Goal: Task Accomplishment & Management: Manage account settings

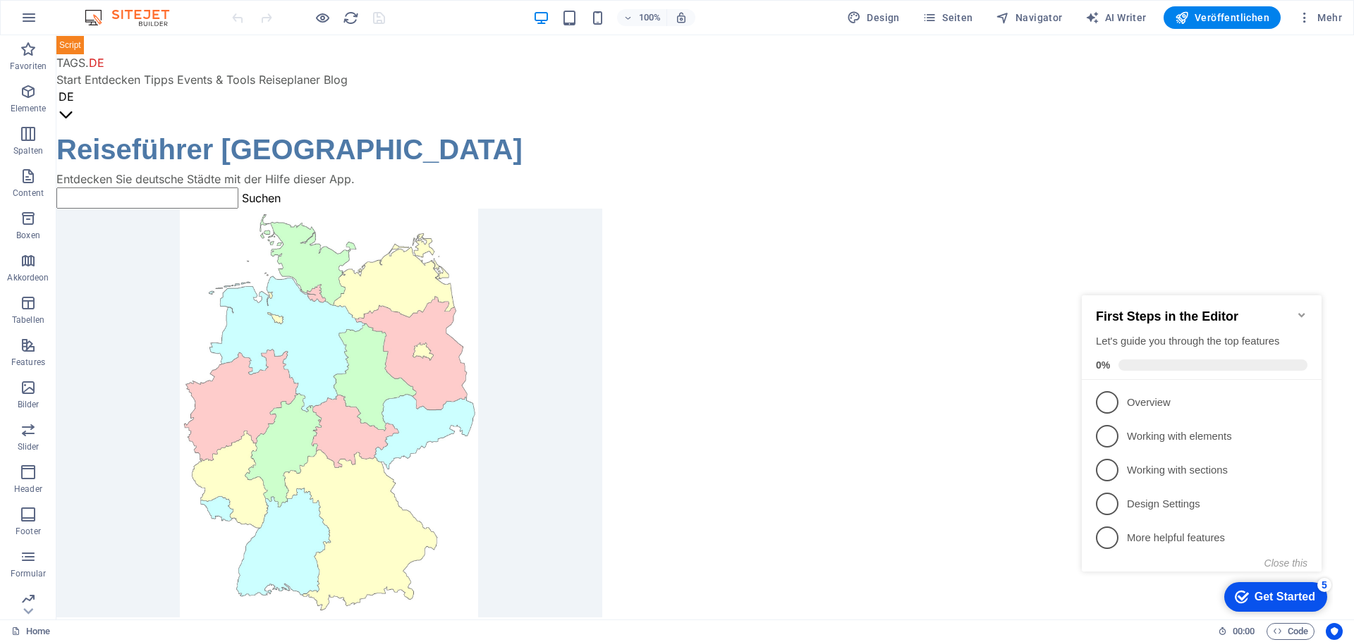
click at [1302, 313] on icon "Minimize checklist" at bounding box center [1301, 315] width 6 height 4
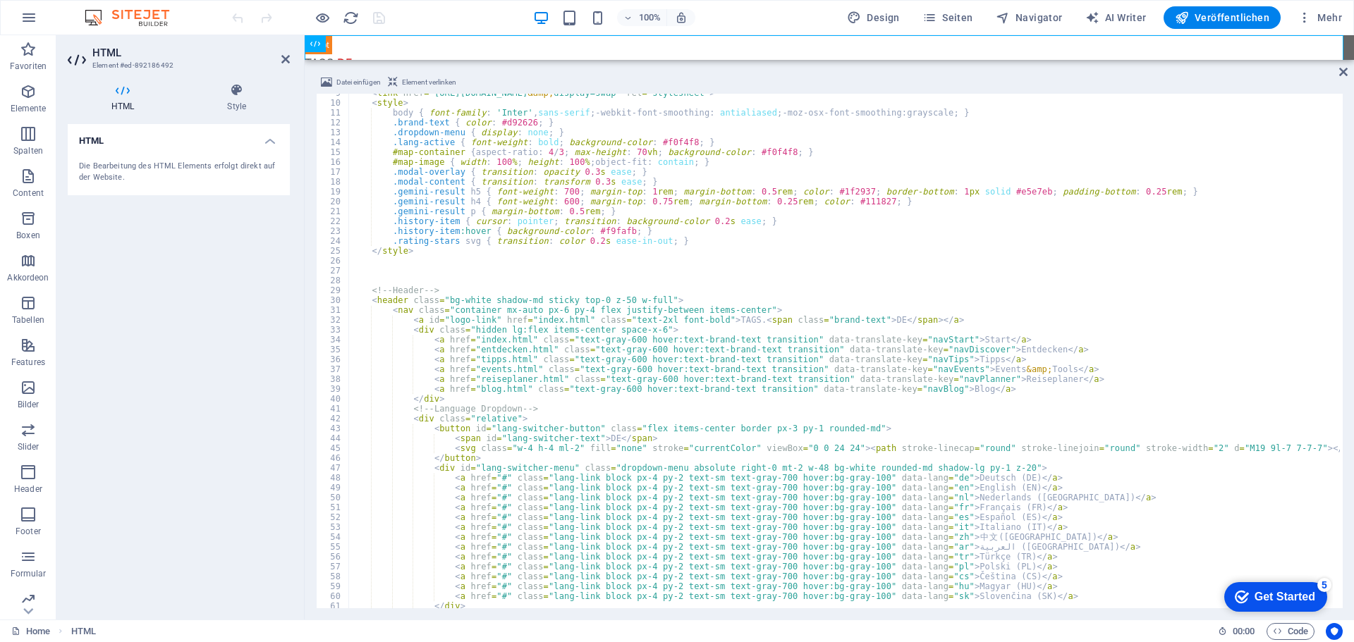
scroll to position [127, 0]
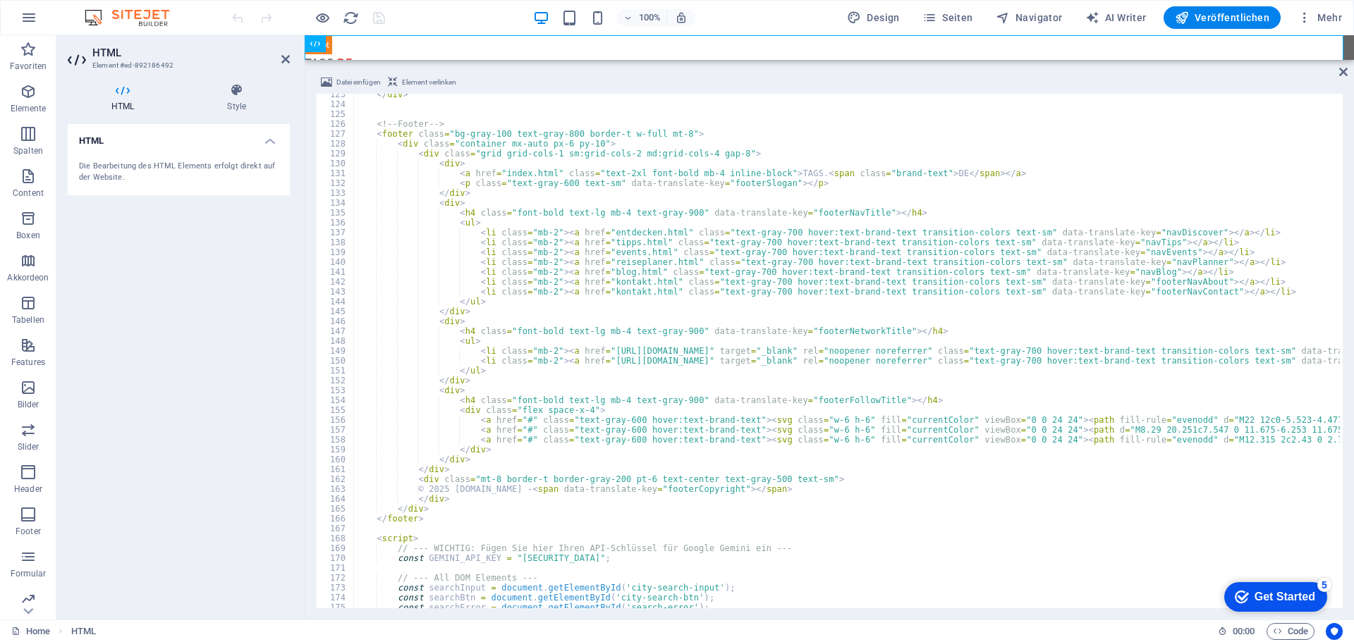
scroll to position [1124, 0]
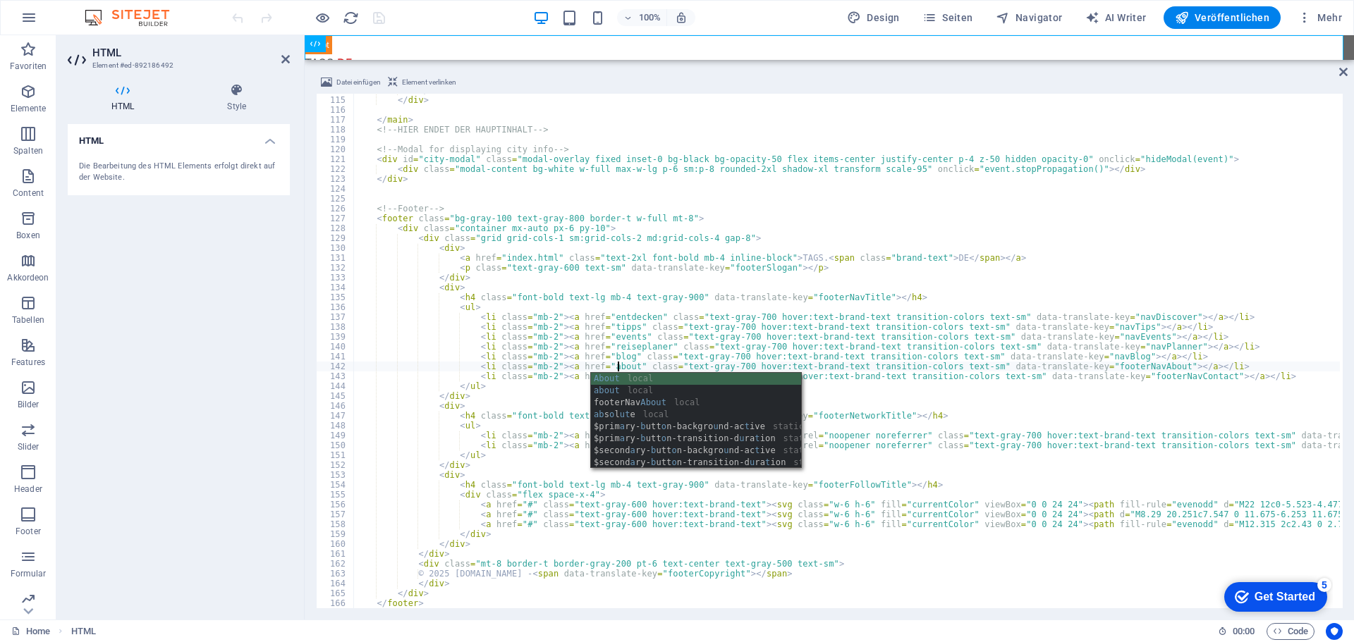
scroll to position [0, 21]
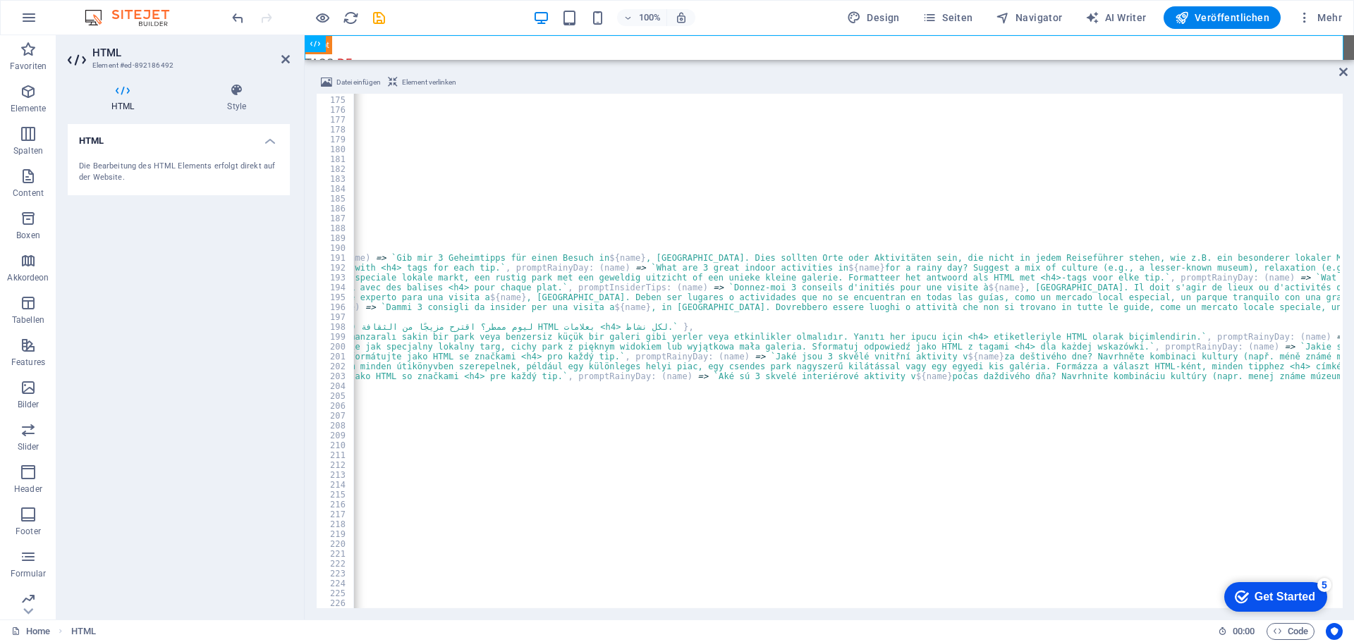
scroll to position [0, 18396]
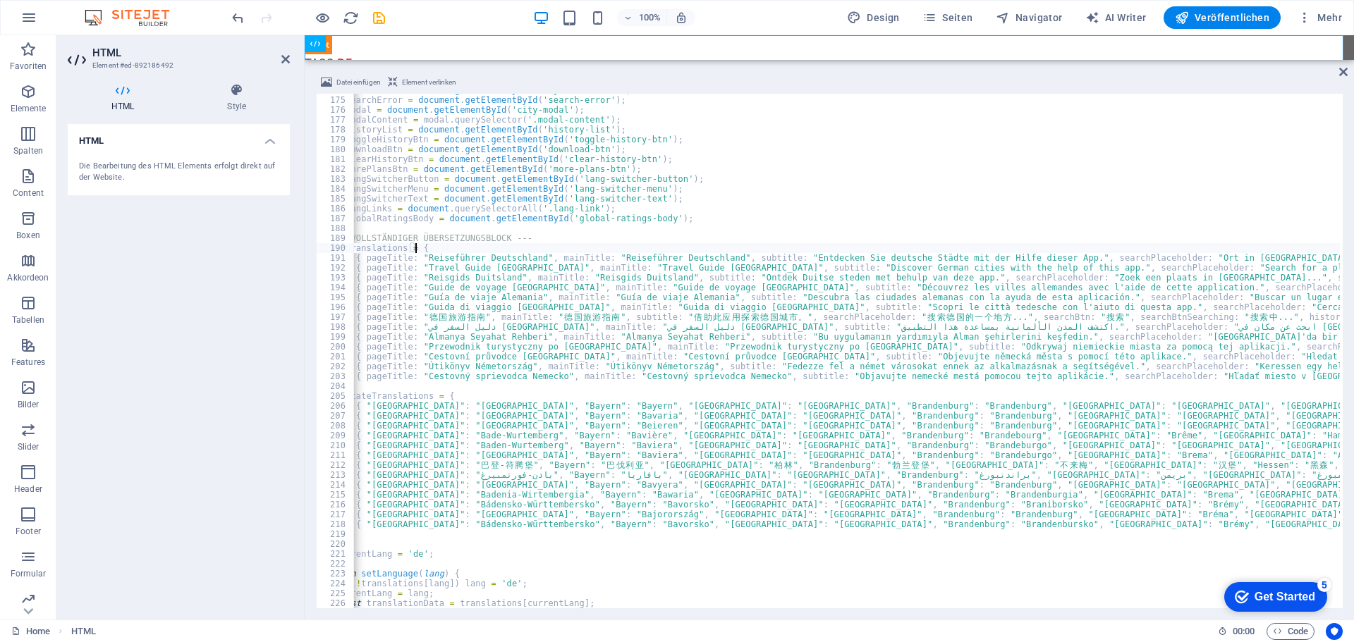
scroll to position [0, 0]
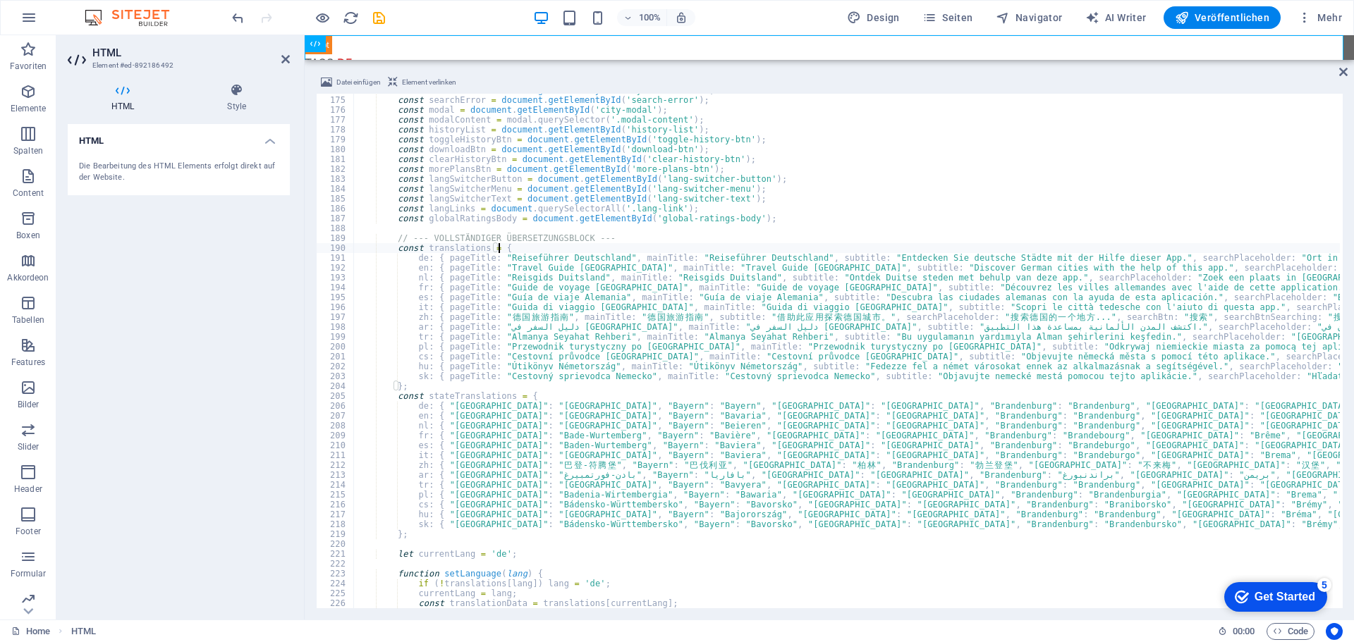
type textarea "de: { pageTitle: "Reiseführer Deutschland", mainTitle: "Reiseführer Deutschland…"
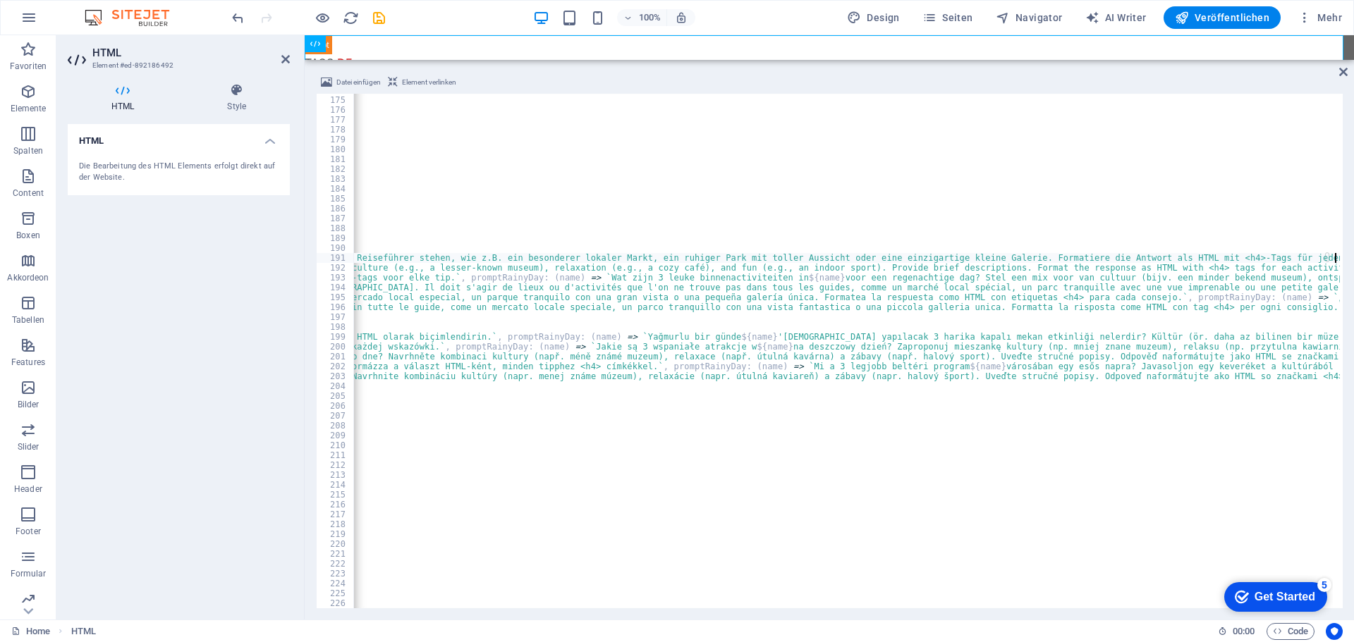
scroll to position [0, 18080]
type textarea "en: { pageTitle: "Travel Guide Germany", mainTitle: "Travel Guide Germany", sub…"
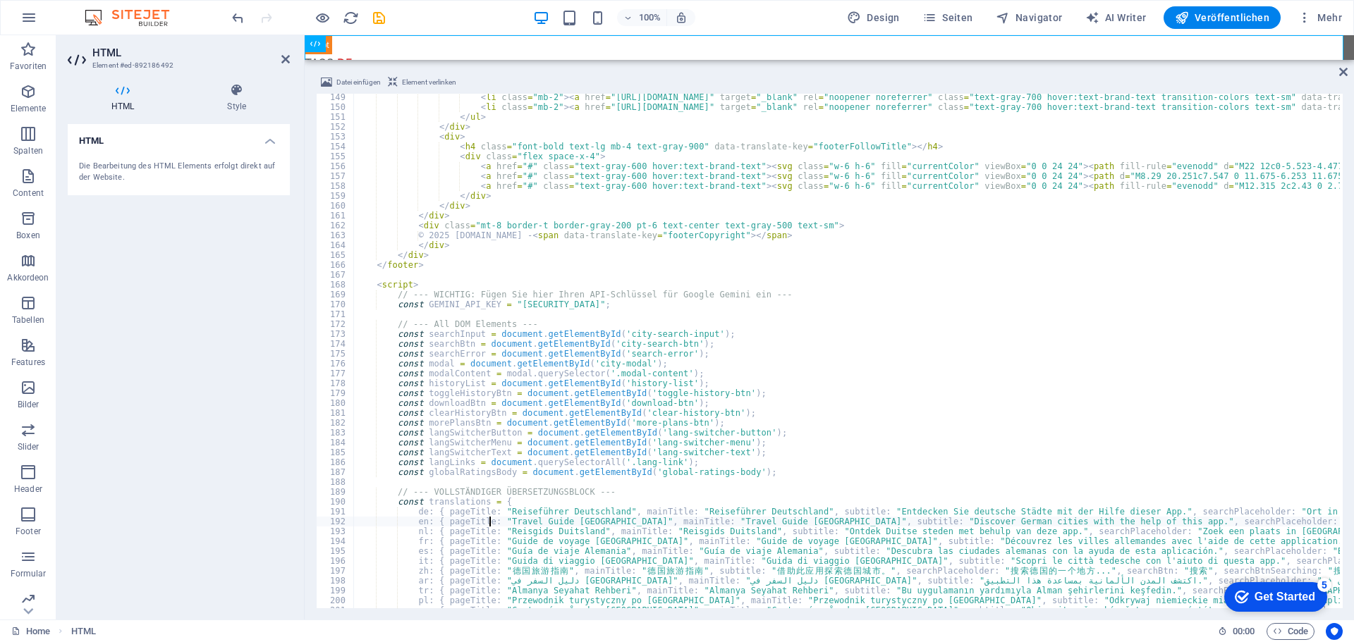
scroll to position [1462, 0]
click at [377, 18] on icon "save" at bounding box center [379, 18] width 16 height 16
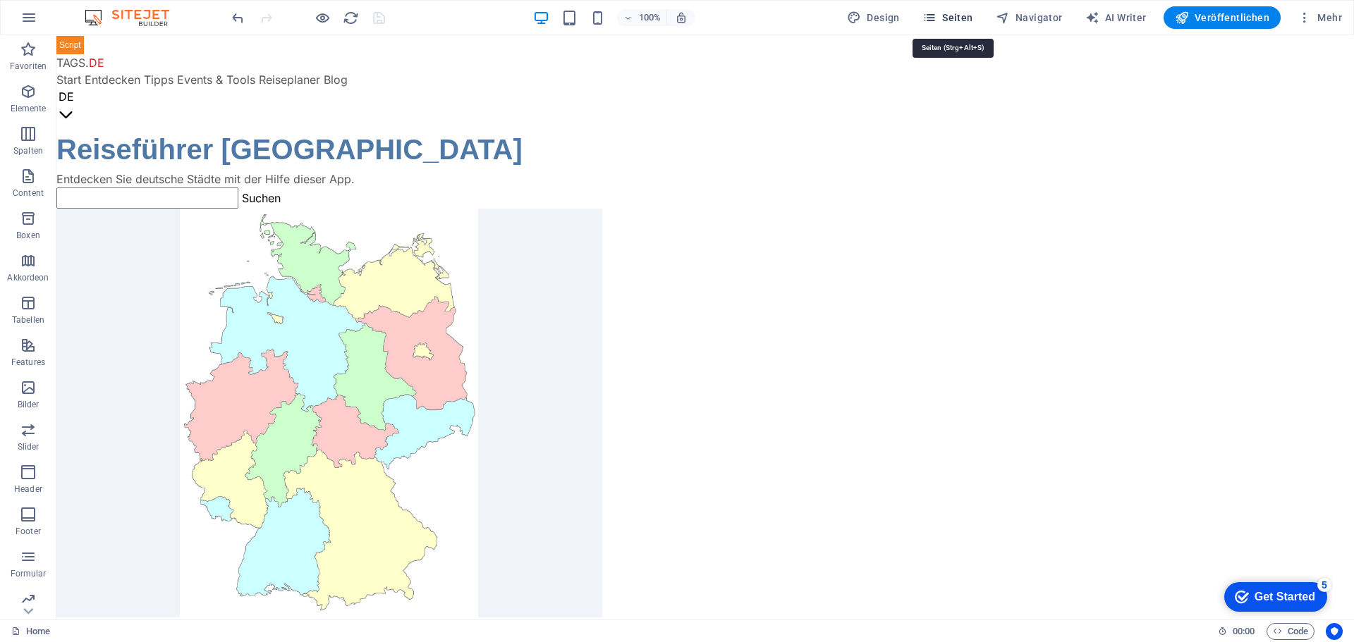
click at [961, 18] on span "Seiten" at bounding box center [947, 18] width 51 height 14
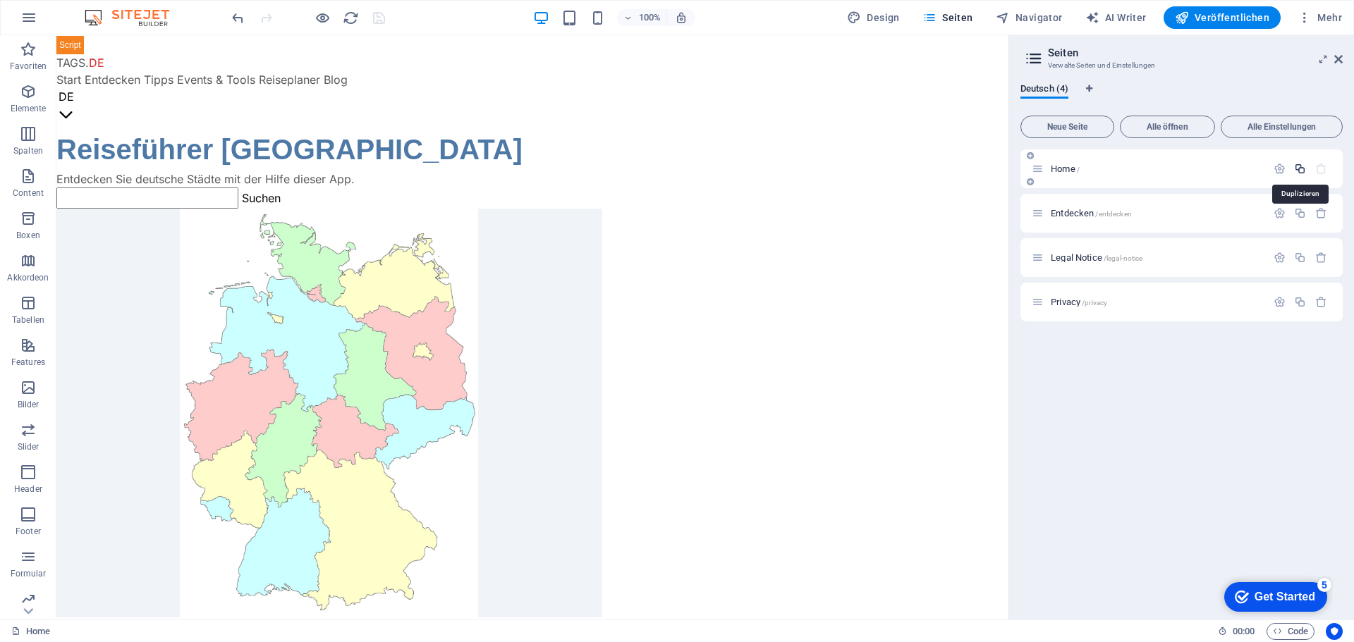
click at [1301, 170] on icon "button" at bounding box center [1300, 169] width 12 height 12
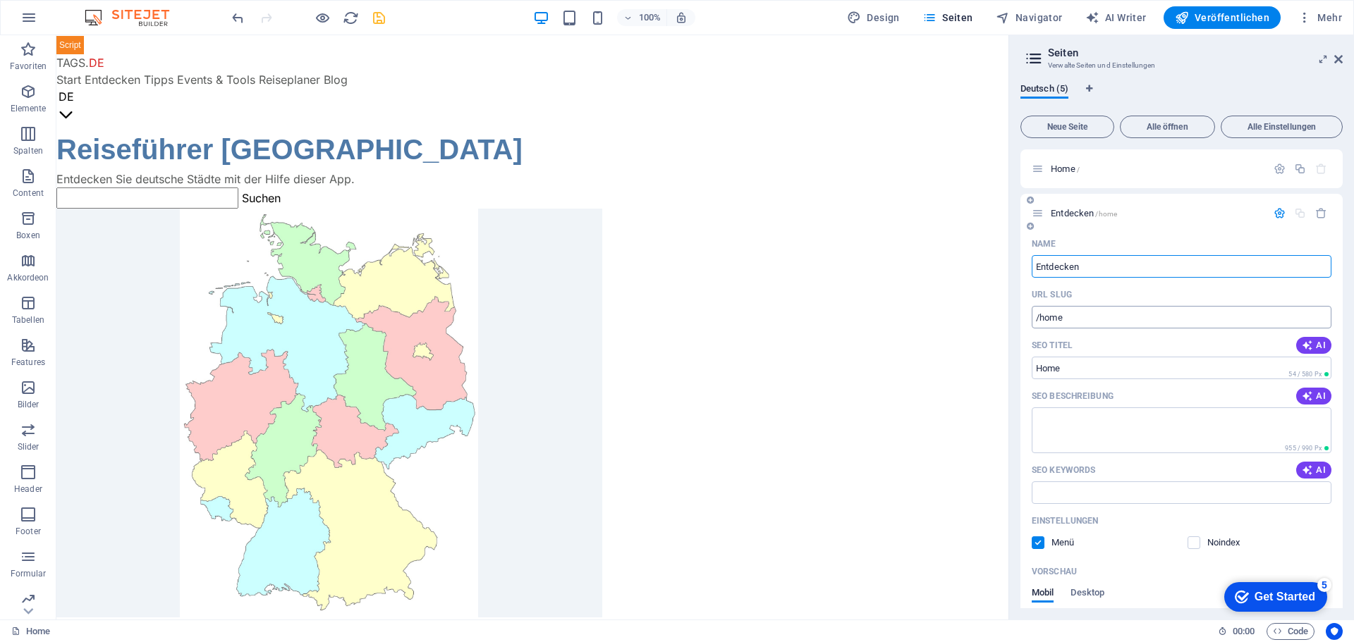
type input "Entdecken"
click at [1120, 321] on input "/home" at bounding box center [1181, 317] width 300 height 23
type input "/entdecken"
click at [1097, 365] on input "Home" at bounding box center [1181, 368] width 300 height 23
type input "H"
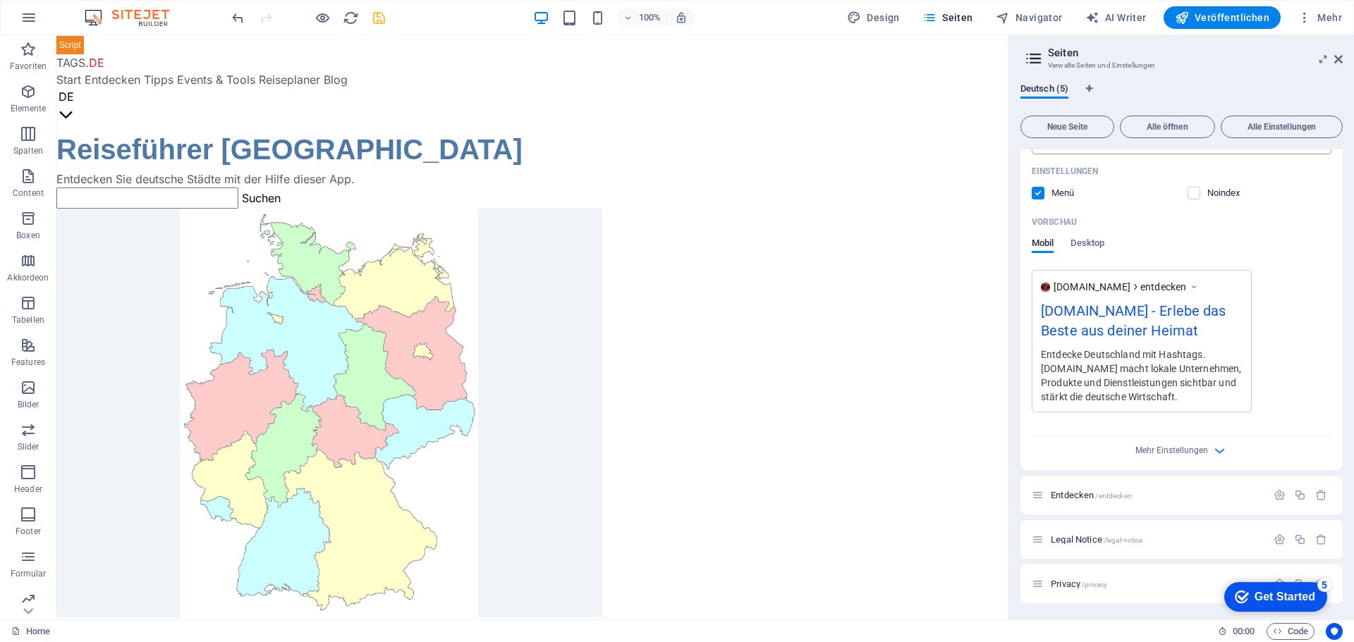
scroll to position [350, 0]
click at [1317, 494] on icon "button" at bounding box center [1321, 495] width 12 height 12
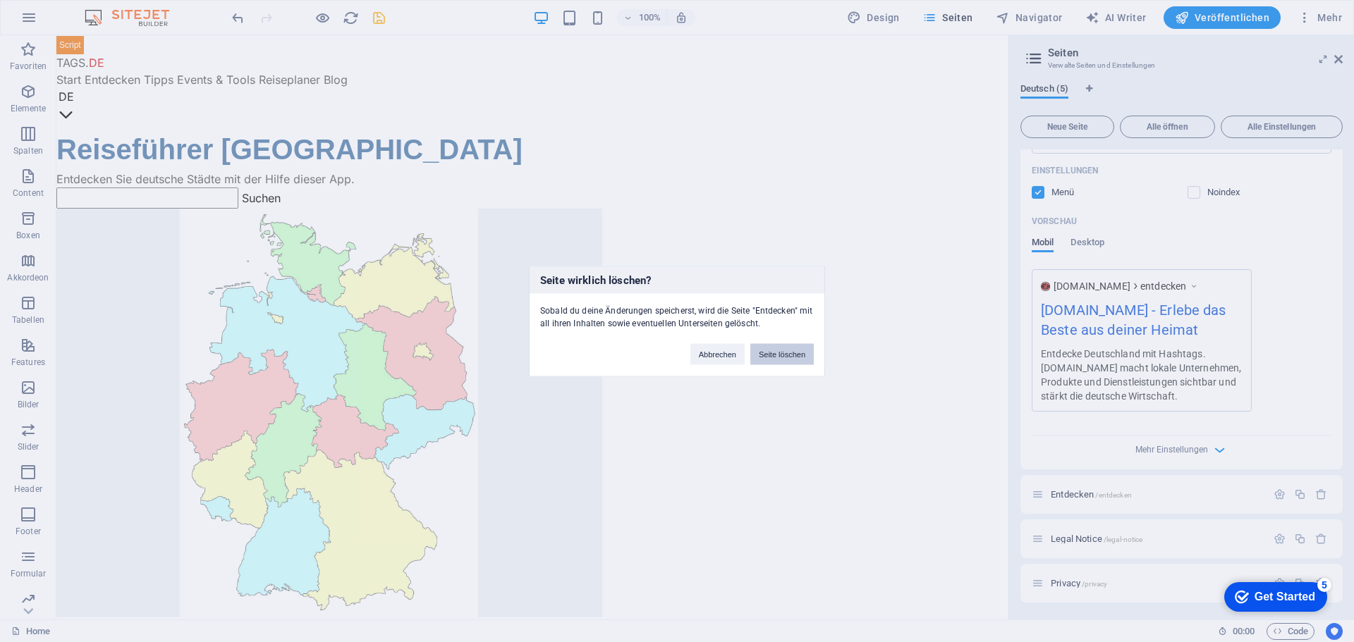
click at [770, 354] on button "Seite löschen" at bounding box center [781, 353] width 63 height 21
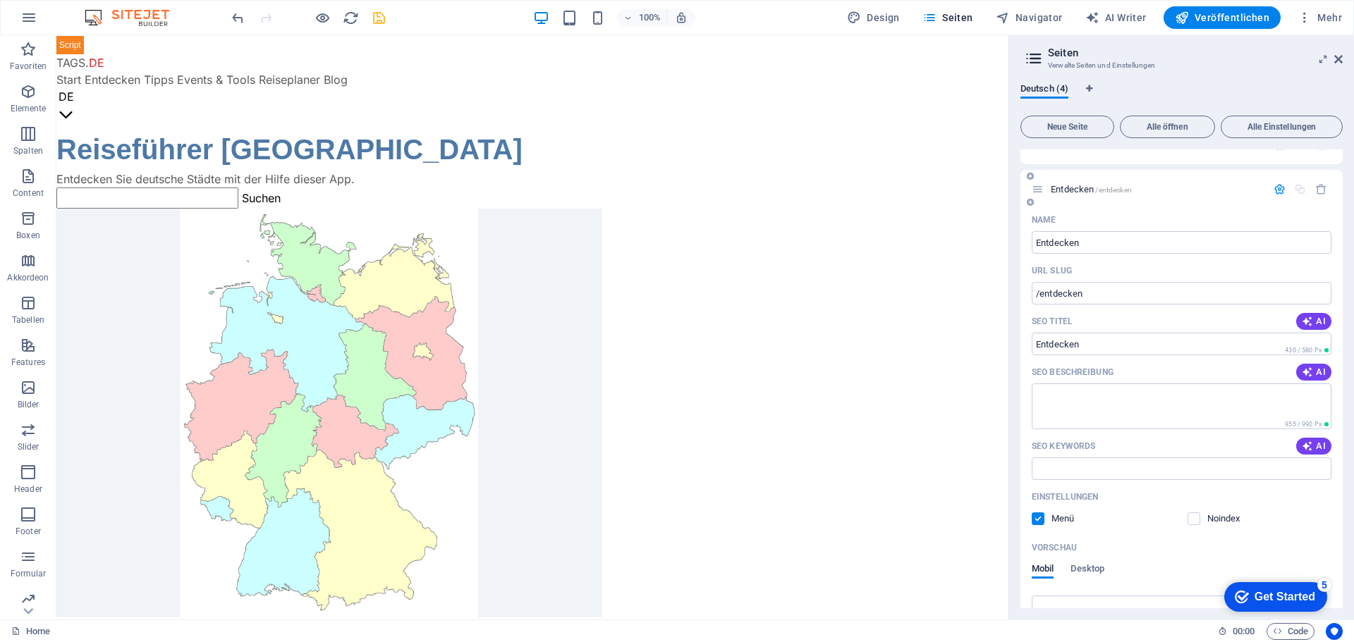
scroll to position [0, 0]
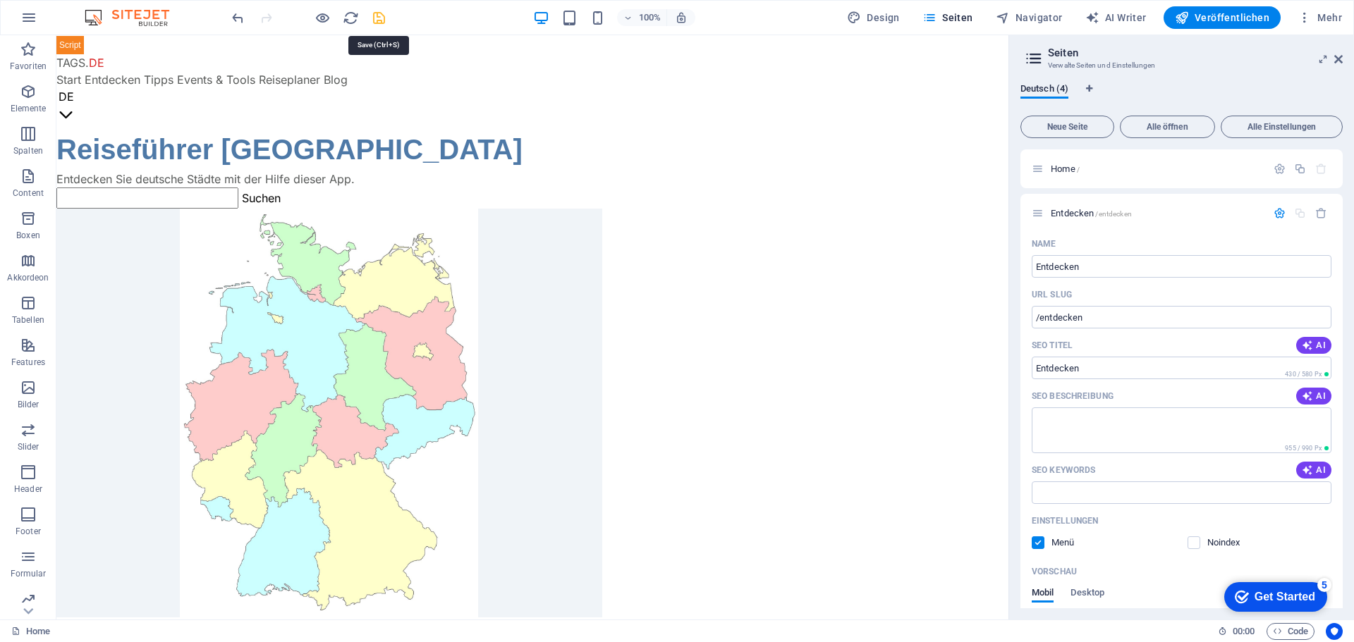
click at [379, 16] on icon "save" at bounding box center [379, 18] width 16 height 16
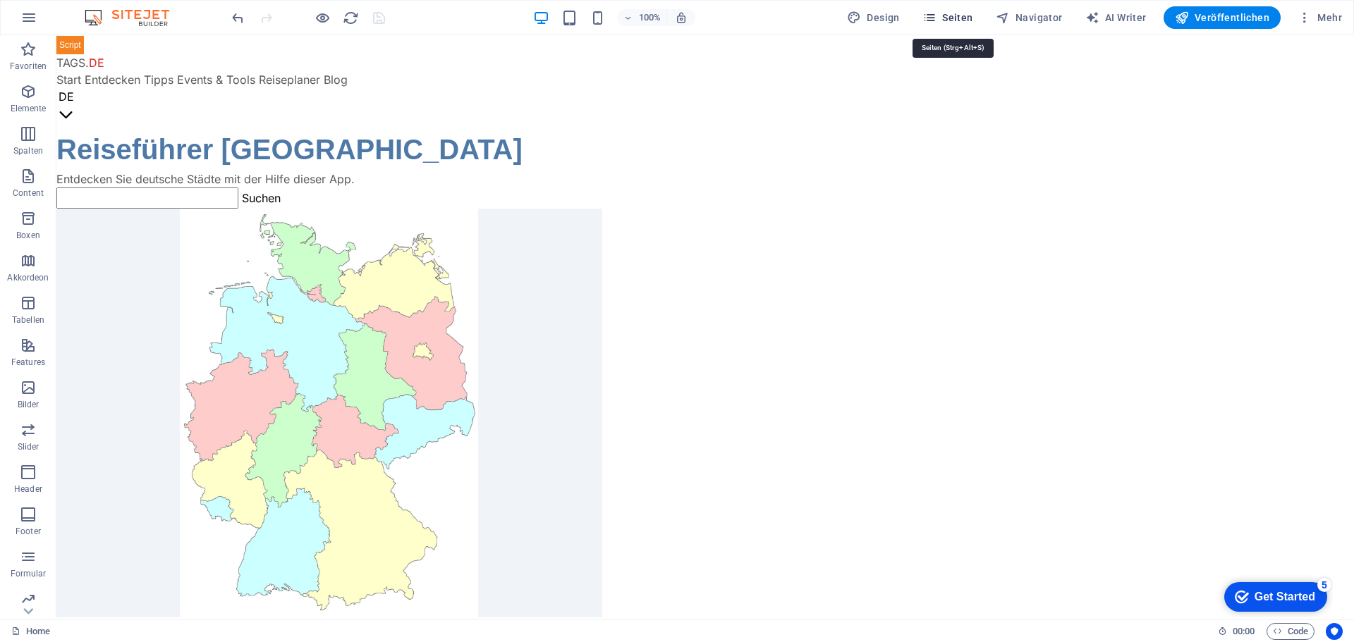
click at [952, 19] on span "Seiten" at bounding box center [947, 18] width 51 height 14
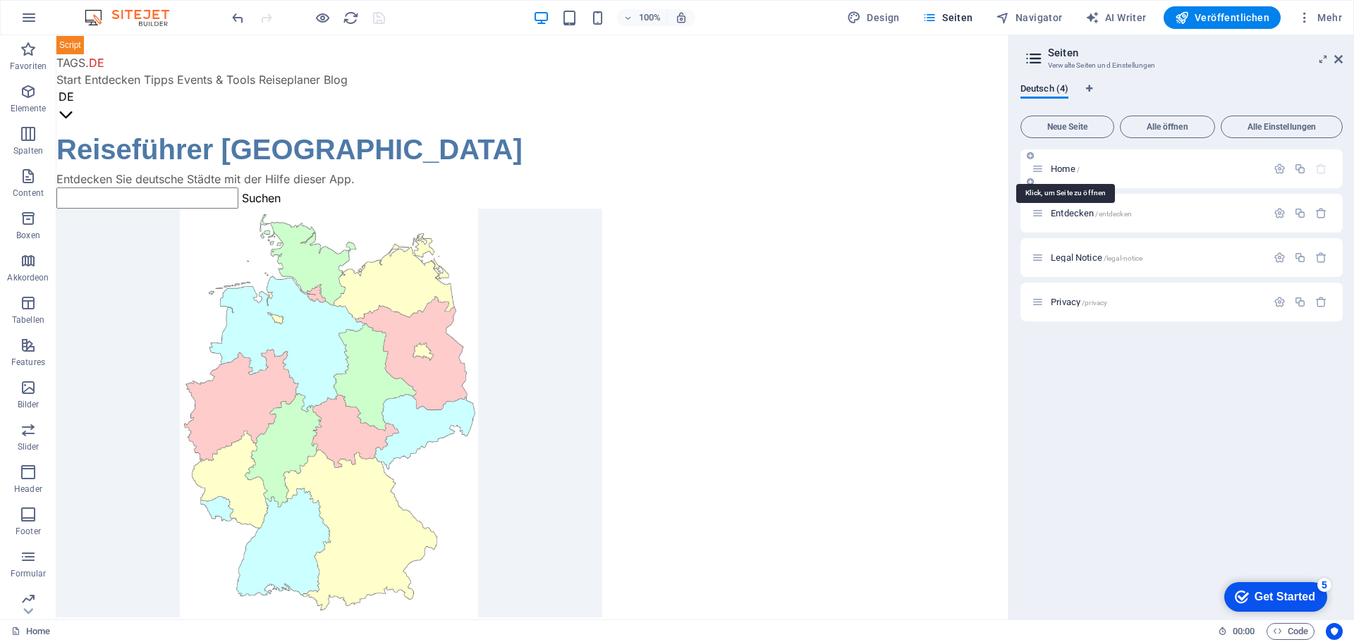
click at [1065, 168] on span "Home /" at bounding box center [1064, 169] width 29 height 11
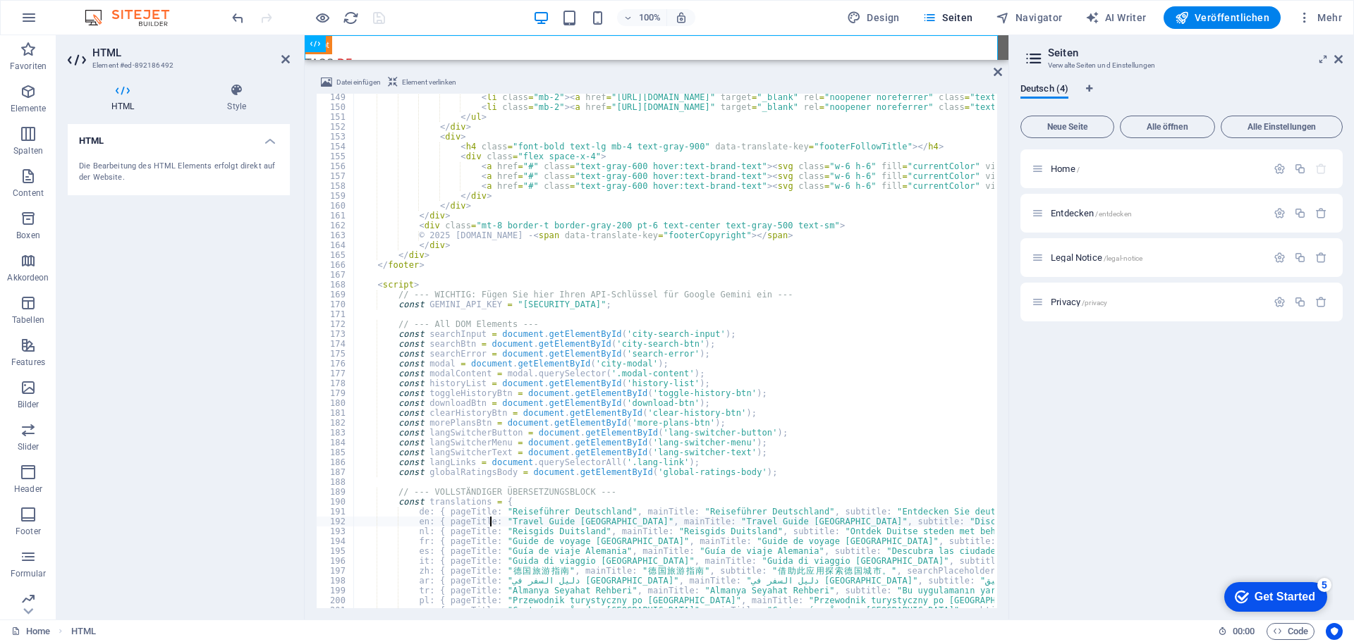
scroll to position [1462, 0]
click at [1207, 12] on span "Veröffentlichen" at bounding box center [1221, 18] width 94 height 14
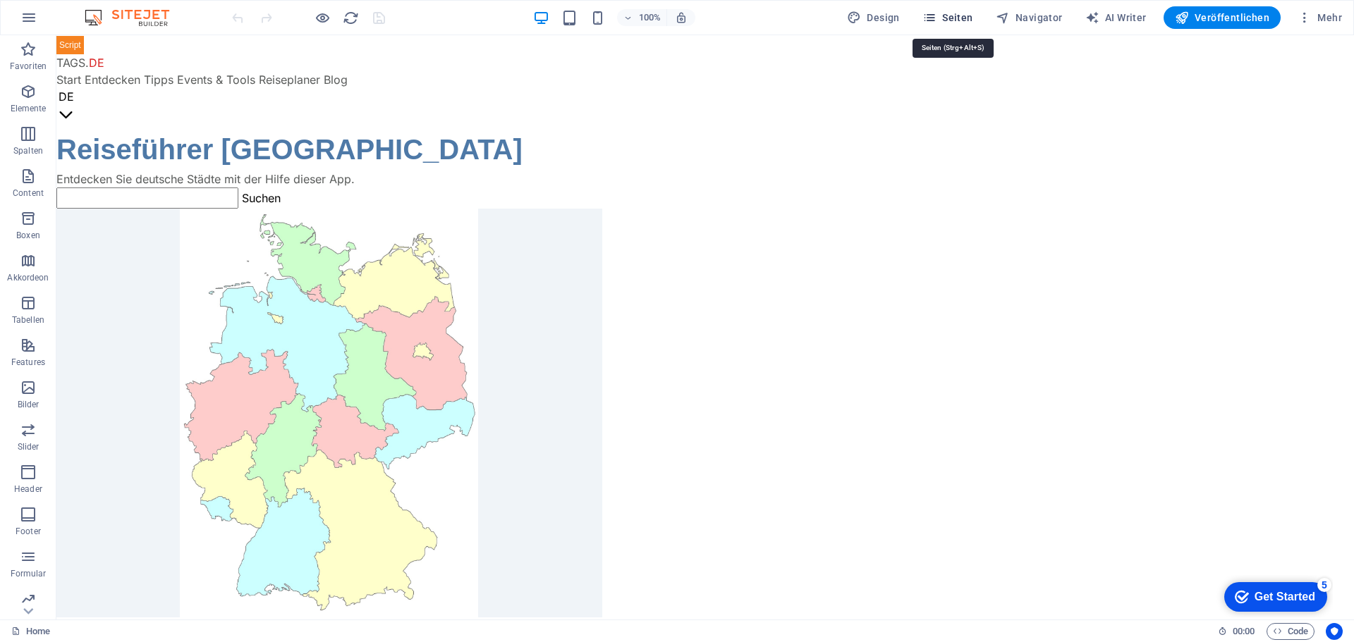
click at [970, 21] on span "Seiten" at bounding box center [947, 18] width 51 height 14
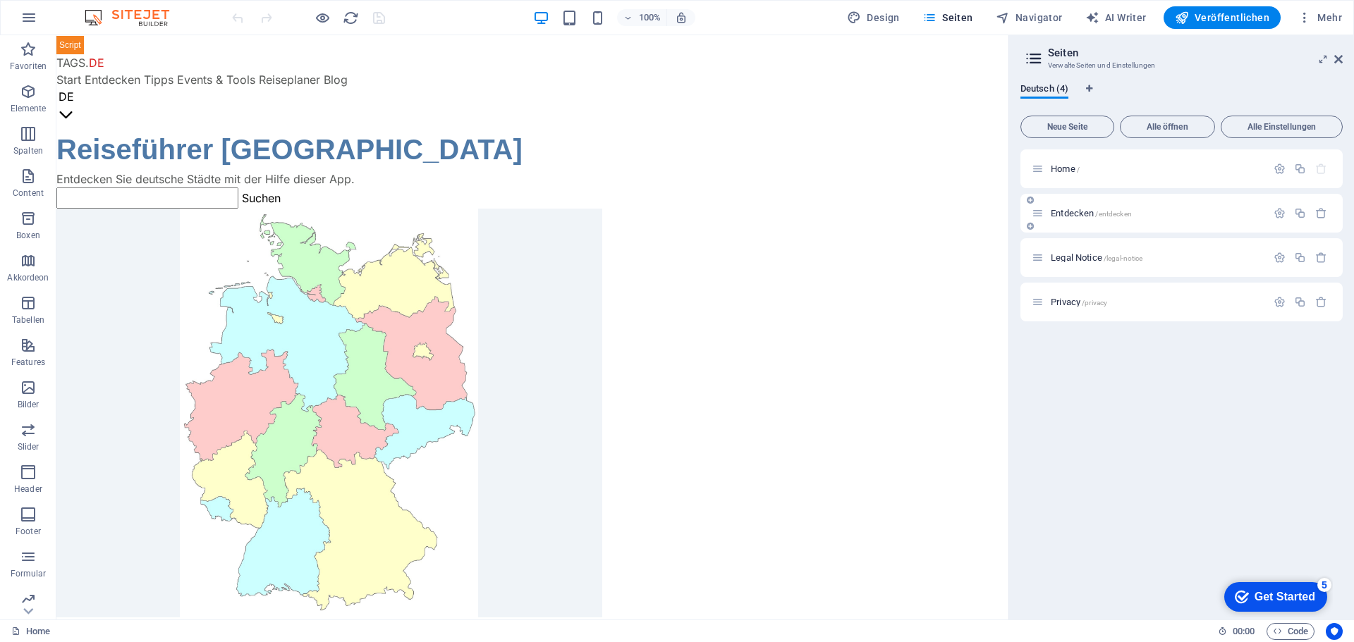
click at [1094, 212] on span "Entdecken /entdecken" at bounding box center [1090, 213] width 81 height 11
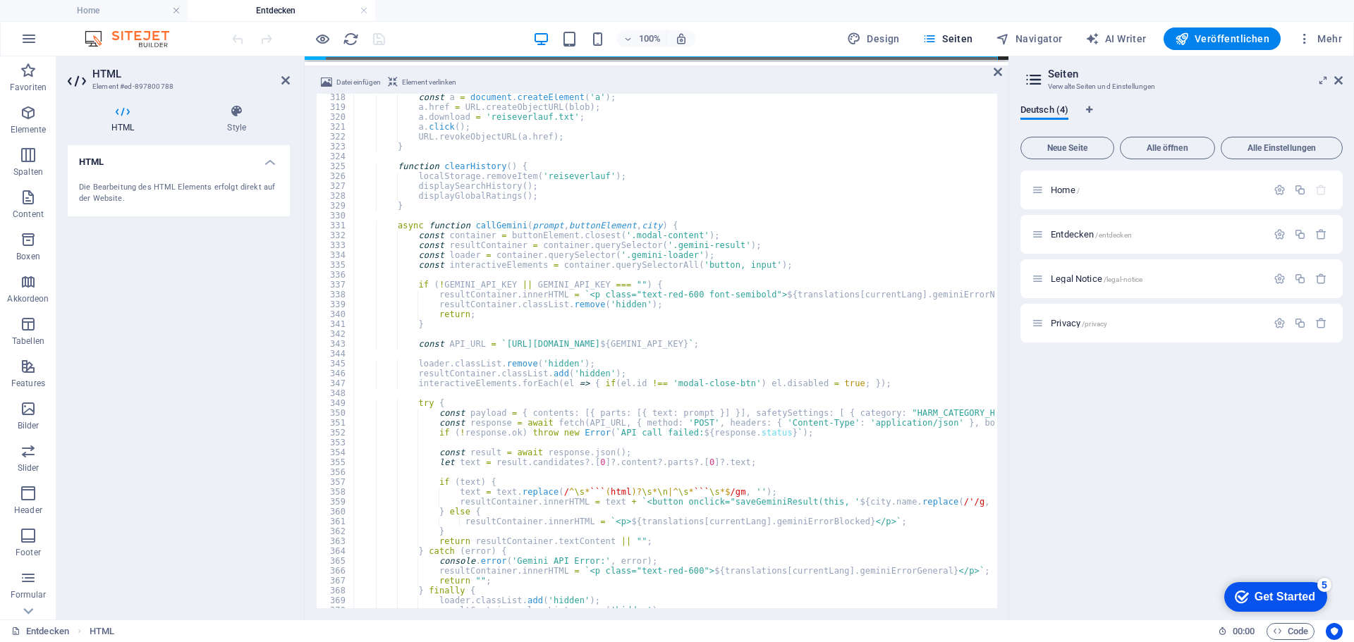
scroll to position [3130, 0]
click at [116, 4] on h4 "Home" at bounding box center [94, 11] width 188 height 16
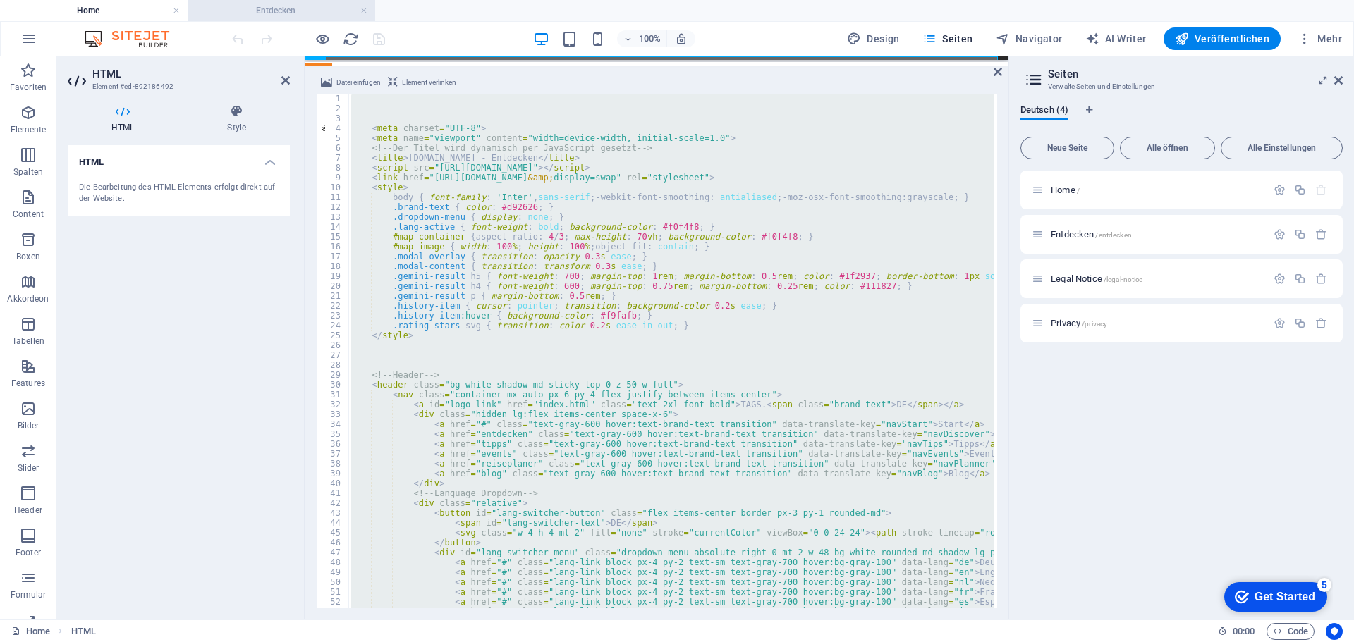
click at [300, 9] on h4 "Entdecken" at bounding box center [282, 11] width 188 height 16
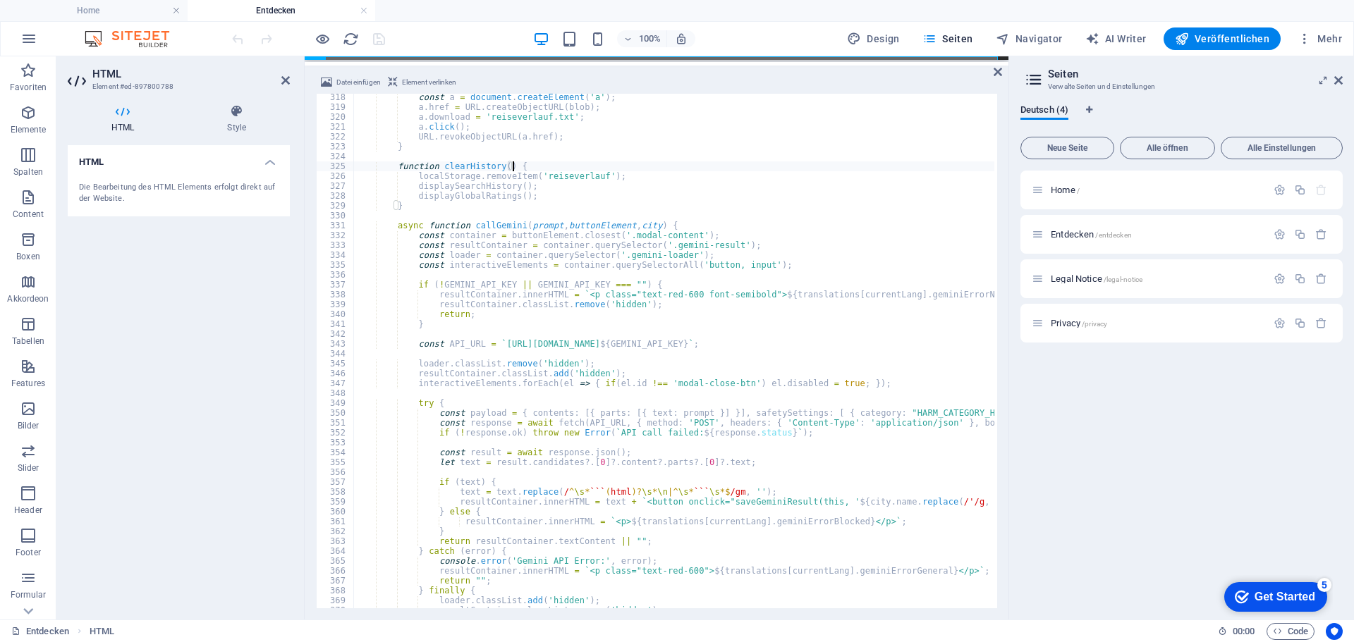
type textarea "function clearHistory() {"
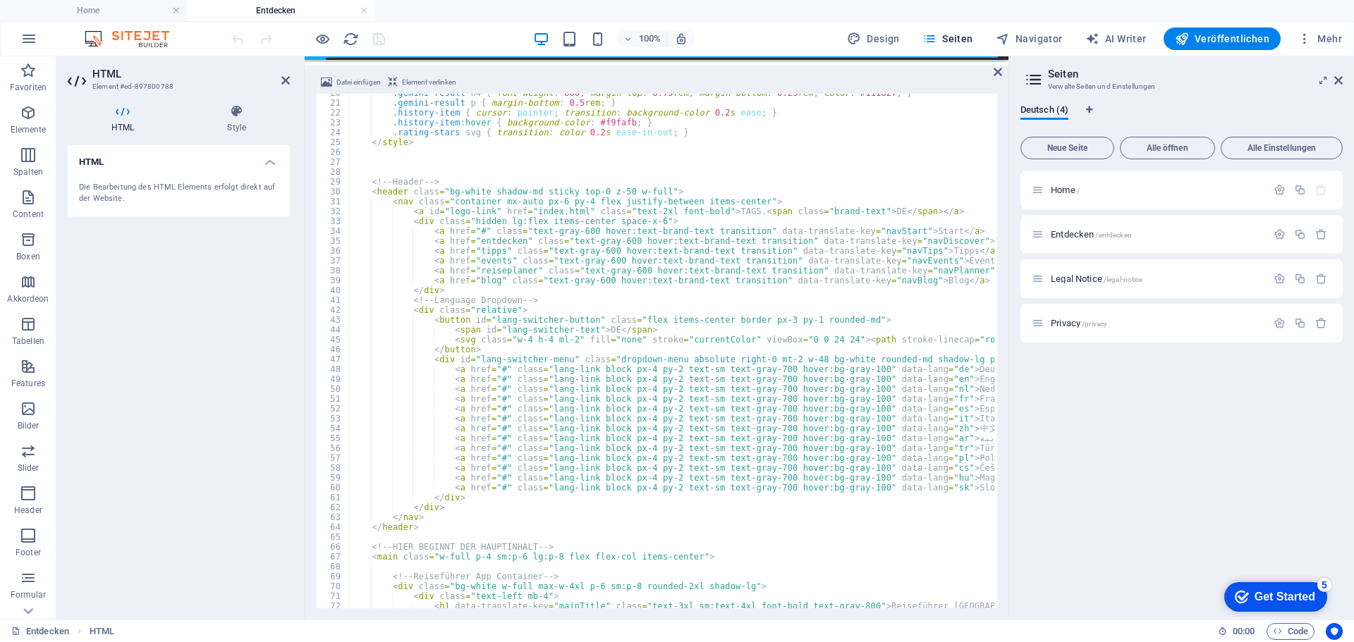
scroll to position [0, 0]
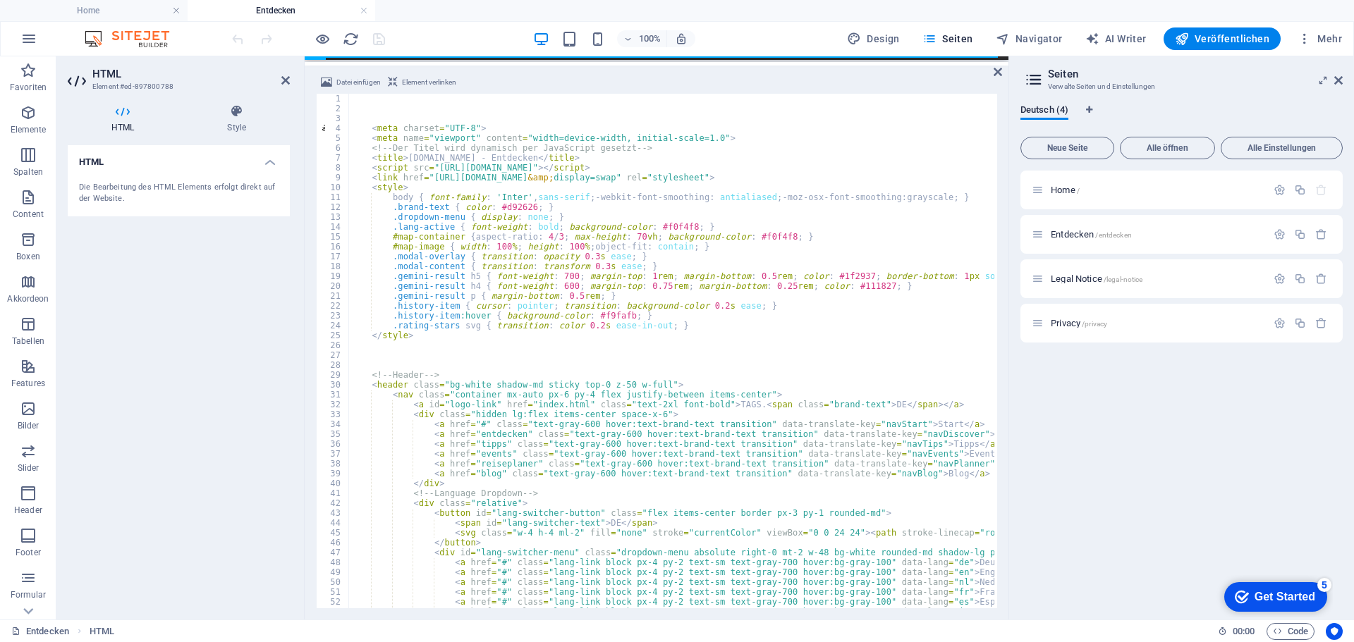
click at [431, 45] on div "100% Design Seiten Navigator AI Writer Veröffentlichen Mehr" at bounding box center [788, 38] width 1118 height 23
click at [432, 39] on div "100% Design Seiten Navigator AI Writer Veröffentlichen Mehr" at bounding box center [788, 38] width 1118 height 23
click at [453, 40] on div "100% Design Seiten Navigator AI Writer Veröffentlichen Mehr" at bounding box center [788, 38] width 1118 height 23
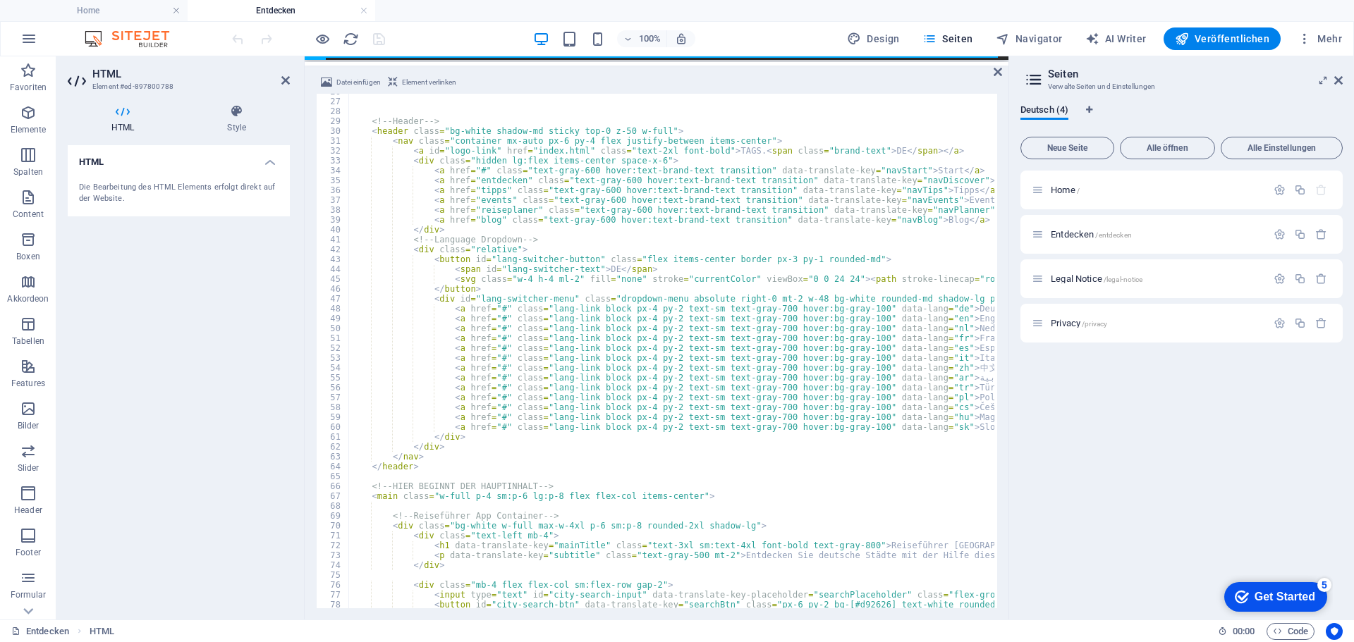
click at [474, 39] on div "100% Design Seiten Navigator AI Writer Veröffentlichen Mehr" at bounding box center [788, 38] width 1118 height 23
click at [135, 8] on h4 "Home" at bounding box center [94, 11] width 188 height 16
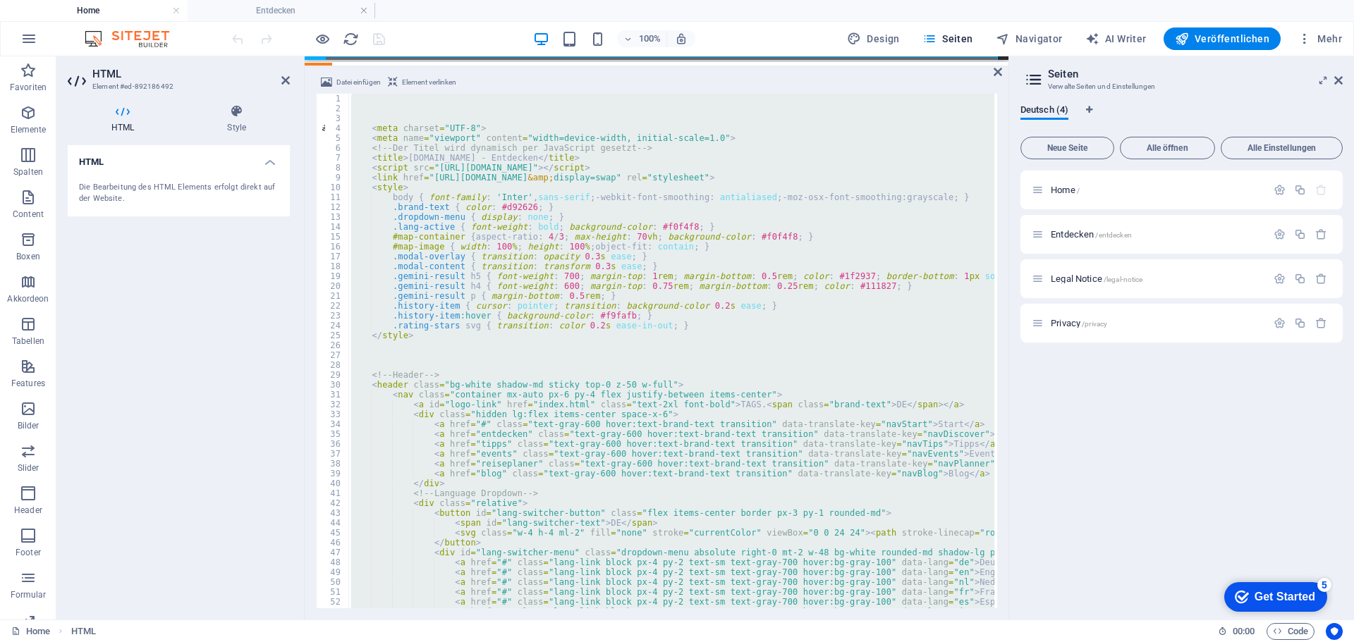
click at [562, 264] on div "< meta charset = "UTF-8" > < meta name = "viewport" content = "width=device-wid…" at bounding box center [671, 351] width 646 height 515
type textarea ".modal-content { transition: transform 0.3s ease; }"
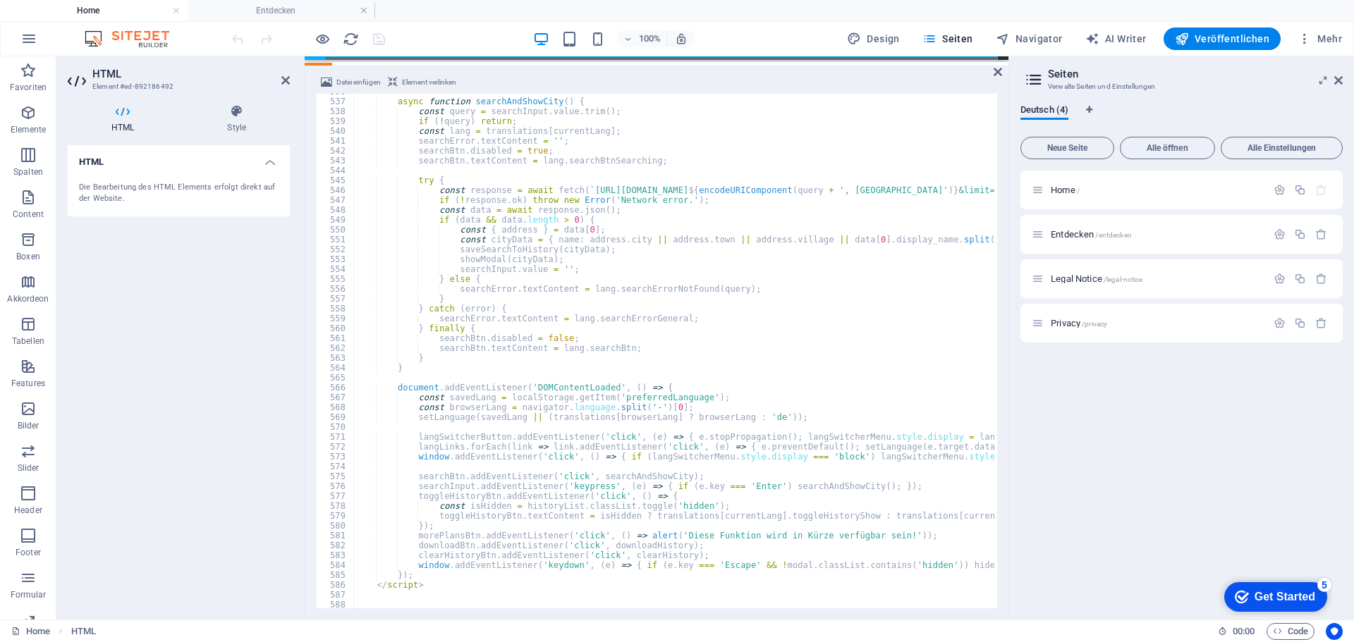
scroll to position [5311, 0]
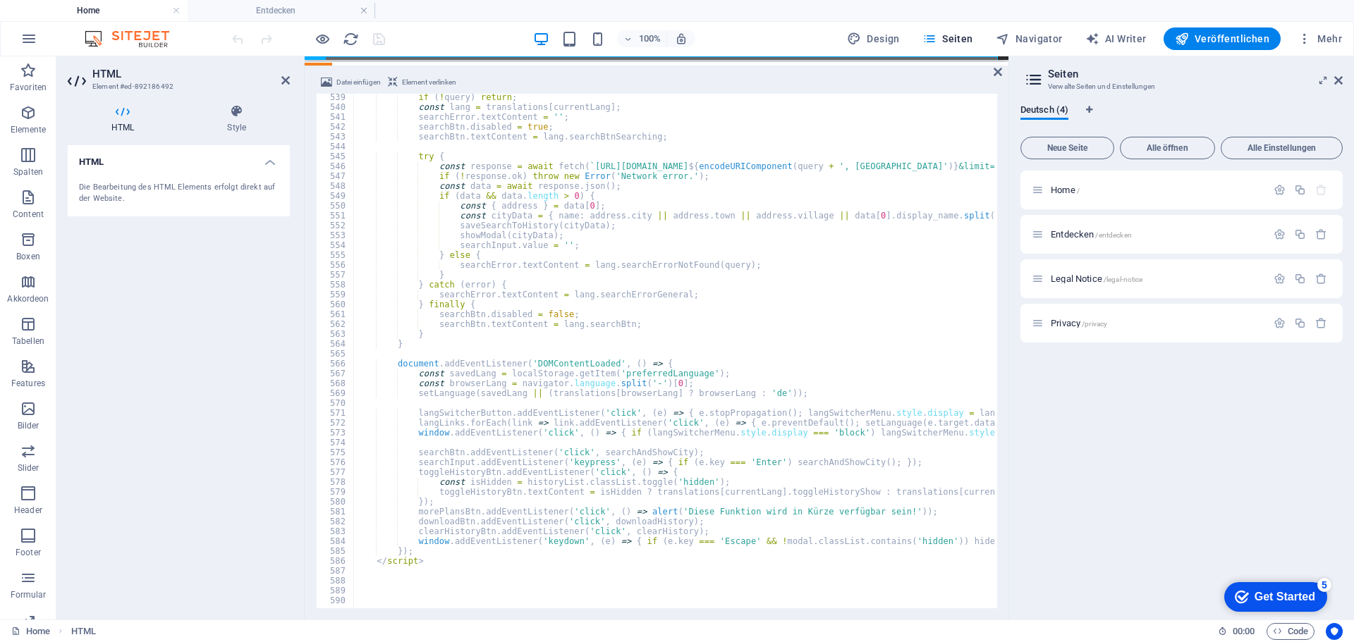
click at [419, 32] on div "100% Design Seiten Navigator AI Writer Veröffentlichen Mehr" at bounding box center [788, 38] width 1118 height 23
click at [273, 8] on h4 "Entdecken" at bounding box center [282, 11] width 188 height 16
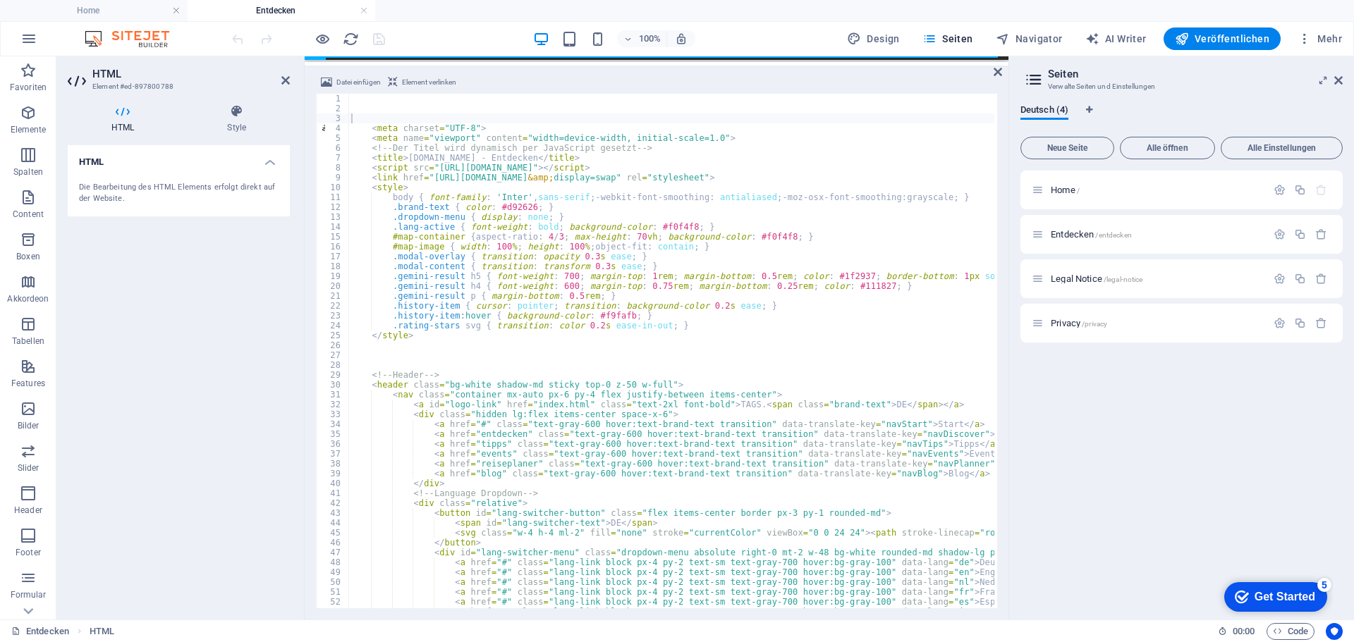
scroll to position [0, 0]
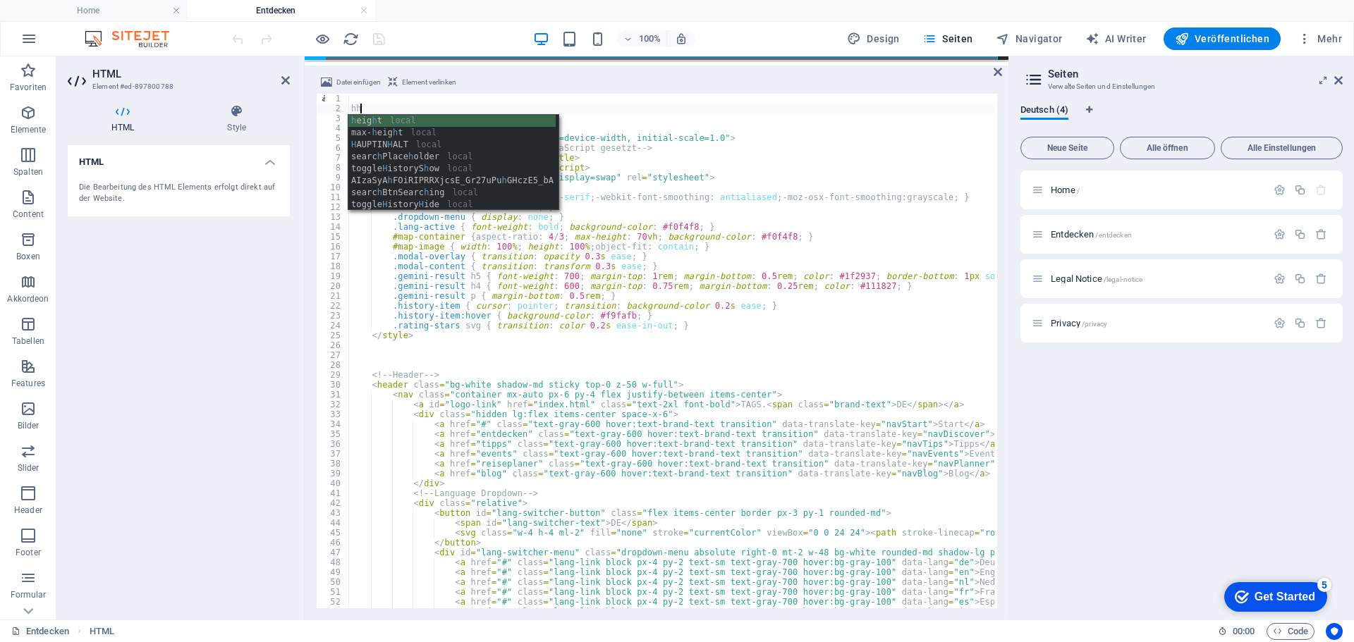
type textarea "h"
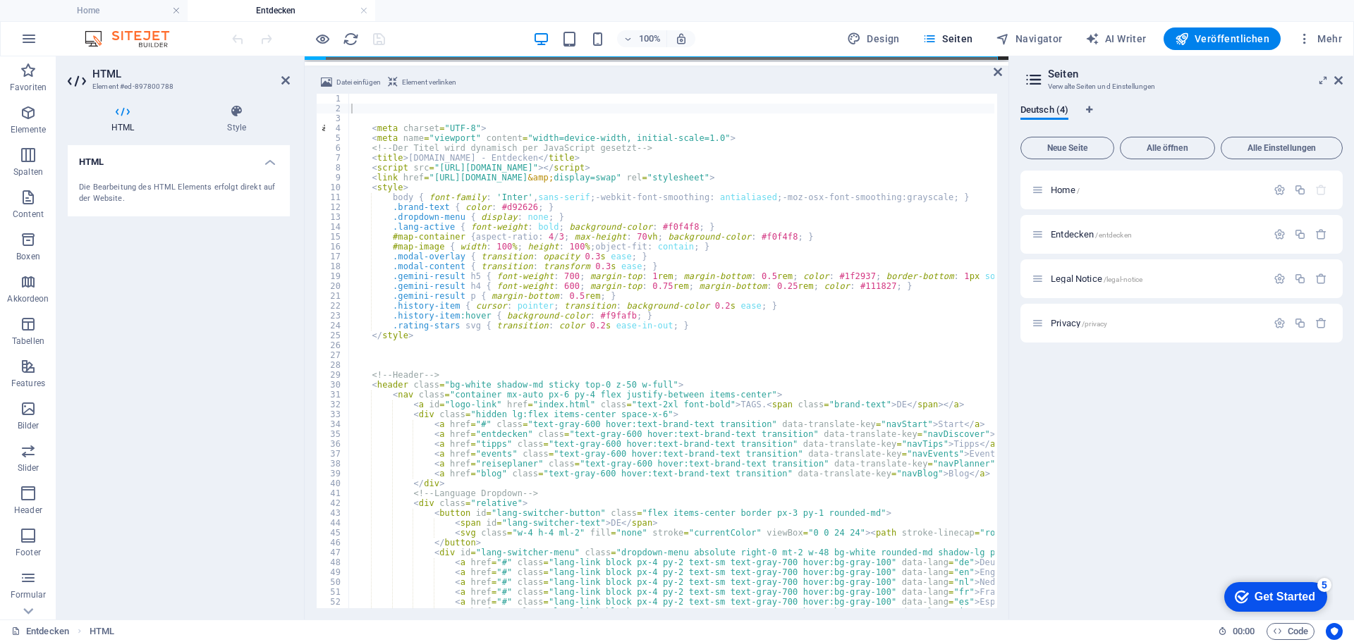
click at [445, 37] on div "100% Design Seiten Navigator AI Writer Veröffentlichen Mehr" at bounding box center [788, 38] width 1118 height 23
type textarea "<meta charset="UTF-8">"
click at [434, 47] on div "100% Design Seiten Navigator AI Writer Veröffentlichen Mehr" at bounding box center [788, 38] width 1118 height 23
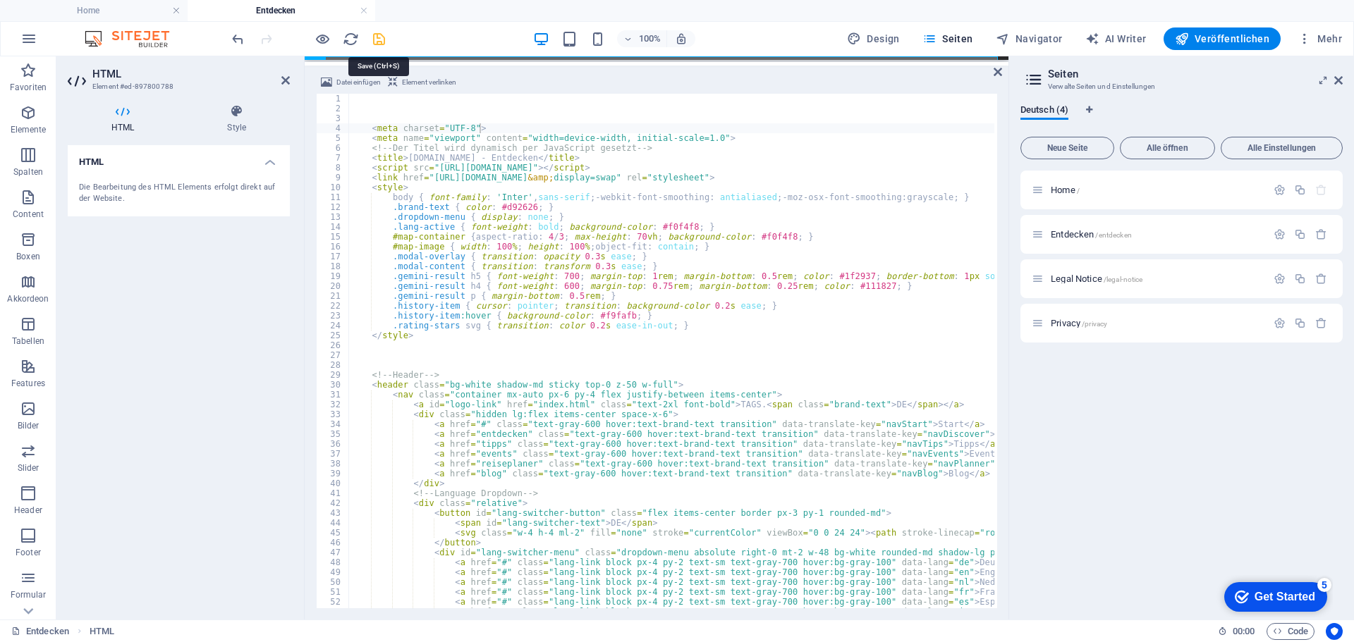
click at [379, 37] on icon "save" at bounding box center [379, 39] width 16 height 16
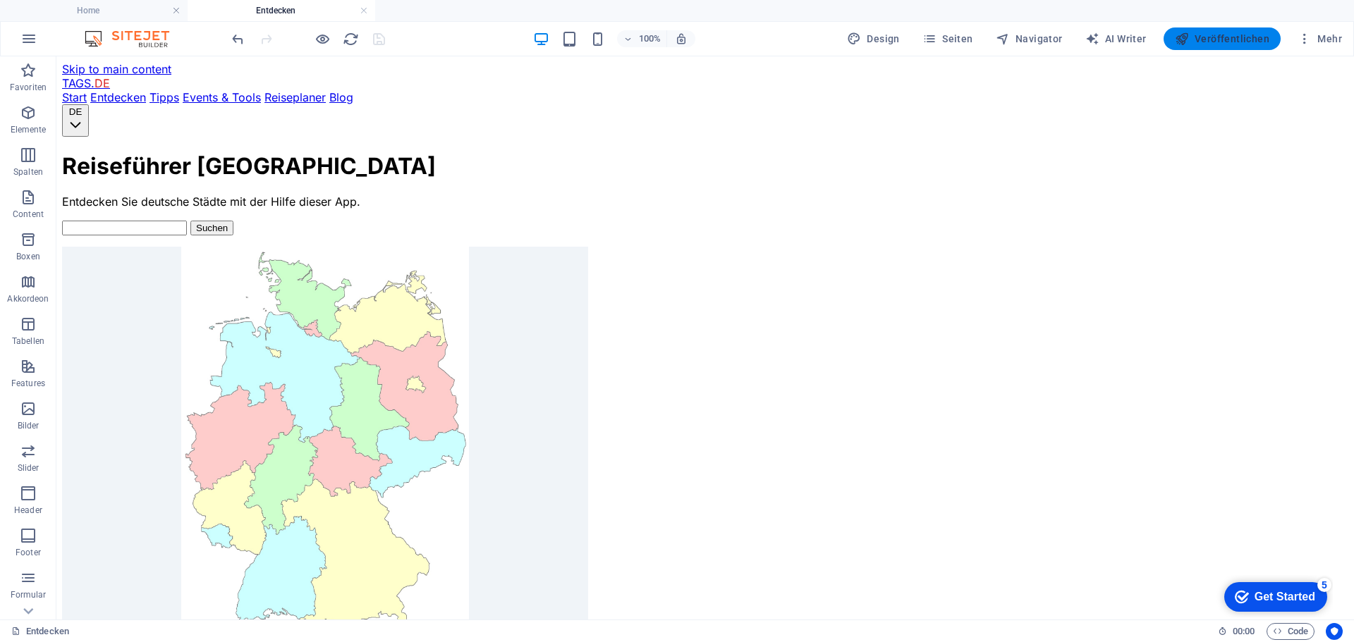
click at [1220, 38] on span "Veröffentlichen" at bounding box center [1221, 39] width 94 height 14
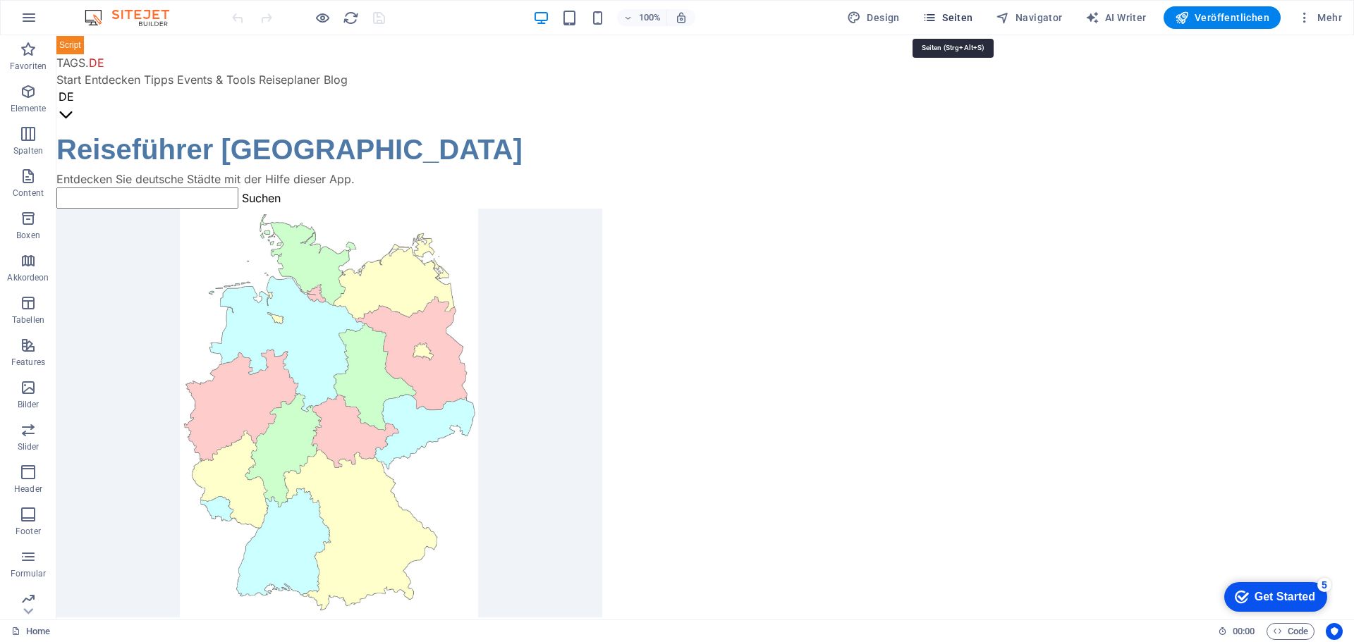
click at [962, 14] on span "Seiten" at bounding box center [947, 18] width 51 height 14
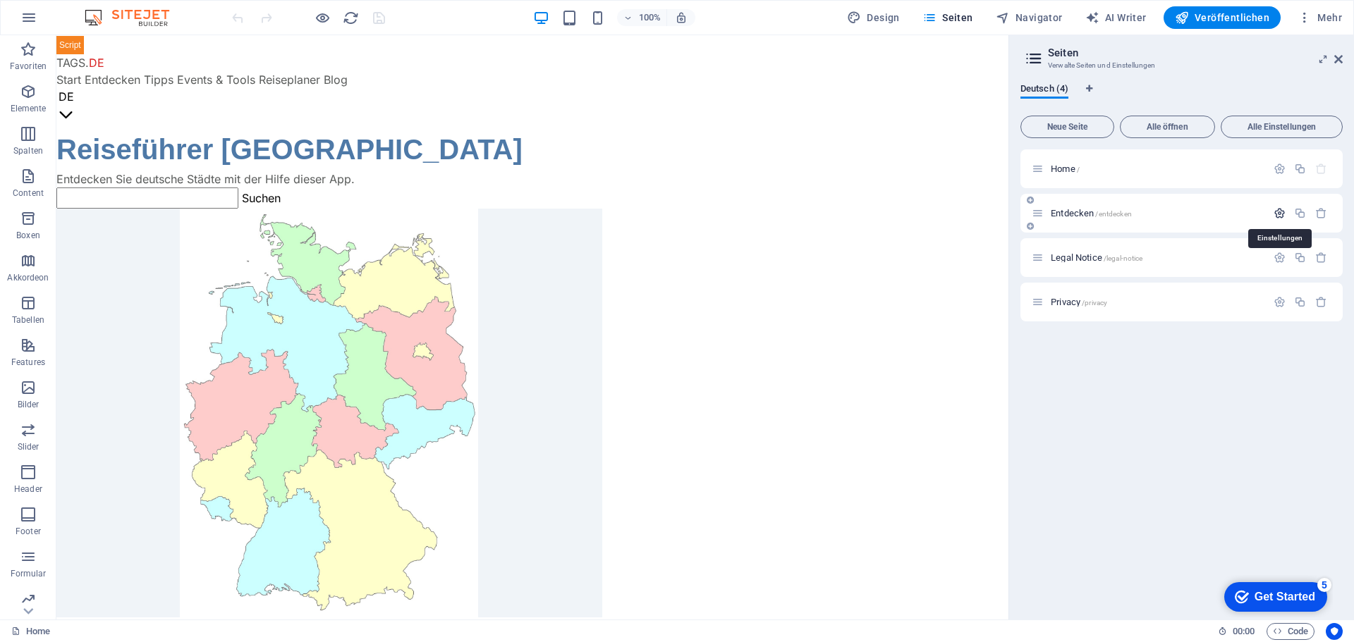
click at [1277, 214] on icon "button" at bounding box center [1279, 213] width 12 height 12
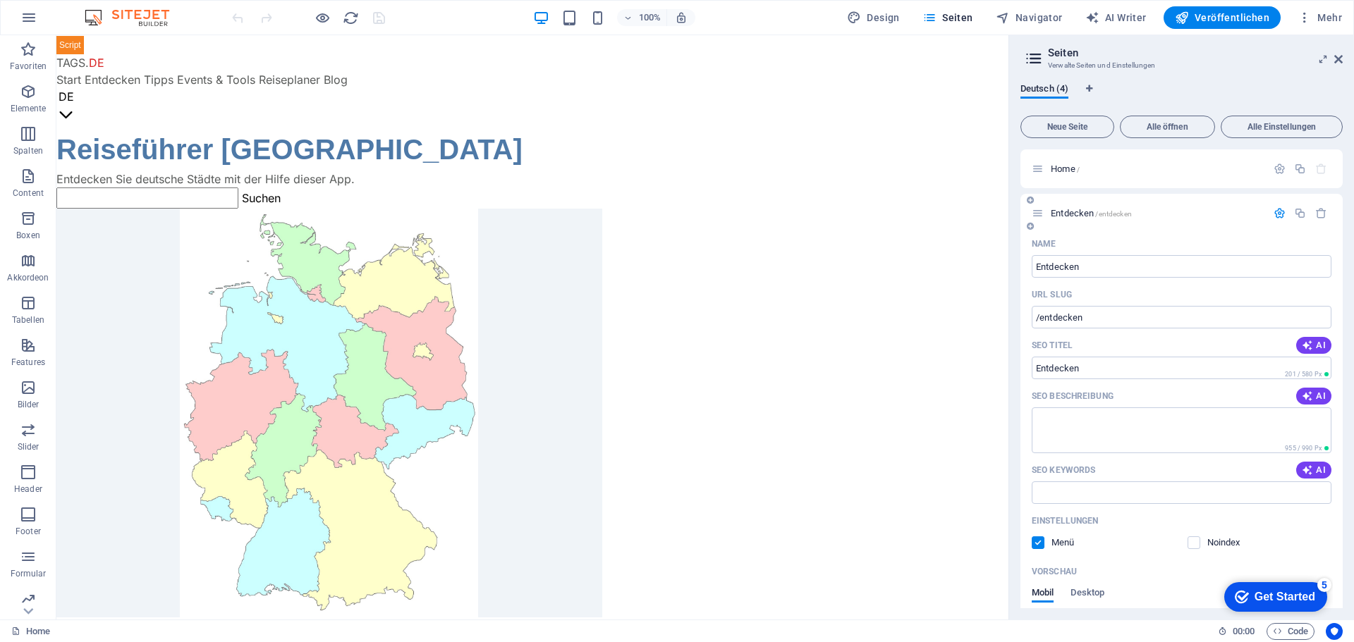
click at [1056, 211] on span "Entdecken /entdecken" at bounding box center [1090, 213] width 81 height 11
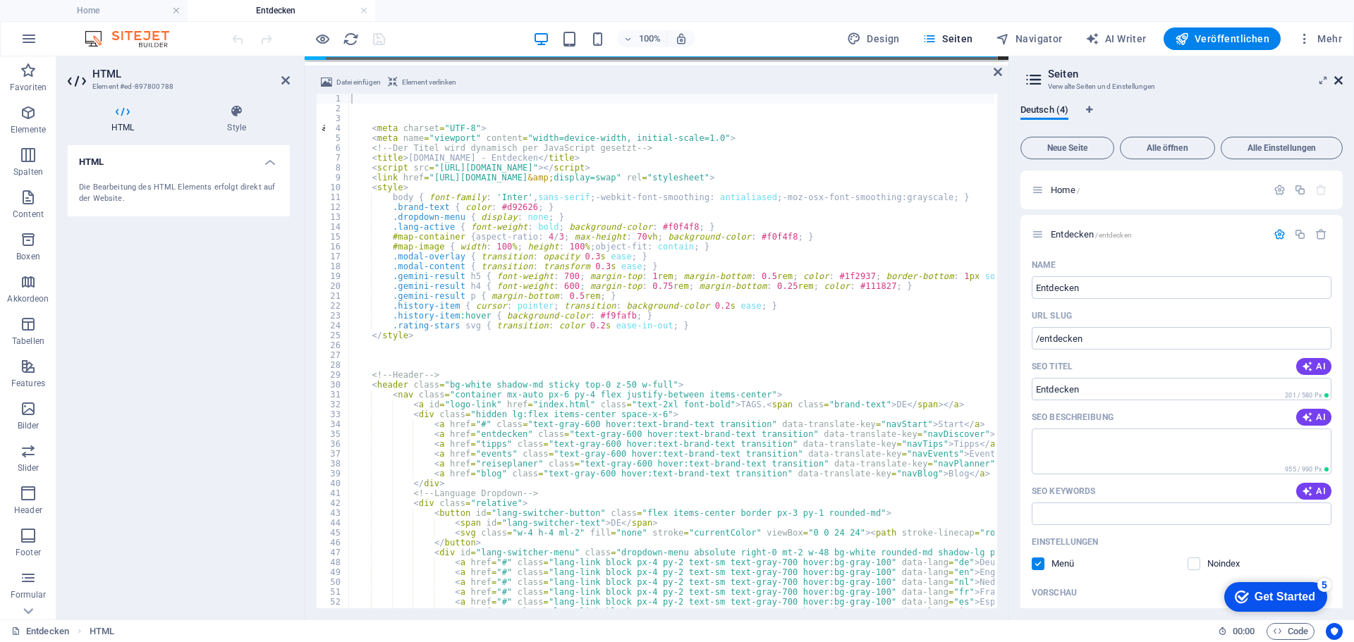
click at [1338, 78] on icon at bounding box center [1338, 80] width 8 height 11
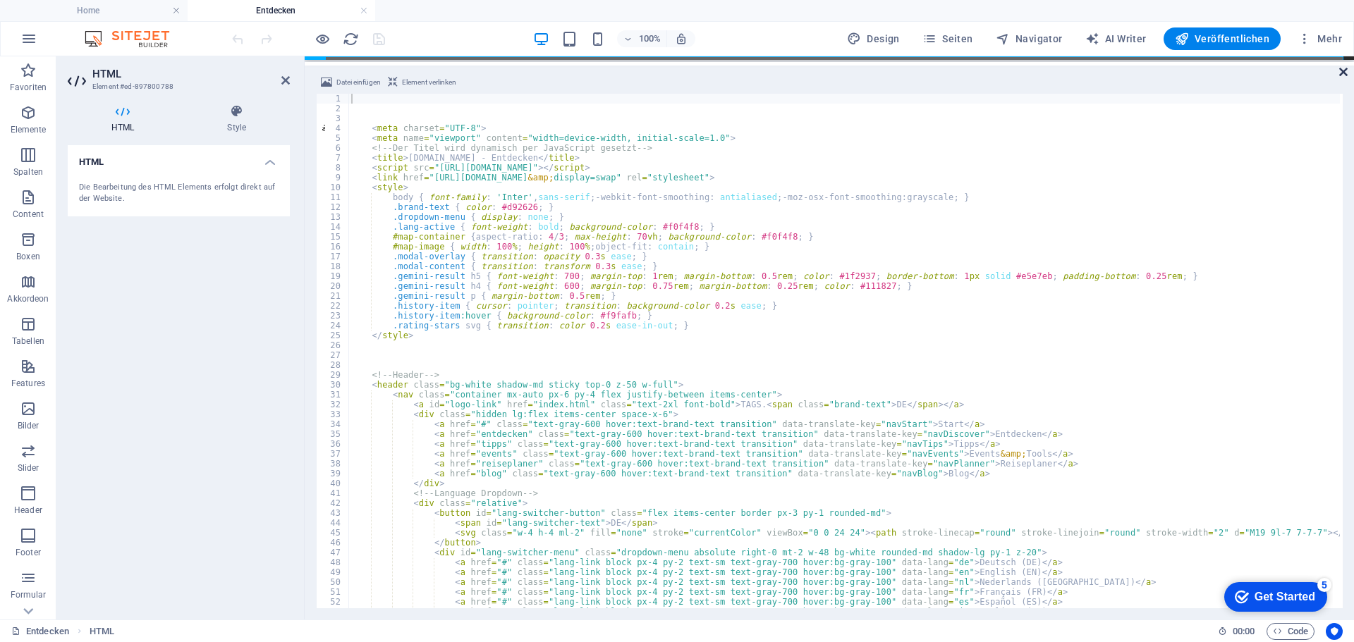
click at [1343, 73] on icon at bounding box center [1343, 71] width 8 height 11
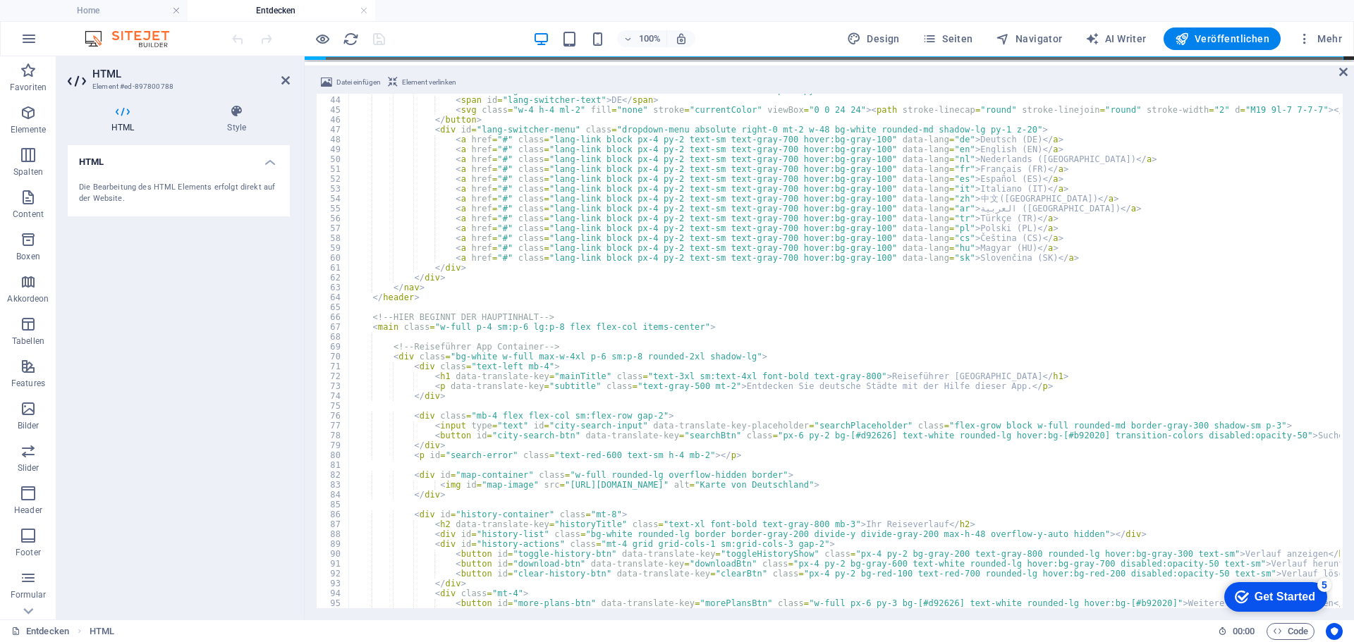
scroll to position [634, 0]
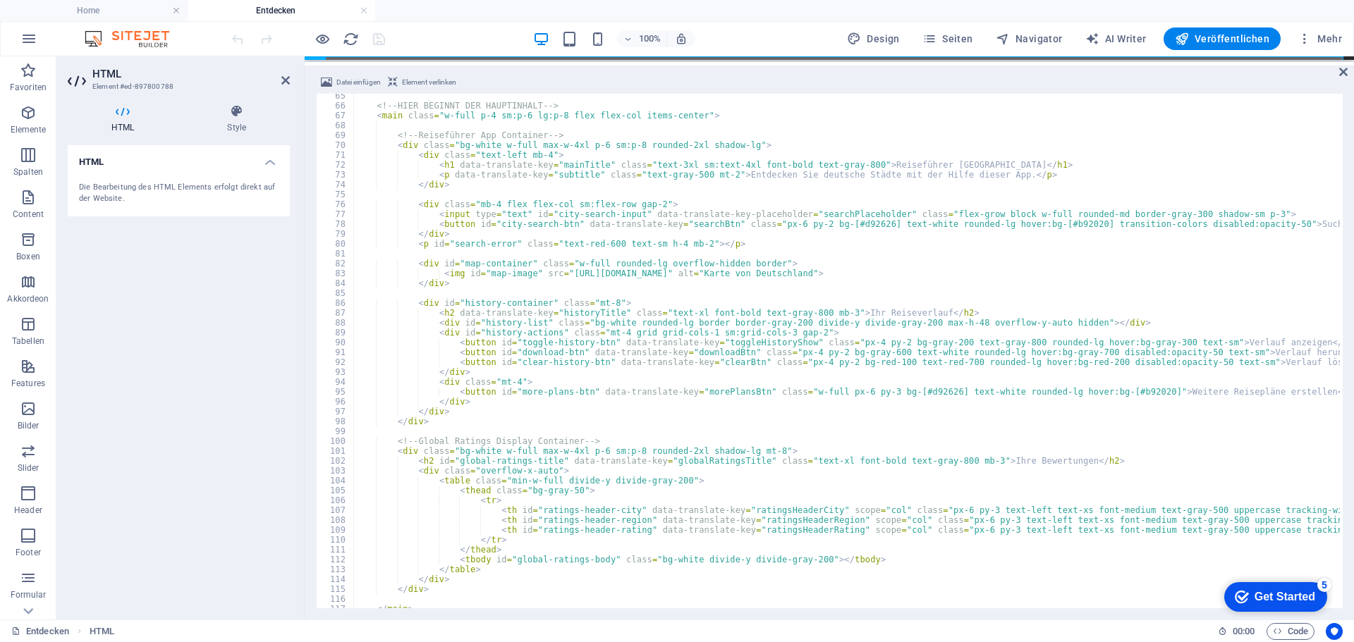
type textarea "<!-- Reiseführer App Container -->"
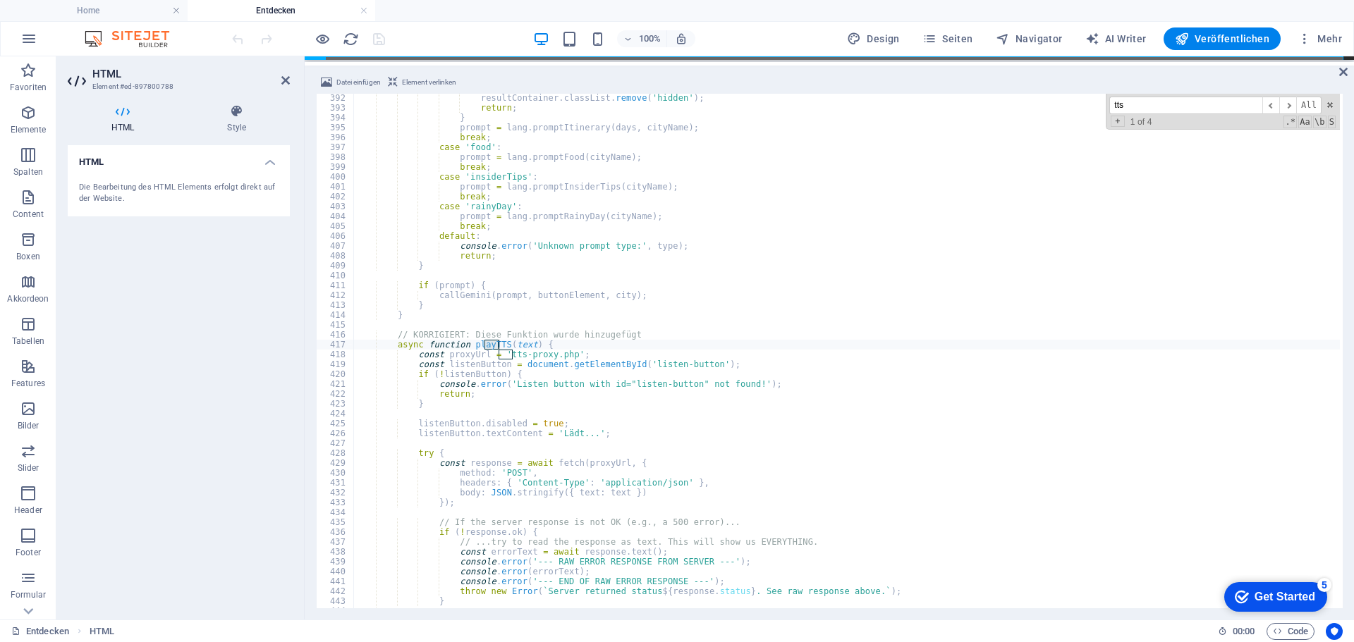
scroll to position [3860, 0]
type input "tts"
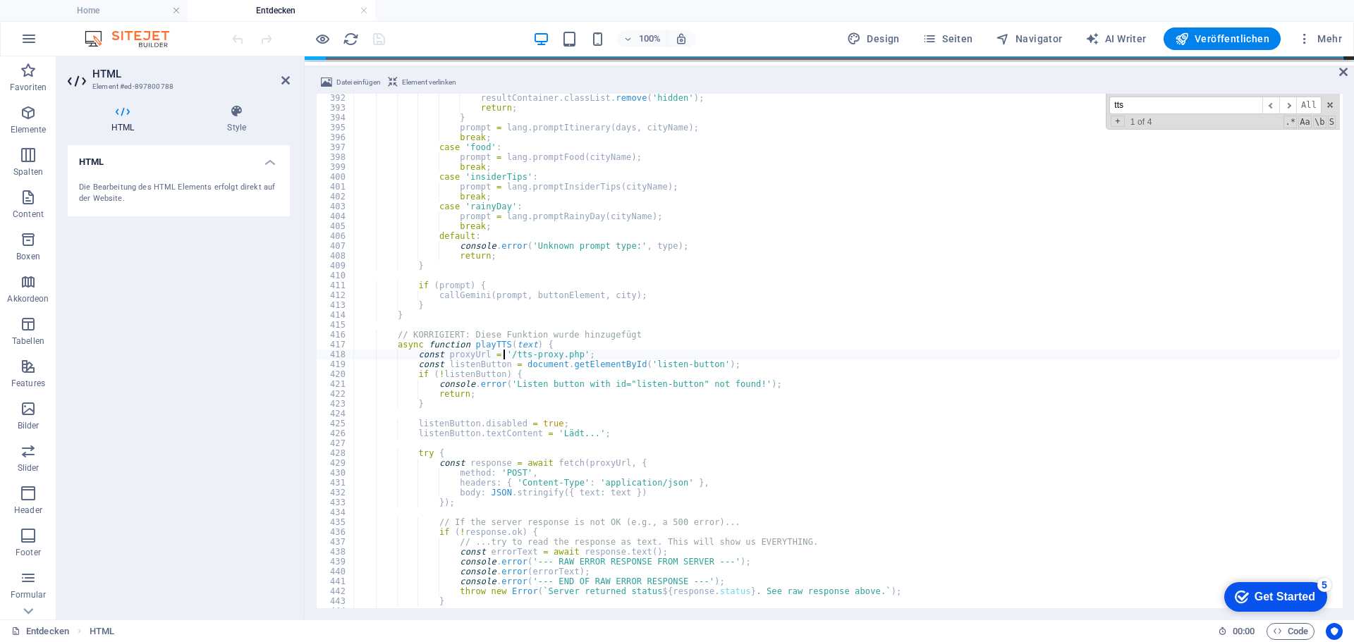
type textarea "const proxyUrl = '/tts-proxy.php';"
click at [407, 42] on div "100% Design Seiten Navigator AI Writer Veröffentlichen Mehr" at bounding box center [788, 38] width 1118 height 23
click at [379, 40] on icon "save" at bounding box center [379, 39] width 16 height 16
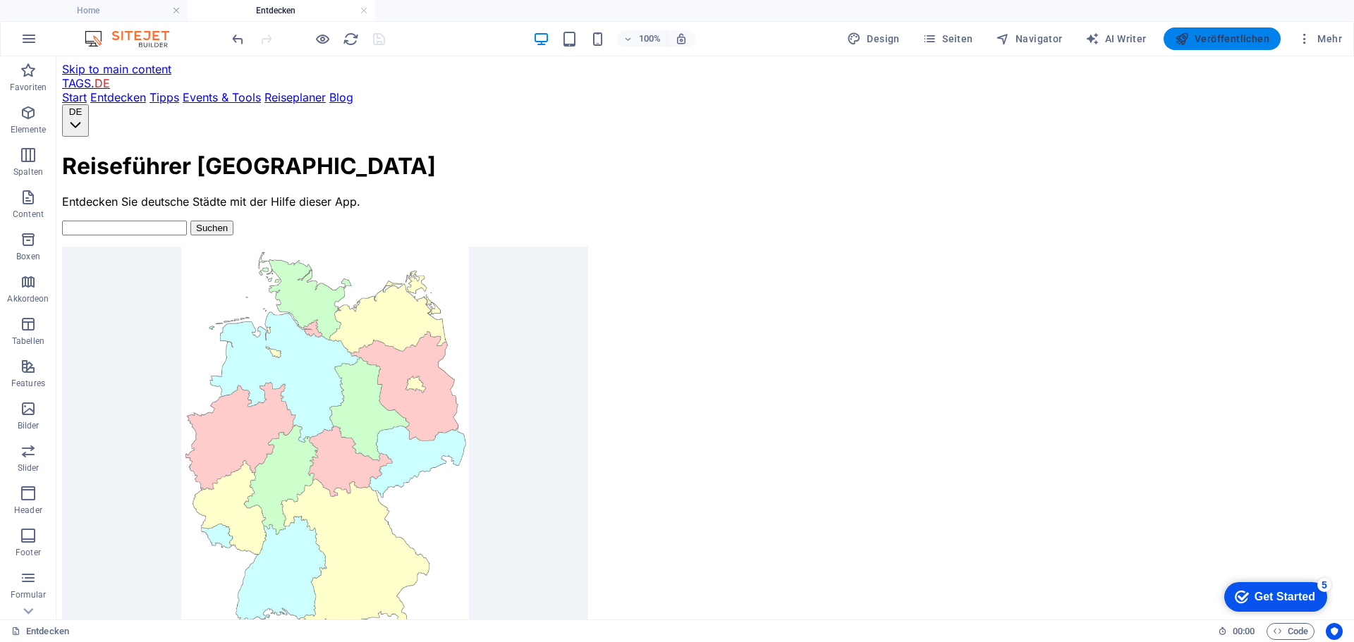
click at [1238, 37] on span "Veröffentlichen" at bounding box center [1221, 39] width 94 height 14
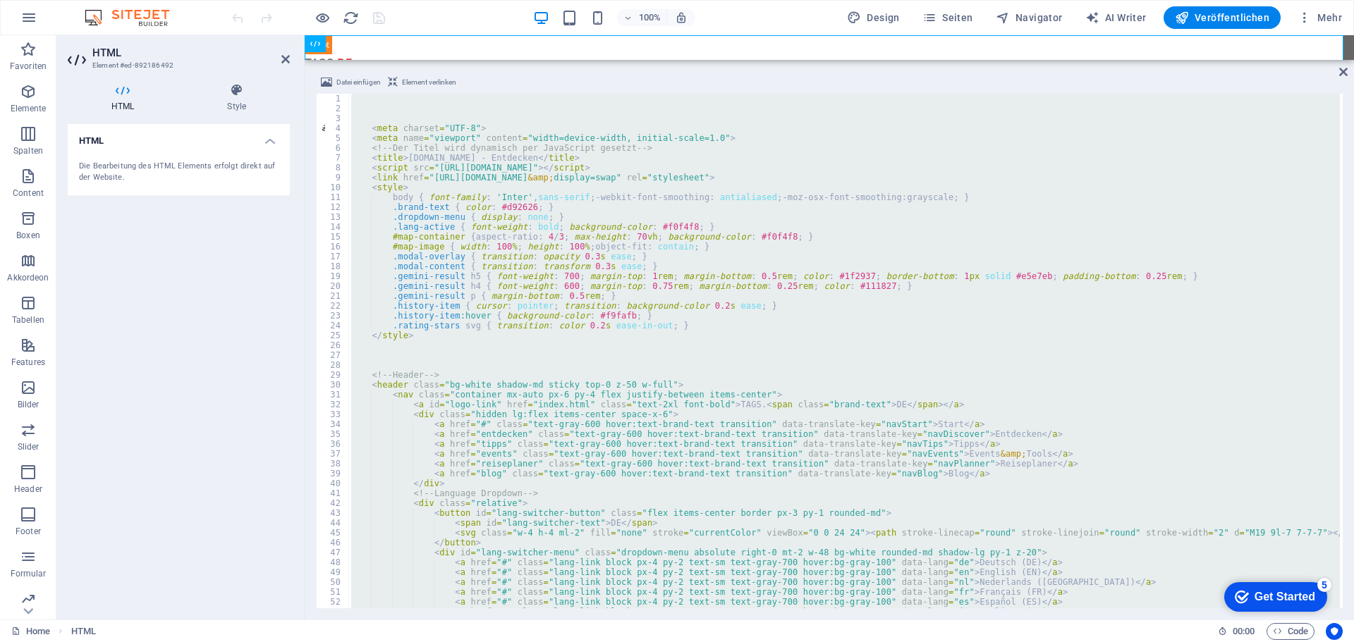
scroll to position [42, 0]
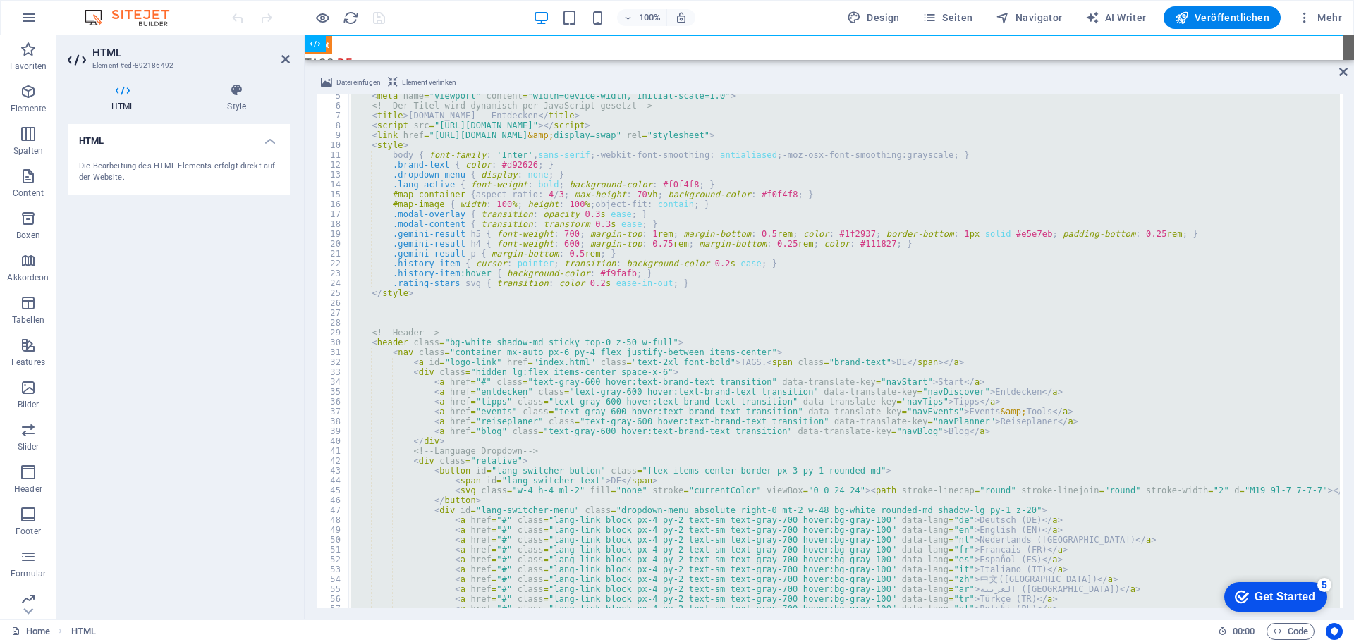
click at [512, 299] on div "< meta name = "viewport" content = "width=device-width, initial-scale=1.0" > <!…" at bounding box center [843, 351] width 991 height 515
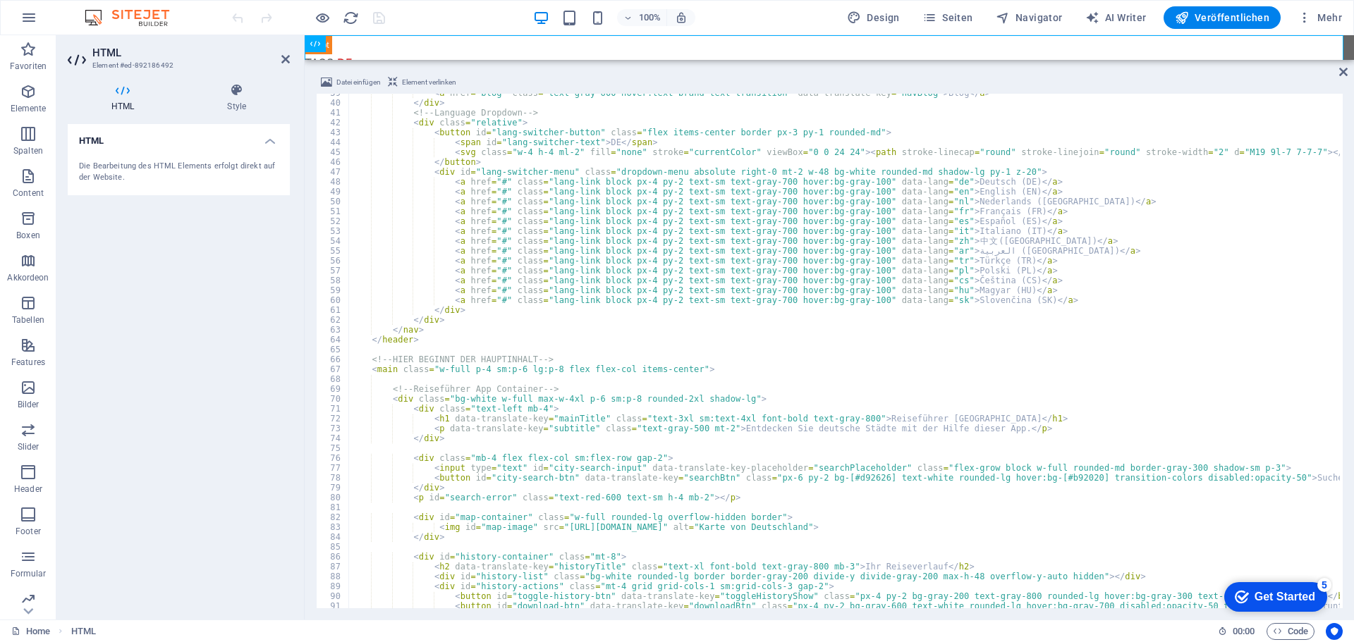
scroll to position [423, 0]
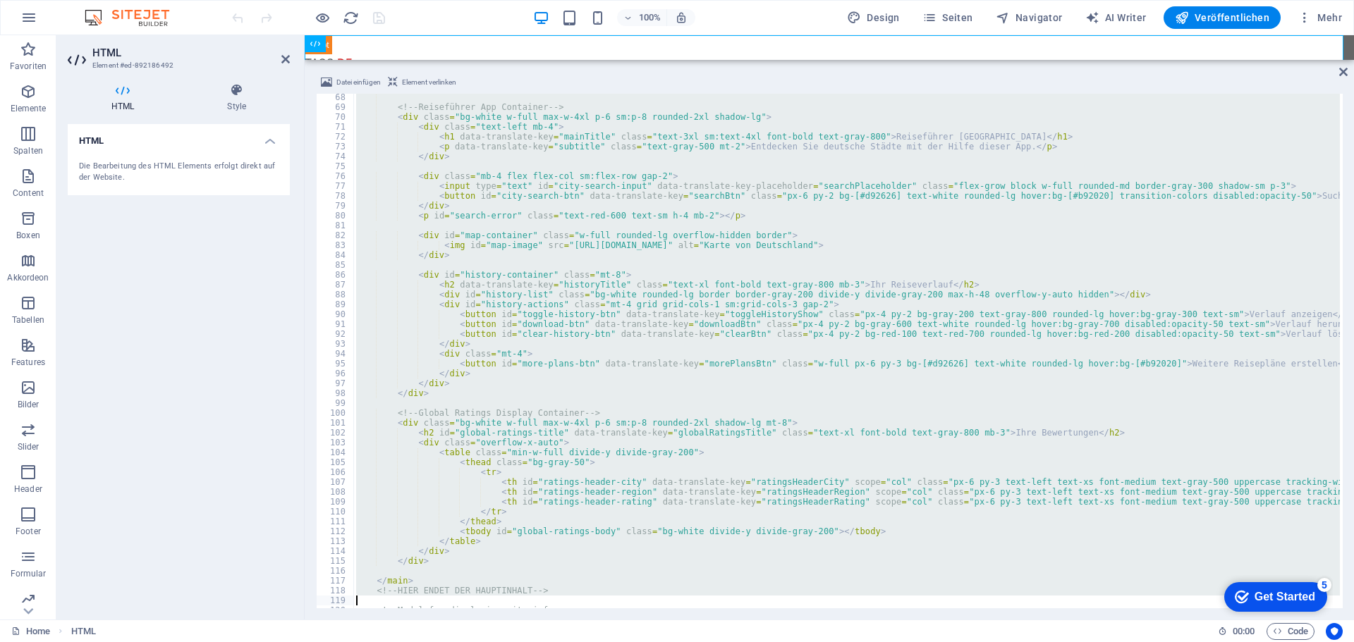
scroll to position [663, 0]
type textarea "</main>"
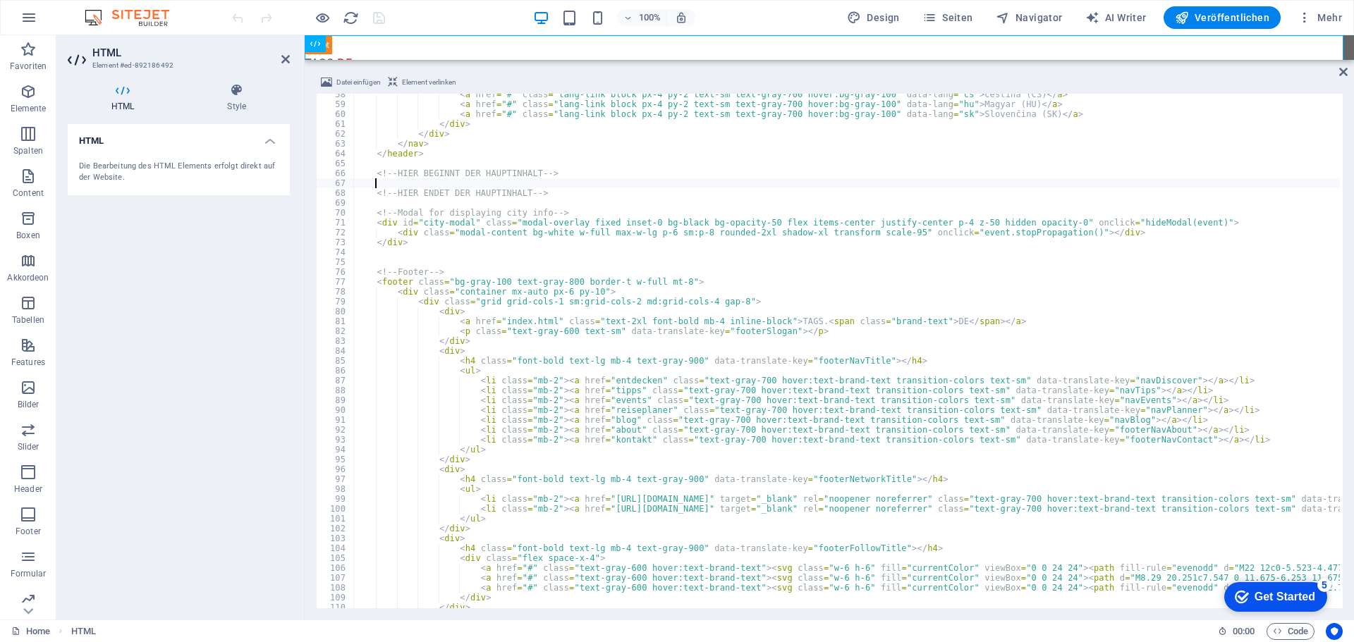
scroll to position [0, 1]
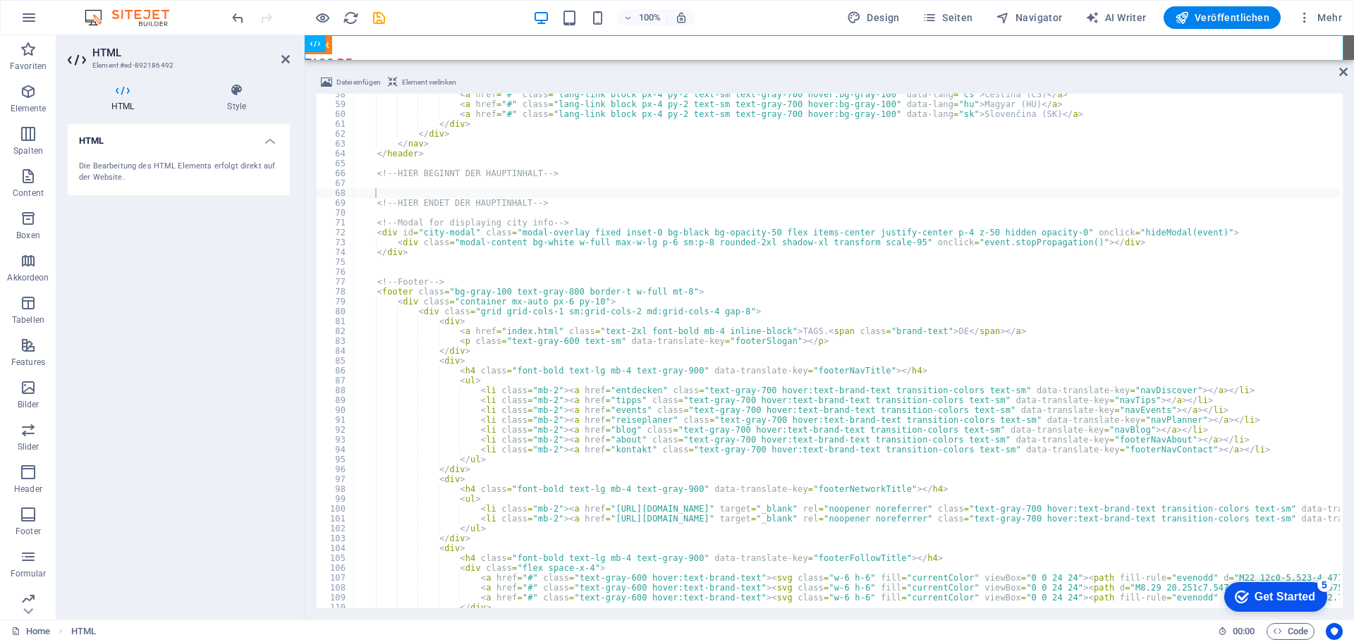
click at [414, 23] on div "100% Design Seiten Navigator AI Writer Veröffentlichen Mehr" at bounding box center [788, 17] width 1118 height 23
click at [383, 19] on icon "save" at bounding box center [379, 18] width 16 height 16
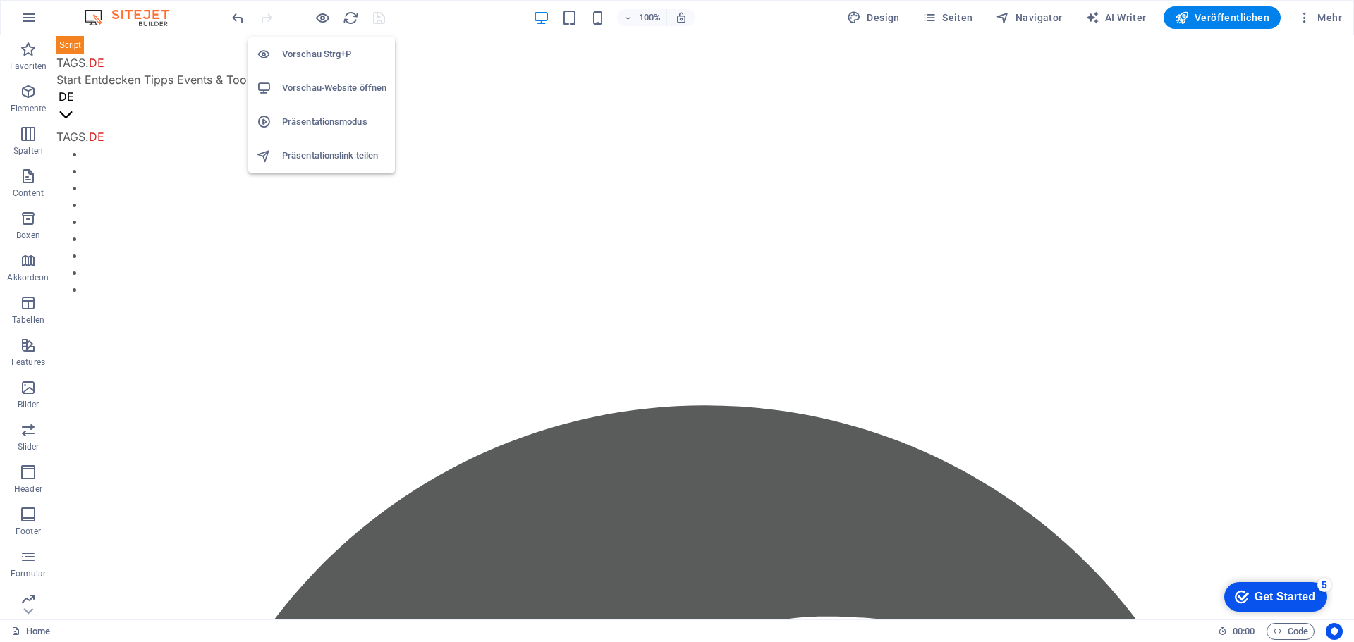
click at [321, 81] on h6 "Vorschau-Website öffnen" at bounding box center [334, 88] width 104 height 17
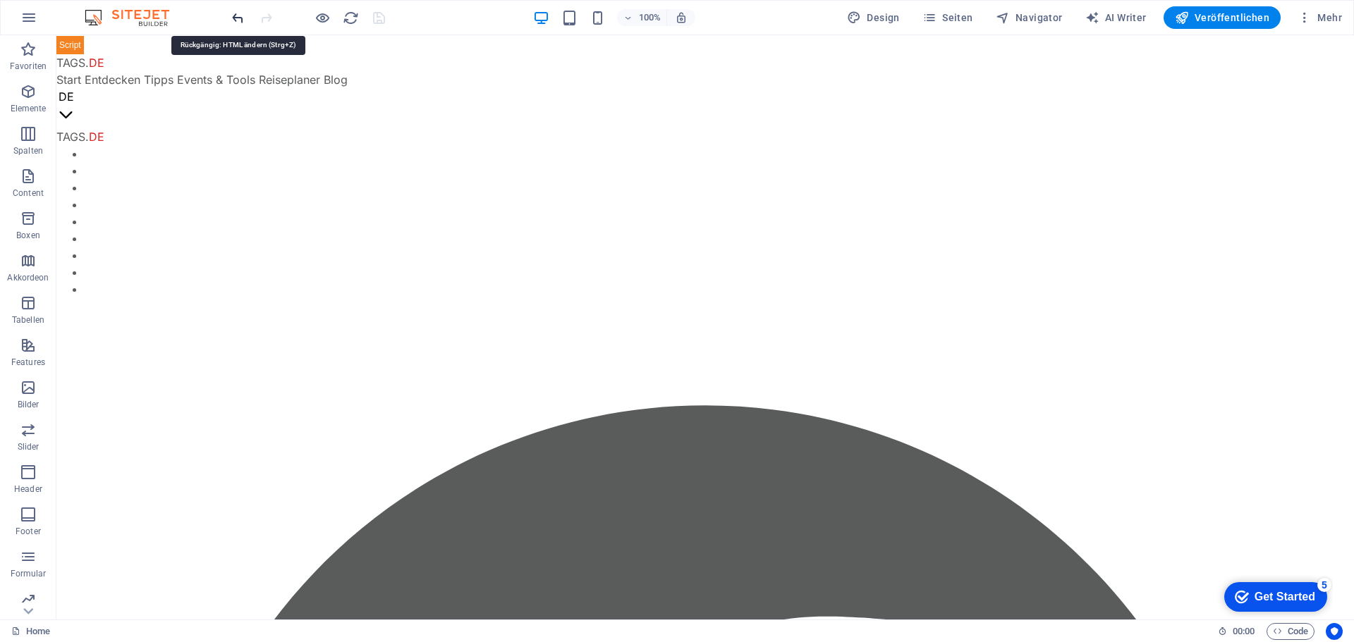
click at [237, 19] on icon "undo" at bounding box center [238, 18] width 16 height 16
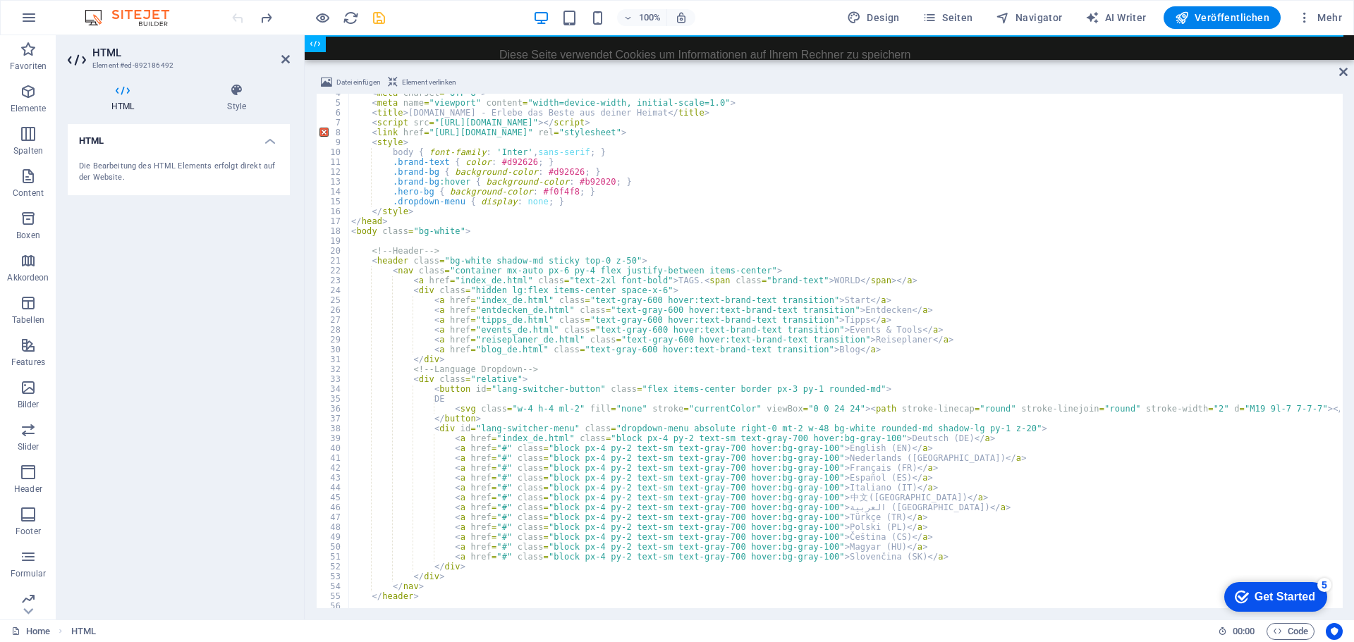
scroll to position [0, 0]
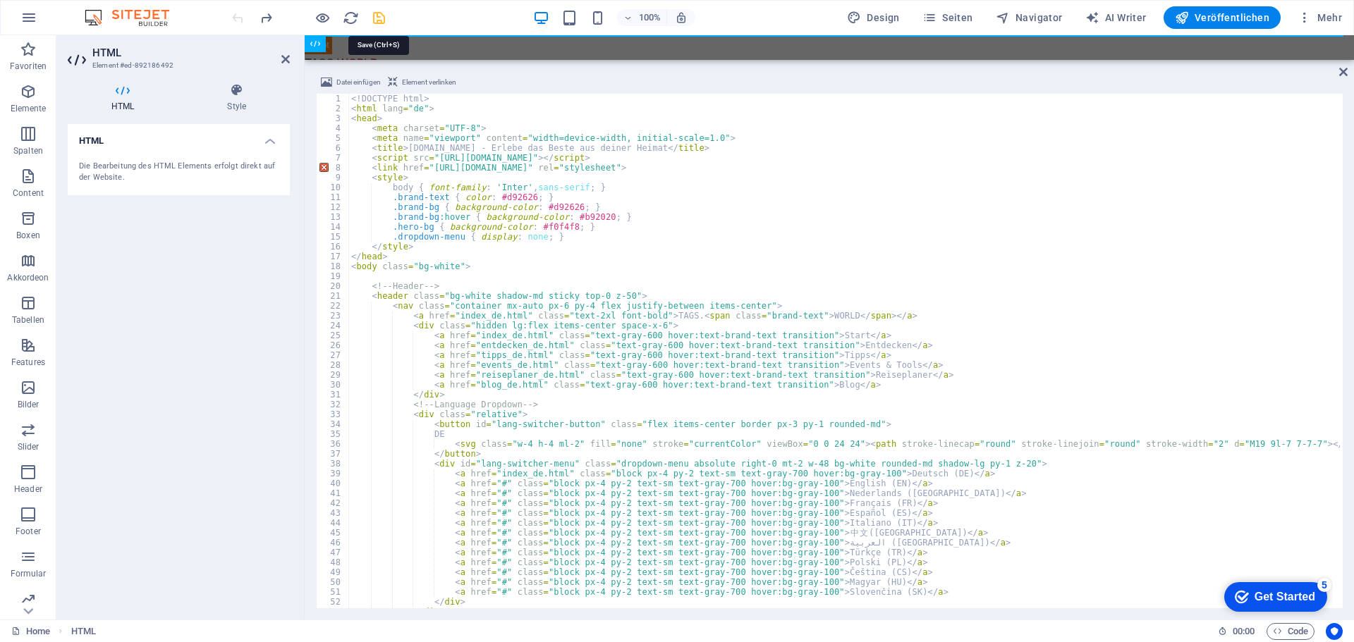
click at [380, 14] on icon "save" at bounding box center [379, 18] width 16 height 16
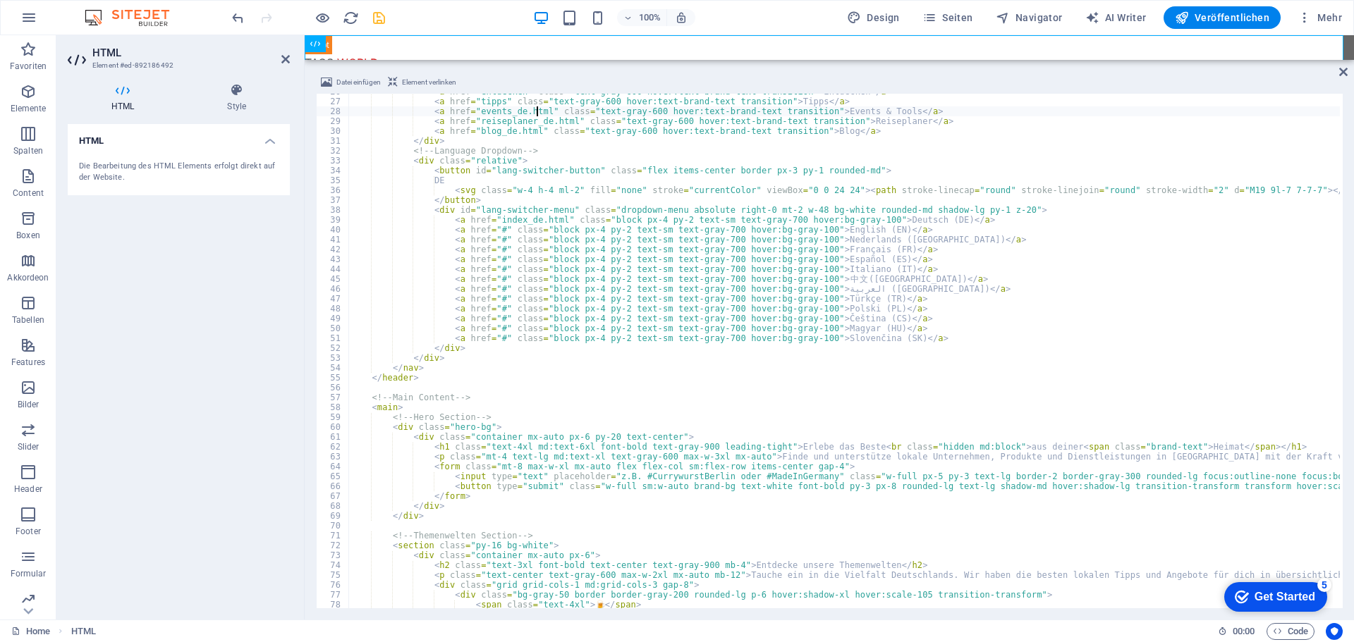
scroll to position [211, 0]
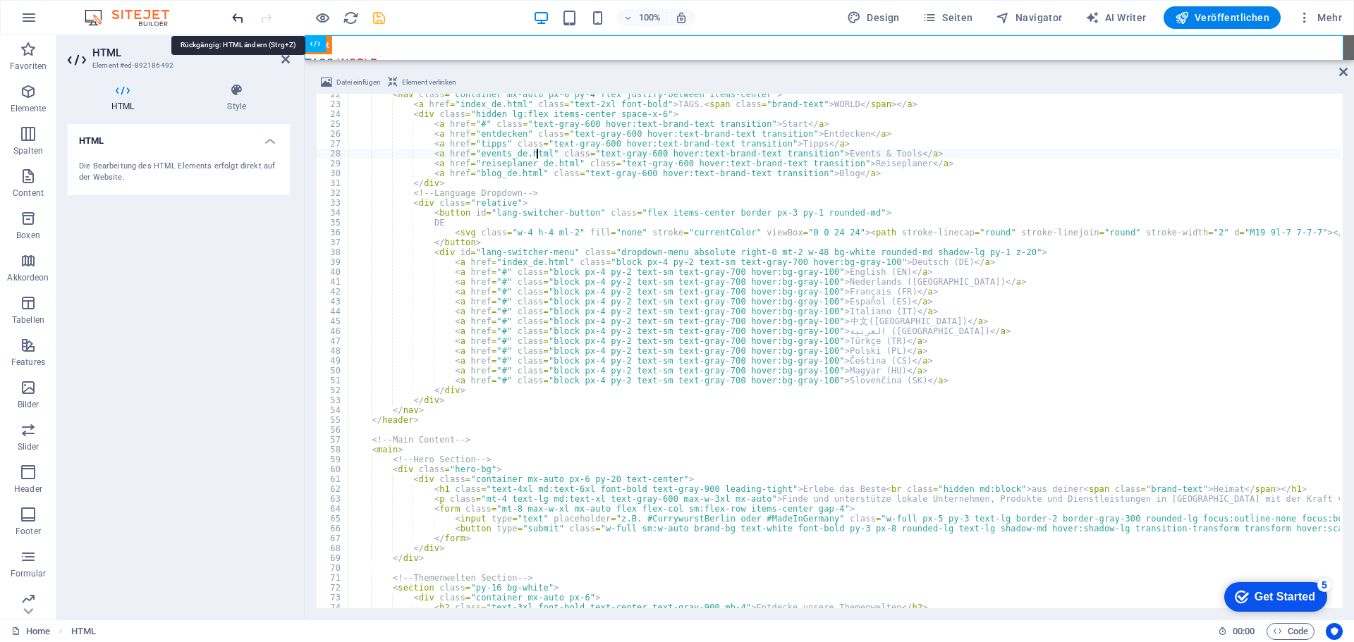
click at [238, 17] on icon "undo" at bounding box center [238, 18] width 16 height 16
click at [235, 17] on icon "undo" at bounding box center [238, 18] width 16 height 16
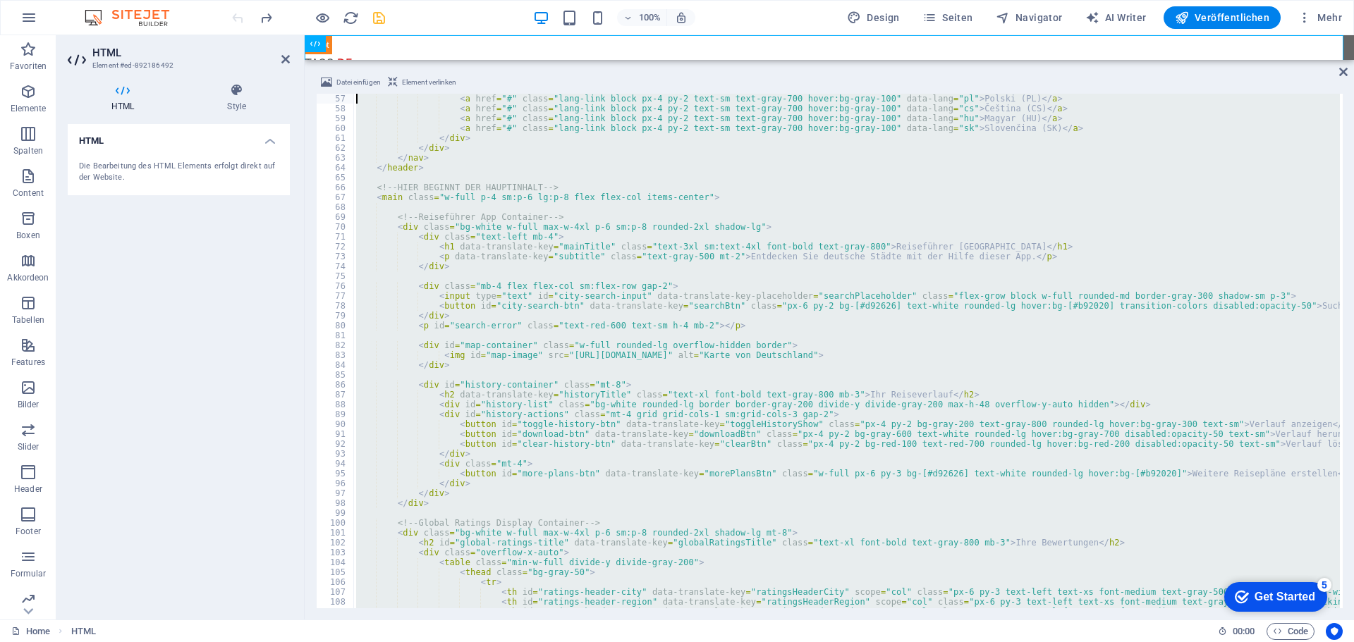
scroll to position [553, 0]
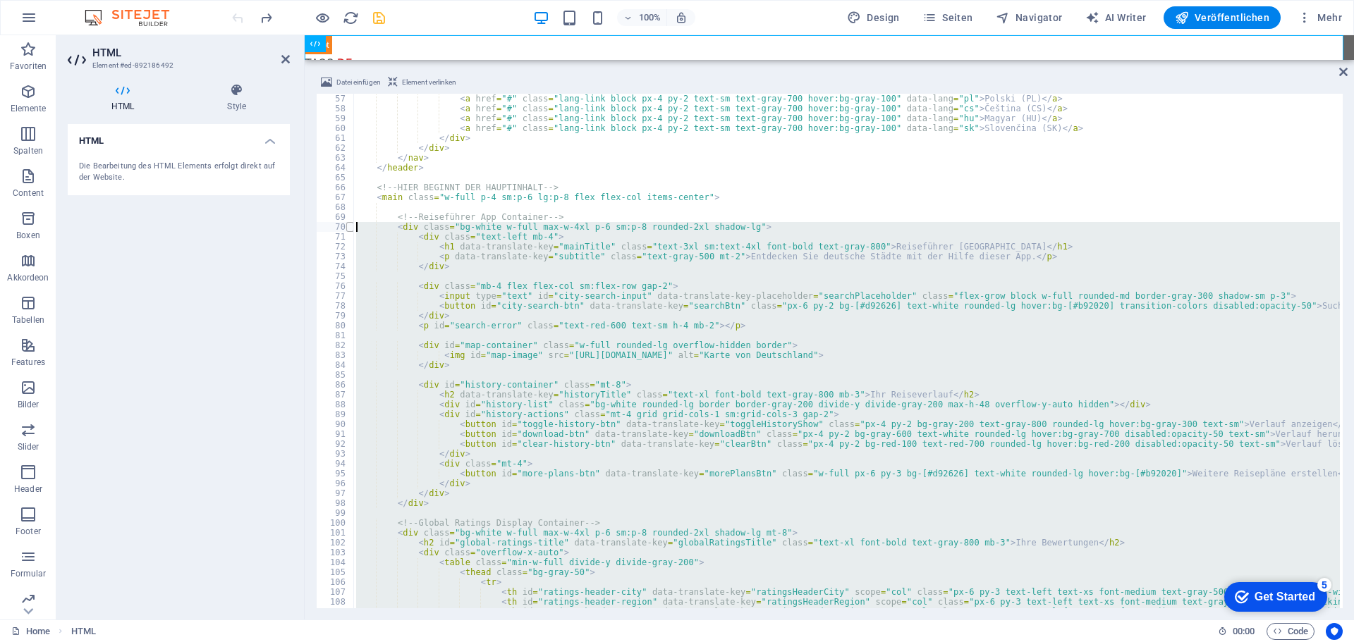
drag, startPoint x: 421, startPoint y: 523, endPoint x: 349, endPoint y: 228, distance: 304.0
click at [349, 228] on div "</main> 57 58 59 60 61 62 63 64 65 66 67 68 69 70 71 72 73 74 75 76 77 78 79 80…" at bounding box center [829, 351] width 1026 height 515
type textarea "<div class="bg-white w-full max-w-4xl p-6 sm:p-8 rounded-2xl shadow-lg"> <div c…"
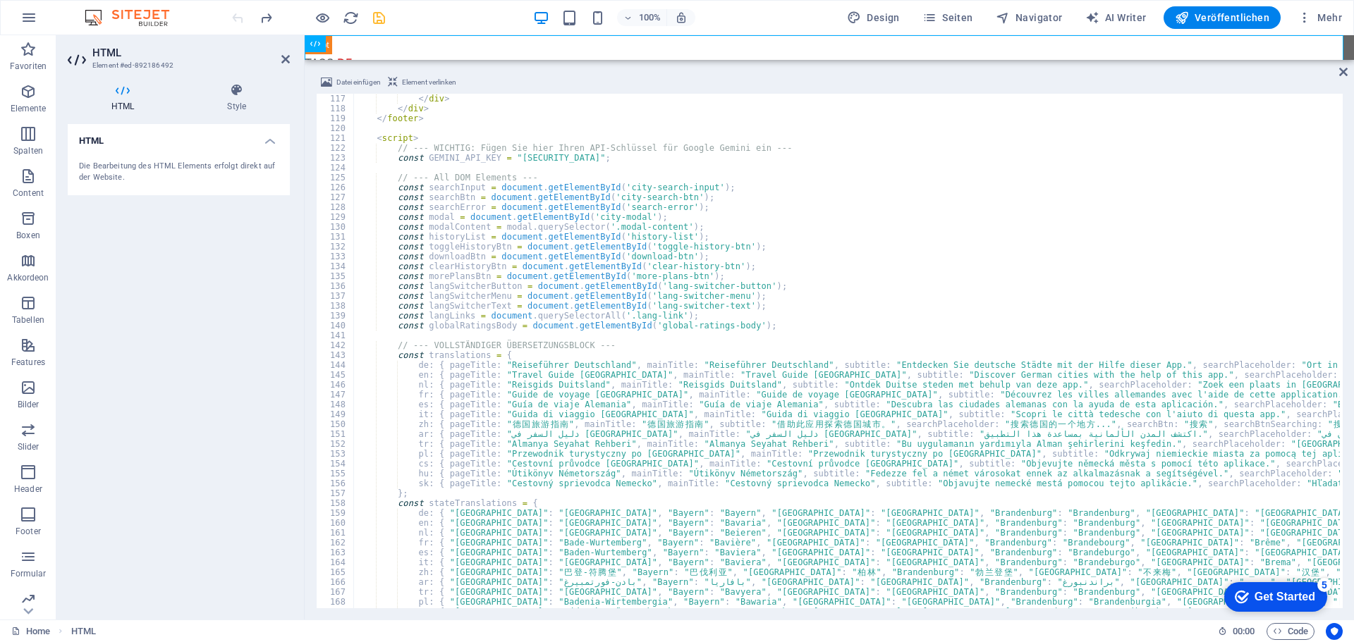
scroll to position [1145, 0]
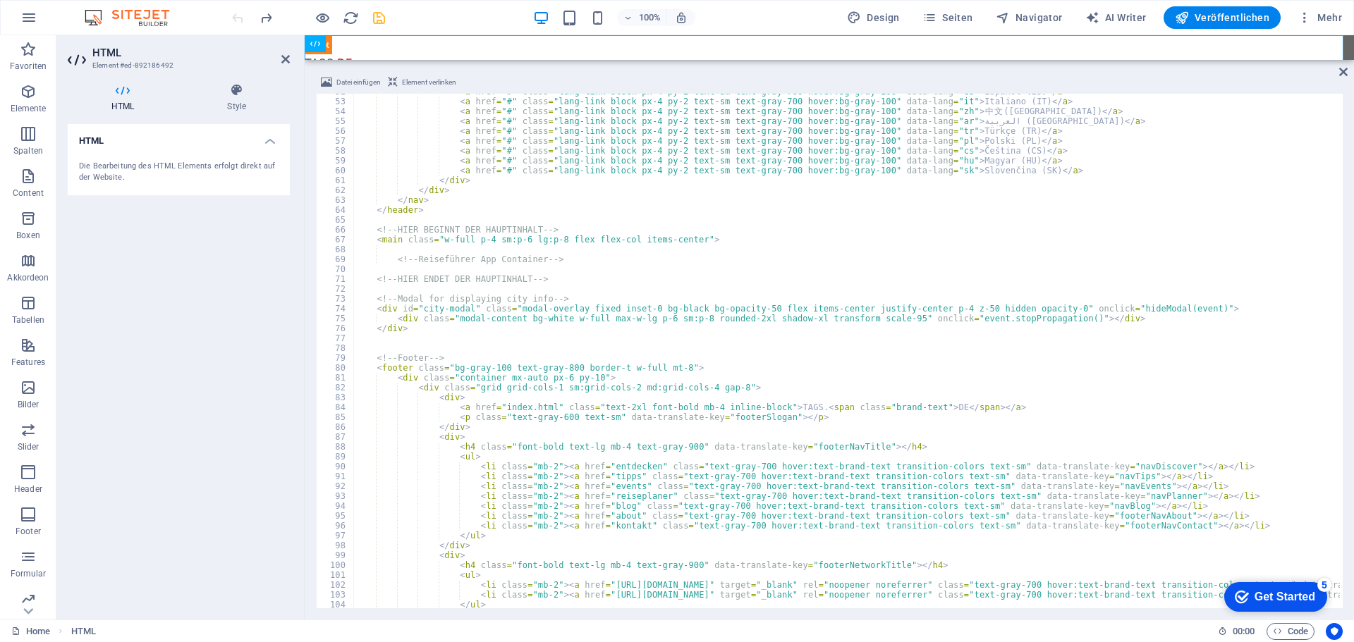
scroll to position [510, 0]
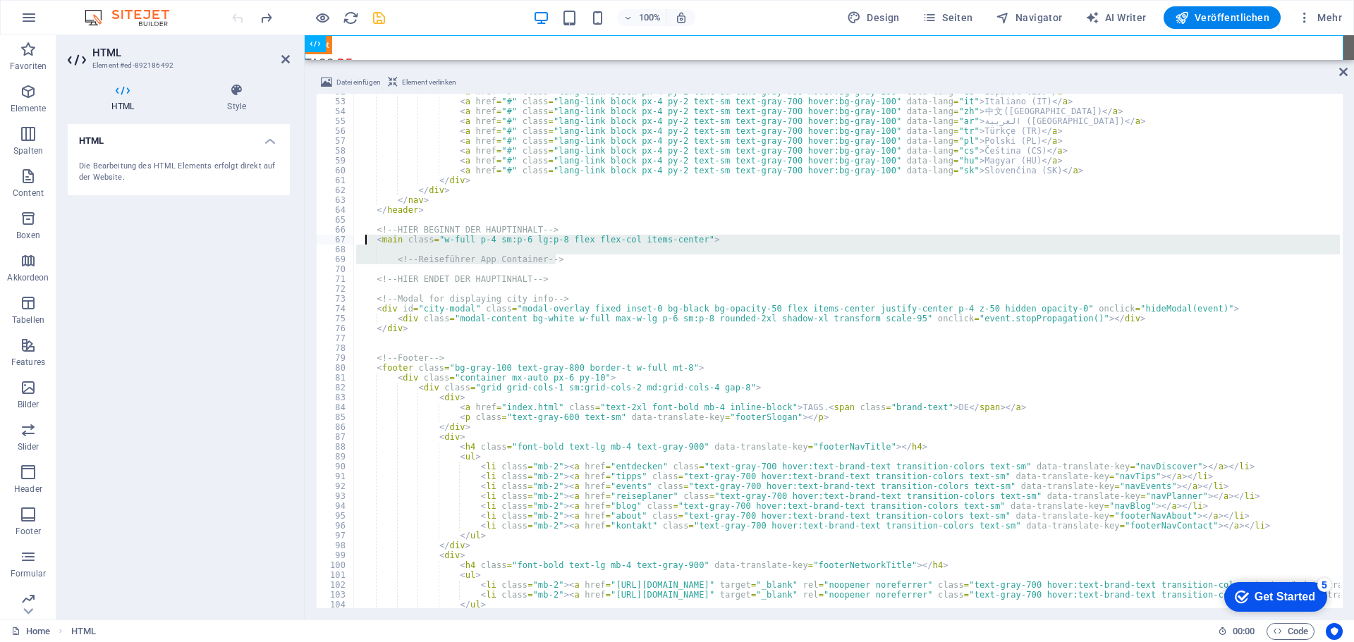
drag, startPoint x: 560, startPoint y: 260, endPoint x: 367, endPoint y: 243, distance: 193.9
type textarea "<main class="w-full p-4 sm:p-6 lg:p-8 flex flex-col items-center">"
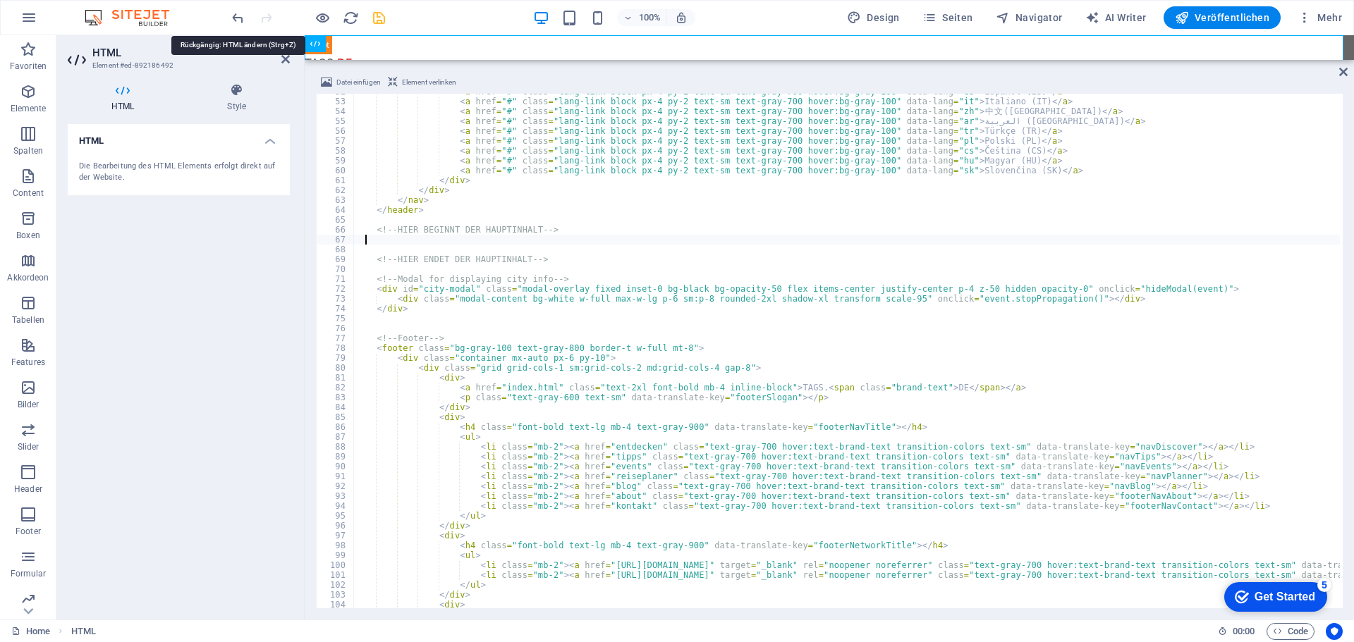
click at [237, 21] on icon "undo" at bounding box center [238, 18] width 16 height 16
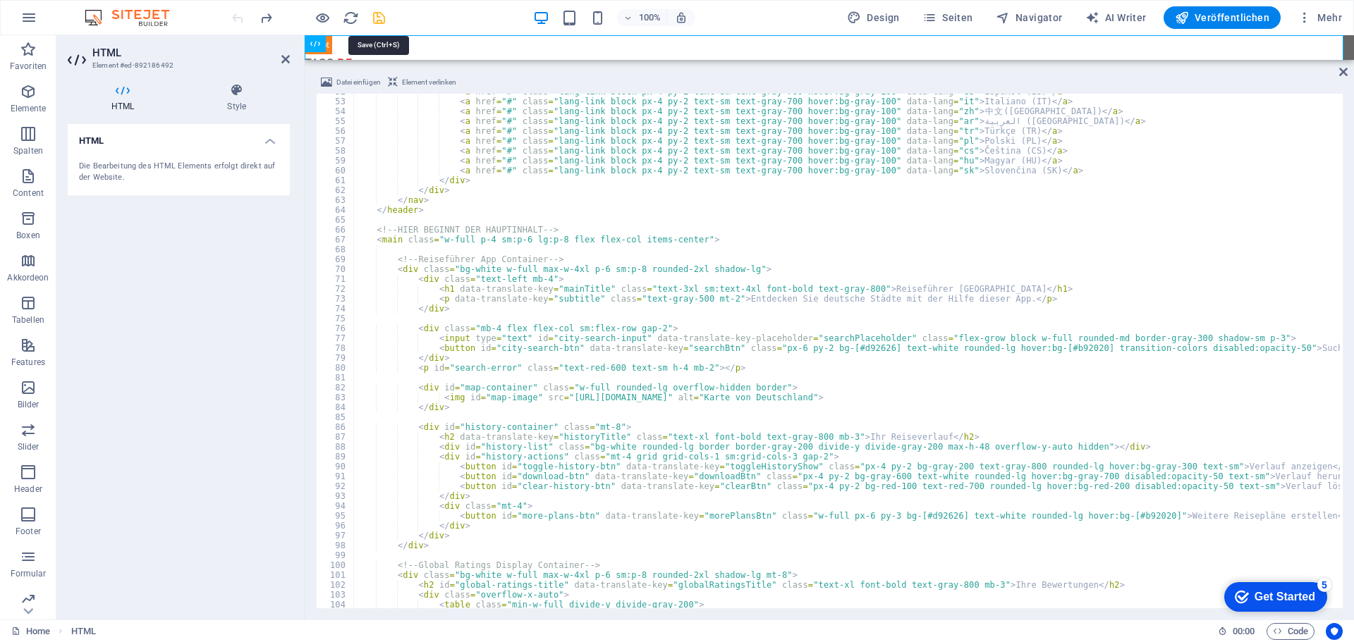
click at [376, 18] on icon "save" at bounding box center [379, 18] width 16 height 16
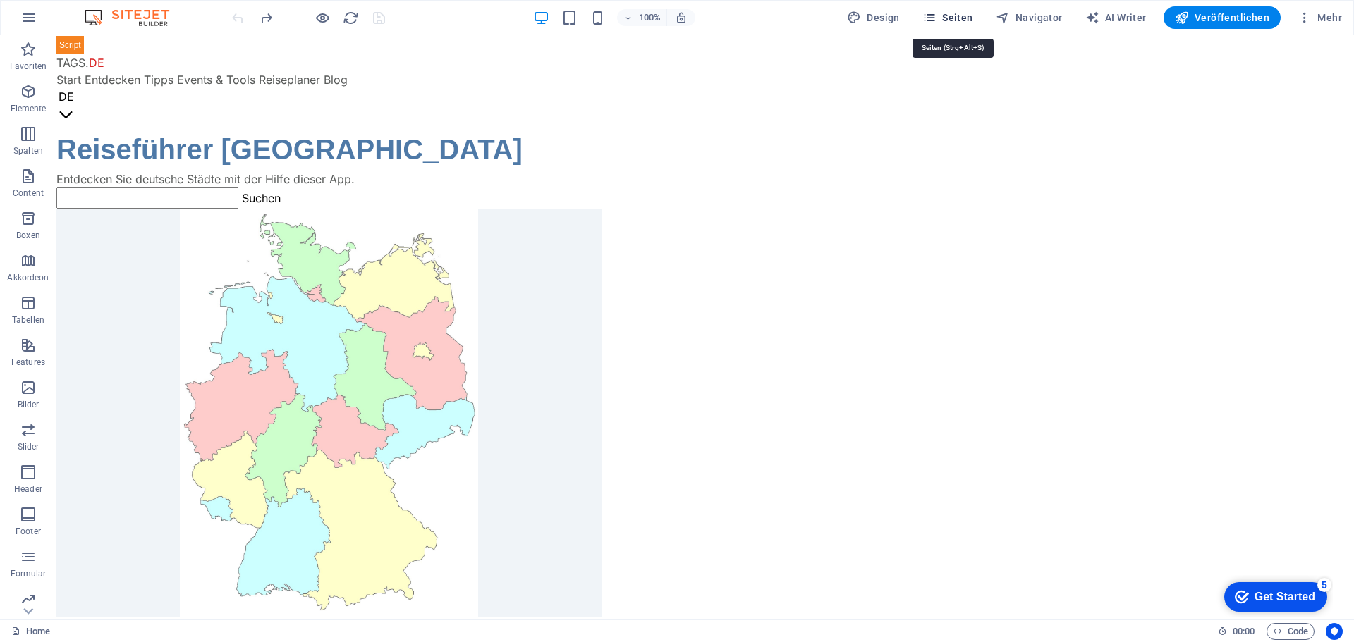
click at [957, 17] on span "Seiten" at bounding box center [947, 18] width 51 height 14
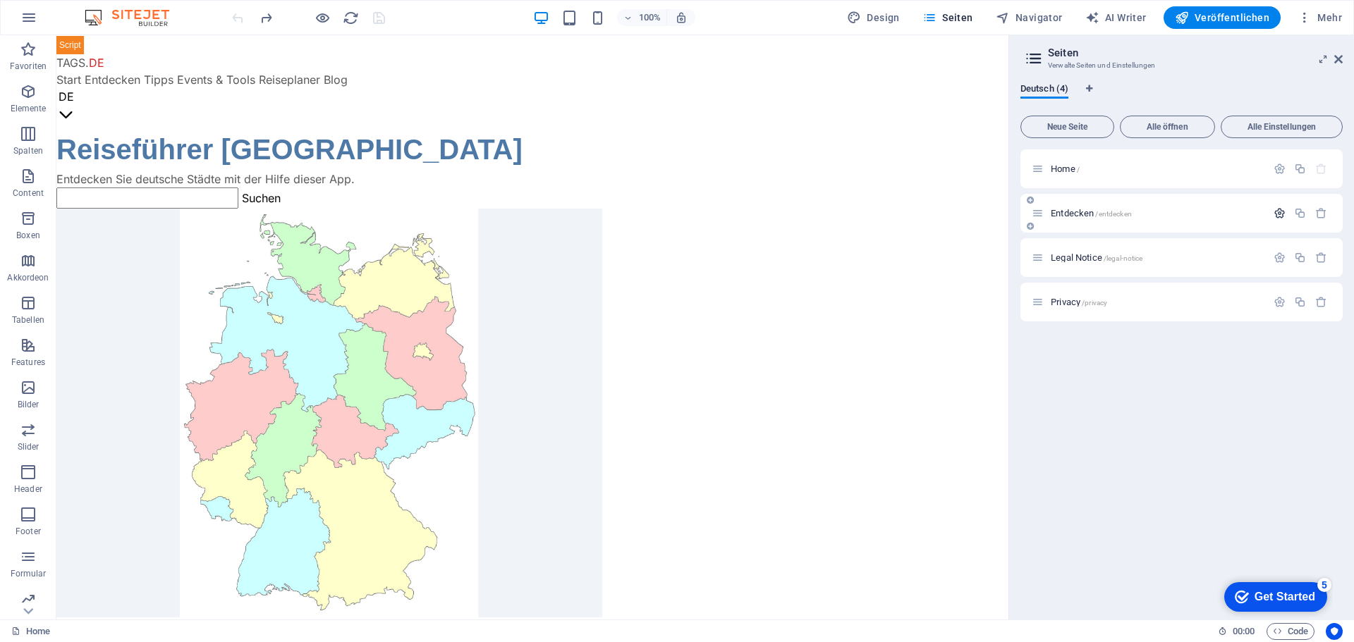
click at [1279, 215] on icon "button" at bounding box center [1279, 213] width 12 height 12
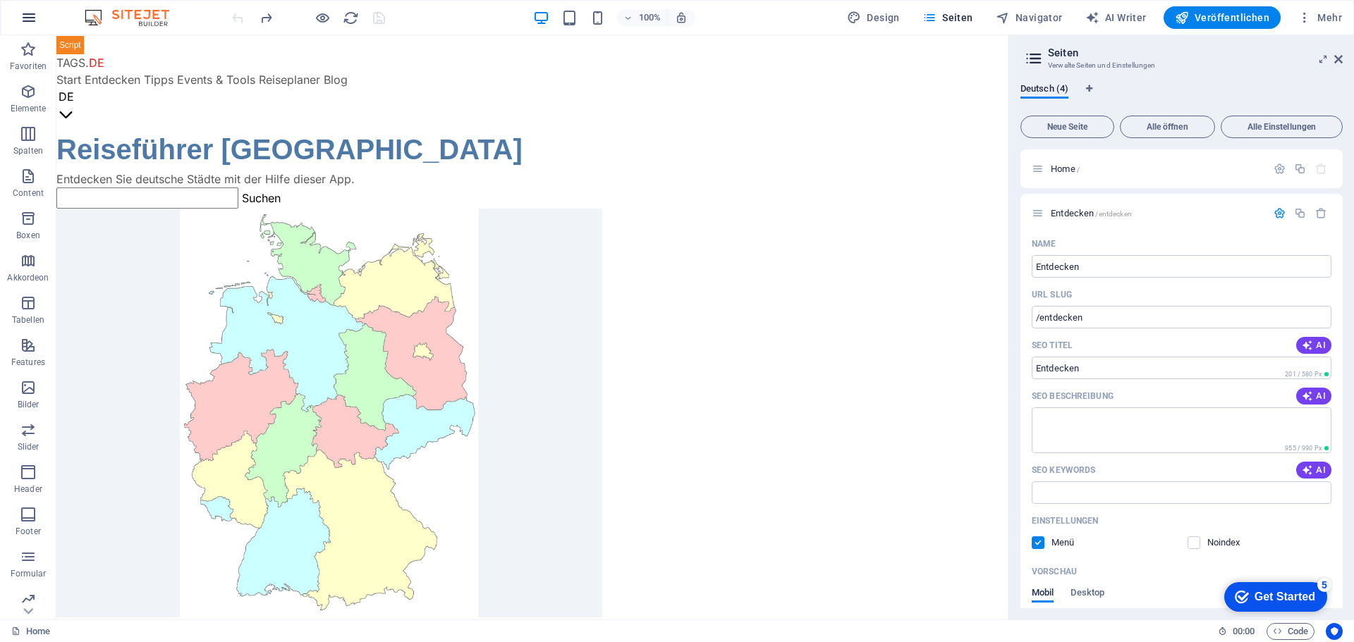
click at [30, 16] on icon "button" at bounding box center [28, 17] width 17 height 17
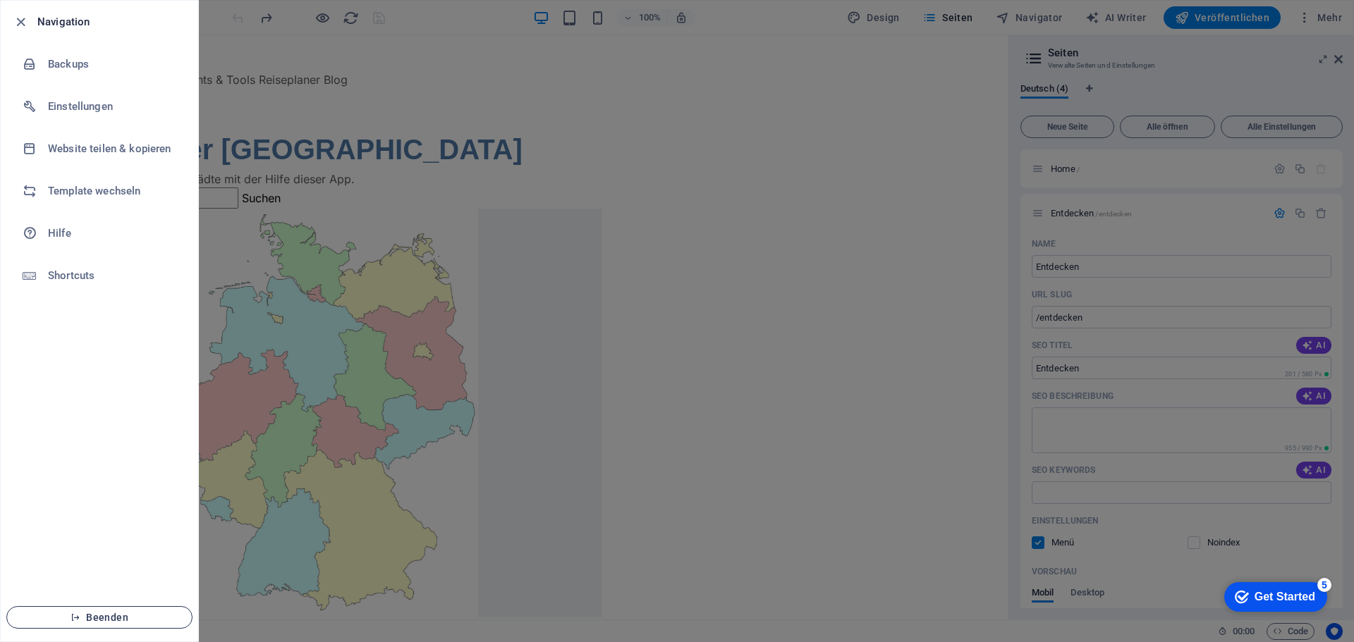
click at [118, 615] on span "Beenden" at bounding box center [99, 617] width 162 height 11
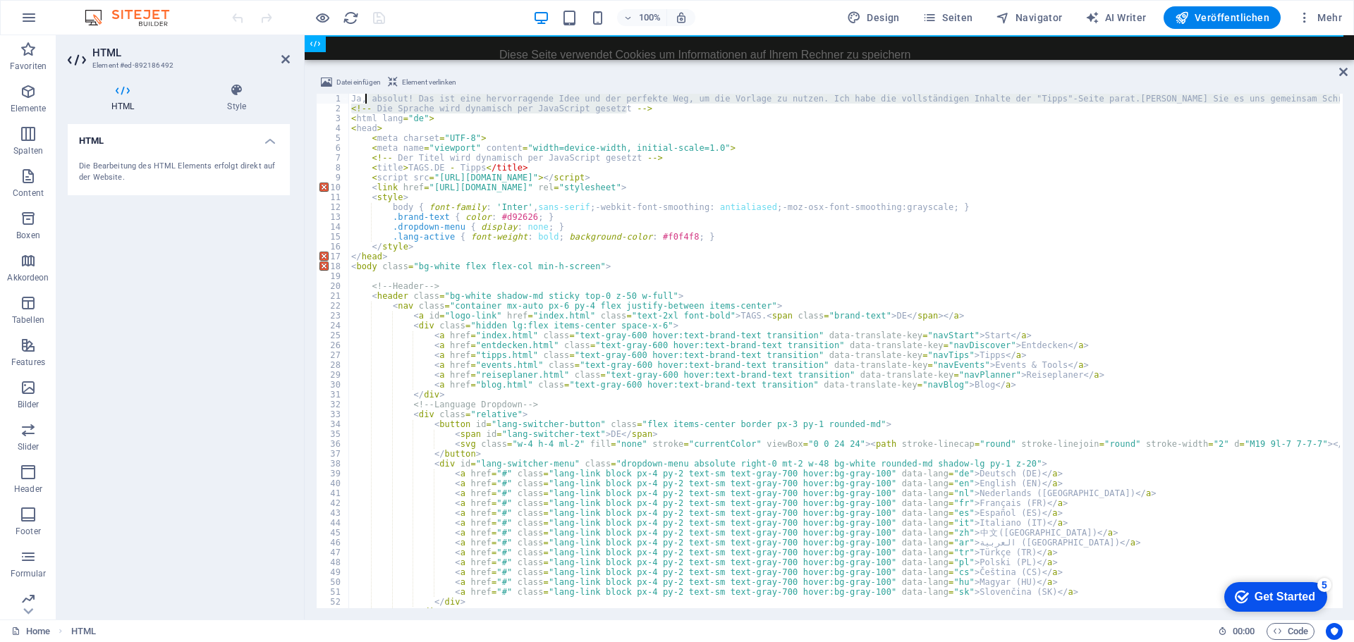
drag, startPoint x: 632, startPoint y: 112, endPoint x: 367, endPoint y: 103, distance: 265.2
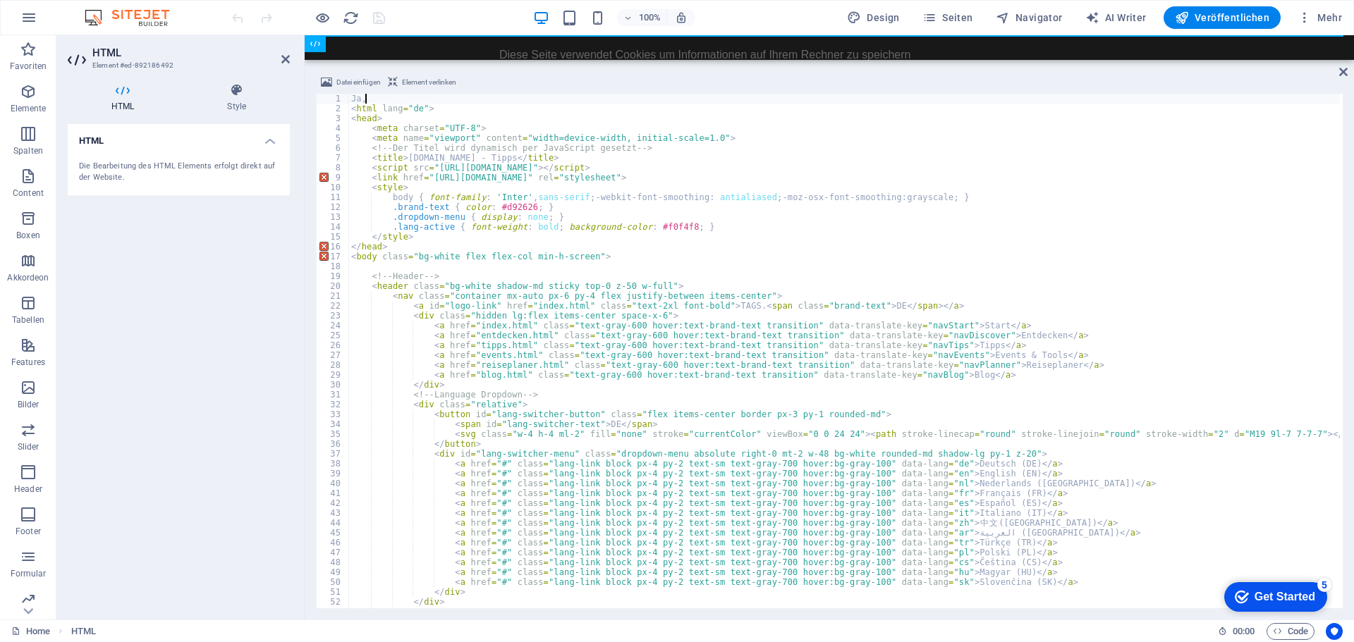
type textarea "J"
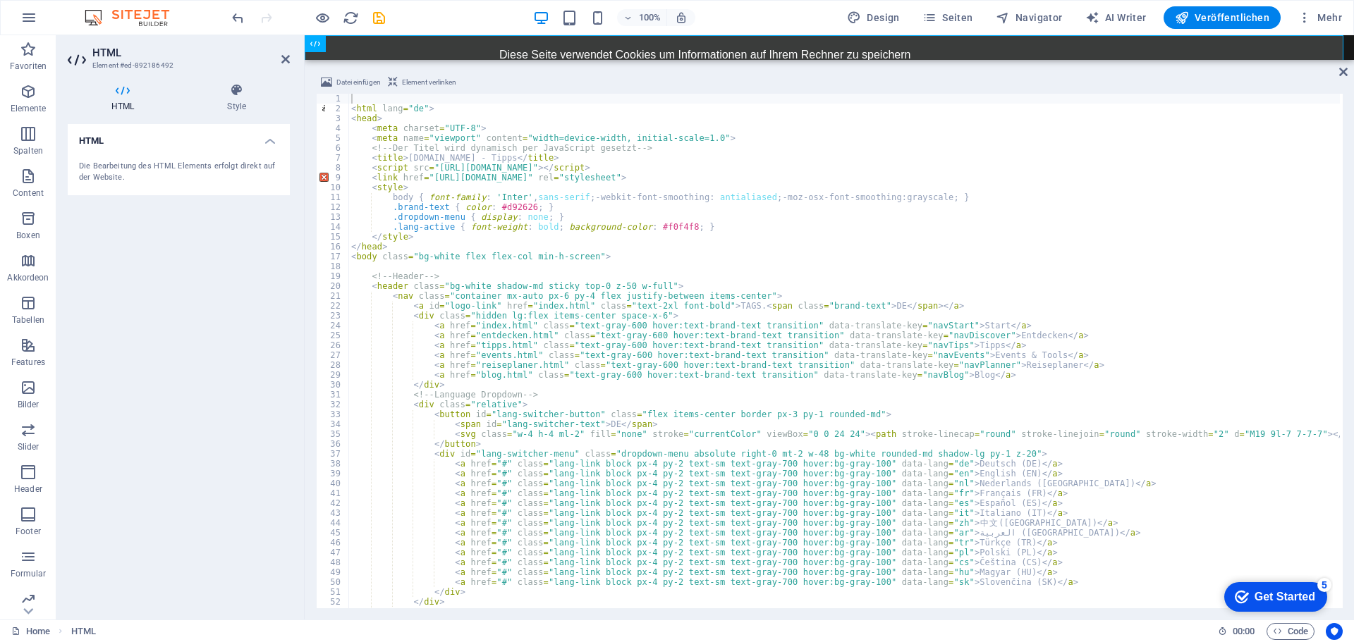
click at [410, 22] on div "100% Design Seiten Navigator AI Writer Veröffentlichen Mehr" at bounding box center [788, 17] width 1118 height 23
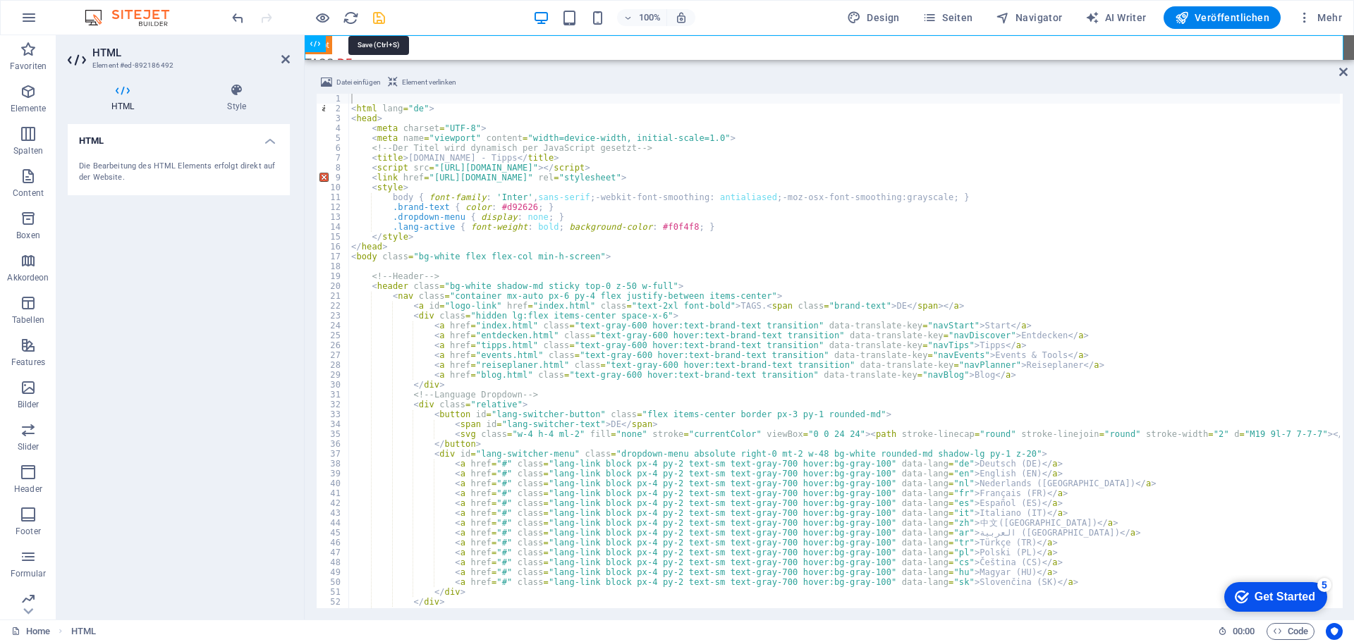
click at [380, 16] on icon "save" at bounding box center [379, 18] width 16 height 16
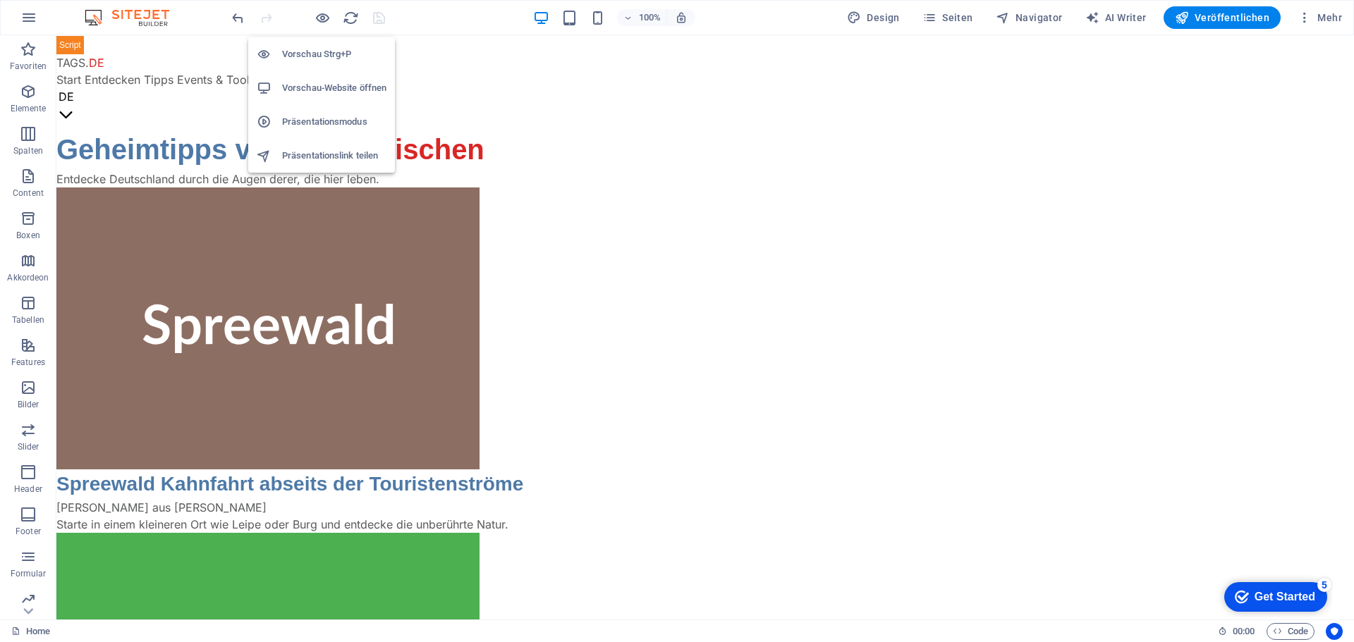
click at [319, 82] on h6 "Vorschau-Website öffnen" at bounding box center [334, 88] width 104 height 17
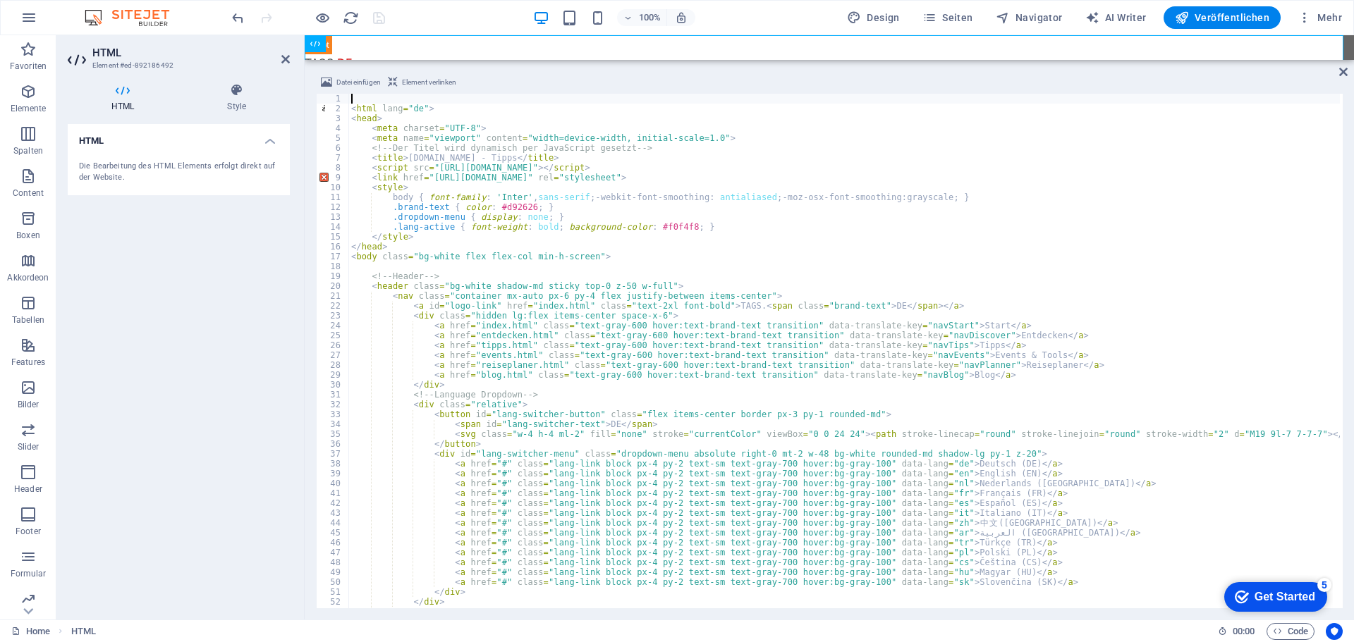
type textarea "</html>"
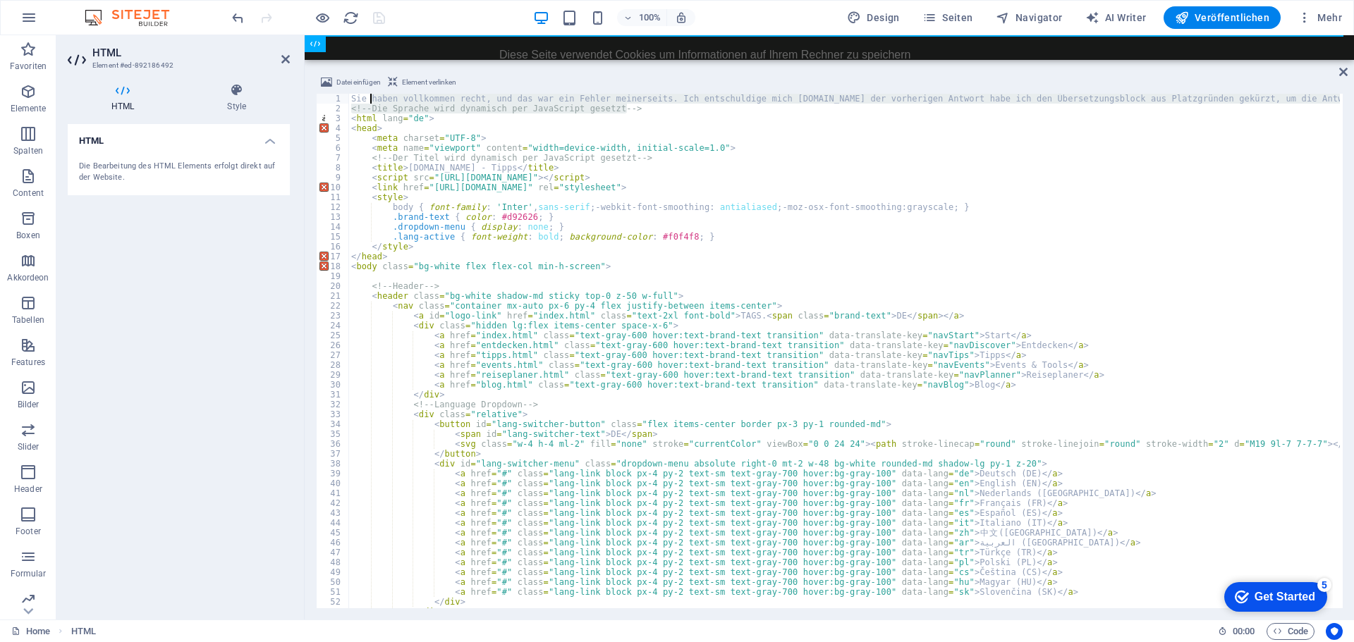
drag, startPoint x: 635, startPoint y: 109, endPoint x: 369, endPoint y: 102, distance: 265.9
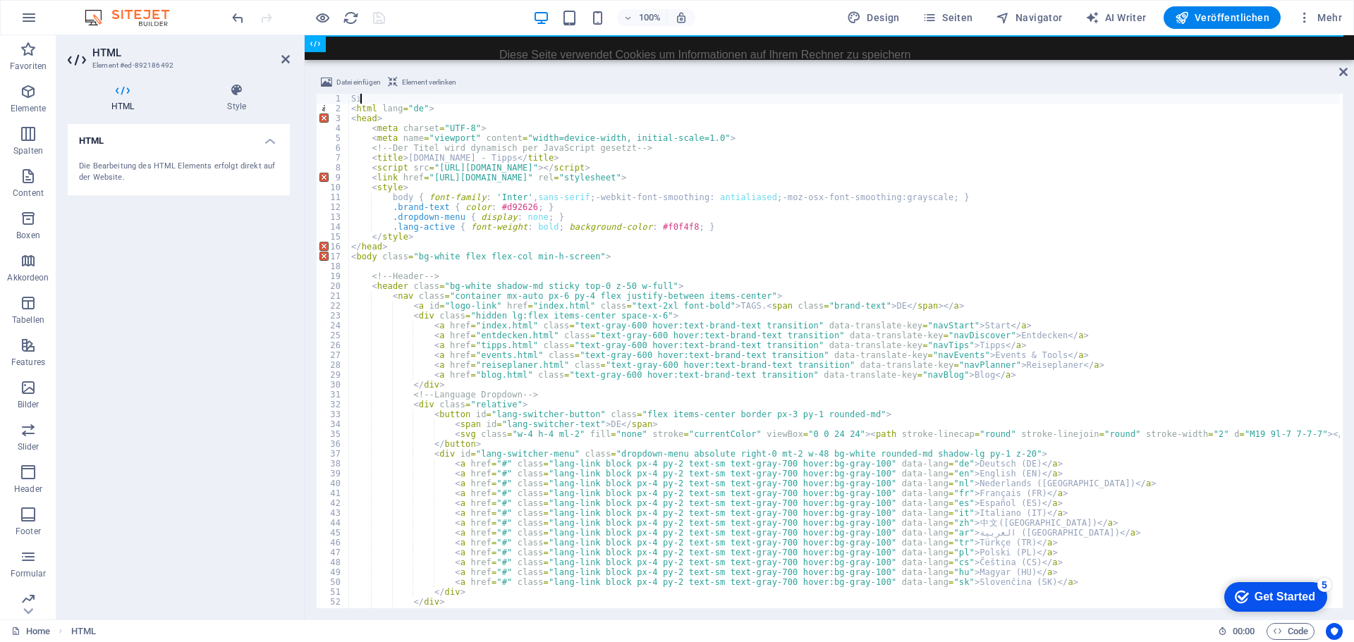
type textarea "S"
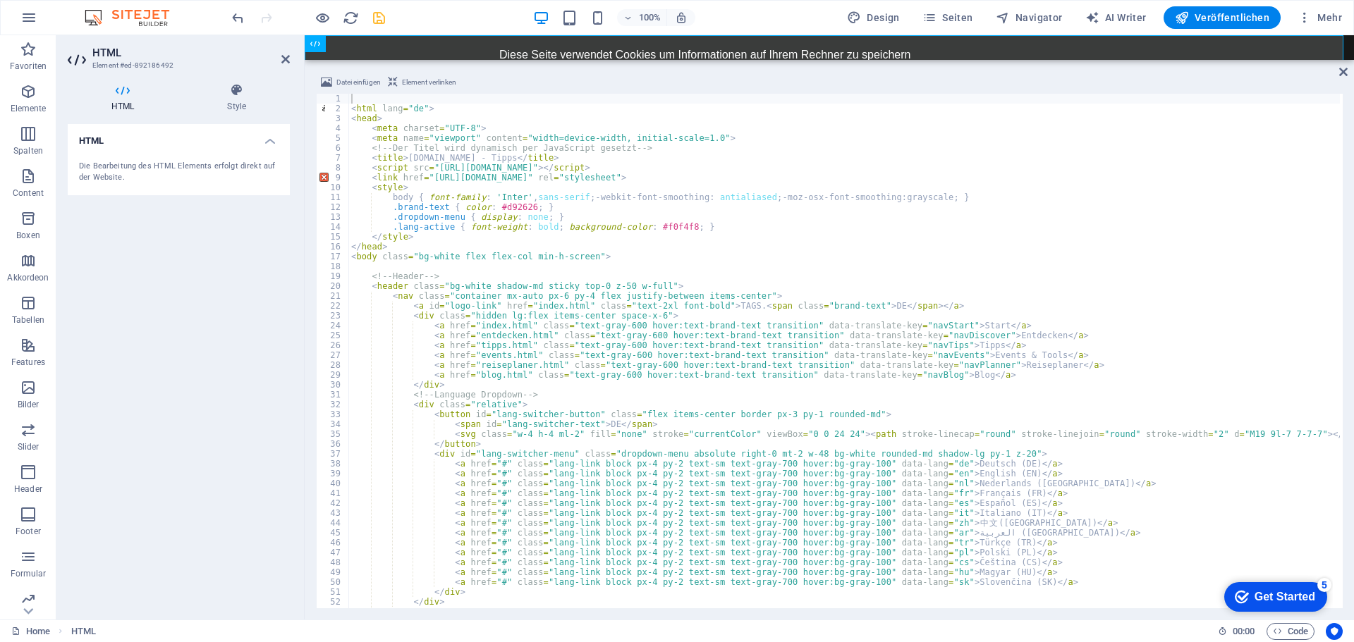
click at [398, 21] on div "100% Design Seiten Navigator AI Writer Veröffentlichen Mehr" at bounding box center [788, 17] width 1118 height 23
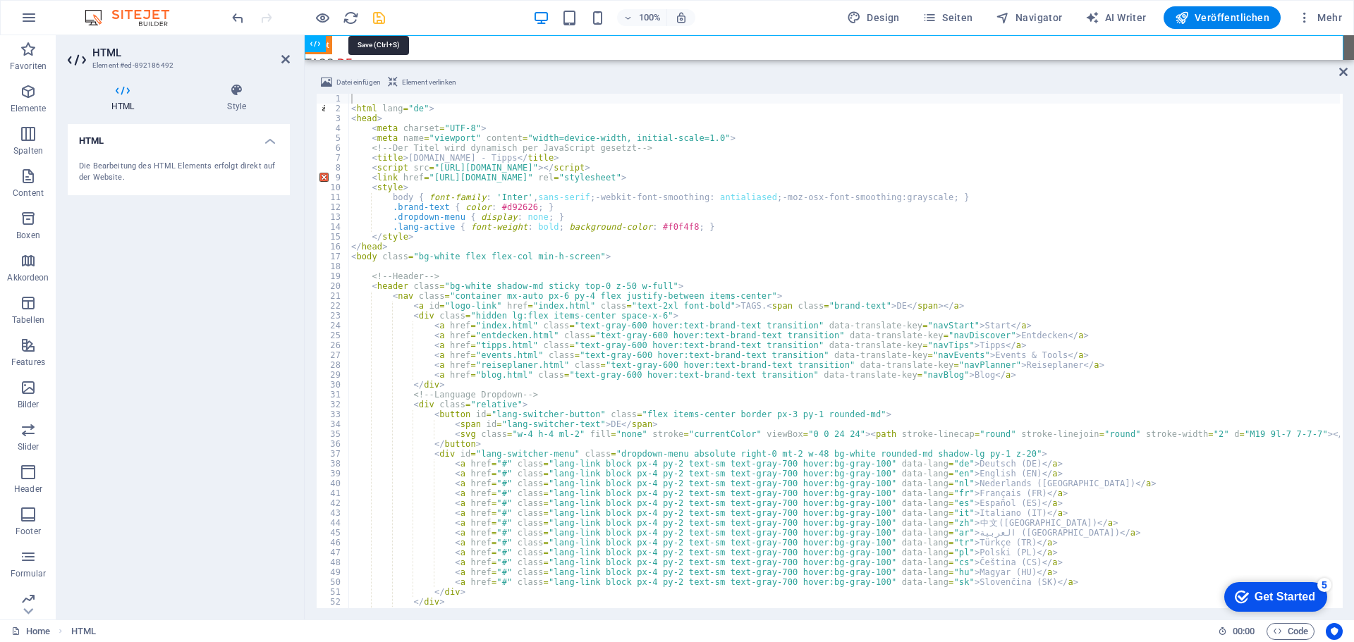
click at [380, 16] on icon "save" at bounding box center [379, 18] width 16 height 16
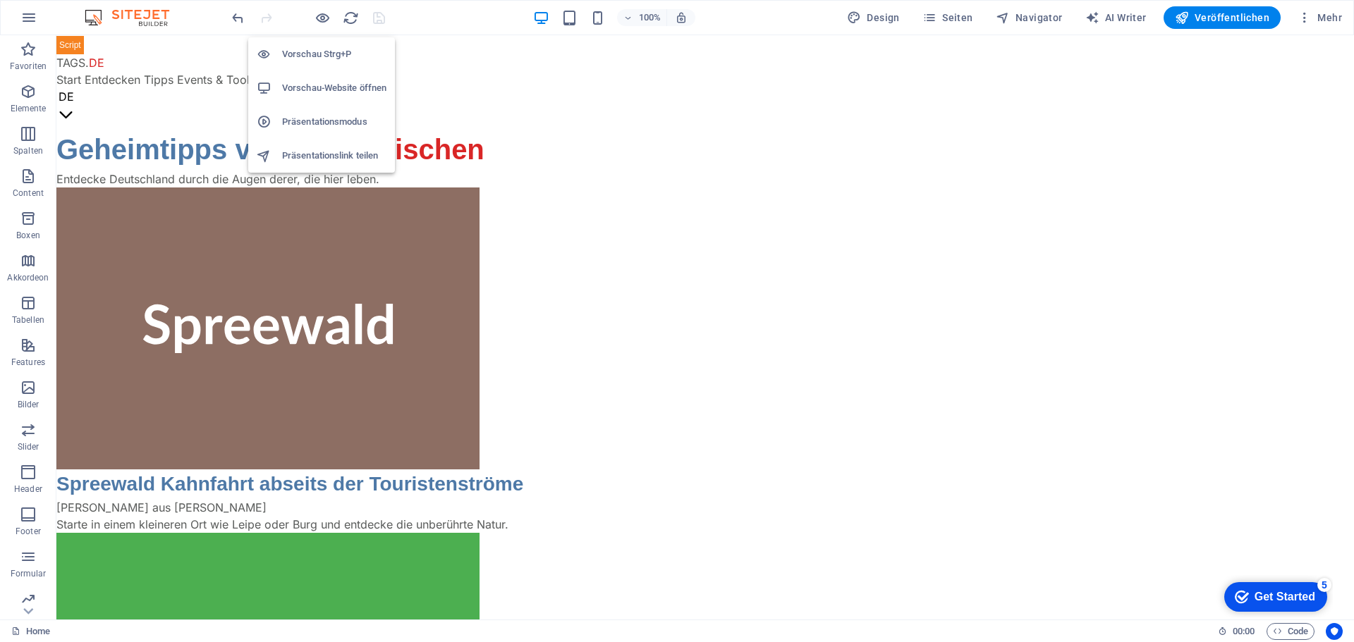
click at [321, 88] on h6 "Vorschau-Website öffnen" at bounding box center [334, 88] width 104 height 17
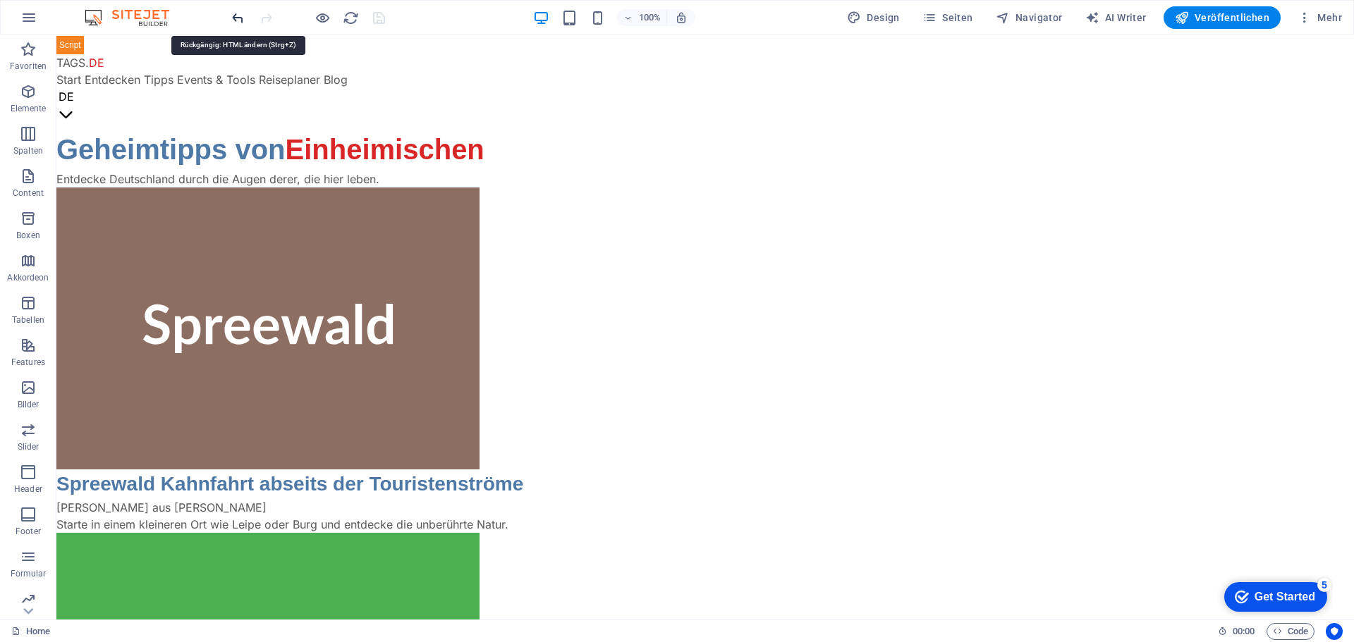
click at [239, 18] on icon "undo" at bounding box center [238, 18] width 16 height 16
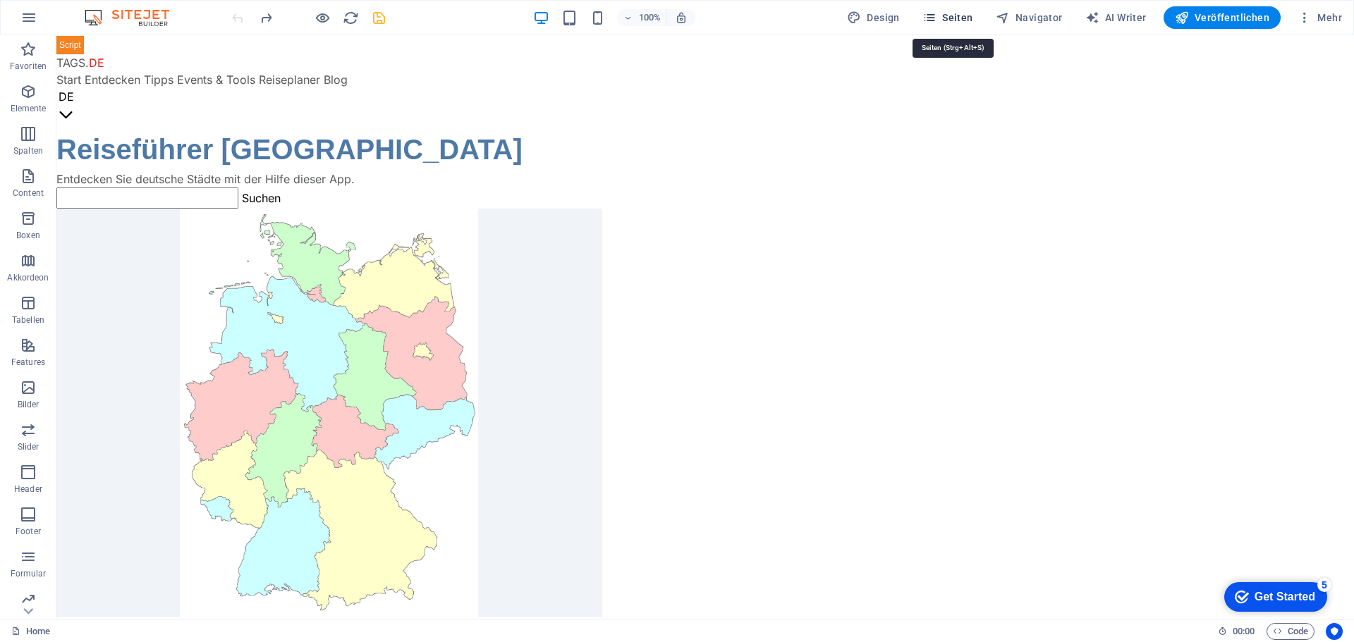
click at [967, 12] on span "Seiten" at bounding box center [947, 18] width 51 height 14
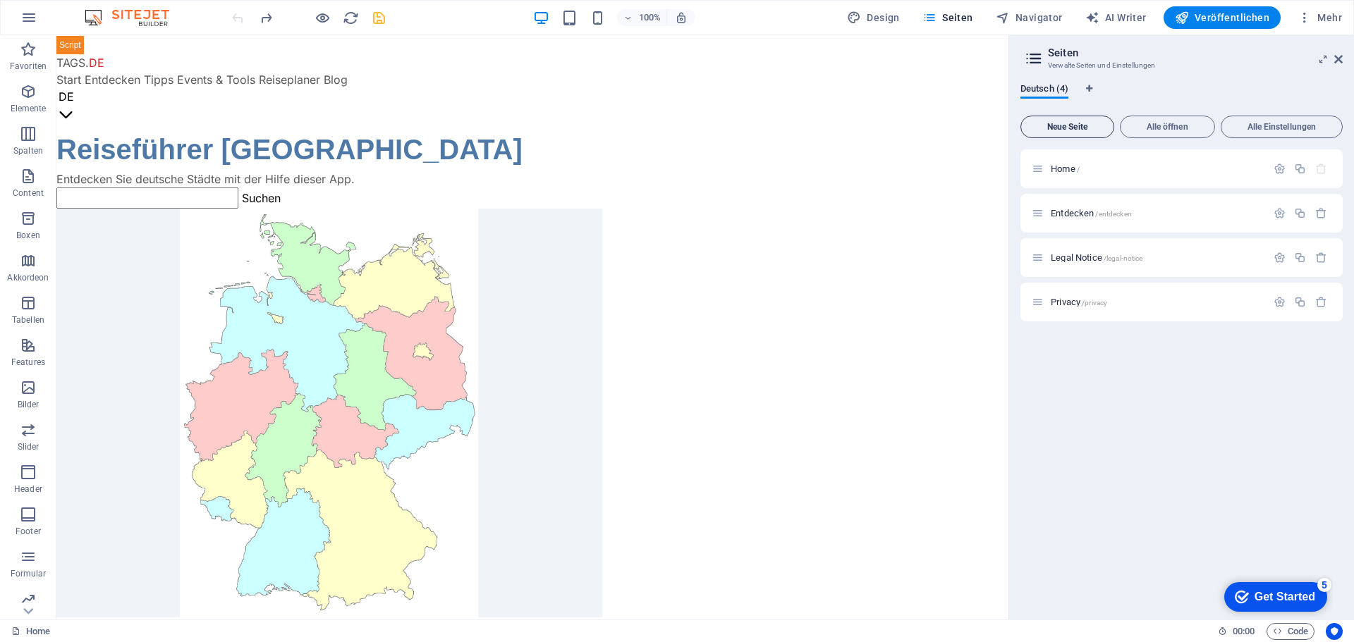
click at [1074, 123] on span "Neue Seite" at bounding box center [1066, 127] width 81 height 8
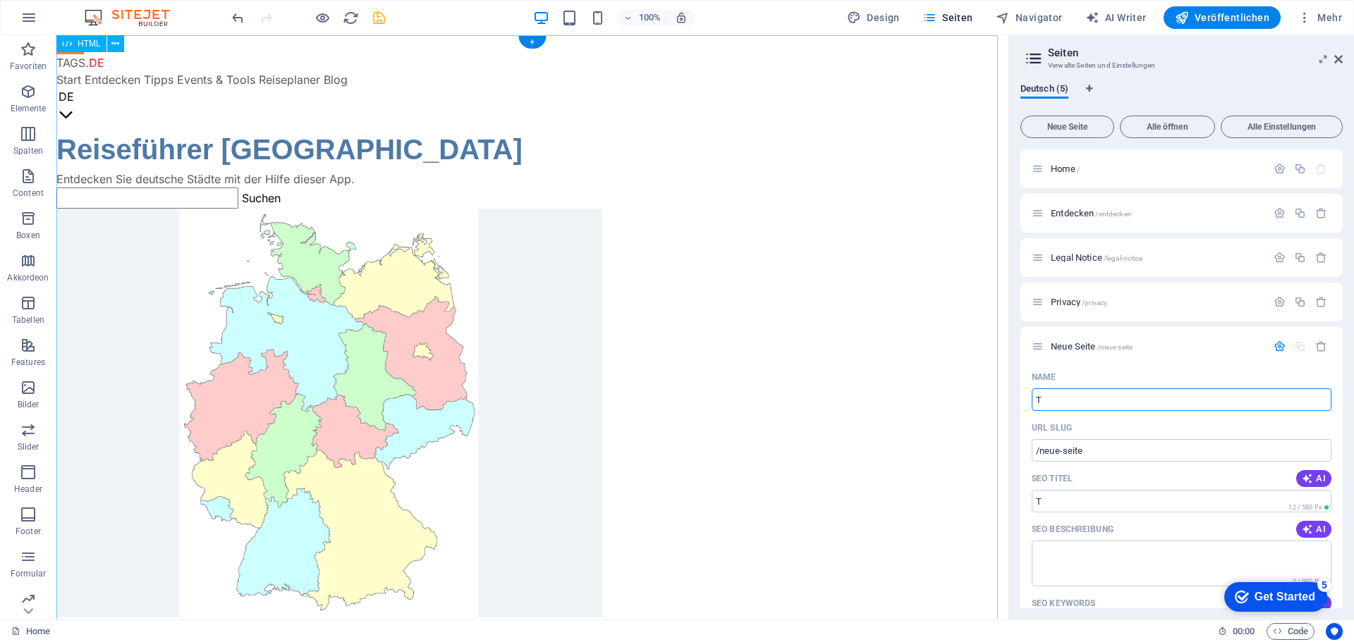
type input "T"
type input "/t"
type input "Tipp"
type input "/ti"
type input "Tipps"
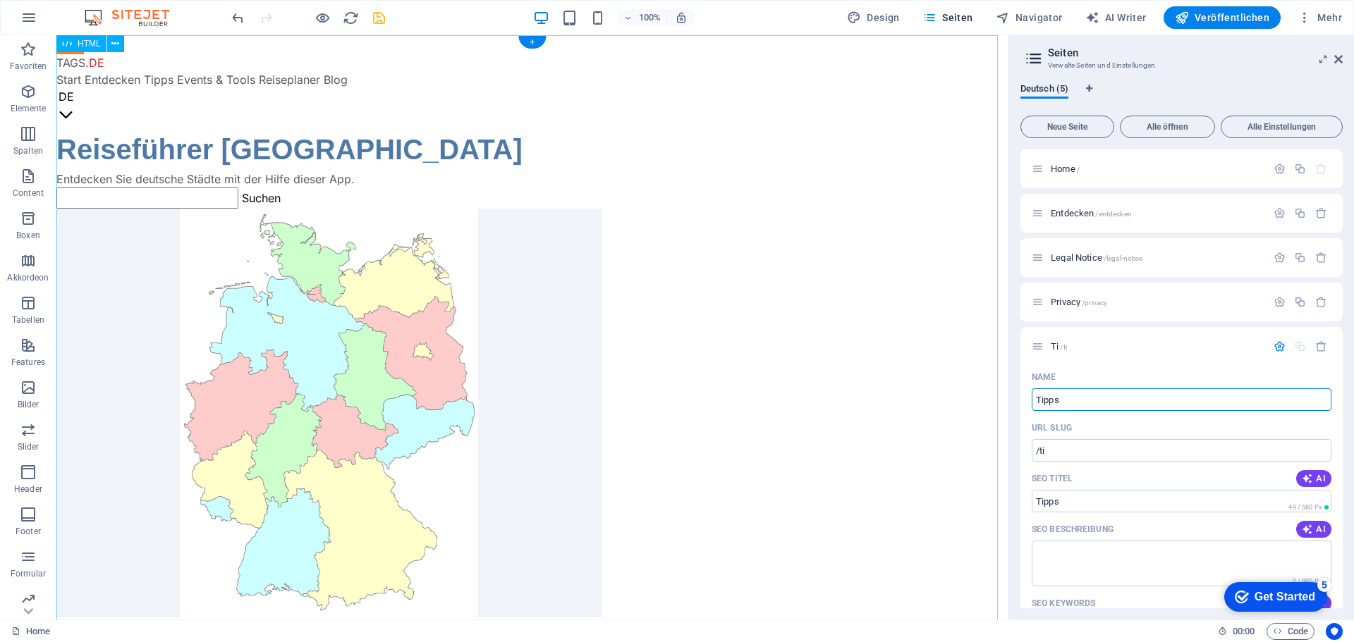
type input "/tipps"
type input "Tipps"
click at [1068, 350] on span "Tipps /tipps" at bounding box center [1072, 346] width 44 height 11
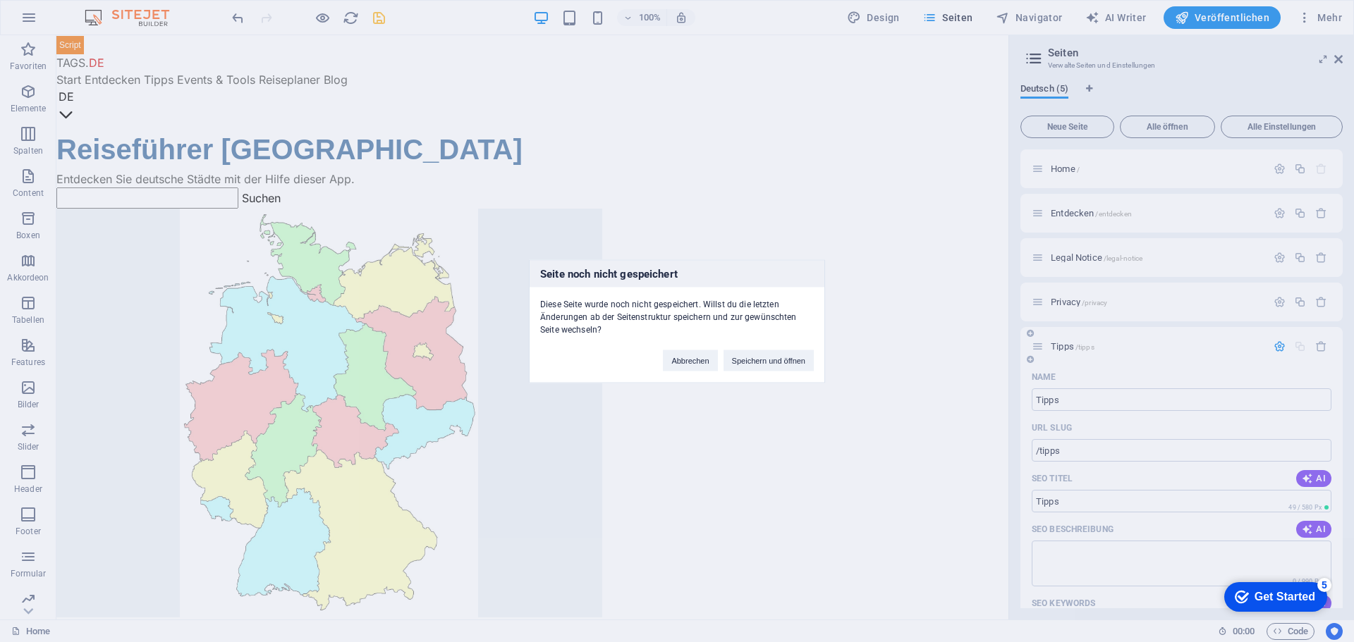
click at [1068, 350] on div "Seite noch nicht gespeichert Diese Seite wurde noch nicht gespeichert. Willst d…" at bounding box center [677, 321] width 1354 height 642
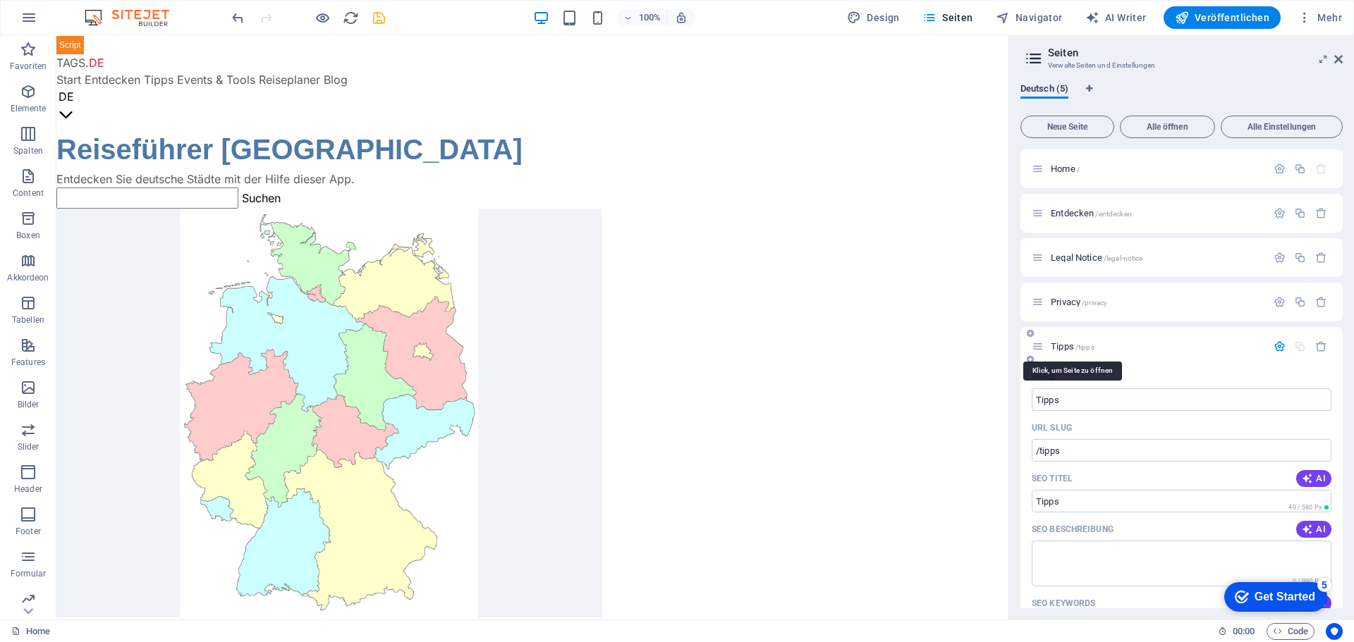
click at [1068, 350] on span "Tipps /tipps" at bounding box center [1072, 346] width 44 height 11
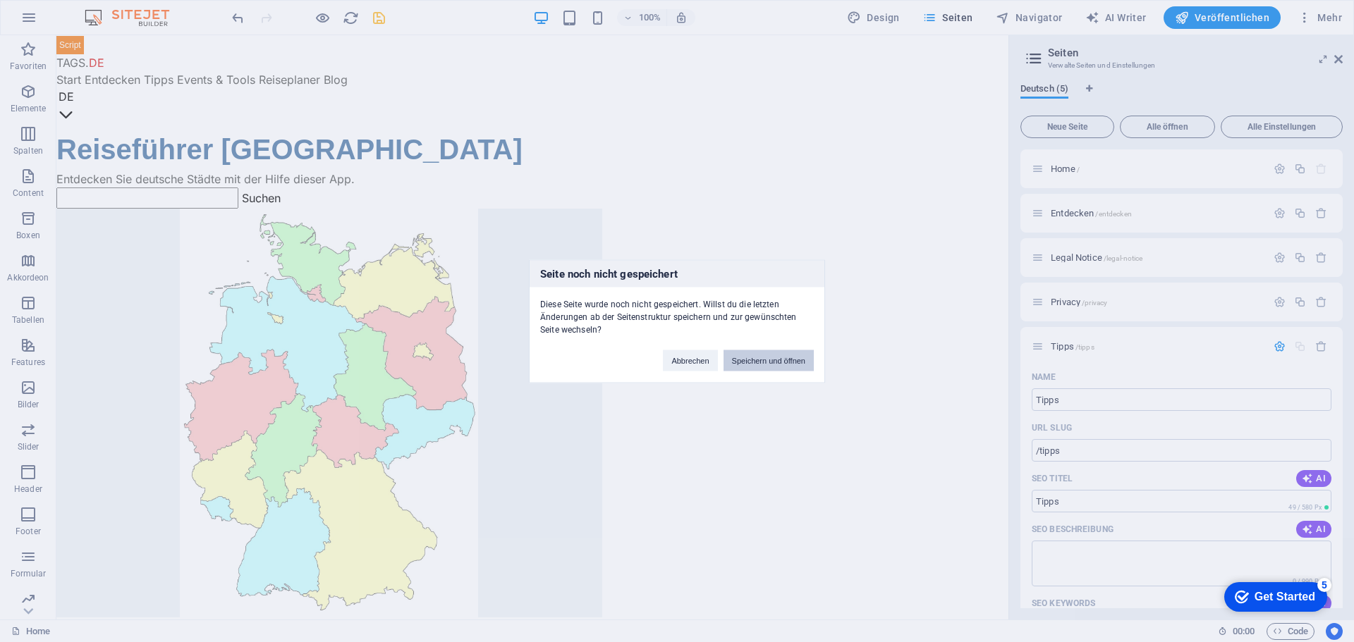
click at [811, 365] on button "Speichern und öffnen" at bounding box center [768, 360] width 90 height 21
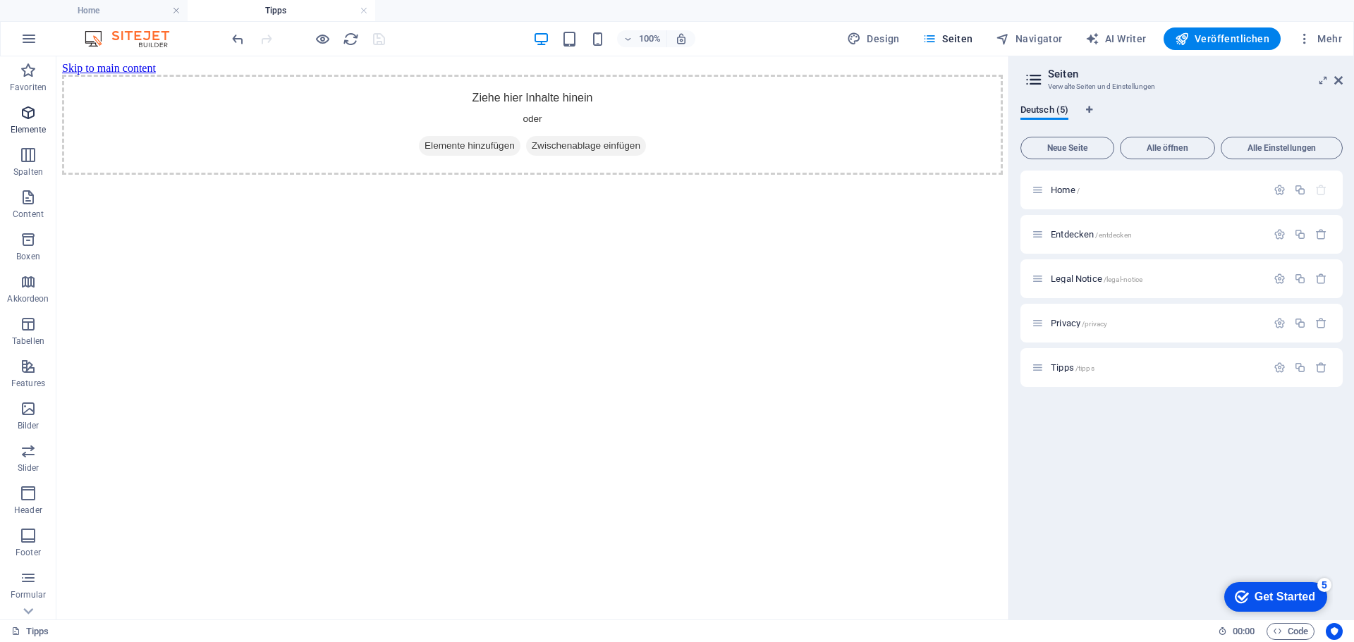
click at [30, 115] on icon "button" at bounding box center [28, 112] width 17 height 17
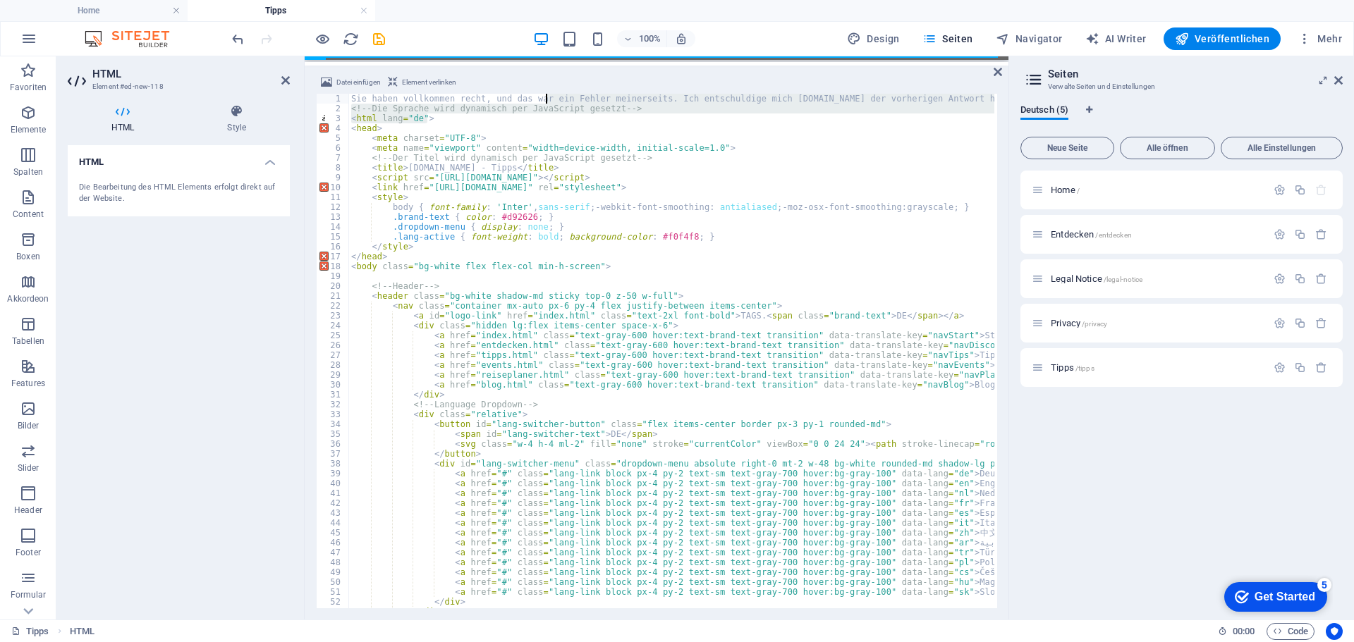
drag, startPoint x: 636, startPoint y: 115, endPoint x: 545, endPoint y: 103, distance: 91.7
click at [545, 112] on div "Sie haben vollkommen recht, und das war ein Fehler meinerseits. Ich entschuldig…" at bounding box center [671, 351] width 646 height 515
type textarea "<!-- Die Sprache wird dynamisch per JavaScript gesetzt -->"
drag, startPoint x: 661, startPoint y: 108, endPoint x: 381, endPoint y: 103, distance: 280.6
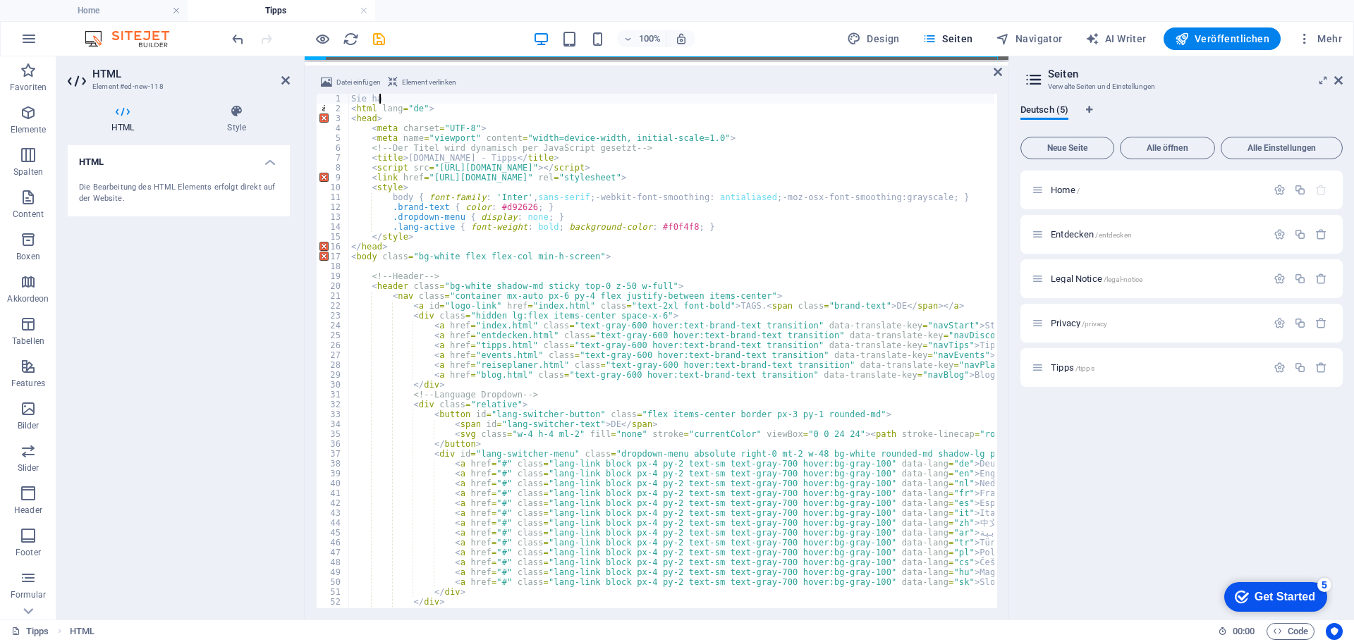
type textarea "S"
click at [377, 37] on icon "save" at bounding box center [379, 39] width 16 height 16
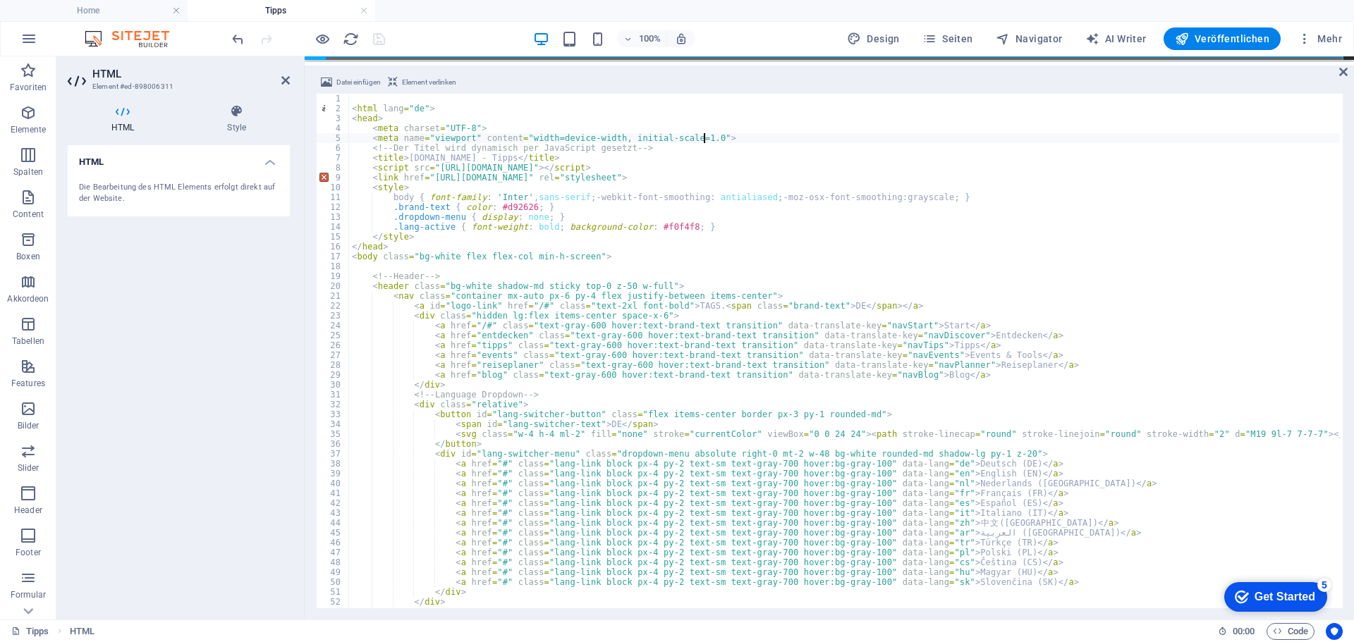
type textarea "<meta name="viewport" content="width=device-width, initial-scale=1.0">"
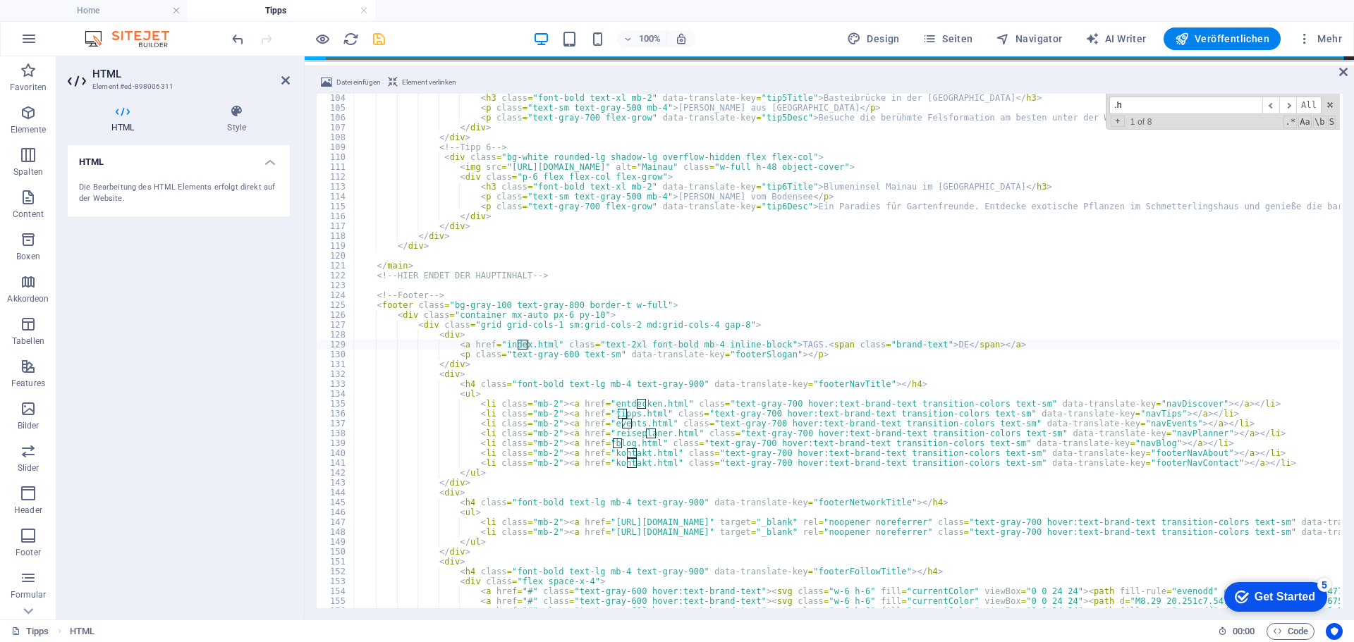
scroll to position [1017, 0]
type input ".html"
click at [542, 346] on div "< h3 class = "font-bold text-xl mb-2" data-translate-key = "tip5Title" > Bastei…" at bounding box center [846, 351] width 986 height 515
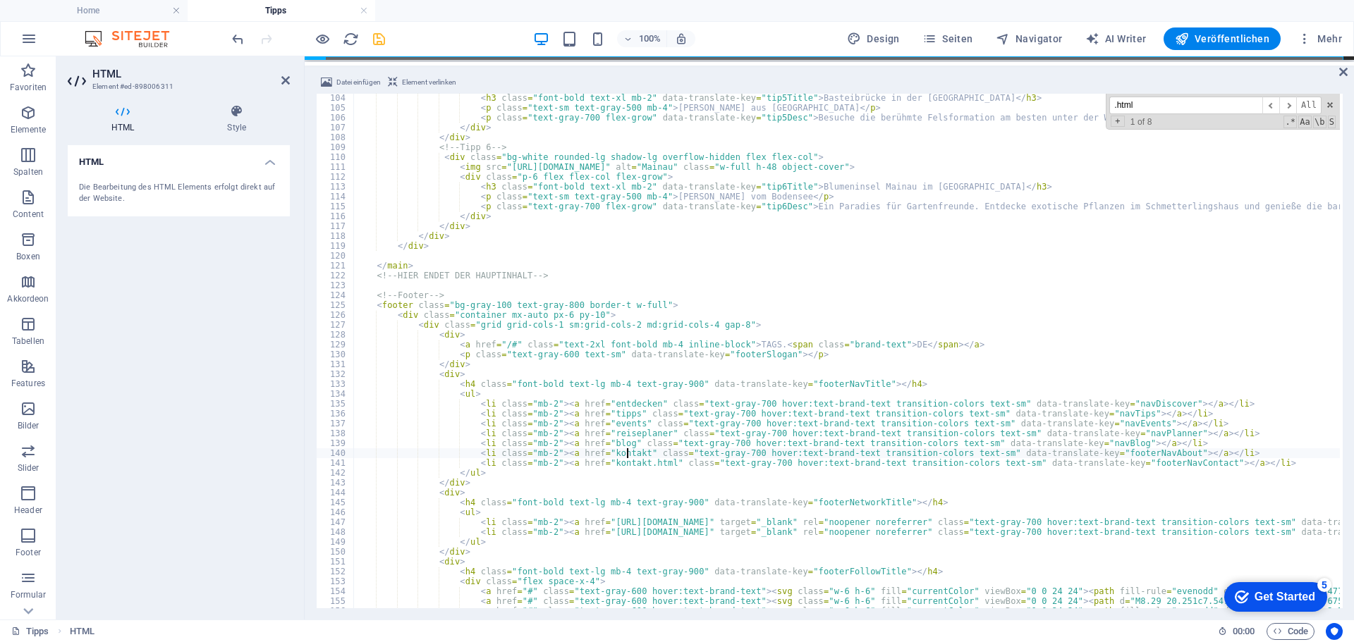
type textarea "<li class="mb-2"><a href="kontakt" class="text-gray-700 hover:text-brand-text t…"
click at [1247, 107] on input ".html" at bounding box center [1185, 106] width 153 height 18
click at [1289, 106] on span "​" at bounding box center [1287, 106] width 17 height 18
click at [1330, 102] on span at bounding box center [1330, 105] width 10 height 10
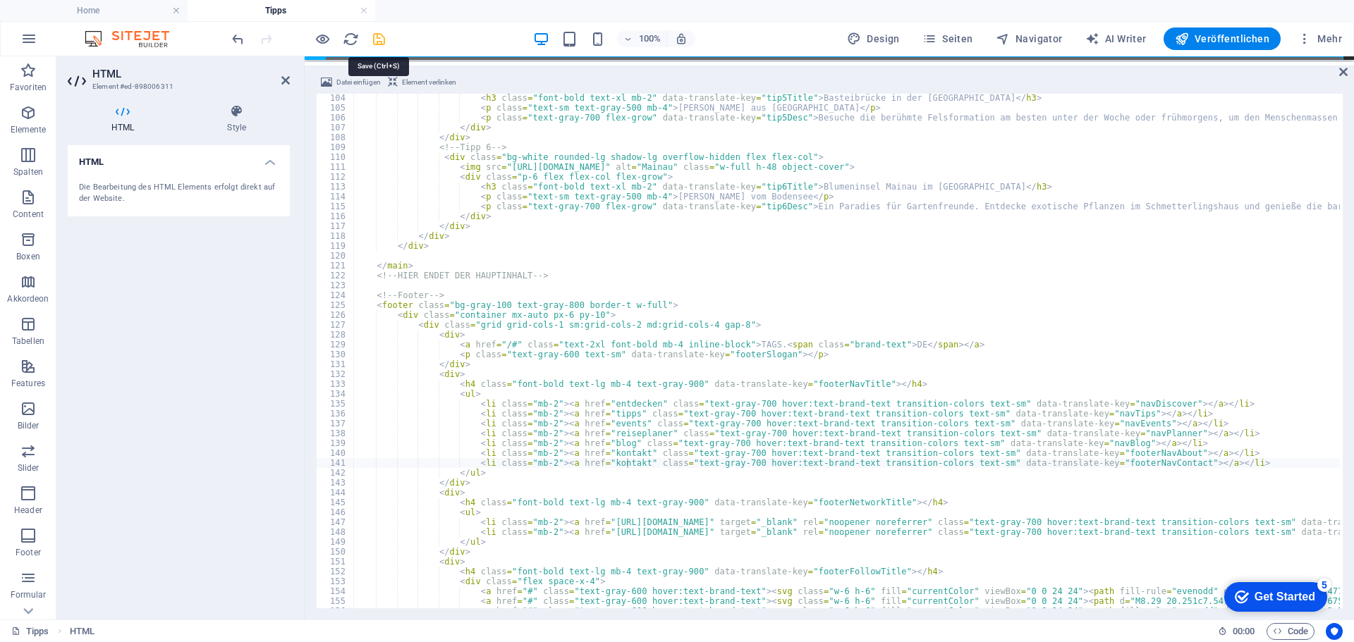
click at [379, 37] on icon "save" at bounding box center [379, 39] width 16 height 16
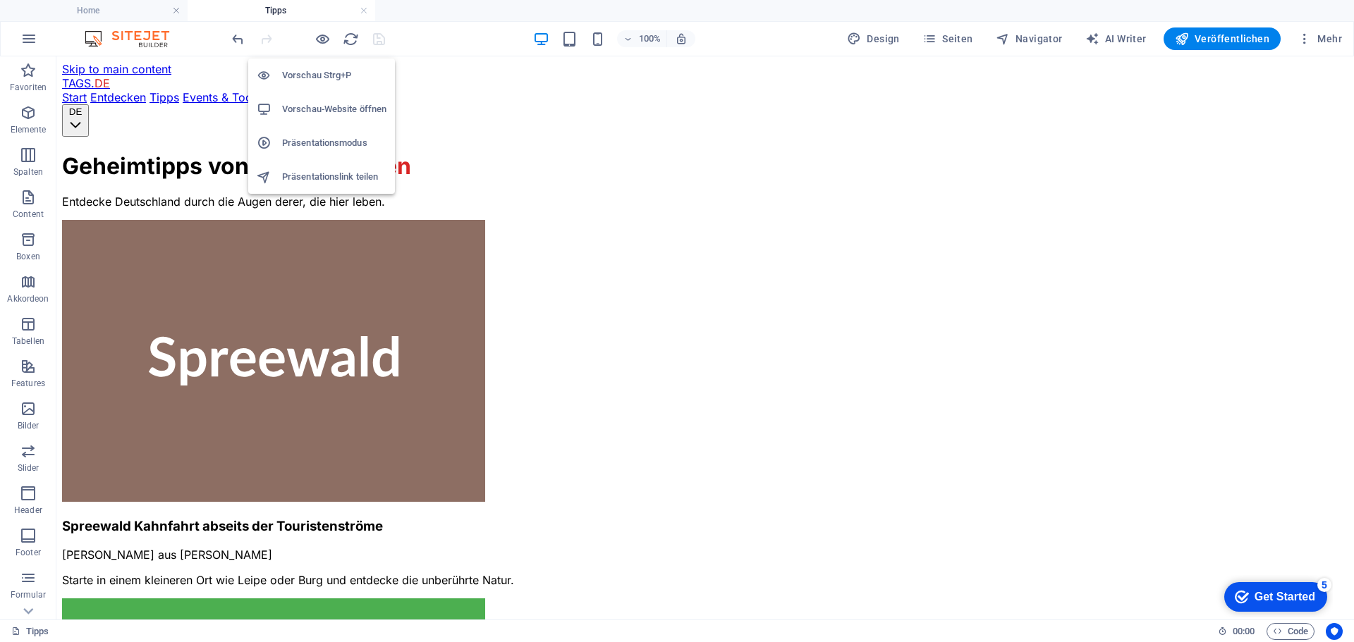
click at [318, 111] on h6 "Vorschau-Website öffnen" at bounding box center [334, 109] width 104 height 17
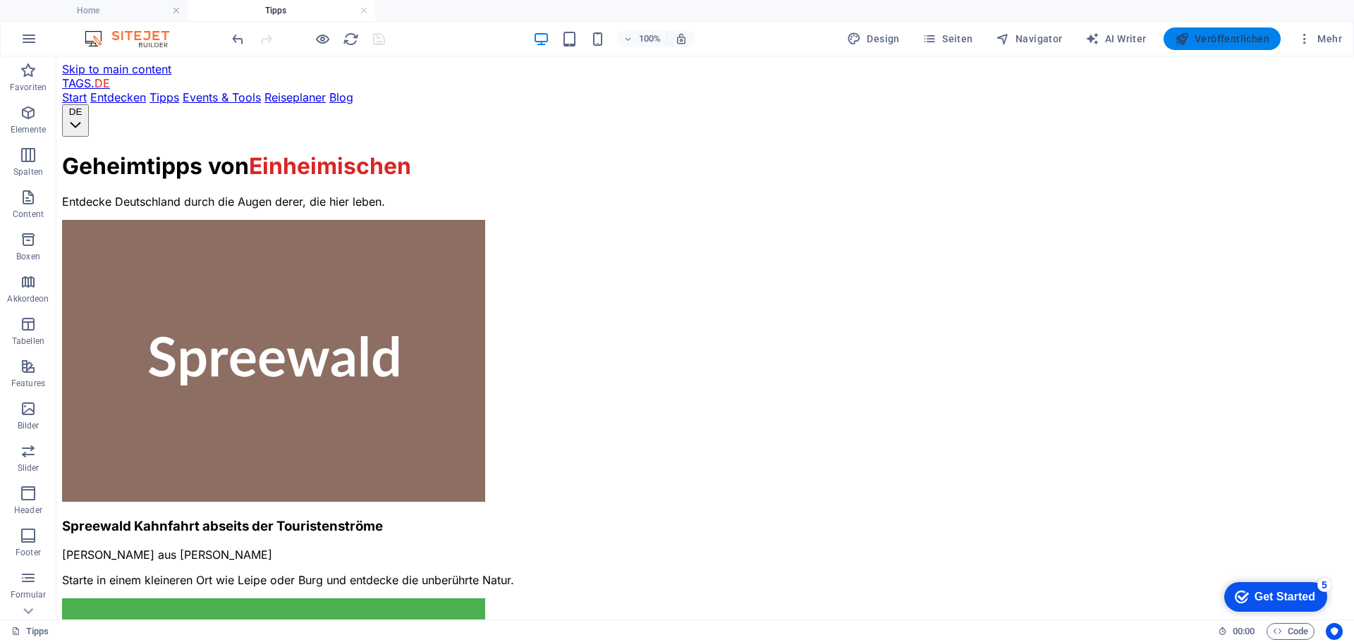
click at [1210, 31] on button "Veröffentlichen" at bounding box center [1221, 38] width 117 height 23
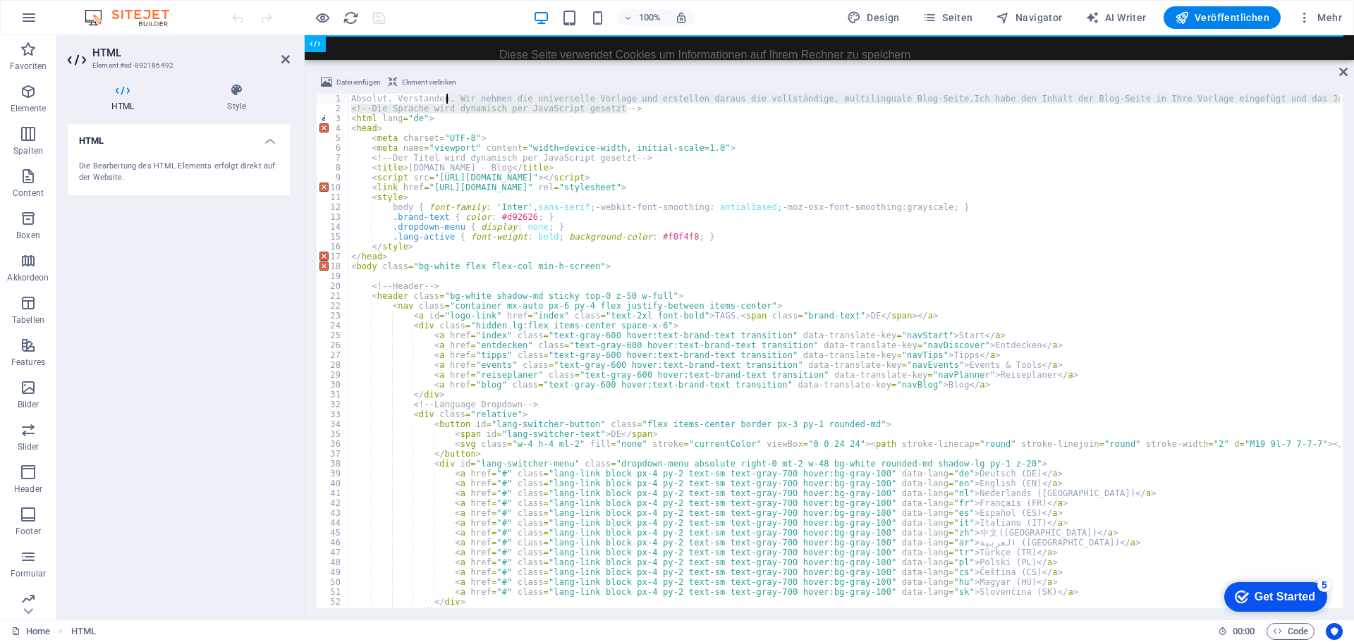
drag, startPoint x: 642, startPoint y: 106, endPoint x: 445, endPoint y: 102, distance: 197.4
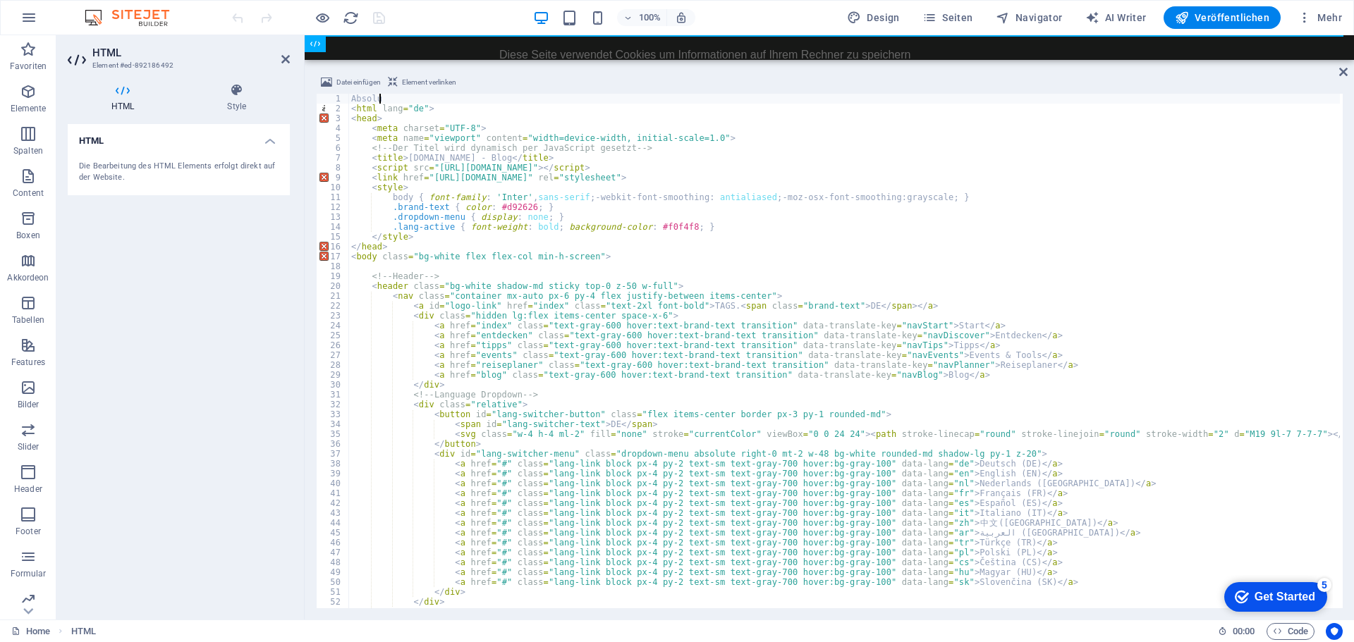
type textarea "A"
click at [422, 22] on div "100% Design Seiten Navigator AI Writer Veröffentlichen Mehr" at bounding box center [788, 17] width 1118 height 23
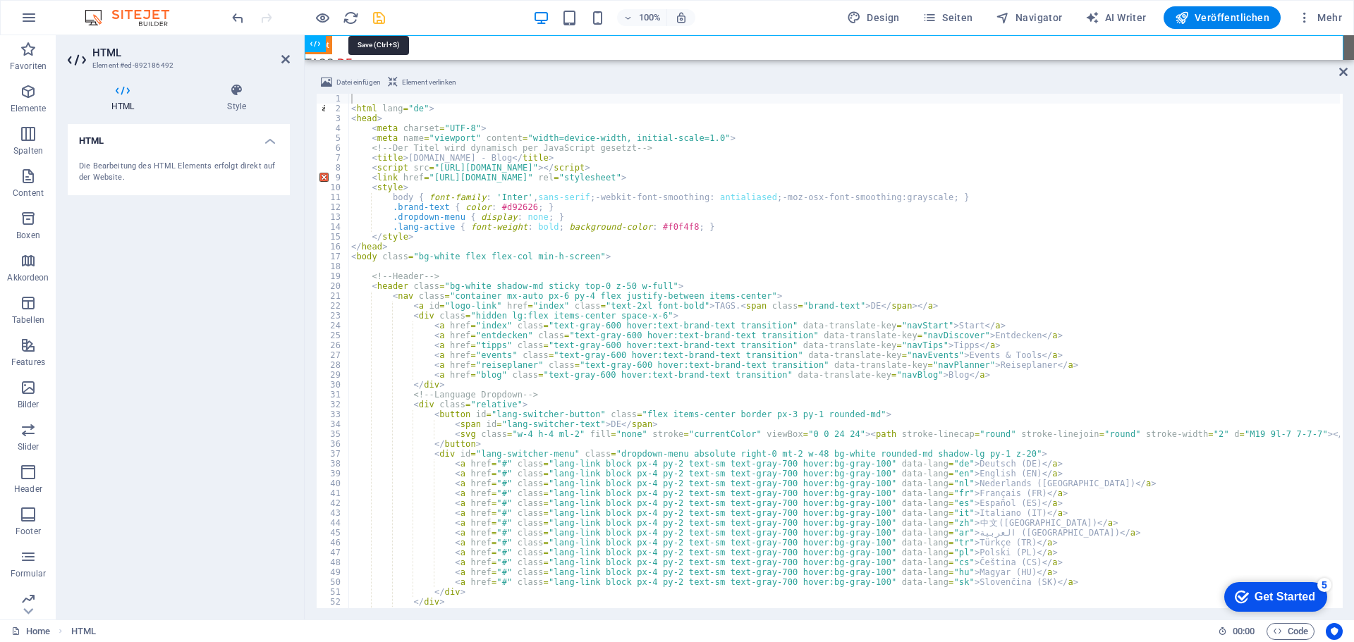
click at [380, 19] on icon "save" at bounding box center [379, 18] width 16 height 16
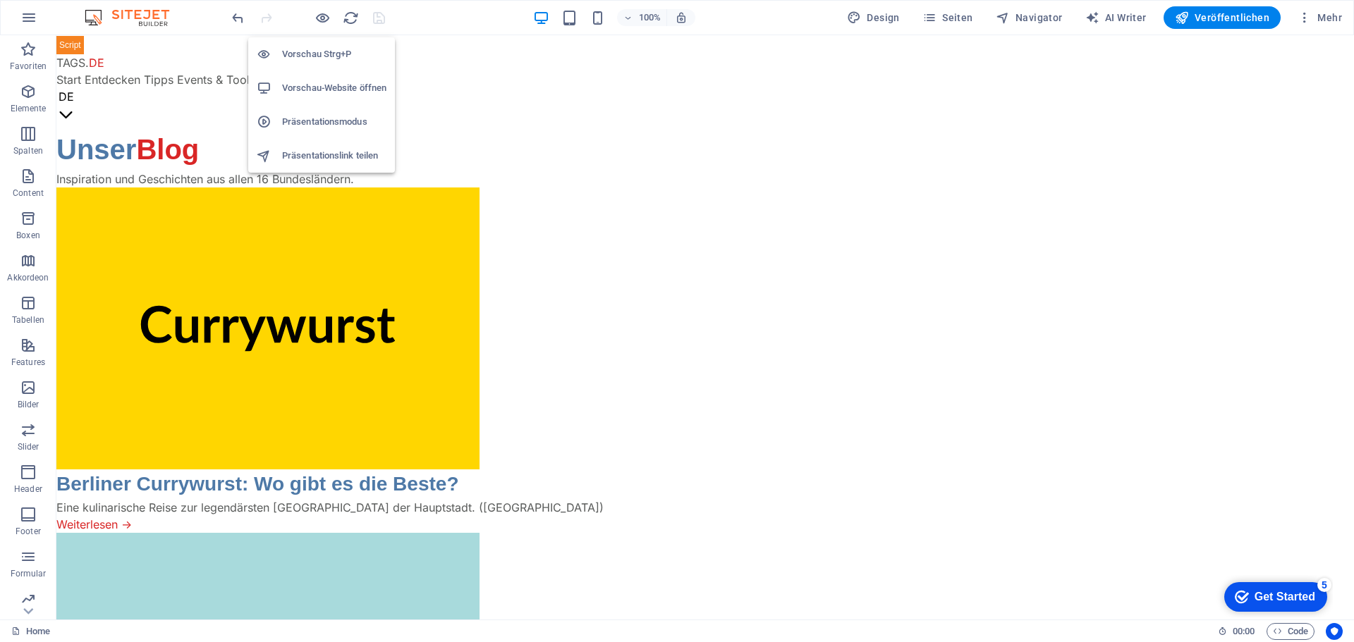
click at [314, 88] on h6 "Vorschau-Website öffnen" at bounding box center [334, 88] width 104 height 17
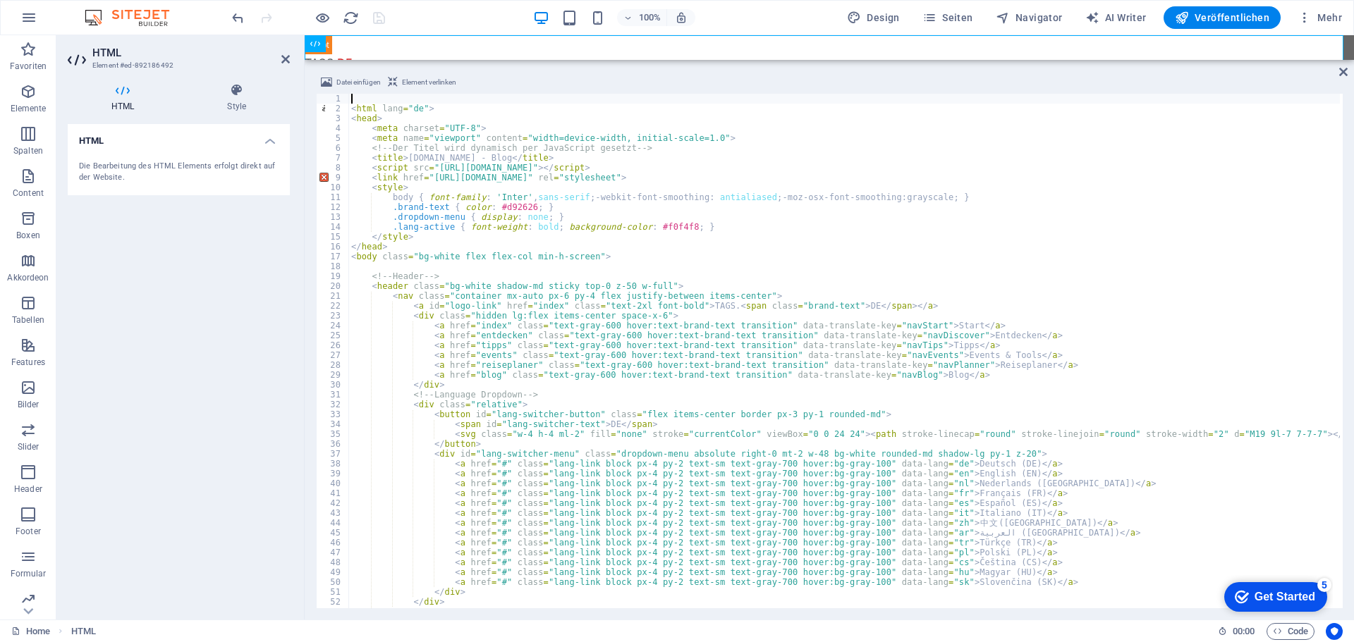
type textarea "</html>"
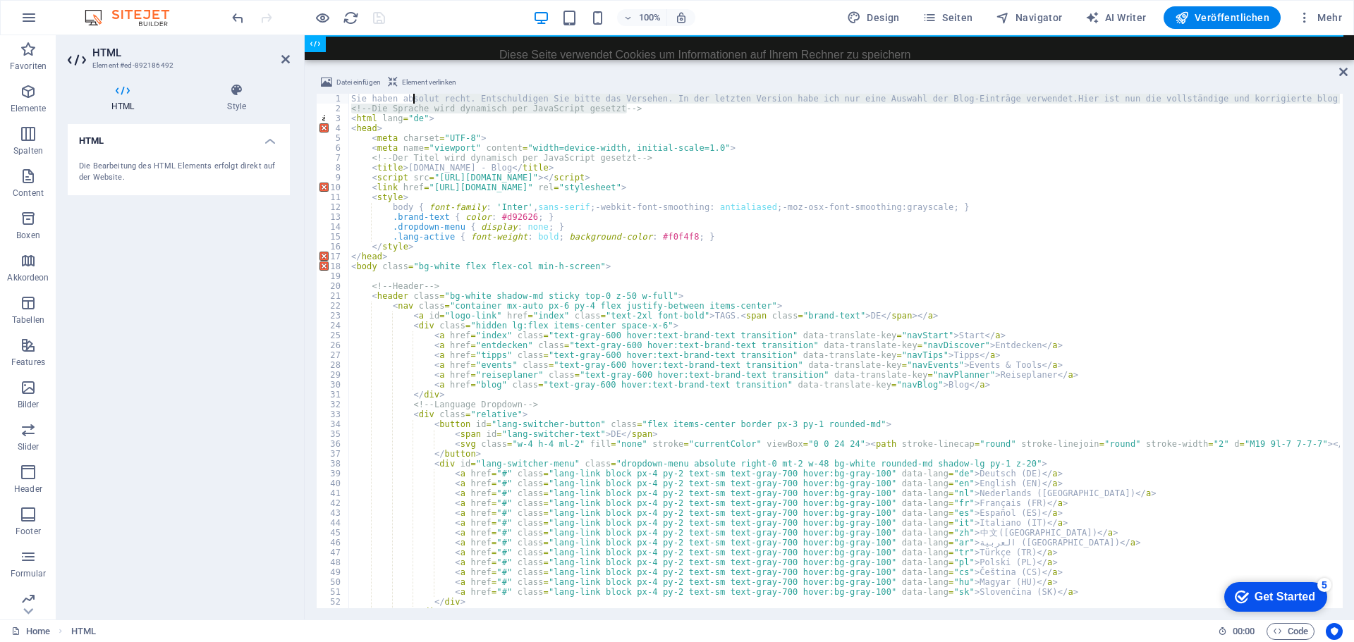
drag, startPoint x: 635, startPoint y: 108, endPoint x: 410, endPoint y: 96, distance: 225.9
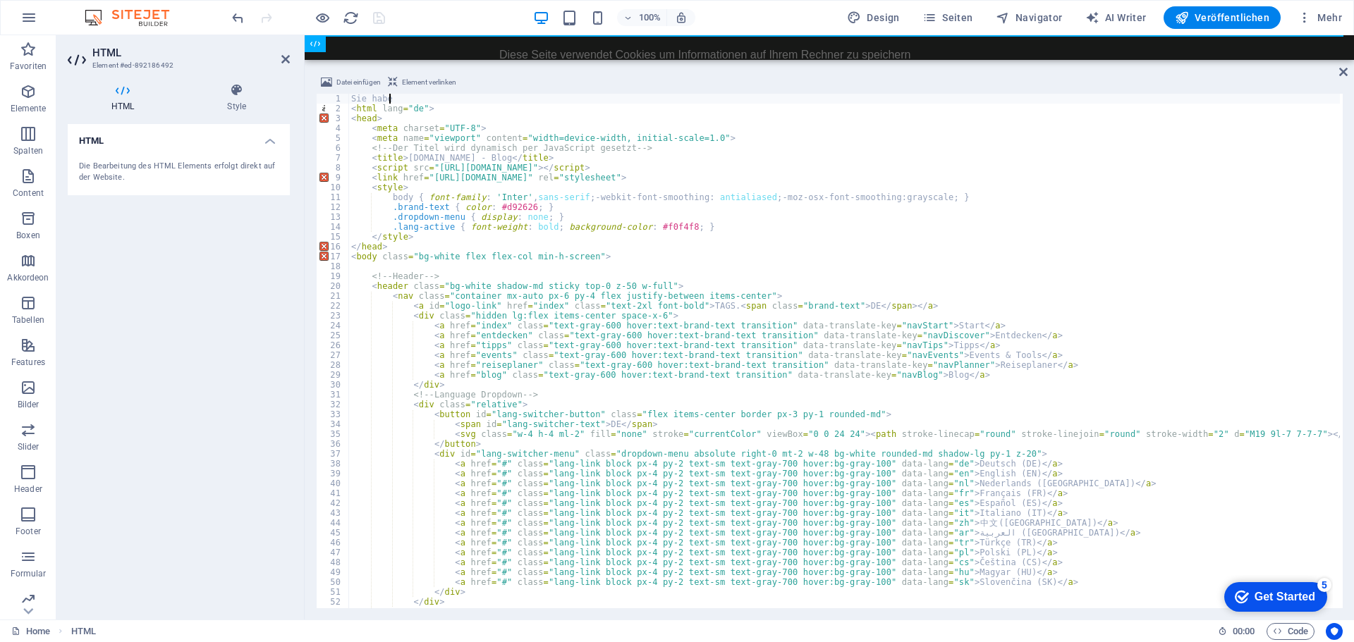
type textarea "S"
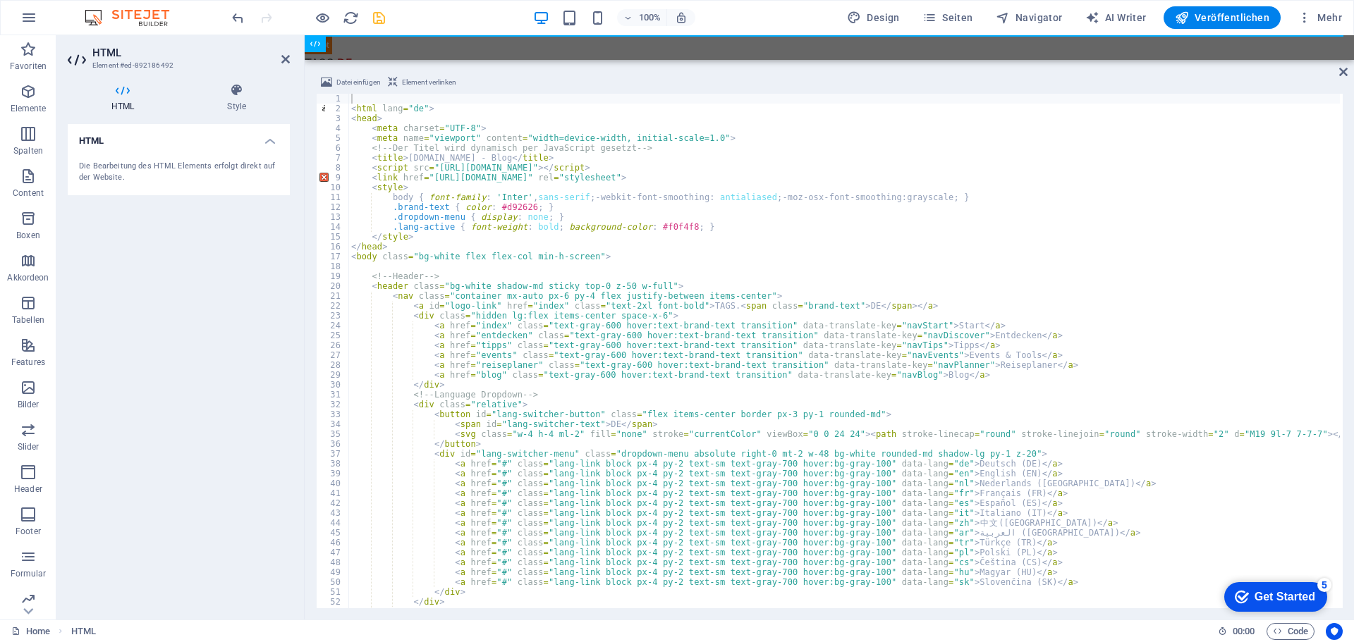
click at [403, 23] on div "100% Design Seiten Navigator AI Writer Veröffentlichen Mehr" at bounding box center [788, 17] width 1118 height 23
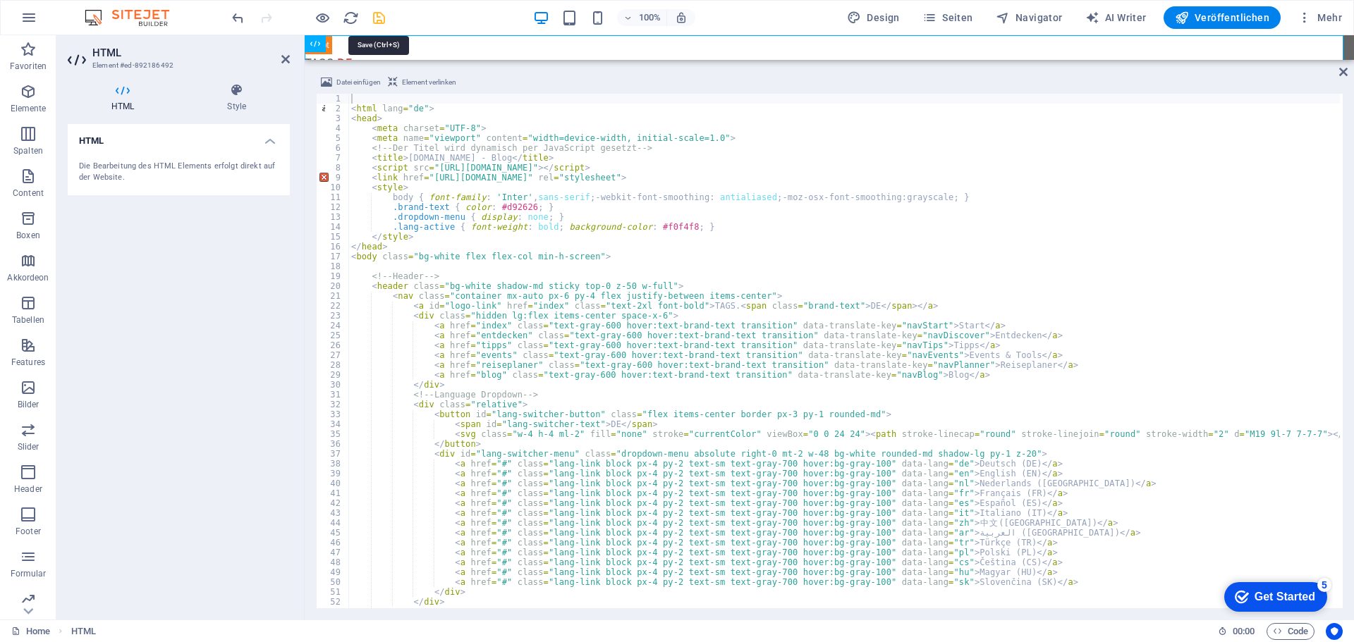
click at [379, 18] on icon "save" at bounding box center [379, 18] width 16 height 16
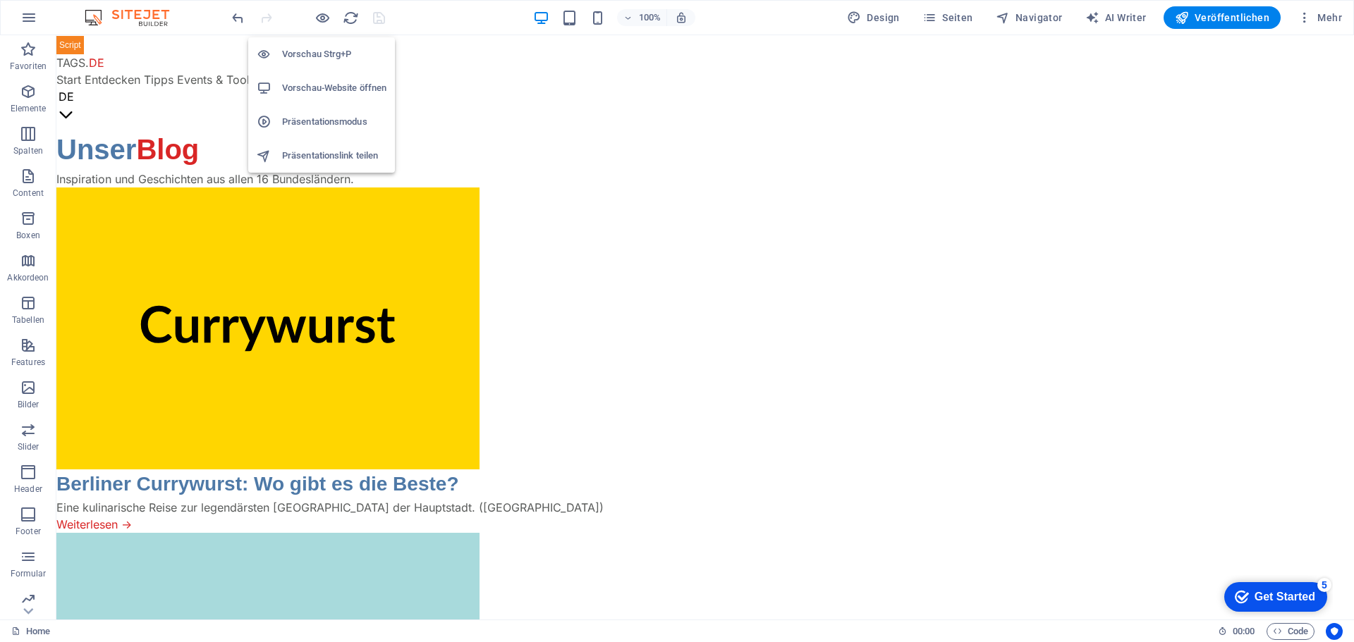
click at [321, 86] on h6 "Vorschau-Website öffnen" at bounding box center [334, 88] width 104 height 17
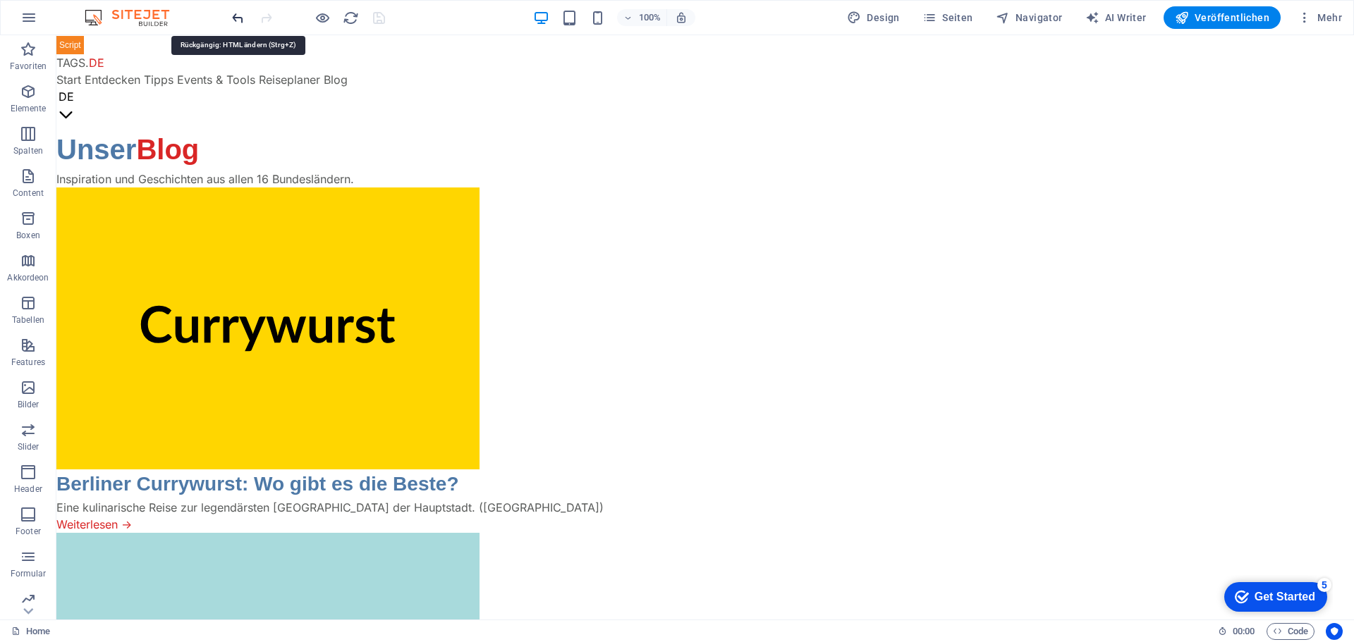
click at [237, 18] on icon "undo" at bounding box center [238, 18] width 16 height 16
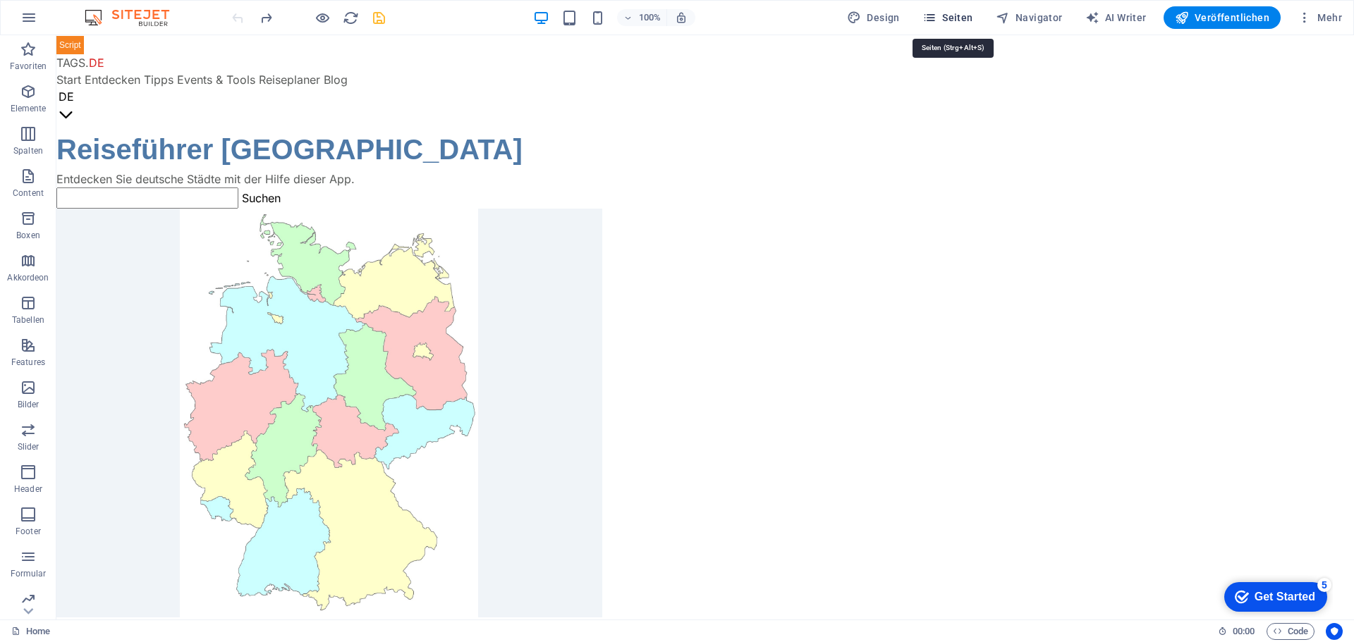
click at [955, 16] on span "Seiten" at bounding box center [947, 18] width 51 height 14
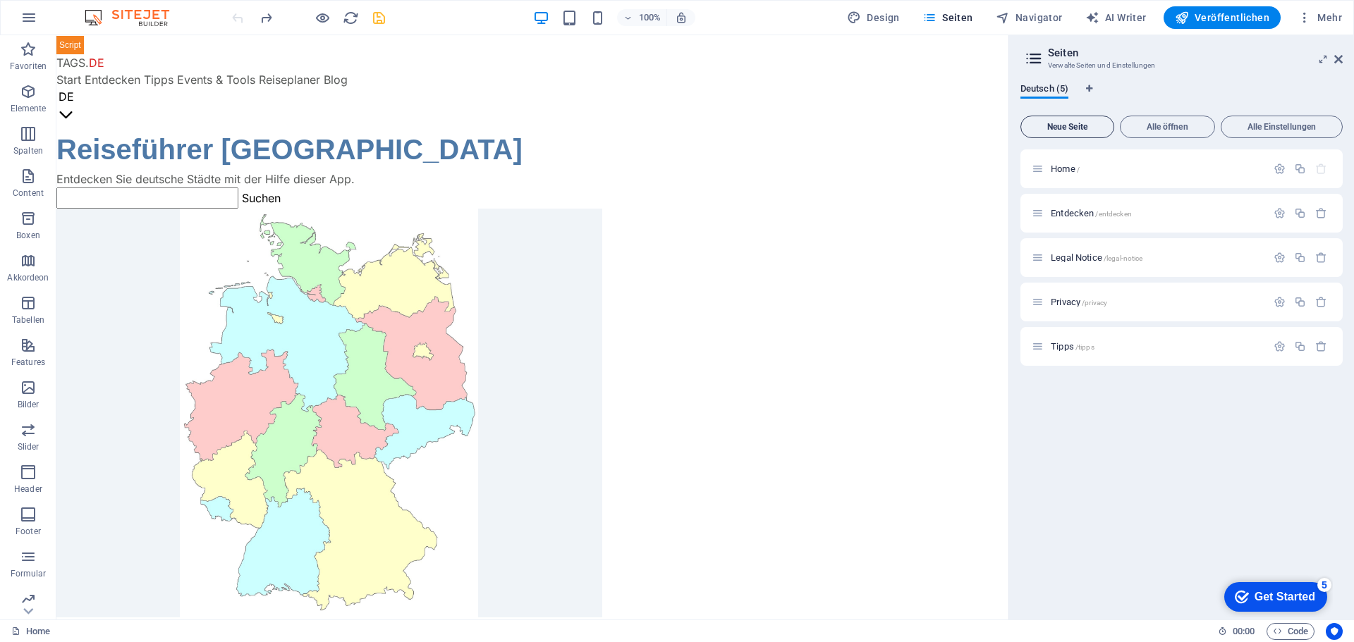
click at [1074, 127] on span "Neue Seite" at bounding box center [1066, 127] width 81 height 8
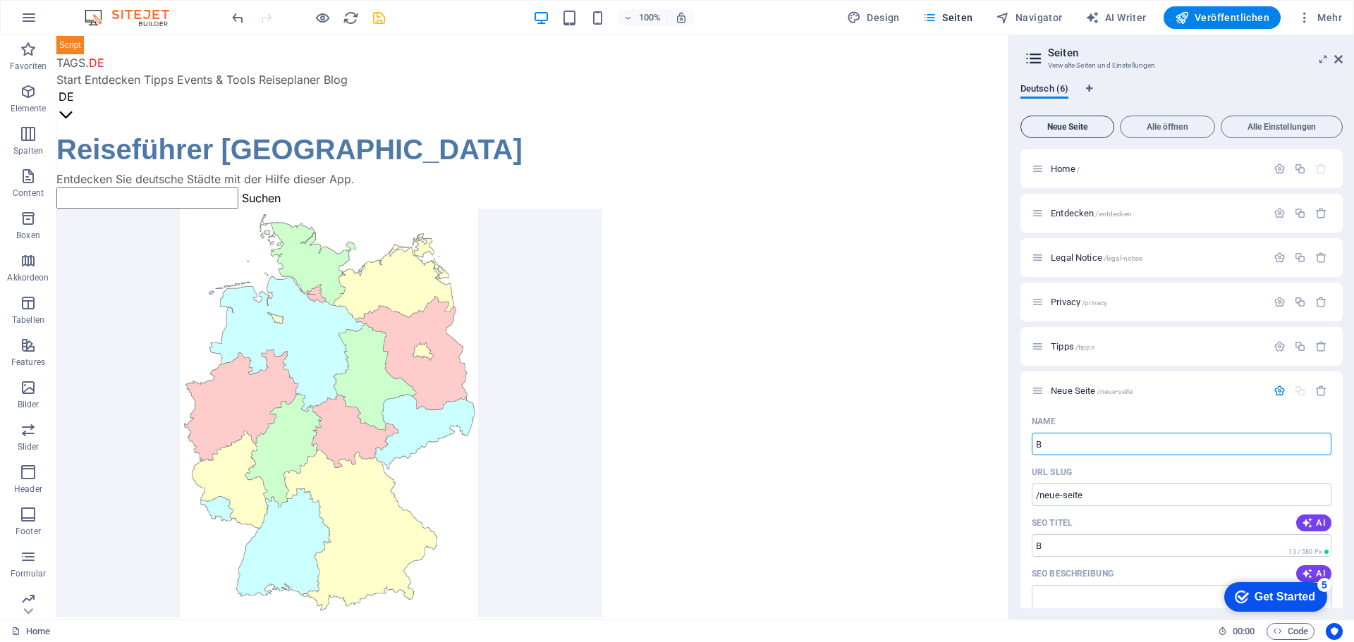
type input "B"
type input "/b"
type input "Blog"
type input "/blo"
type input "Blog"
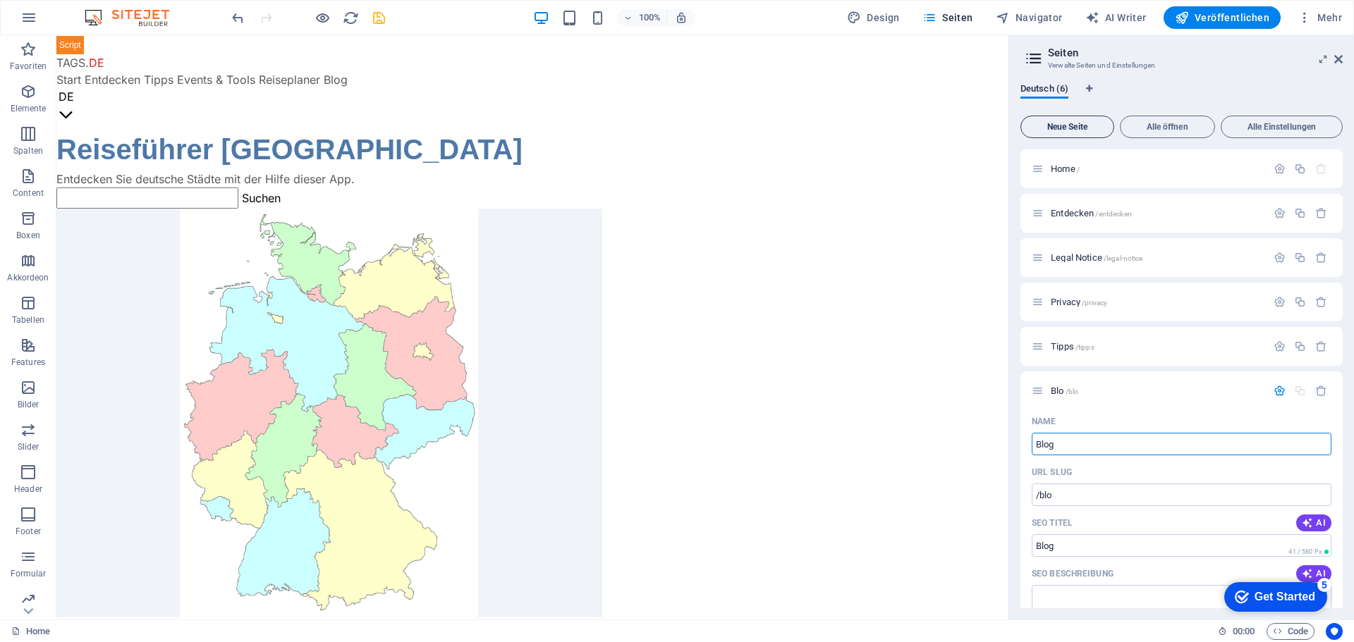
type input "/blog"
type input "Blog"
click at [1060, 391] on span "Blog /blog" at bounding box center [1068, 391] width 37 height 11
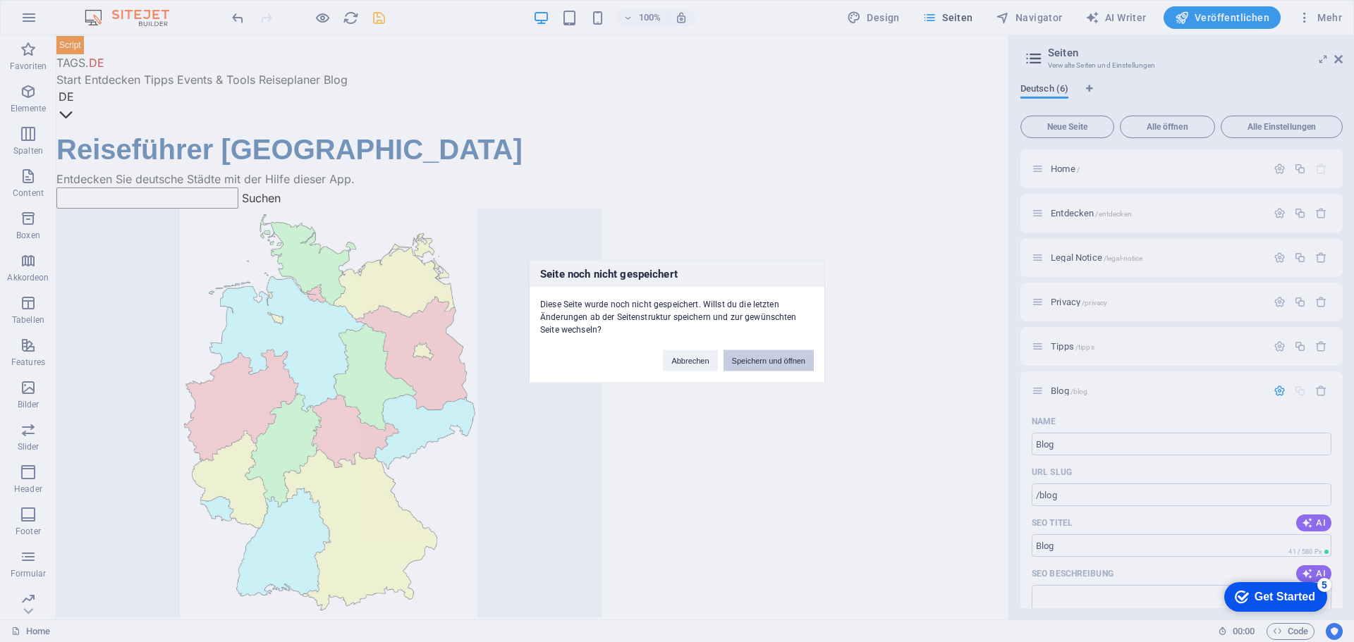
click at [775, 360] on button "Speichern und öffnen" at bounding box center [768, 360] width 90 height 21
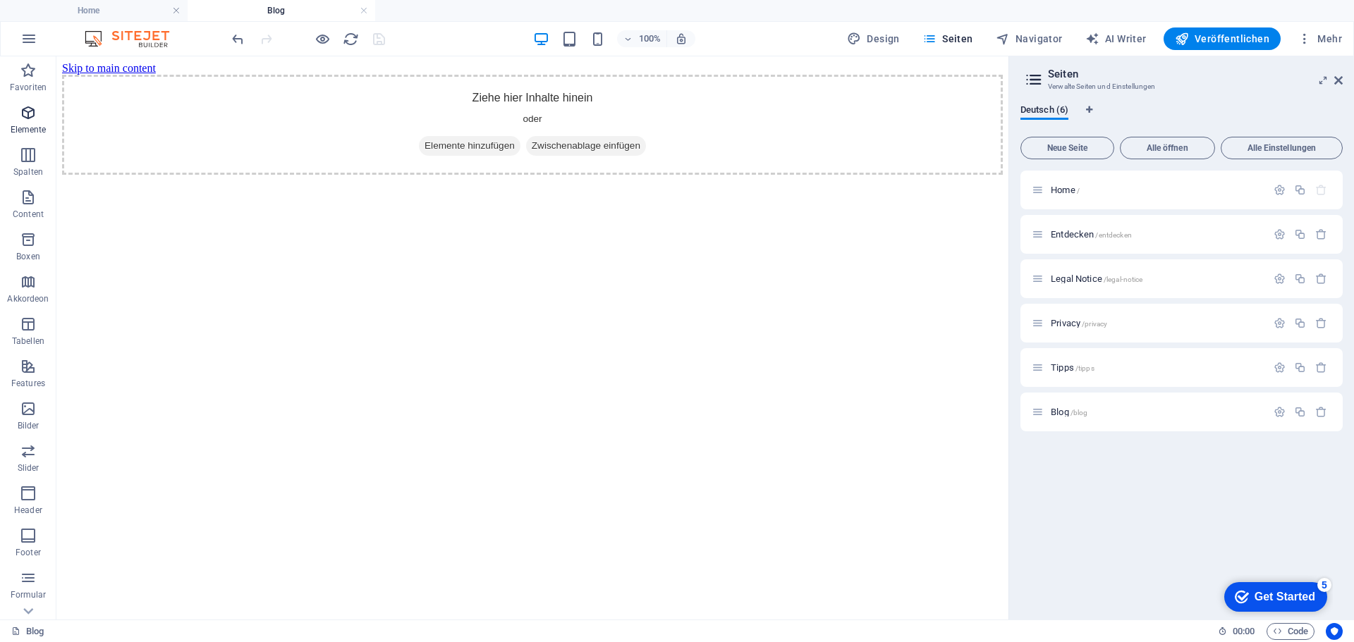
click at [27, 115] on icon "button" at bounding box center [28, 112] width 17 height 17
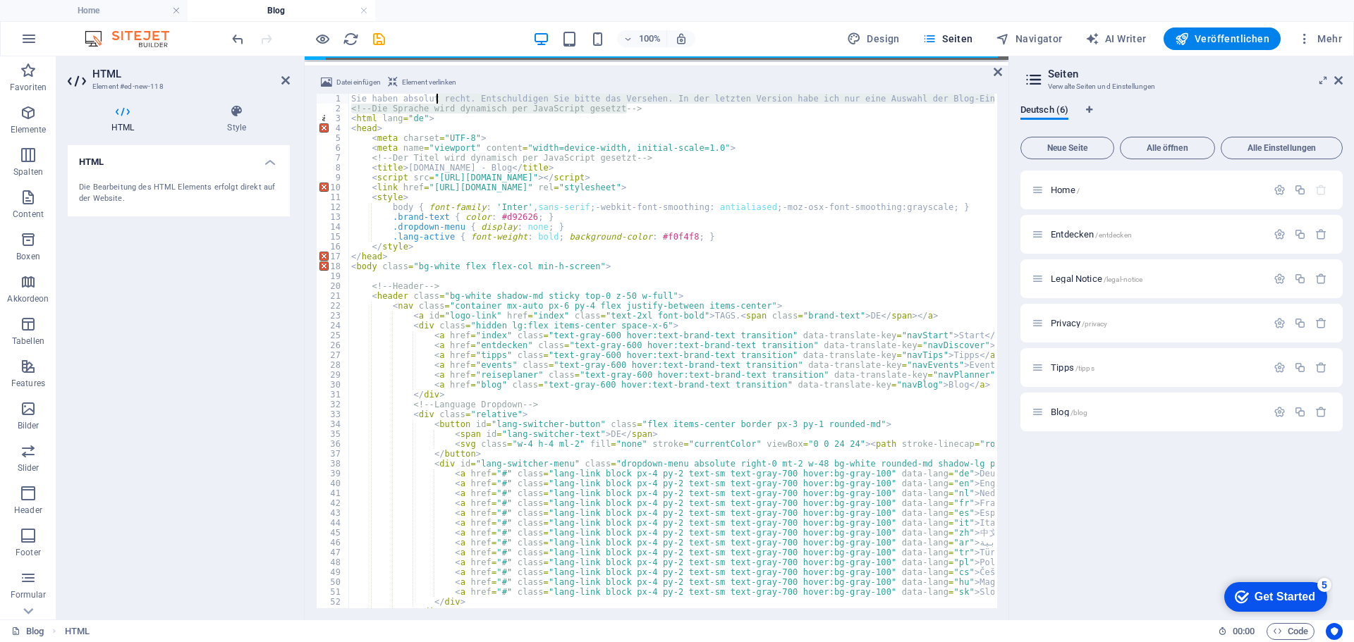
drag, startPoint x: 642, startPoint y: 109, endPoint x: 439, endPoint y: 97, distance: 202.7
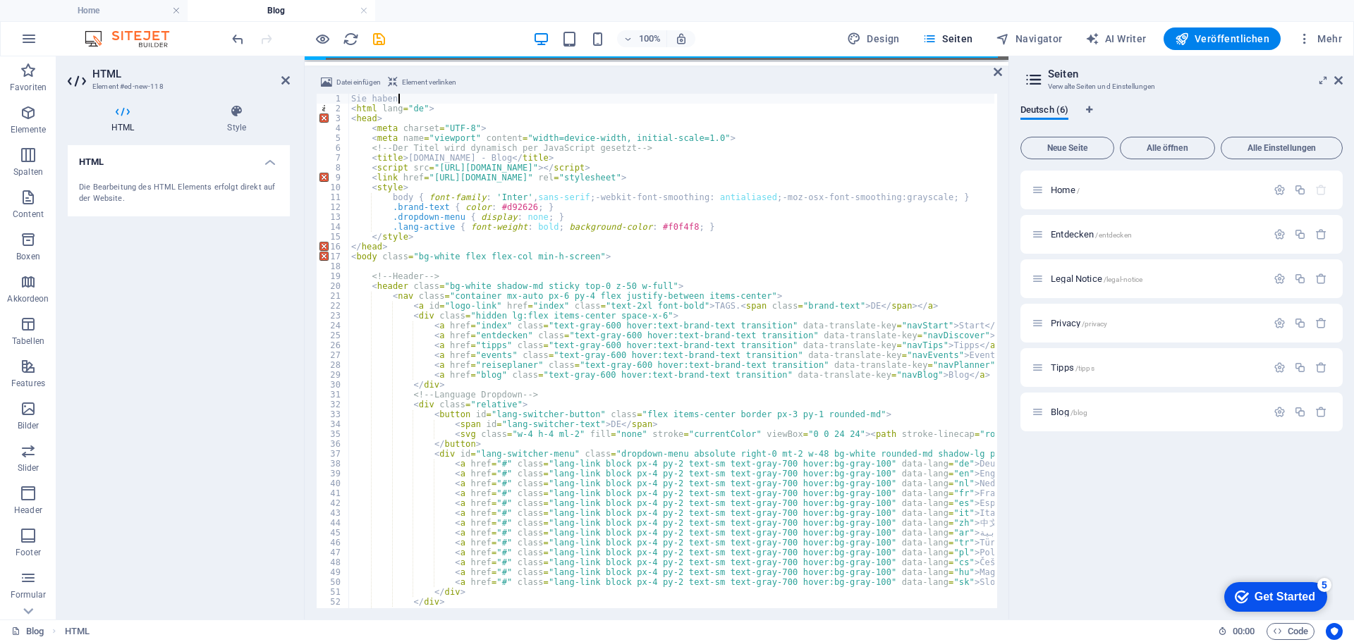
type textarea "S"
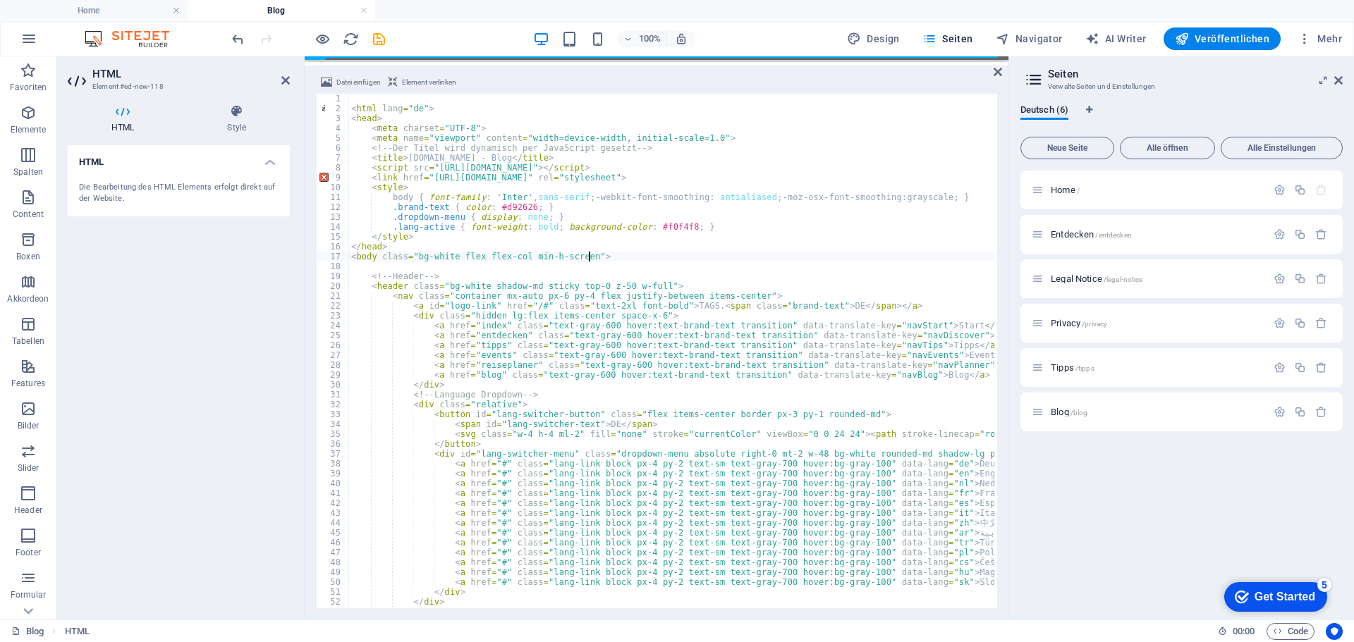
type textarea "<body class="bg-white flex flex-col min-h-screen">"
type input "index"
click at [493, 330] on div "< html lang = "de" > < head > < meta charset = "UTF-8" > < meta name = "viewpor…" at bounding box center [671, 351] width 646 height 515
click at [943, 106] on span "​" at bounding box center [941, 106] width 17 height 18
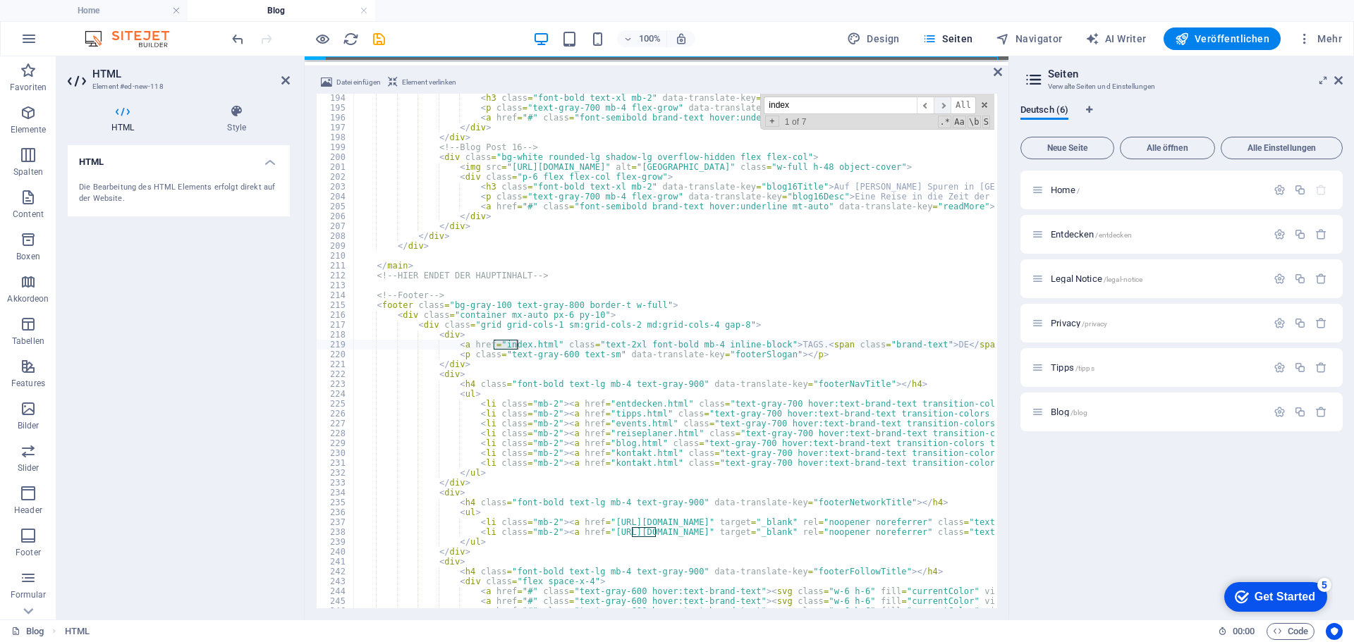
scroll to position [1906, 0]
click at [945, 104] on span "​" at bounding box center [941, 106] width 17 height 18
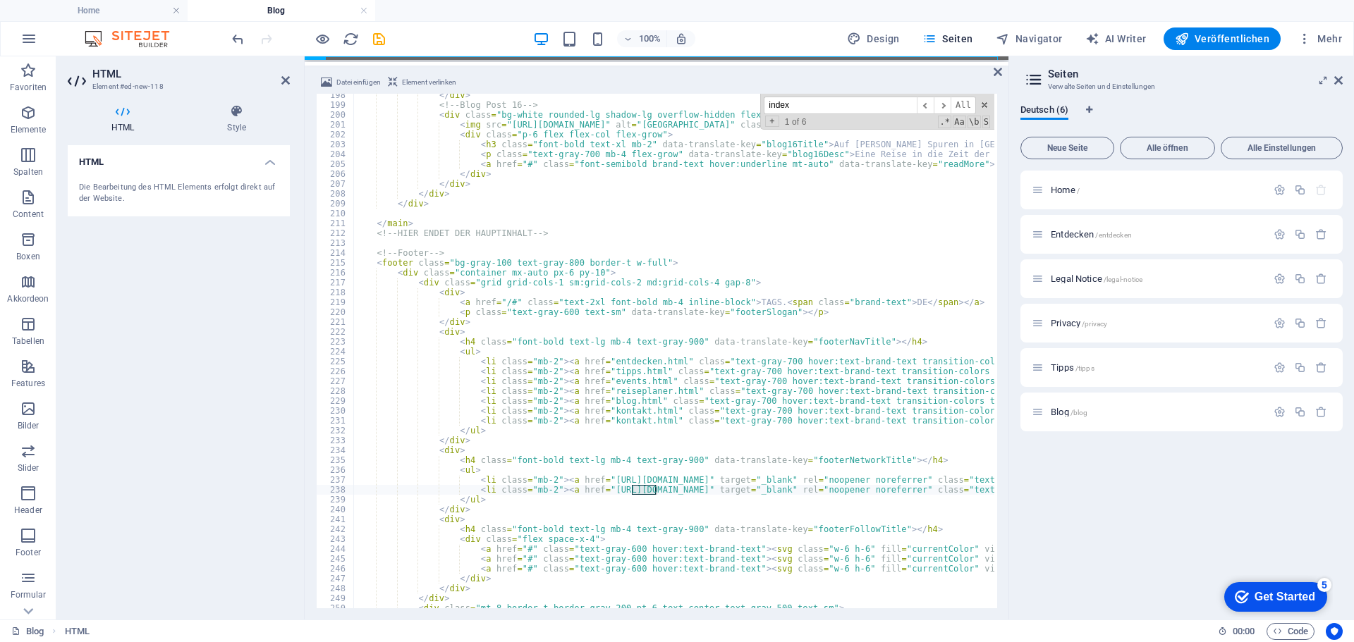
scroll to position [1990, 0]
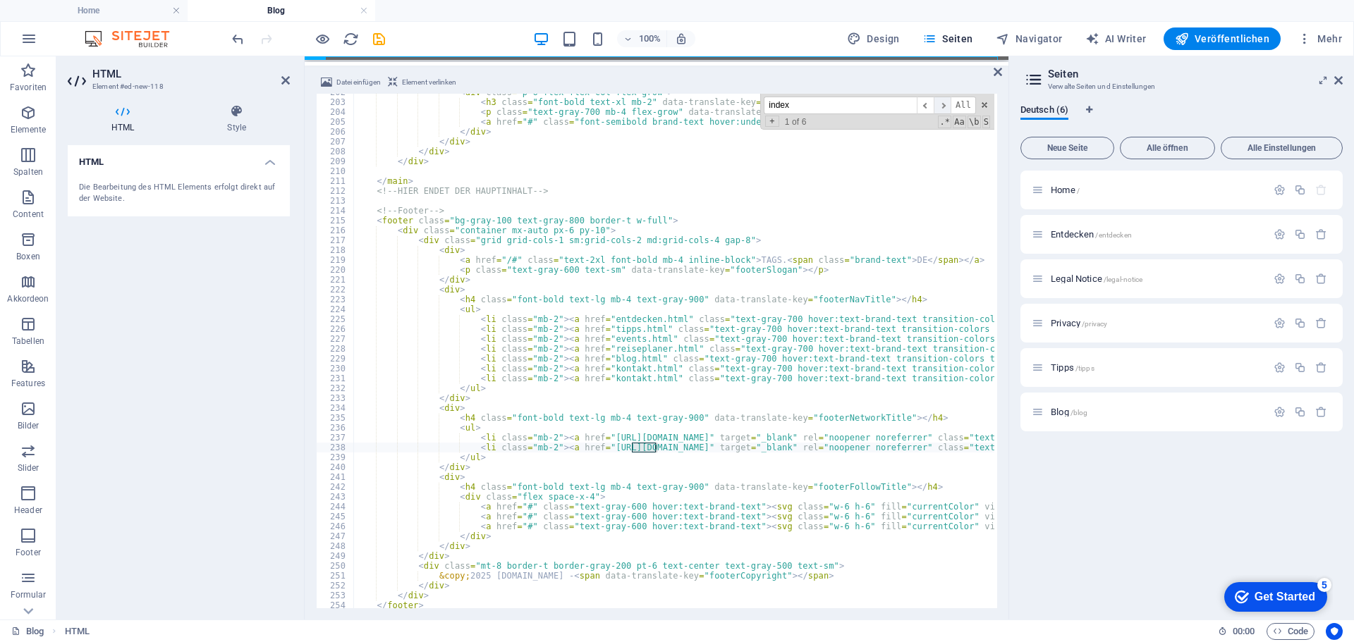
click at [942, 104] on span "​" at bounding box center [941, 106] width 17 height 18
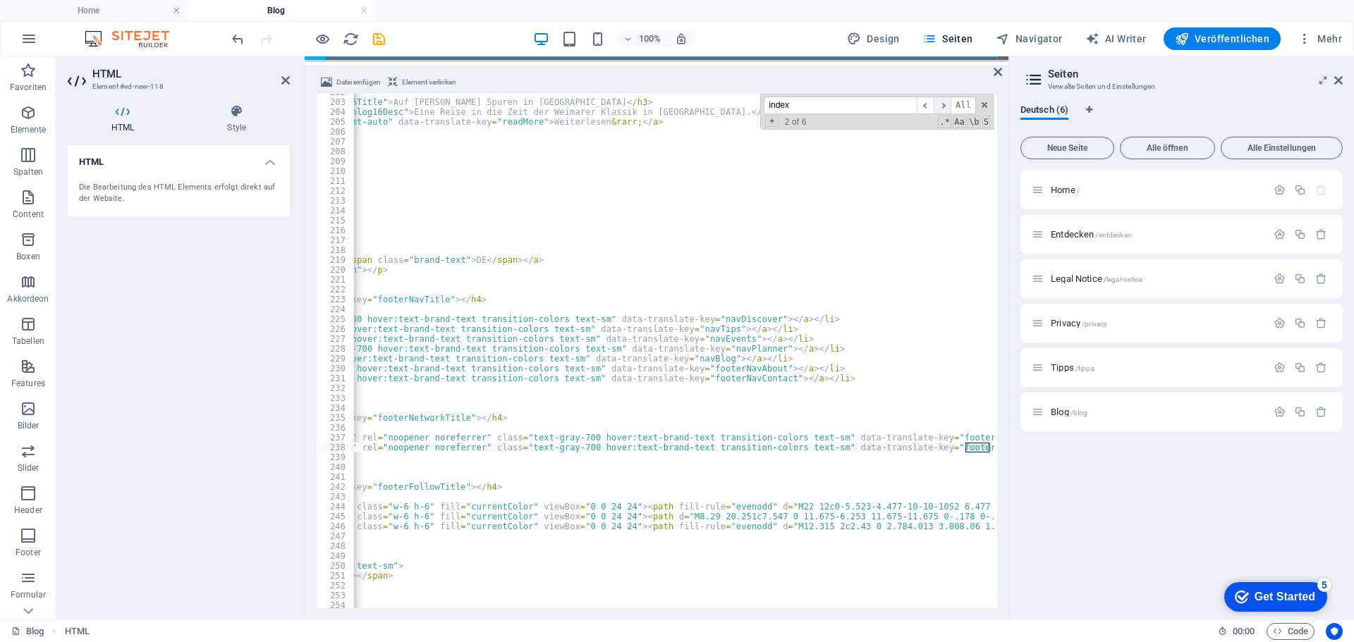
scroll to position [0, 441]
click at [942, 104] on span "​" at bounding box center [941, 106] width 17 height 18
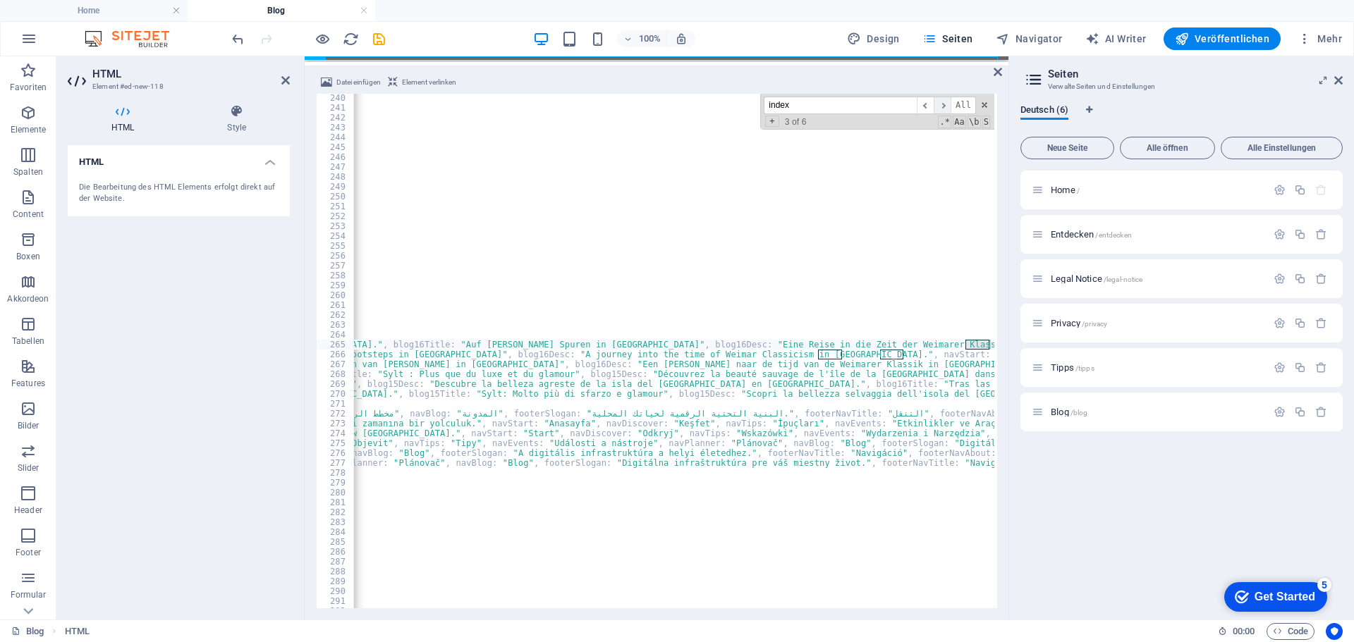
scroll to position [0, 12787]
click at [942, 104] on span "​" at bounding box center [941, 106] width 17 height 18
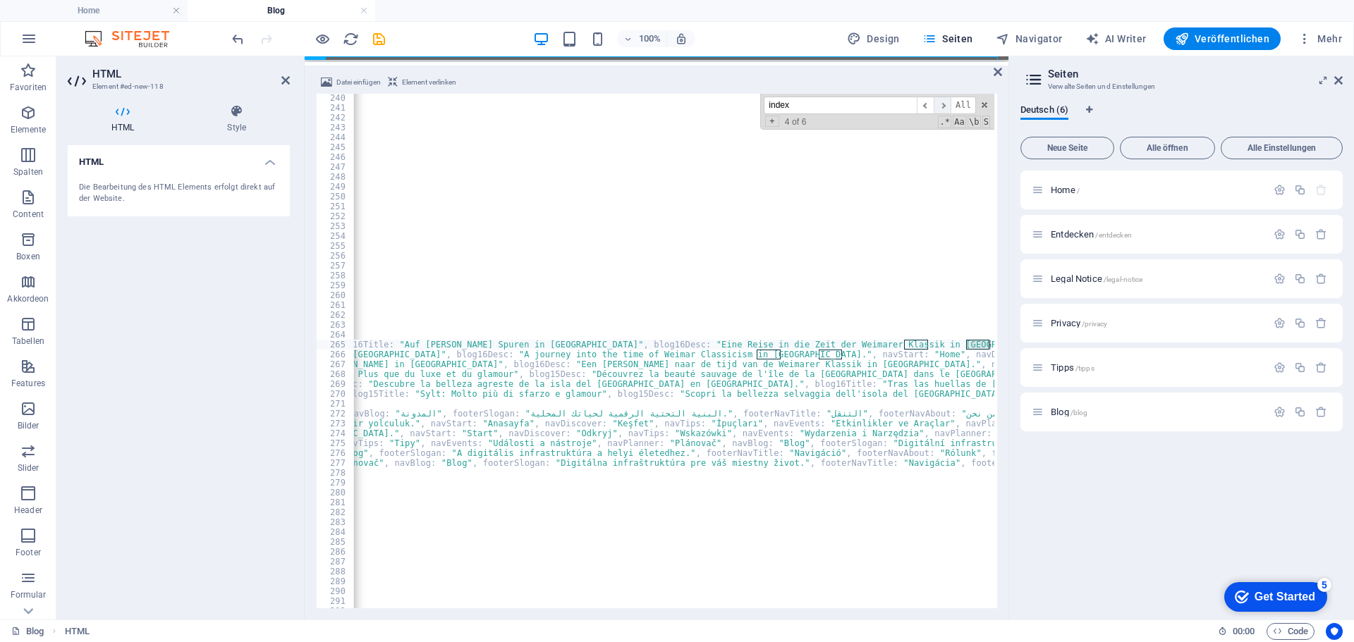
scroll to position [0, 12848]
click at [942, 104] on span "​" at bounding box center [941, 106] width 17 height 18
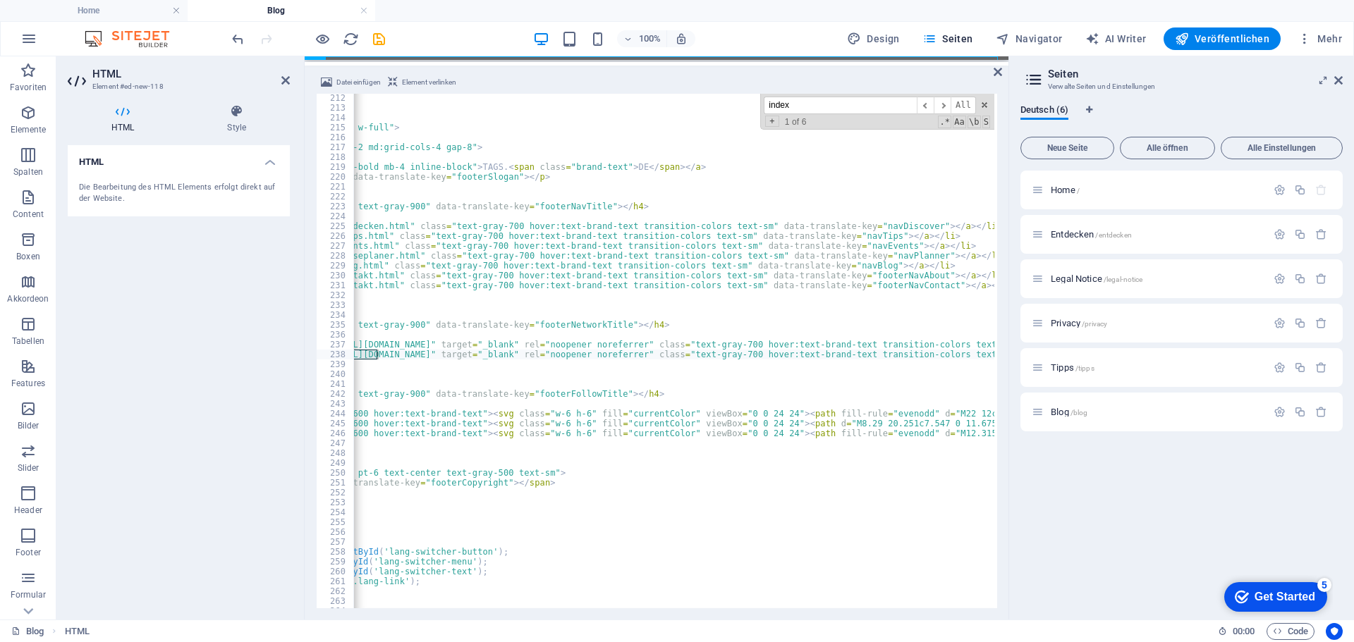
scroll to position [0, 0]
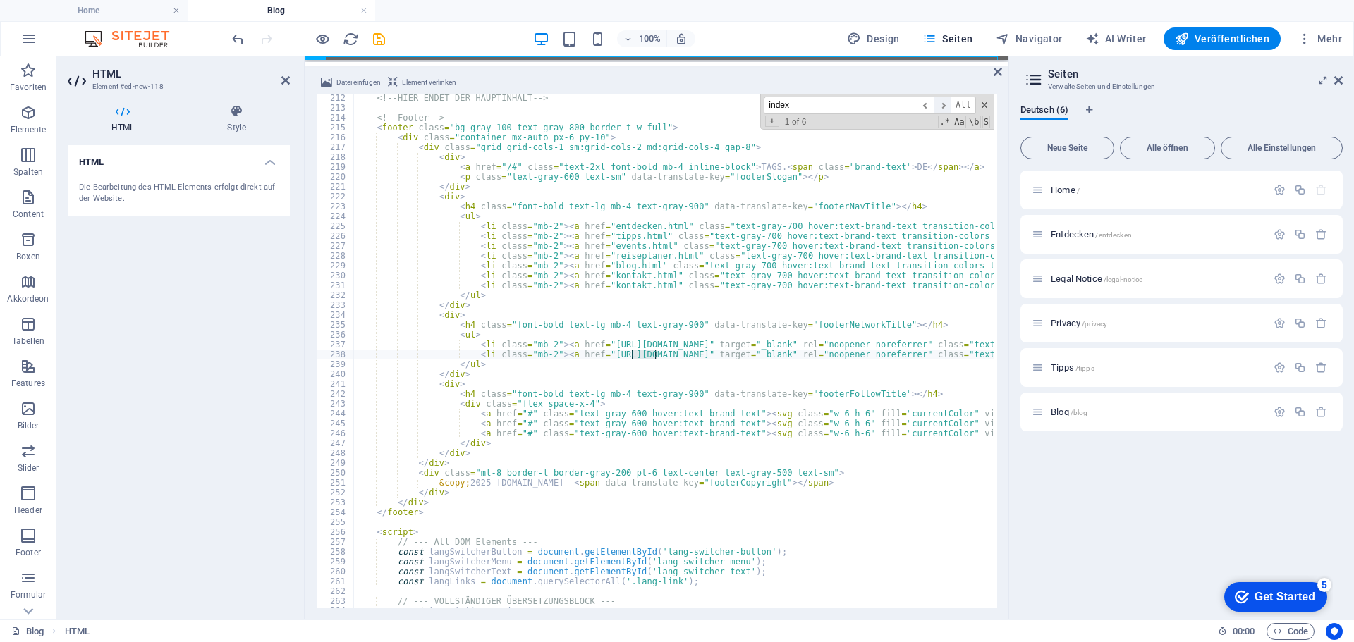
click at [943, 107] on span "​" at bounding box center [941, 106] width 17 height 18
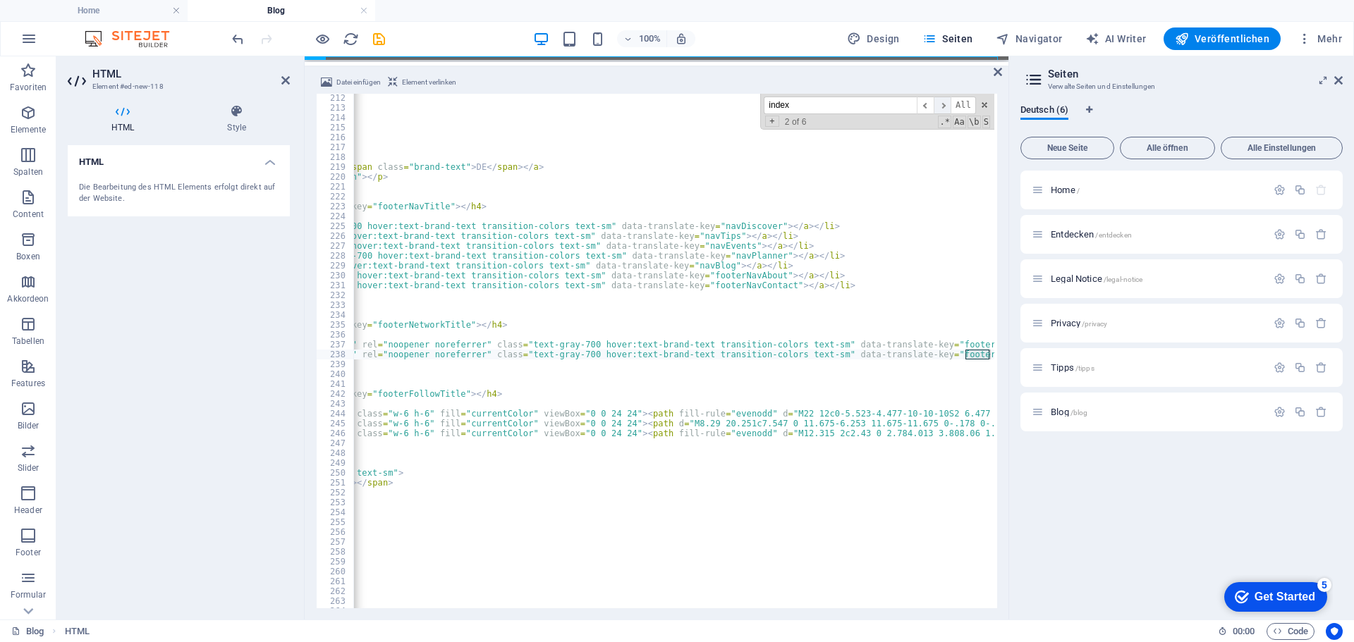
scroll to position [0, 441]
click at [985, 106] on span at bounding box center [984, 105] width 10 height 10
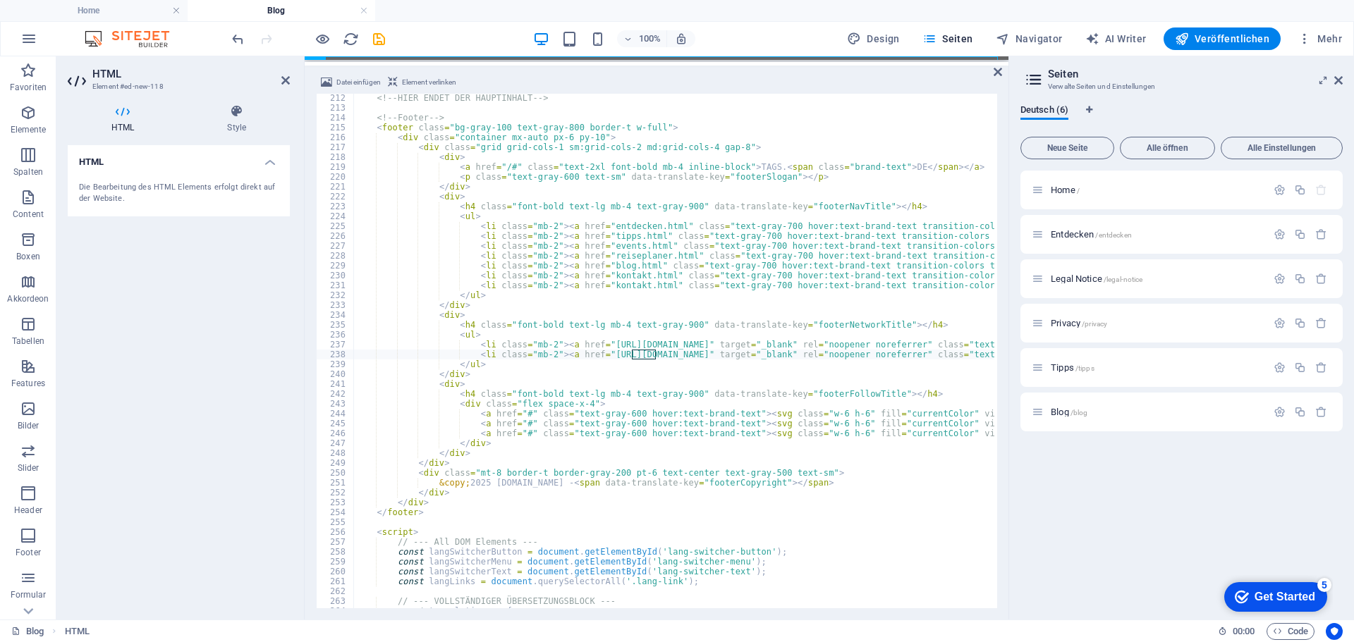
scroll to position [2041, 0]
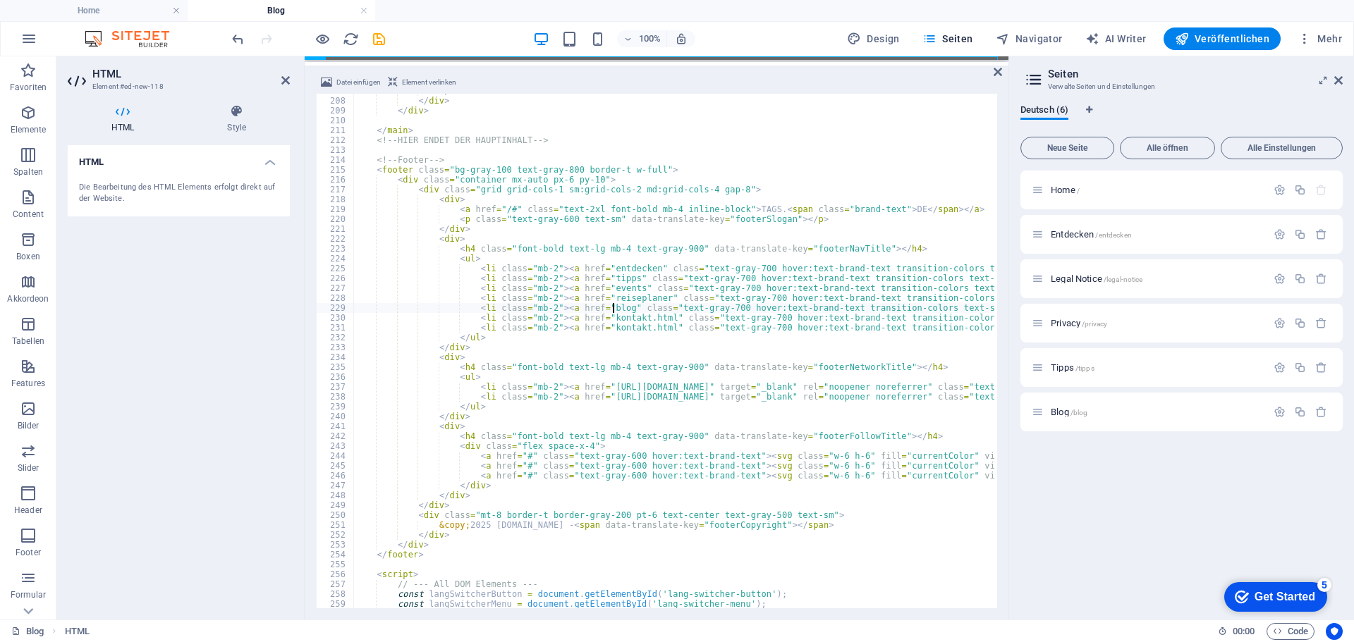
type textarea "<li class="mb-2"><a href="kontakt" class="text-gray-700 hover:text-brand-text t…"
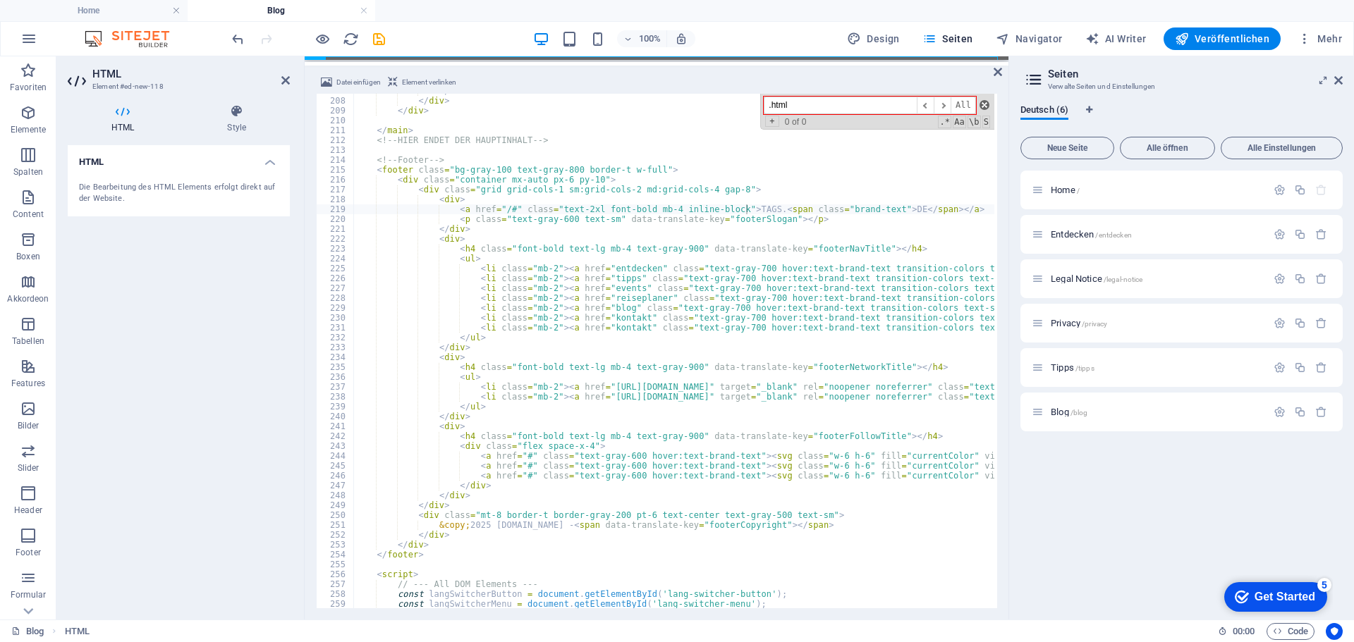
type input ".html"
click at [984, 102] on span at bounding box center [984, 105] width 10 height 10
type textarea "<a href="/#" class="text-2xl font-bold mb-4 inline-block">TAGS.<span class="bra…"
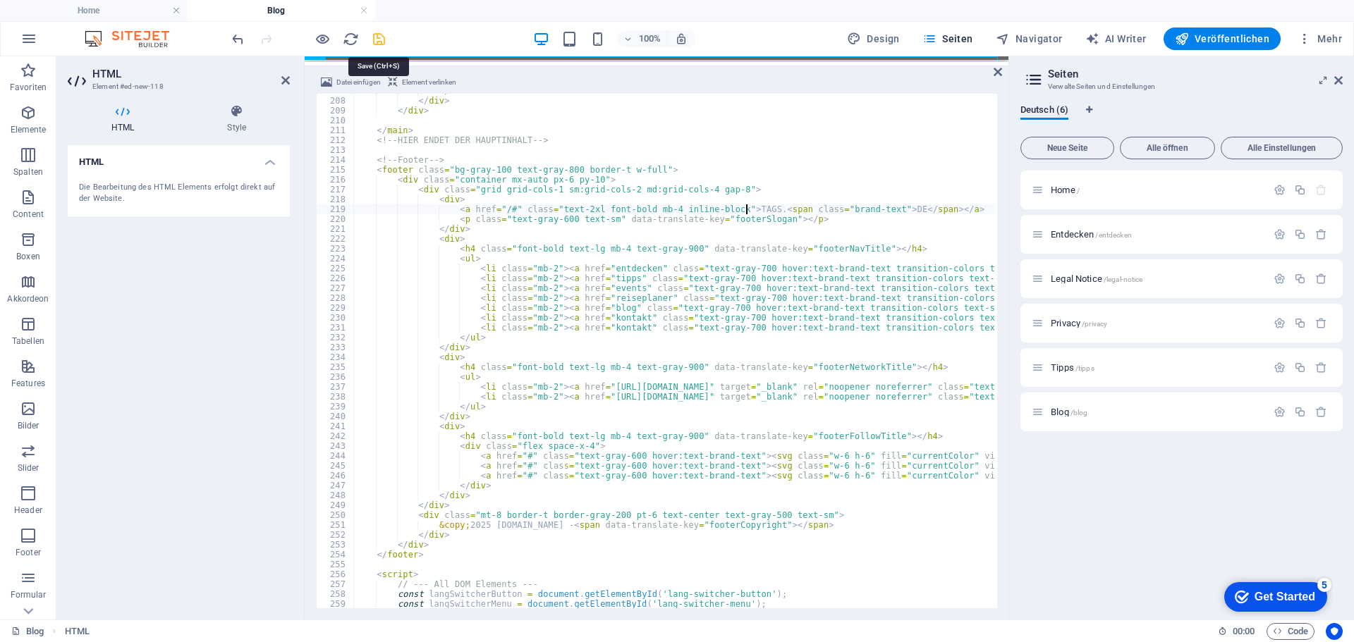
click at [377, 36] on icon "save" at bounding box center [379, 39] width 16 height 16
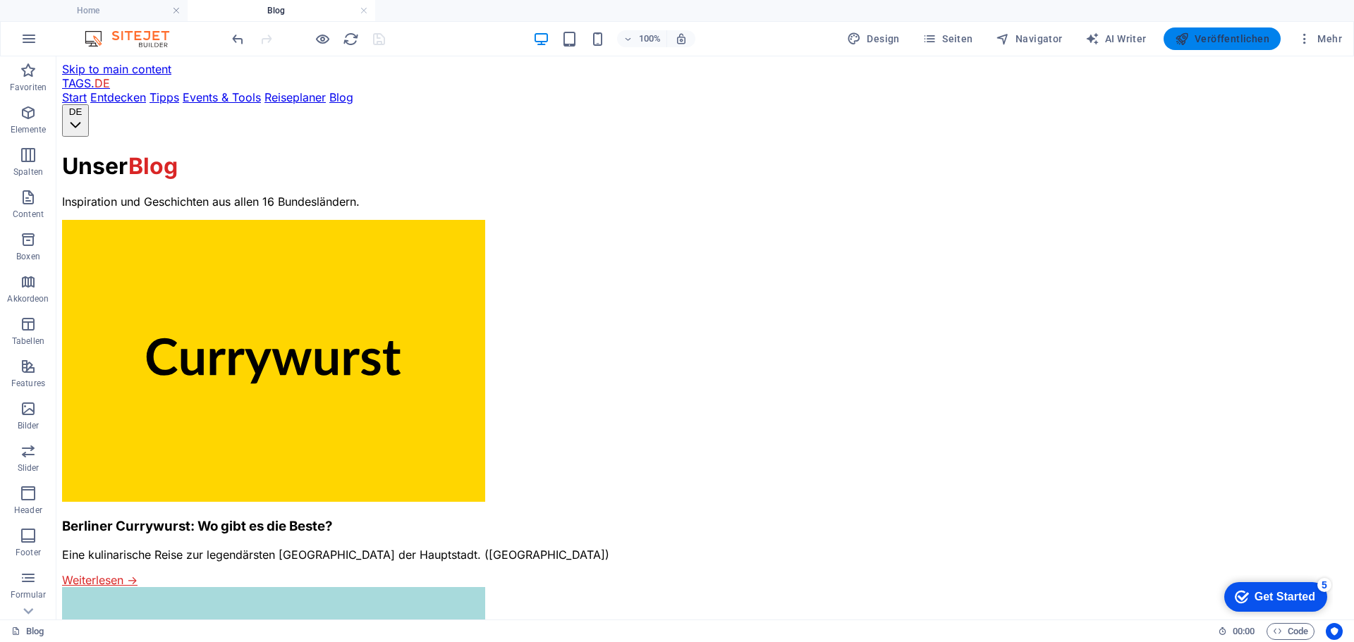
click at [1209, 35] on span "Veröffentlichen" at bounding box center [1221, 39] width 94 height 14
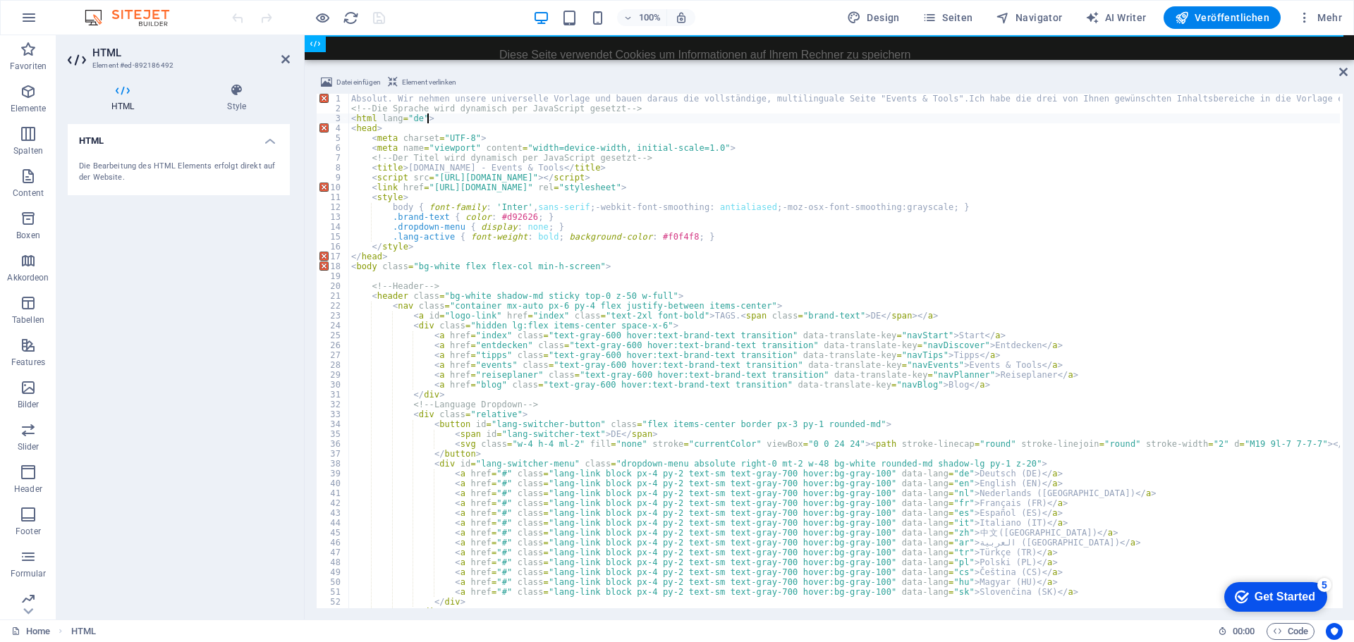
drag, startPoint x: 659, startPoint y: 116, endPoint x: 516, endPoint y: 114, distance: 143.1
type textarea "<html lang="de">"
drag, startPoint x: 629, startPoint y: 107, endPoint x: 357, endPoint y: 101, distance: 271.5
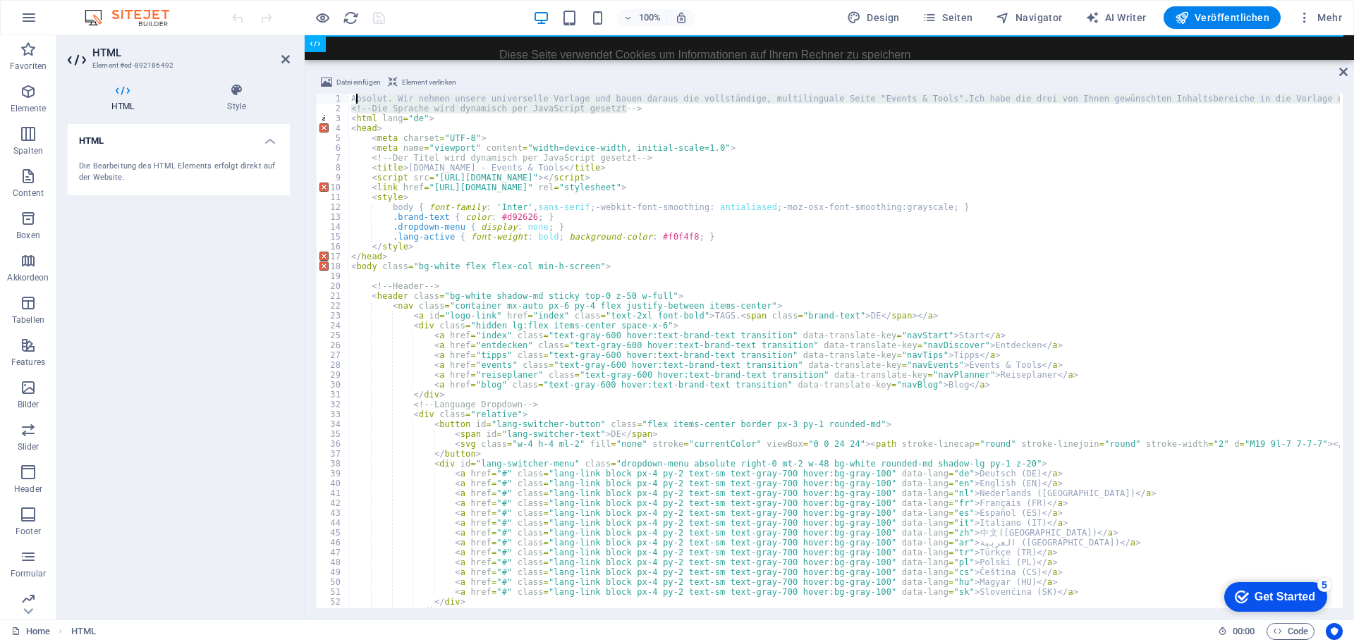
type textarea "A"
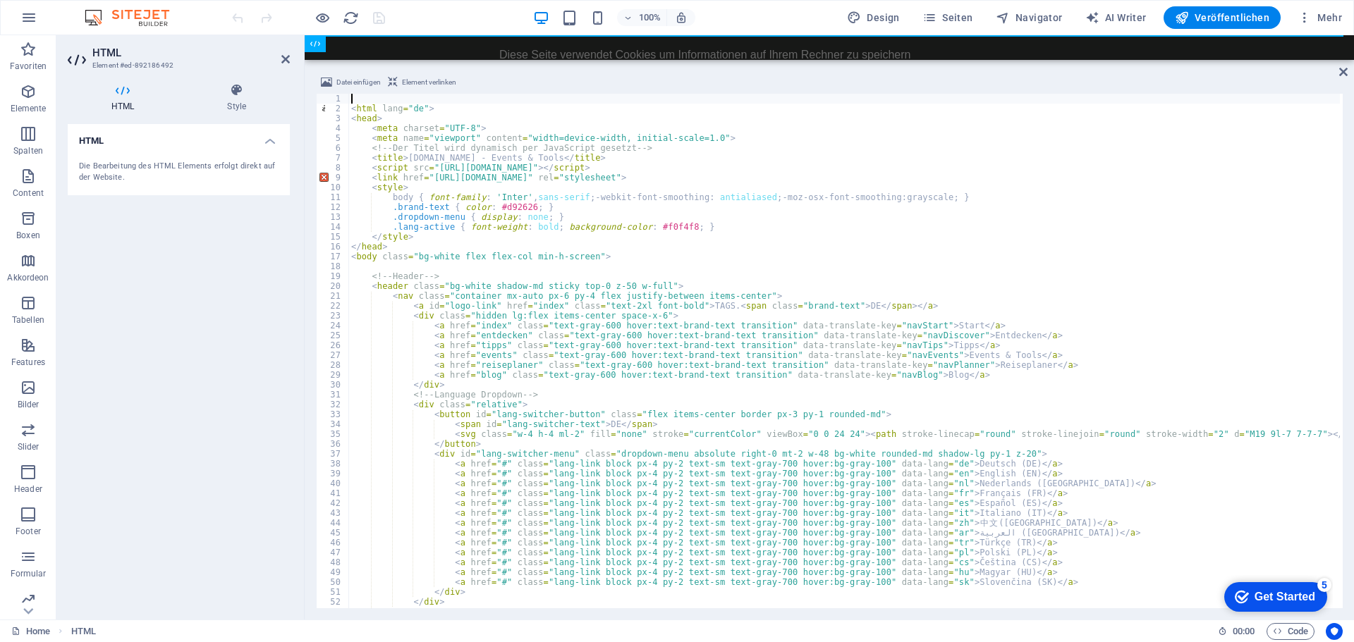
click at [472, 20] on div "100% Design Seiten Navigator AI Writer Veröffentlichen Mehr" at bounding box center [788, 17] width 1118 height 23
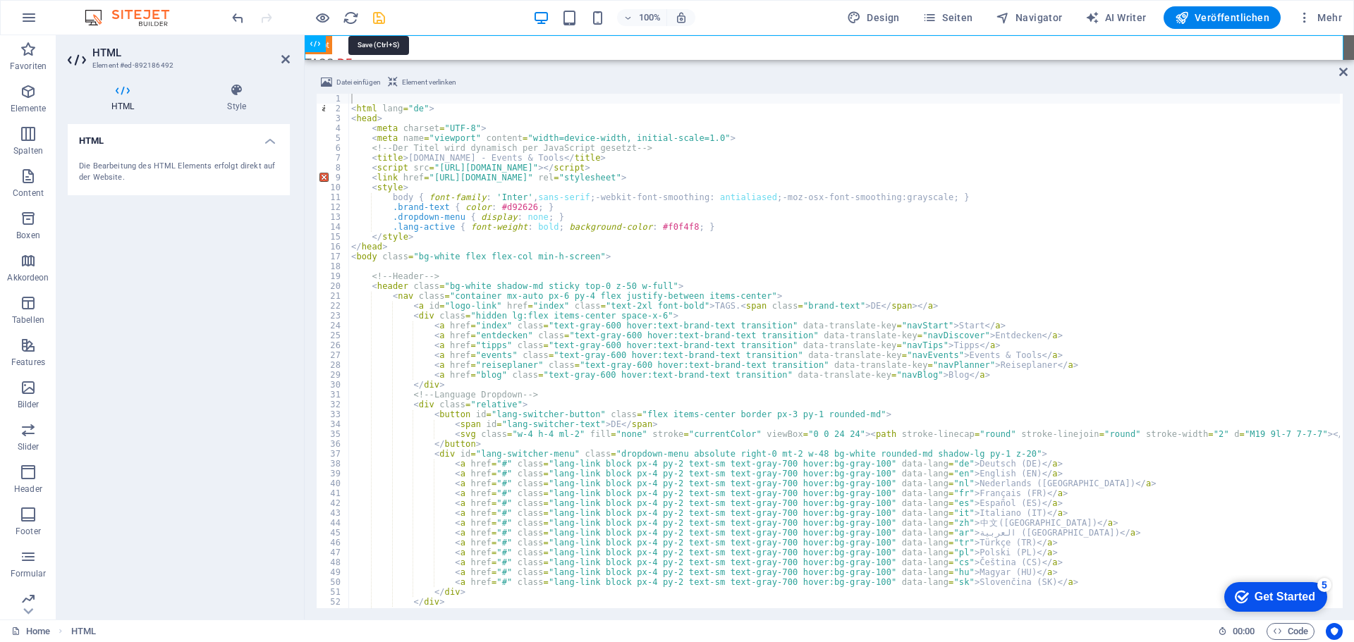
click at [377, 16] on icon "save" at bounding box center [379, 18] width 16 height 16
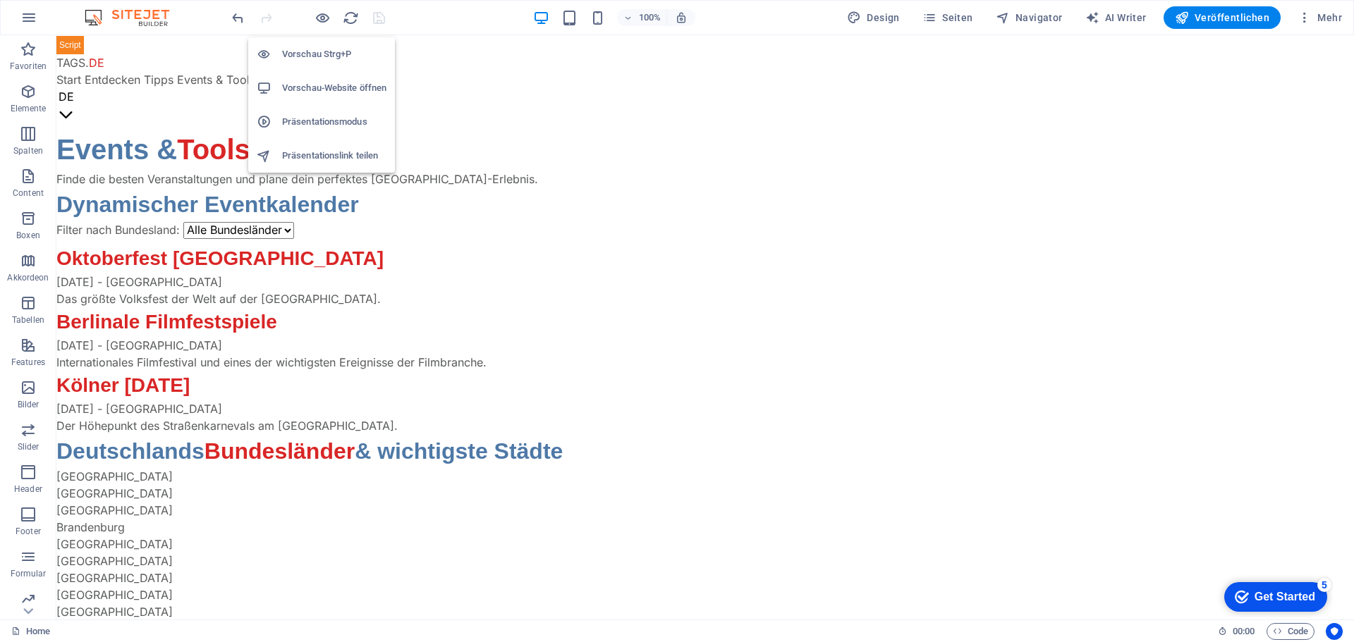
click at [318, 82] on h6 "Vorschau-Website öffnen" at bounding box center [334, 88] width 104 height 17
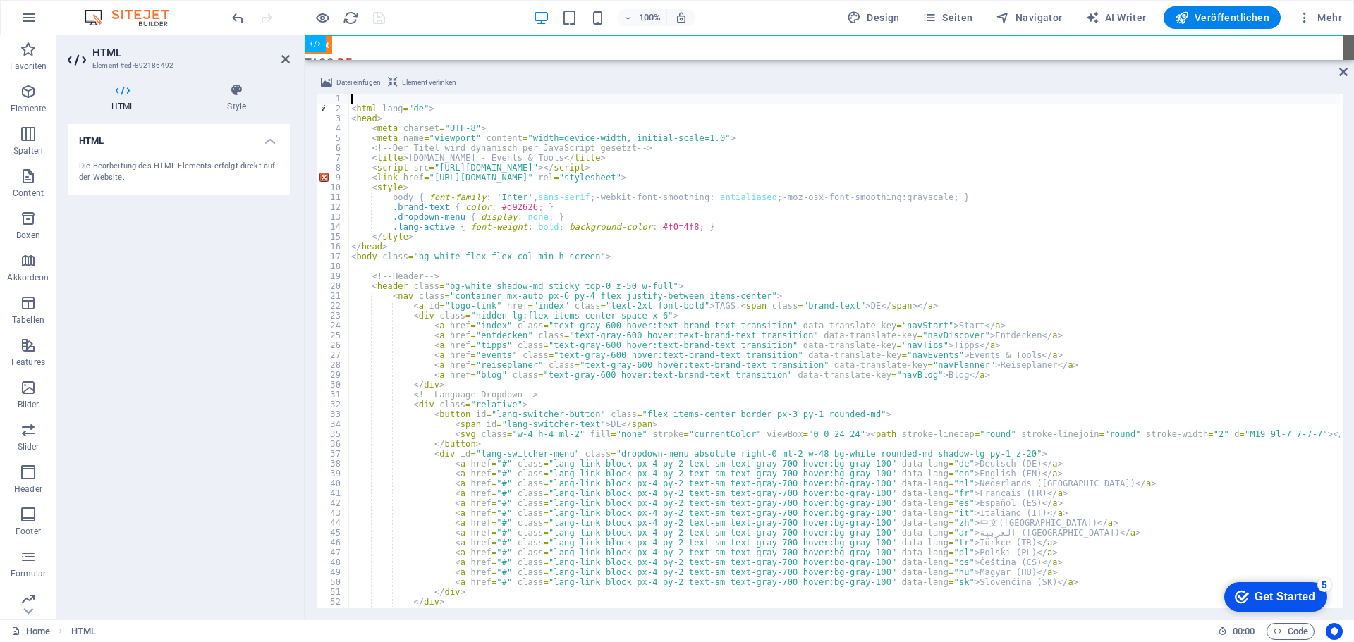
type textarea "</html>"
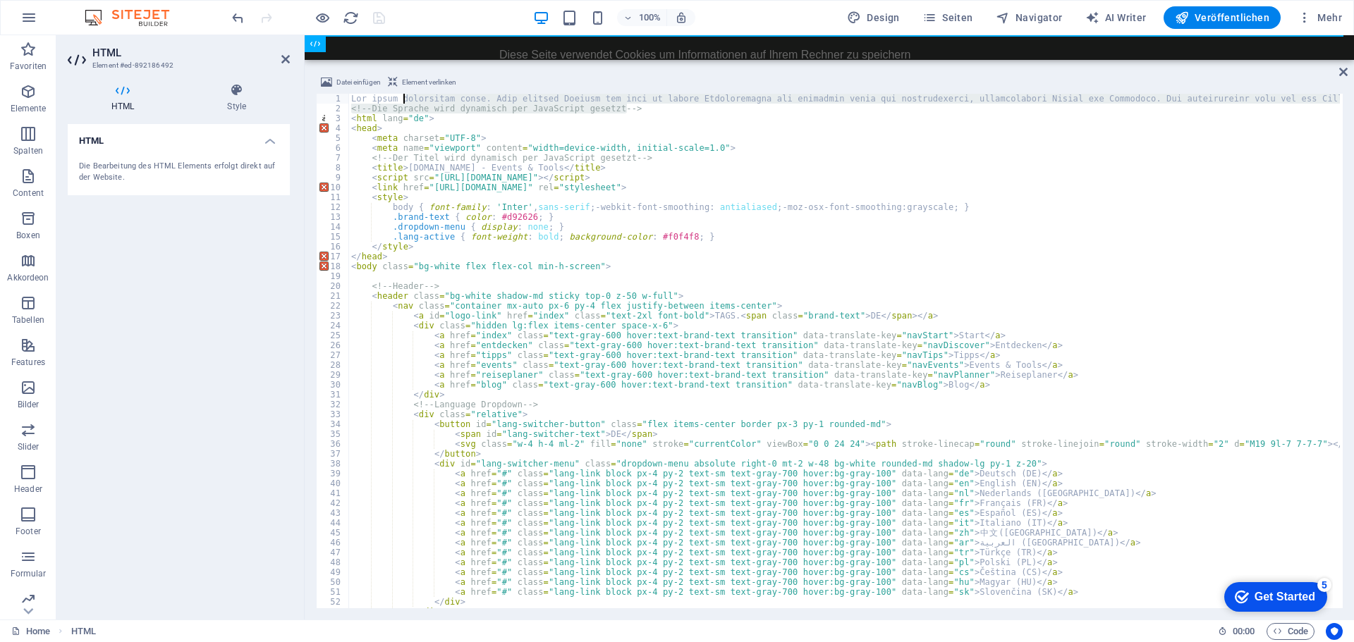
drag, startPoint x: 632, startPoint y: 111, endPoint x: 402, endPoint y: 102, distance: 230.7
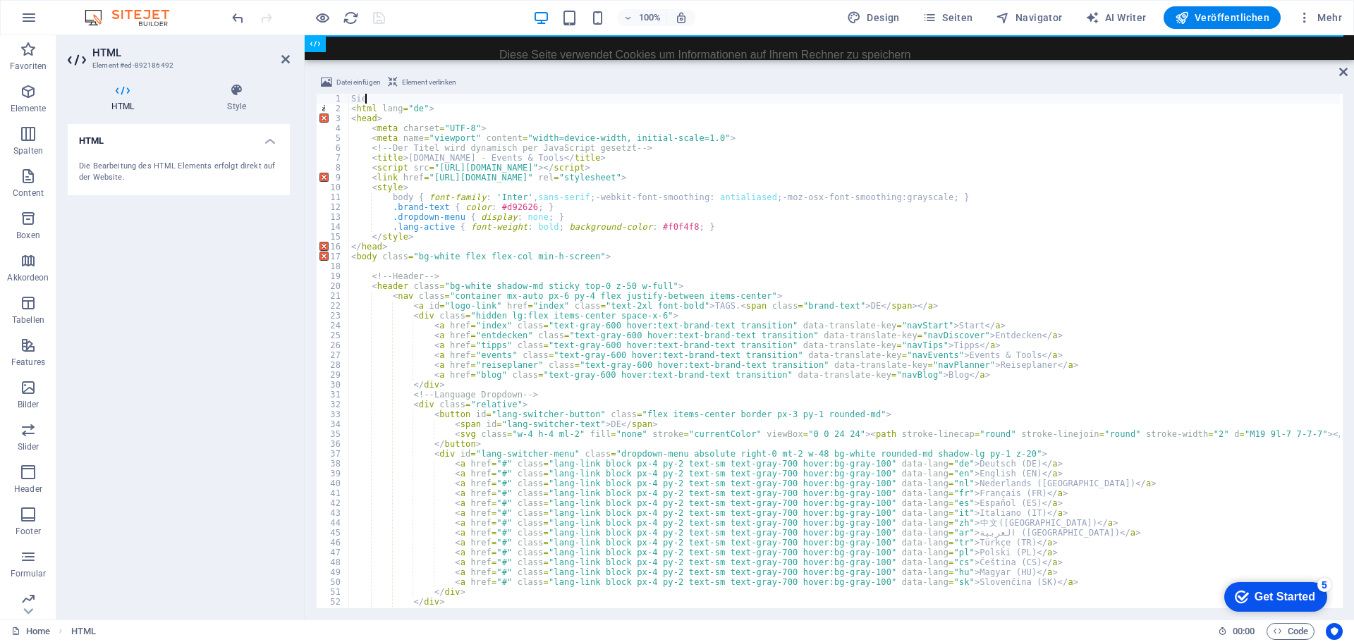
type textarea "S"
click at [419, 11] on div "100% Design Seiten Navigator AI Writer Veröffentlichen Mehr" at bounding box center [788, 17] width 1118 height 23
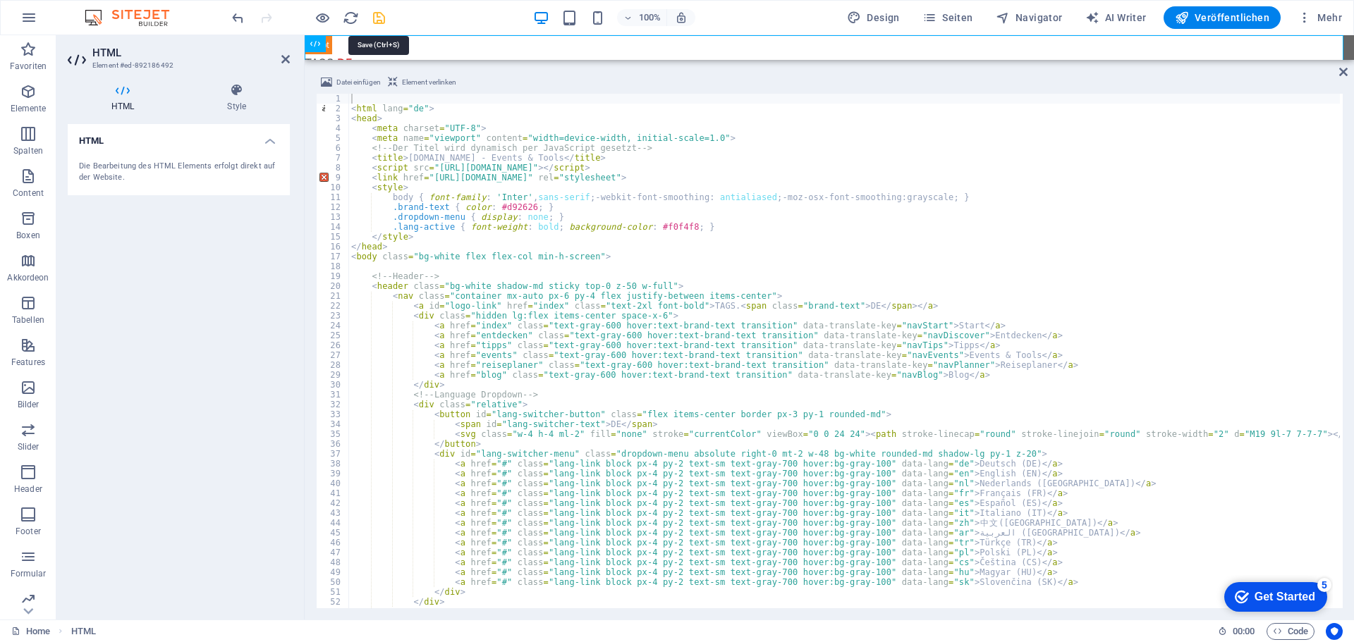
click at [378, 20] on icon "save" at bounding box center [379, 18] width 16 height 16
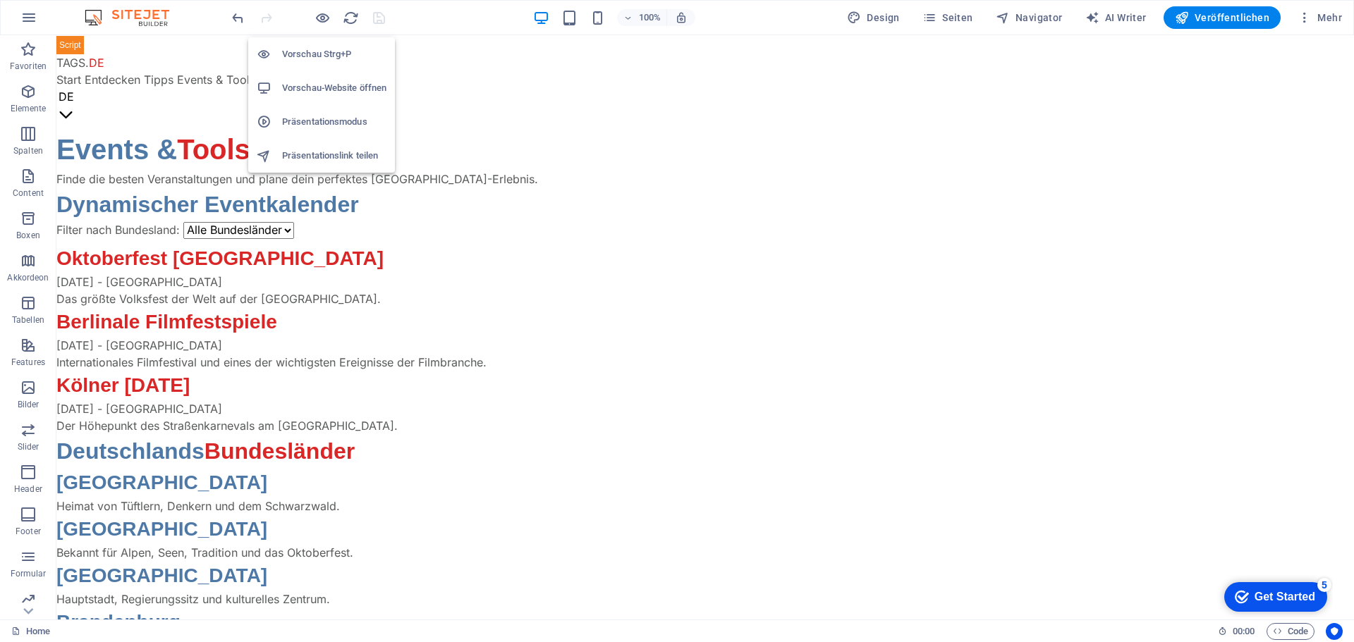
click at [304, 87] on h6 "Vorschau-Website öffnen" at bounding box center [334, 88] width 104 height 17
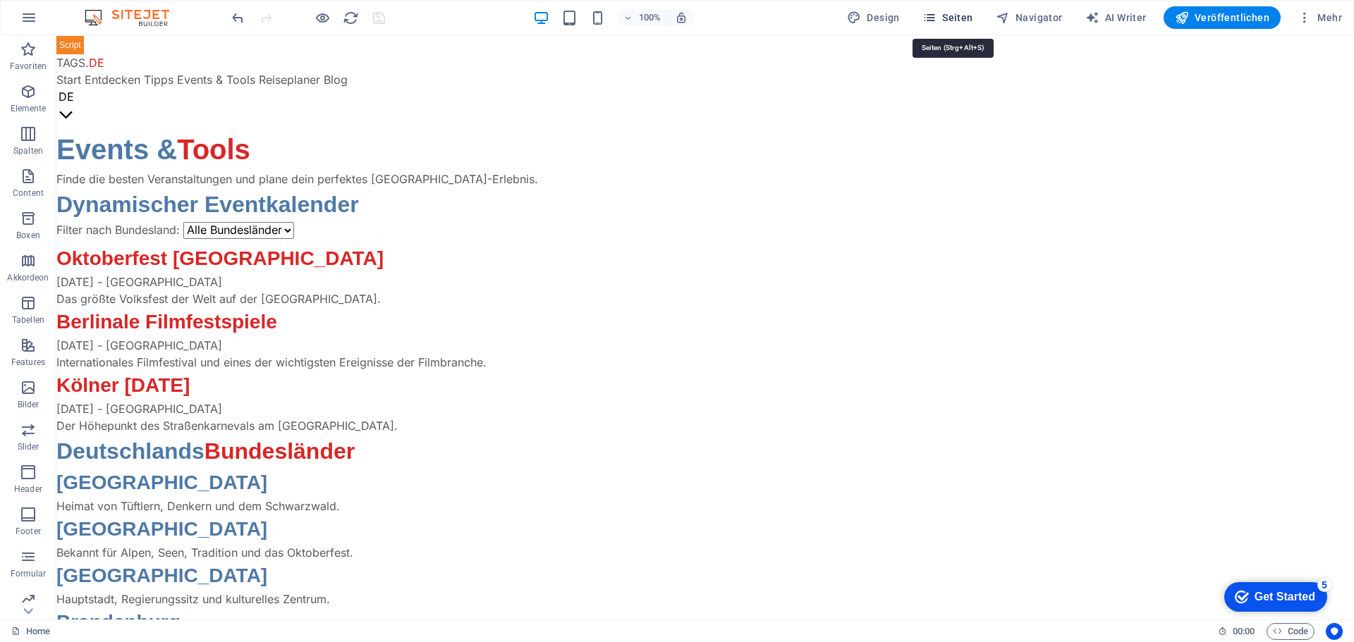
click at [951, 14] on span "Seiten" at bounding box center [947, 18] width 51 height 14
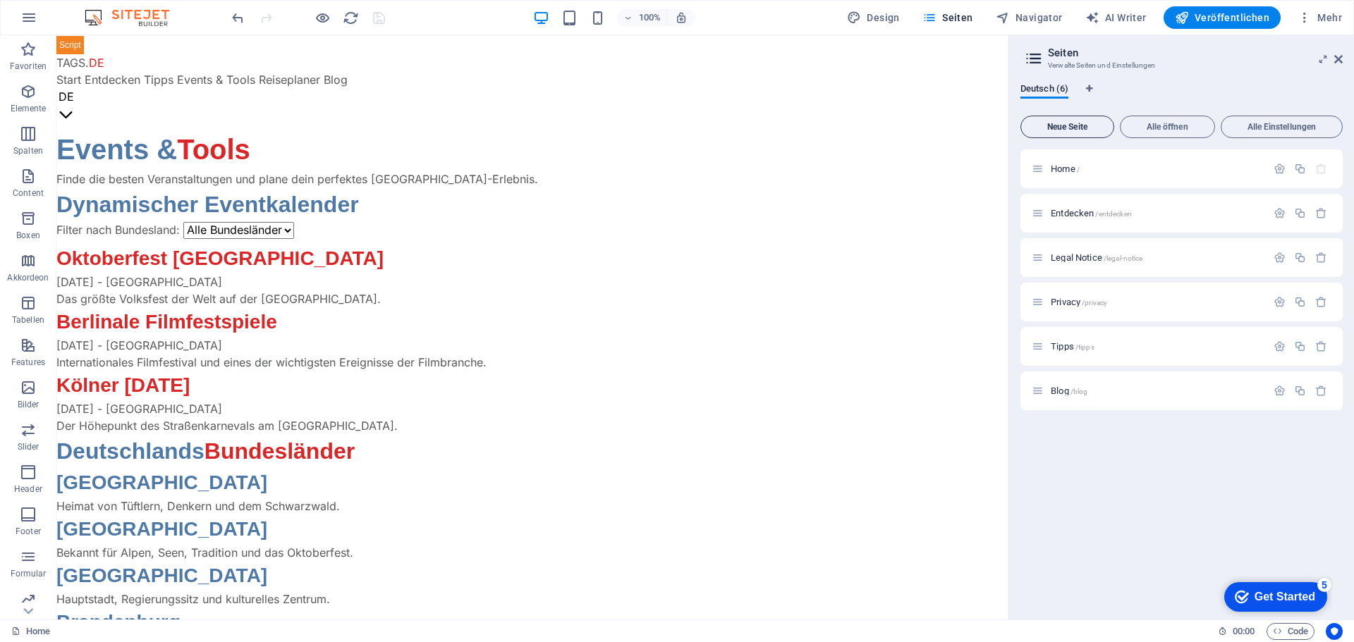
click at [1070, 128] on span "Neue Seite" at bounding box center [1066, 127] width 81 height 8
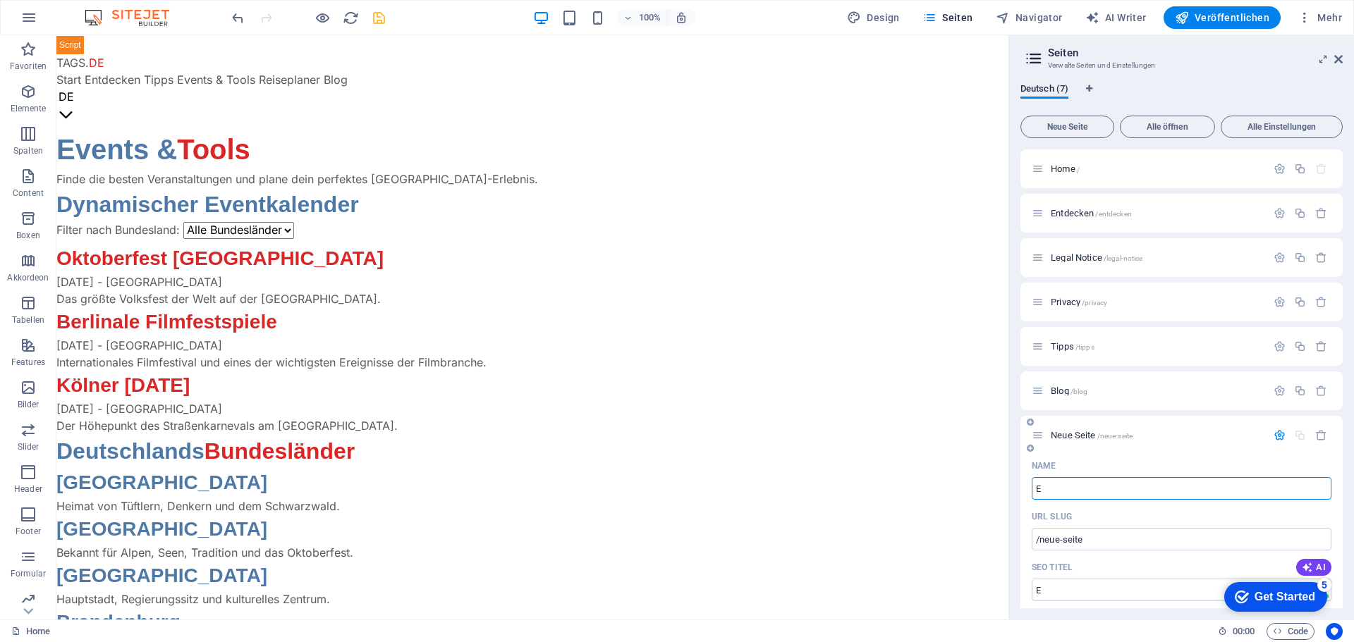
type input "E"
type input "/e"
type input "Event"
type input "/eve"
type input "Events"
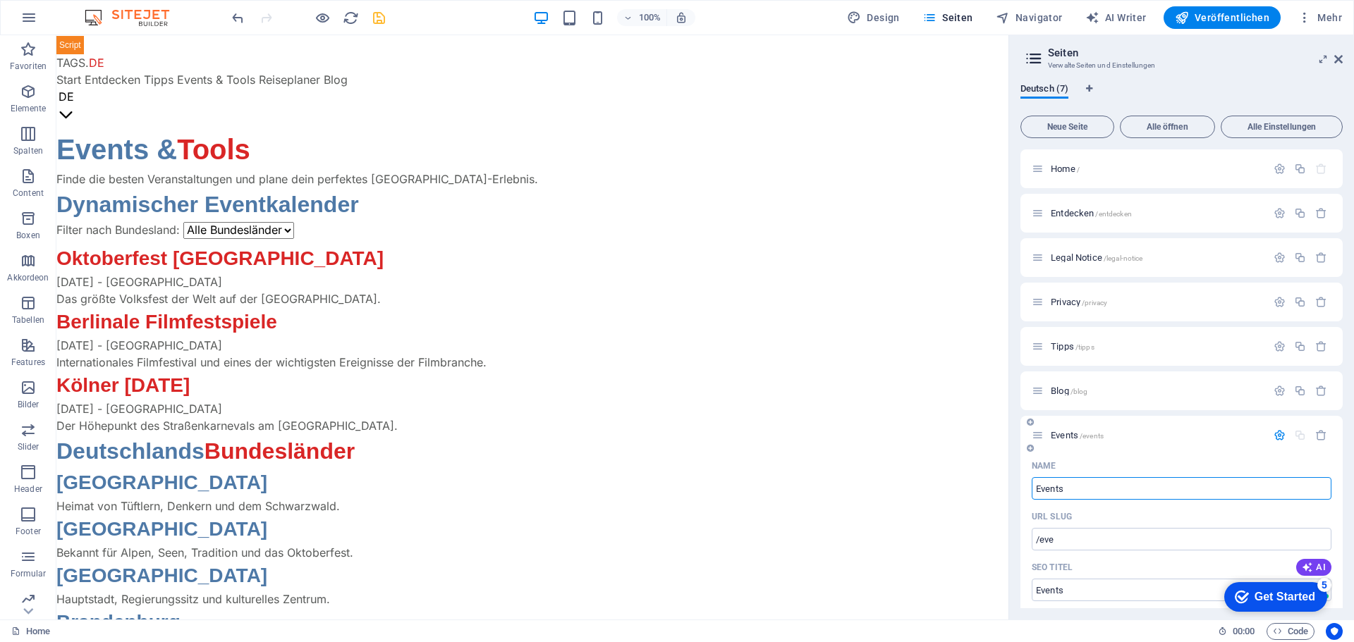
type input "/events"
type input "Events & Too"
type input "/events-t"
type input "Events & Tools"
type input "/events-tools"
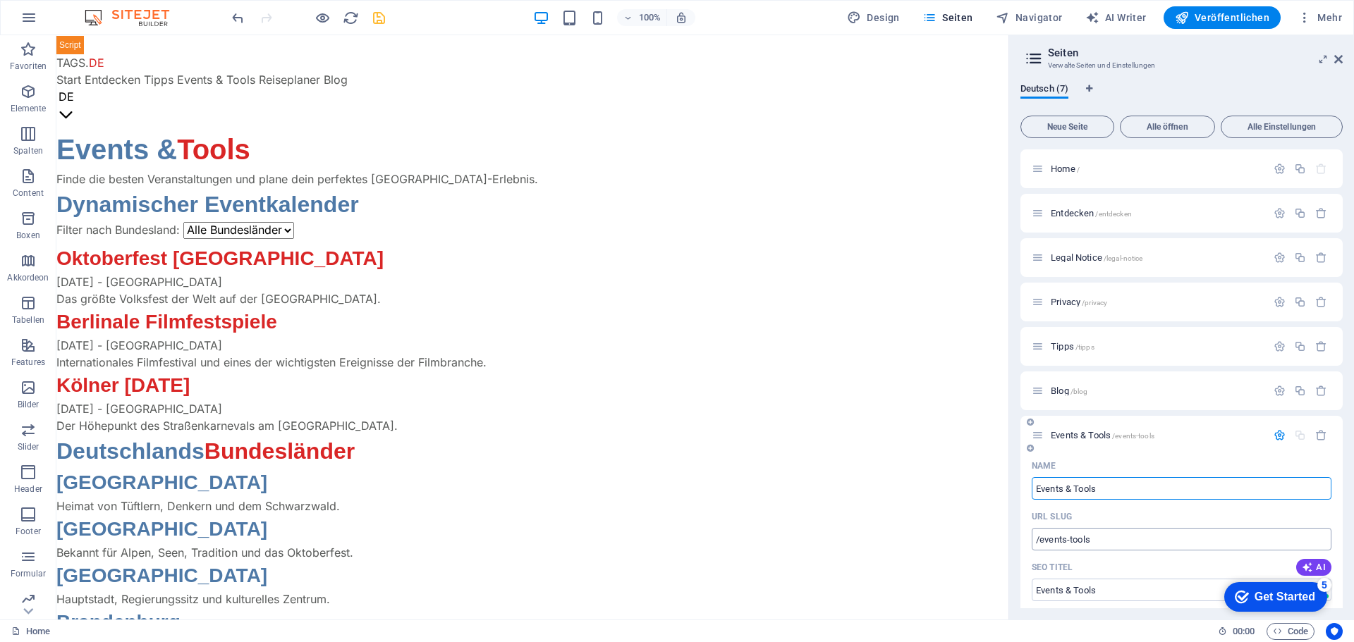
type input "Events & Tools"
click at [1104, 546] on input "/events-tools" at bounding box center [1181, 539] width 300 height 23
type input "/events"
click at [1072, 434] on span "Events & Tools /events" at bounding box center [1092, 435] width 85 height 11
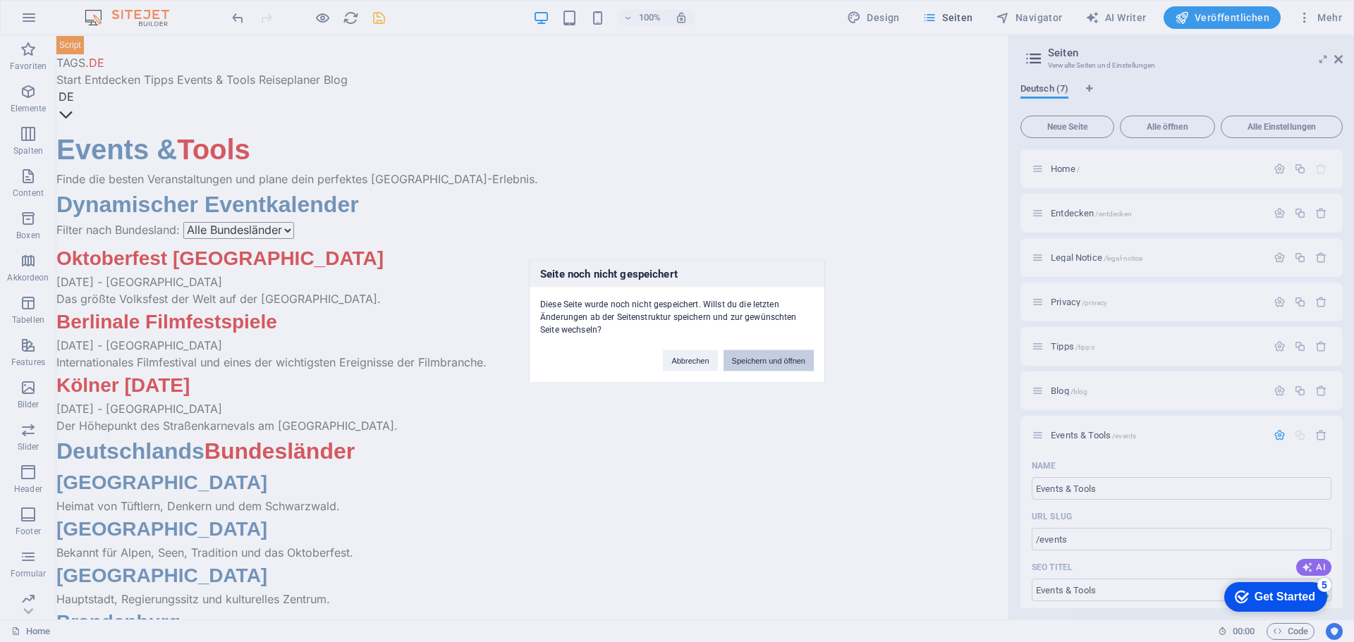
drag, startPoint x: 787, startPoint y: 362, endPoint x: 730, endPoint y: 326, distance: 67.1
click at [787, 362] on button "Speichern und öffnen" at bounding box center [768, 360] width 90 height 21
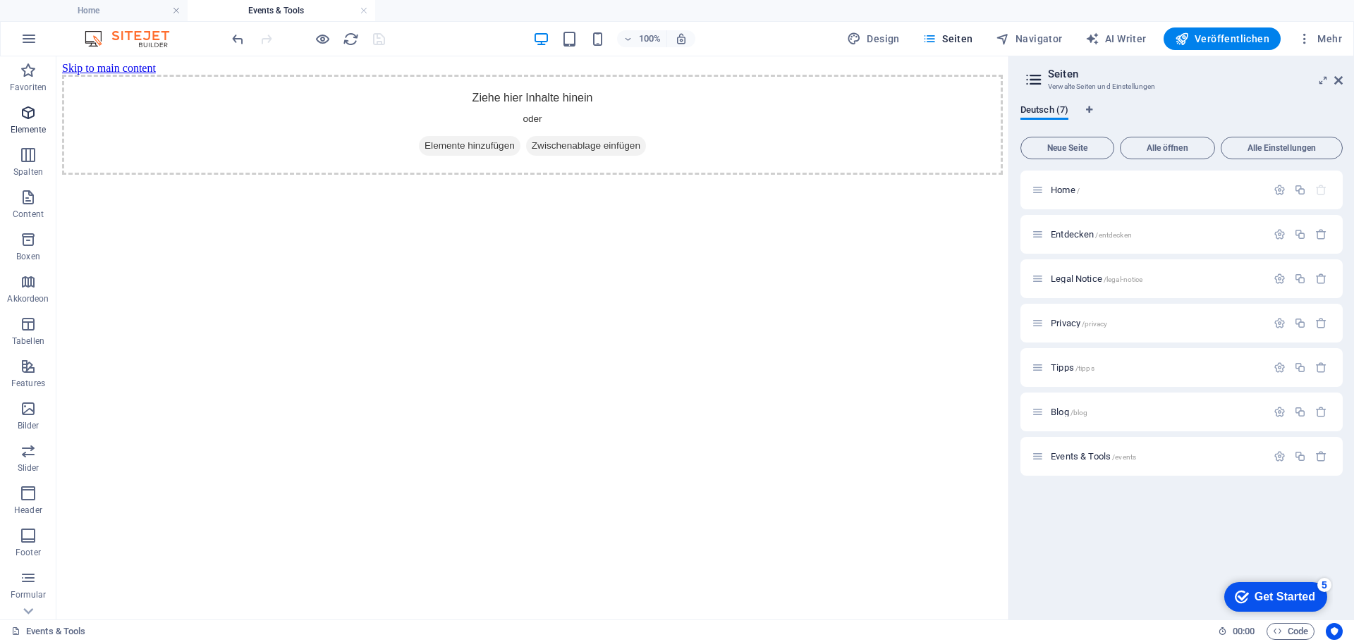
click at [30, 111] on icon "button" at bounding box center [28, 112] width 17 height 17
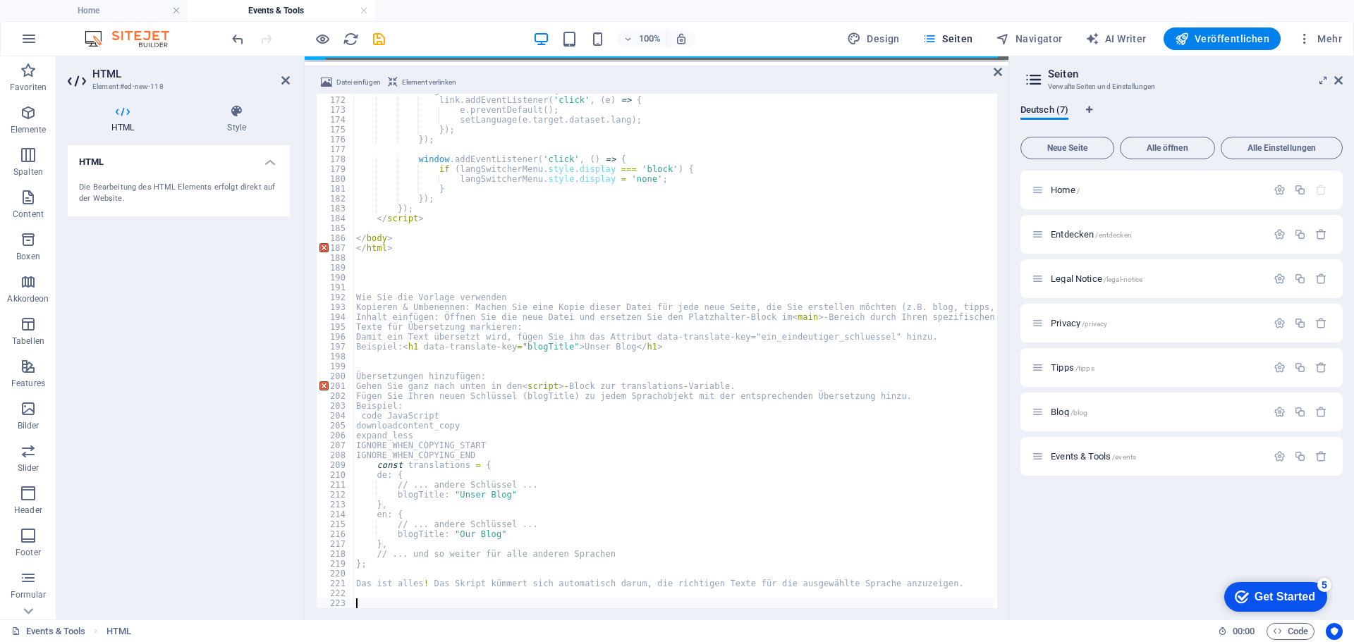
scroll to position [1689, 0]
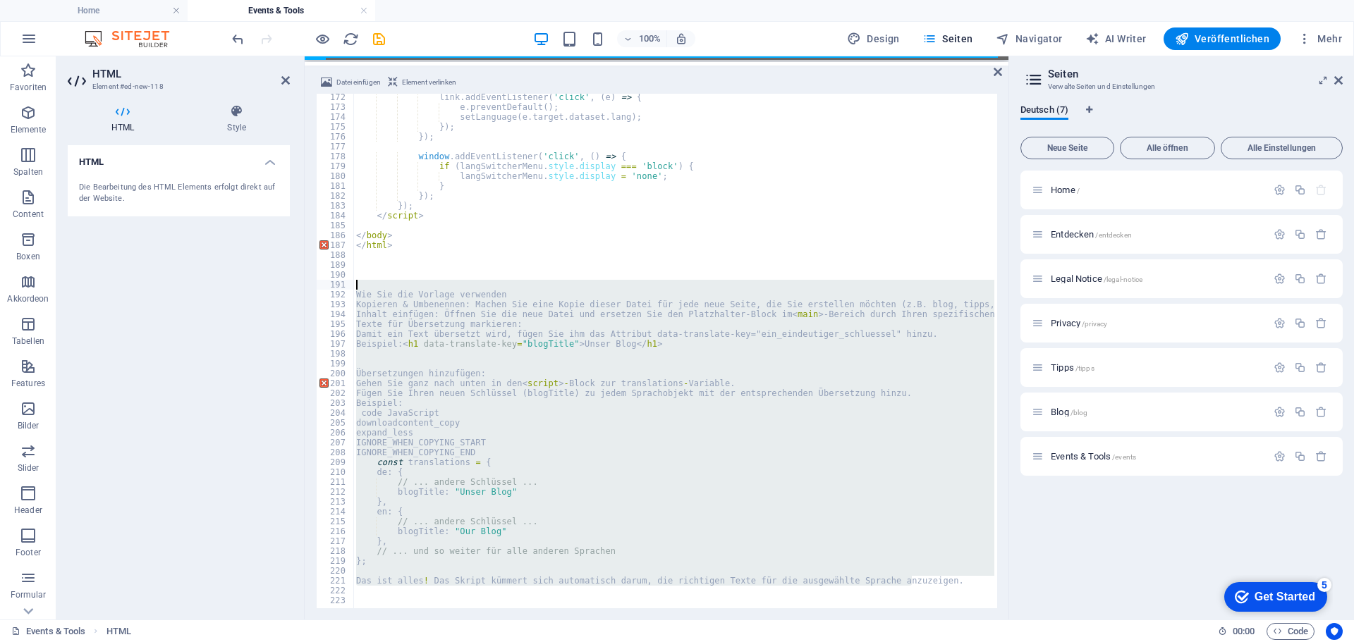
drag, startPoint x: 933, startPoint y: 584, endPoint x: 315, endPoint y: 288, distance: 685.8
click at [315, 288] on div "Datei einfügen Element verlinken 172 173 174 175 176 177 178 179 180 181 182 18…" at bounding box center [657, 341] width 704 height 557
type textarea "Wie Sie die Vorlage verwenden"
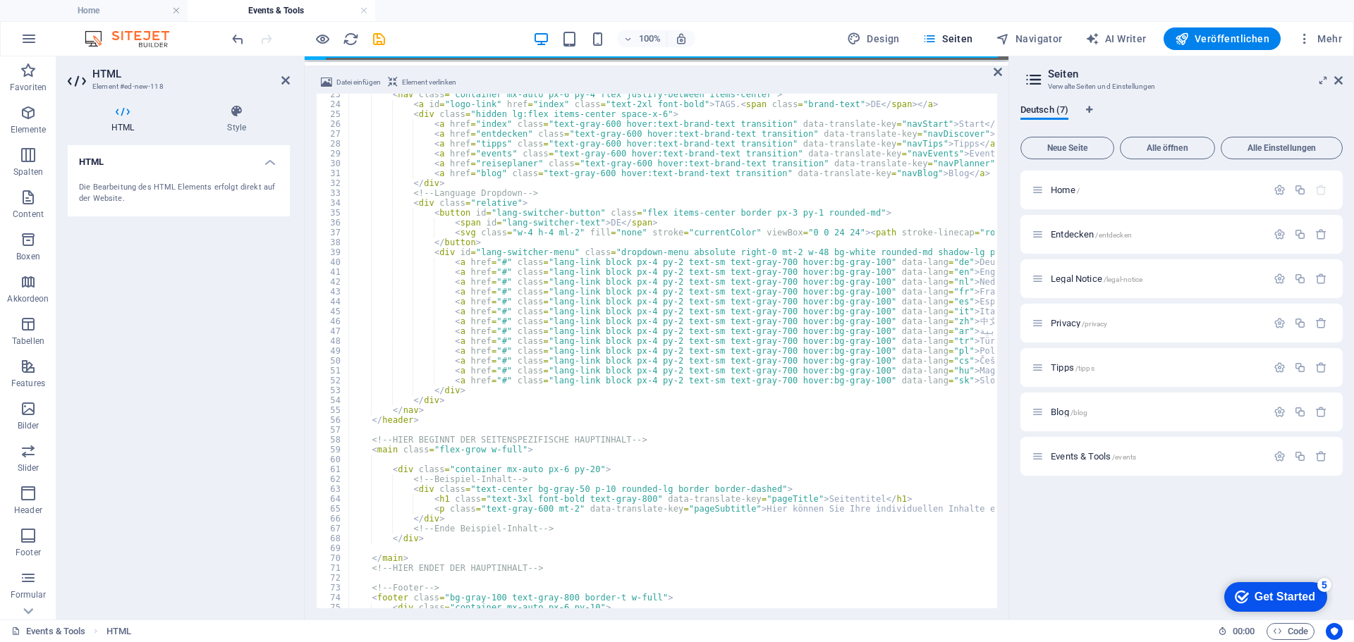
scroll to position [264, 0]
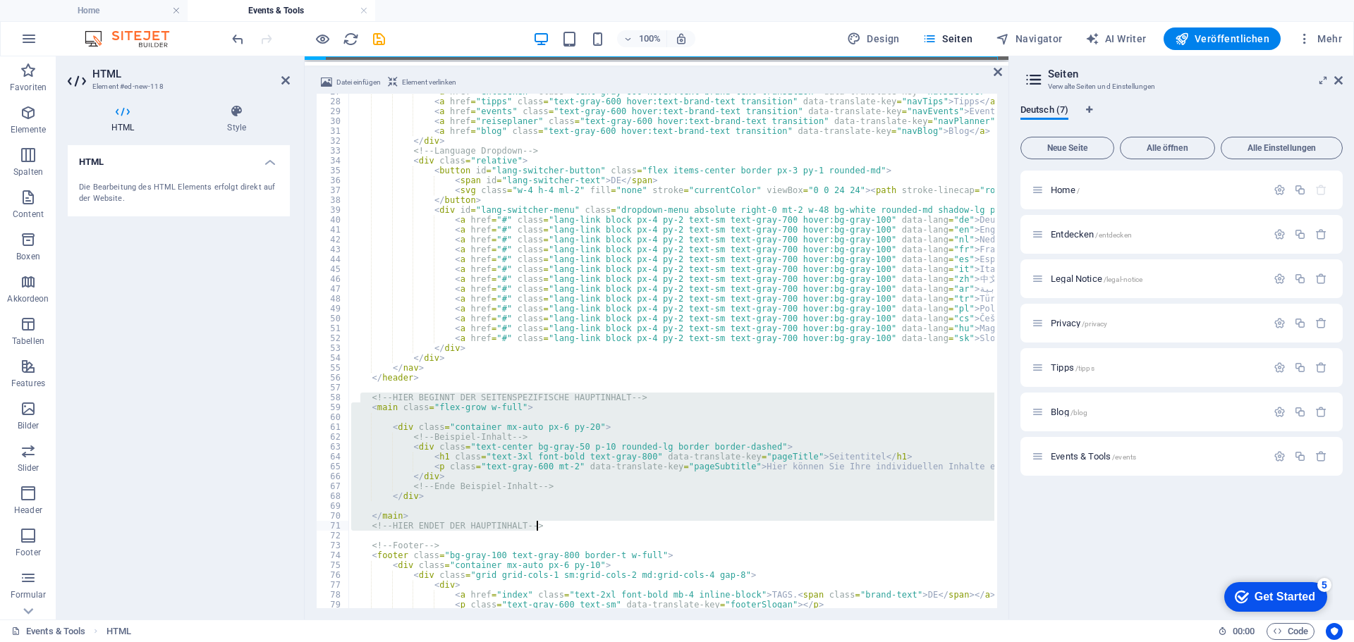
drag, startPoint x: 362, startPoint y: 399, endPoint x: 553, endPoint y: 527, distance: 230.7
type textarea "</main> <!-- HIER ENDET DER HAUPTINHALT -->"
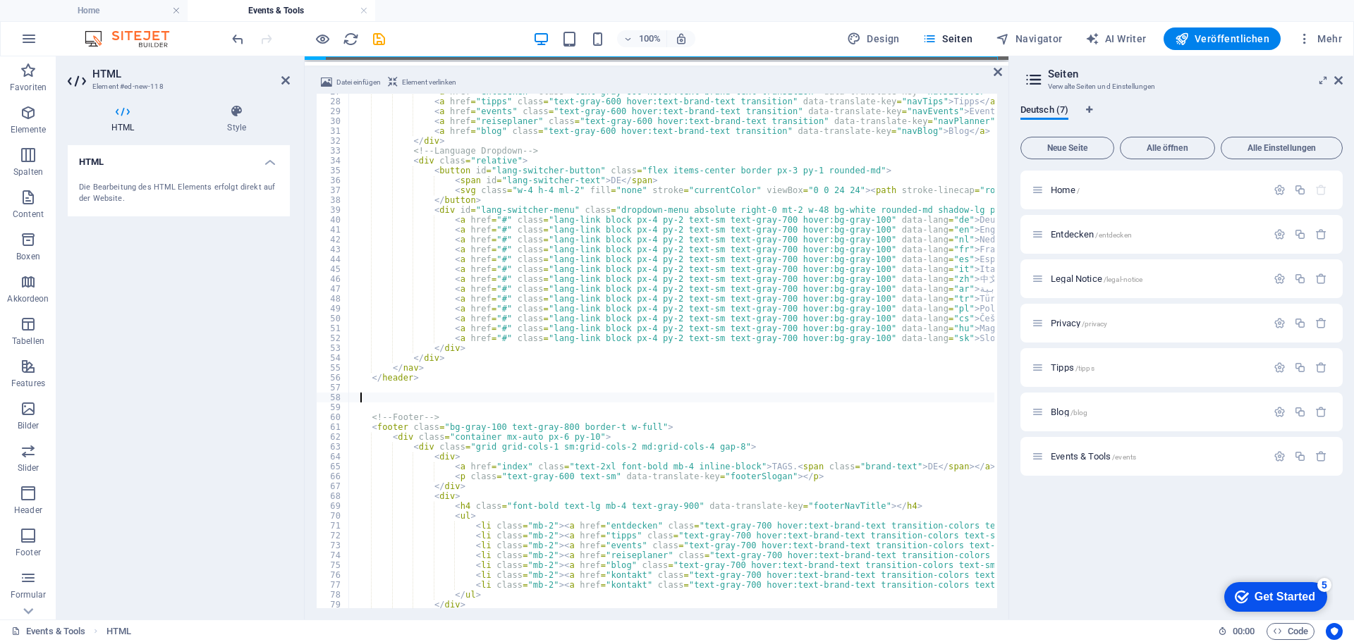
paste textarea
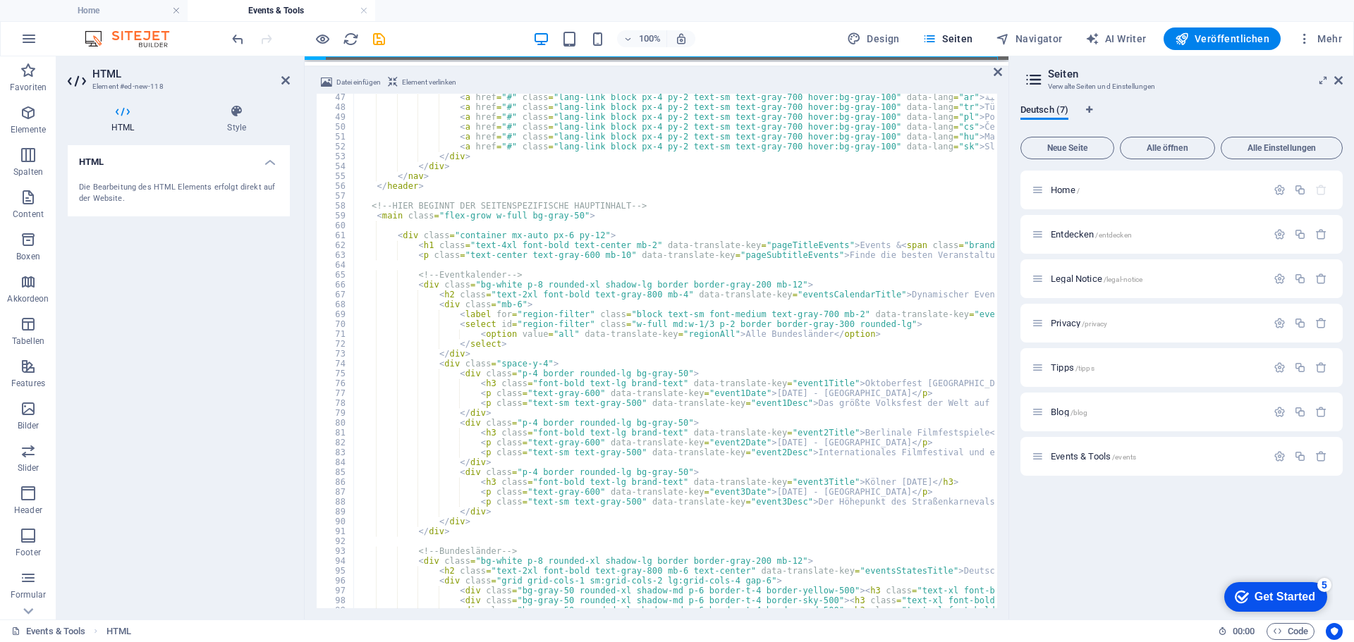
scroll to position [329, 0]
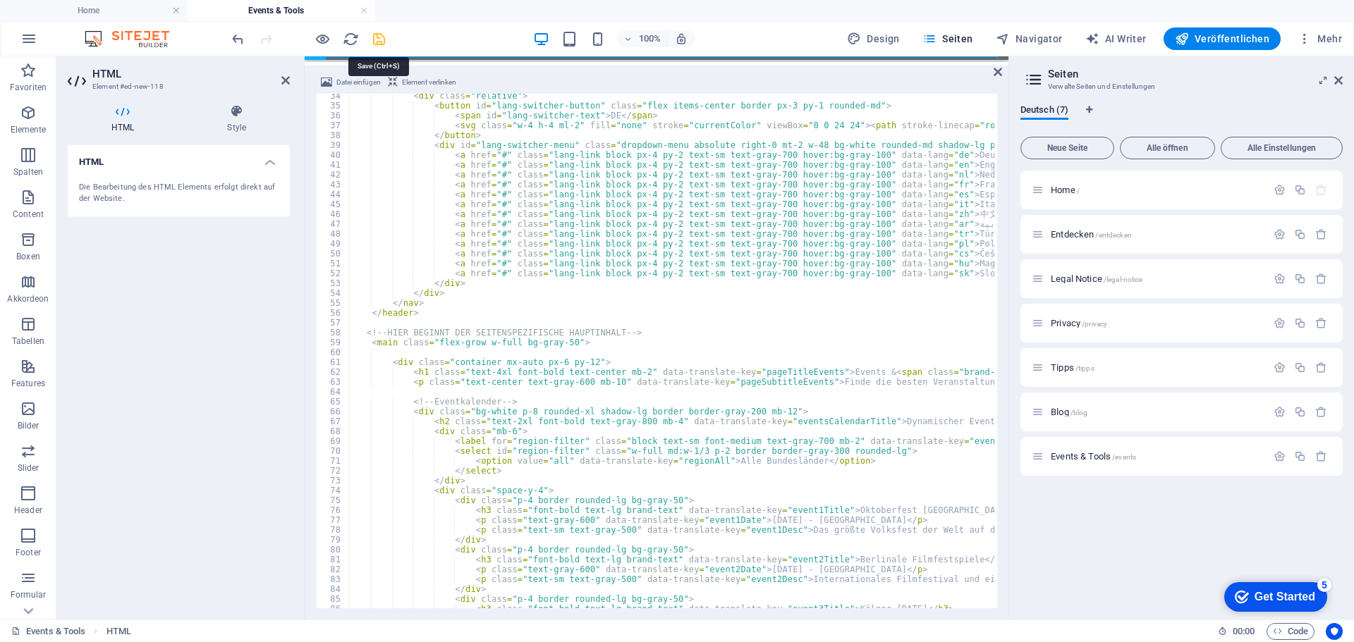
click at [381, 40] on icon "save" at bounding box center [379, 39] width 16 height 16
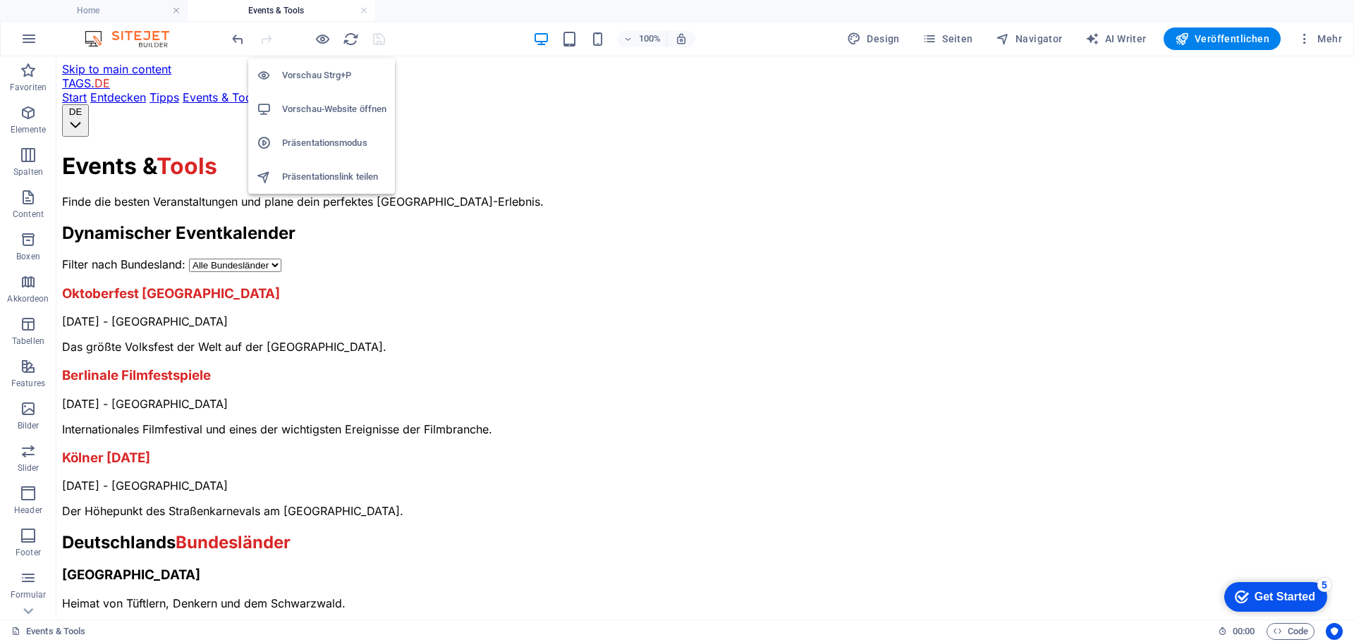
click at [323, 104] on h6 "Vorschau-Website öffnen" at bounding box center [334, 109] width 104 height 17
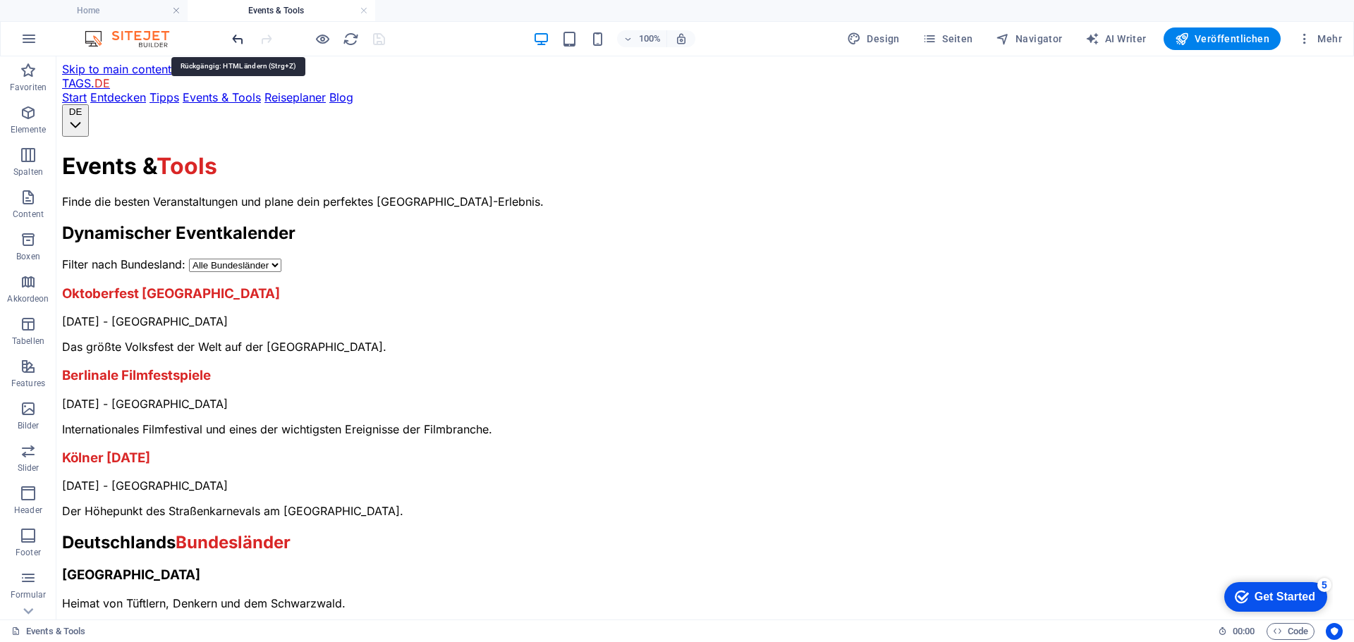
click at [238, 37] on icon "undo" at bounding box center [238, 39] width 16 height 16
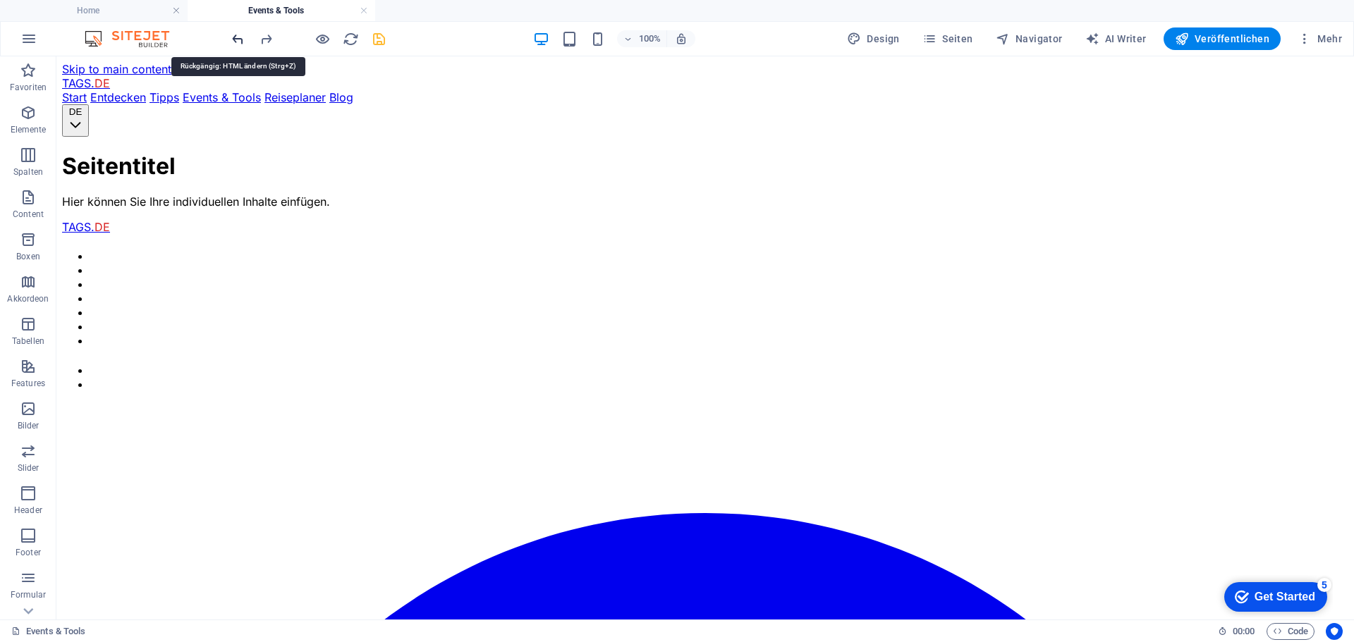
click at [238, 37] on icon "undo" at bounding box center [238, 39] width 16 height 16
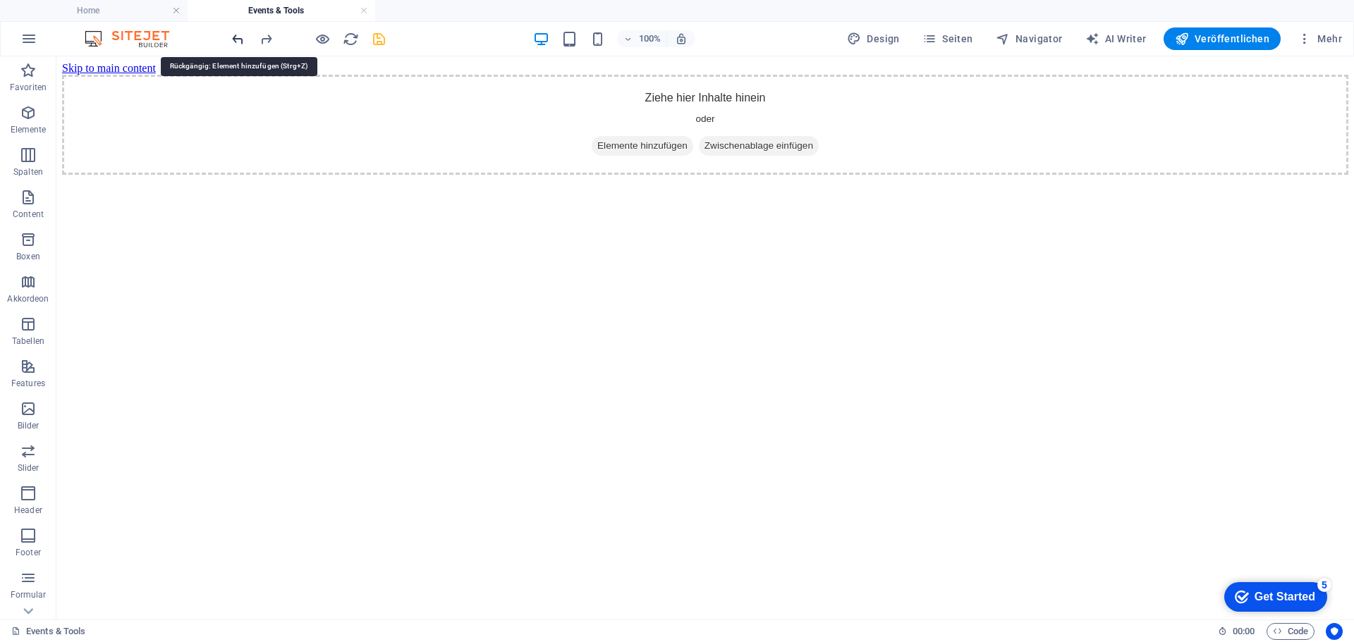
click at [238, 37] on icon "undo" at bounding box center [238, 39] width 16 height 16
click at [268, 39] on icon "redo" at bounding box center [266, 39] width 16 height 16
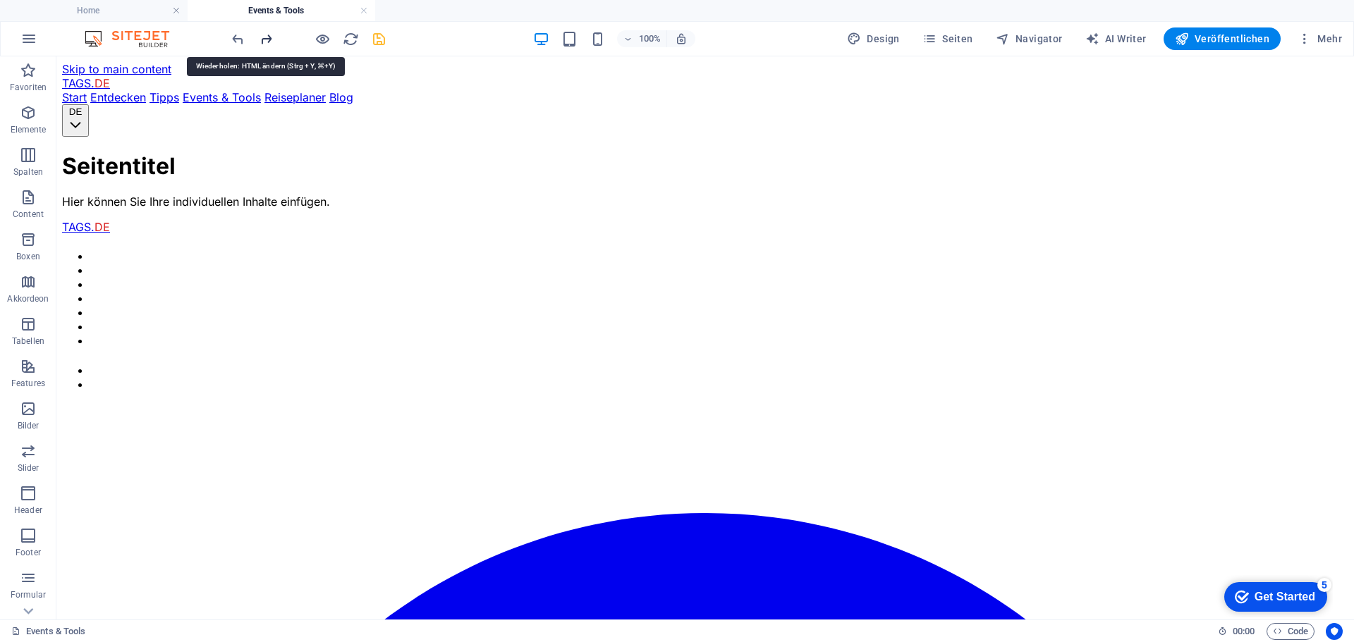
click at [268, 39] on icon "redo" at bounding box center [266, 39] width 16 height 16
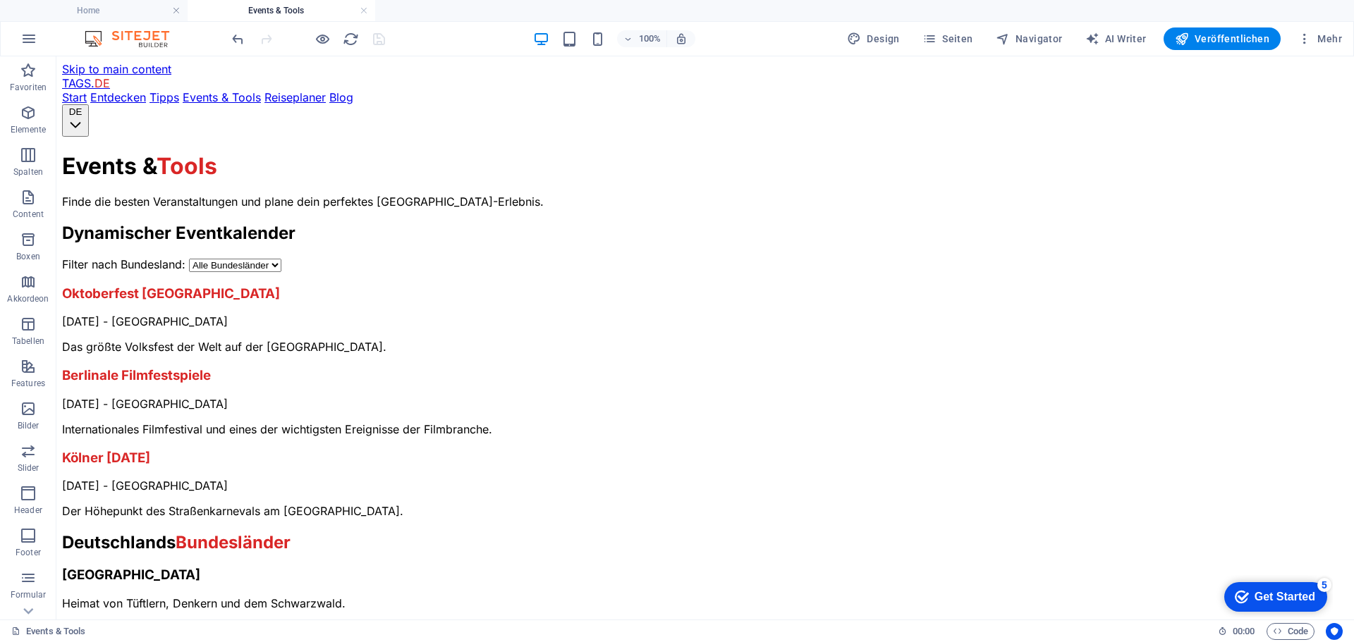
click at [268, 39] on div at bounding box center [308, 38] width 158 height 23
click at [434, 47] on div "100% Design Seiten Navigator AI Writer Veröffentlichen Mehr" at bounding box center [788, 38] width 1118 height 23
click at [116, 7] on h4 "Home" at bounding box center [94, 11] width 188 height 16
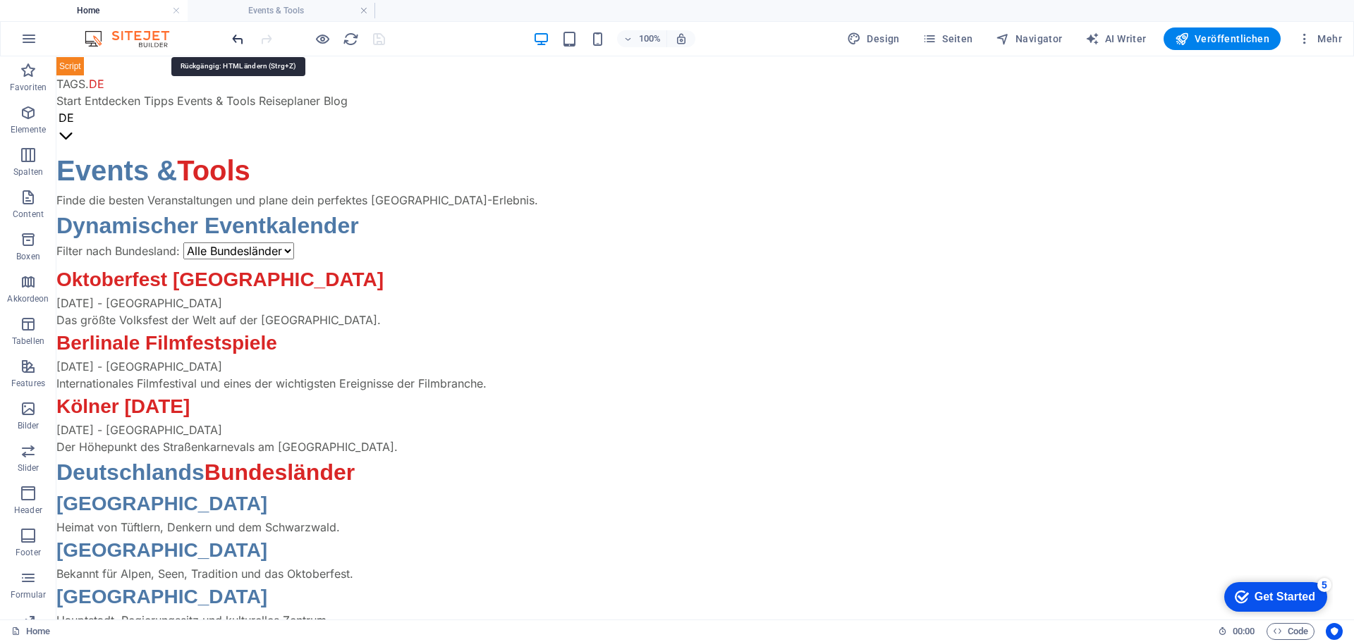
click at [240, 39] on icon "undo" at bounding box center [238, 39] width 16 height 16
click at [238, 39] on icon "undo" at bounding box center [238, 39] width 16 height 16
click at [241, 39] on icon "undo" at bounding box center [238, 39] width 16 height 16
click at [240, 35] on icon "undo" at bounding box center [238, 39] width 16 height 16
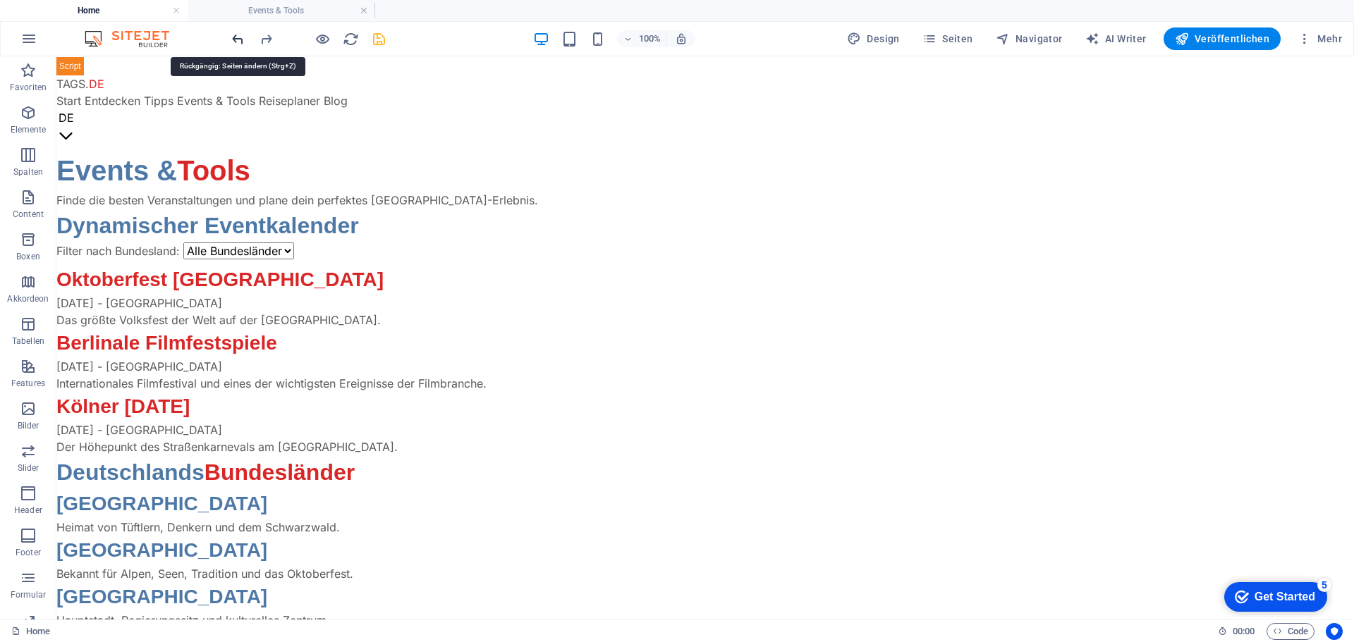
click at [235, 36] on icon "undo" at bounding box center [238, 39] width 16 height 16
click at [262, 11] on h4 "Events & Tools" at bounding box center [282, 11] width 188 height 16
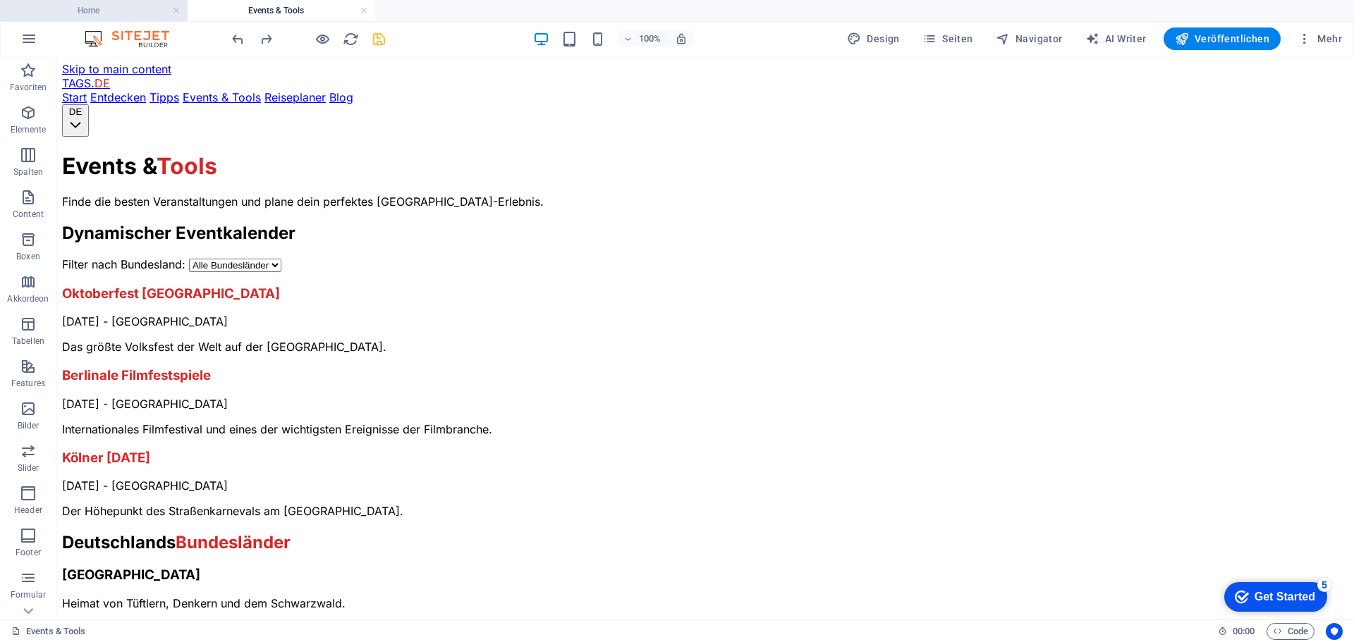
click at [137, 11] on h4 "Home" at bounding box center [94, 11] width 188 height 16
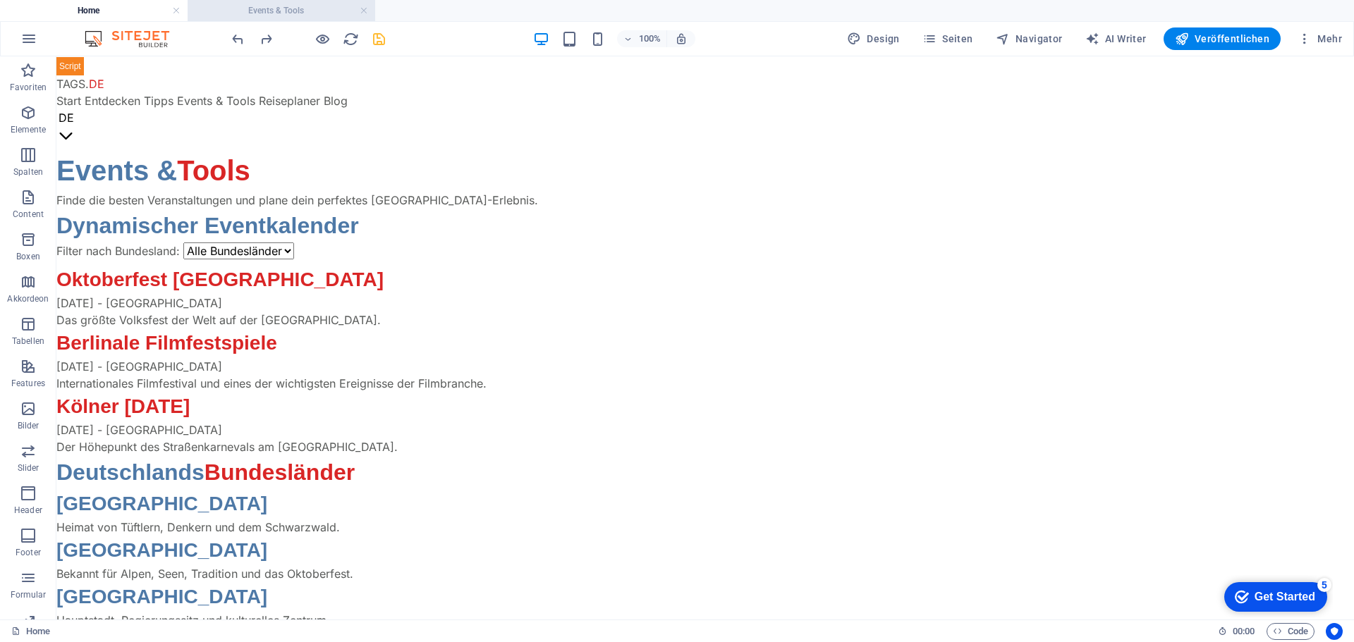
click at [252, 12] on h4 "Events & Tools" at bounding box center [282, 11] width 188 height 16
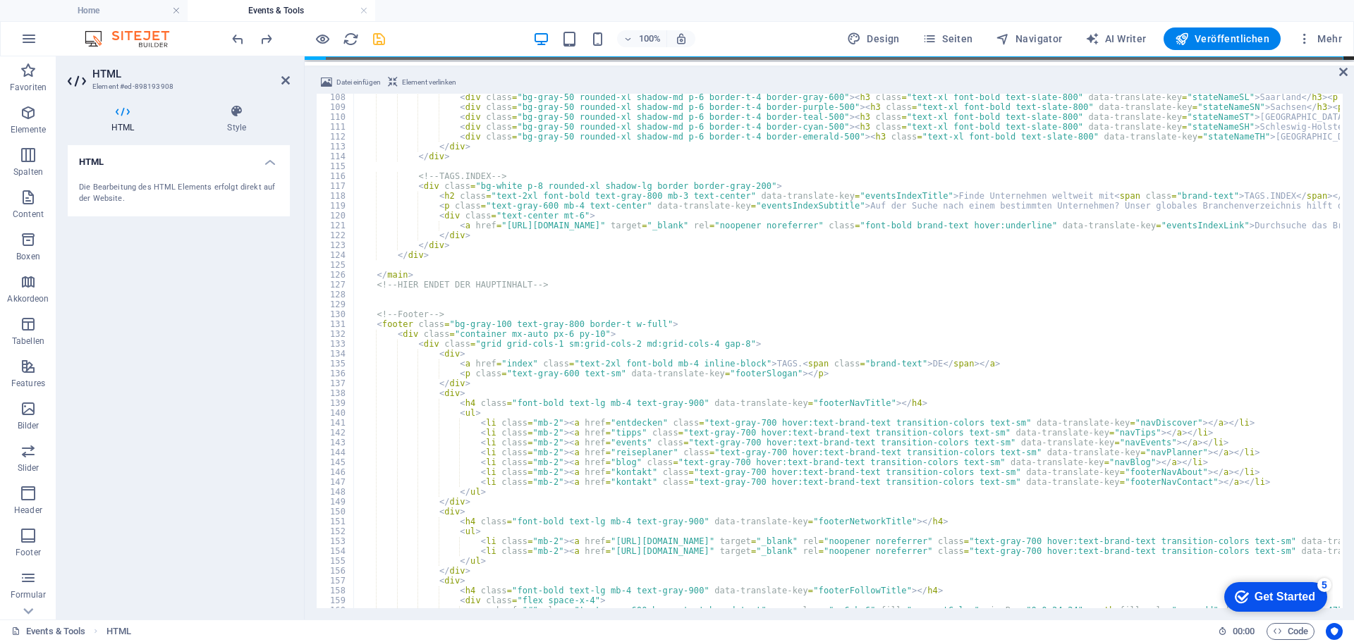
scroll to position [1057, 0]
click at [143, 9] on h4 "Home" at bounding box center [94, 11] width 188 height 16
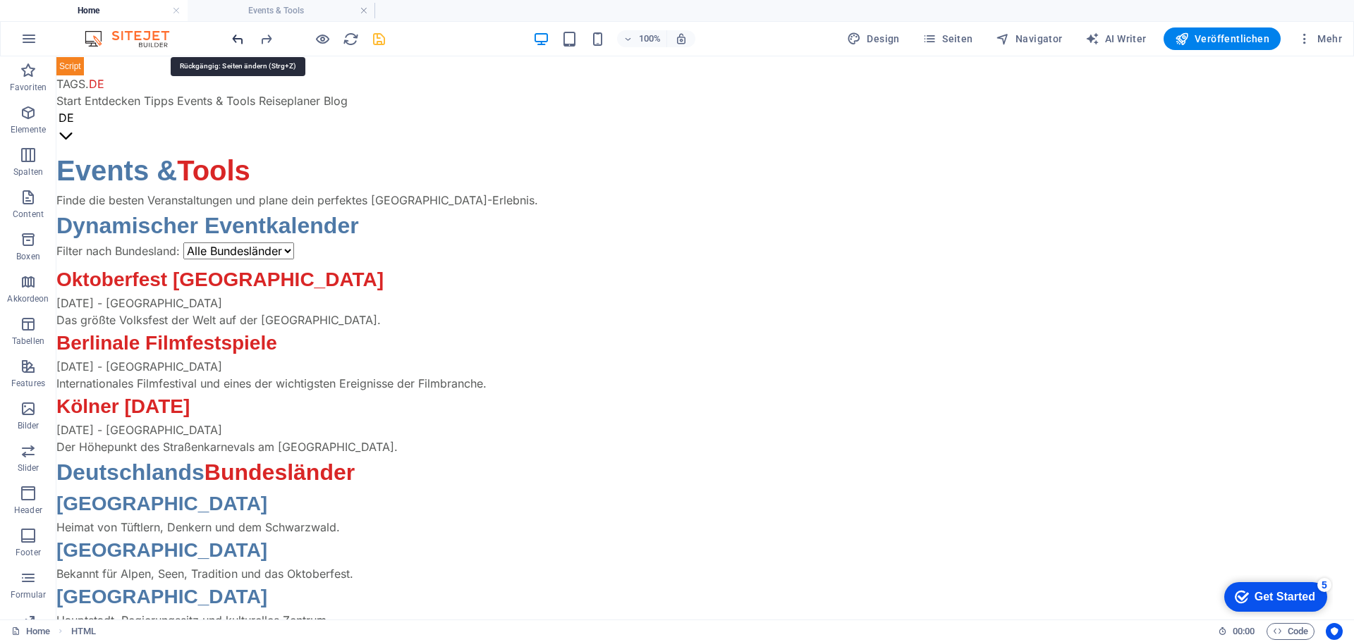
click at [238, 37] on icon "undo" at bounding box center [238, 39] width 16 height 16
click at [236, 37] on icon "undo" at bounding box center [238, 39] width 16 height 16
click at [175, 10] on link at bounding box center [176, 10] width 8 height 13
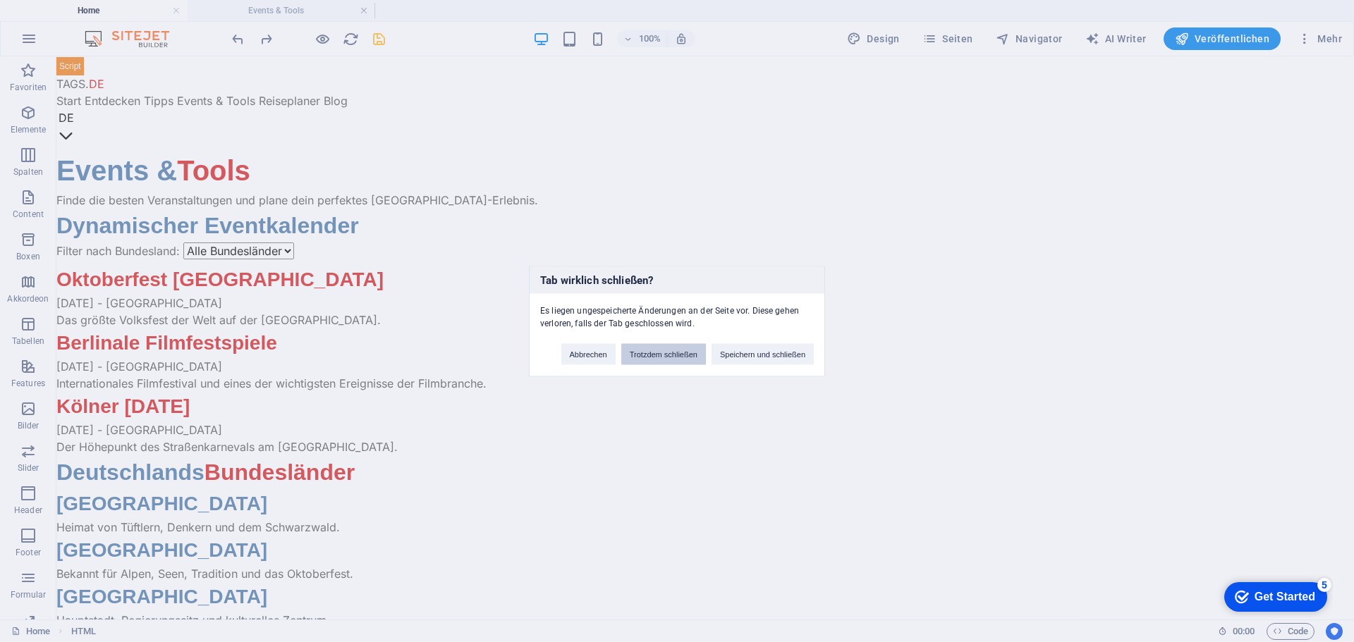
click at [660, 351] on button "Trotzdem schließen" at bounding box center [663, 353] width 85 height 21
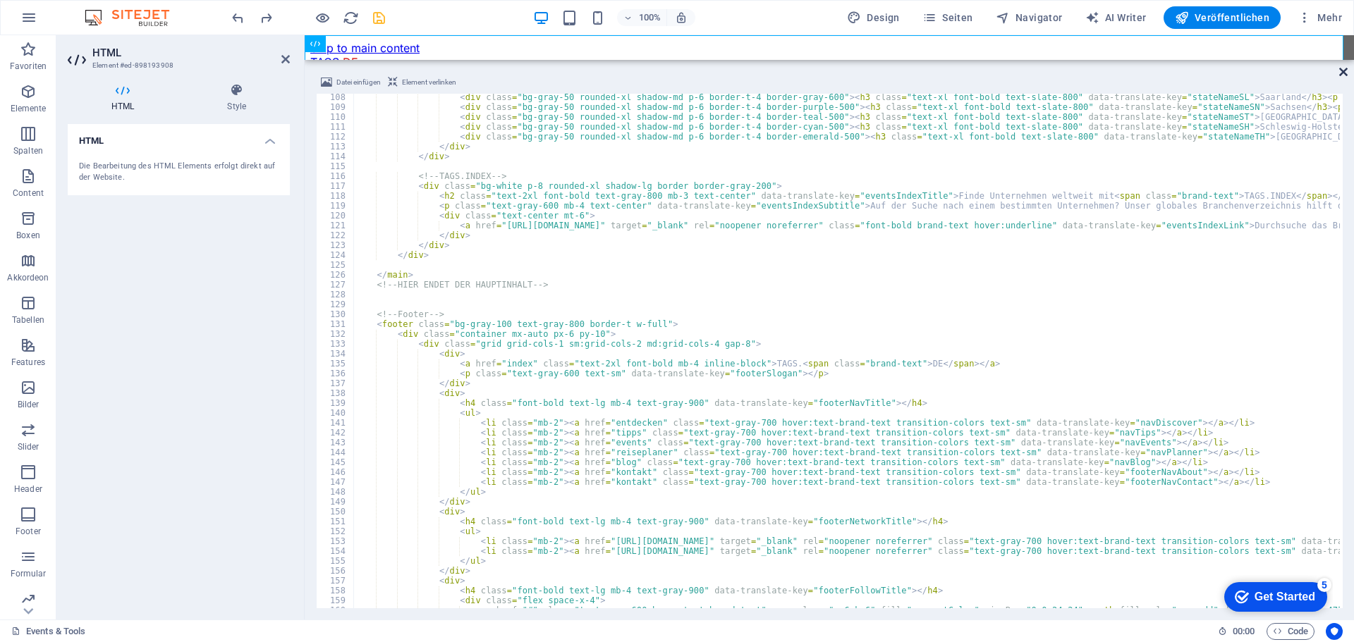
click at [1344, 72] on icon at bounding box center [1343, 71] width 8 height 11
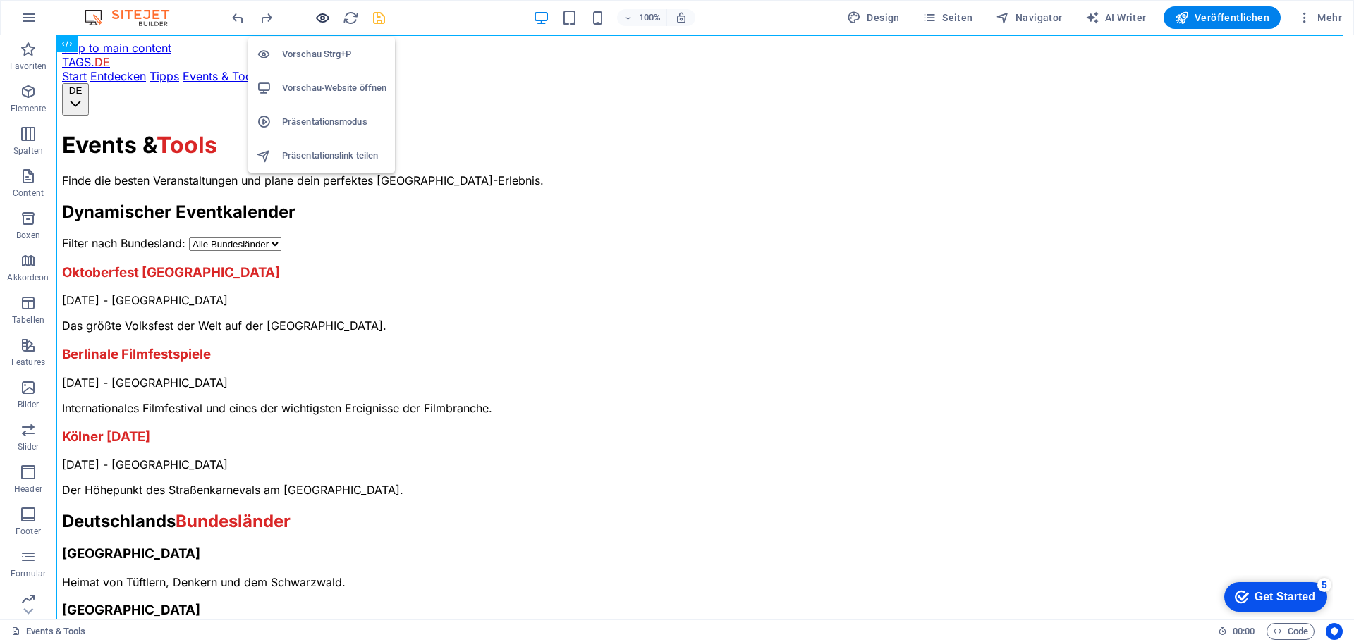
click at [319, 17] on icon "button" at bounding box center [322, 18] width 16 height 16
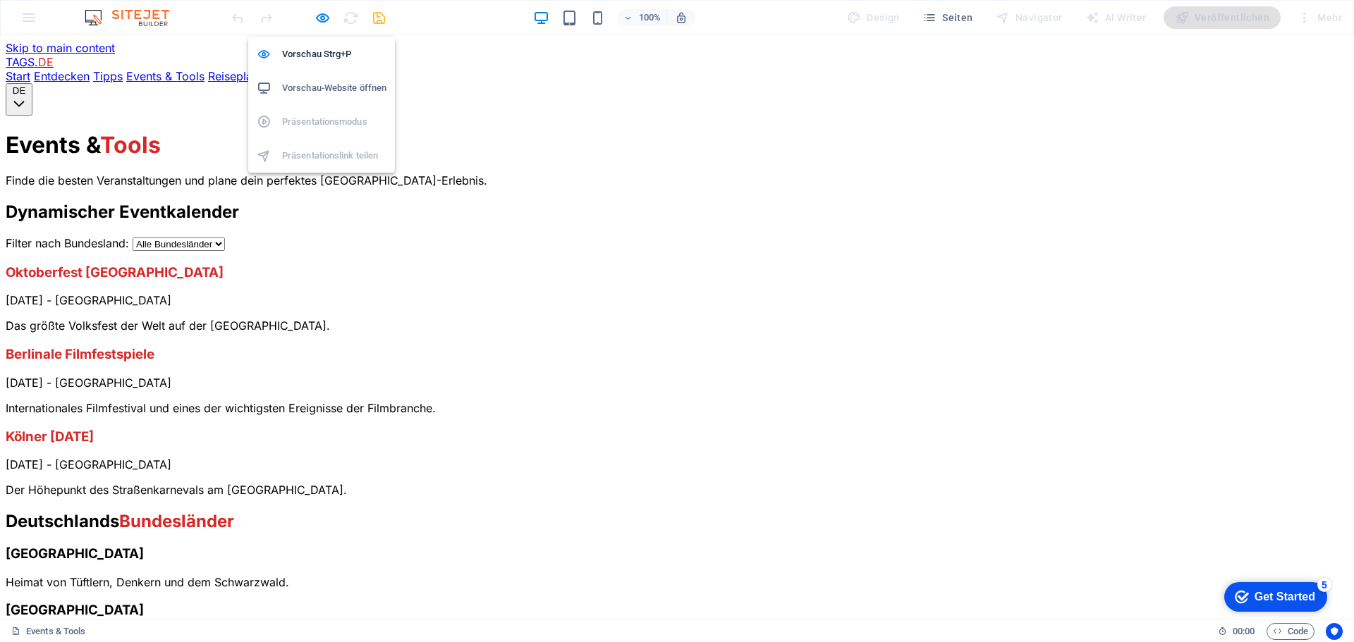
click at [317, 82] on h6 "Vorschau-Website öffnen" at bounding box center [334, 88] width 104 height 17
click at [321, 18] on icon "button" at bounding box center [322, 18] width 16 height 16
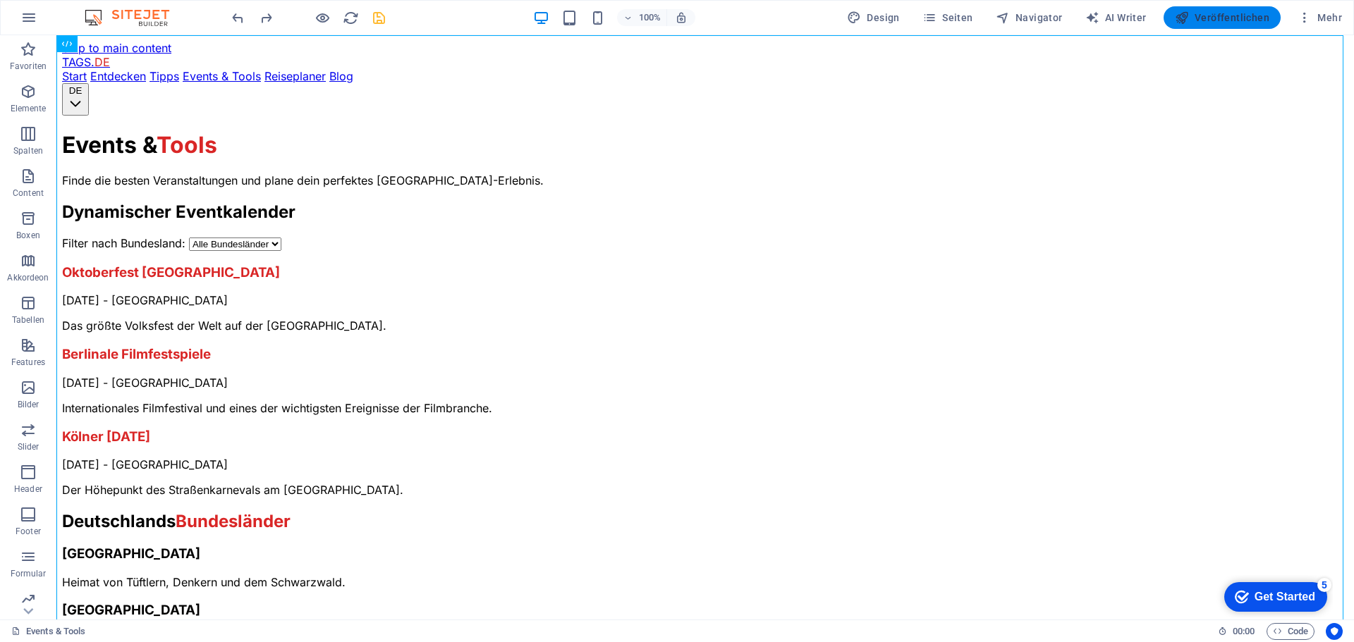
click at [1232, 6] on button "Veröffentlichen" at bounding box center [1221, 17] width 117 height 23
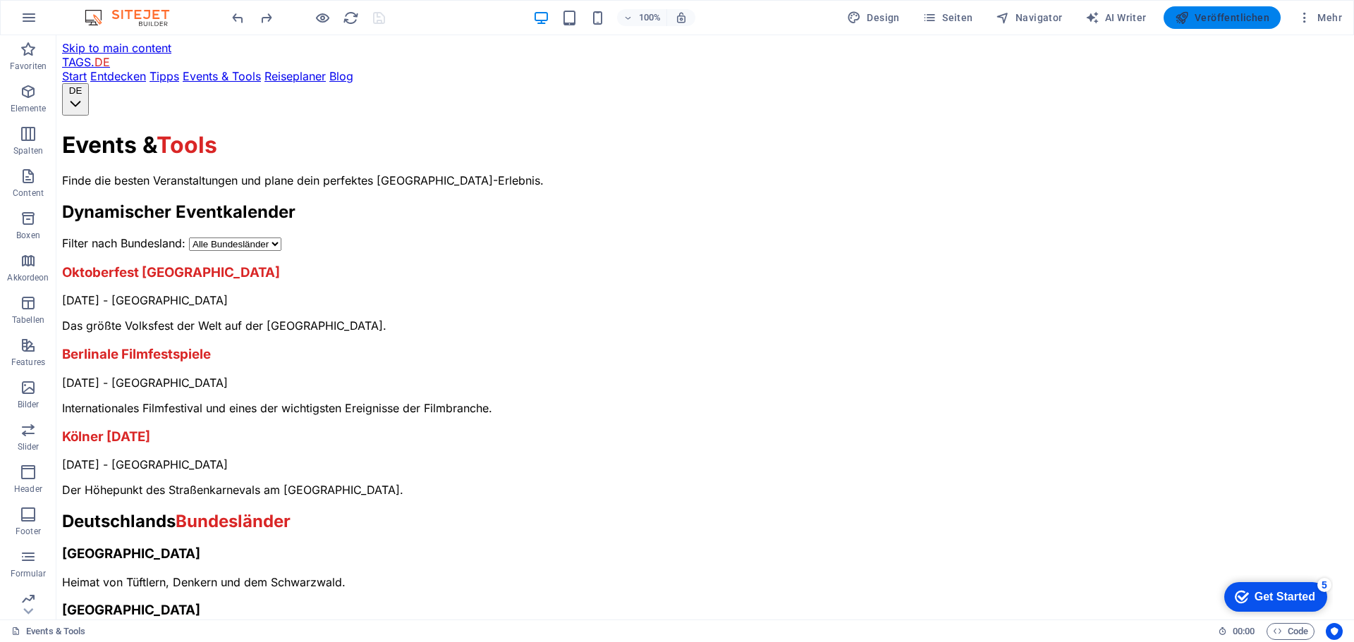
click at [1201, 12] on span "Veröffentlichen" at bounding box center [1221, 18] width 94 height 14
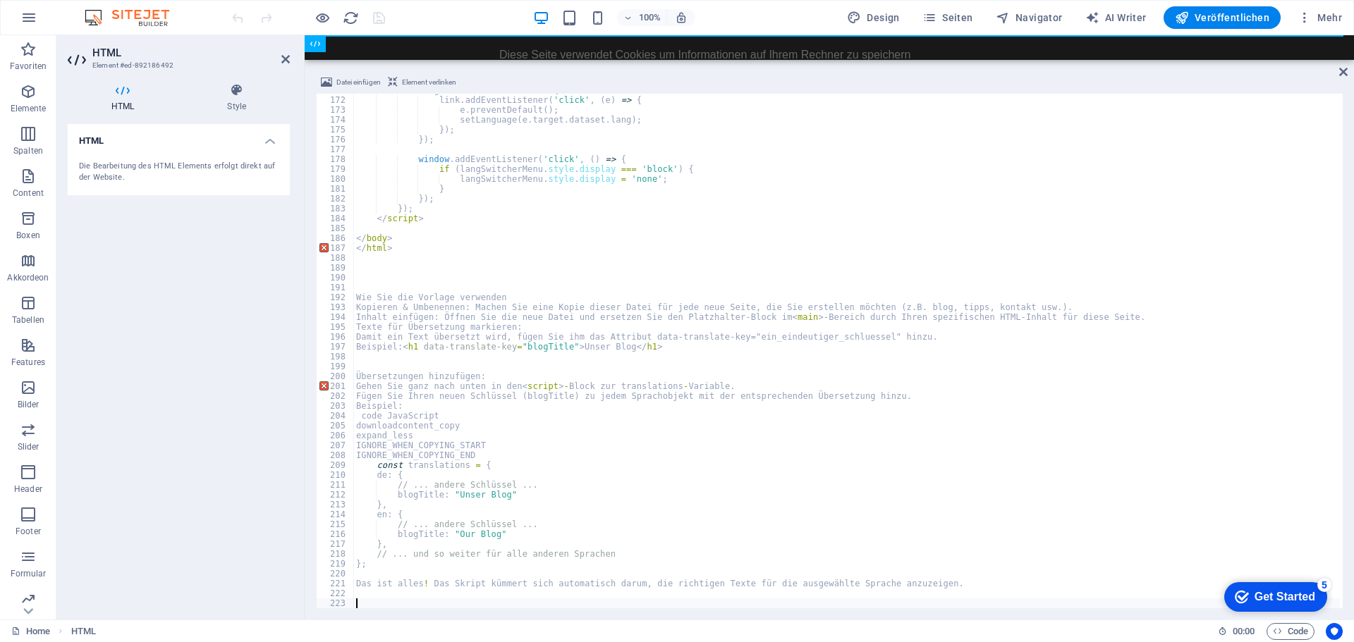
scroll to position [1689, 0]
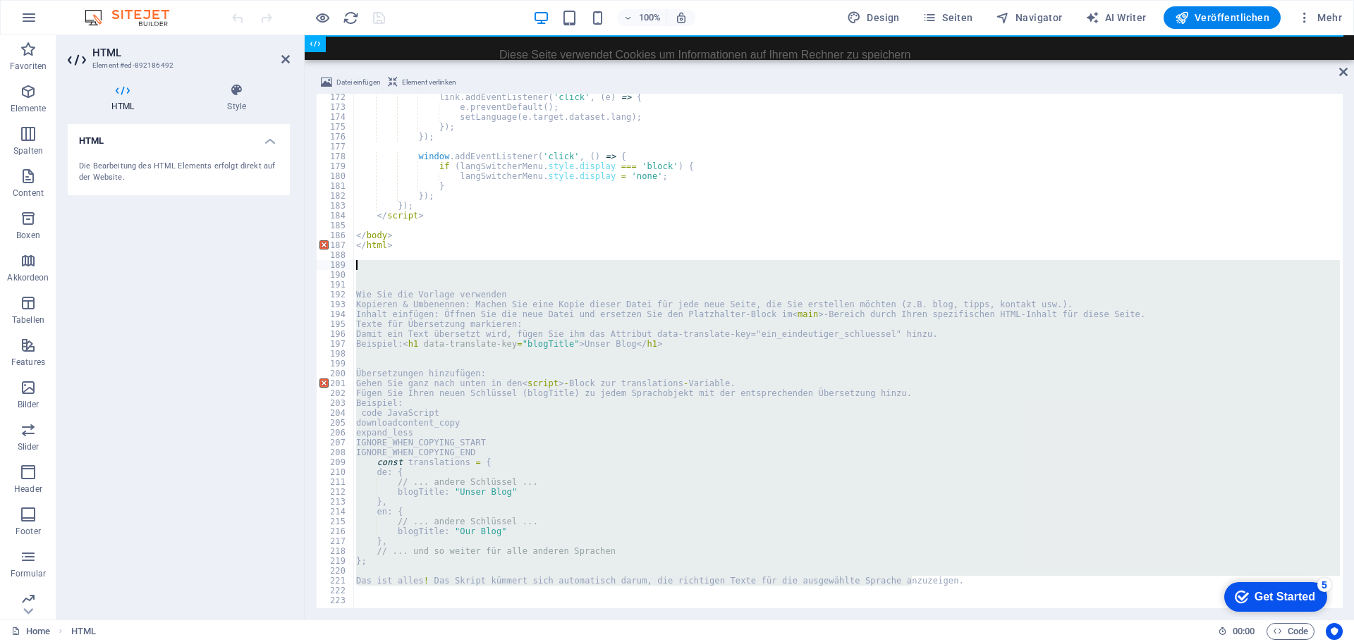
drag, startPoint x: 919, startPoint y: 581, endPoint x: 344, endPoint y: 267, distance: 654.6
click at [344, 267] on div "172 173 174 175 176 177 178 179 180 181 182 183 184 185 186 187 188 189 190 191…" at bounding box center [829, 351] width 1026 height 515
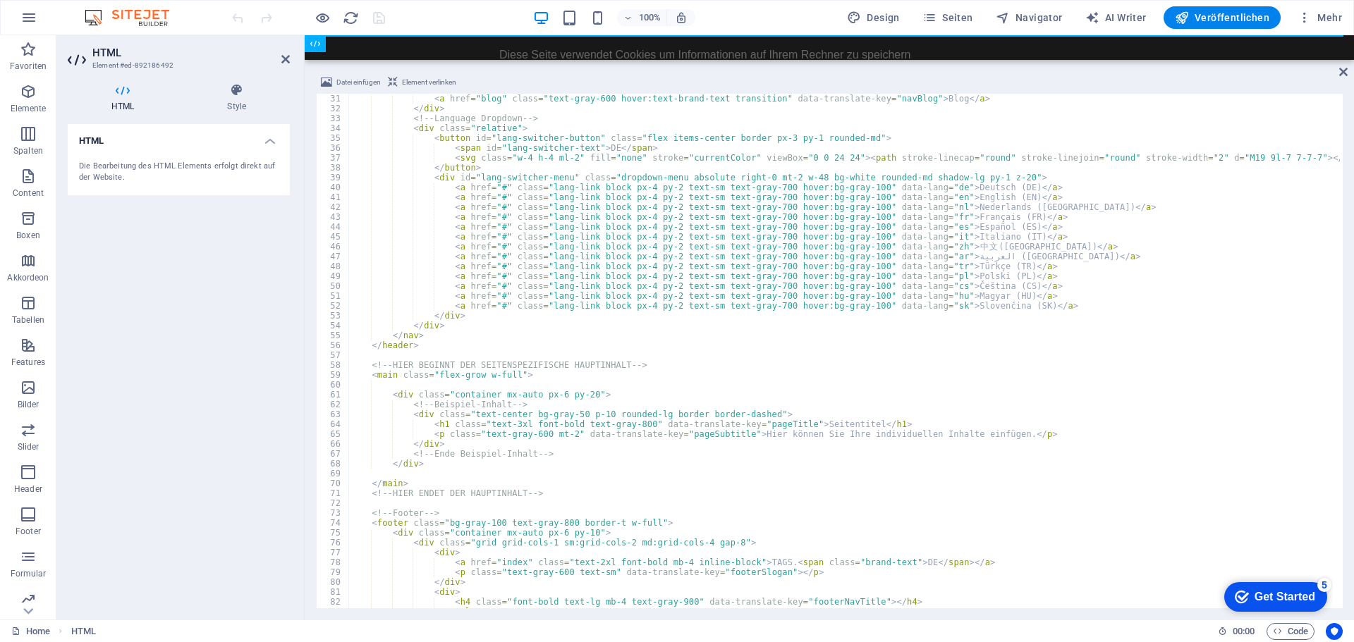
scroll to position [296, 0]
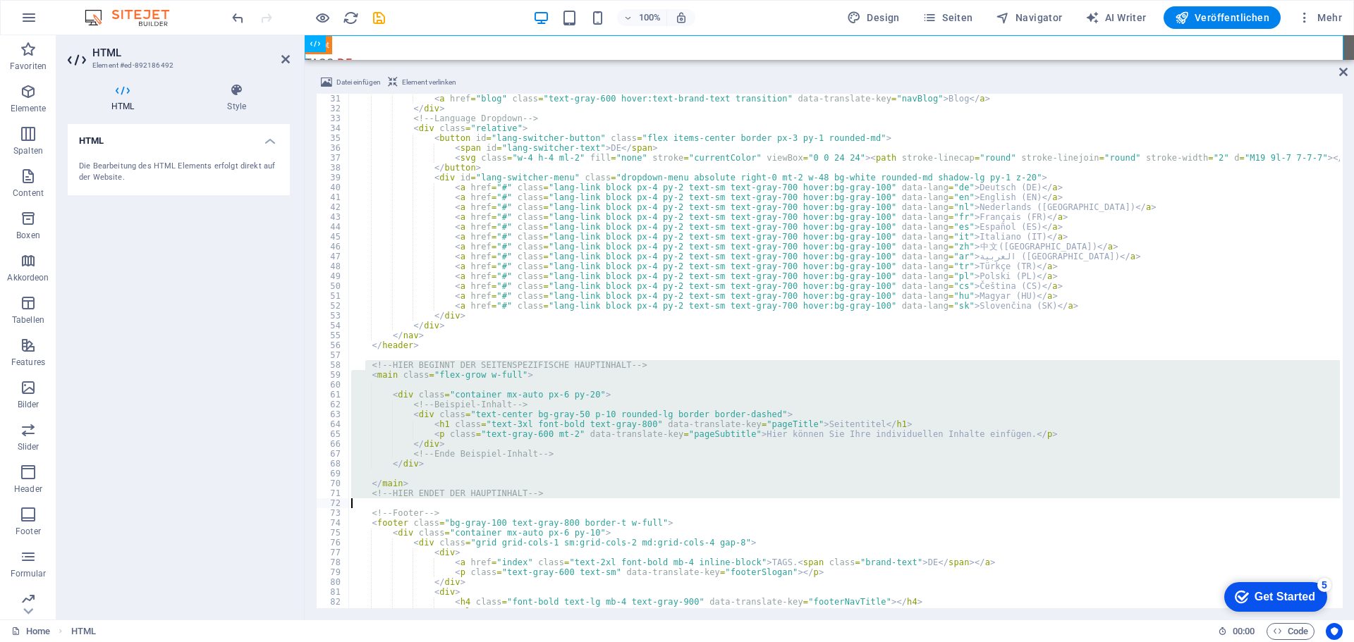
drag, startPoint x: 365, startPoint y: 369, endPoint x: 506, endPoint y: 500, distance: 192.5
type textarea "<!-- HIER ENDET DER HAUPTINHALT -->"
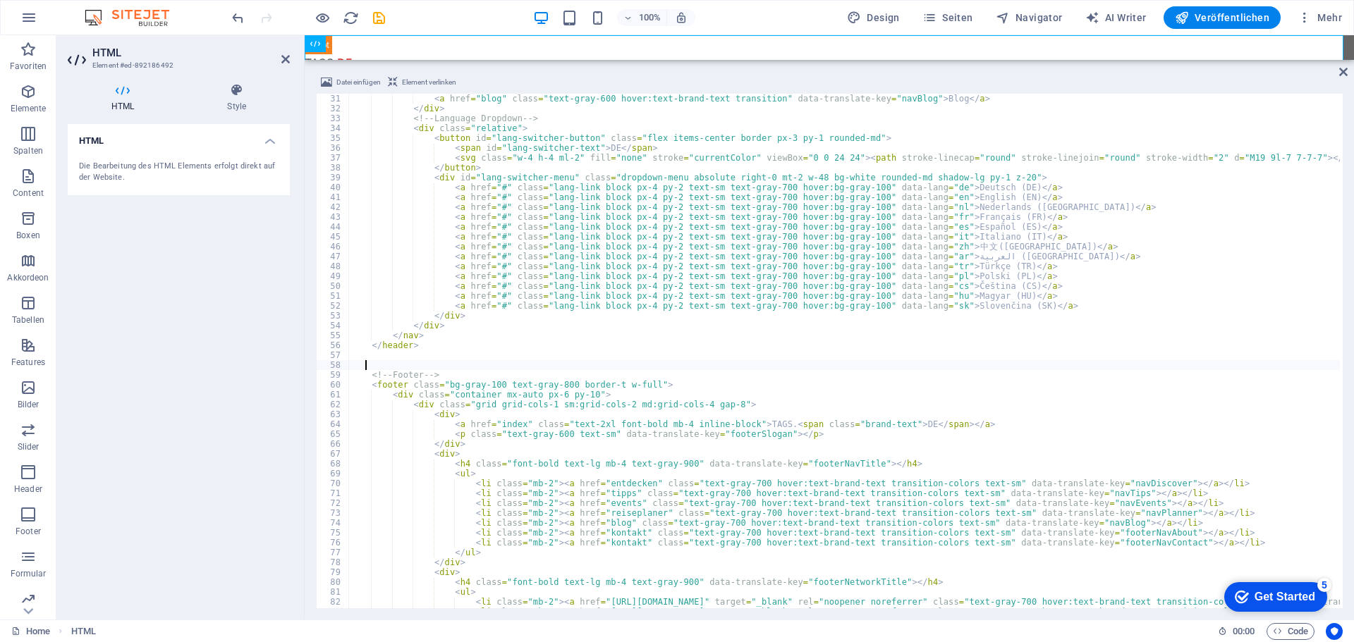
paste textarea
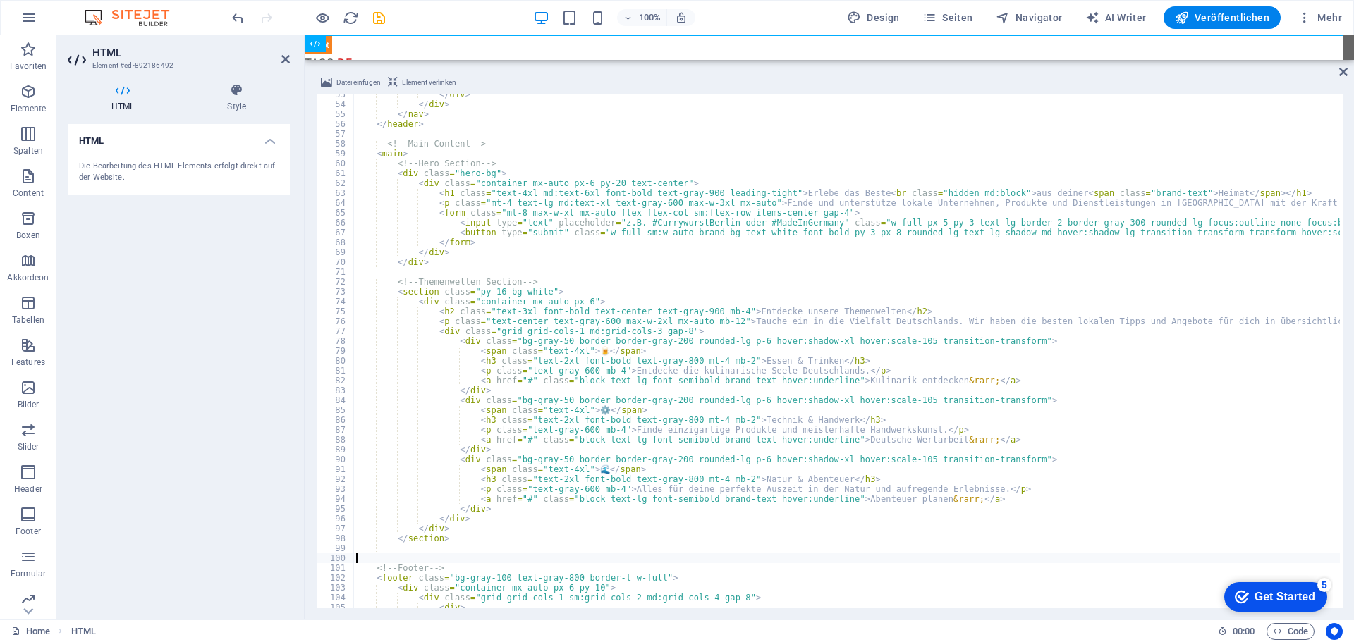
scroll to position [560, 0]
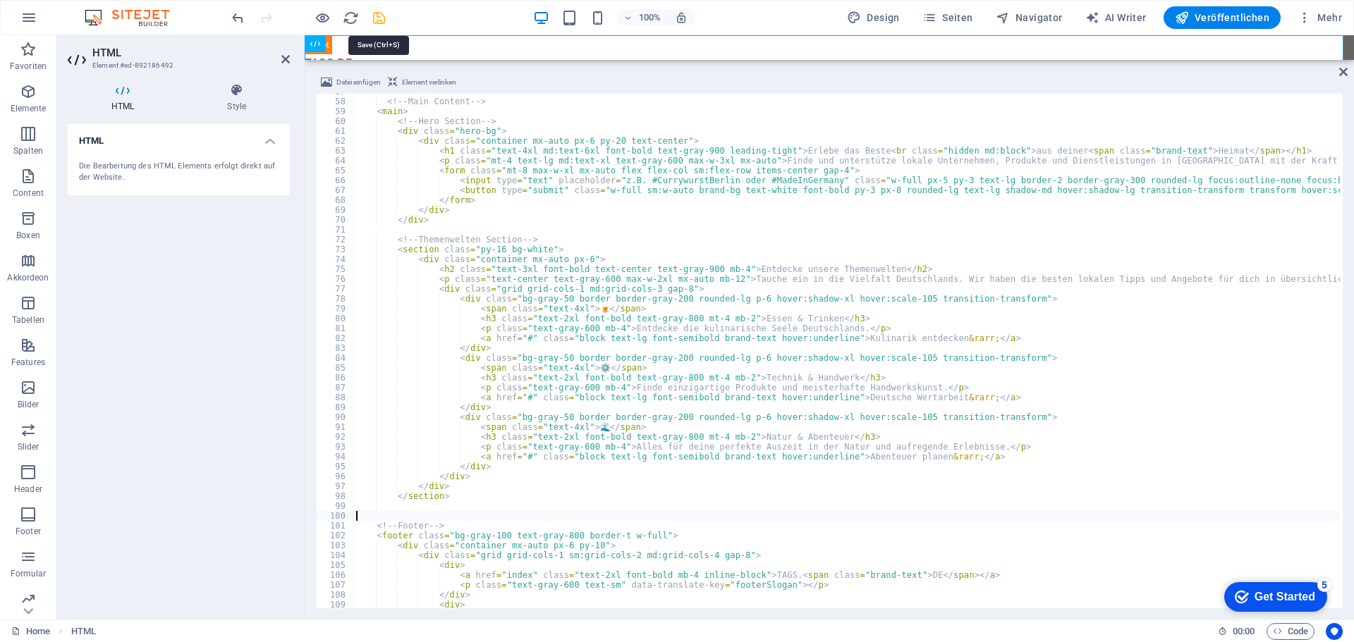
click at [381, 16] on icon "save" at bounding box center [379, 18] width 16 height 16
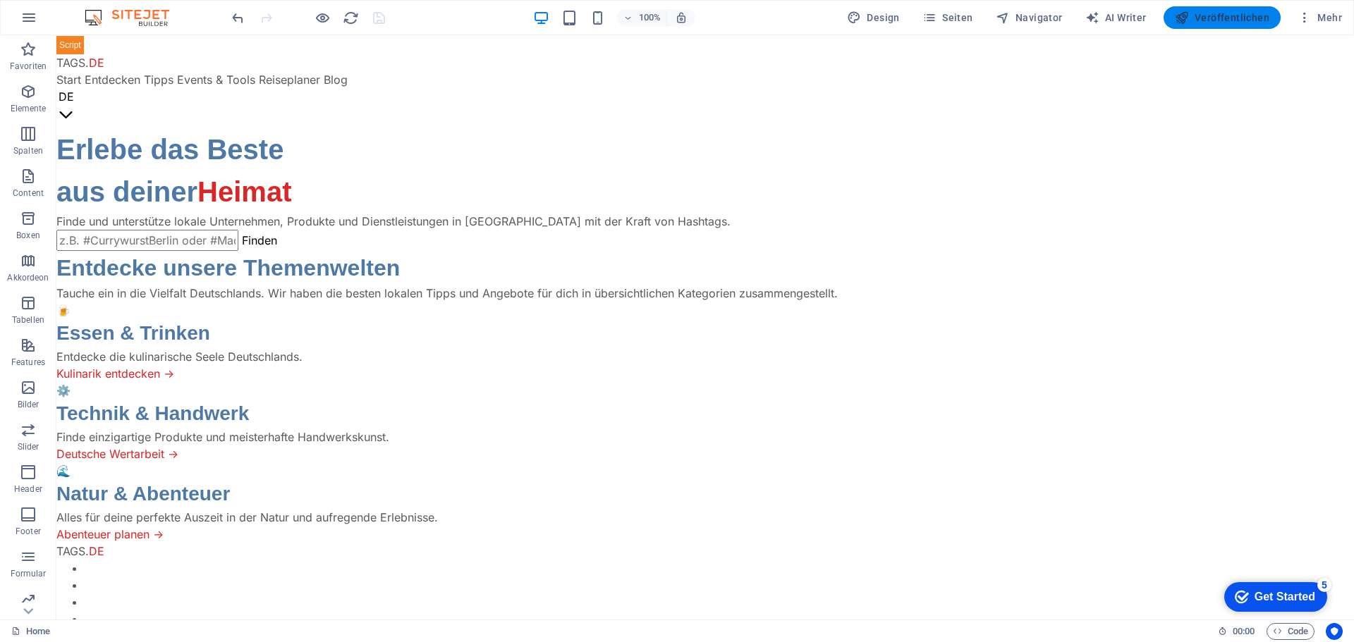
click at [1227, 15] on span "Veröffentlichen" at bounding box center [1221, 18] width 94 height 14
click at [973, 15] on span "Seiten" at bounding box center [947, 18] width 51 height 14
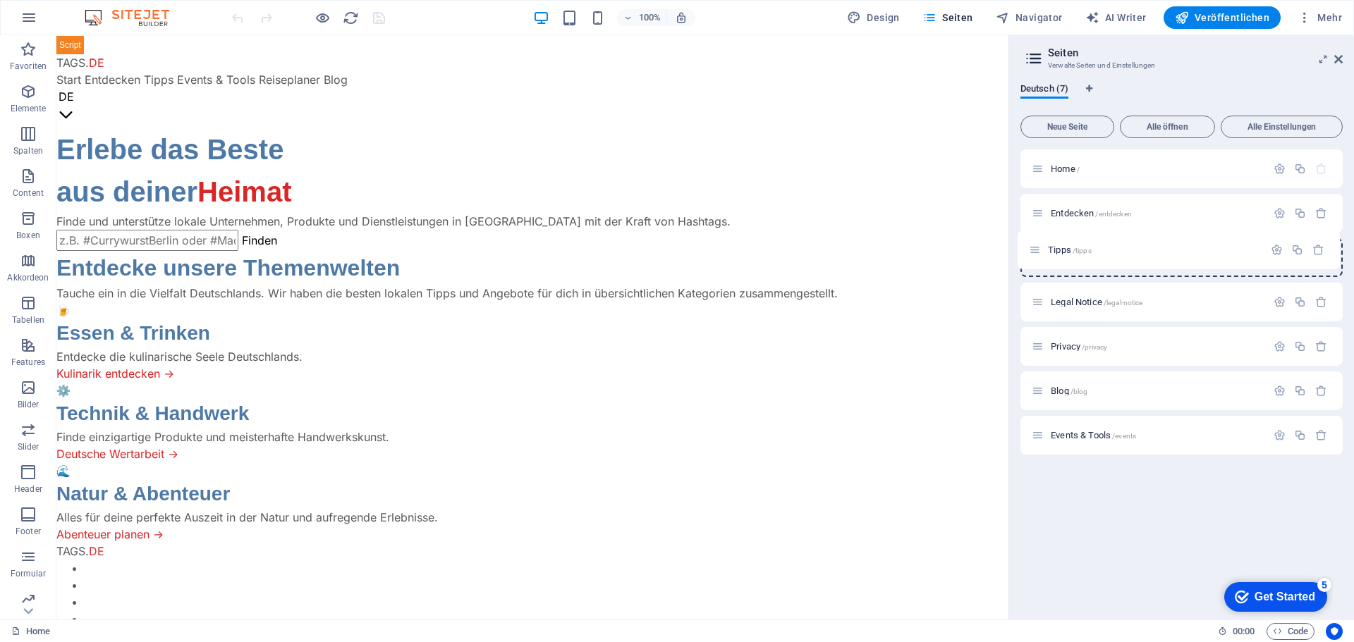
drag, startPoint x: 1036, startPoint y: 342, endPoint x: 1033, endPoint y: 240, distance: 102.3
click at [1033, 240] on div "Home / Entdecken /entdecken Legal Notice /legal-notice Privacy /privacy Tipps /…" at bounding box center [1181, 301] width 322 height 305
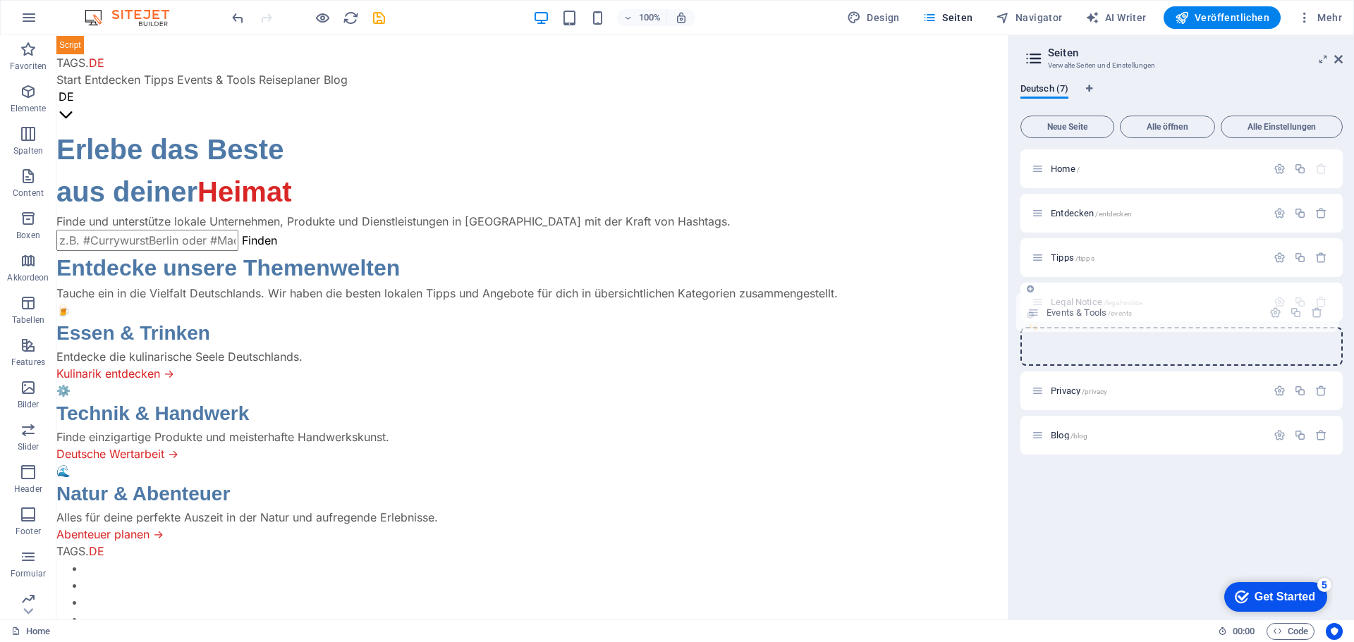
drag, startPoint x: 1036, startPoint y: 435, endPoint x: 1029, endPoint y: 305, distance: 129.9
click at [1029, 305] on div "Home / Entdecken /entdecken Tipps /tipps Legal Notice /legal-notice Privacy /pr…" at bounding box center [1181, 279] width 322 height 261
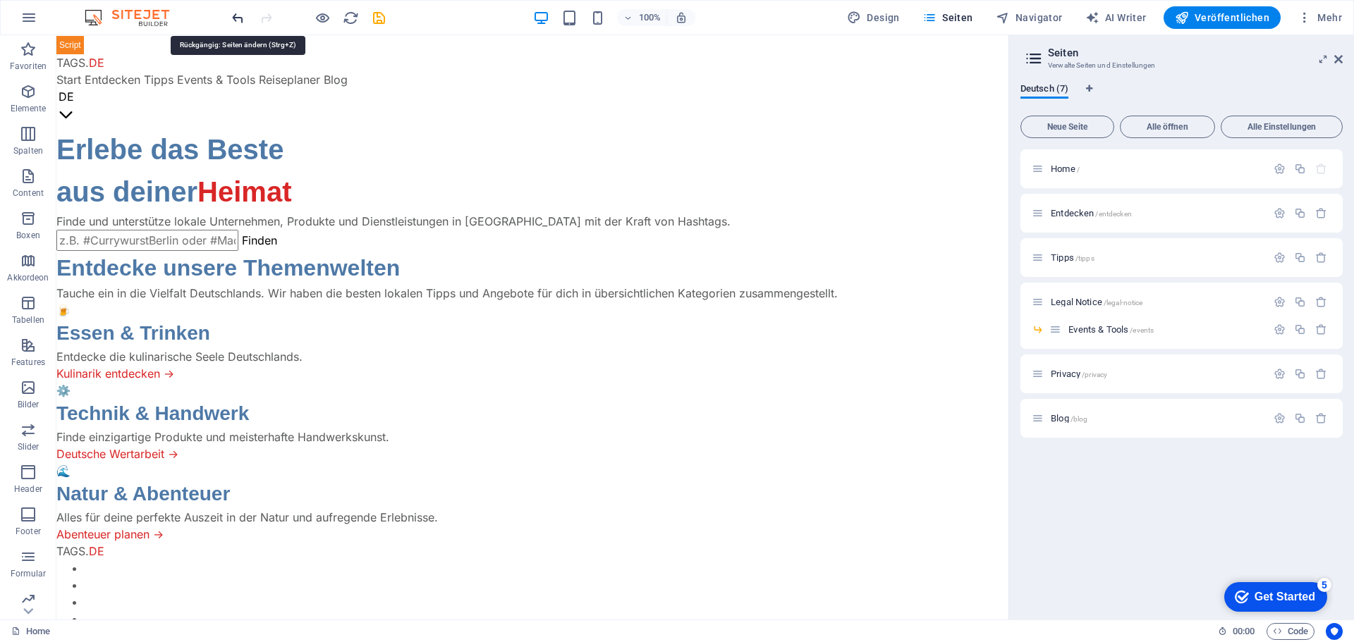
click at [237, 19] on icon "undo" at bounding box center [238, 18] width 16 height 16
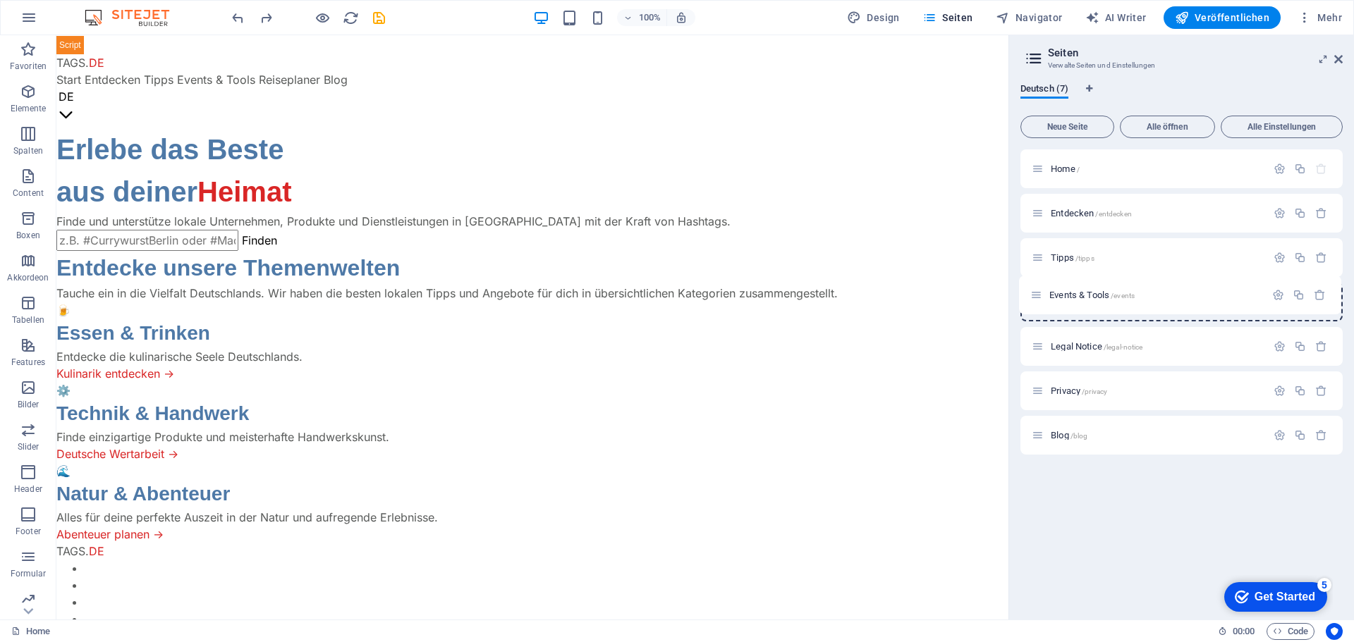
drag, startPoint x: 1038, startPoint y: 434, endPoint x: 1032, endPoint y: 294, distance: 140.4
click at [1032, 294] on div "Home / Entdecken /entdecken Tipps /tipps Legal Notice /legal-notice Privacy /pr…" at bounding box center [1181, 301] width 322 height 305
click at [1076, 124] on span "Neue Seite" at bounding box center [1066, 127] width 81 height 8
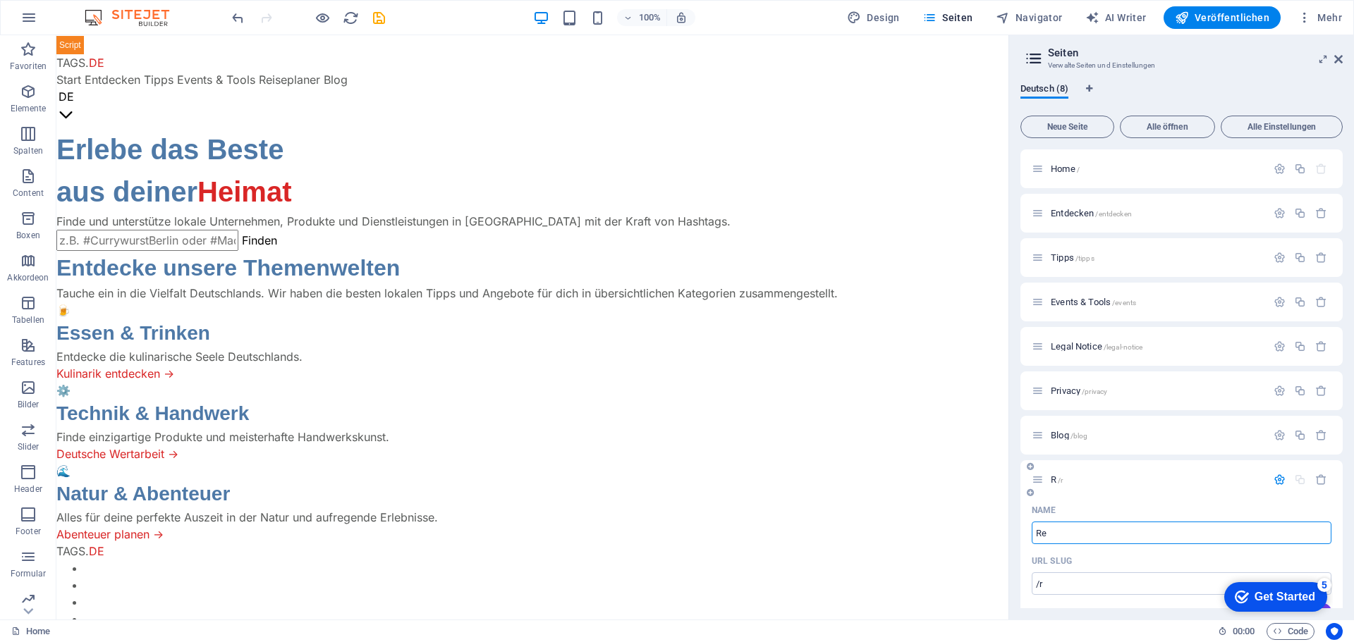
type input "Rei"
type input "/r"
type input "Reise"
type input "/reise"
type input "Reiseplane"
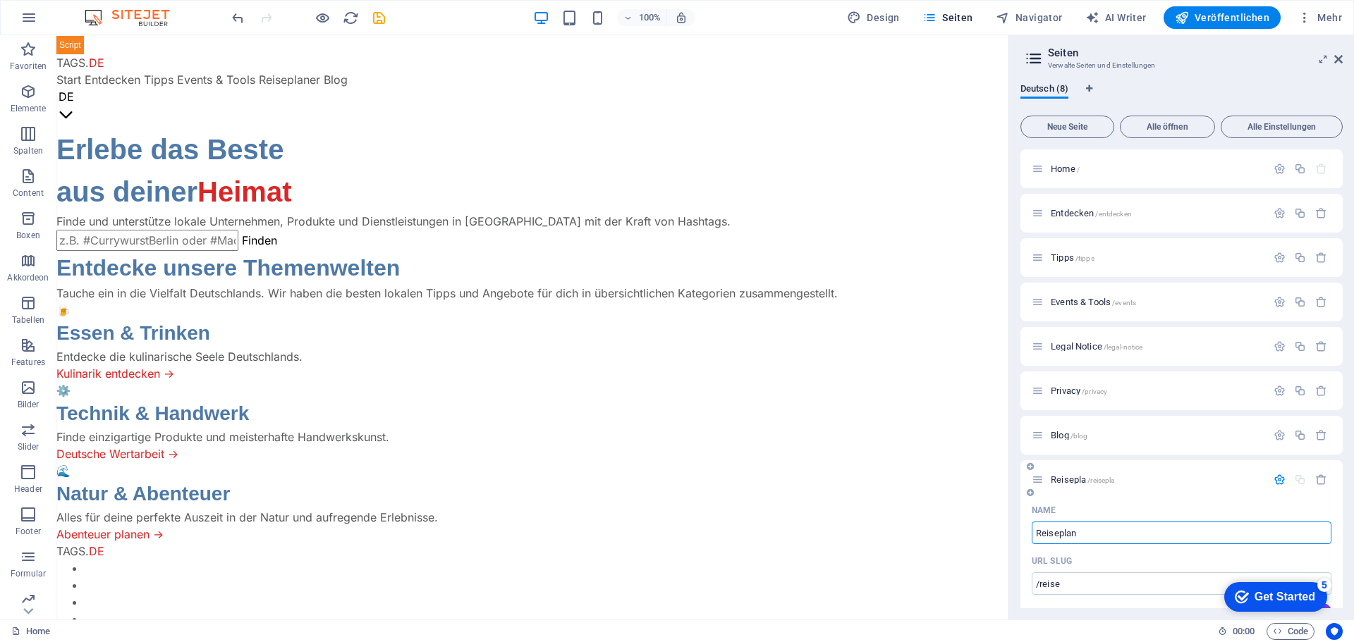
type input "/reisepla"
type input "Reiseplaner"
type input "/reiseplaner"
type input "Reiseplaner"
click at [1079, 481] on span "Reiseplaner /reiseplaner" at bounding box center [1093, 479] width 87 height 11
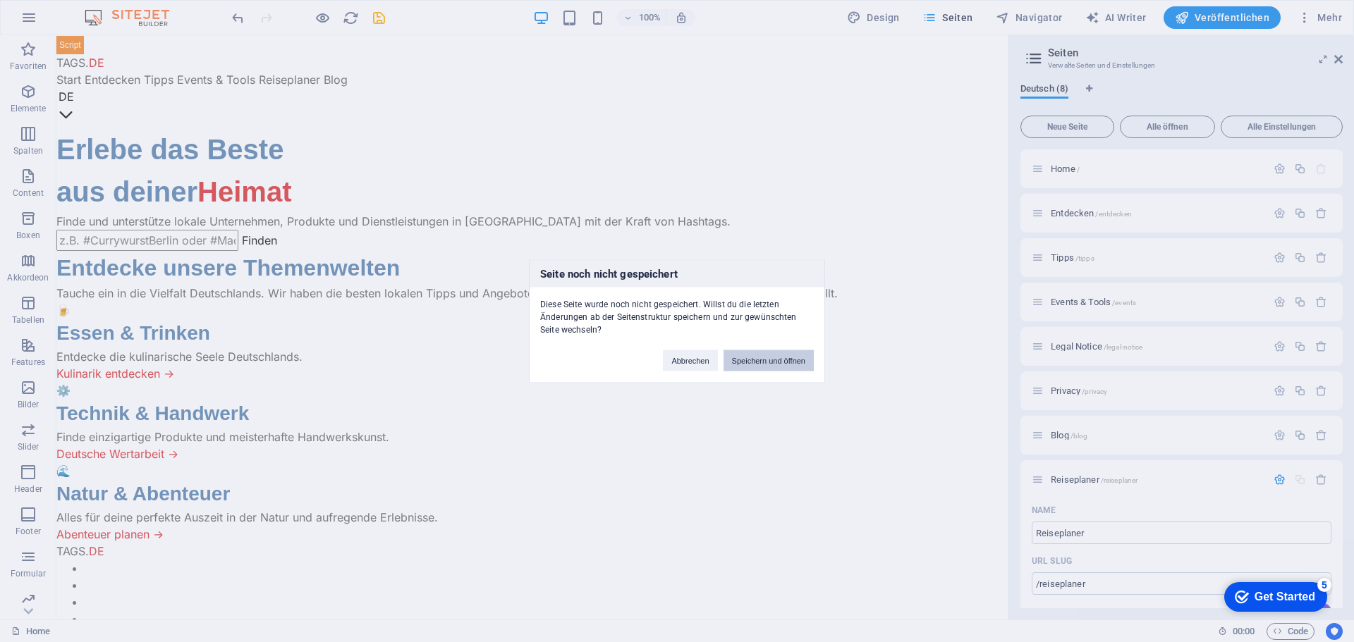
click at [790, 362] on button "Speichern und öffnen" at bounding box center [768, 360] width 90 height 21
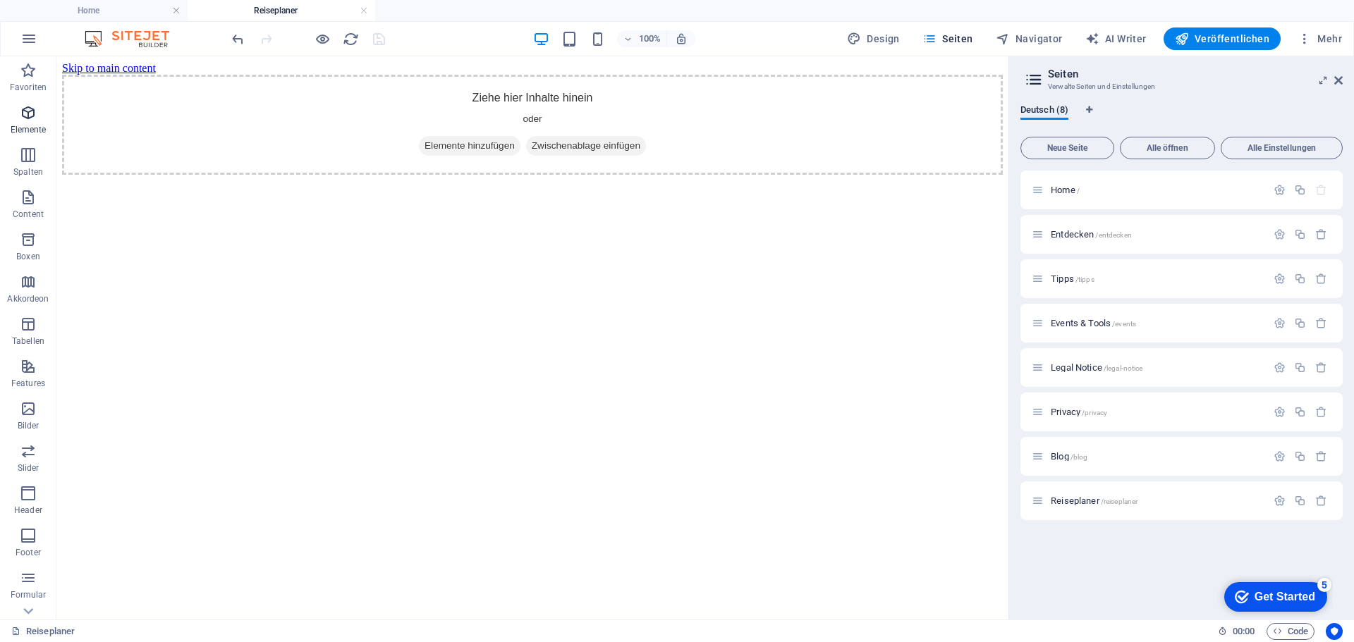
click at [30, 107] on icon "button" at bounding box center [28, 112] width 17 height 17
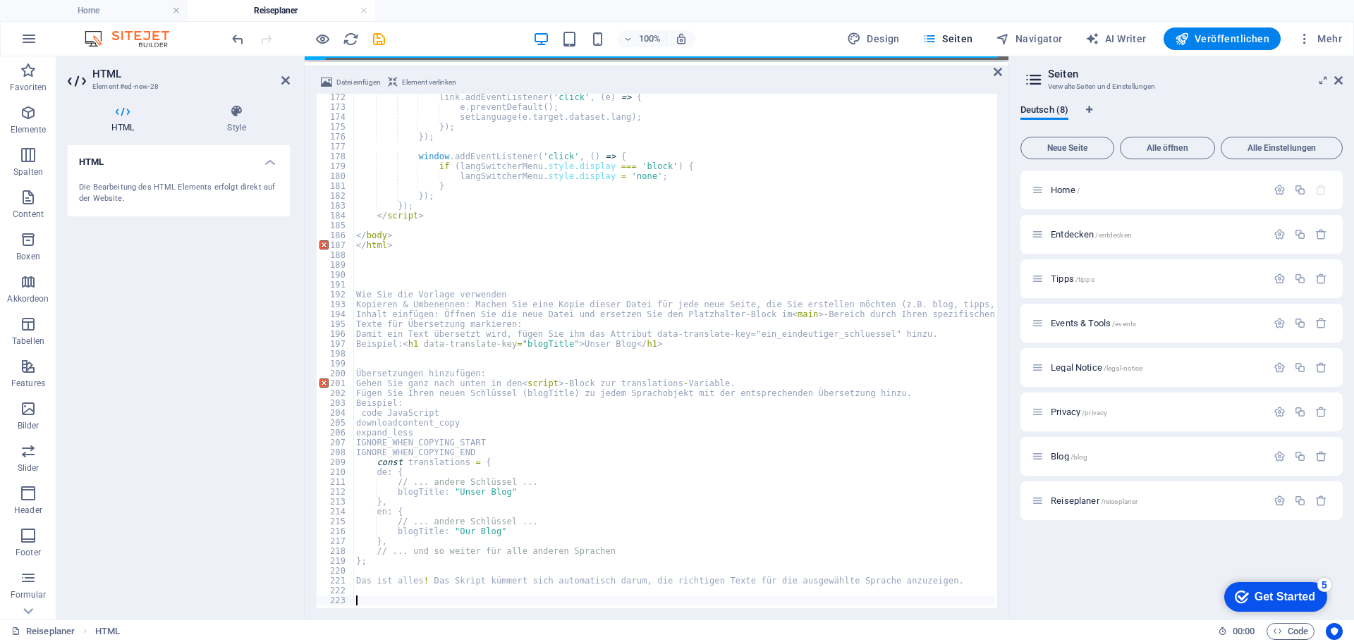
scroll to position [1689, 0]
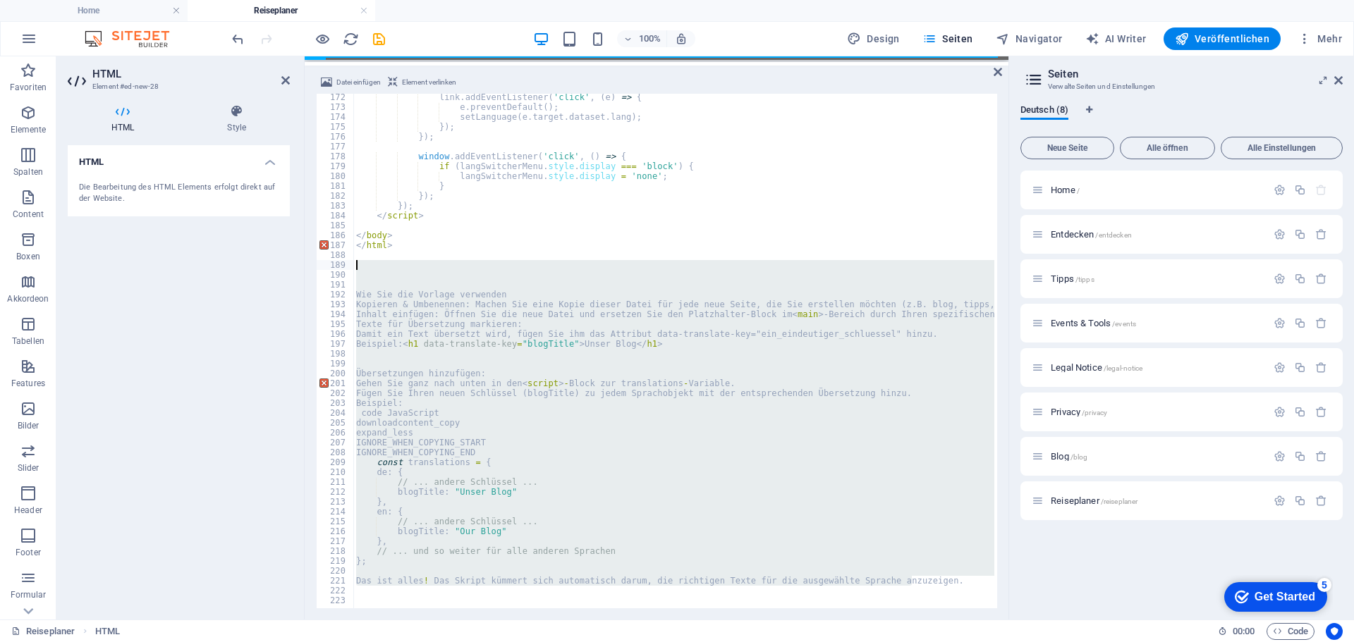
drag, startPoint x: 921, startPoint y: 582, endPoint x: 338, endPoint y: 267, distance: 662.1
click at [338, 267] on div "172 173 174 175 176 177 178 179 180 181 182 183 184 185 186 187 188 189 190 191…" at bounding box center [656, 351] width 681 height 515
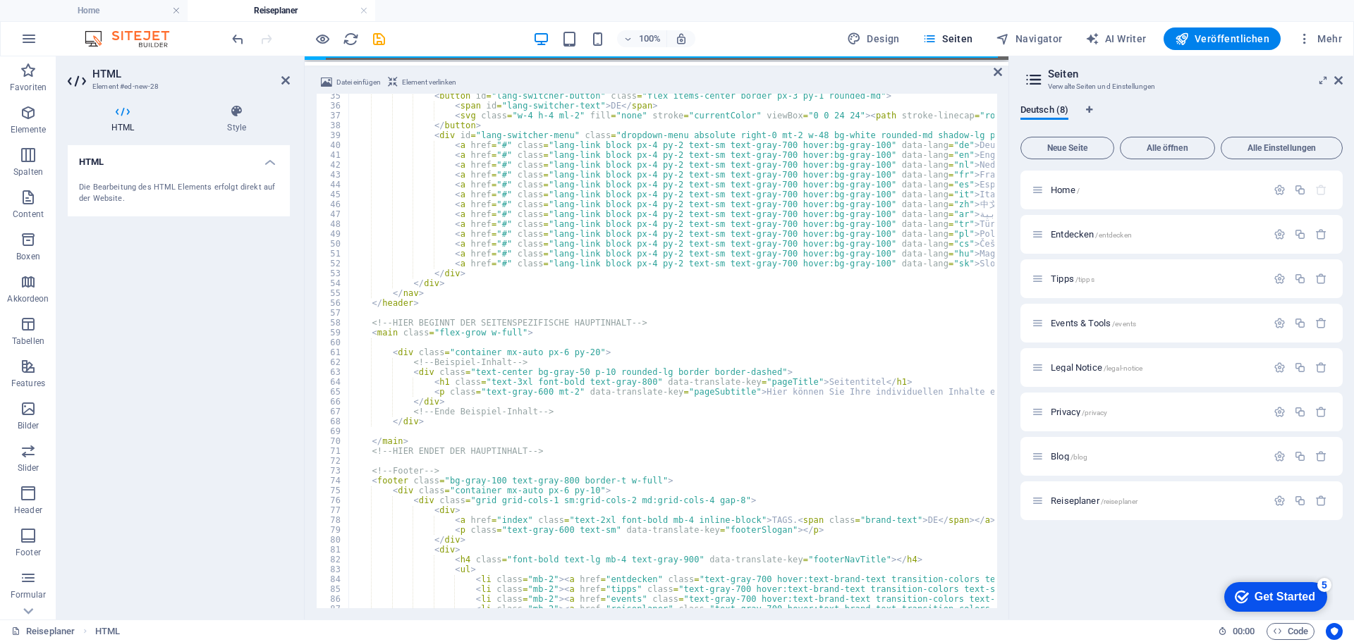
scroll to position [338, 0]
type textarea "</nav>"
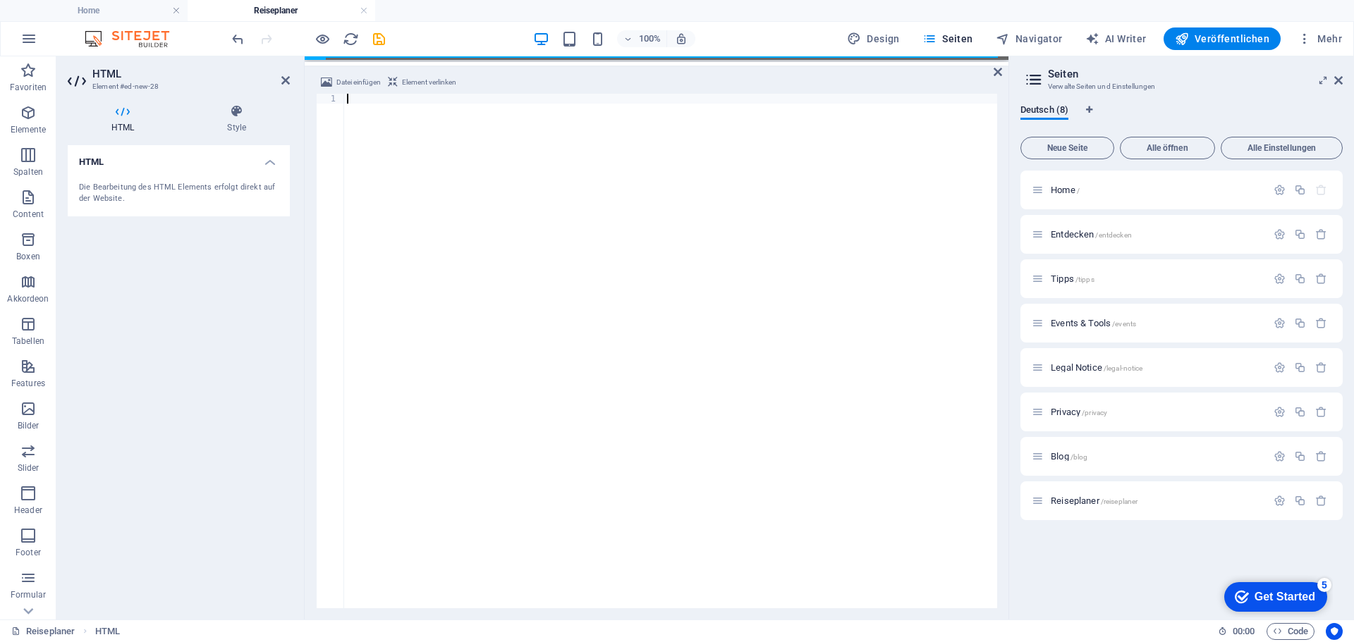
paste textarea
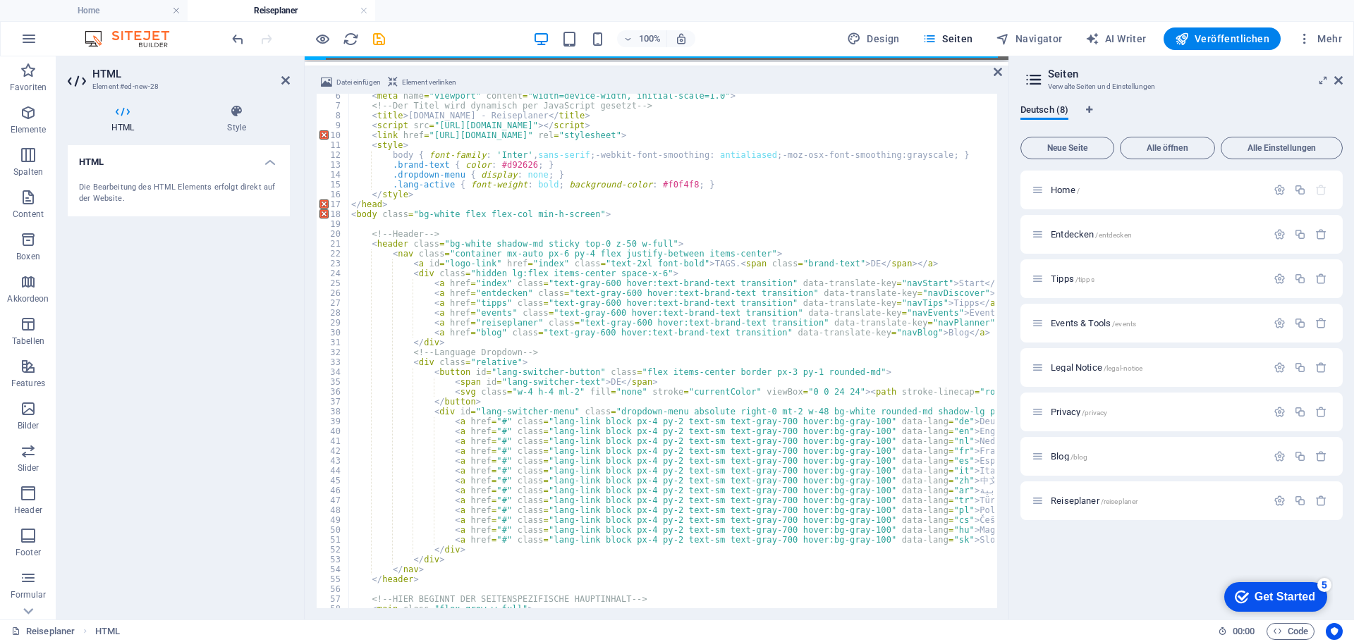
scroll to position [0, 0]
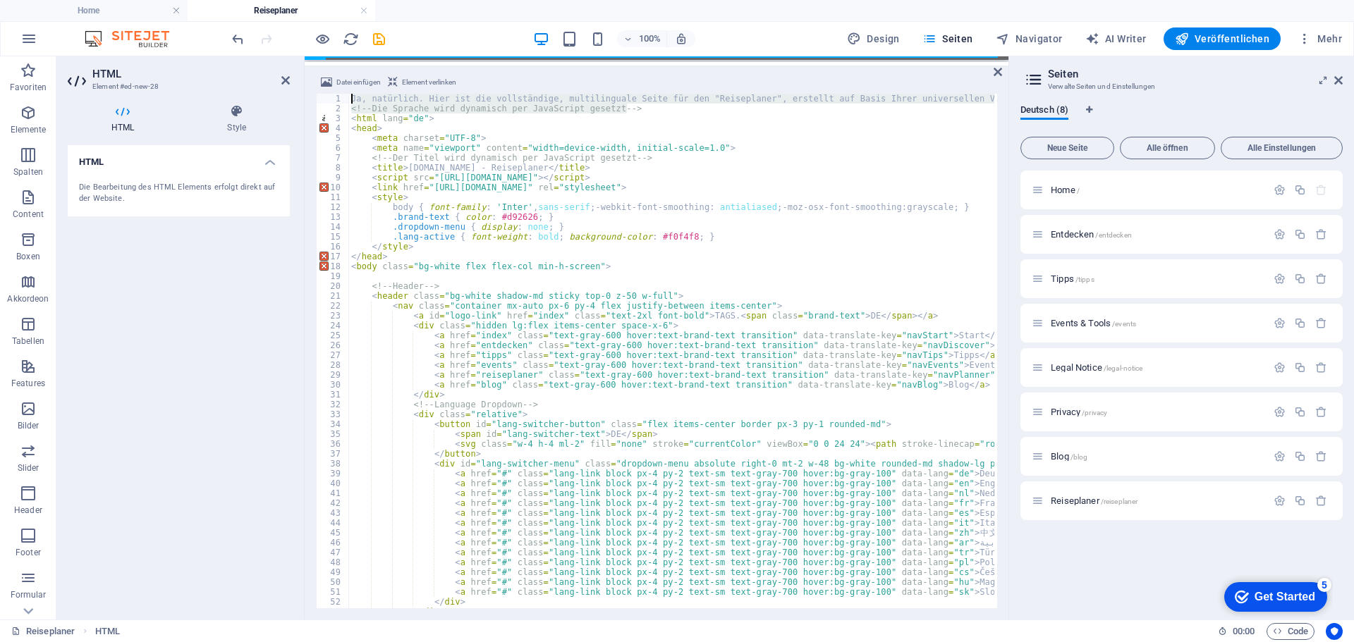
drag, startPoint x: 646, startPoint y: 106, endPoint x: 343, endPoint y: 93, distance: 302.7
click at [343, 93] on div "Datei einfügen Element verlinken 1 2 3 4 5 6 7 8 9 10 11 12 13 14 15 16 17 18 1…" at bounding box center [656, 341] width 681 height 534
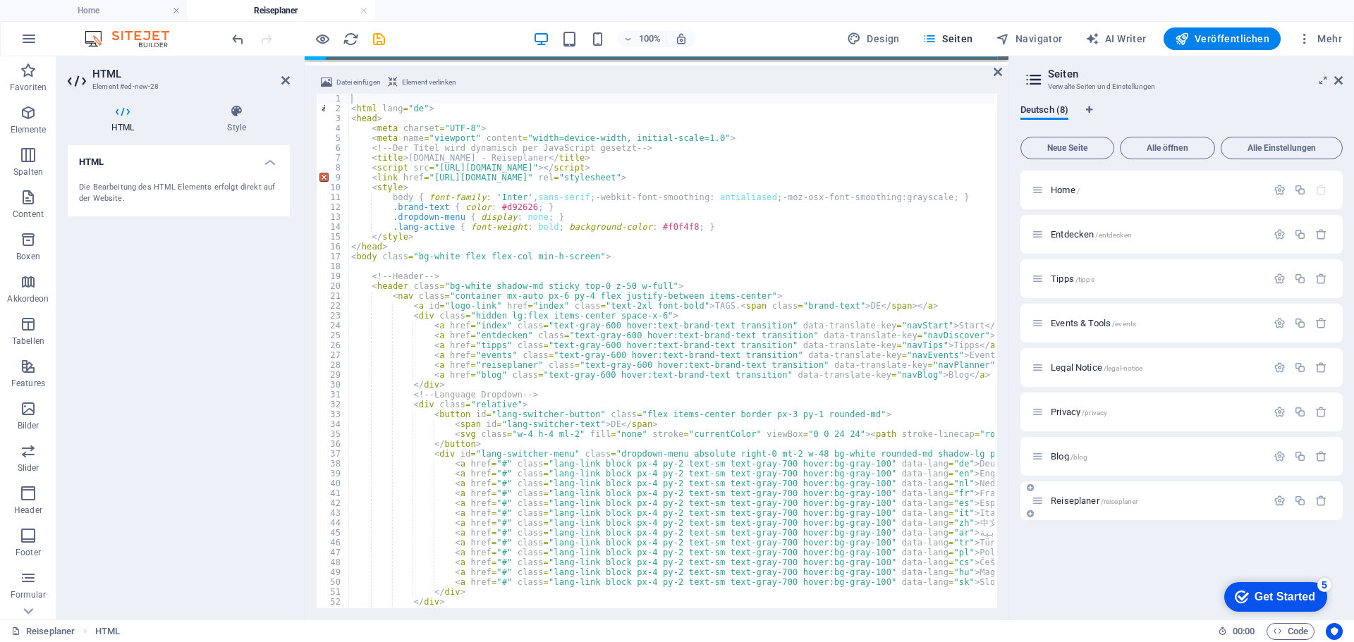
click at [1038, 499] on icon at bounding box center [1037, 501] width 12 height 12
drag, startPoint x: 1037, startPoint y: 501, endPoint x: 1036, endPoint y: 365, distance: 135.4
click at [1036, 365] on div "Home / Entdecken /entdecken Tipps /tipps Events & Tools /events Legal Notice /l…" at bounding box center [1181, 346] width 322 height 350
drag, startPoint x: 1040, startPoint y: 501, endPoint x: 1041, endPoint y: 405, distance: 95.9
click at [1041, 405] on div "Home / Entdecken /entdecken Tipps /tipps Events & Tools /events Reiseplaner /re…" at bounding box center [1181, 346] width 322 height 350
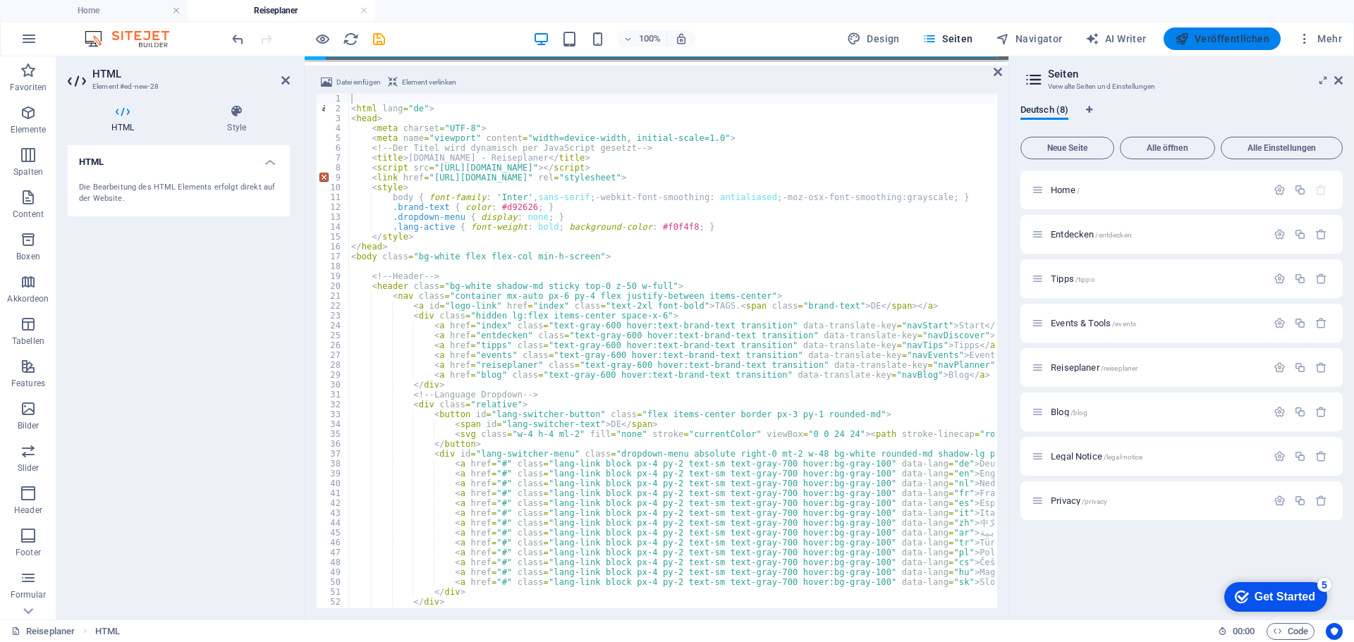
click at [1213, 35] on span "Veröffentlichen" at bounding box center [1221, 39] width 94 height 14
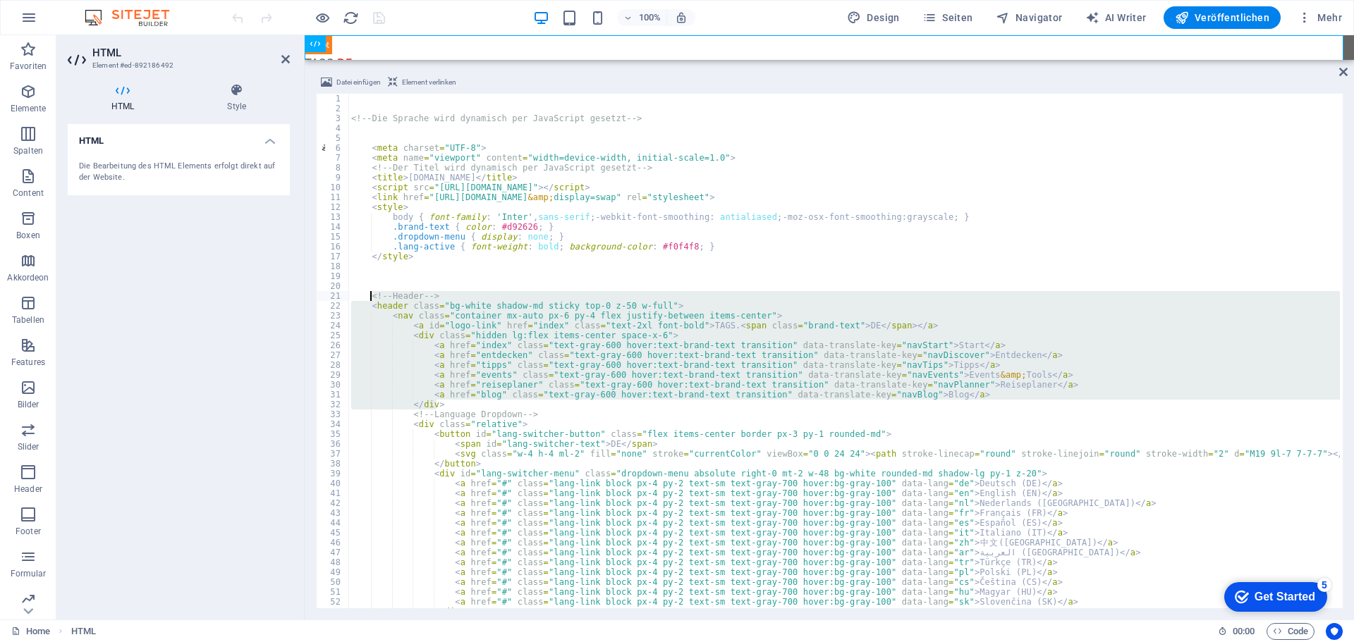
drag, startPoint x: 441, startPoint y: 402, endPoint x: 372, endPoint y: 293, distance: 129.1
type textarea "<!-- Header --> <header class="bg-white shadow-md sticky top-0 z-50 w-full">"
click at [951, 13] on span "Seiten" at bounding box center [947, 18] width 51 height 14
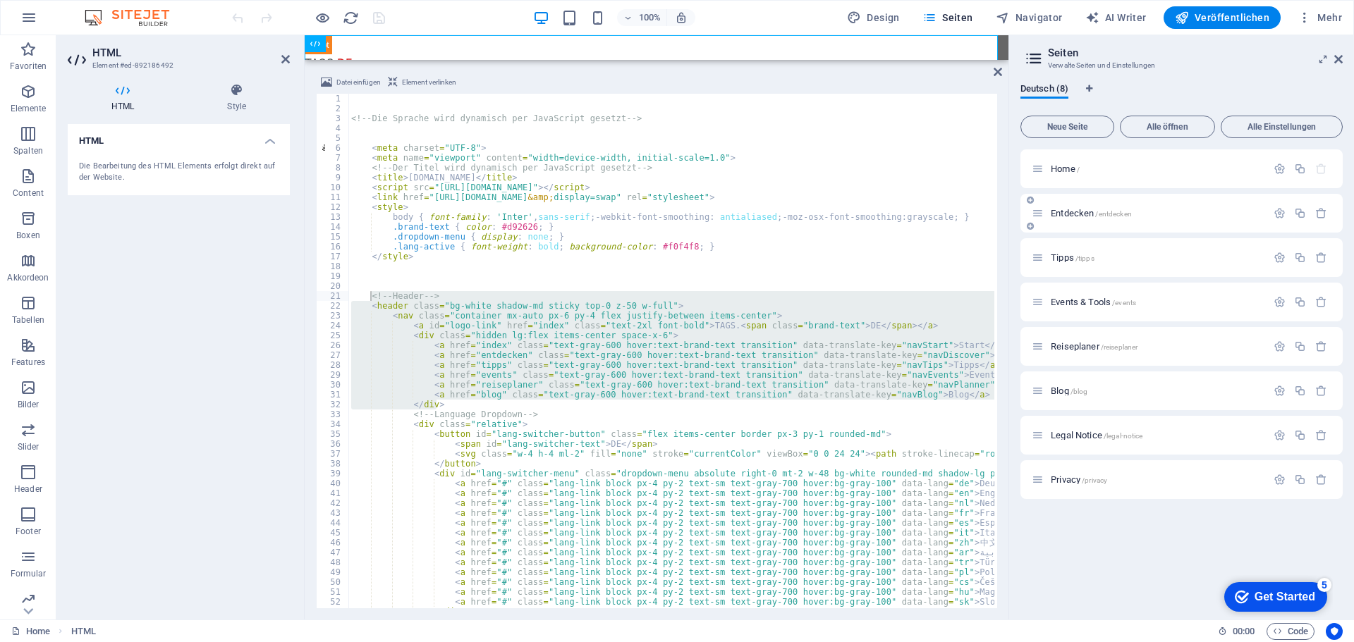
click at [1074, 209] on span "Entdecken /entdecken" at bounding box center [1090, 213] width 81 height 11
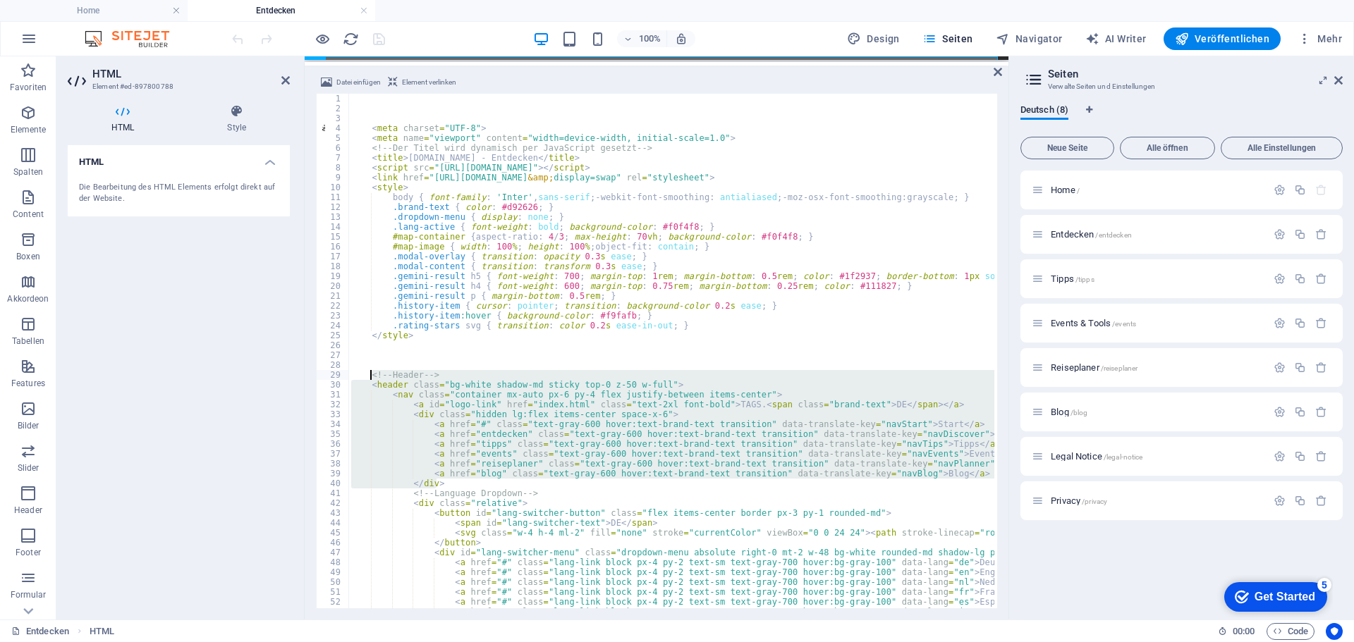
drag, startPoint x: 456, startPoint y: 482, endPoint x: 369, endPoint y: 376, distance: 137.2
type textarea "<!-- Header --> <header class="bg-white shadow-md sticky top-0 z-50 w-full">"
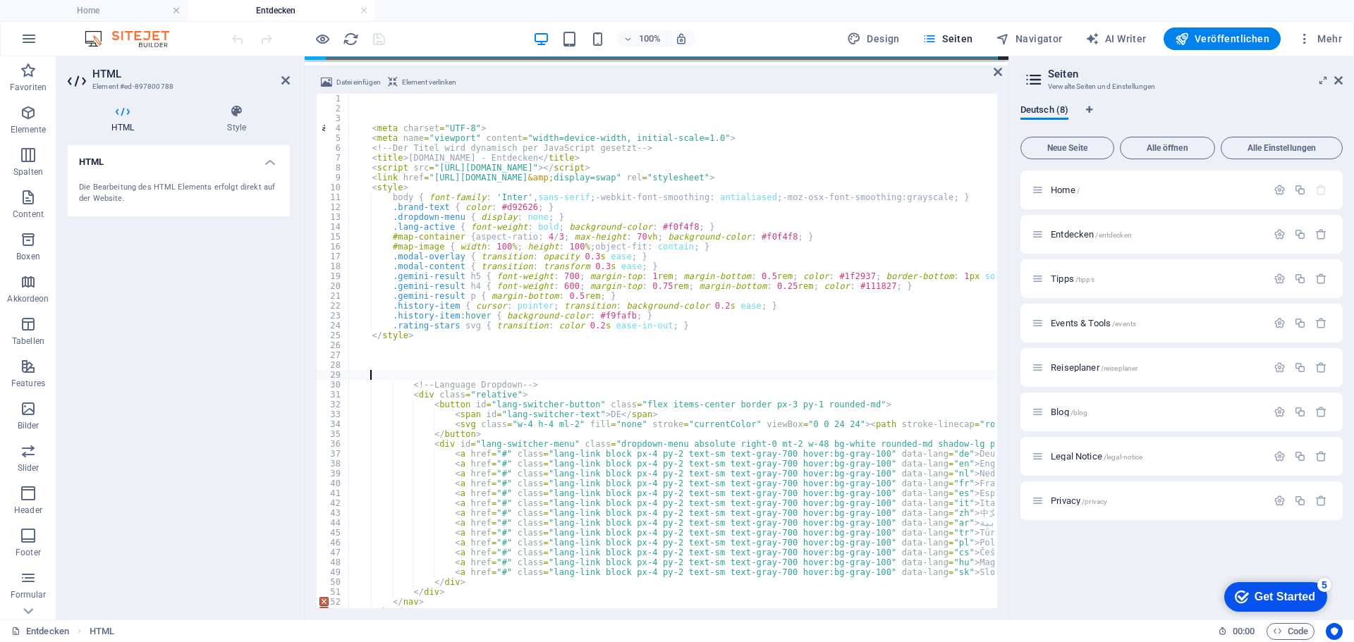
type textarea "</div>"
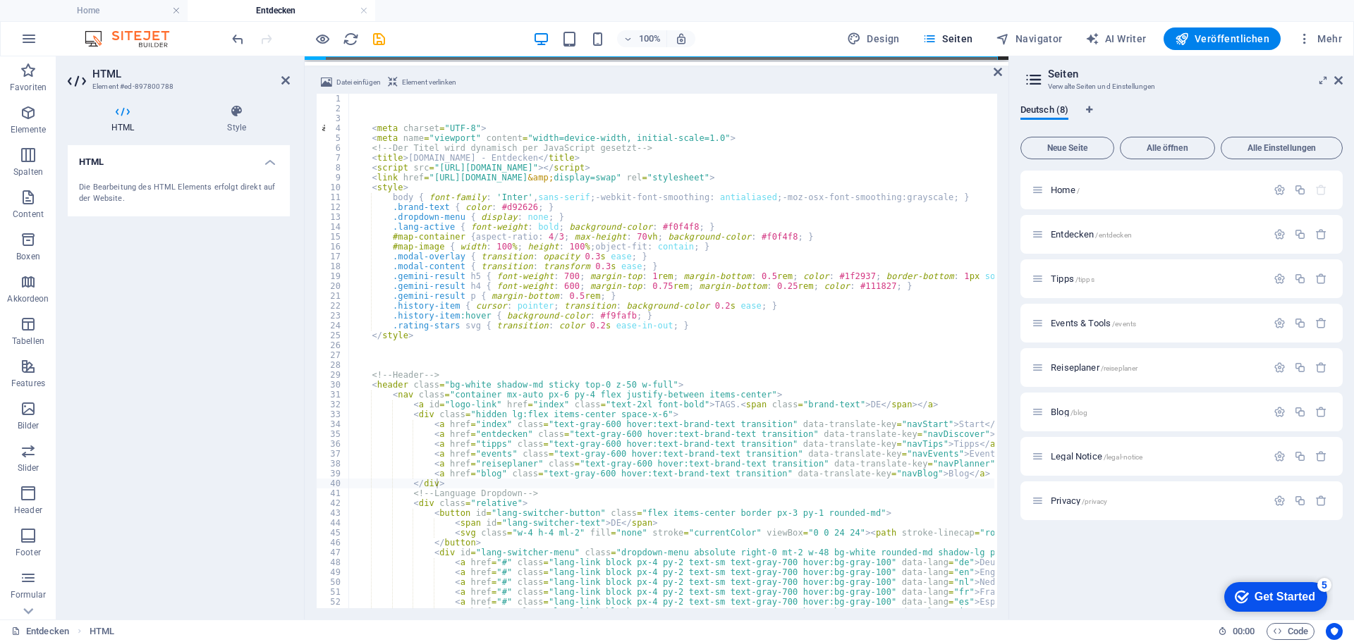
click at [411, 42] on div "100% Design Seiten Navigator AI Writer Veröffentlichen Mehr" at bounding box center [788, 38] width 1118 height 23
click at [377, 37] on icon "save" at bounding box center [379, 39] width 16 height 16
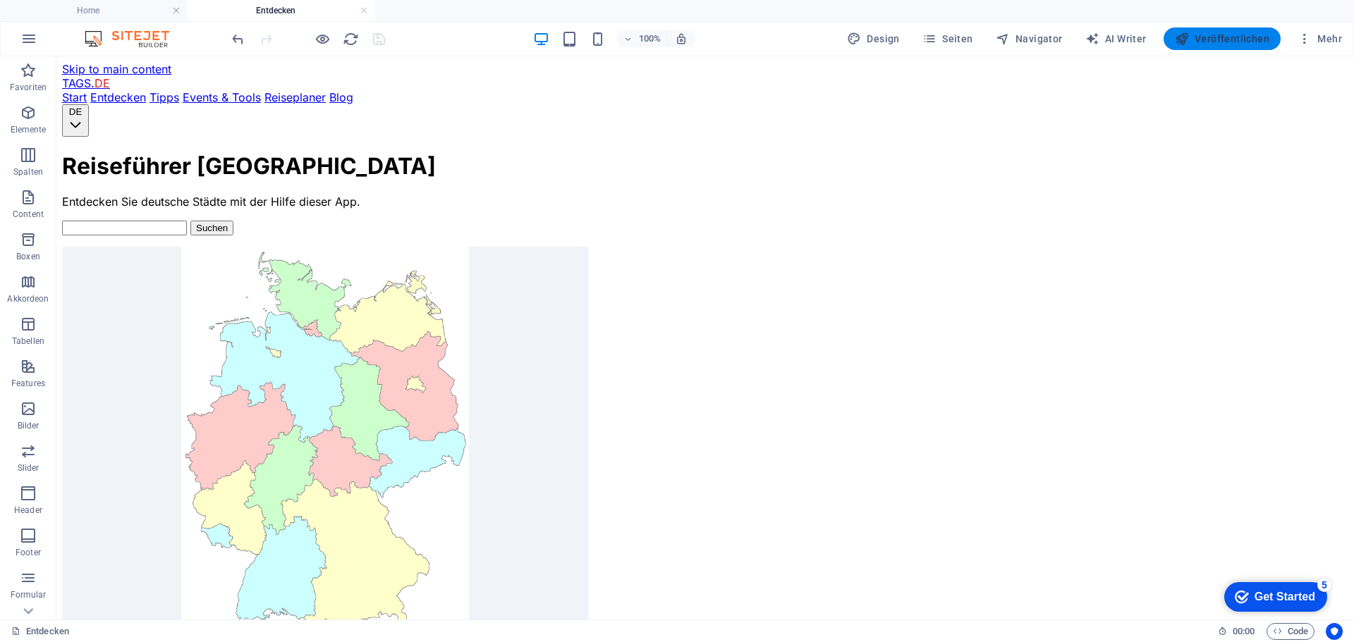
click at [1224, 29] on button "Veröffentlichen" at bounding box center [1221, 38] width 117 height 23
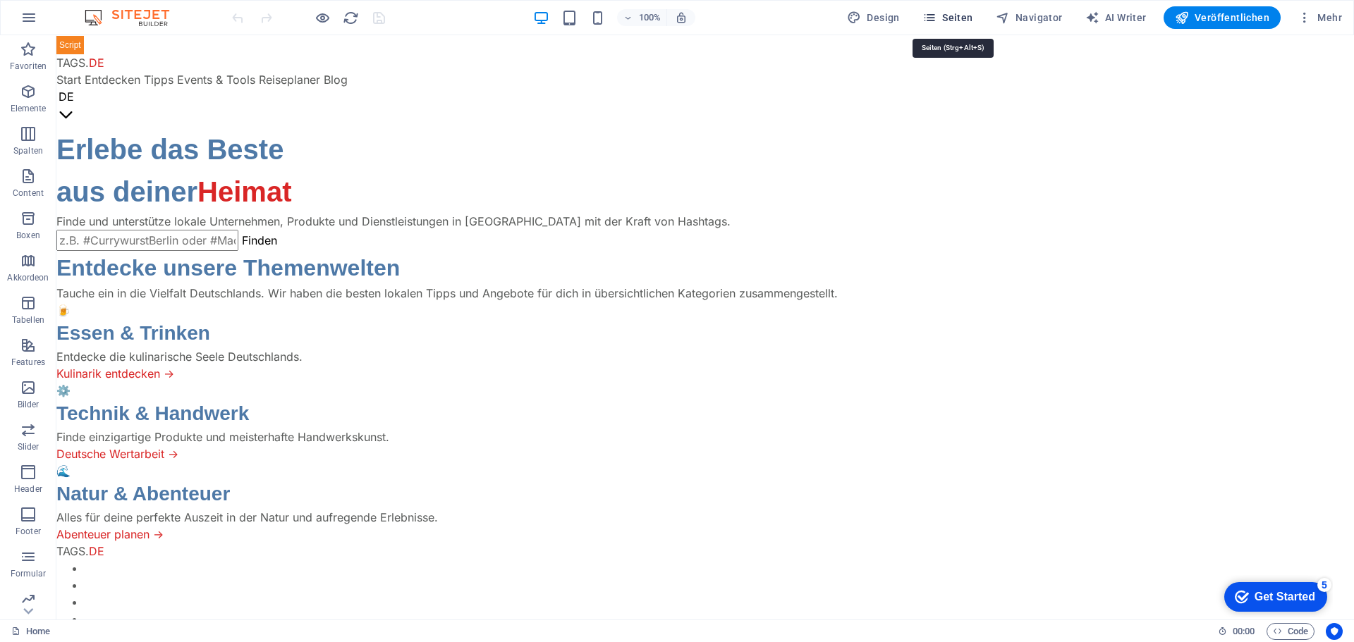
click at [958, 19] on span "Seiten" at bounding box center [947, 18] width 51 height 14
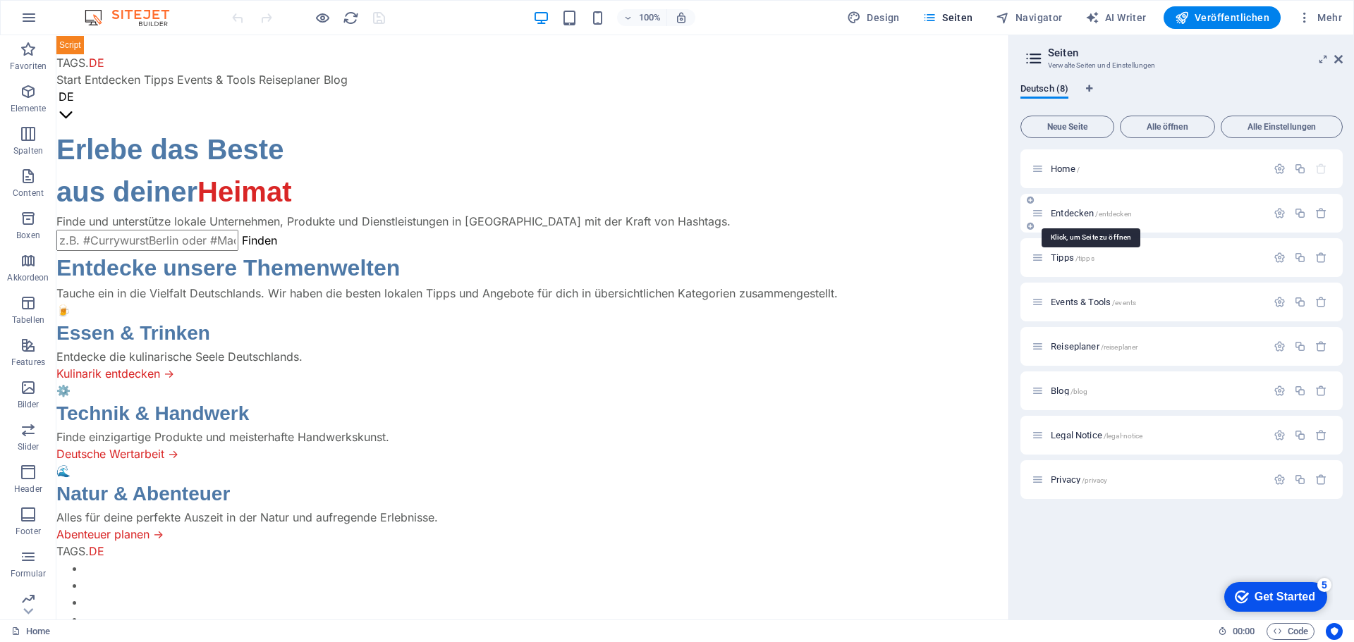
click at [1072, 211] on span "Entdecken /entdecken" at bounding box center [1090, 213] width 81 height 11
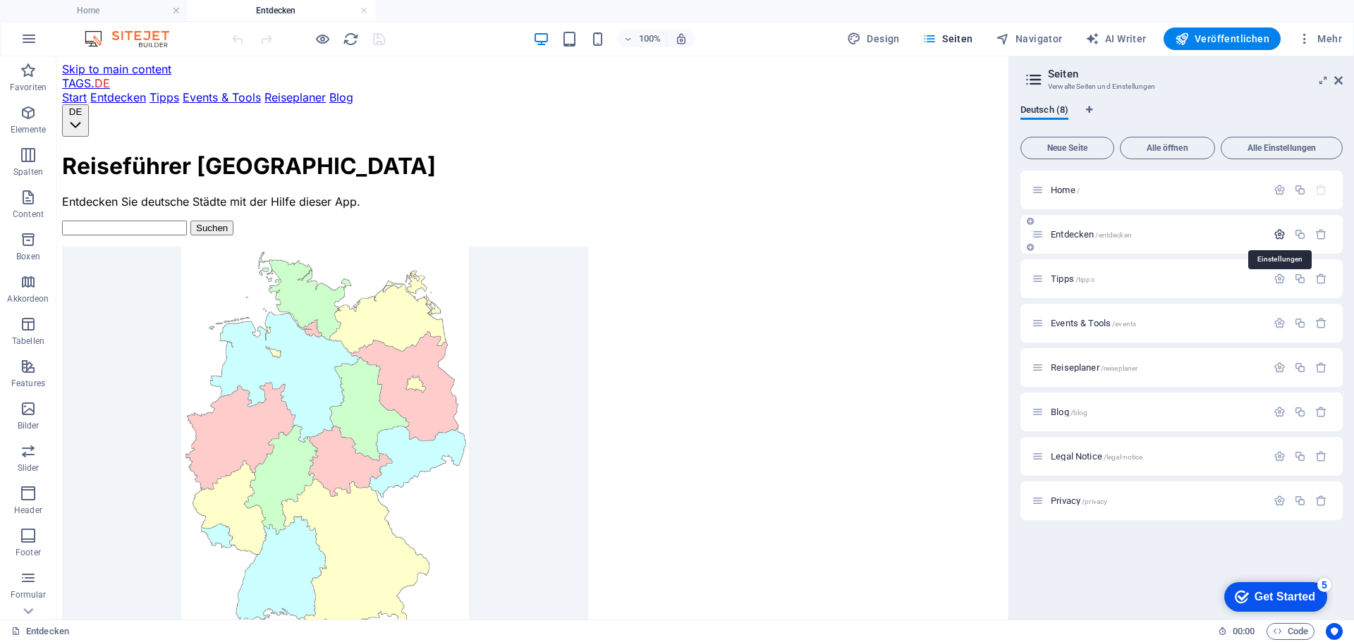
click at [1278, 237] on icon "button" at bounding box center [1279, 234] width 12 height 12
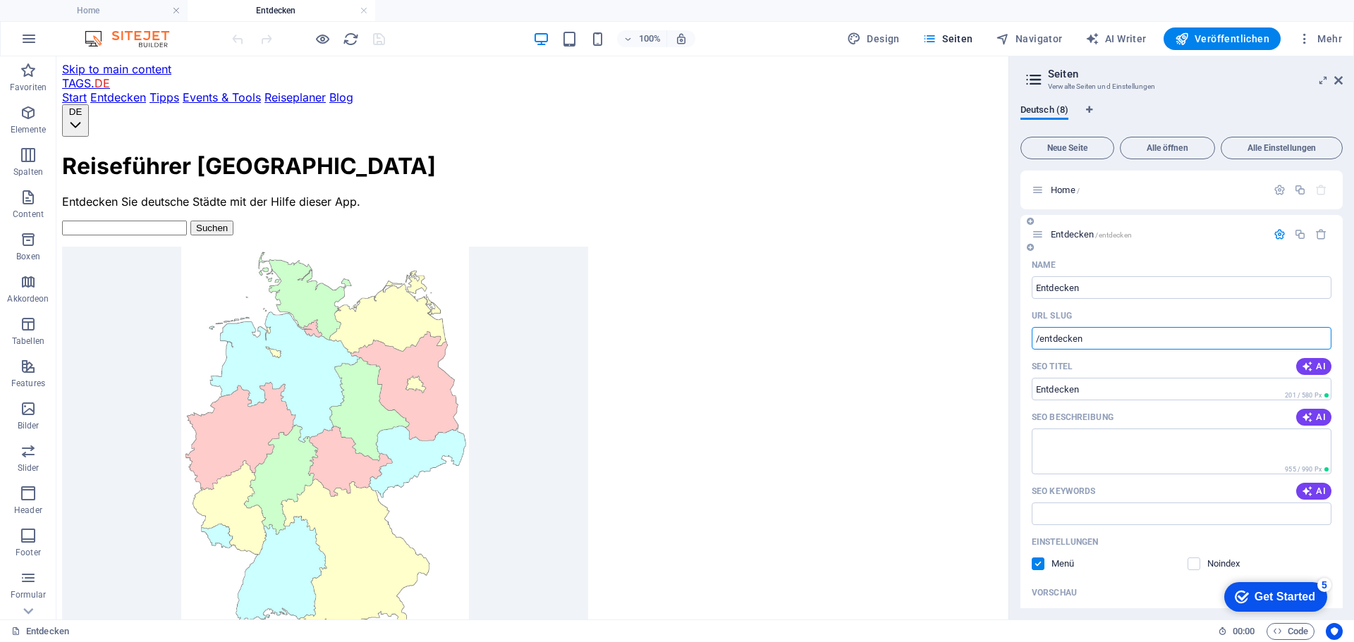
click at [1135, 336] on input "/entdecken" at bounding box center [1181, 338] width 300 height 23
type input "/"
click at [1130, 309] on div "URL SLUG" at bounding box center [1181, 316] width 300 height 23
click at [379, 34] on icon "save" at bounding box center [379, 39] width 16 height 16
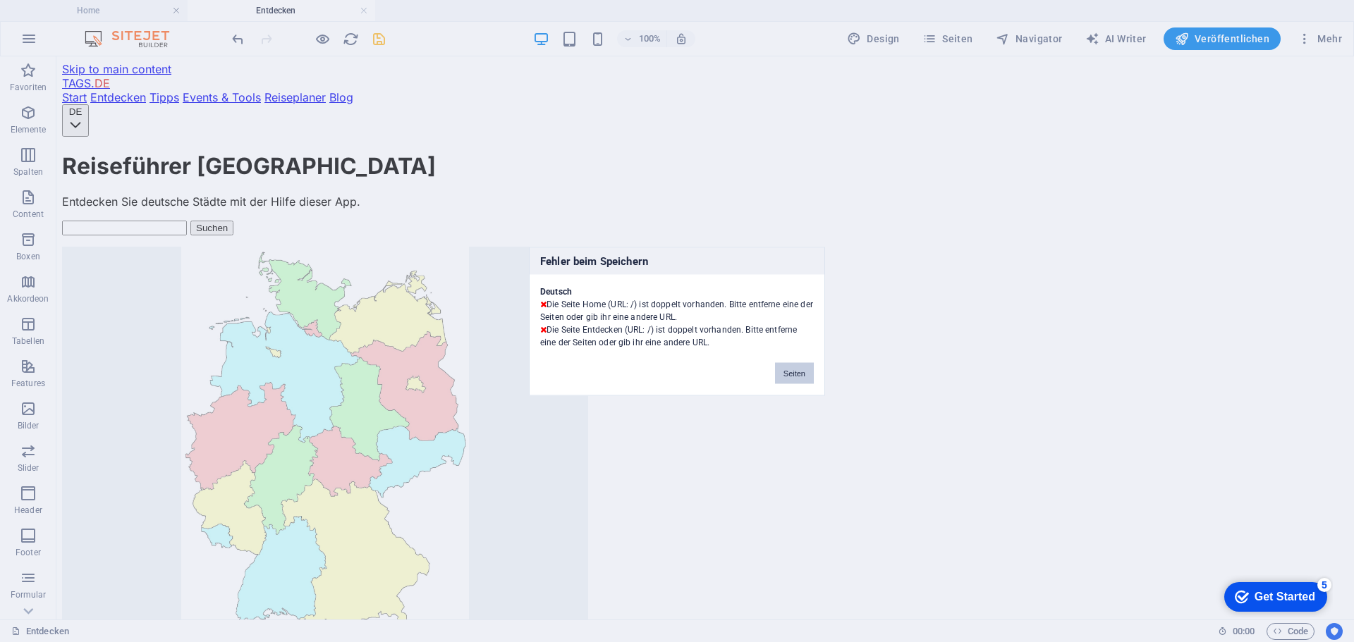
click at [795, 371] on button "Seiten" at bounding box center [794, 372] width 39 height 21
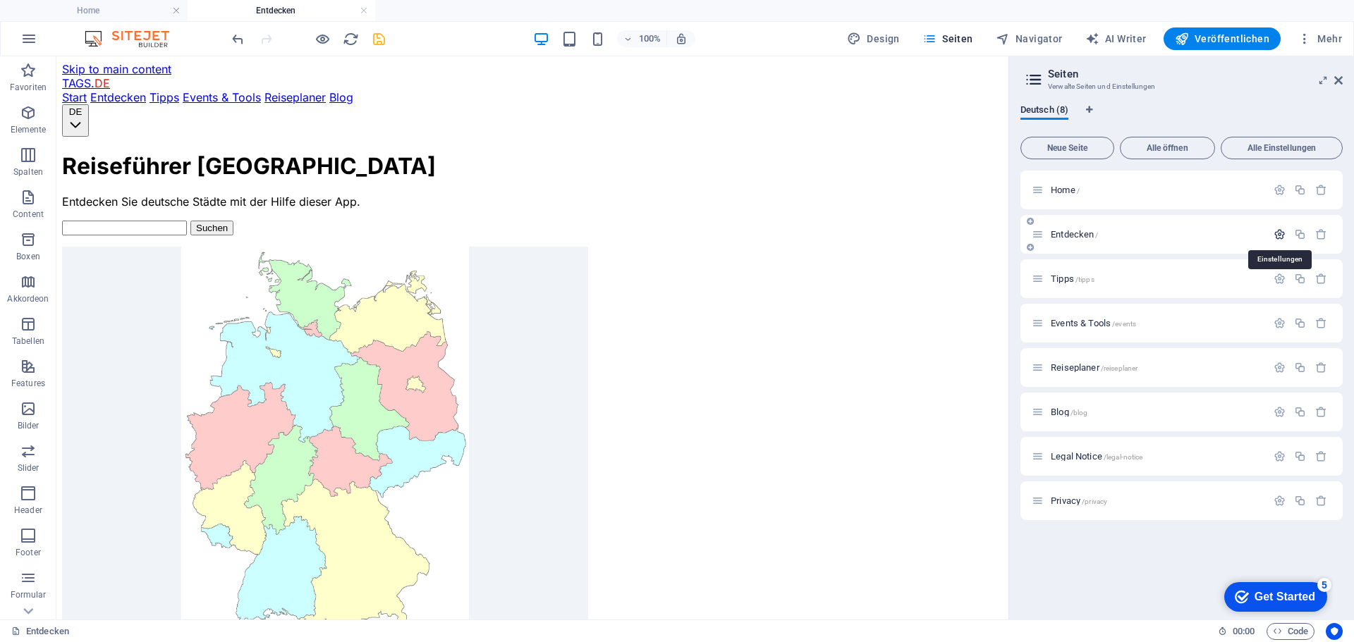
click at [1276, 233] on icon "button" at bounding box center [1279, 234] width 12 height 12
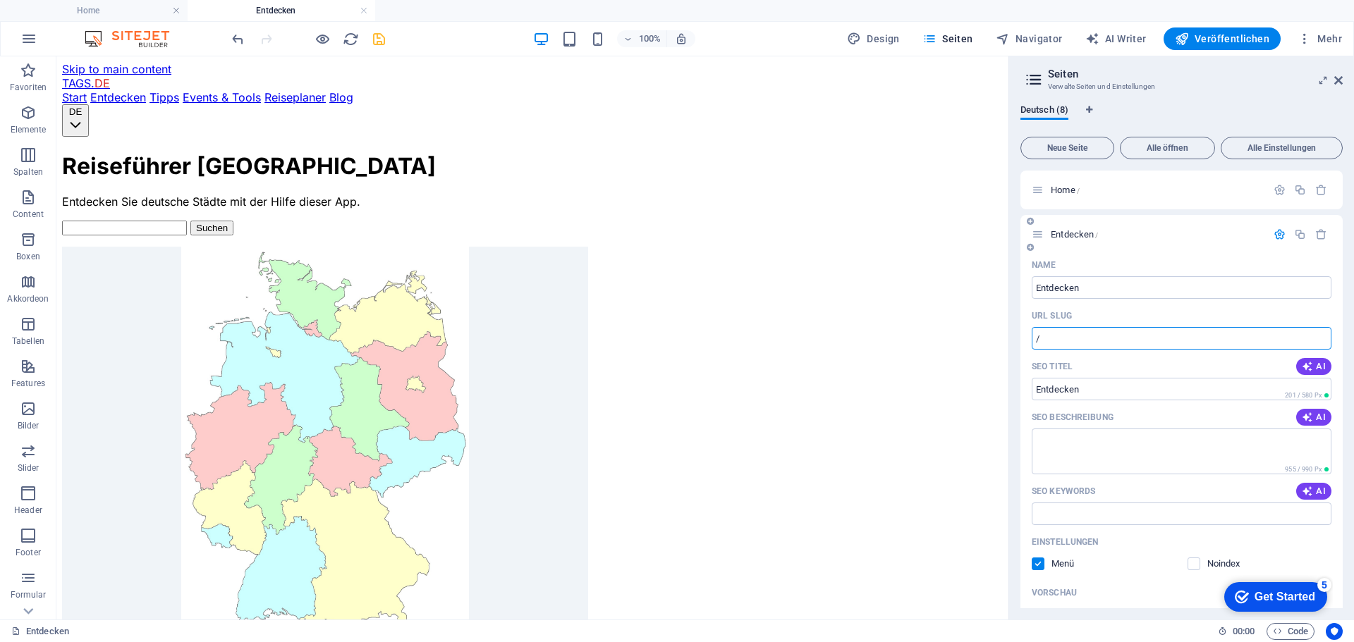
click at [1064, 337] on input "/" at bounding box center [1181, 338] width 300 height 23
type input "/entdecken"
click at [377, 39] on icon "save" at bounding box center [379, 39] width 16 height 16
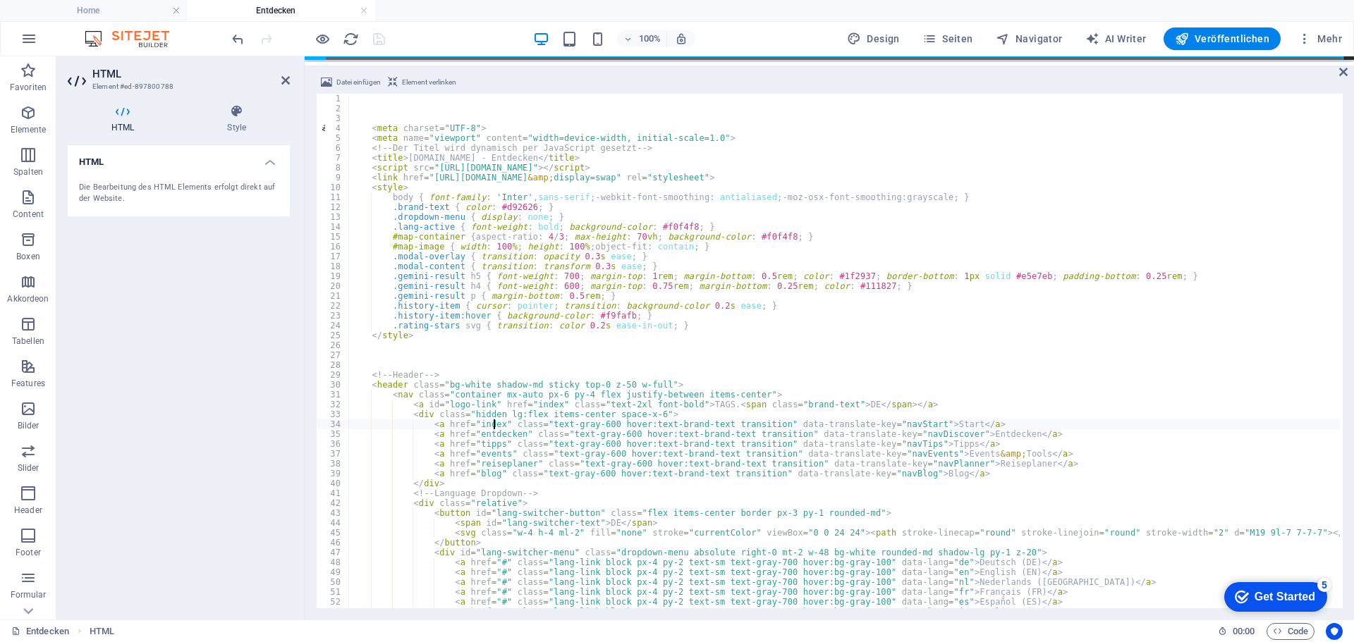
type textarea "<a href="/entdecken" class="text-gray-600 hover:text-brand-text transition" dat…"
drag, startPoint x: 429, startPoint y: 42, endPoint x: 413, endPoint y: 37, distance: 16.1
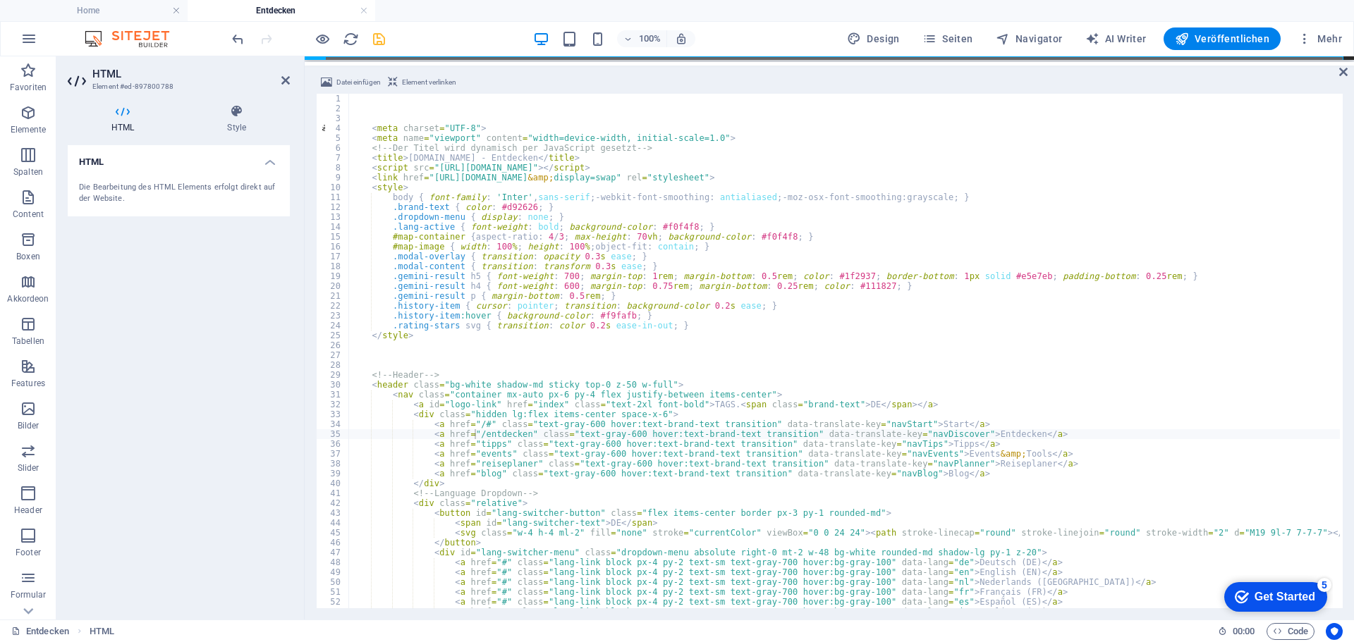
click at [428, 42] on div "100% Design Seiten Navigator AI Writer Veröffentlichen Mehr" at bounding box center [788, 38] width 1118 height 23
click at [382, 37] on icon "save" at bounding box center [379, 39] width 16 height 16
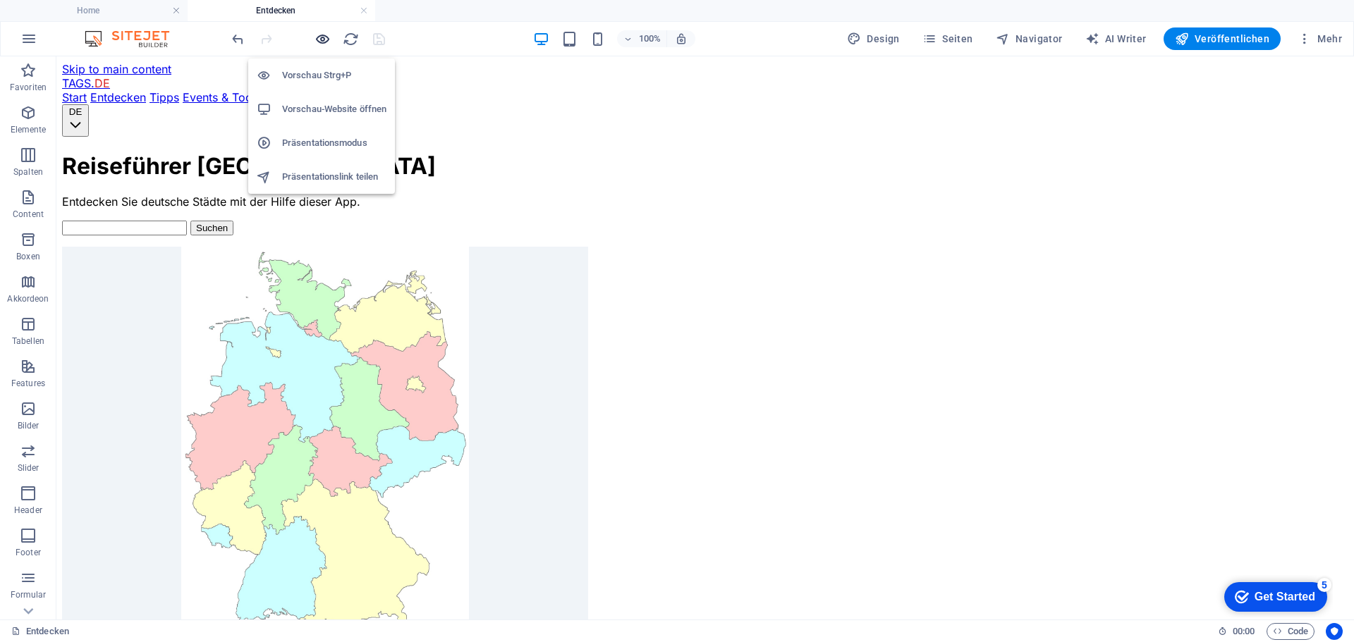
click at [324, 37] on icon "button" at bounding box center [322, 39] width 16 height 16
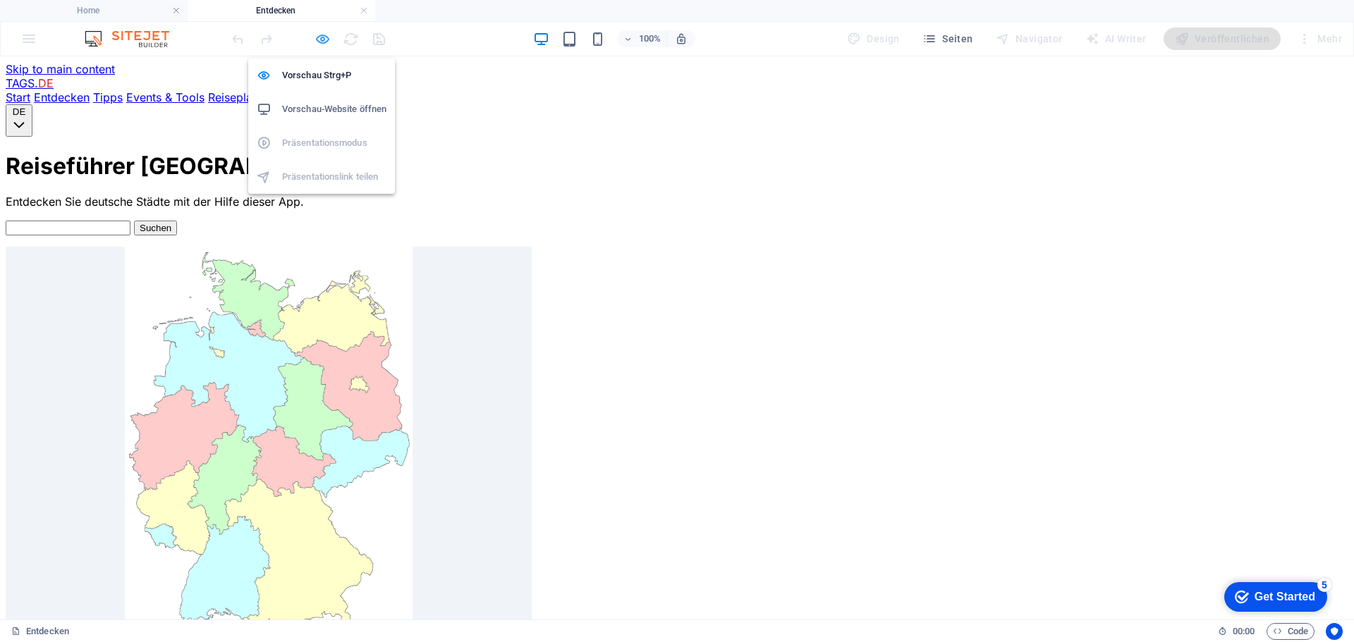
click at [322, 39] on icon "button" at bounding box center [322, 39] width 16 height 16
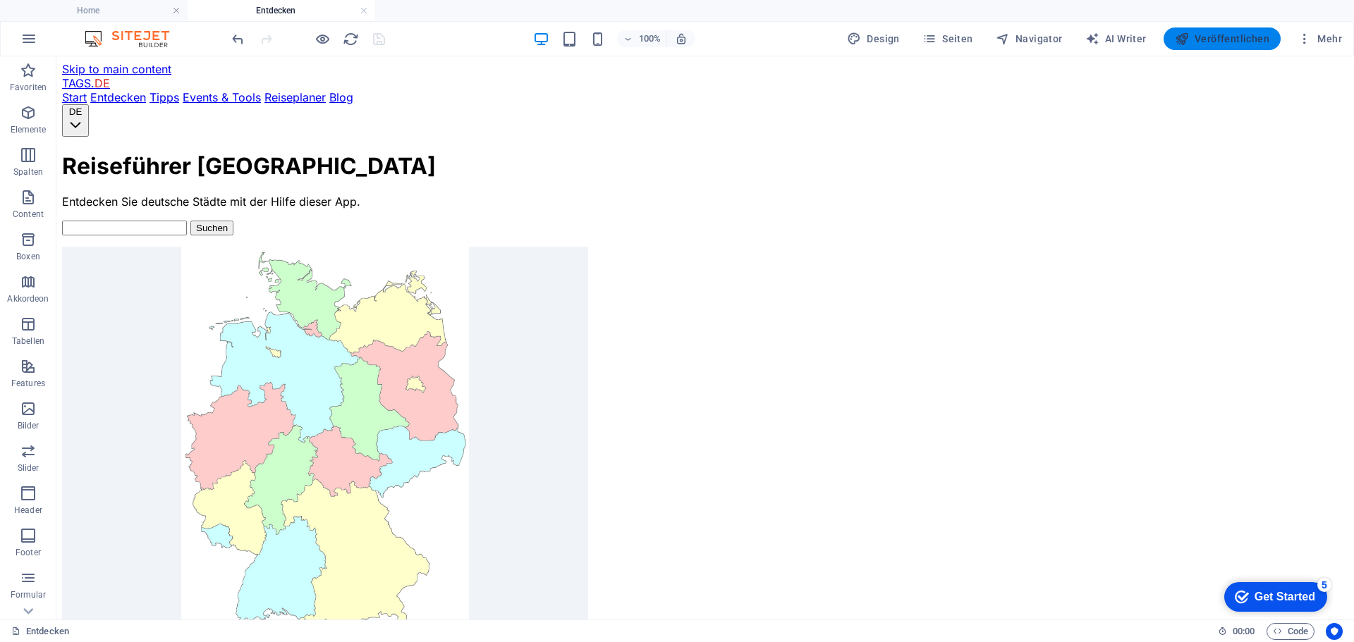
click at [1230, 29] on button "Veröffentlichen" at bounding box center [1221, 38] width 117 height 23
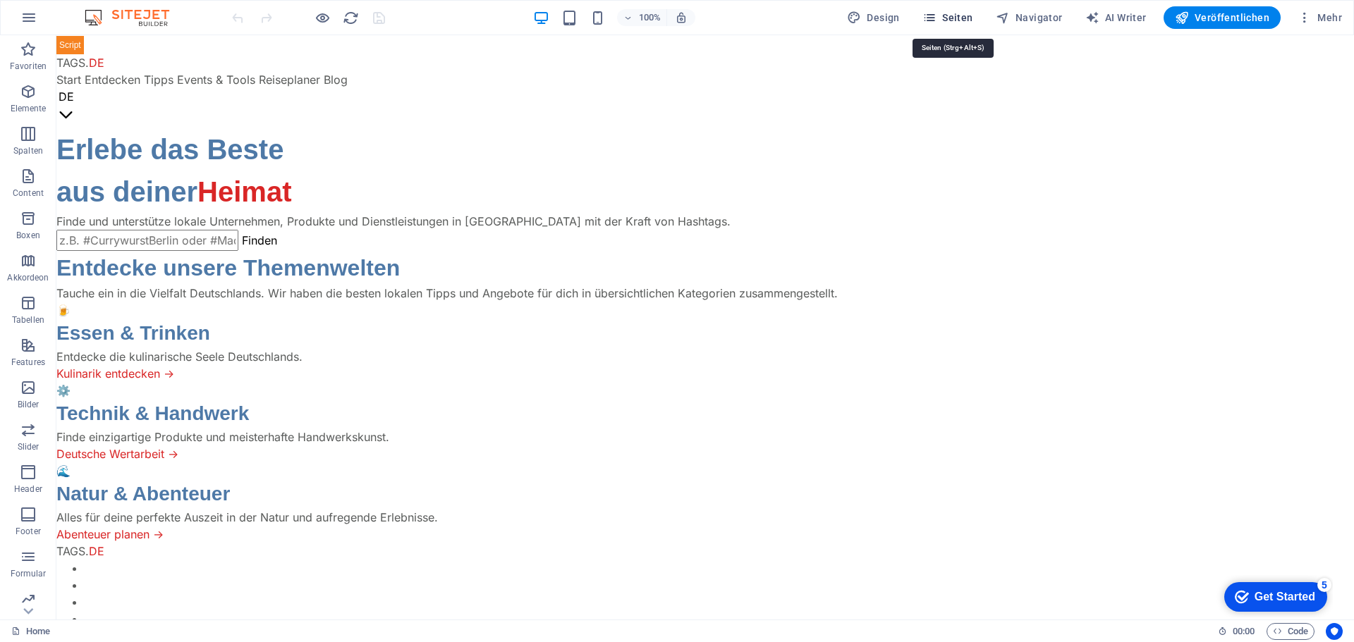
click at [959, 14] on span "Seiten" at bounding box center [947, 18] width 51 height 14
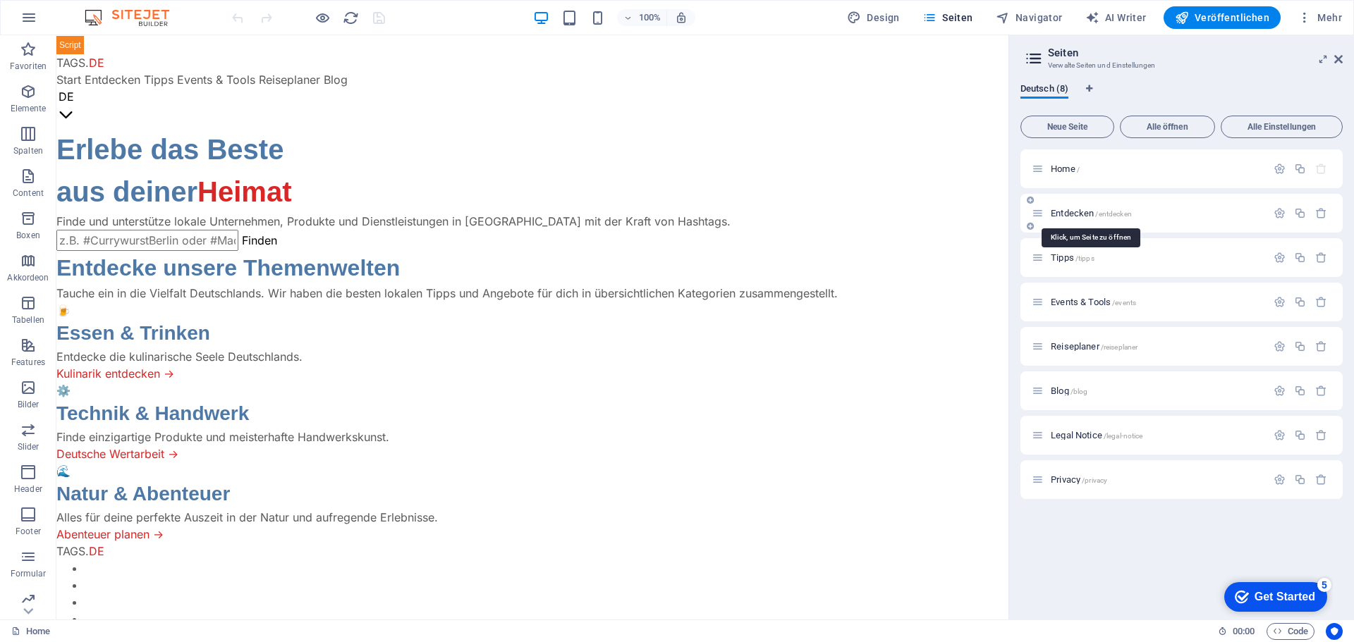
click at [1062, 210] on span "Entdecken /entdecken" at bounding box center [1090, 213] width 81 height 11
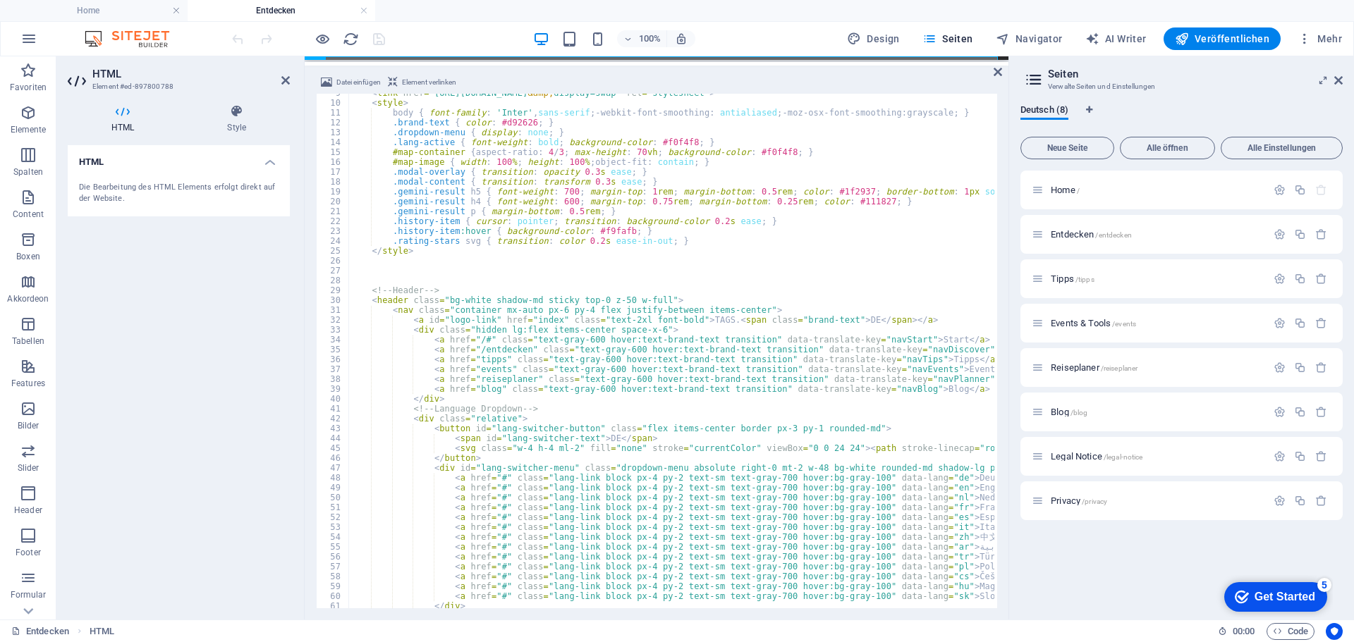
scroll to position [85, 0]
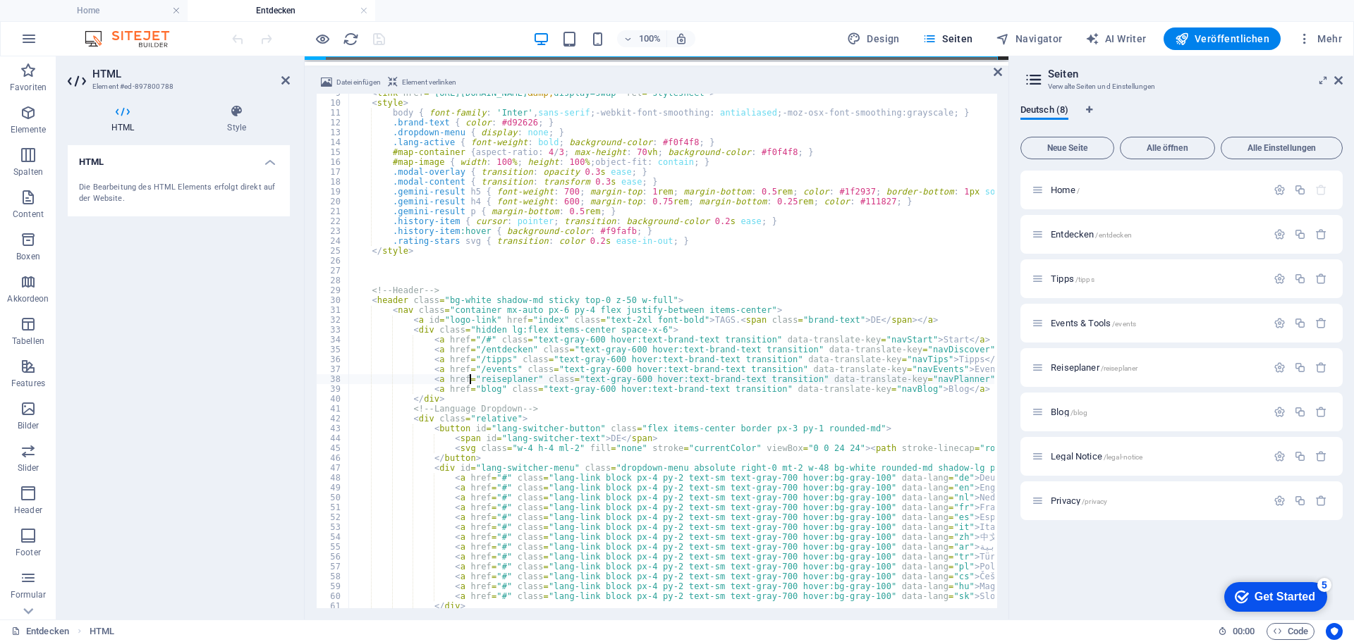
click at [1337, 78] on icon at bounding box center [1338, 80] width 8 height 11
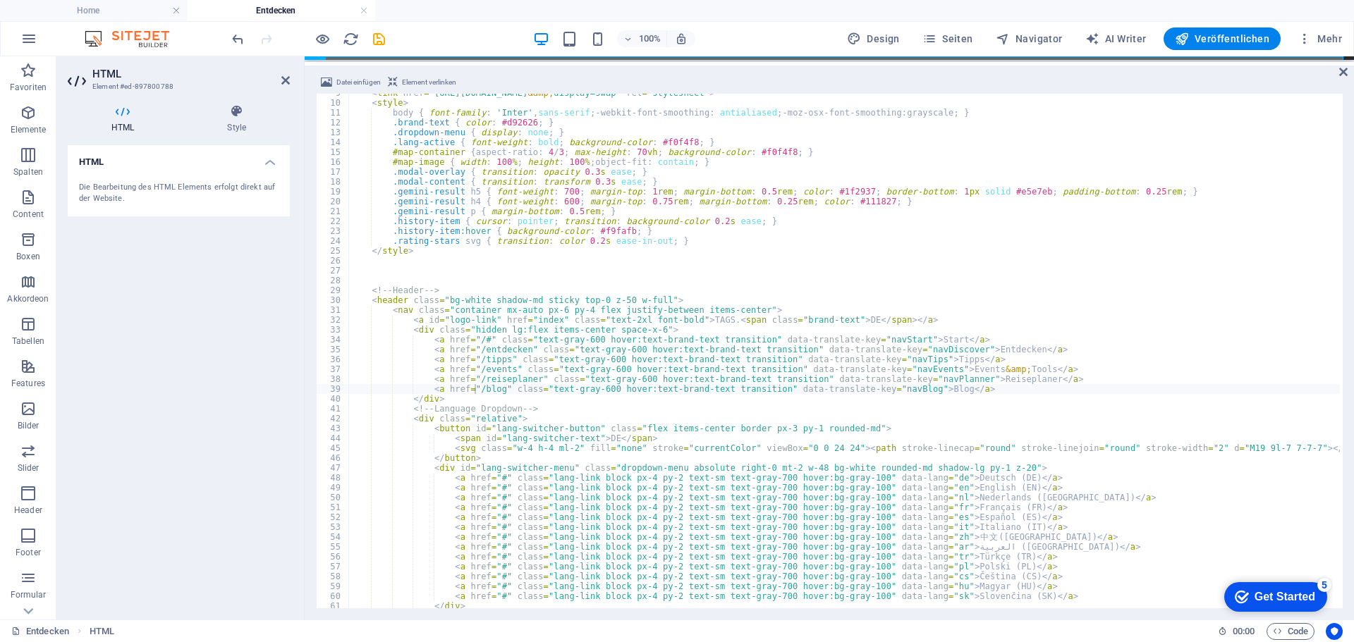
scroll to position [0, 6]
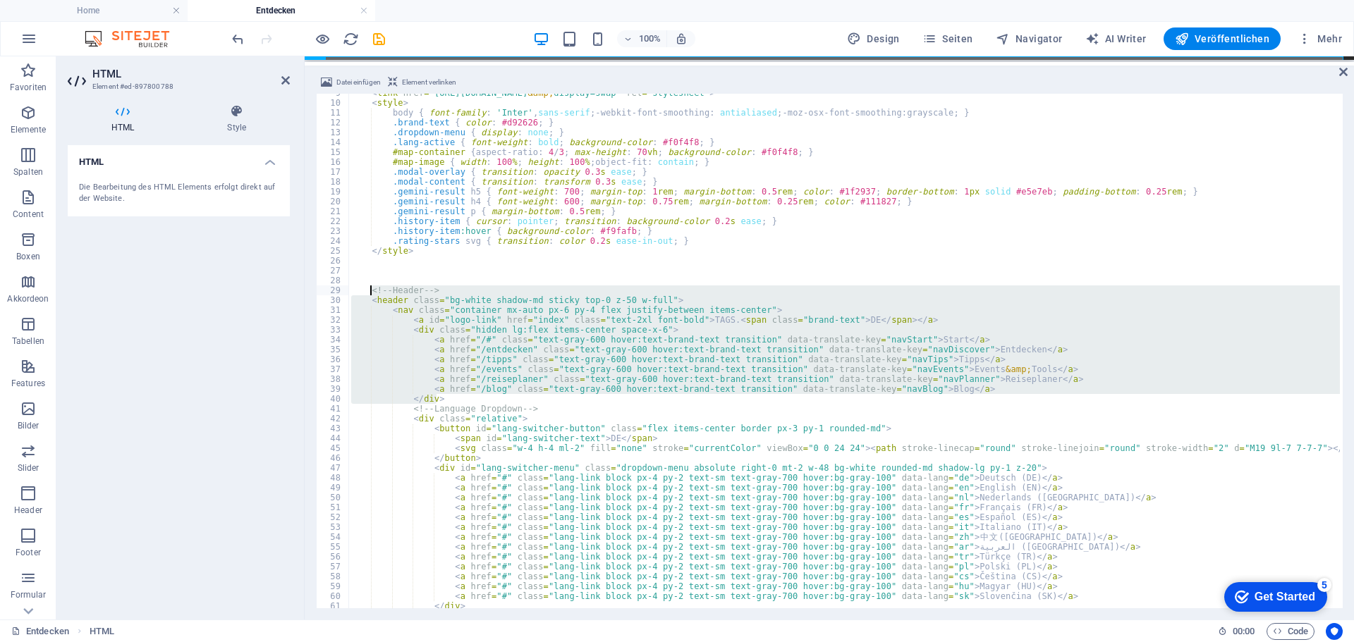
drag, startPoint x: 442, startPoint y: 402, endPoint x: 369, endPoint y: 288, distance: 135.1
type textarea "<!-- Header --> <header class="bg-white shadow-md sticky top-0 z-50 w-full">"
click at [960, 37] on span "Seiten" at bounding box center [947, 39] width 51 height 14
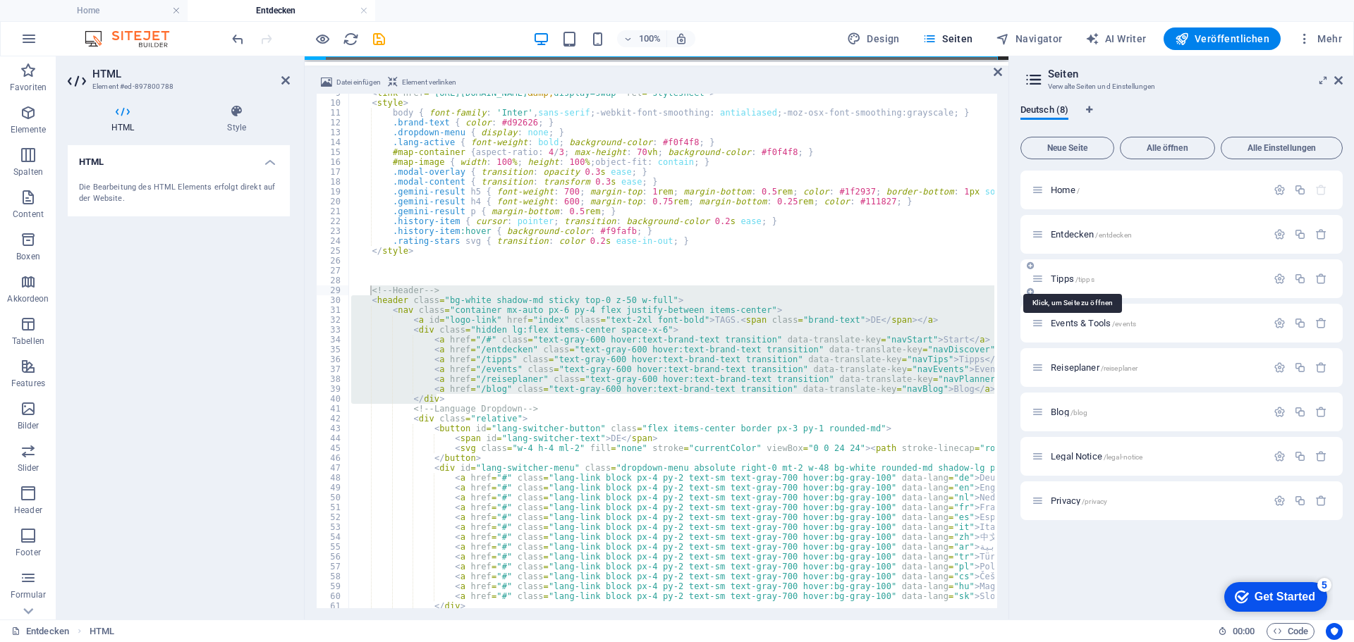
click at [1065, 279] on span "Tipps /tipps" at bounding box center [1072, 279] width 44 height 11
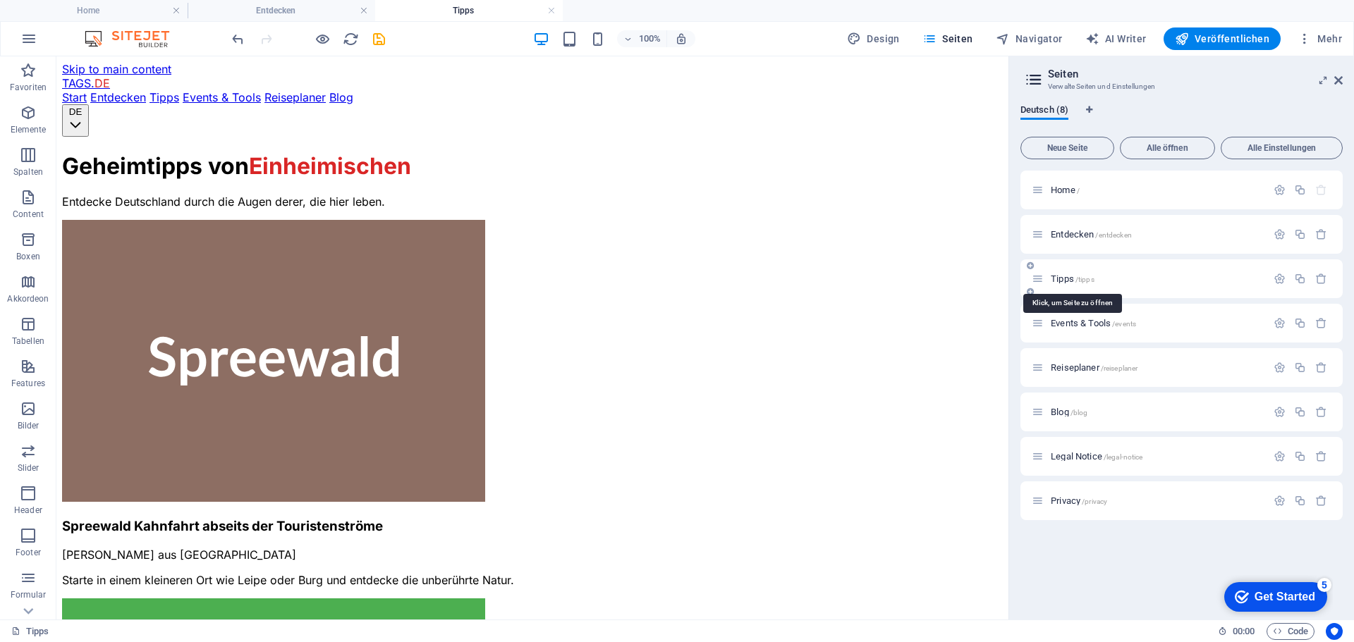
scroll to position [0, 0]
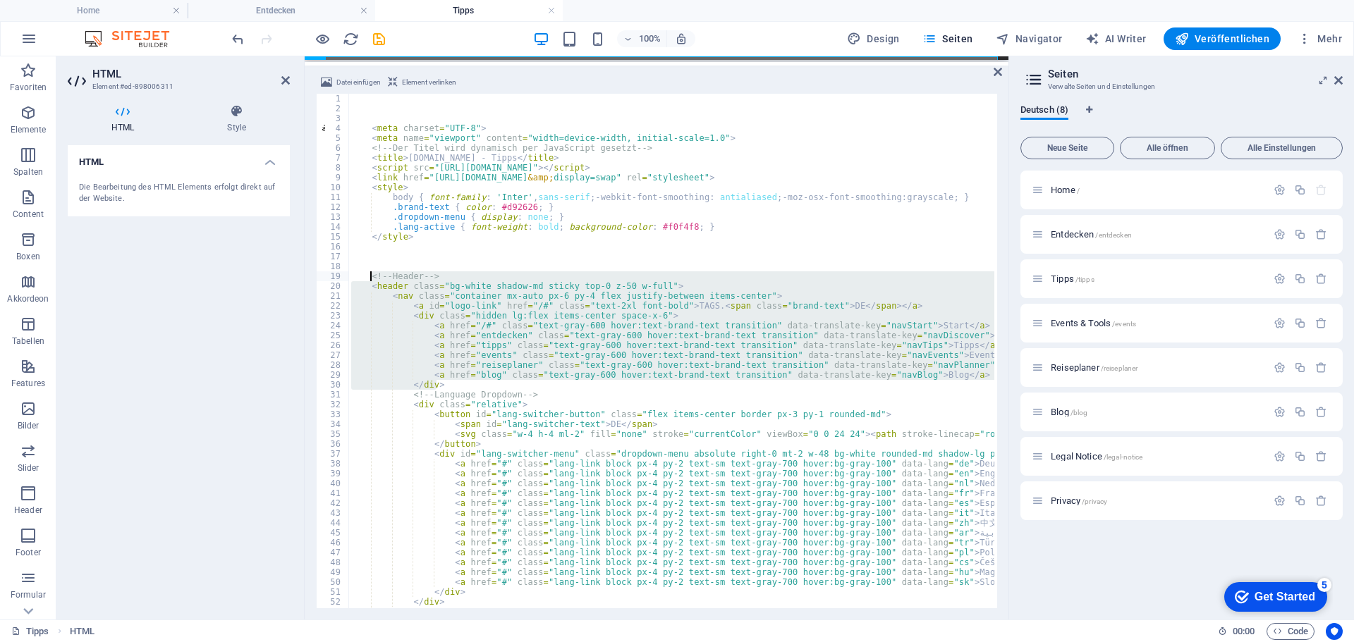
drag, startPoint x: 445, startPoint y: 384, endPoint x: 372, endPoint y: 276, distance: 129.8
type textarea "<!-- Header --> <header class="bg-white shadow-md sticky top-0 z-50 w-full">"
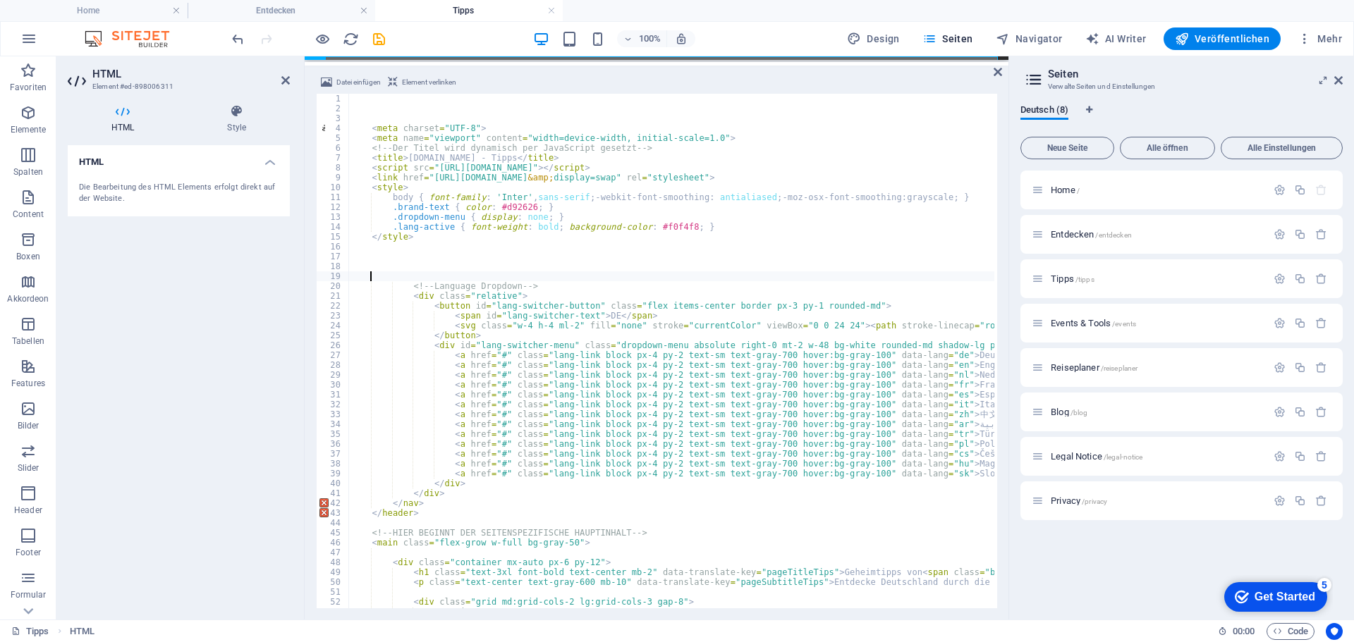
type textarea "</div>"
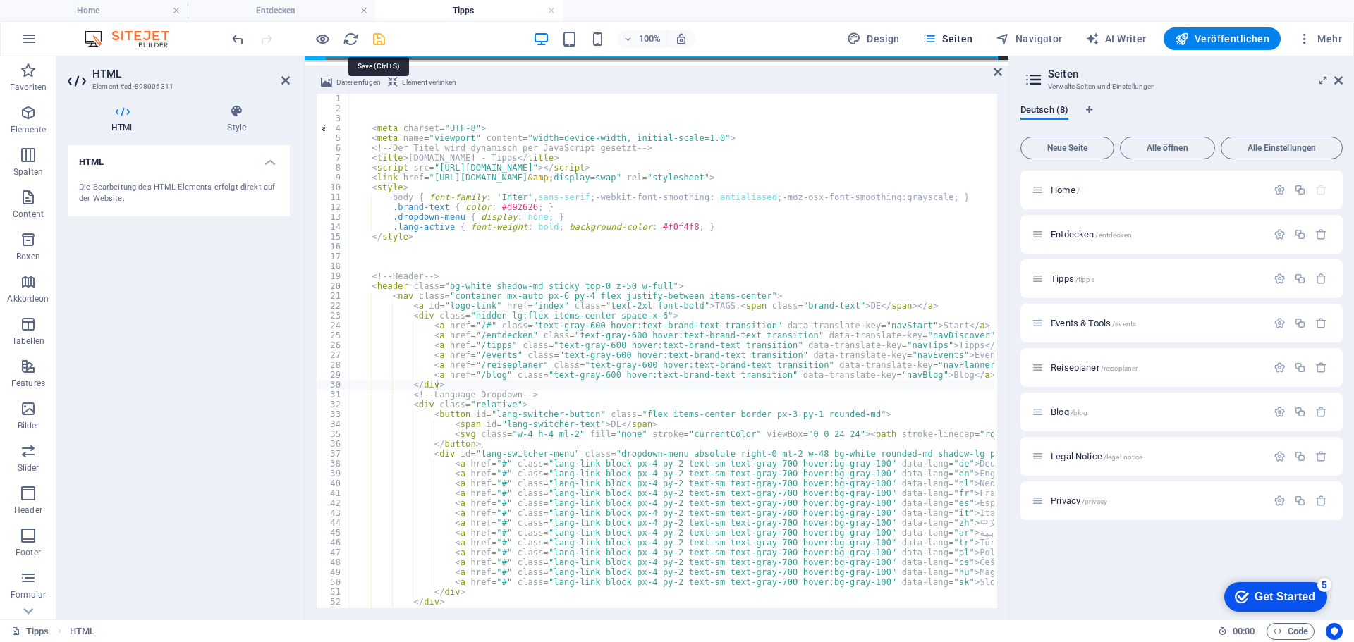
click at [379, 42] on icon "save" at bounding box center [379, 39] width 16 height 16
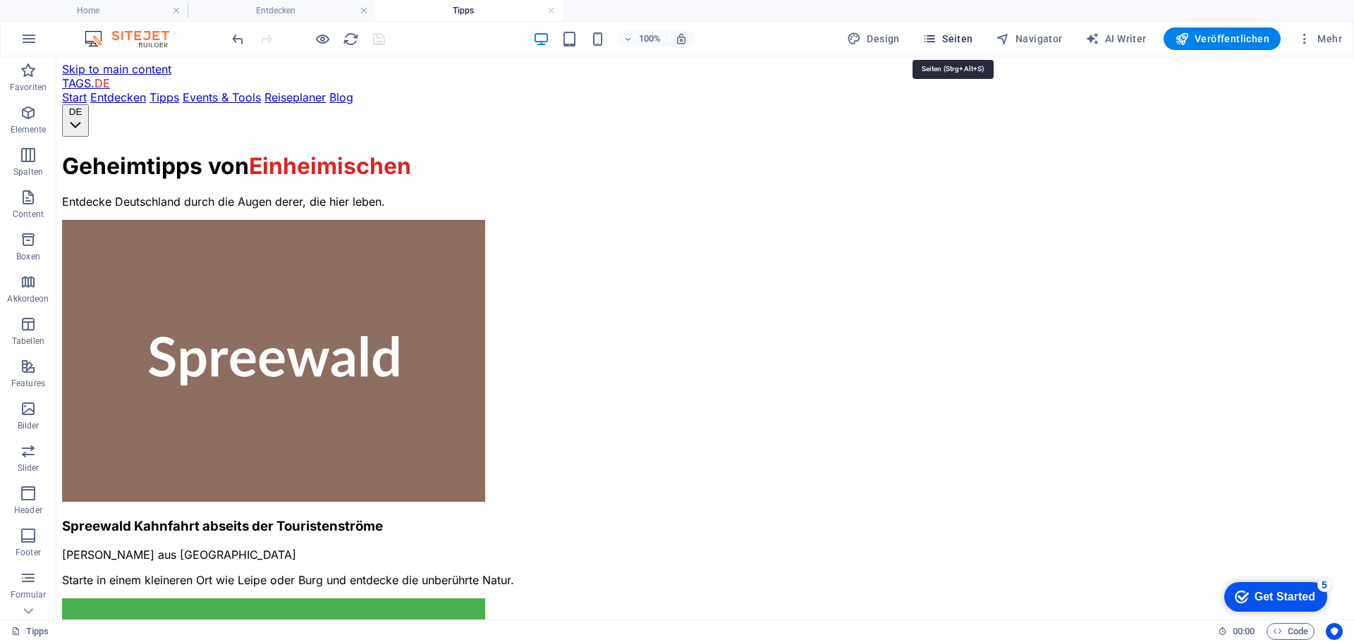
click at [967, 38] on span "Seiten" at bounding box center [947, 39] width 51 height 14
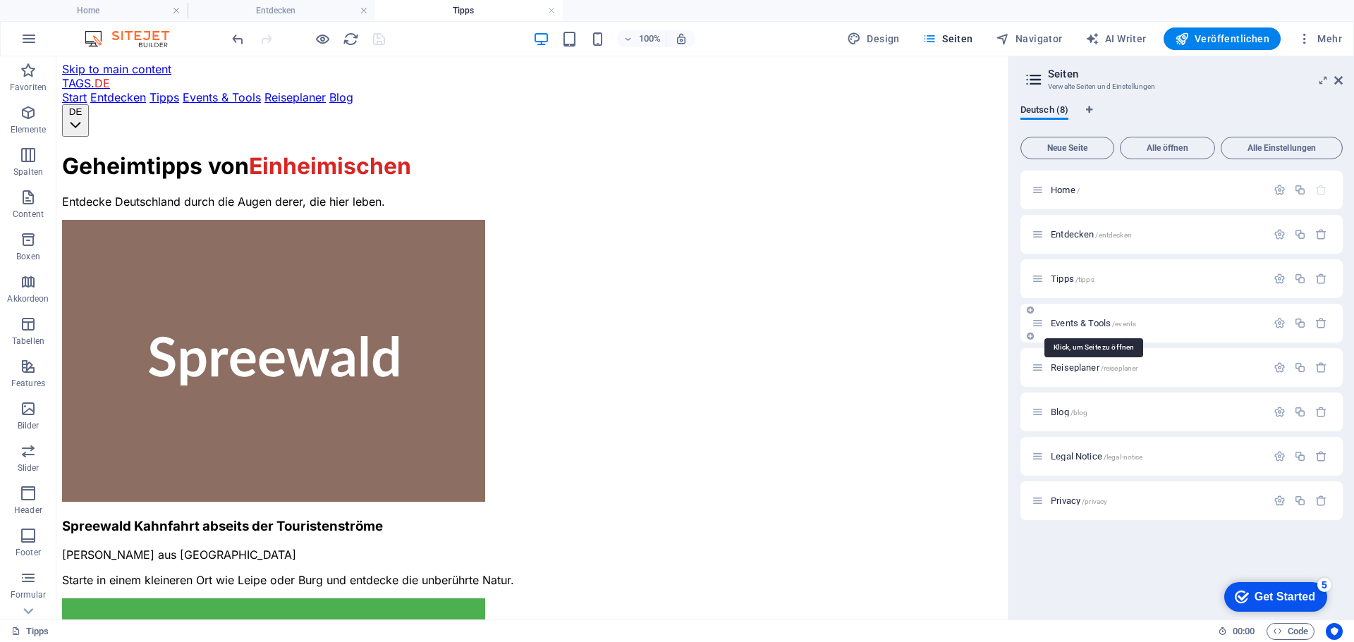
click at [1067, 321] on span "Events & Tools /events" at bounding box center [1092, 323] width 85 height 11
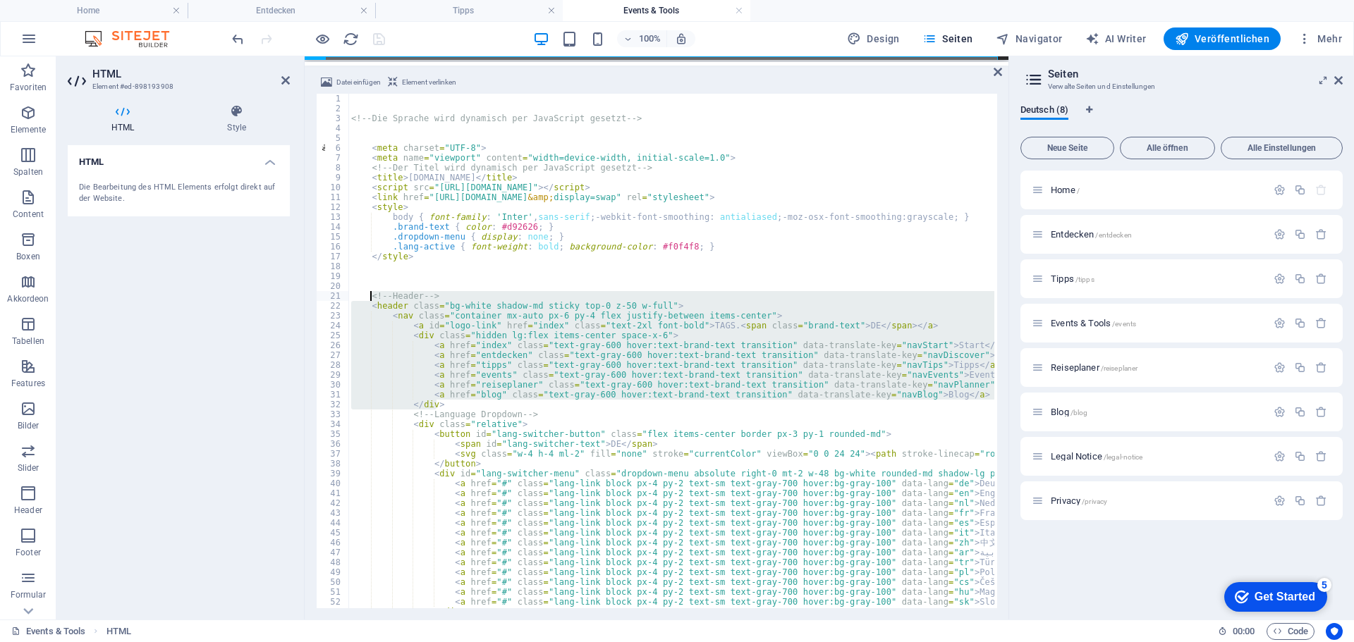
drag, startPoint x: 442, startPoint y: 403, endPoint x: 372, endPoint y: 298, distance: 126.5
type textarea "<!-- Header --> <header class="bg-white shadow-md sticky top-0 z-50 w-full">"
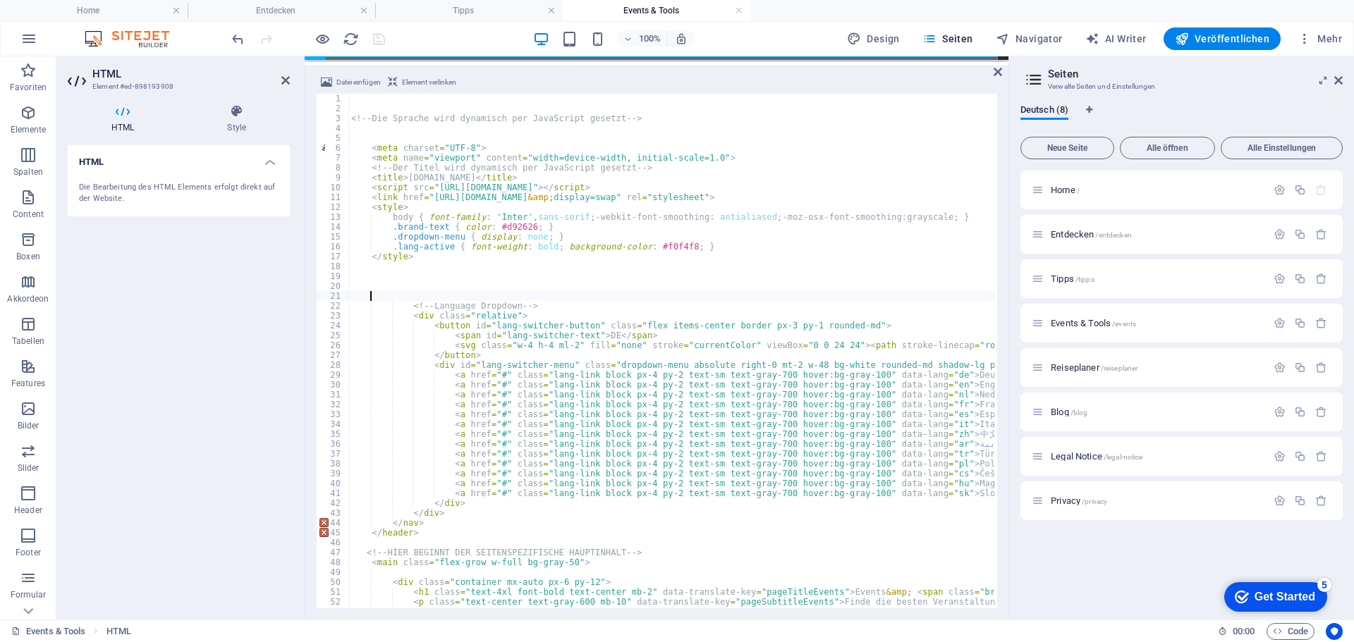
type textarea "</div>"
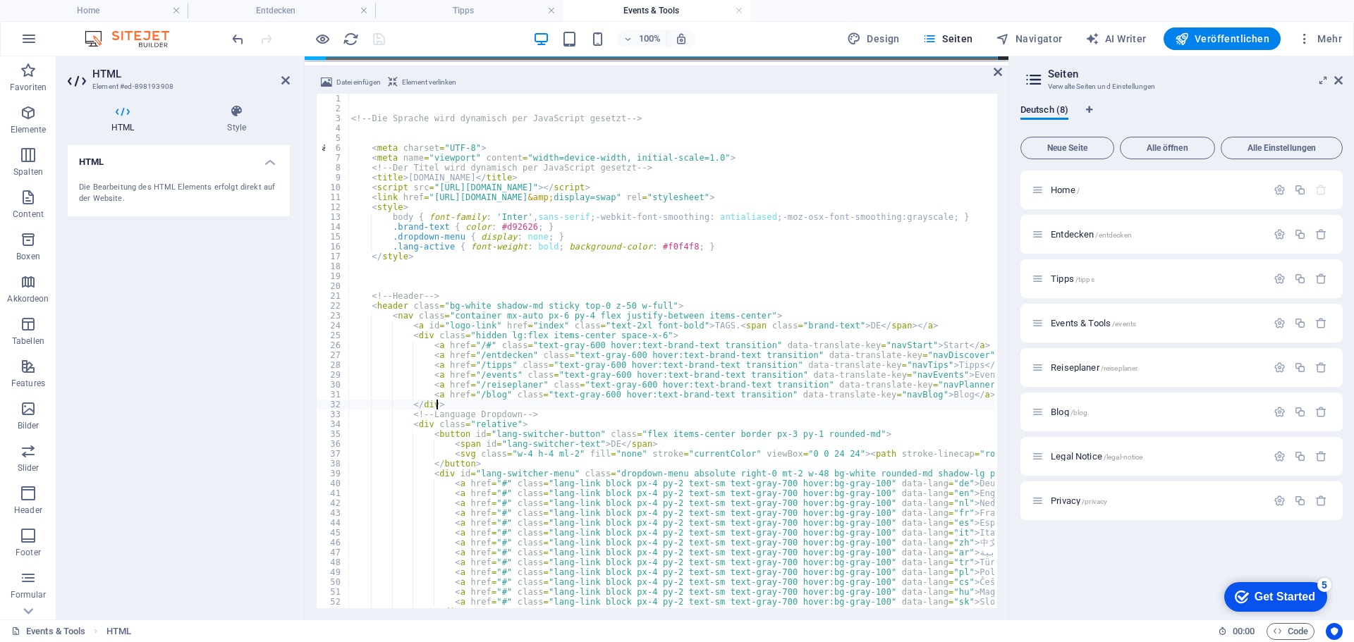
click at [431, 42] on div "100% Design Seiten Navigator AI Writer Veröffentlichen Mehr" at bounding box center [788, 38] width 1118 height 23
click at [376, 35] on icon "save" at bounding box center [379, 39] width 16 height 16
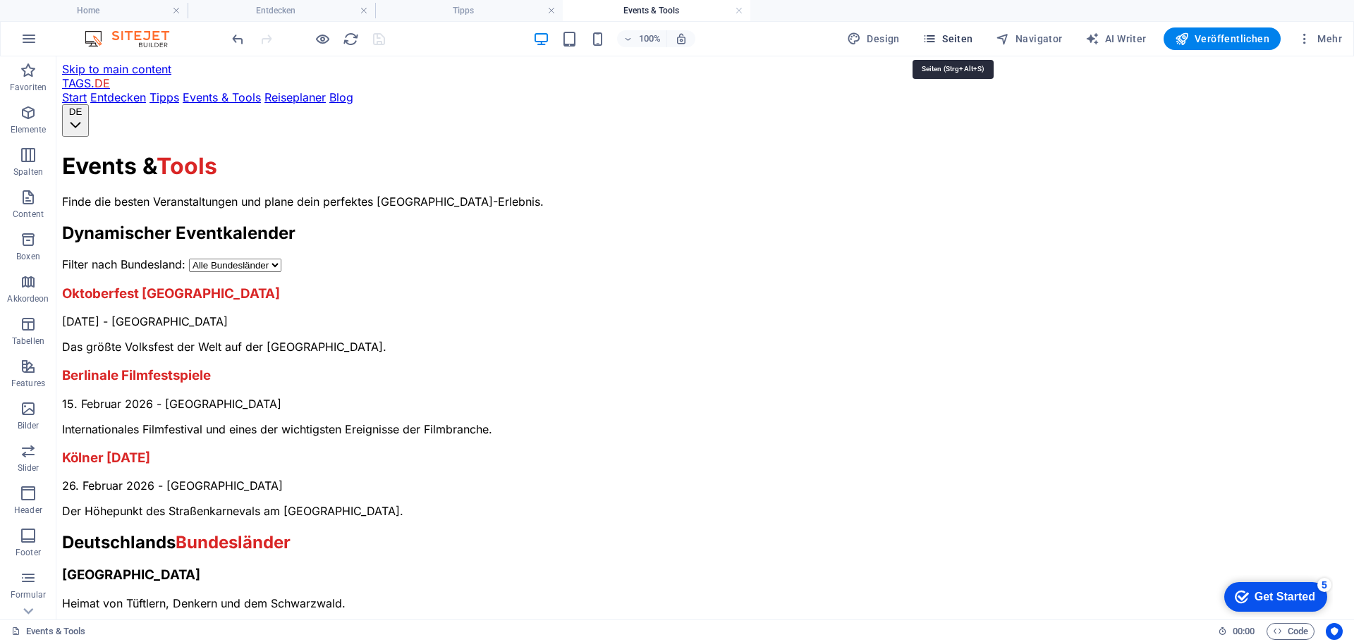
click at [956, 39] on span "Seiten" at bounding box center [947, 39] width 51 height 14
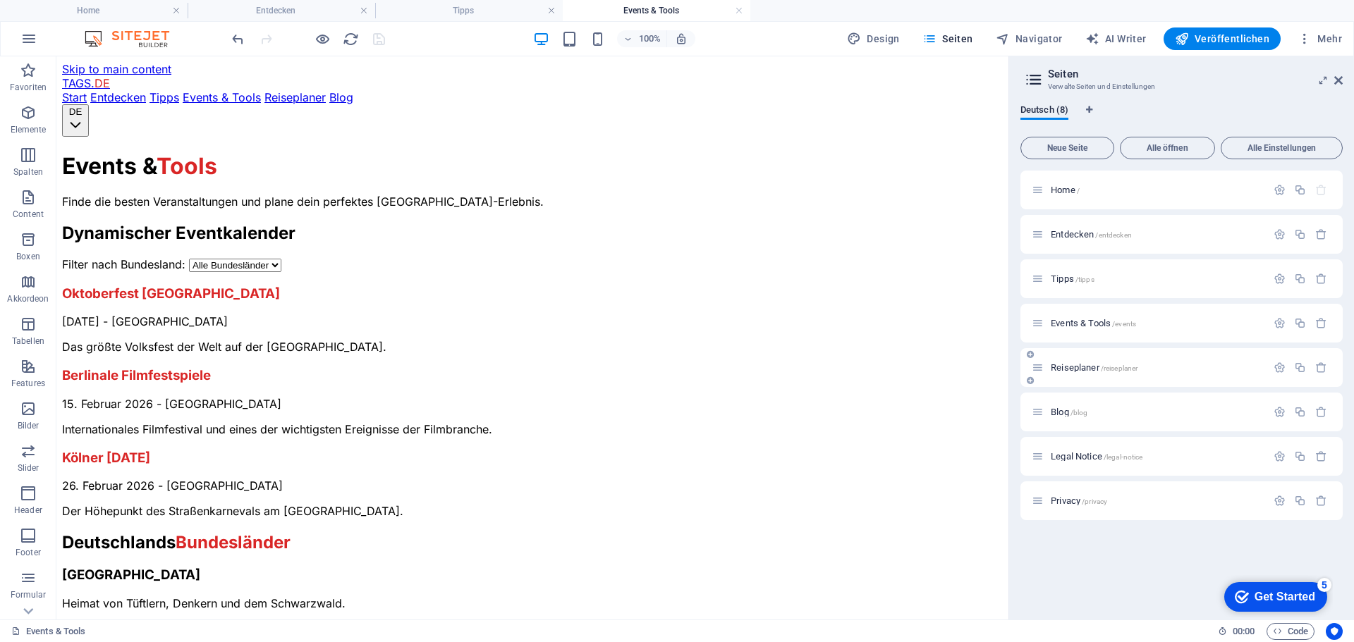
click at [1075, 364] on span "Reiseplaner /reiseplaner" at bounding box center [1093, 367] width 87 height 11
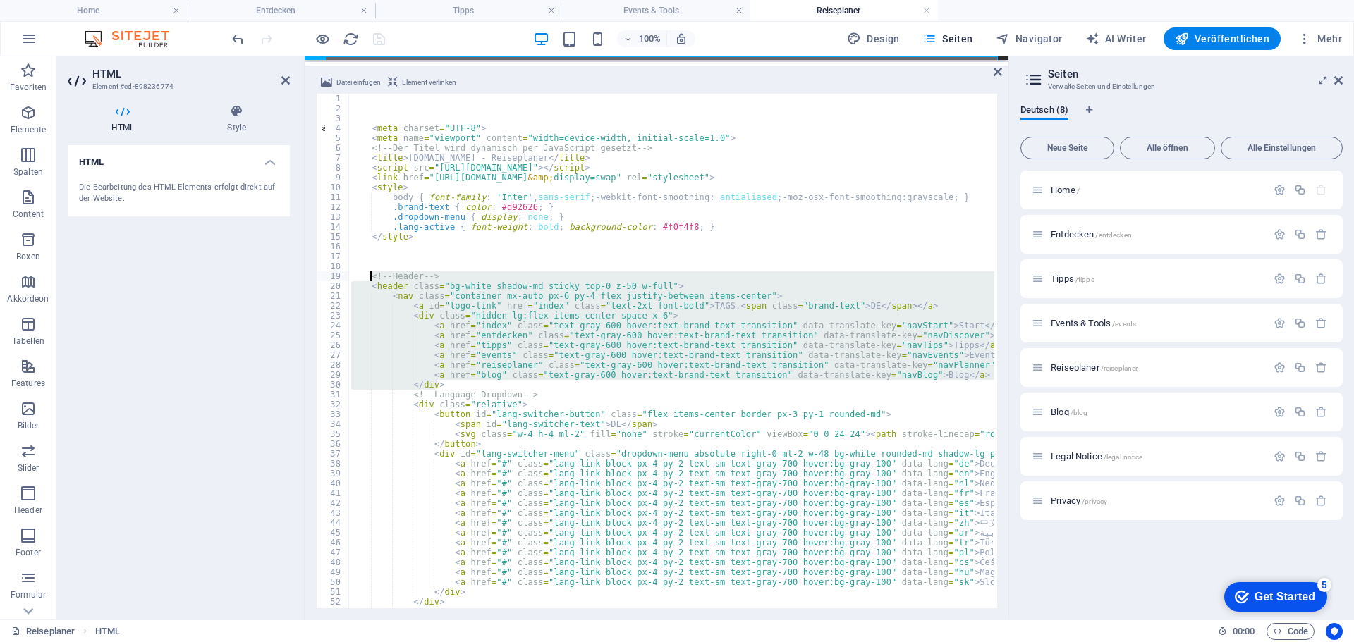
drag, startPoint x: 442, startPoint y: 387, endPoint x: 372, endPoint y: 274, distance: 133.0
type textarea "<!-- Header --> <header class="bg-white shadow-md sticky top-0 z-50 w-full">"
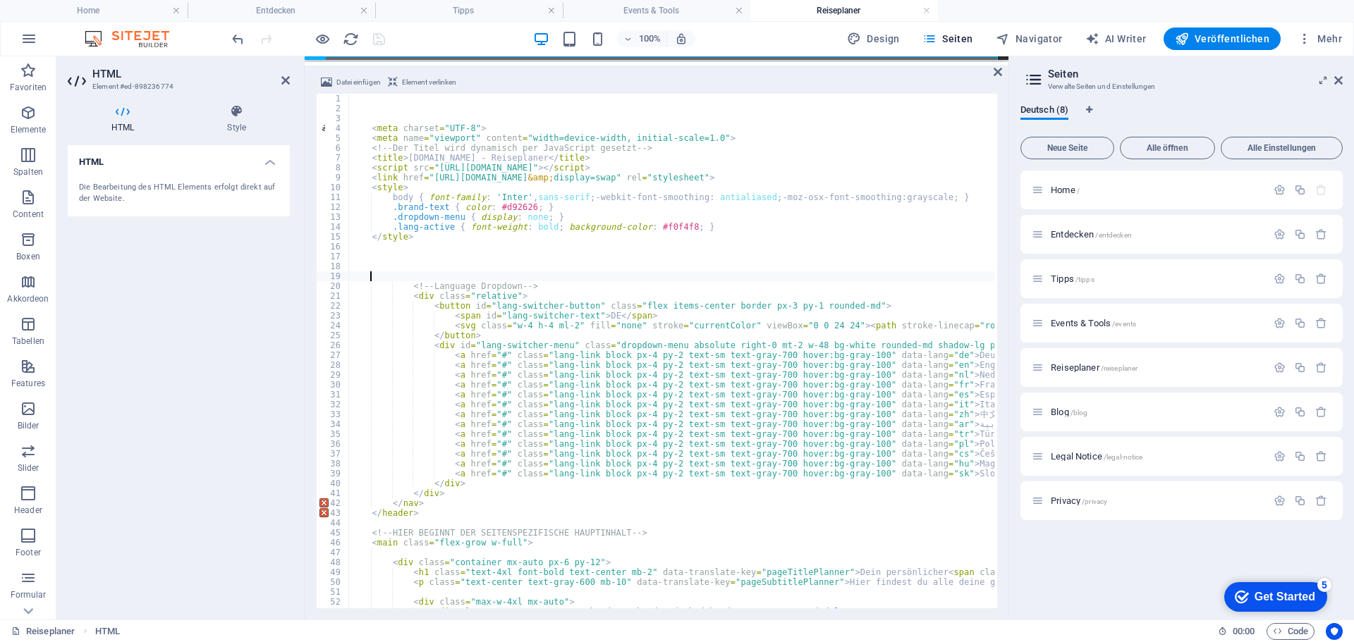
type textarea "</div>"
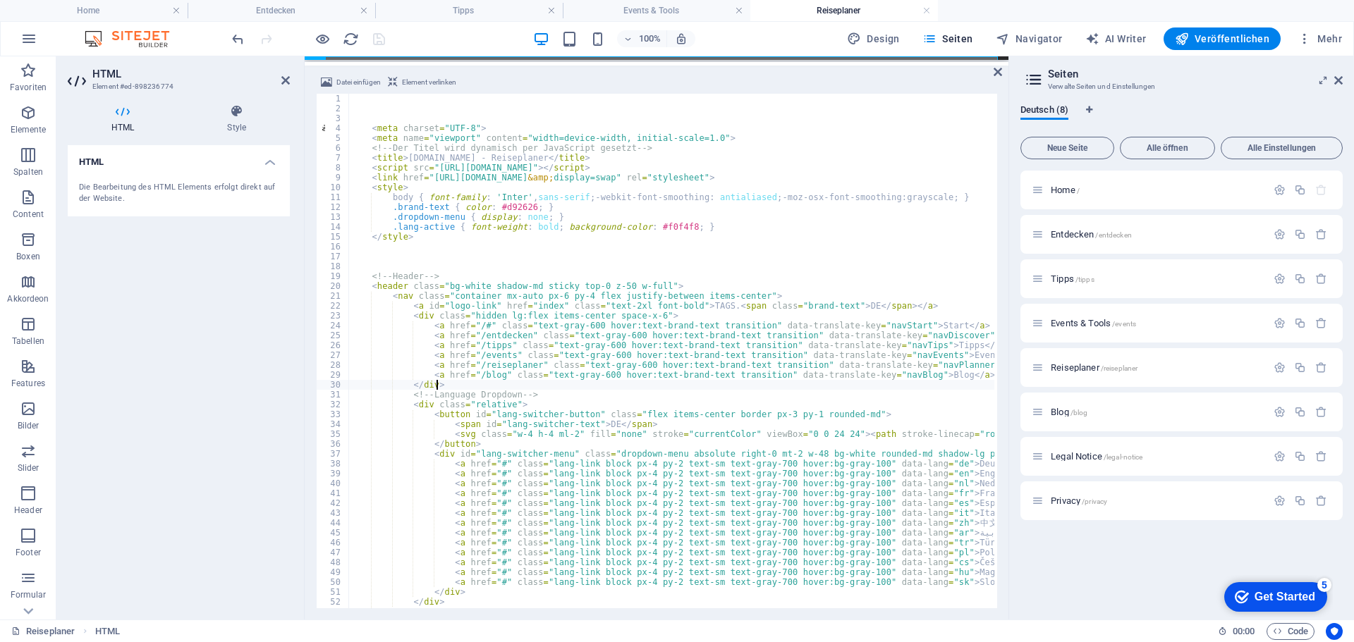
click at [466, 37] on div "100% Design Seiten Navigator AI Writer Veröffentlichen Mehr" at bounding box center [788, 38] width 1118 height 23
click at [379, 37] on icon "save" at bounding box center [379, 39] width 16 height 16
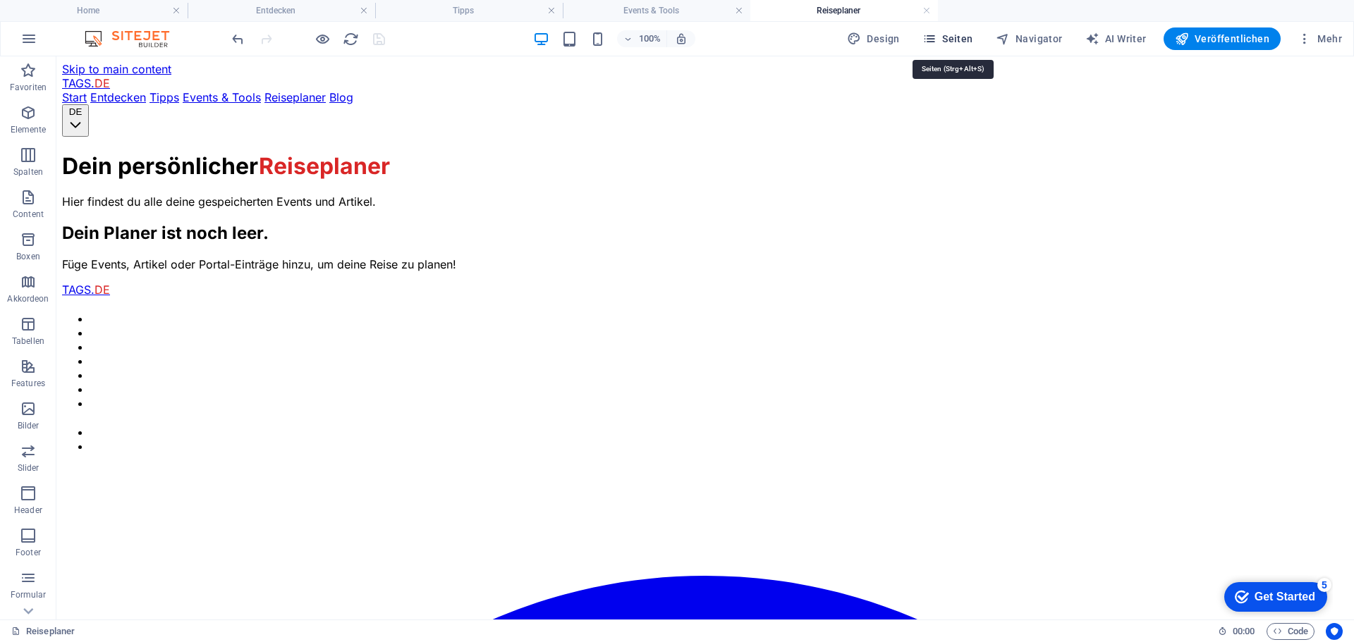
click at [960, 36] on span "Seiten" at bounding box center [947, 39] width 51 height 14
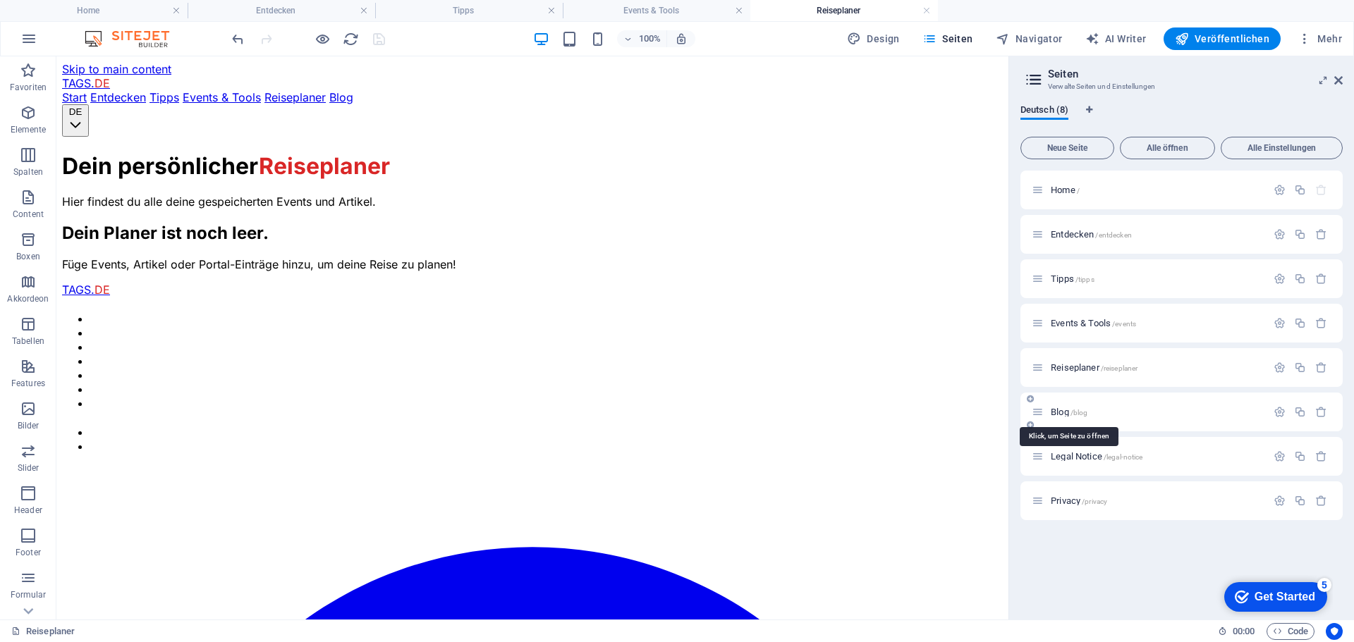
click at [1062, 410] on span "Blog /blog" at bounding box center [1068, 412] width 37 height 11
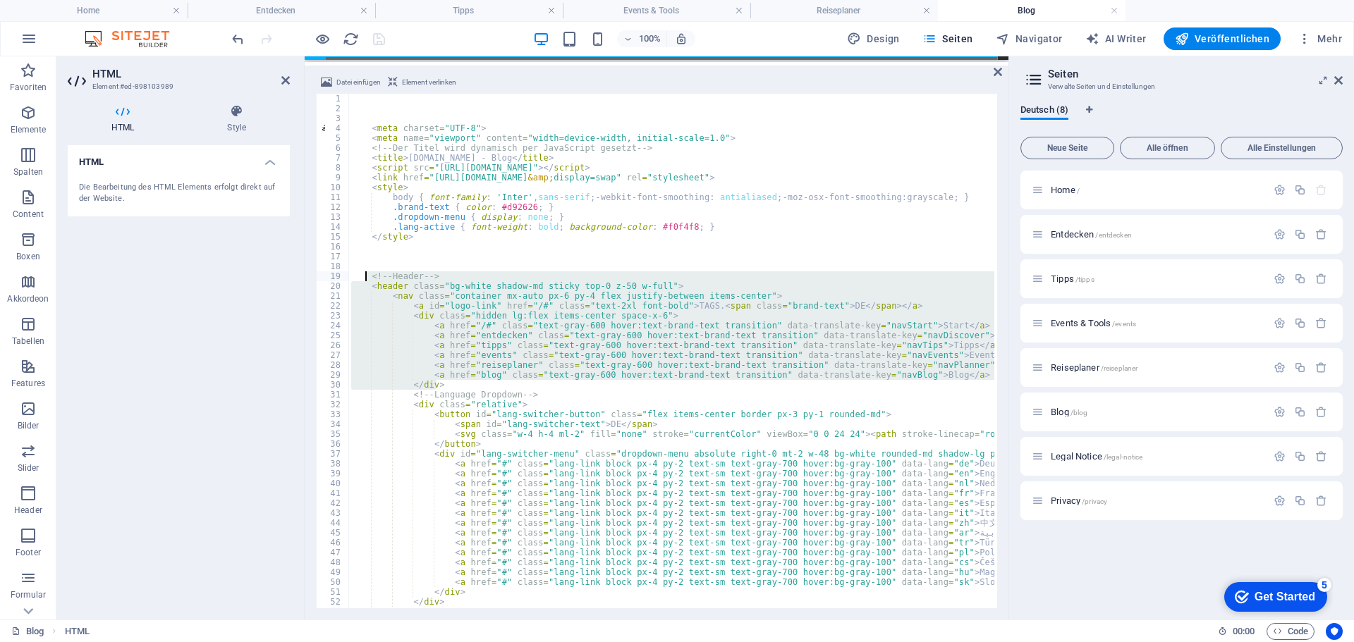
drag, startPoint x: 443, startPoint y: 384, endPoint x: 368, endPoint y: 277, distance: 130.5
click at [436, 291] on div "< meta charset = "UTF-8" > < meta name = "viewport" content = "width=device-wid…" at bounding box center [671, 351] width 646 height 515
drag, startPoint x: 438, startPoint y: 387, endPoint x: 370, endPoint y: 276, distance: 129.7
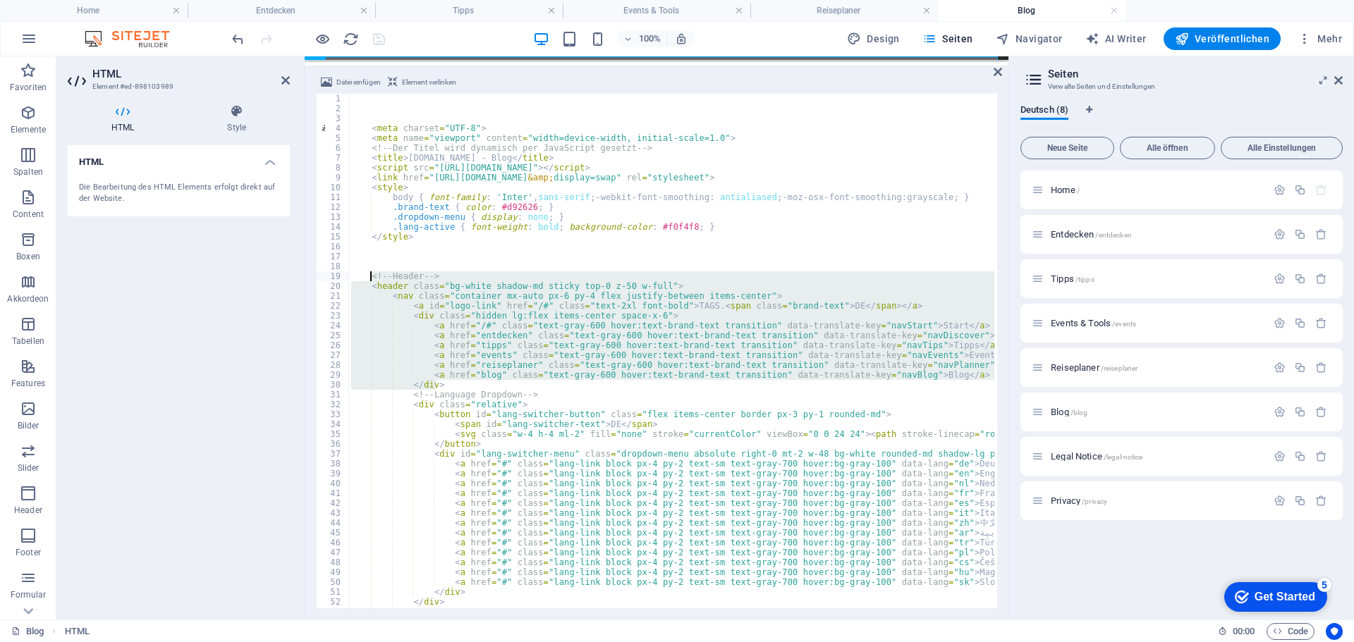
type textarea "<!-- Header --> <header class="bg-white shadow-md sticky top-0 z-50 w-full">"
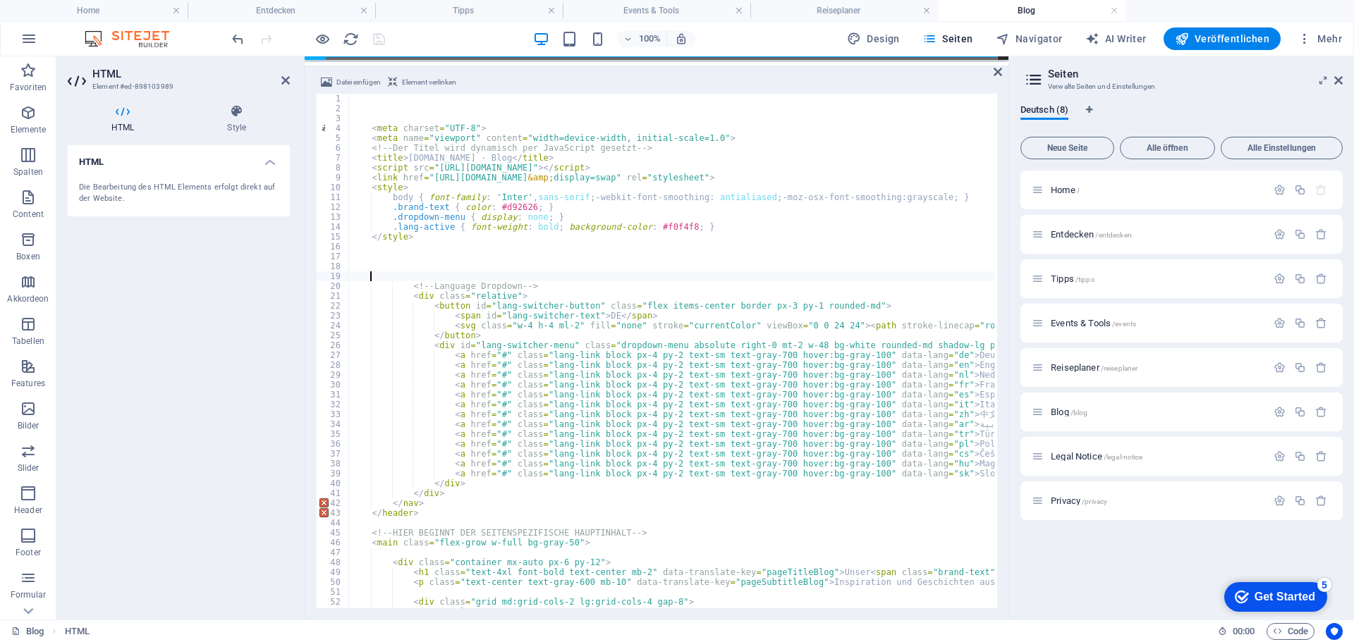
paste textarea "</div>"
type textarea "</div>"
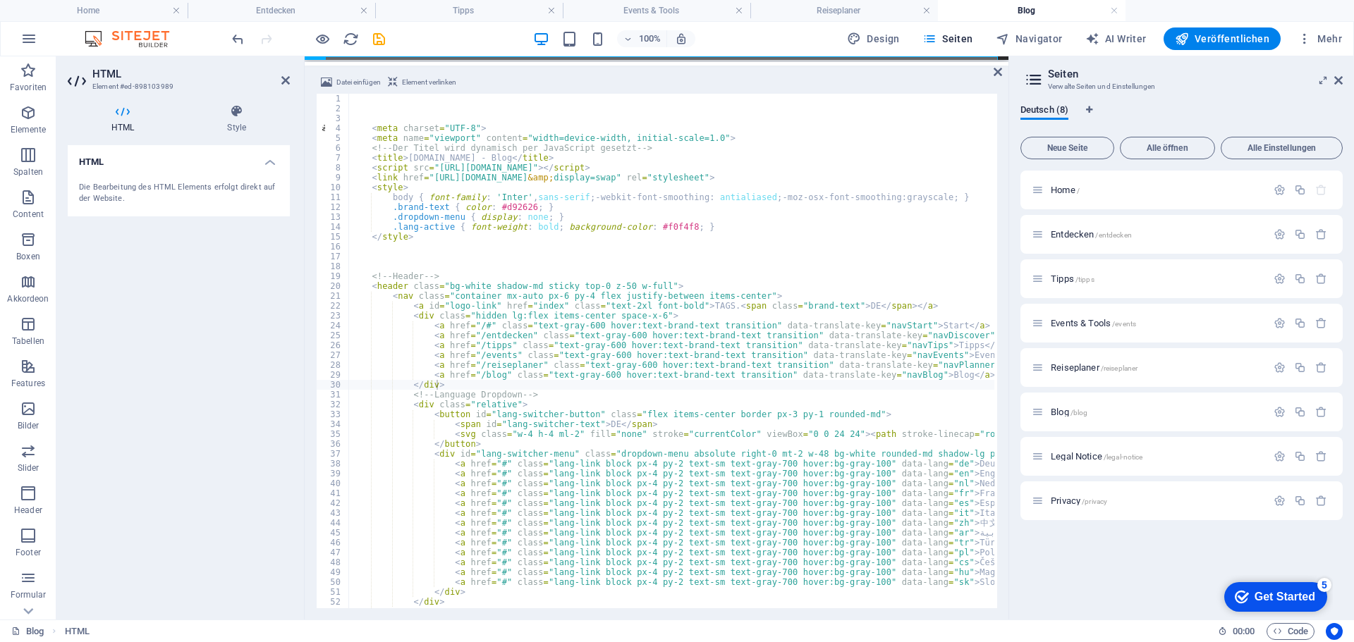
click at [429, 42] on div "100% Design Seiten Navigator AI Writer Veröffentlichen Mehr" at bounding box center [788, 38] width 1118 height 23
click at [381, 37] on icon "save" at bounding box center [379, 39] width 16 height 16
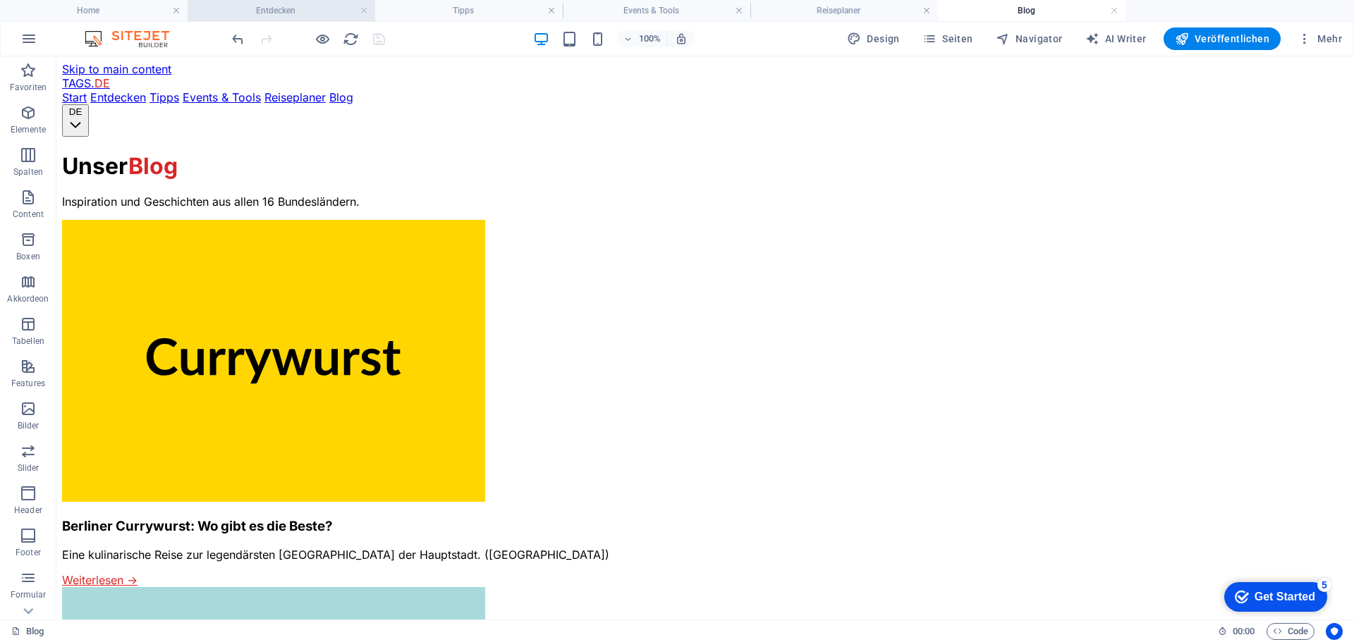
click at [261, 1] on li "Entdecken" at bounding box center [282, 10] width 188 height 21
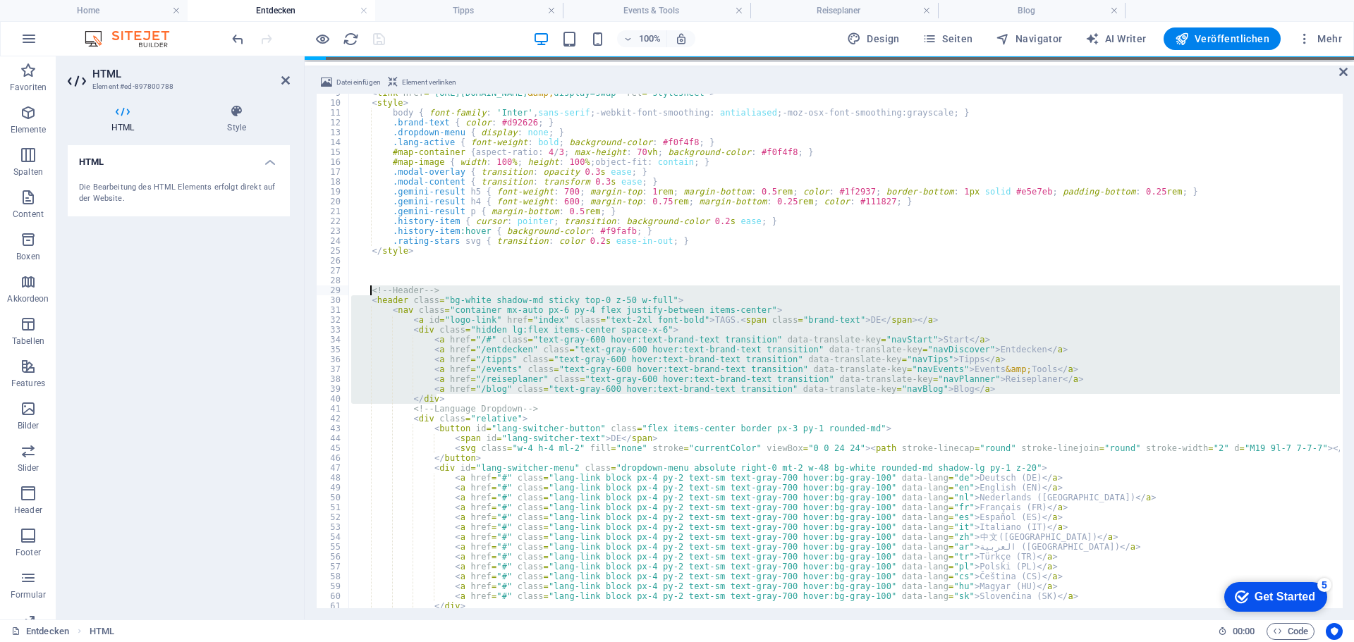
scroll to position [85, 0]
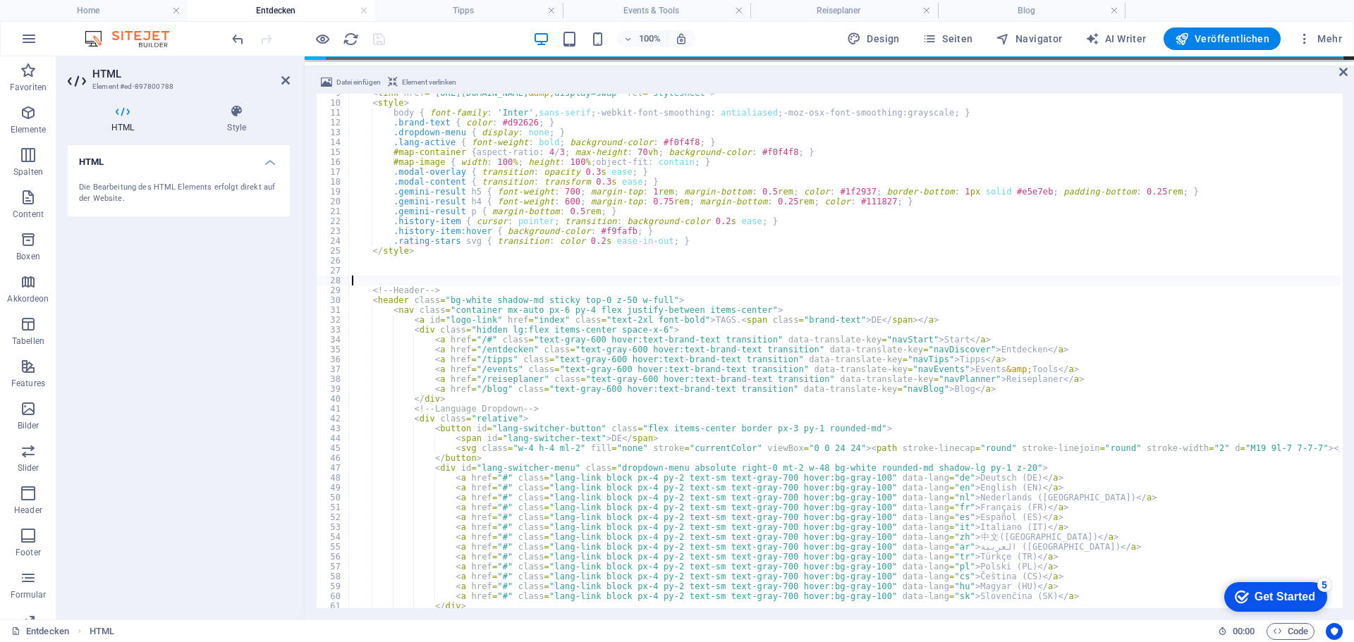
type input "e"
type textarea "<!-- Header -->"
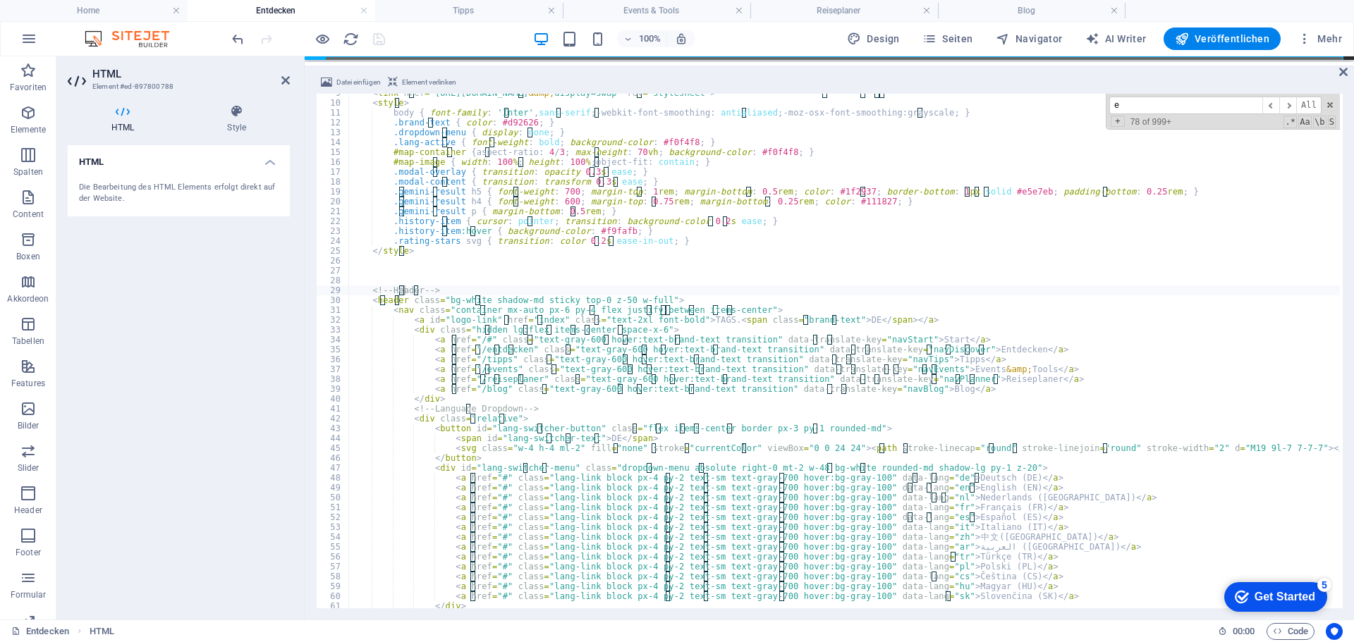
type input "en"
type textarea "<nav class="container mx-auto px-6 py-4 flex justify-between items-center">"
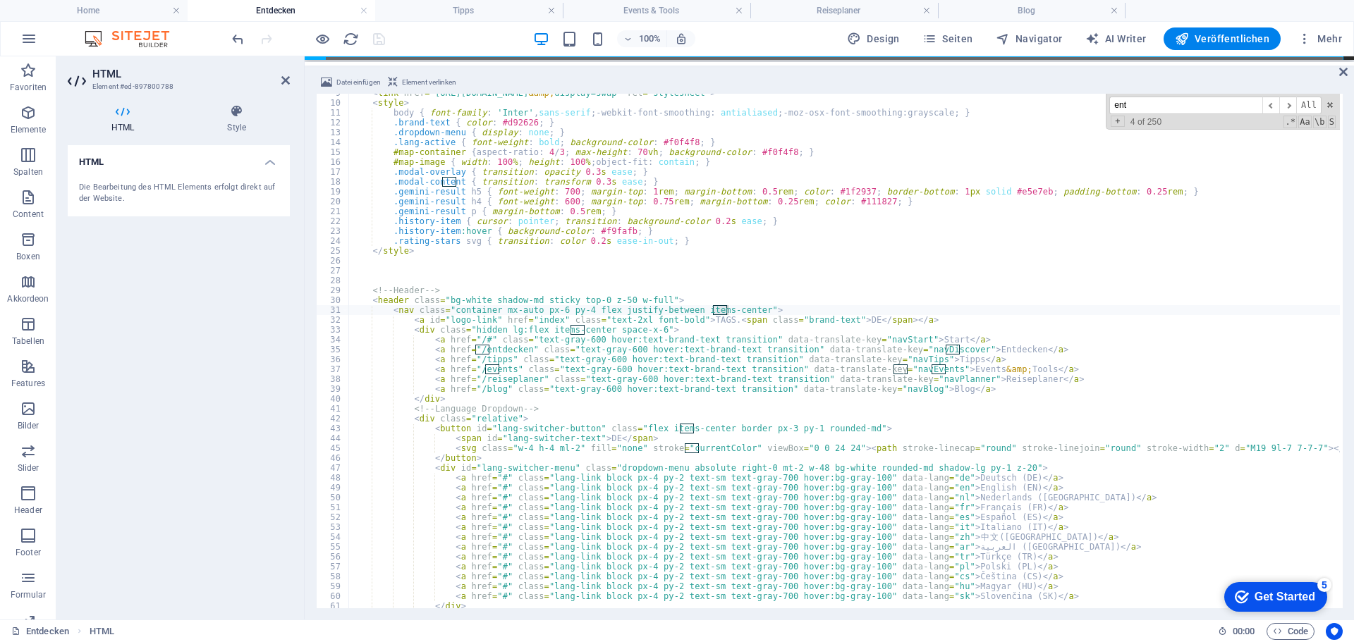
type input "entd"
type textarea "<a href="/entdecken" class="text-gray-600 hover:text-brand-text transition" dat…"
type input "entdecken"
click at [1292, 110] on span "​" at bounding box center [1287, 106] width 17 height 18
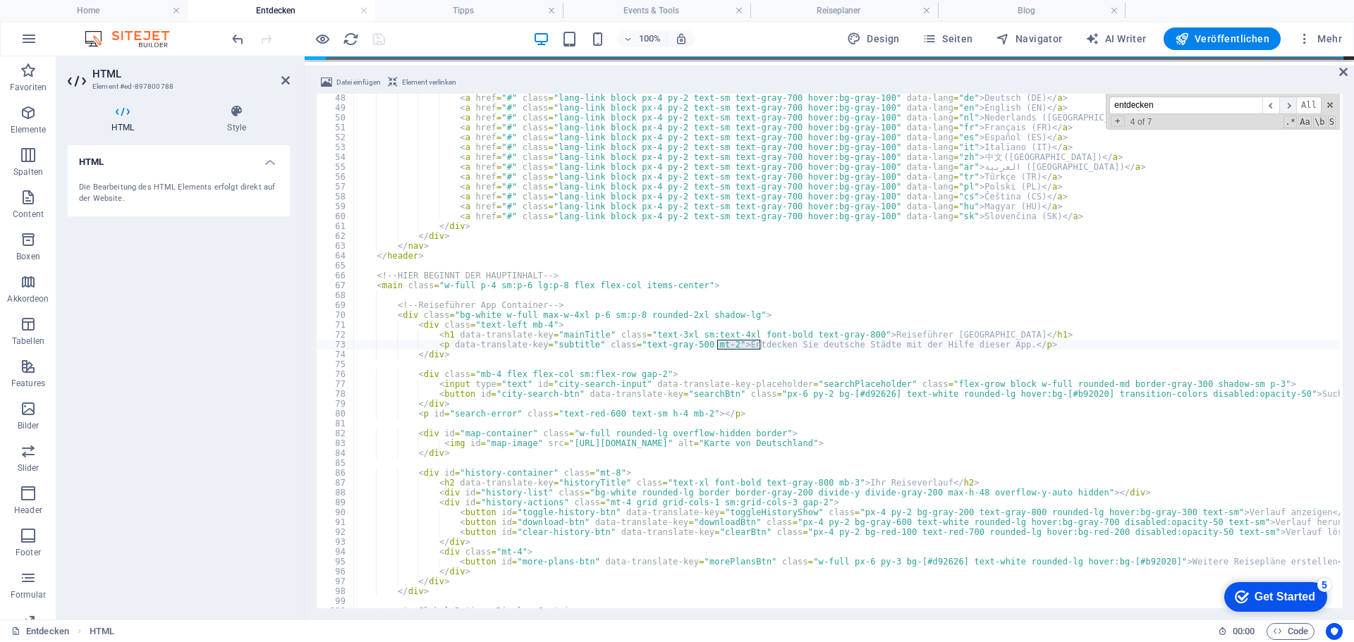
scroll to position [465, 0]
click at [1292, 110] on span "​" at bounding box center [1287, 106] width 17 height 18
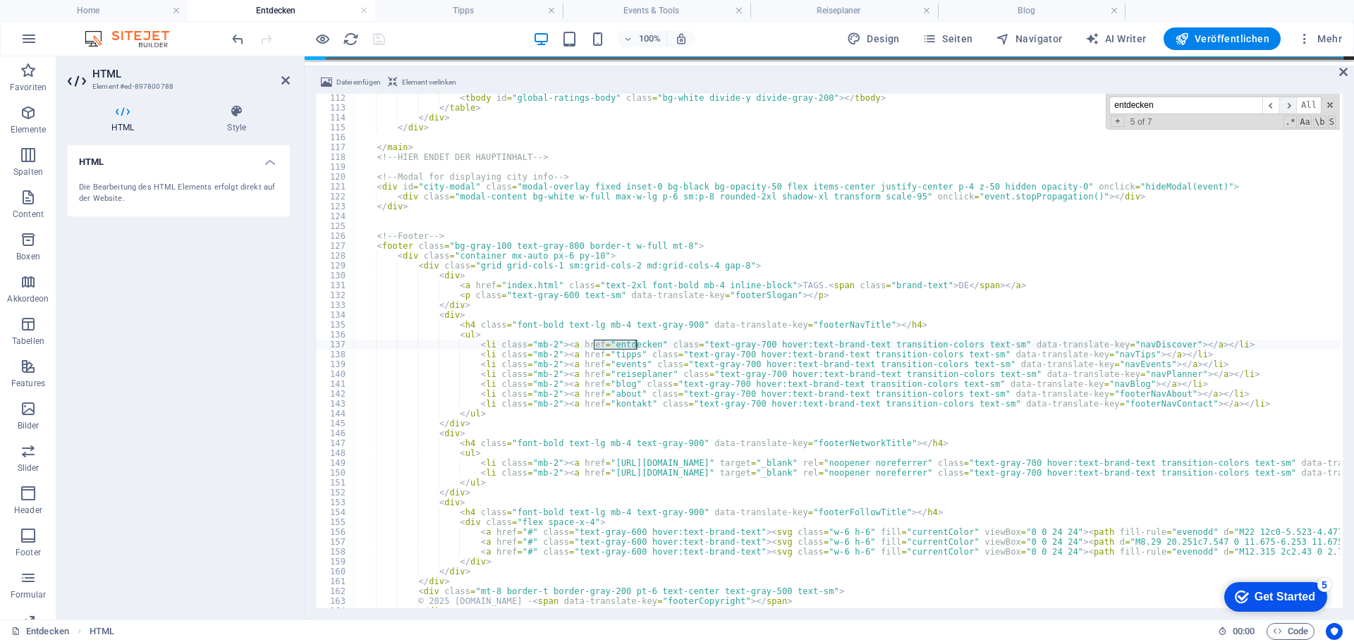
scroll to position [1096, 0]
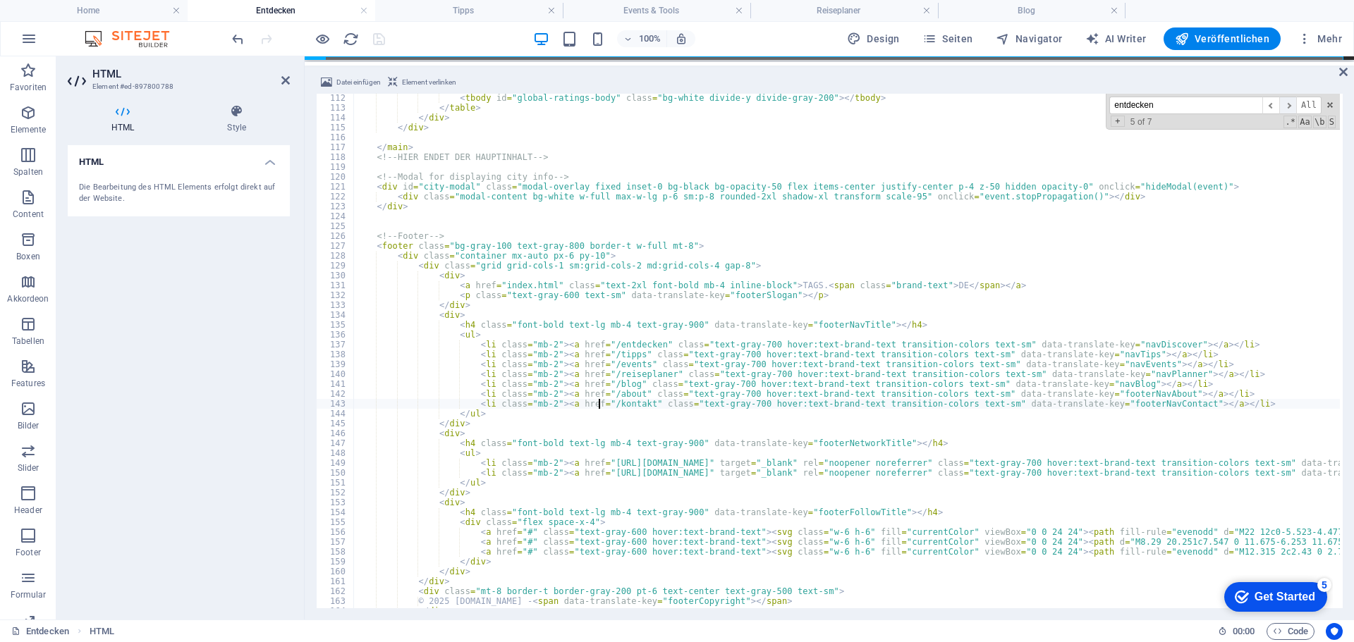
type textarea "<li class="mb-2"><a href="/kontakt" class="text-gray-700 hover:text-brand-text …"
click at [1288, 106] on span "​" at bounding box center [1287, 106] width 17 height 18
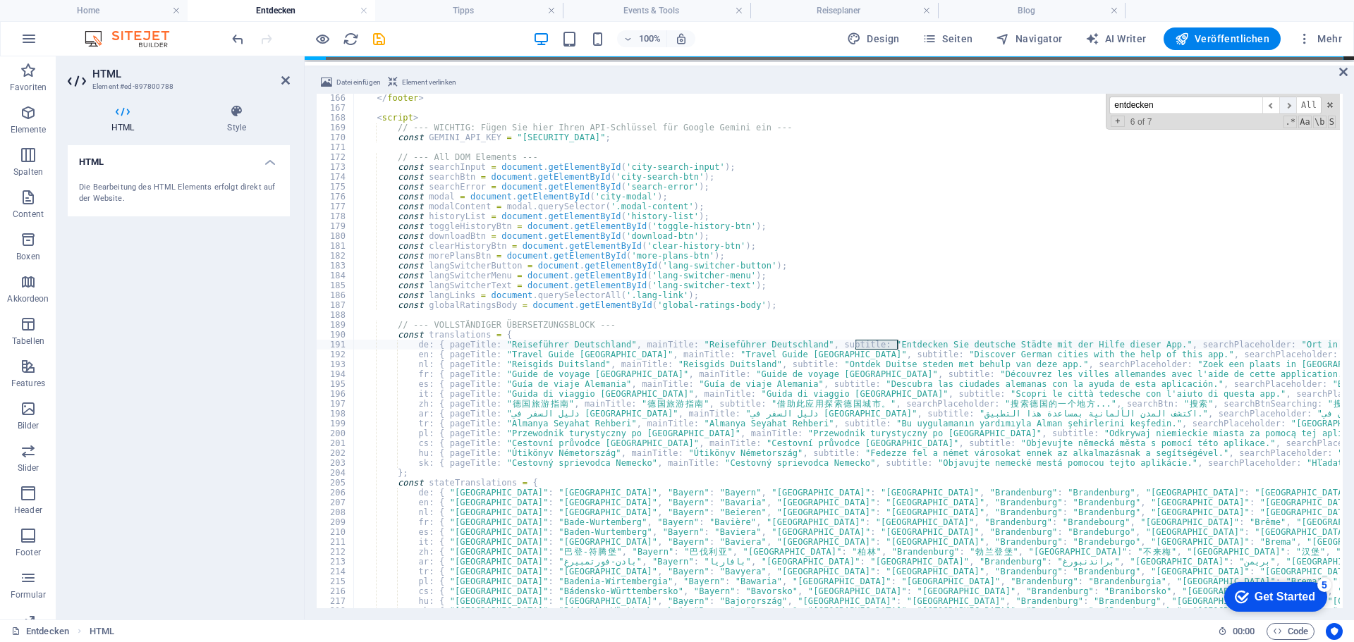
scroll to position [1629, 0]
click at [1288, 106] on span "​" at bounding box center [1287, 106] width 17 height 18
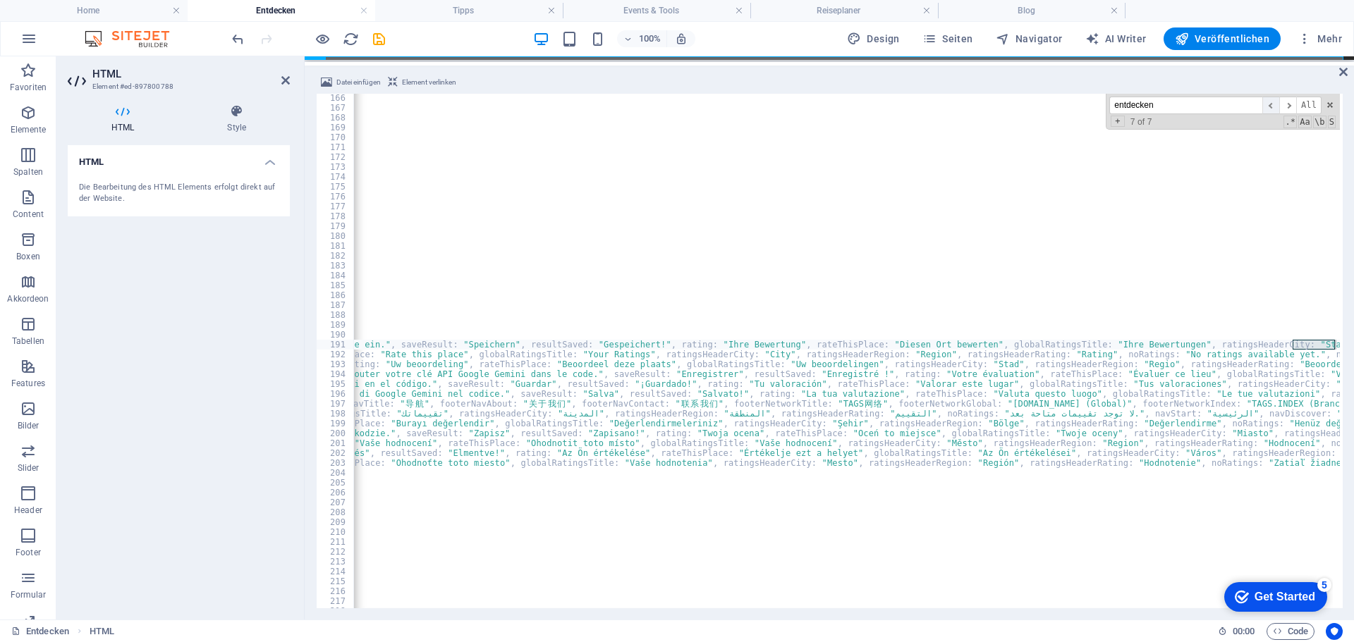
click at [1273, 102] on span "​" at bounding box center [1270, 106] width 17 height 18
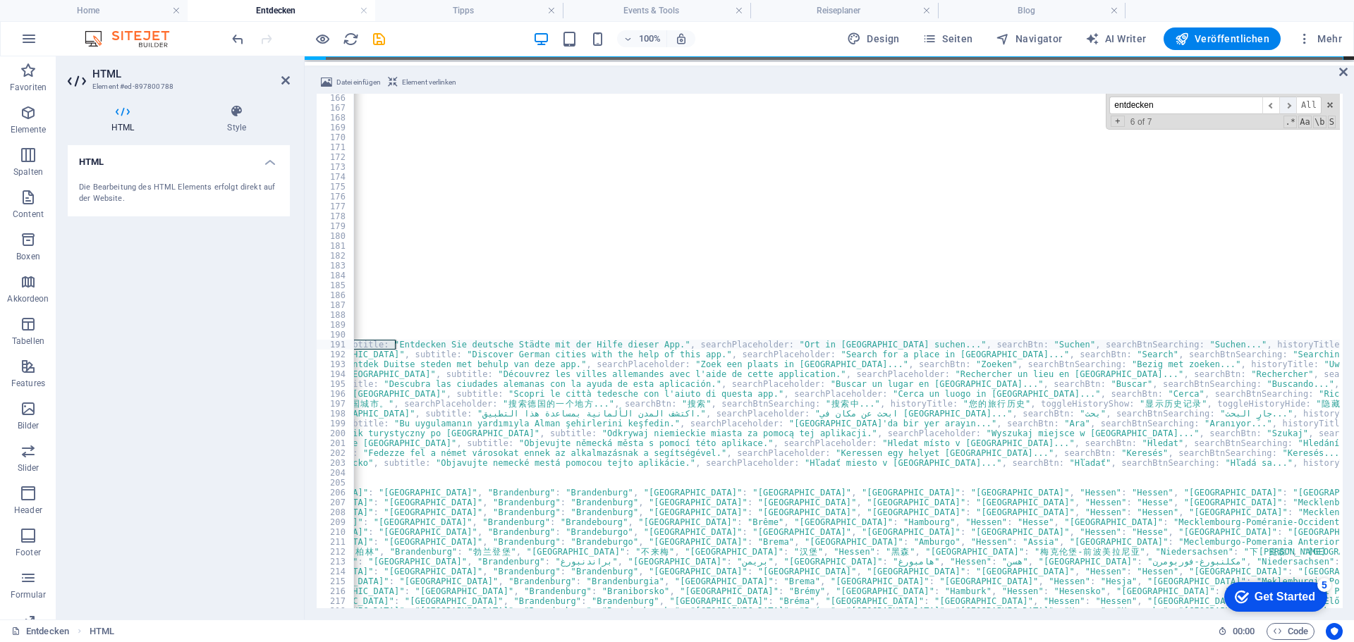
click at [1289, 105] on span "​" at bounding box center [1287, 106] width 17 height 18
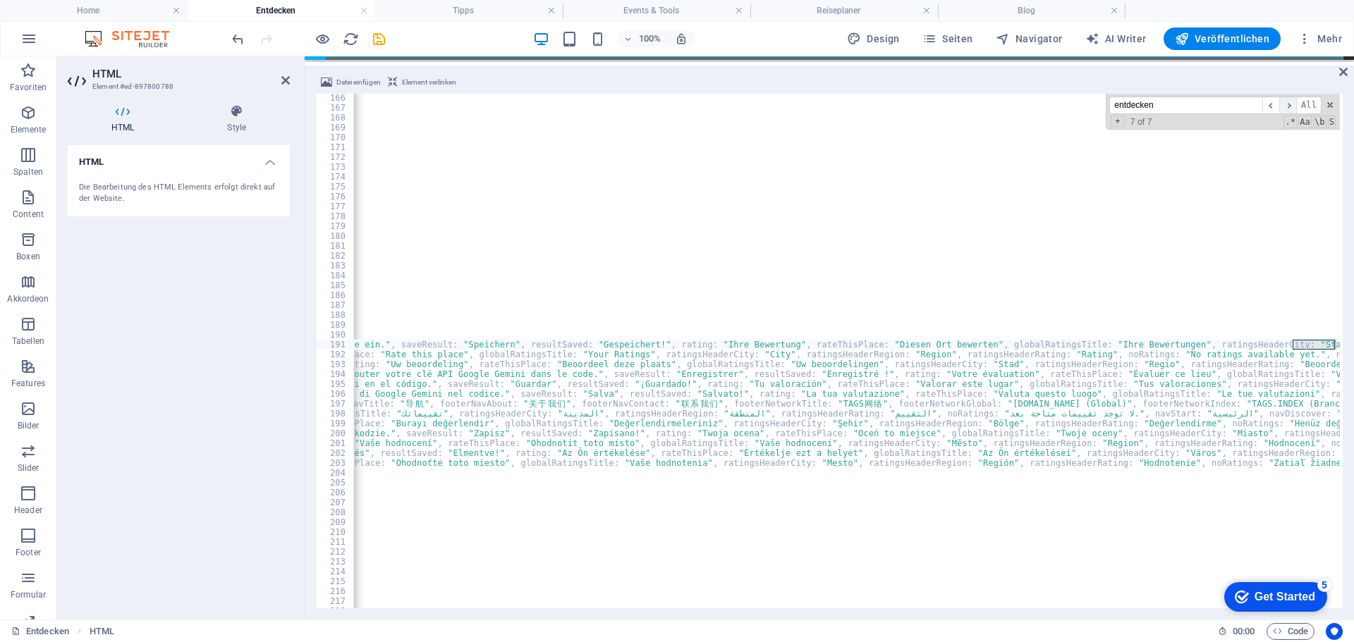
click at [1289, 105] on span "​" at bounding box center [1287, 106] width 17 height 18
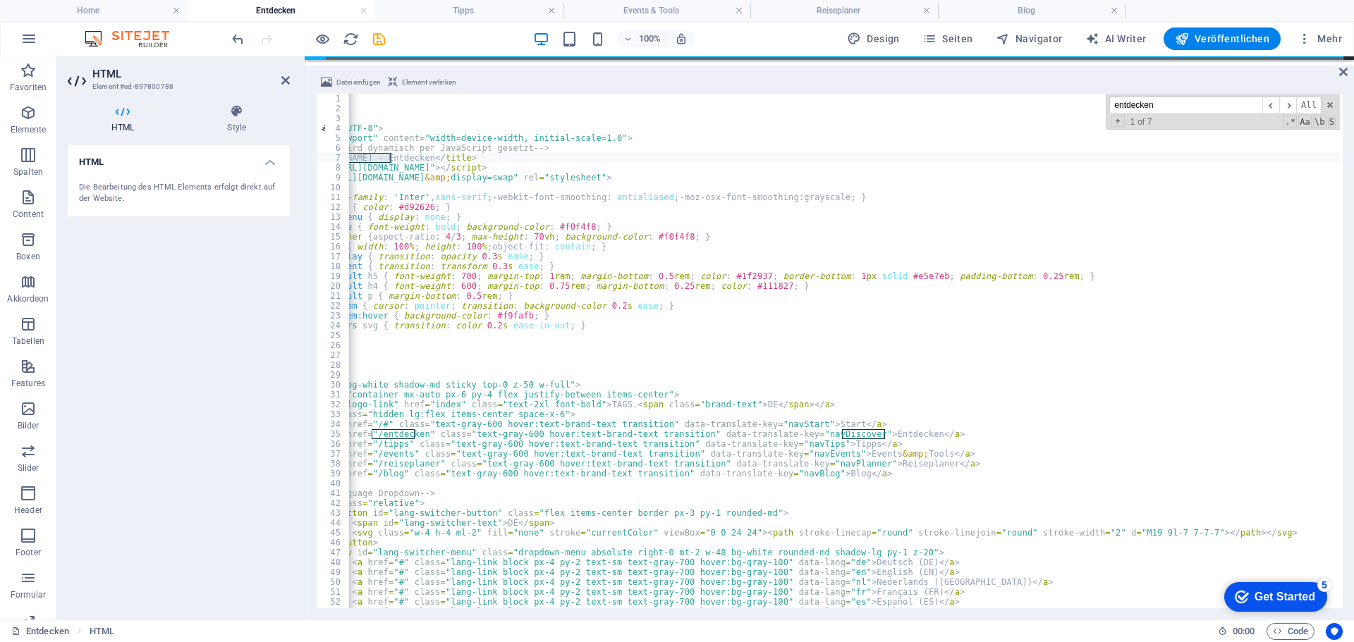
click at [1230, 105] on input "entdecken" at bounding box center [1185, 106] width 153 height 18
type input "e"
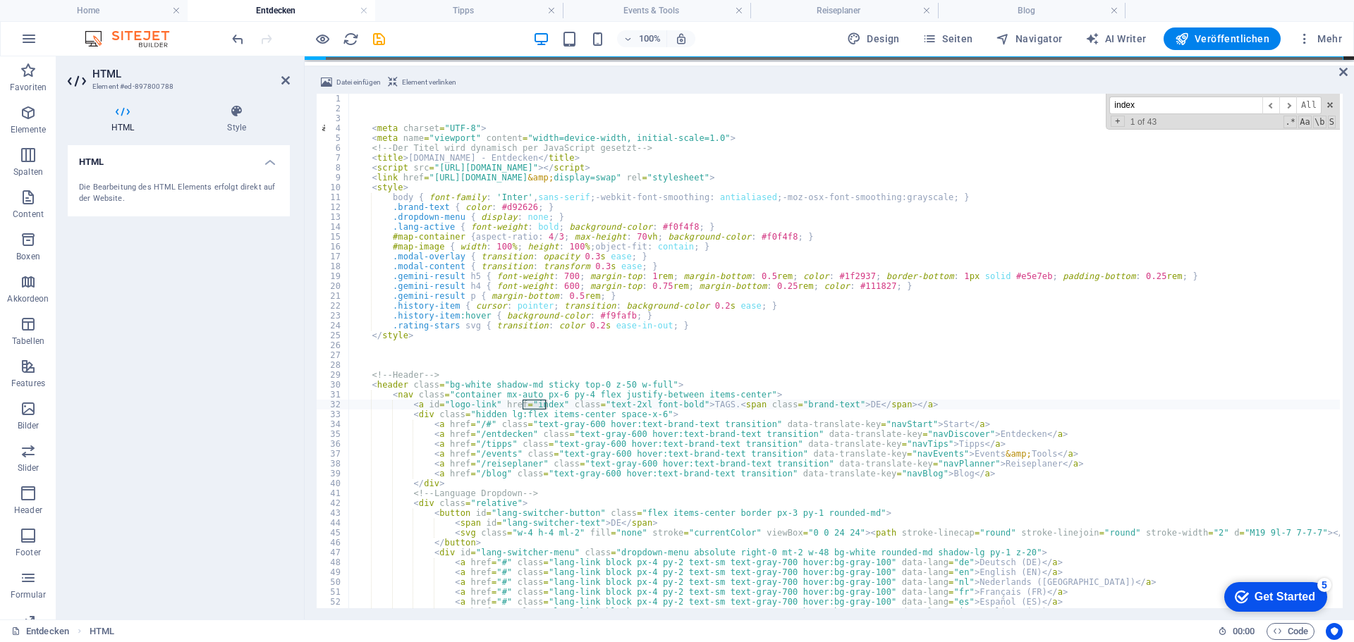
scroll to position [0, 0]
type input "index"
click at [547, 407] on div "< meta charset = "UTF-8" > < meta name = "viewport" content = "width=device-wid…" at bounding box center [843, 351] width 991 height 515
click at [1306, 105] on span "All" at bounding box center [1308, 106] width 25 height 18
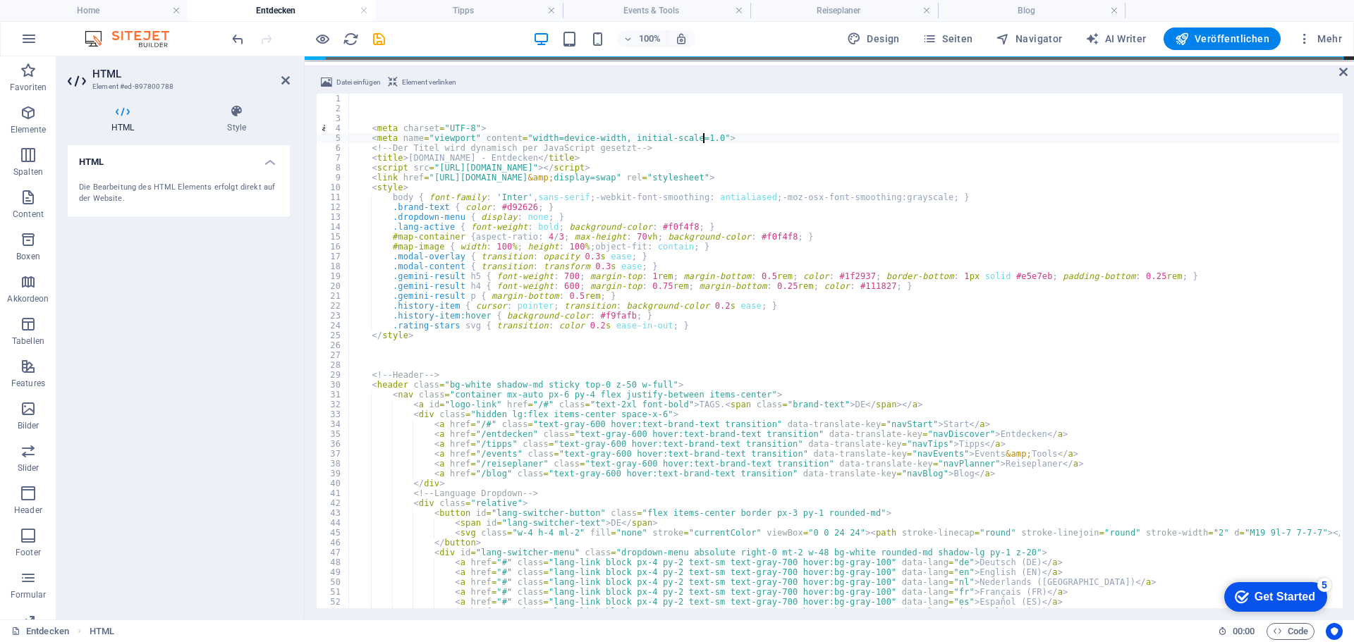
type textarea "<meta charset="UTF-8">"
click at [1211, 109] on input "index" at bounding box center [1185, 106] width 153 height 18
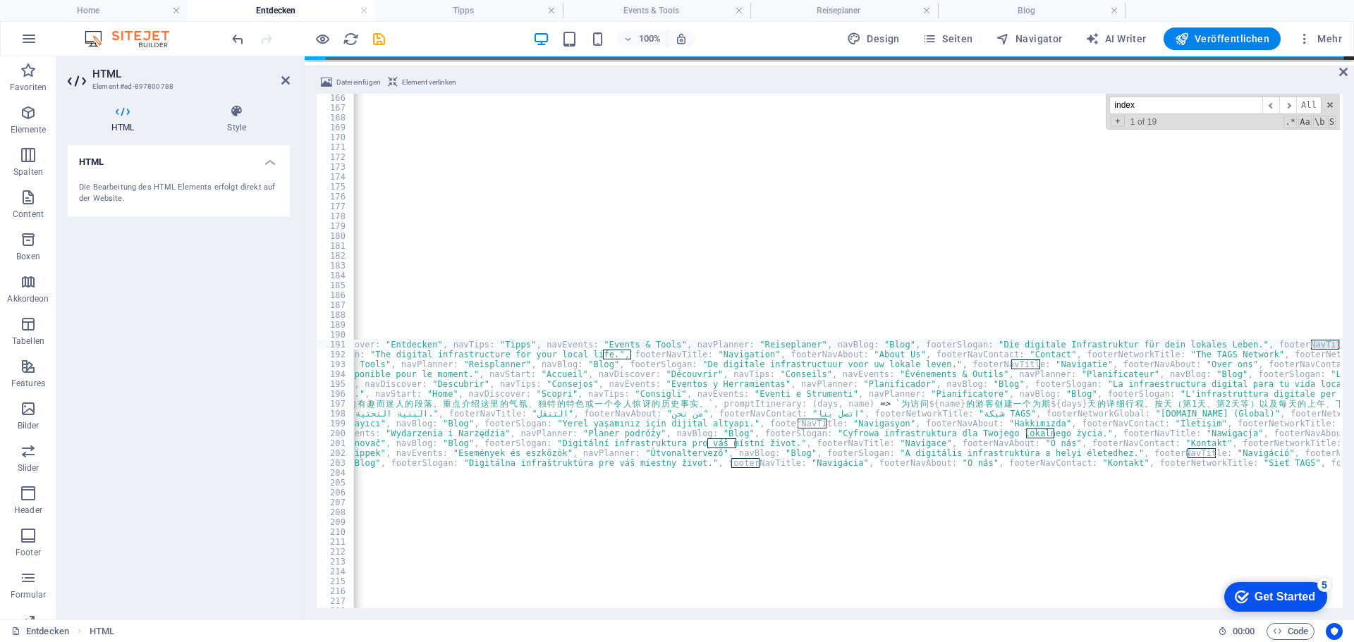
scroll to position [0, 9121]
type input "index"
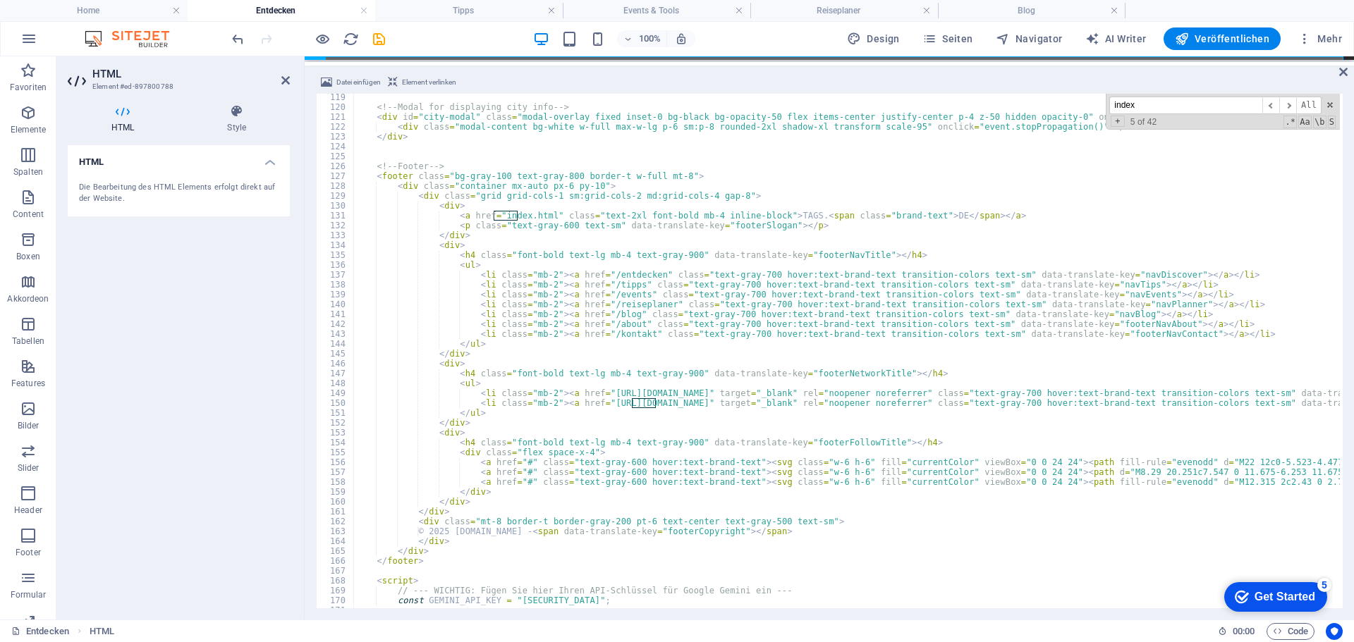
scroll to position [1166, 0]
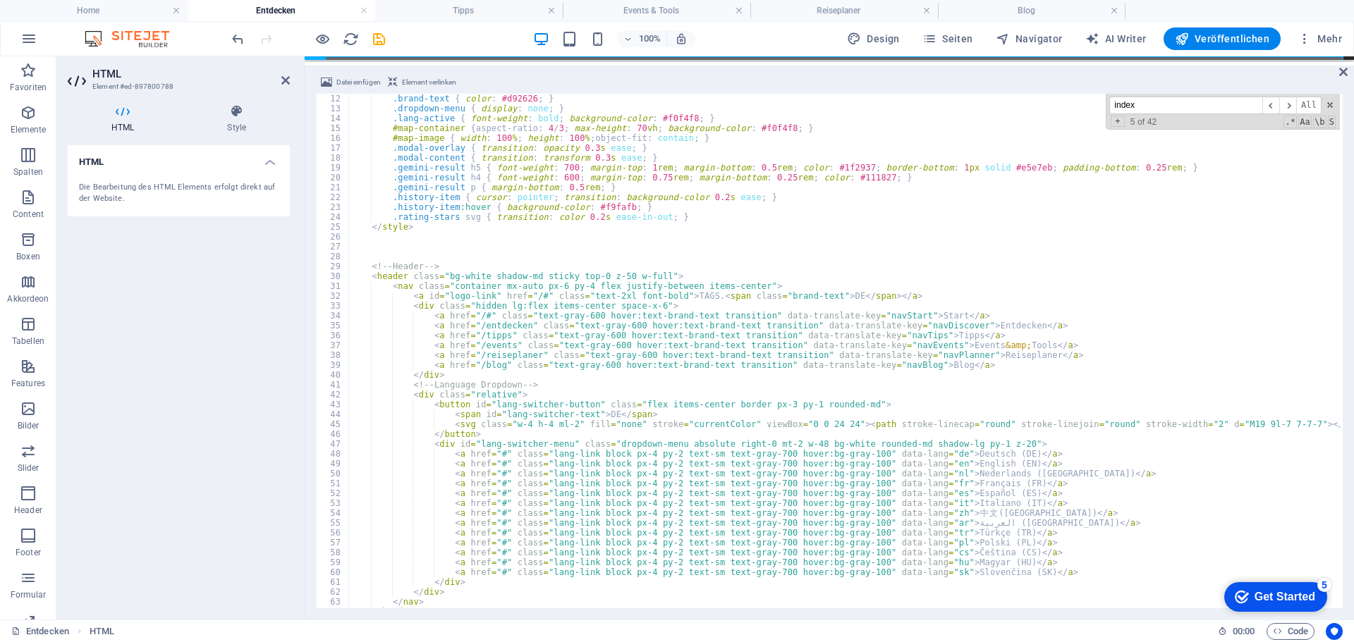
scroll to position [66, 0]
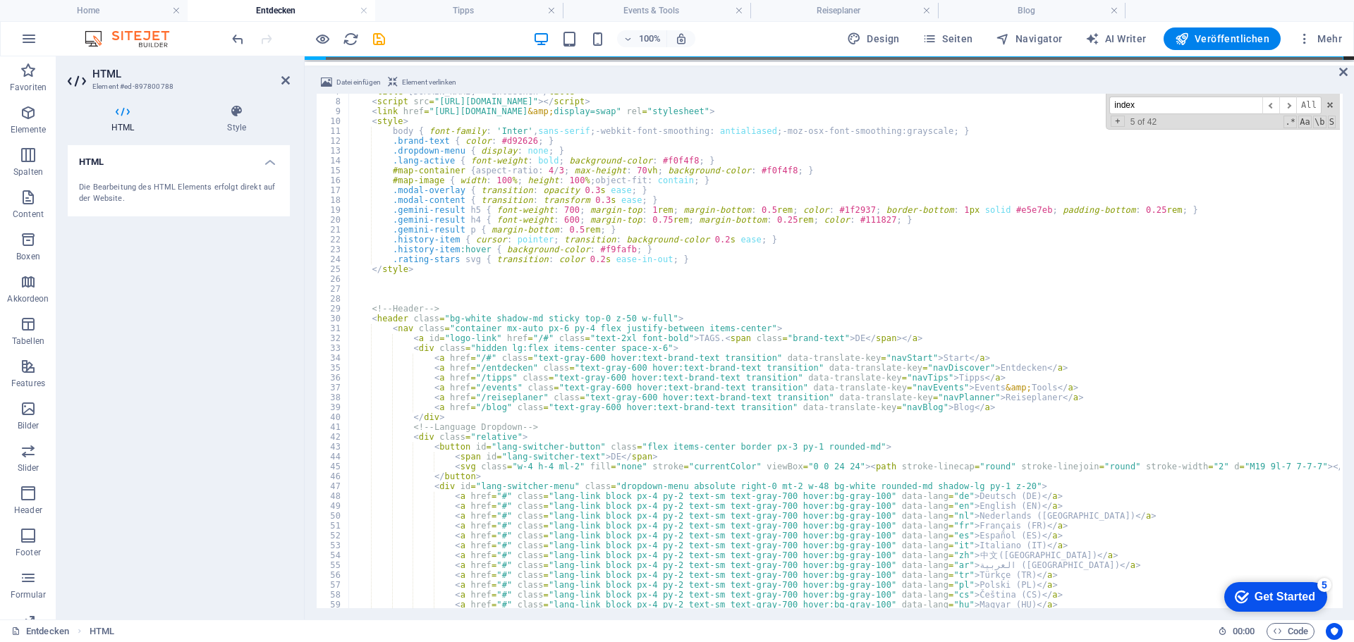
type textarea "<a href="/#" class="text-2xl font-bold mb-4 inline-block">TAGS.<span class="bra…"
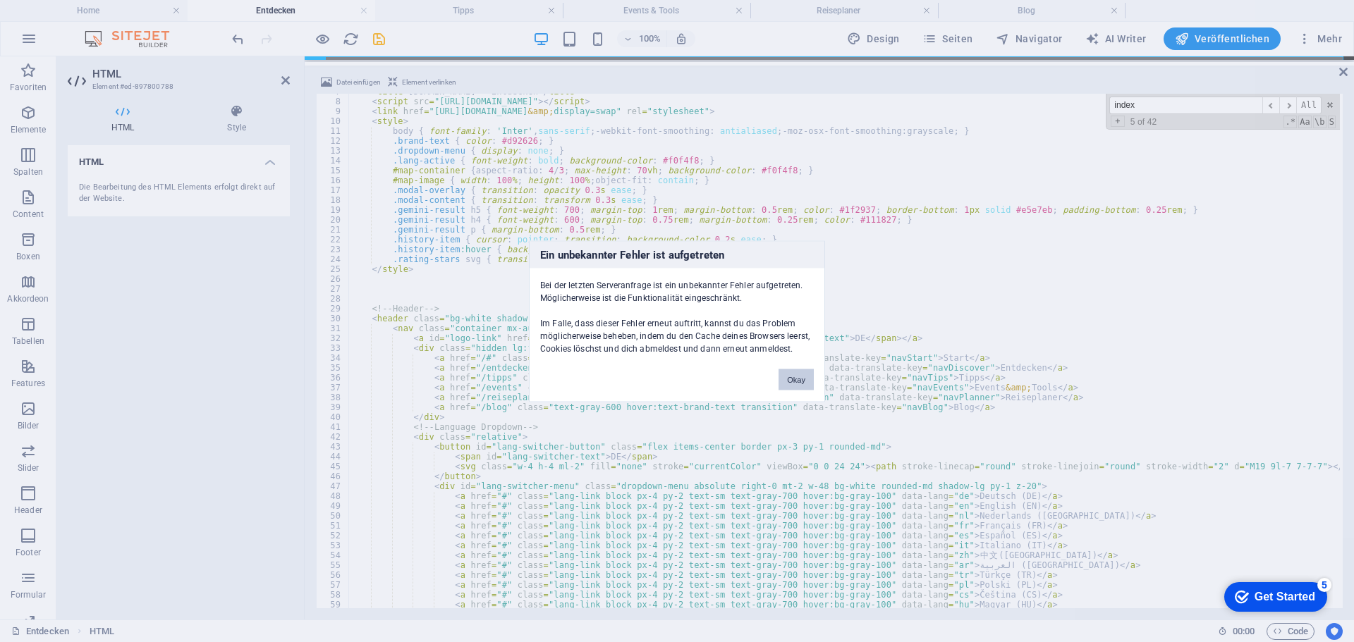
click at [790, 377] on button "Okay" at bounding box center [795, 379] width 35 height 21
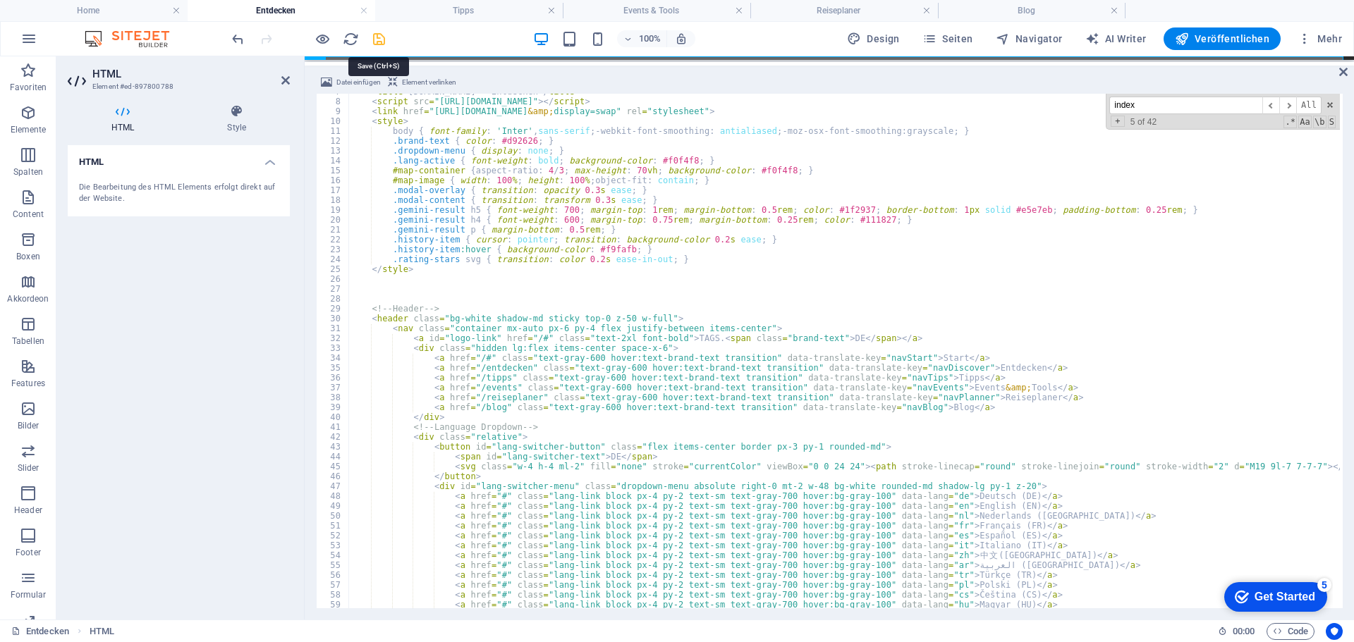
click at [380, 36] on icon "save" at bounding box center [379, 39] width 16 height 16
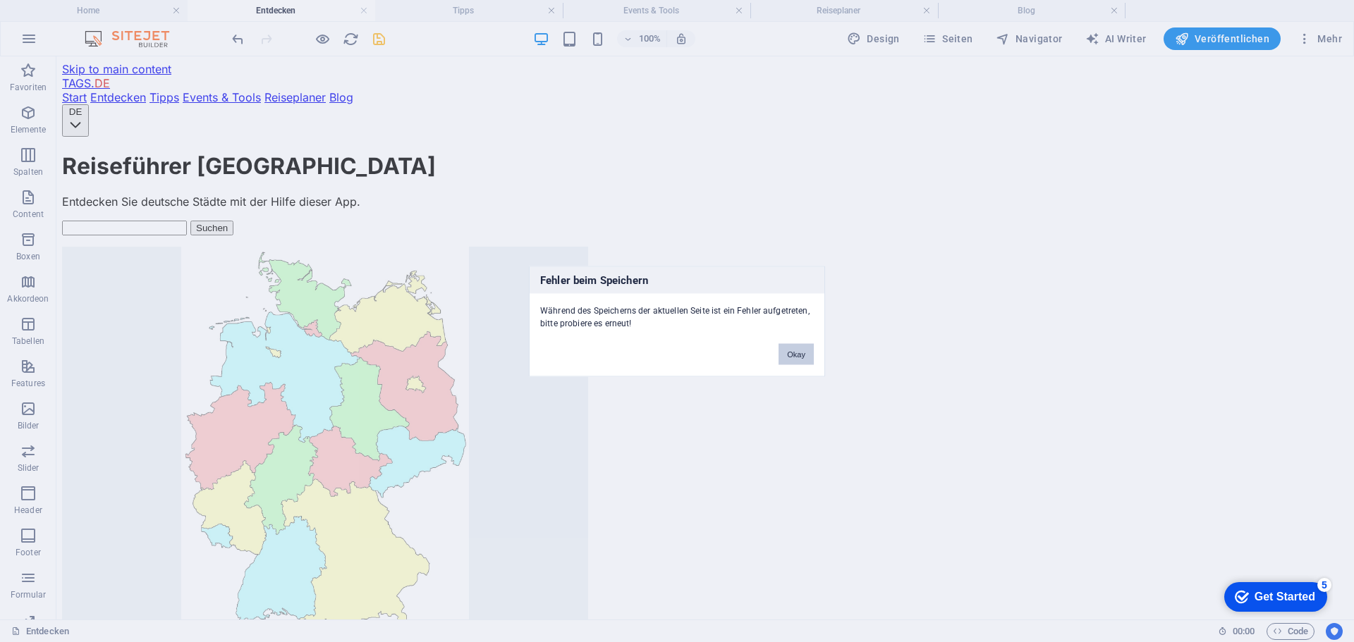
click at [792, 354] on button "Okay" at bounding box center [795, 353] width 35 height 21
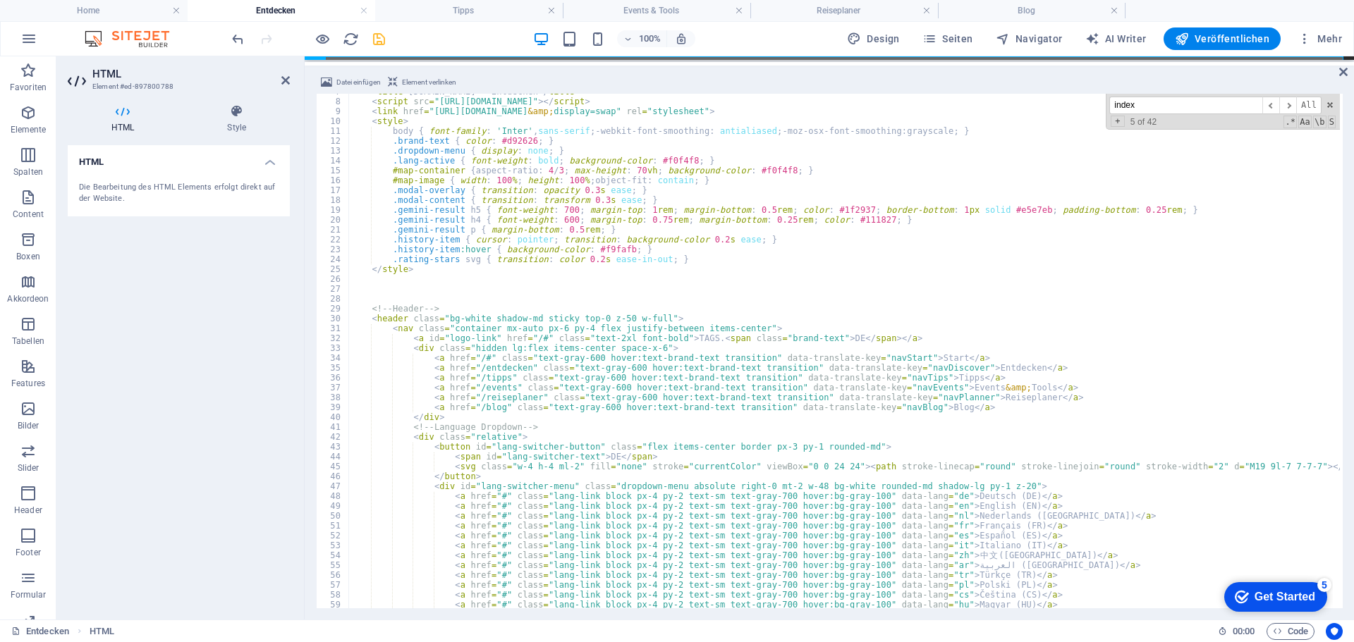
click at [1327, 106] on span at bounding box center [1330, 105] width 10 height 10
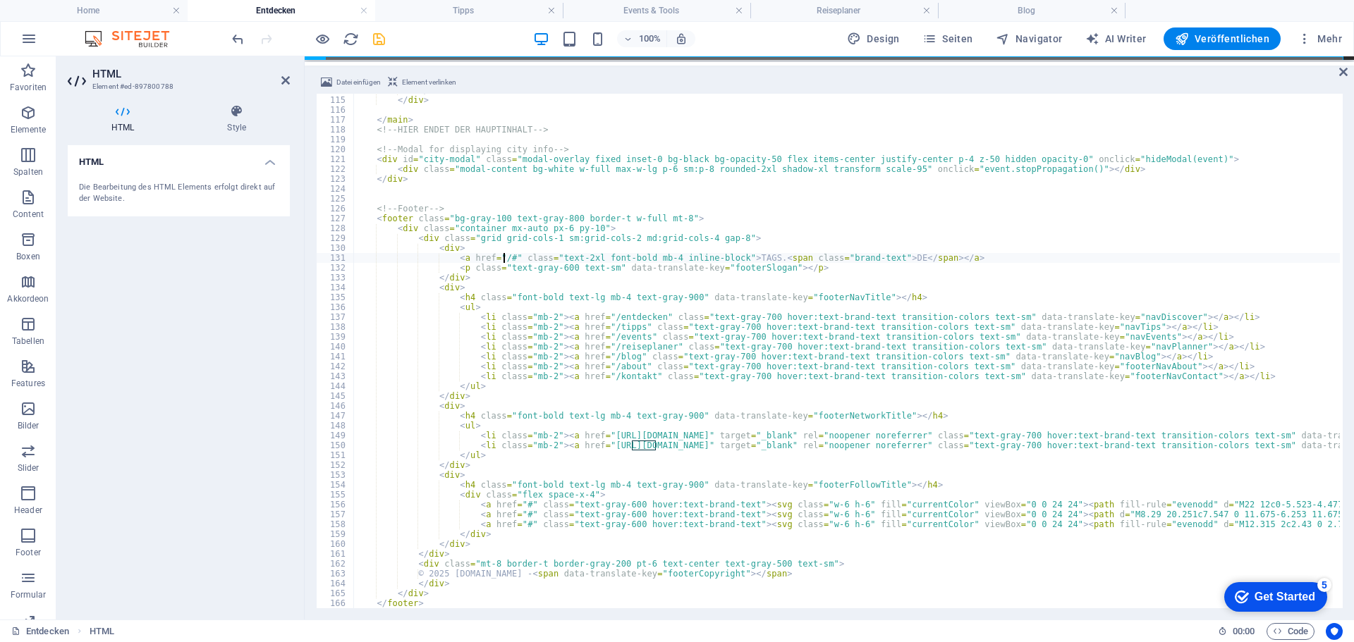
scroll to position [1166, 0]
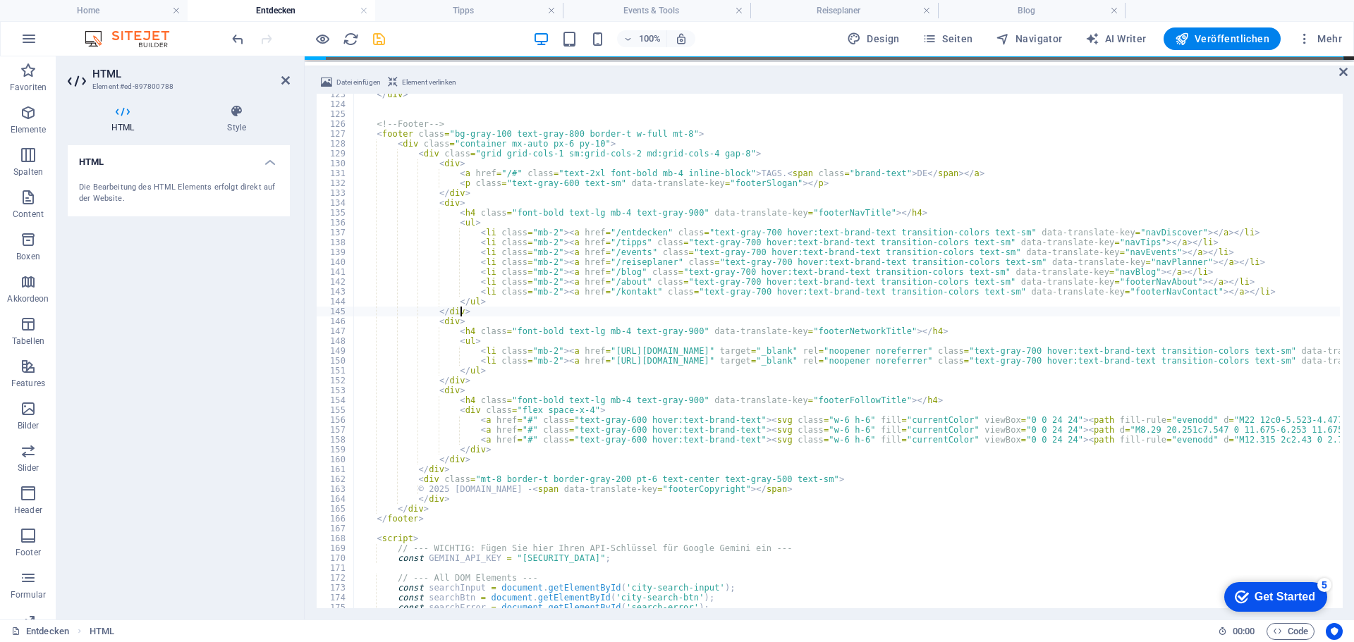
scroll to position [1208, 0]
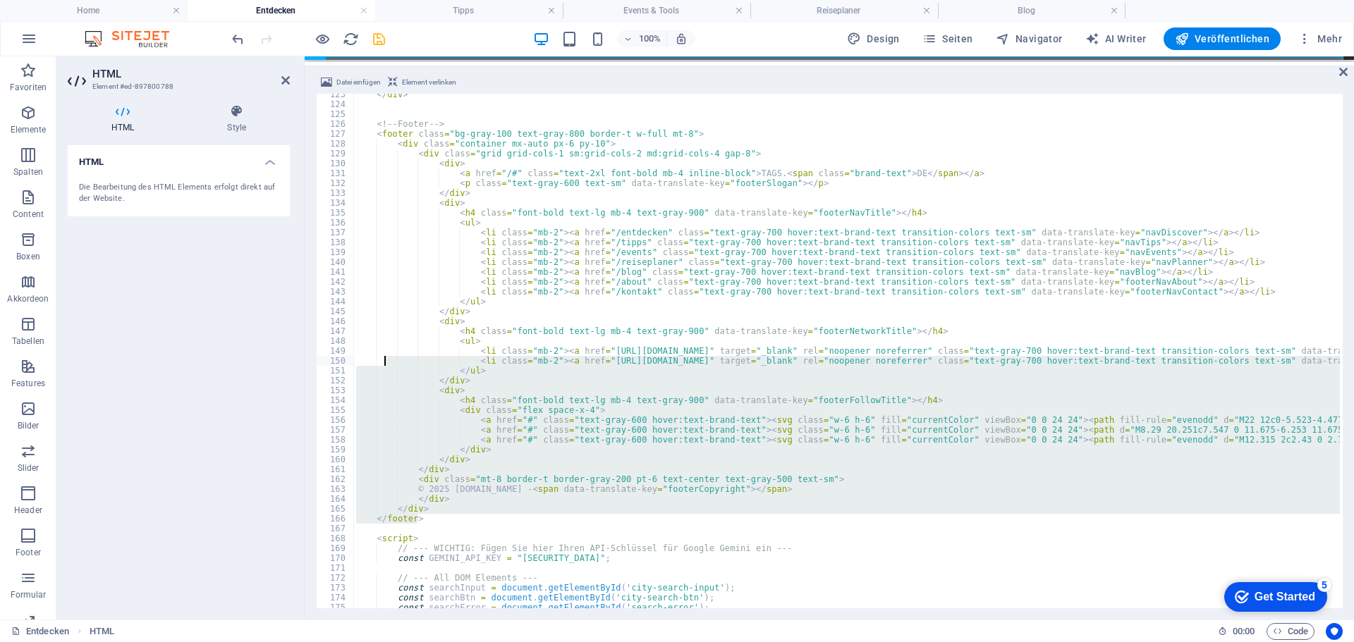
drag, startPoint x: 424, startPoint y: 520, endPoint x: 396, endPoint y: 373, distance: 149.2
click at [458, 520] on div "</ div > <!-- Footer --> < footer class = "bg-gray-100 text-gray-800 border-t w…" at bounding box center [846, 351] width 986 height 515
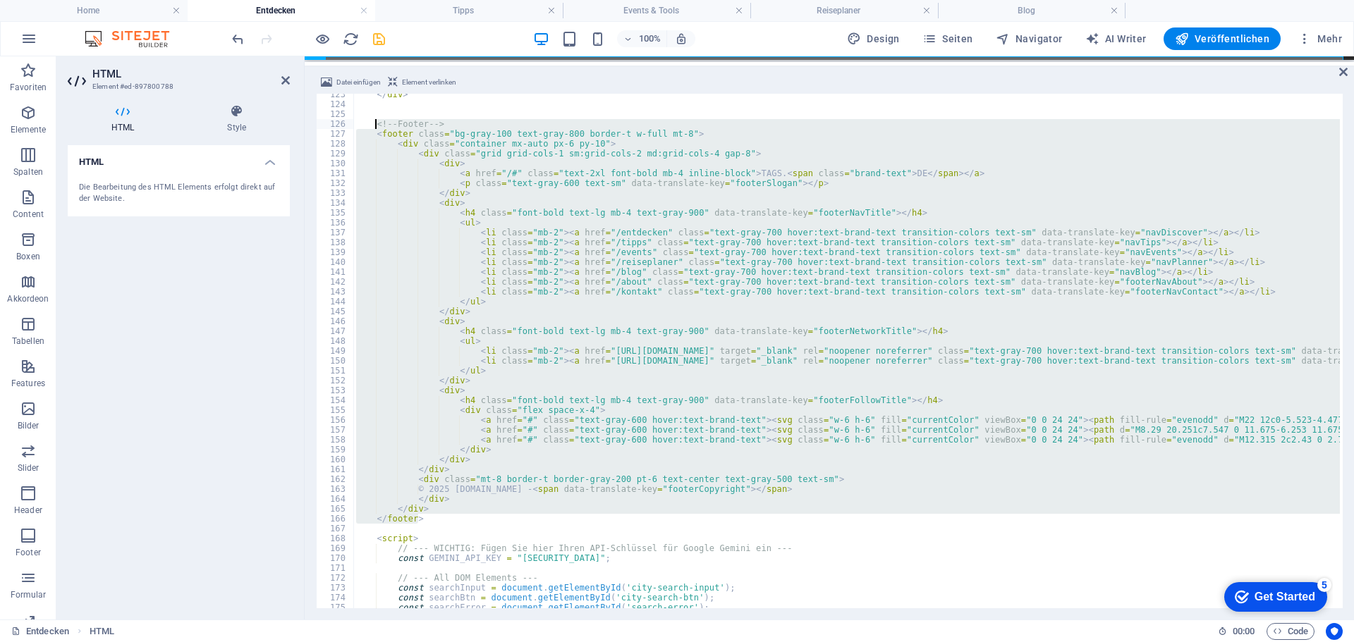
drag, startPoint x: 440, startPoint y: 520, endPoint x: 376, endPoint y: 123, distance: 401.4
type textarea "<!-- Footer --> <footer class="bg-gray-100 text-gray-800 border-t w-full mt-8">"
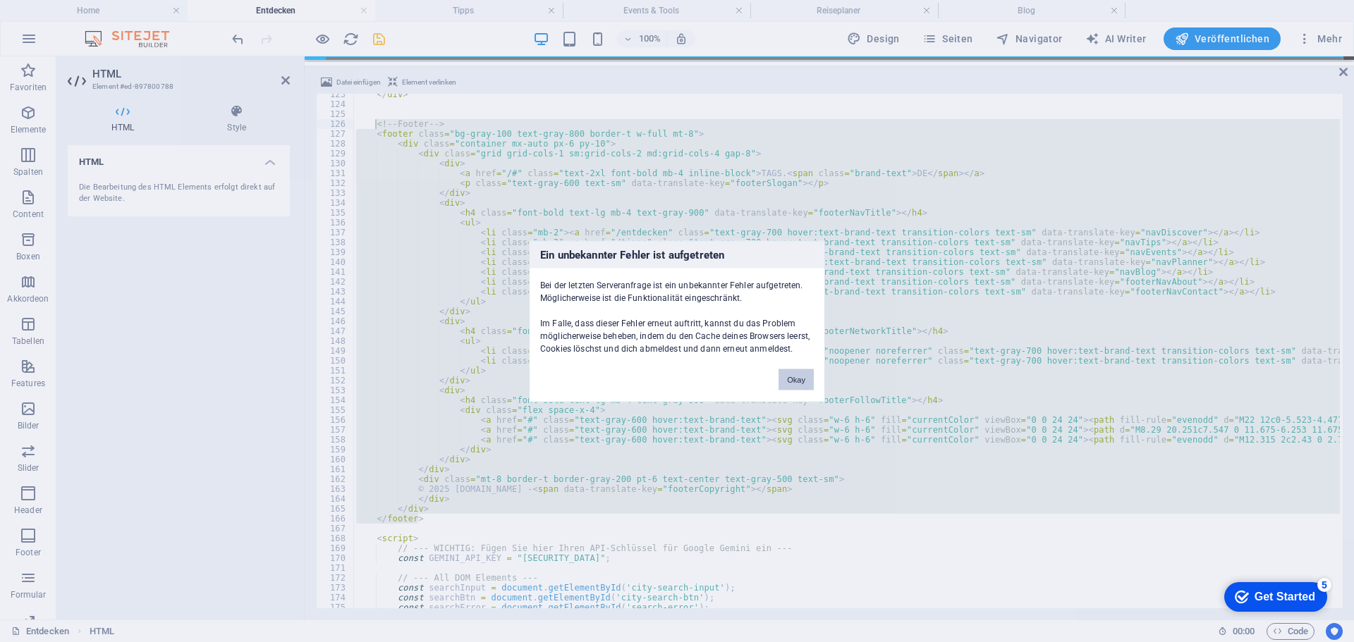
click at [799, 375] on button "Okay" at bounding box center [795, 379] width 35 height 21
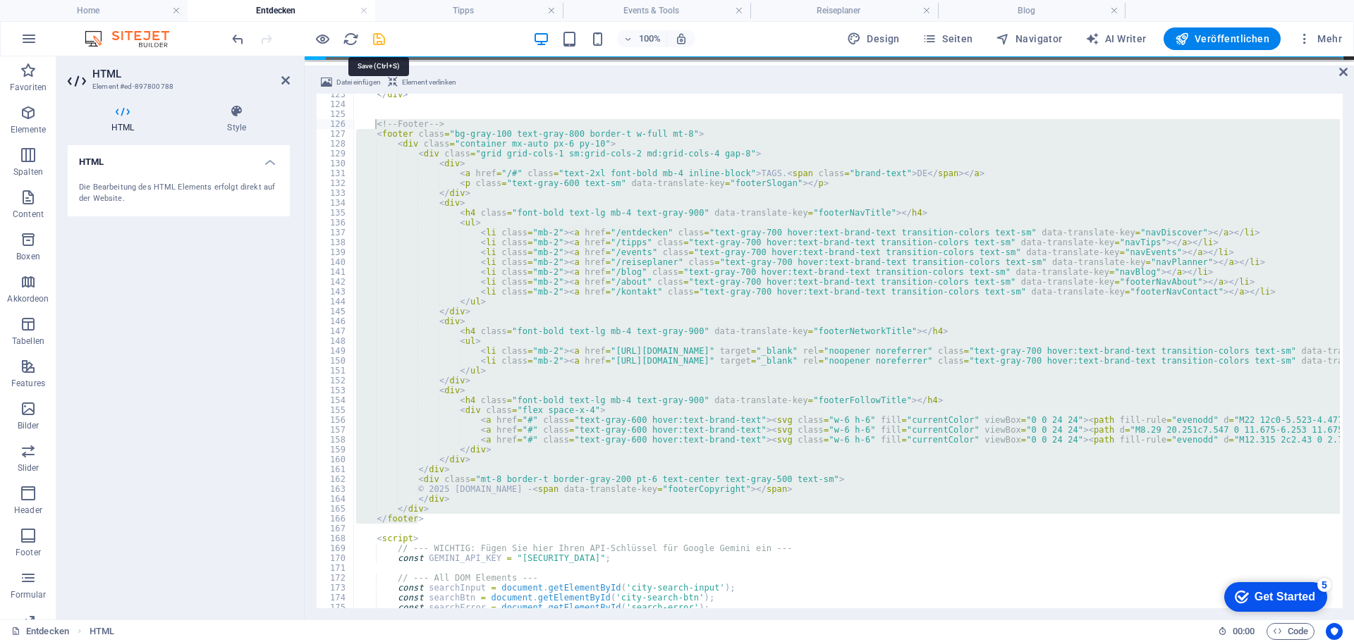
click at [380, 39] on icon "save" at bounding box center [379, 39] width 16 height 16
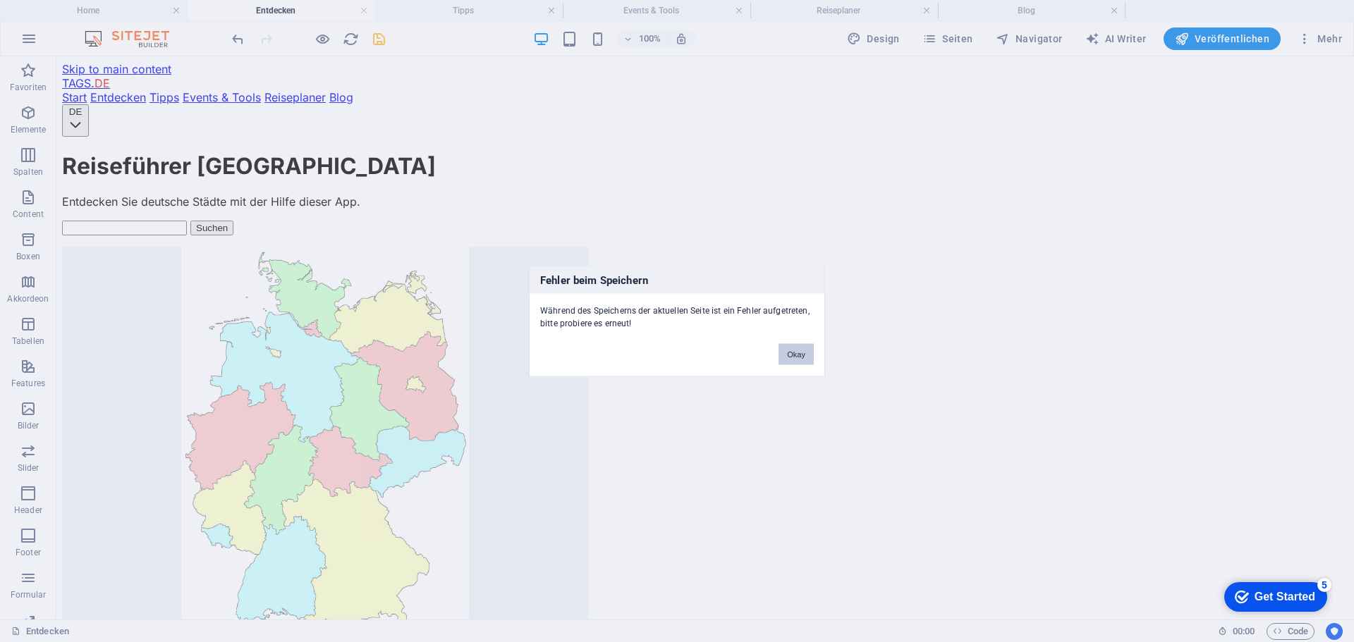
click at [783, 355] on button "Okay" at bounding box center [795, 353] width 35 height 21
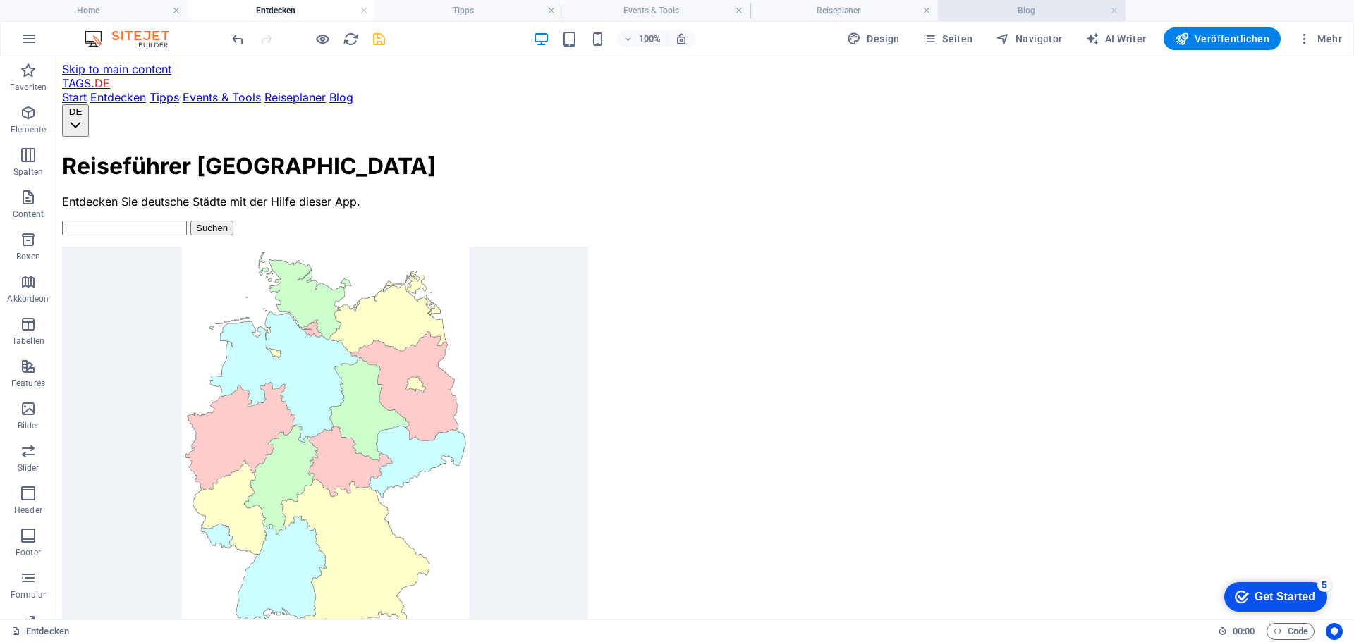
click at [1023, 6] on h4 "Blog" at bounding box center [1032, 11] width 188 height 16
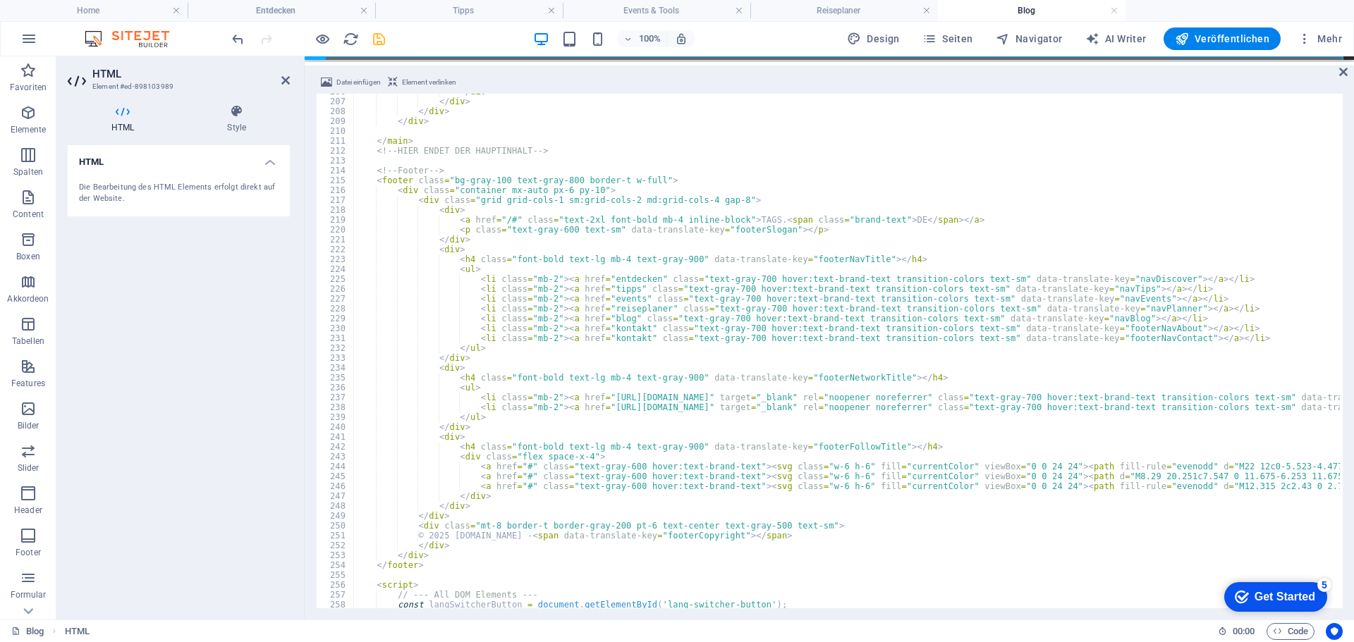
scroll to position [2073, 0]
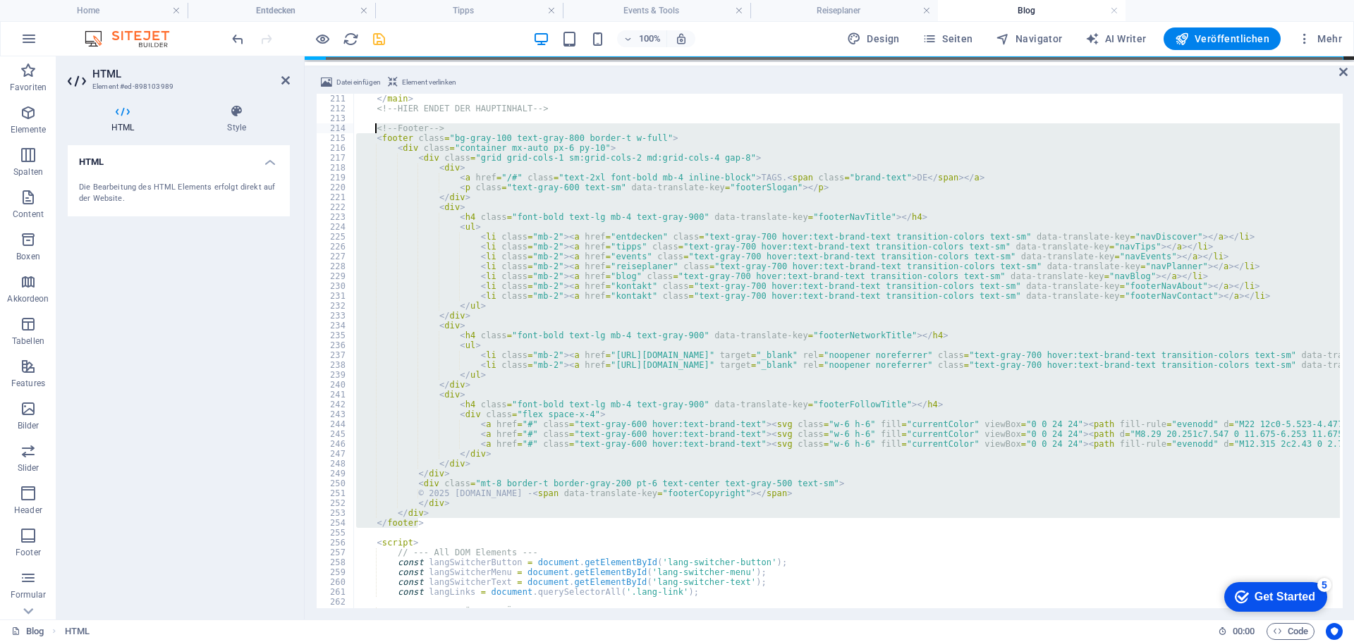
drag, startPoint x: 419, startPoint y: 527, endPoint x: 376, endPoint y: 129, distance: 399.9
type textarea "<!-- Footer --> <footer class="bg-gray-100 text-gray-800 border-t w-full">"
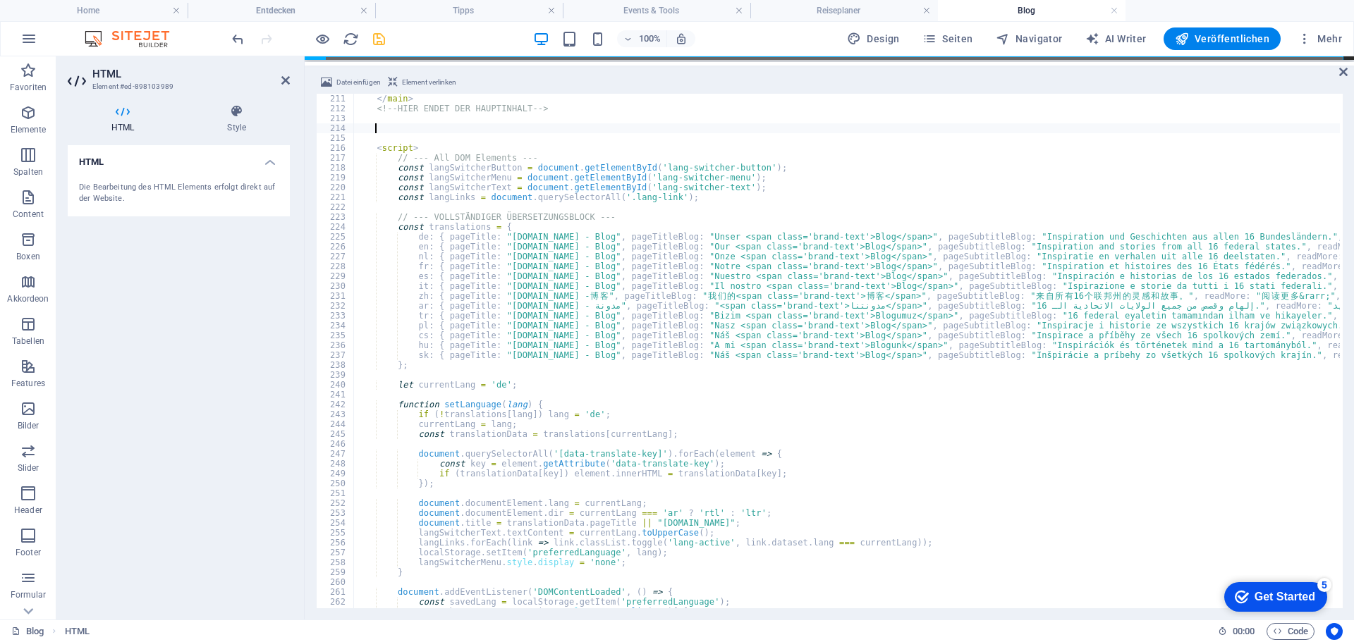
type textarea "</footer>"
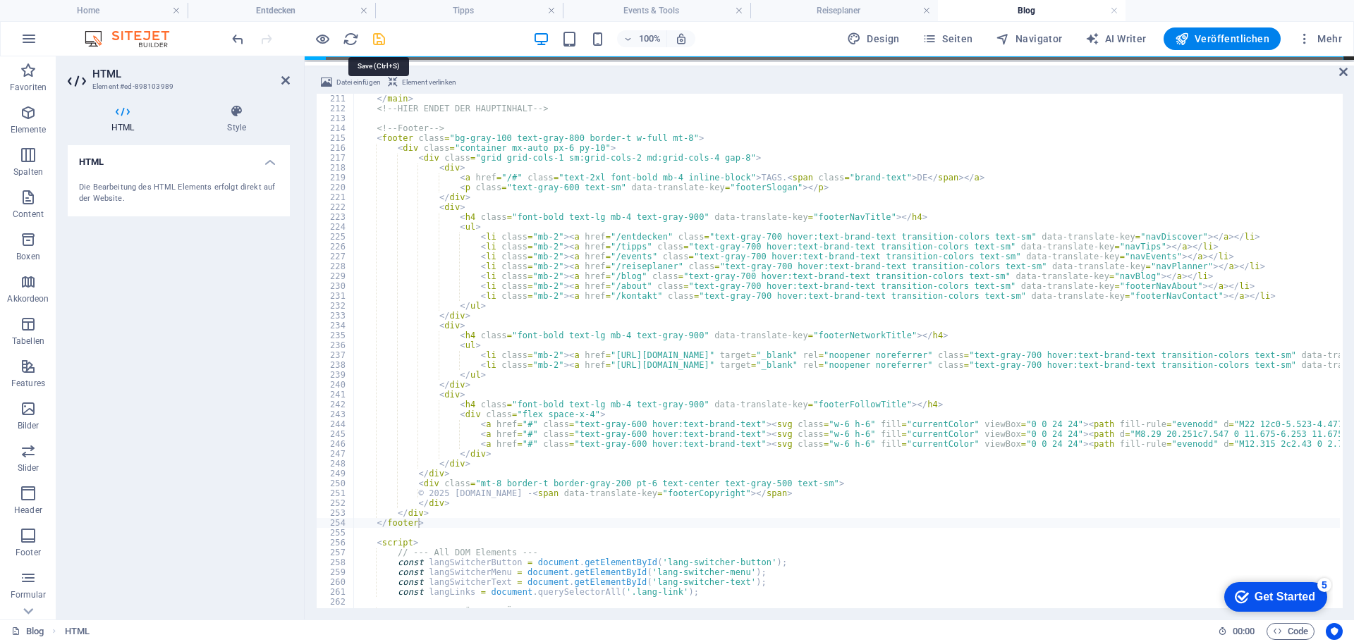
click at [381, 37] on icon "save" at bounding box center [379, 39] width 16 height 16
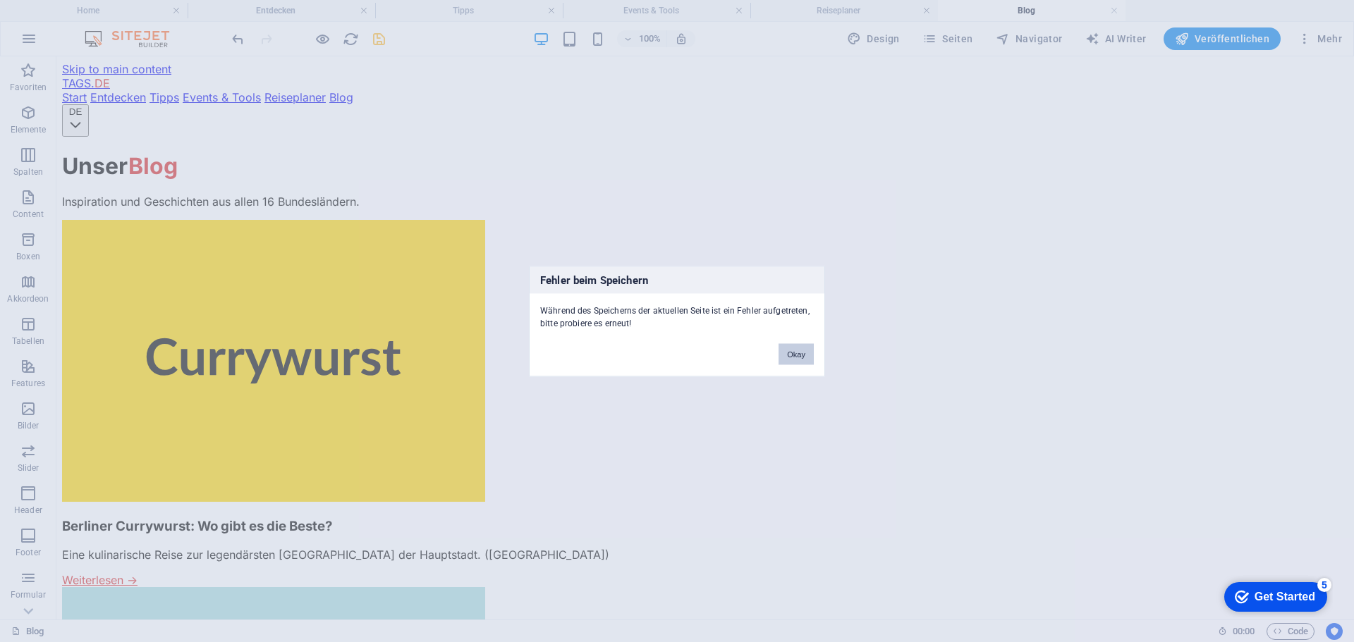
click at [791, 351] on button "Okay" at bounding box center [795, 353] width 35 height 21
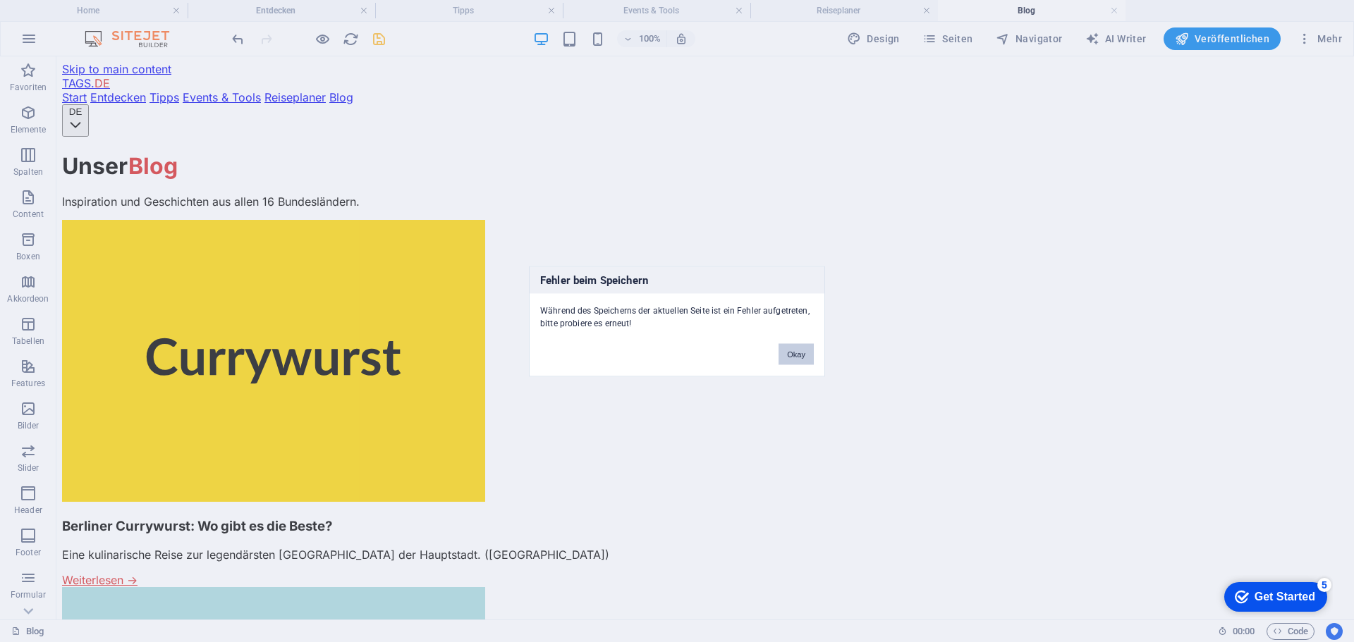
click at [790, 352] on button "Okay" at bounding box center [795, 353] width 35 height 21
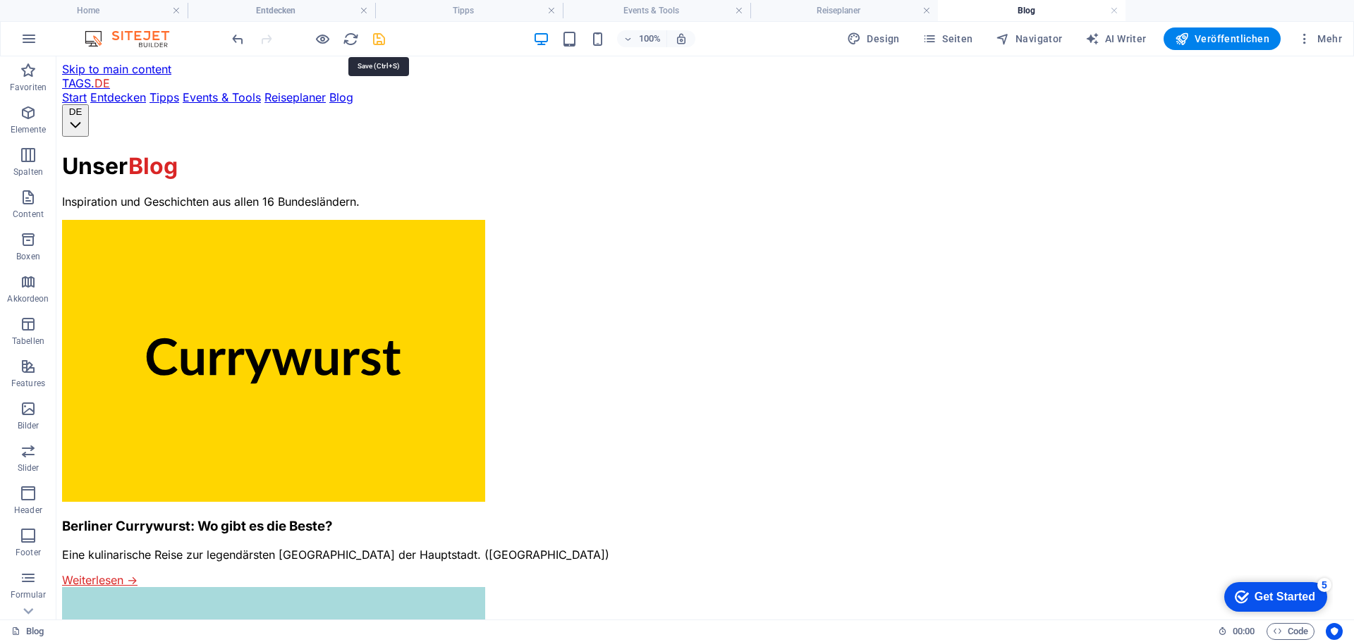
click at [379, 43] on icon "save" at bounding box center [379, 39] width 16 height 16
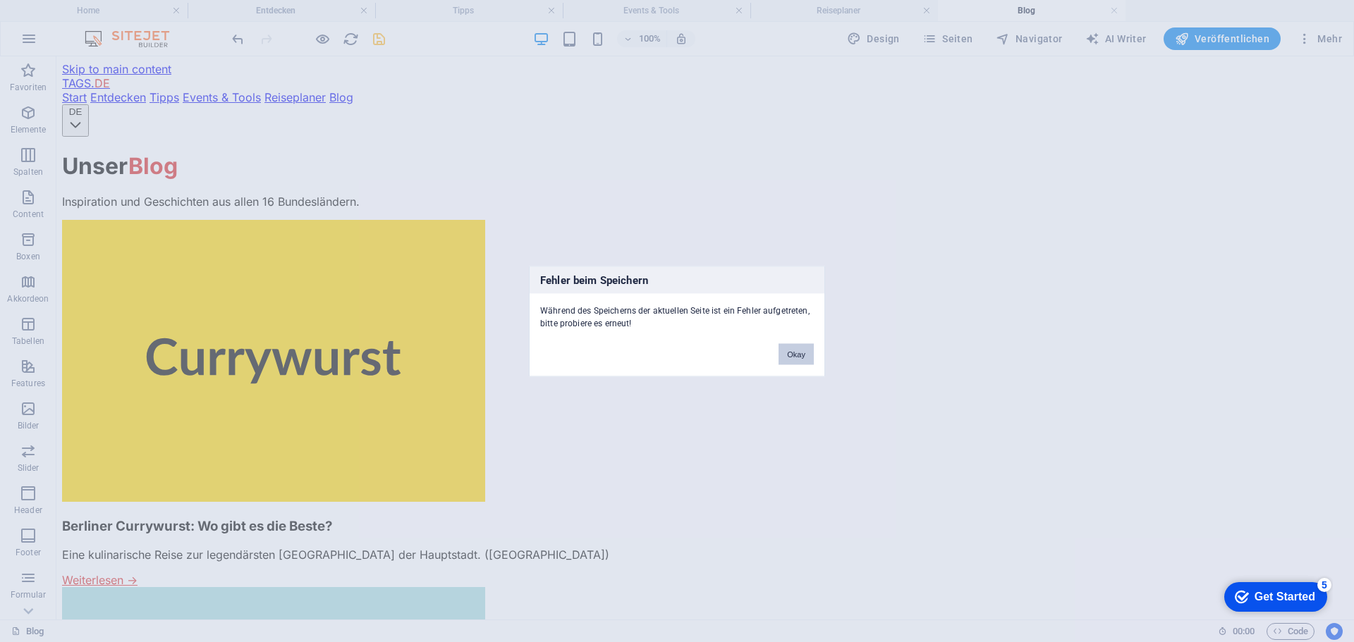
click at [790, 359] on button "Okay" at bounding box center [795, 353] width 35 height 21
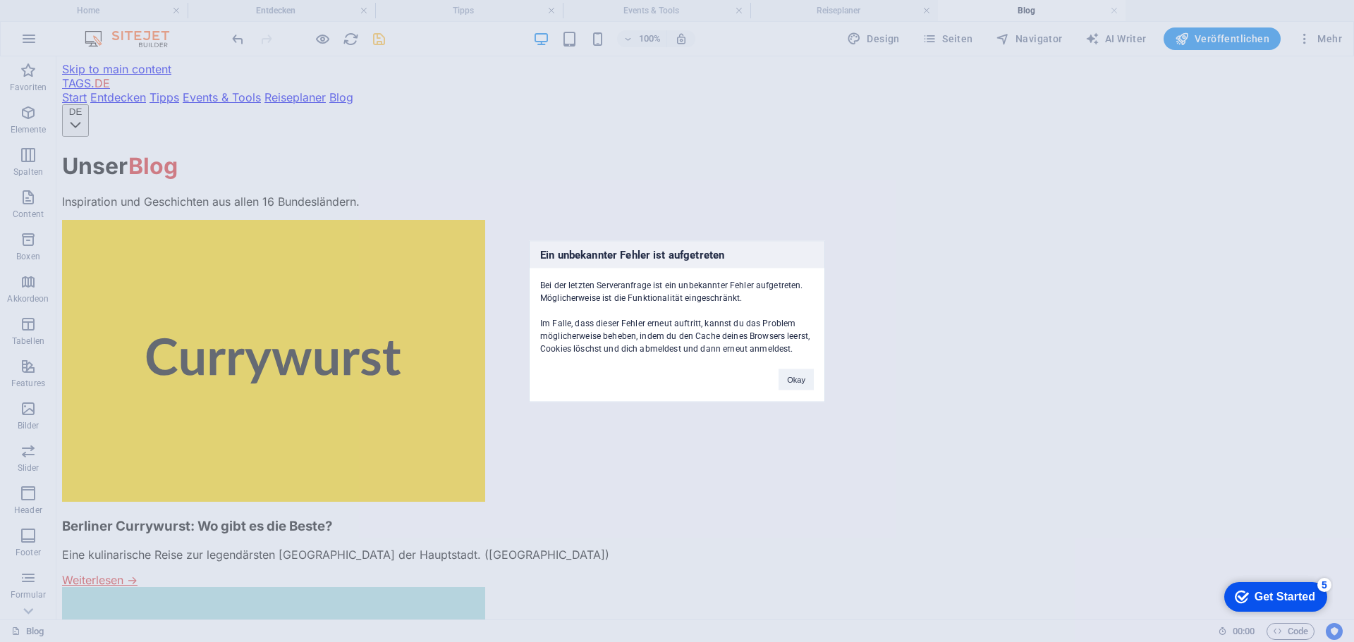
click at [929, 144] on div "Ein unbekannter Fehler ist aufgetreten Bei der letzten Serveranfrage ist ein un…" at bounding box center [677, 321] width 1354 height 642
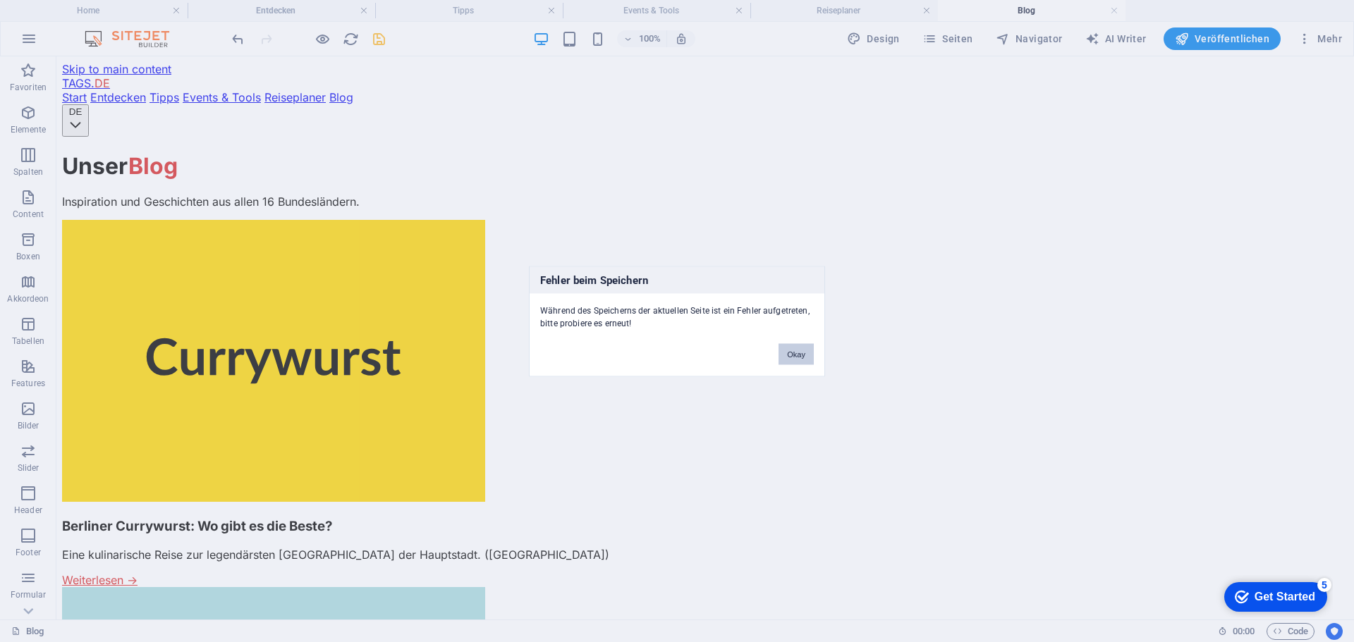
click at [789, 355] on button "Okay" at bounding box center [795, 353] width 35 height 21
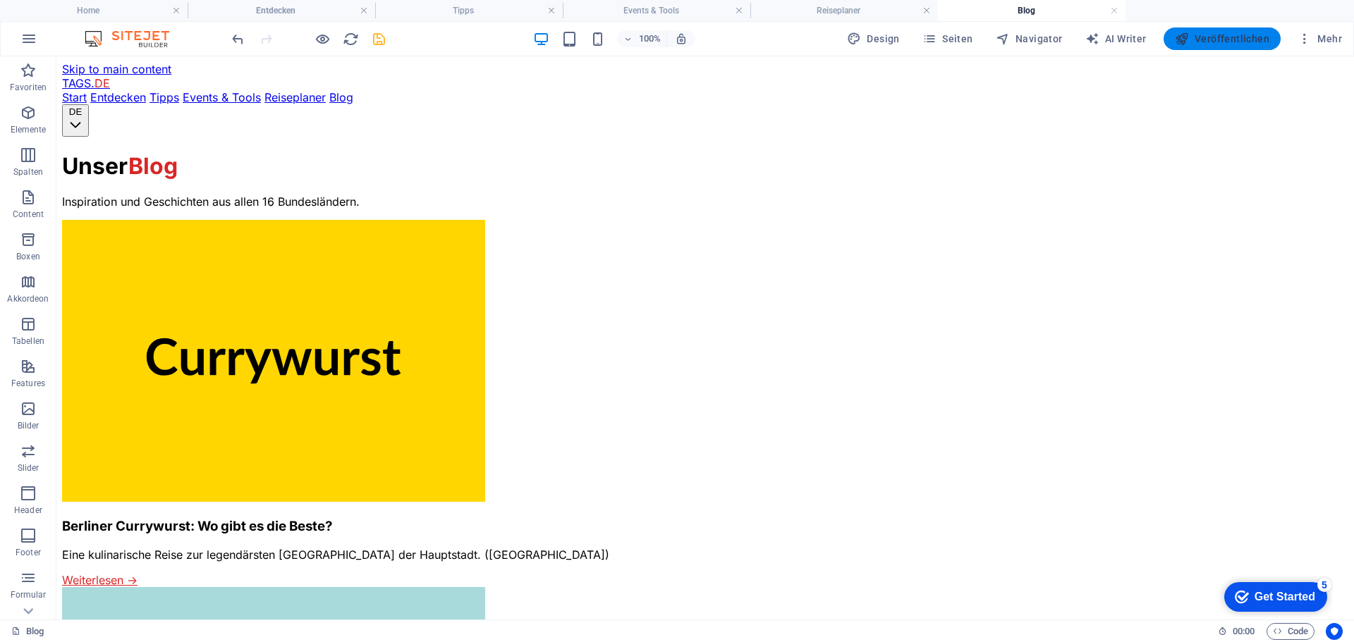
click at [1229, 37] on span "Veröffentlichen" at bounding box center [1221, 39] width 94 height 14
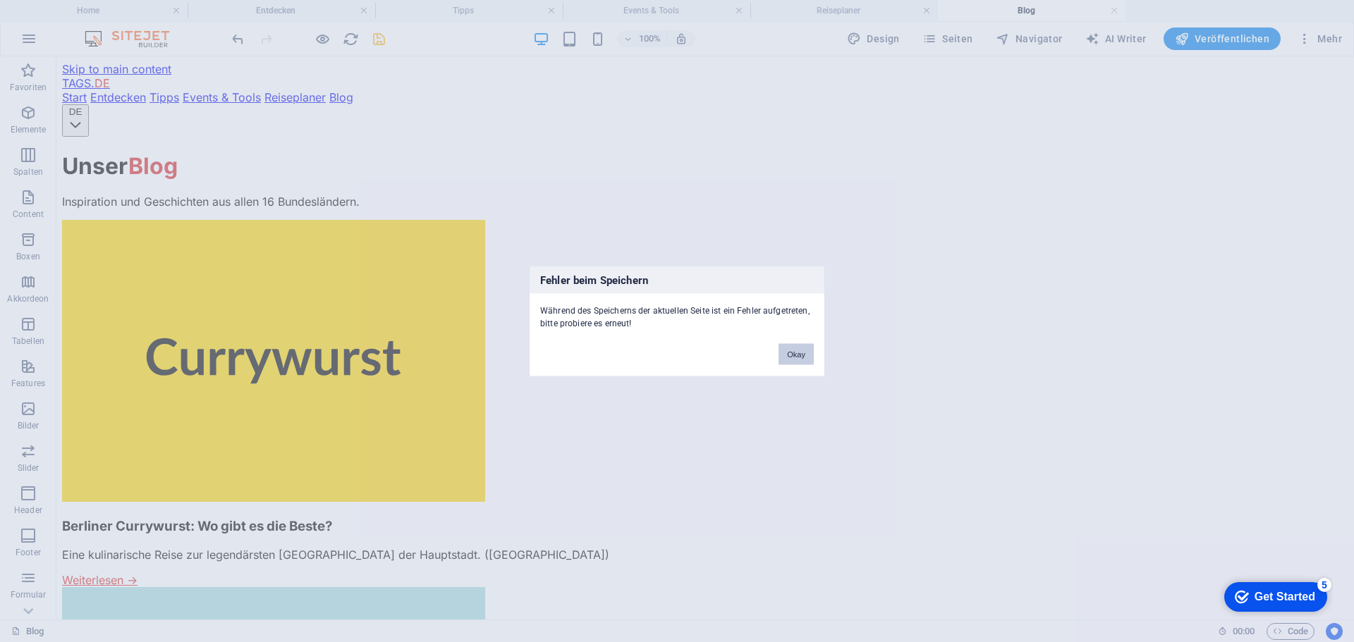
click at [795, 357] on button "Okay" at bounding box center [795, 353] width 35 height 21
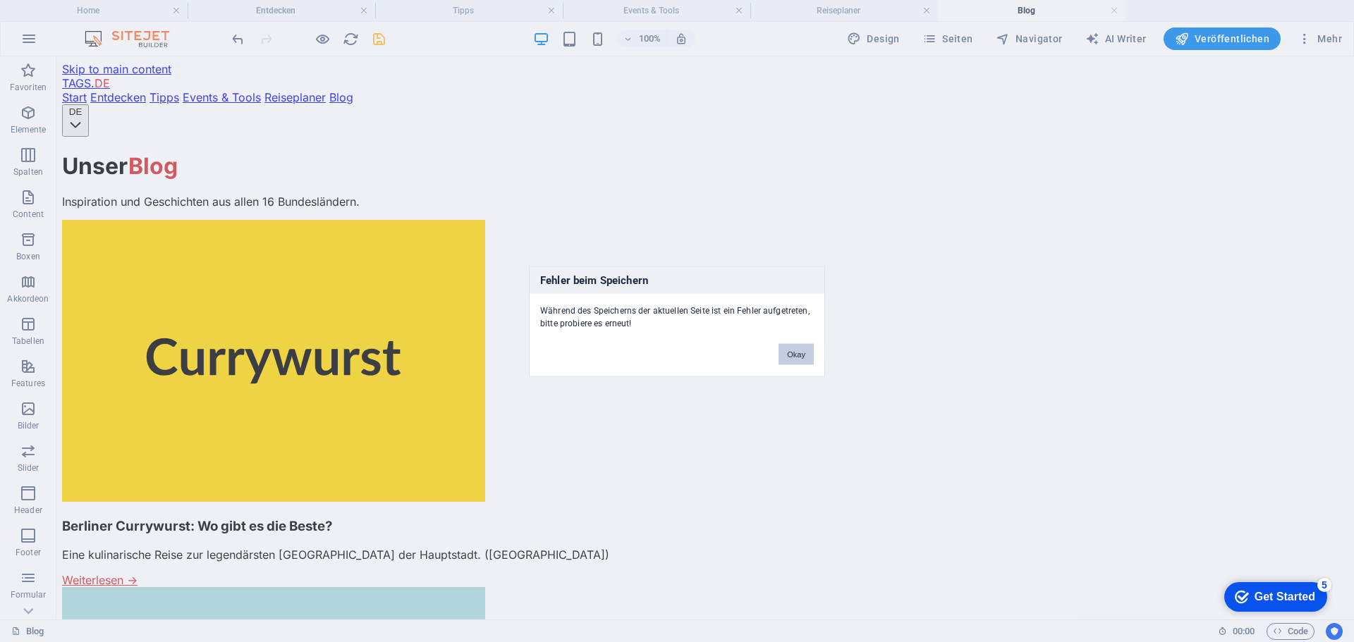
click at [794, 357] on button "Okay" at bounding box center [795, 353] width 35 height 21
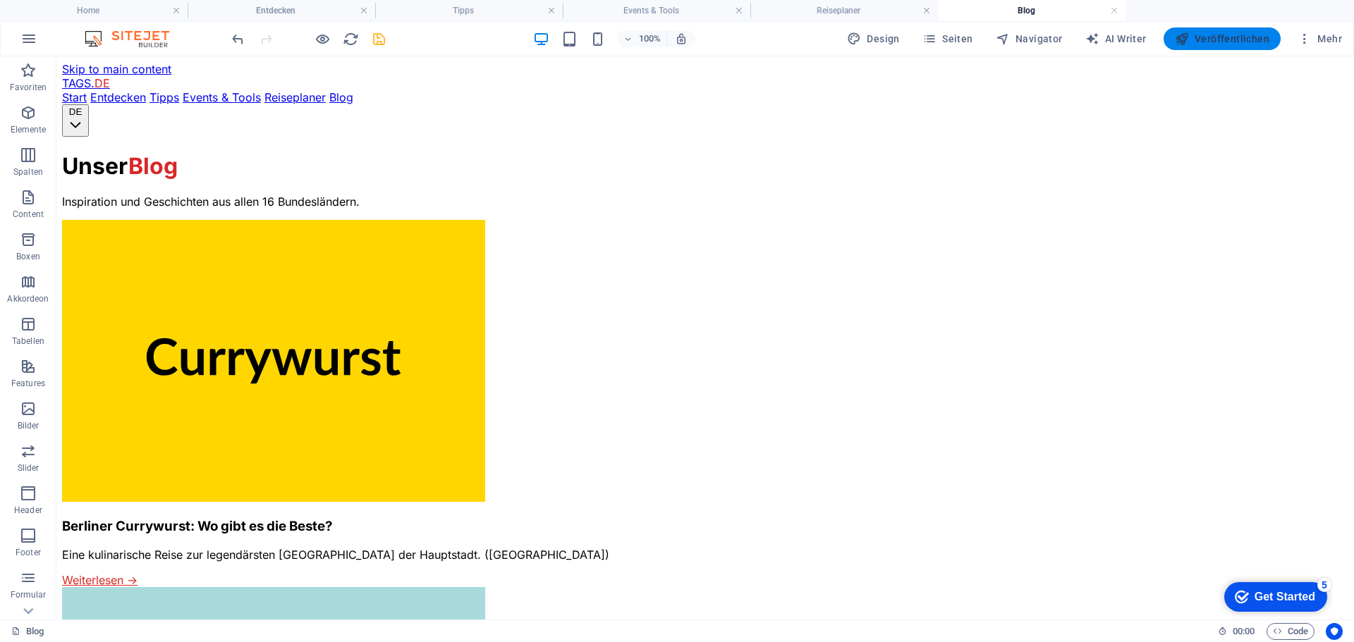
click at [1209, 40] on span "Veröffentlichen" at bounding box center [1221, 39] width 94 height 14
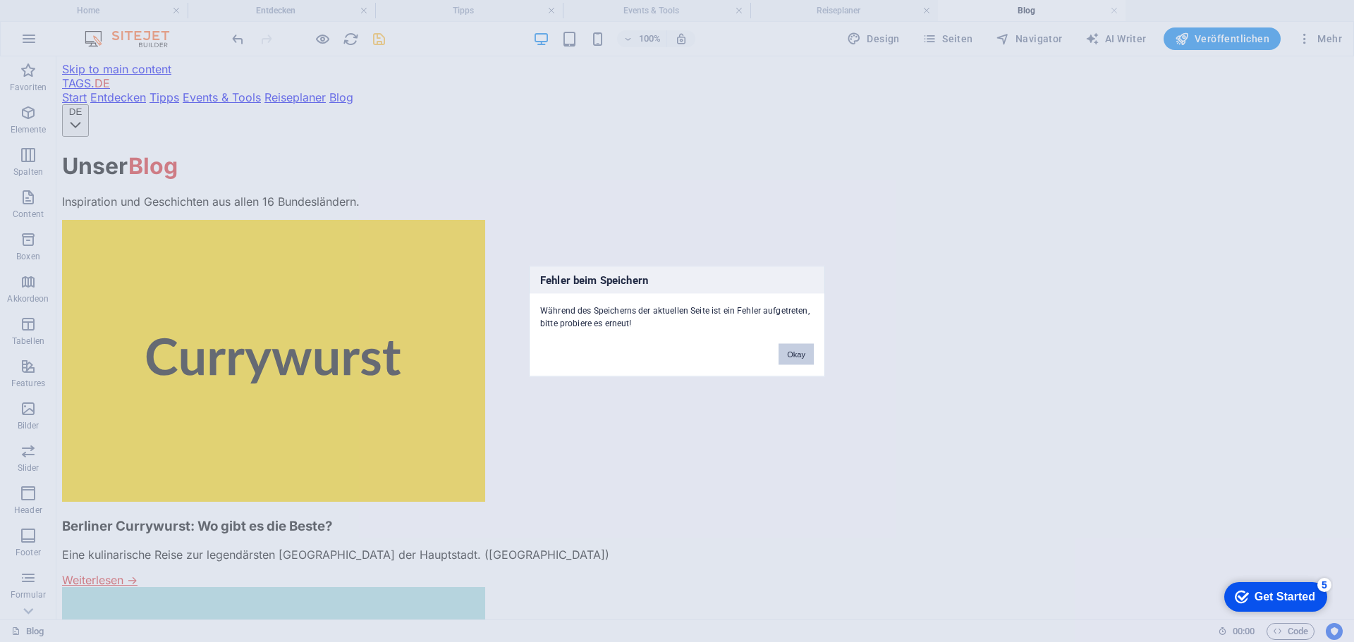
click at [792, 355] on button "Okay" at bounding box center [795, 353] width 35 height 21
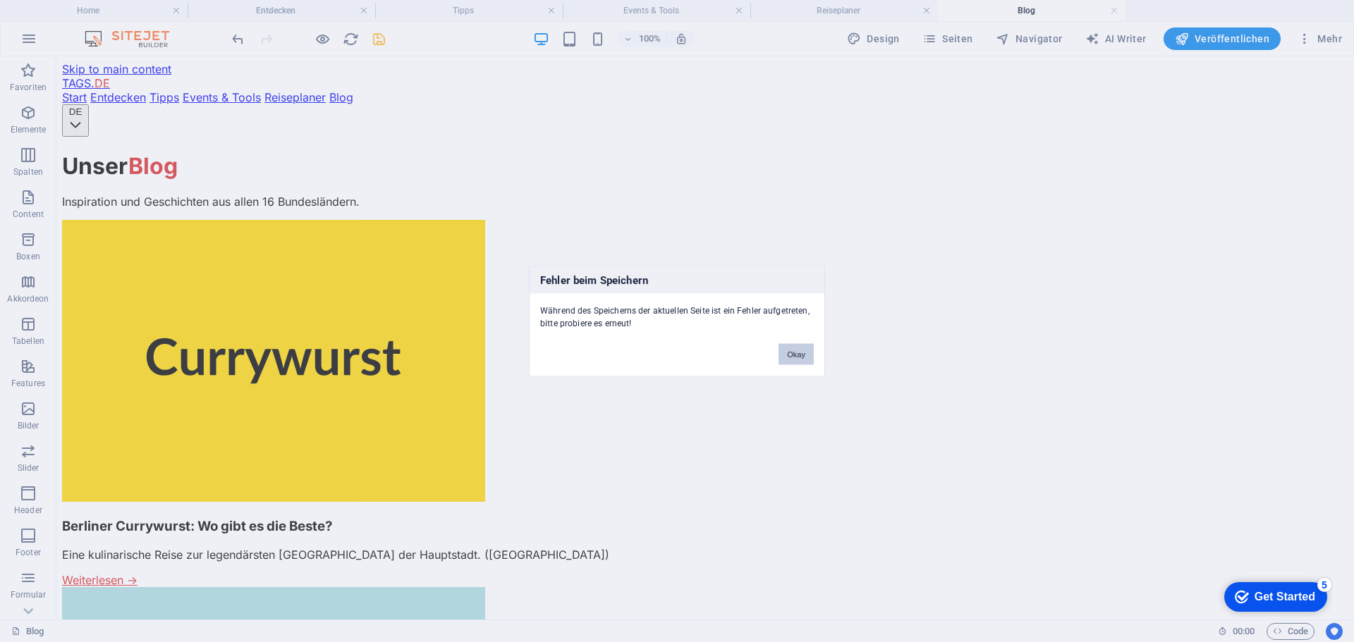
click at [787, 358] on button "Okay" at bounding box center [795, 353] width 35 height 21
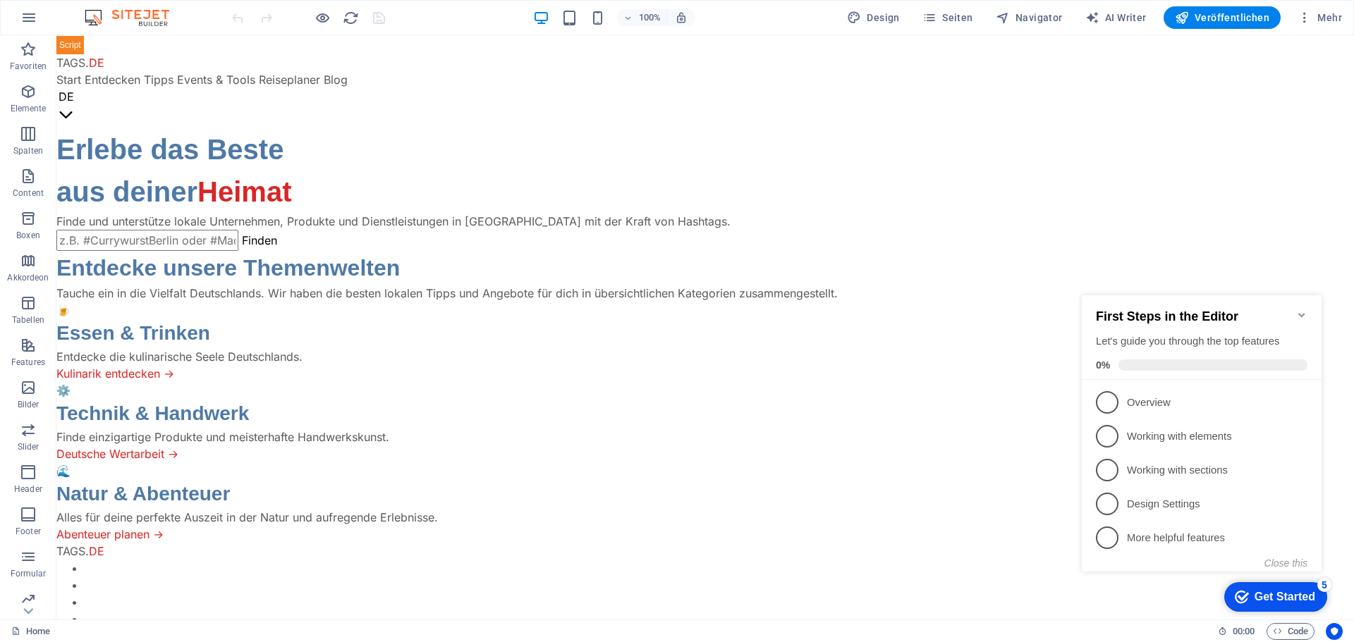
click at [1303, 309] on icon "Minimize checklist" at bounding box center [1301, 314] width 11 height 11
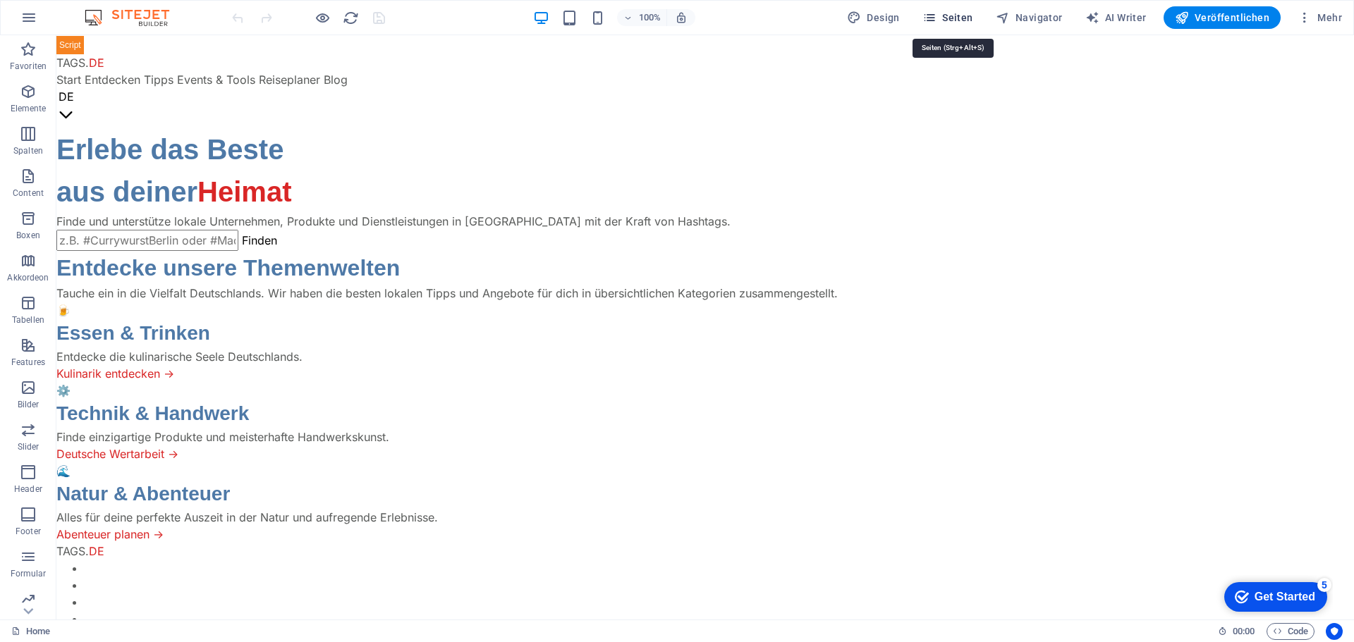
click at [959, 19] on span "Seiten" at bounding box center [947, 18] width 51 height 14
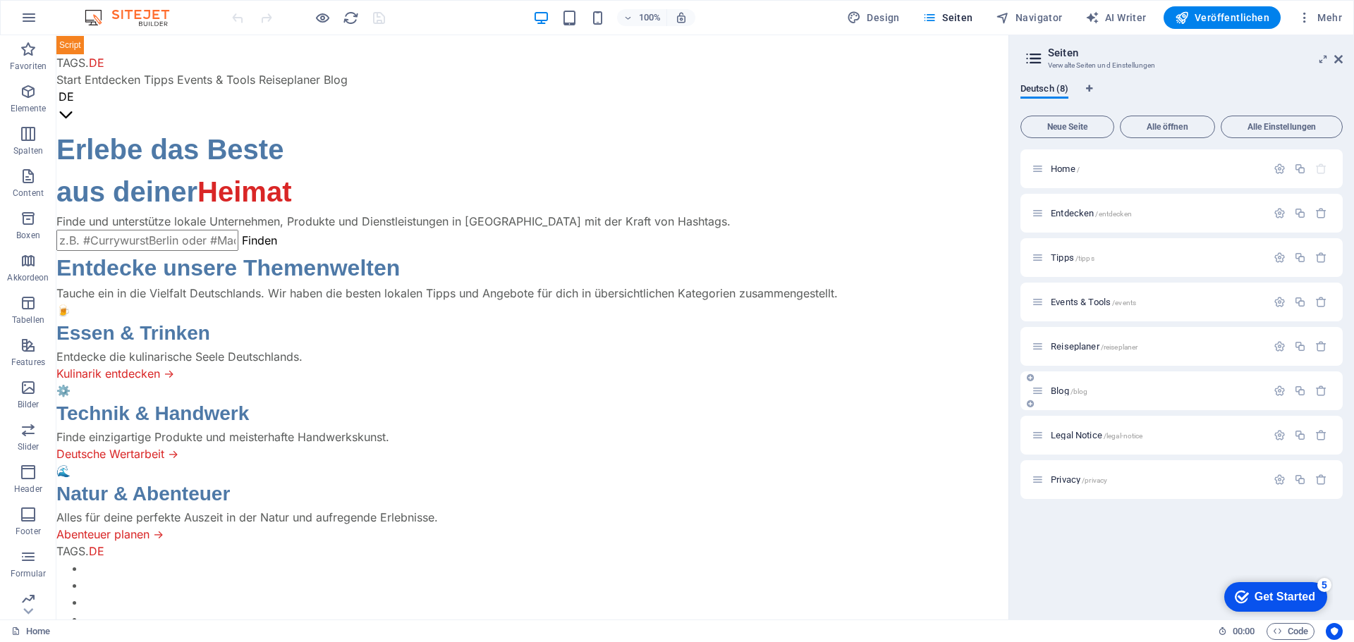
click at [1060, 391] on span "Blog /blog" at bounding box center [1068, 391] width 37 height 11
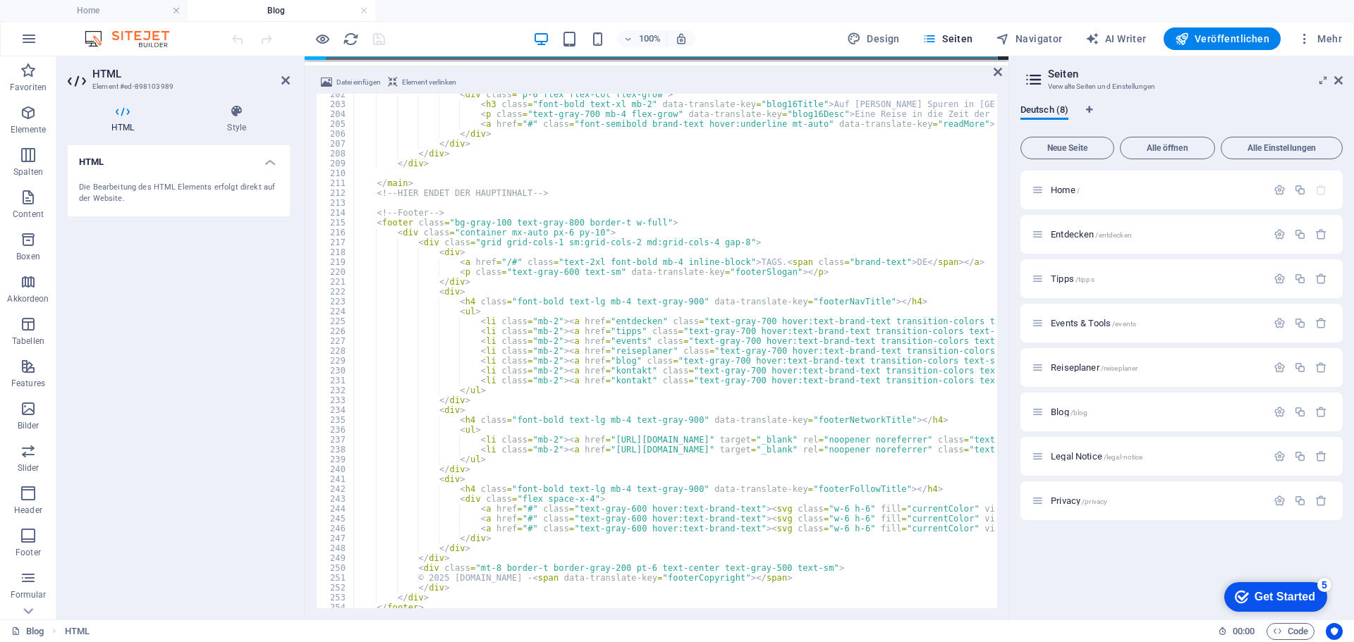
scroll to position [2073, 0]
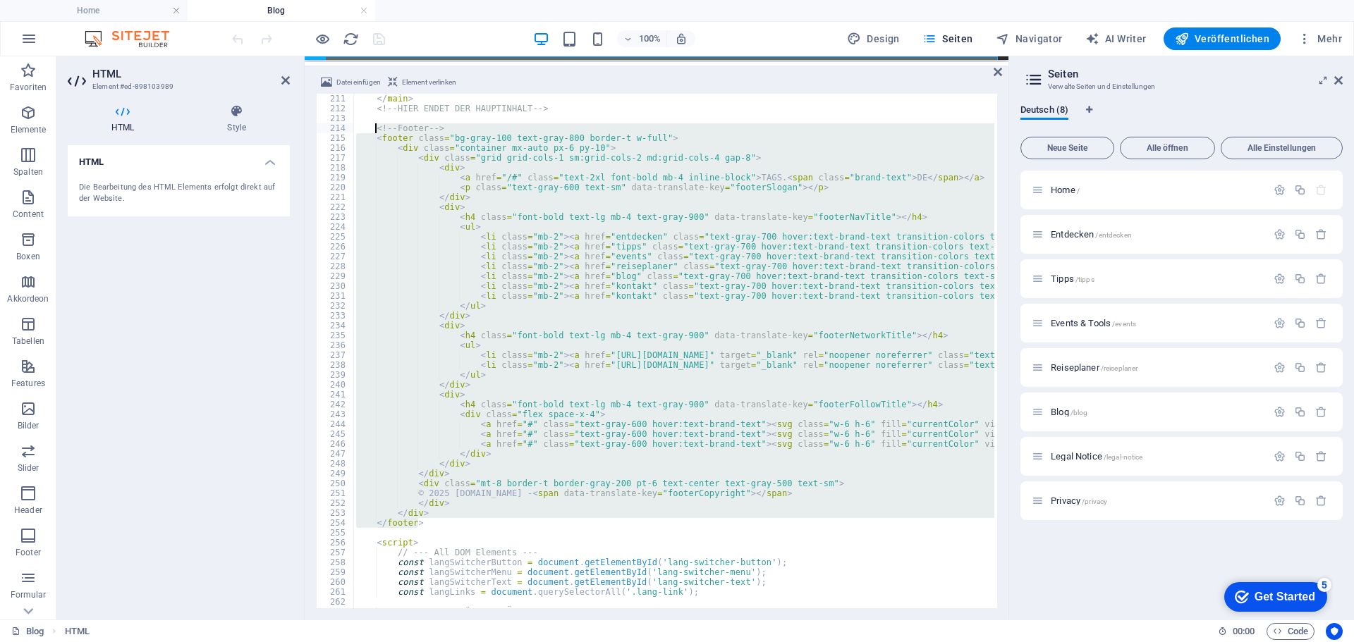
drag, startPoint x: 419, startPoint y: 525, endPoint x: 377, endPoint y: 133, distance: 394.9
type textarea "<!-- Footer --> <footer class="bg-gray-100 text-gray-800 border-t w-full">"
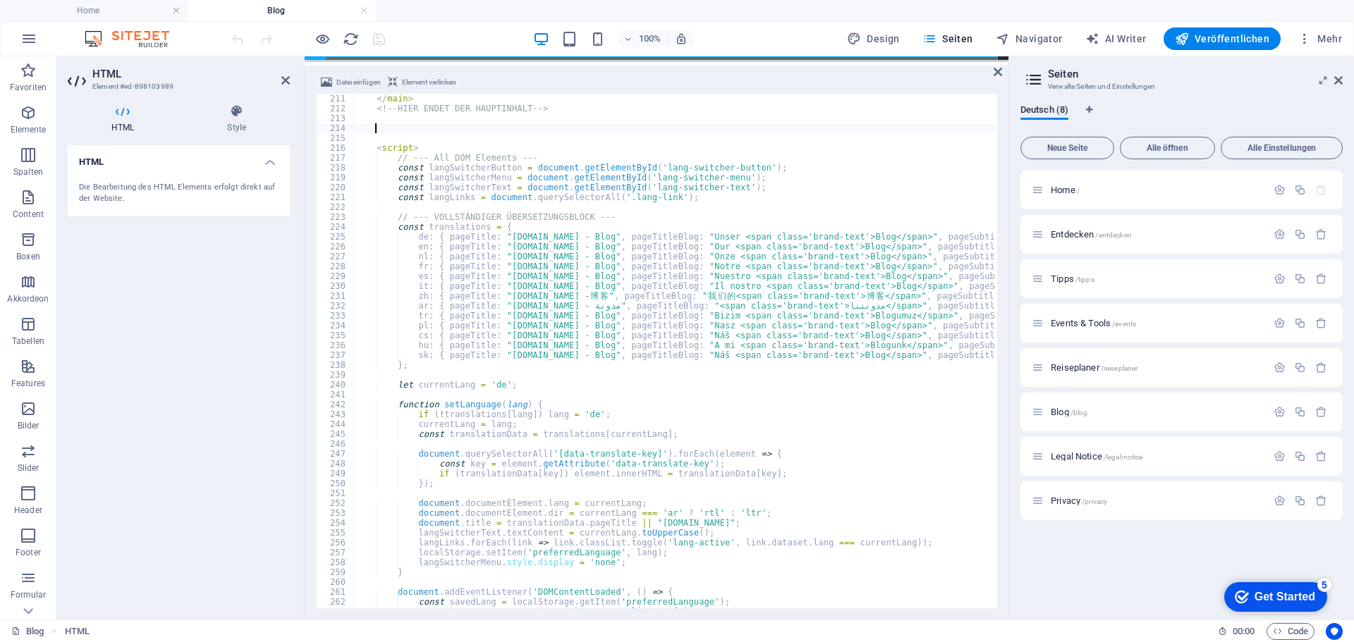
type textarea "</footer>"
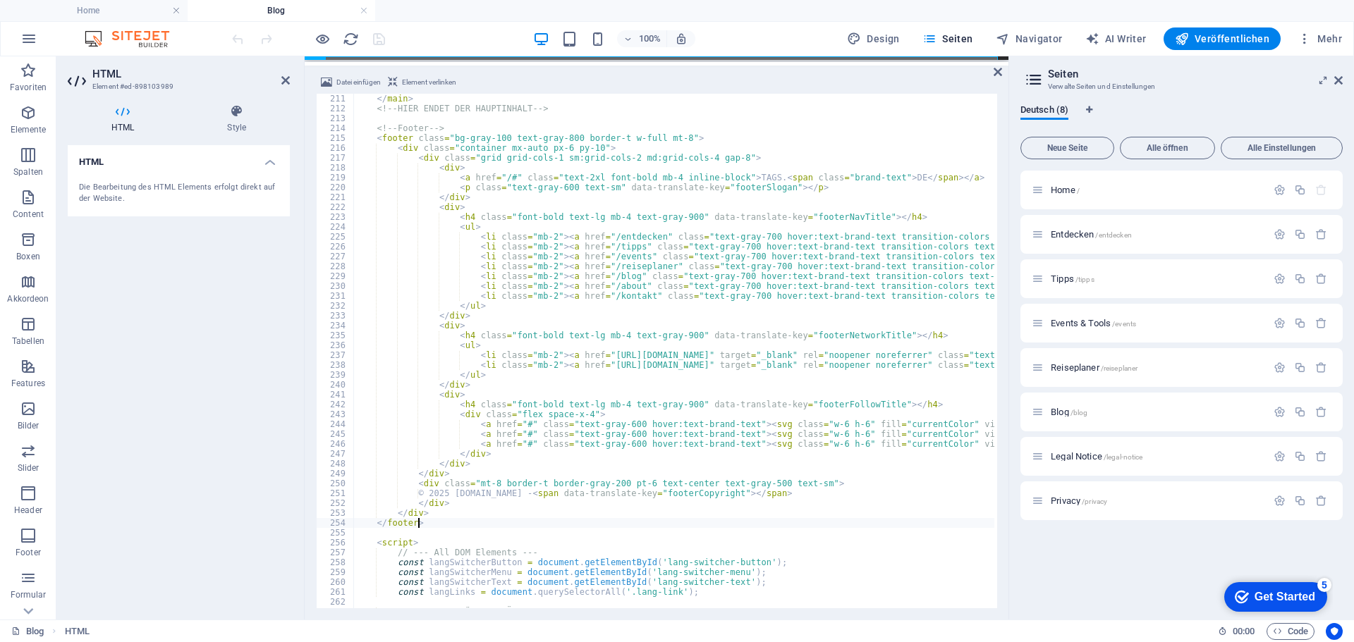
click at [410, 35] on div "100% Design Seiten Navigator AI Writer Veröffentlichen Mehr" at bounding box center [788, 38] width 1118 height 23
click at [379, 41] on icon "save" at bounding box center [379, 39] width 16 height 16
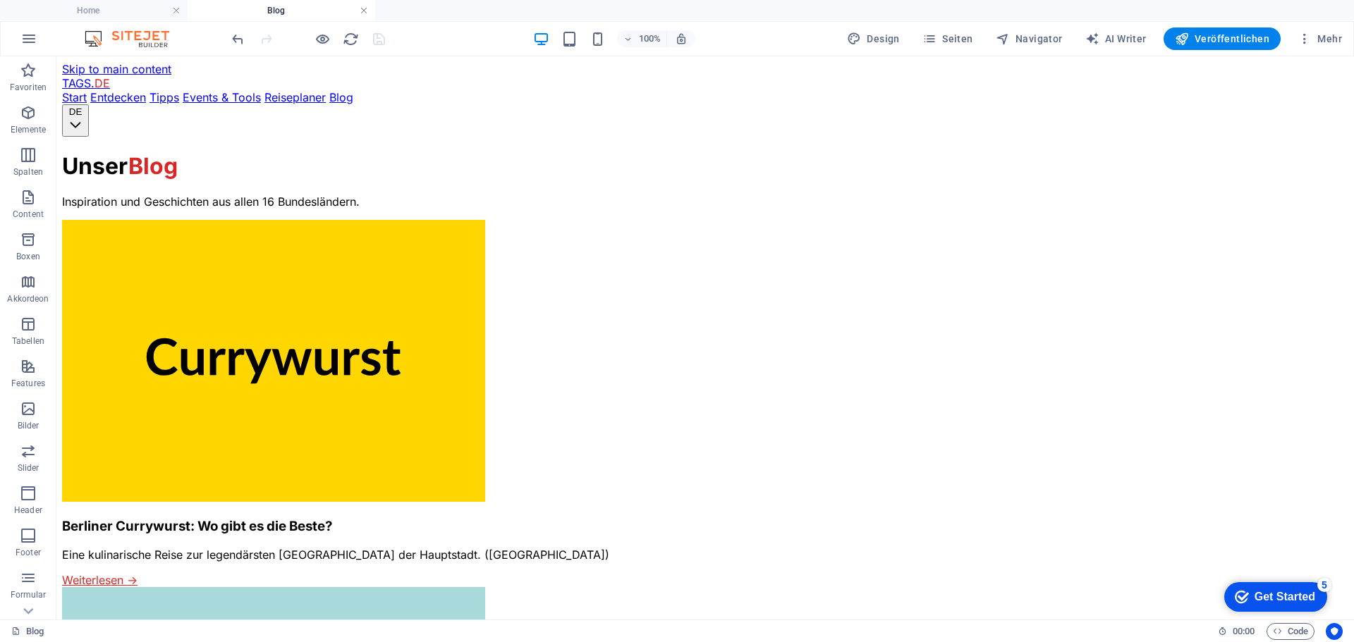
click at [365, 12] on link at bounding box center [364, 10] width 8 height 13
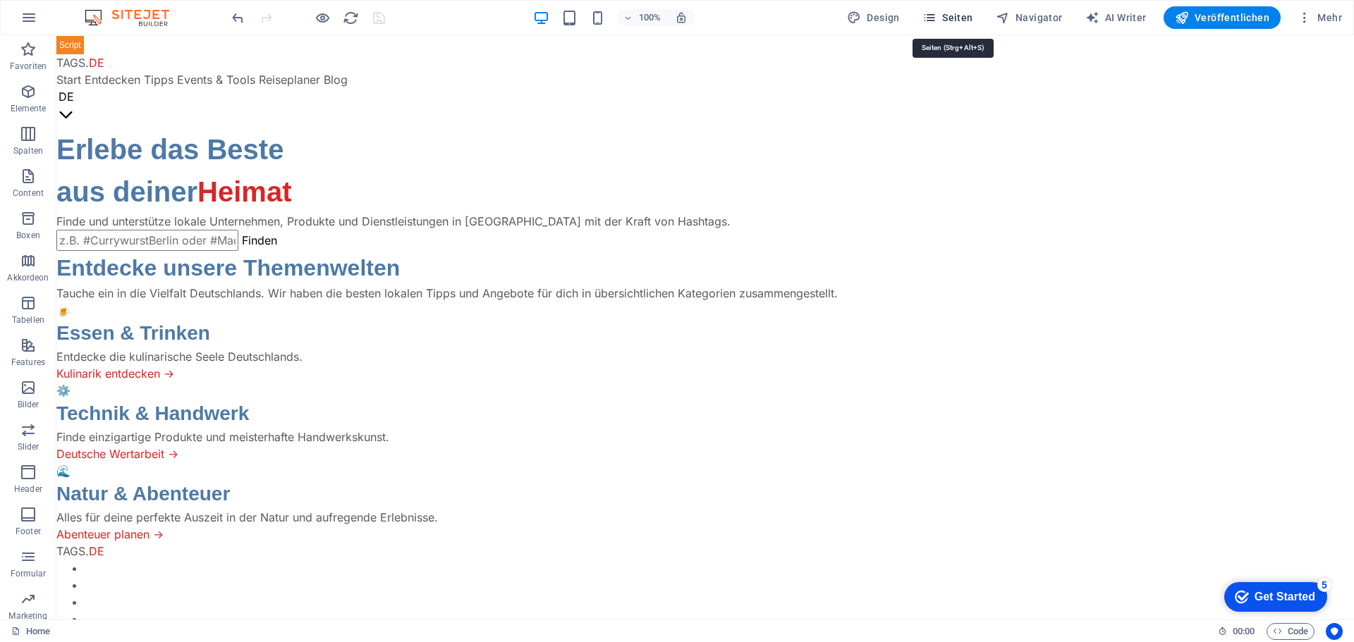
click at [953, 12] on span "Seiten" at bounding box center [947, 18] width 51 height 14
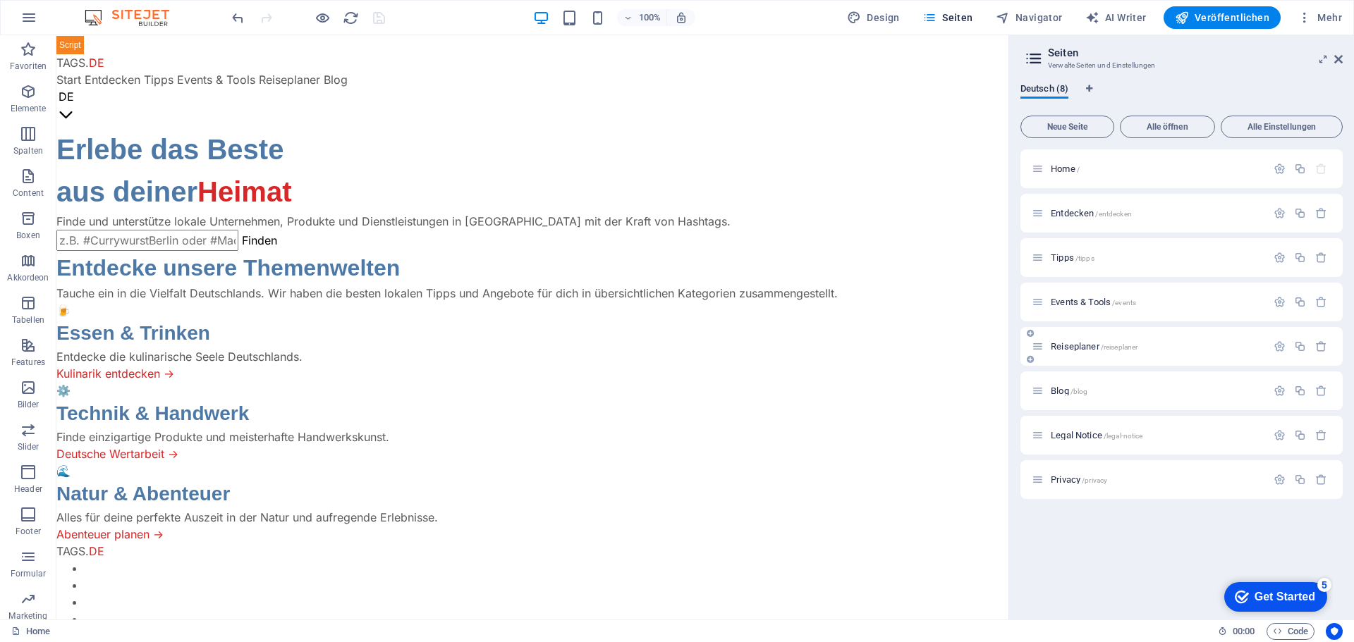
click at [1064, 348] on span "Reiseplaner /reiseplaner" at bounding box center [1093, 346] width 87 height 11
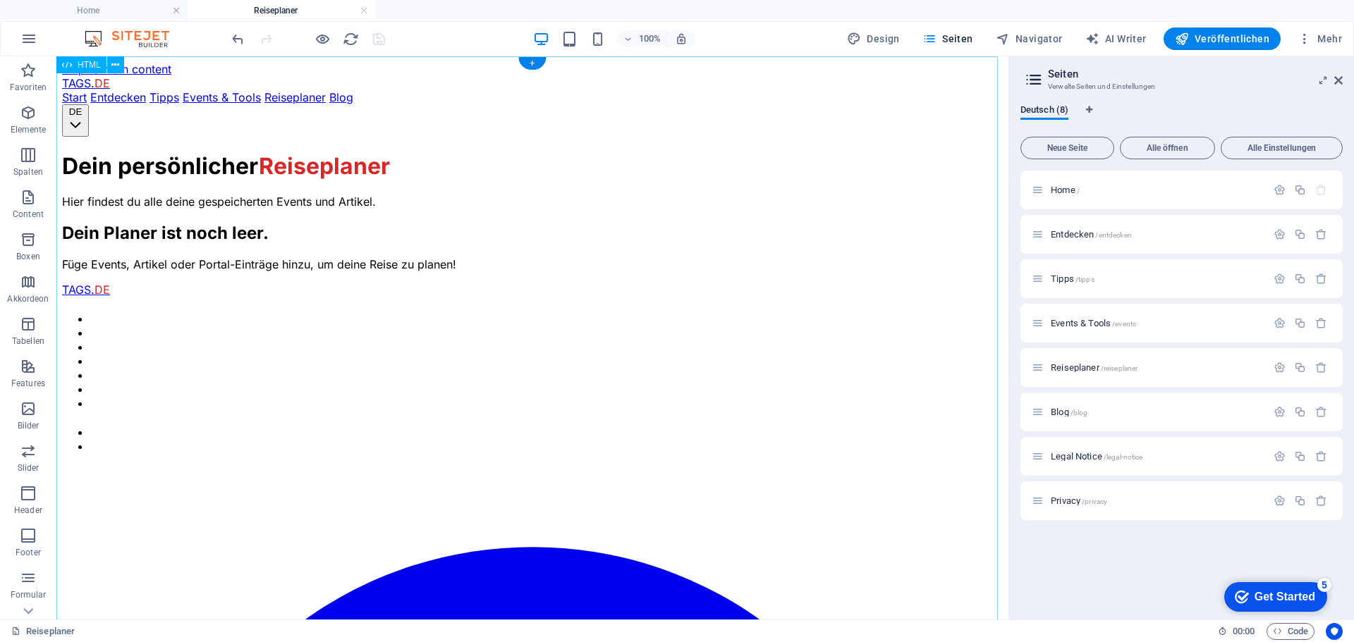
scroll to position [0, 0]
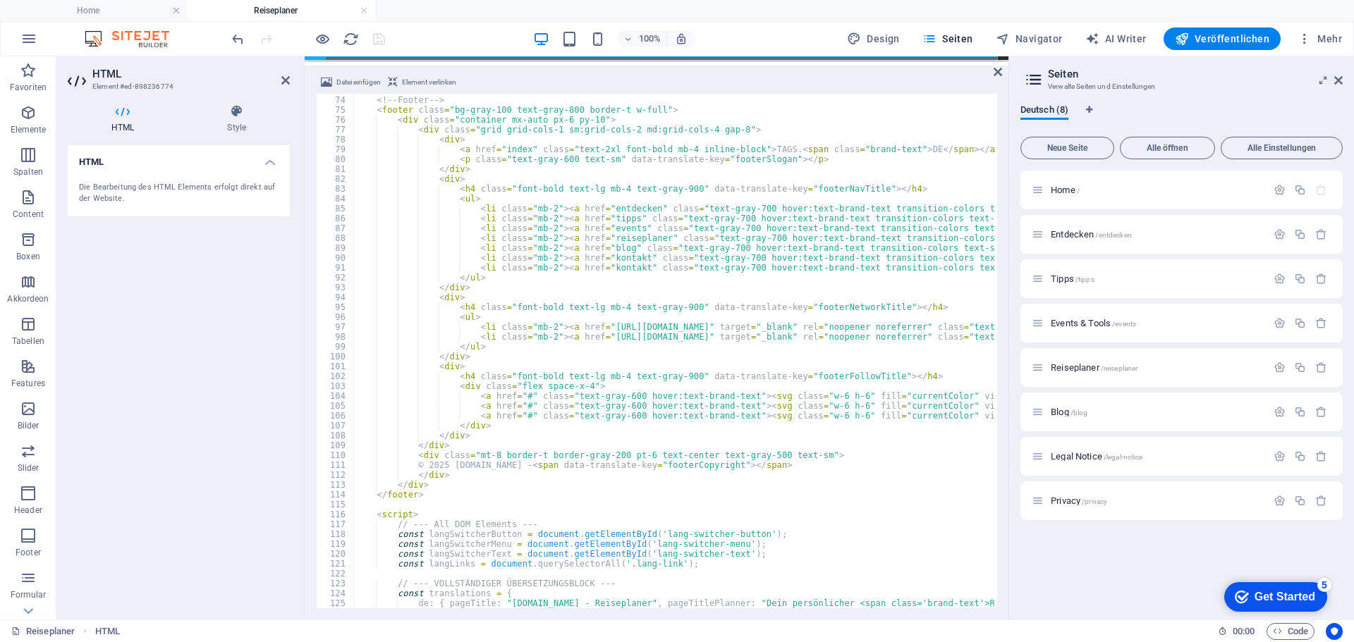
scroll to position [677, 0]
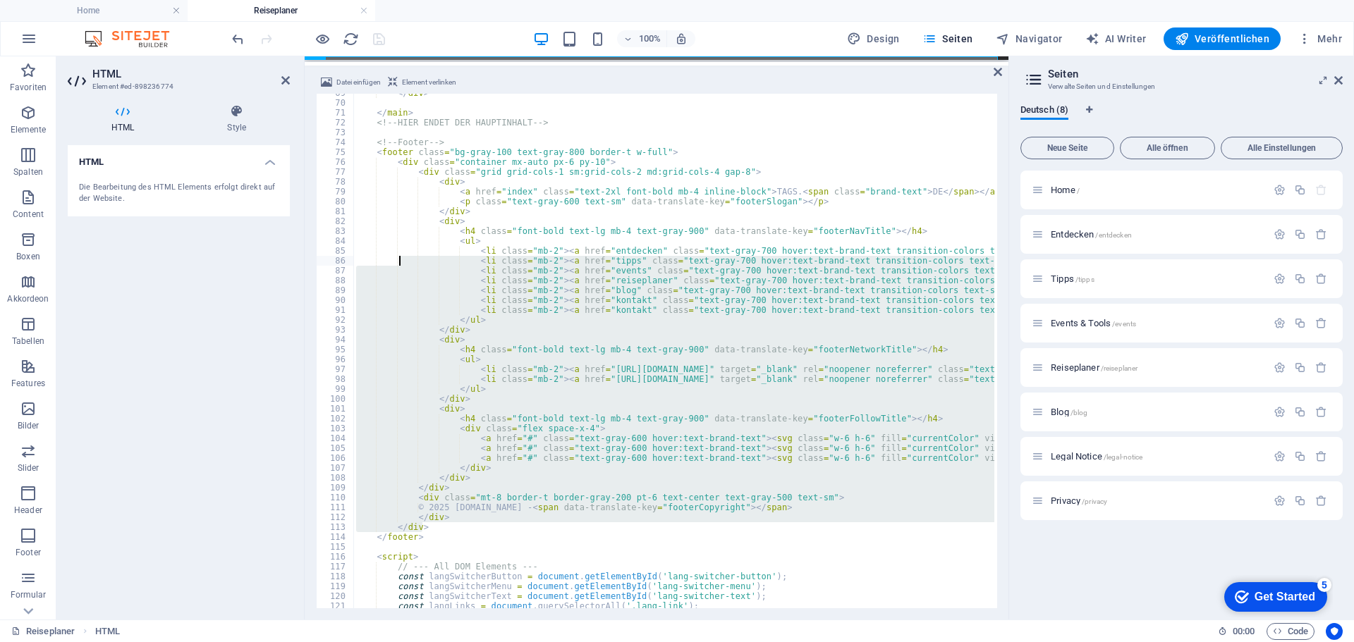
drag, startPoint x: 425, startPoint y: 531, endPoint x: 398, endPoint y: 263, distance: 269.2
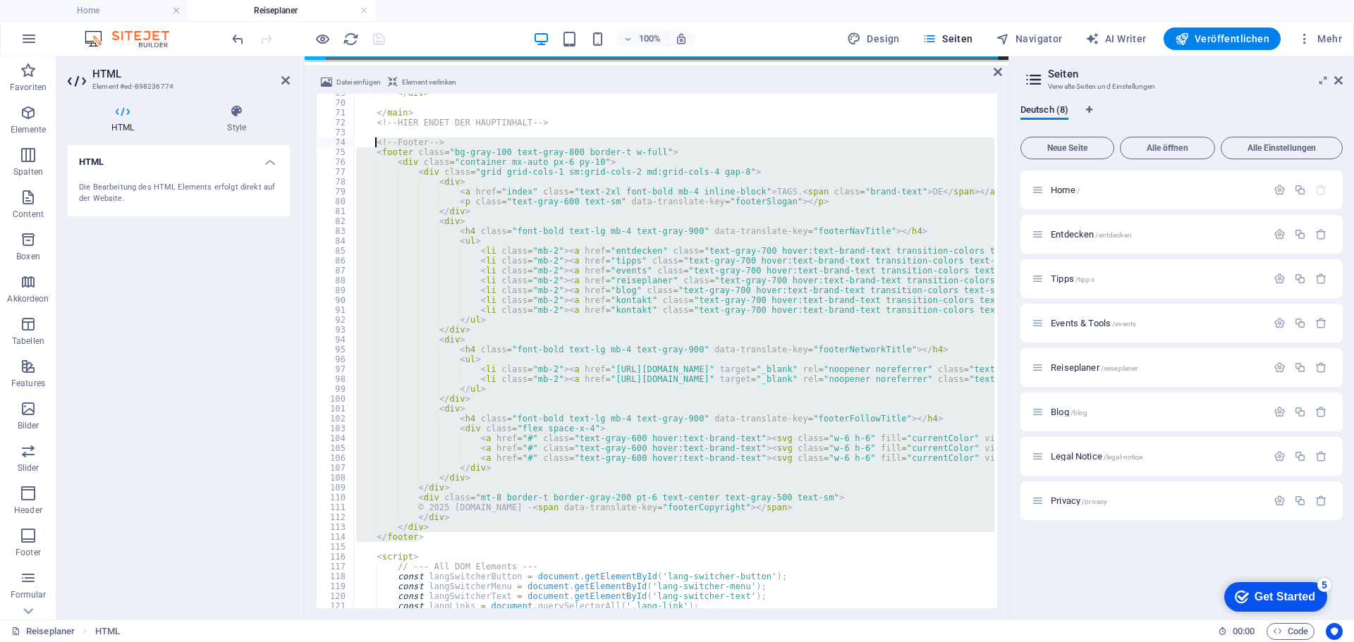
drag, startPoint x: 422, startPoint y: 539, endPoint x: 376, endPoint y: 144, distance: 398.1
type textarea "<!-- Footer --> <footer class="bg-gray-100 text-gray-800 border-t w-full">"
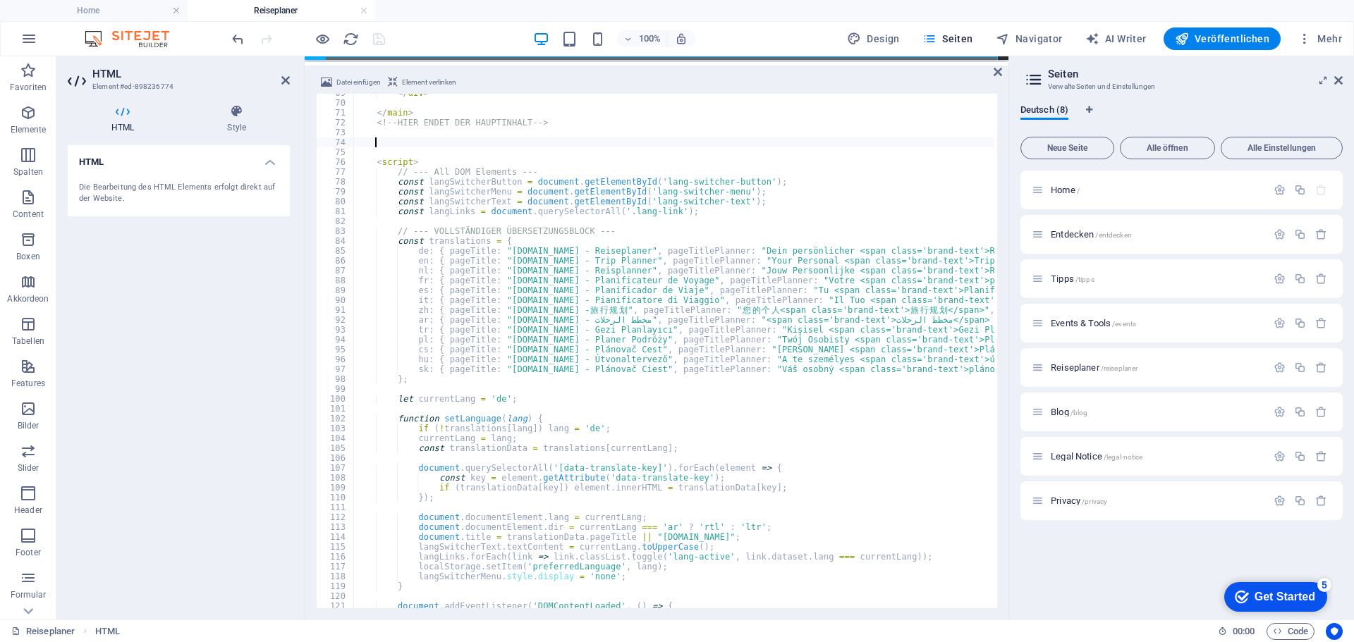
type textarea "</footer>"
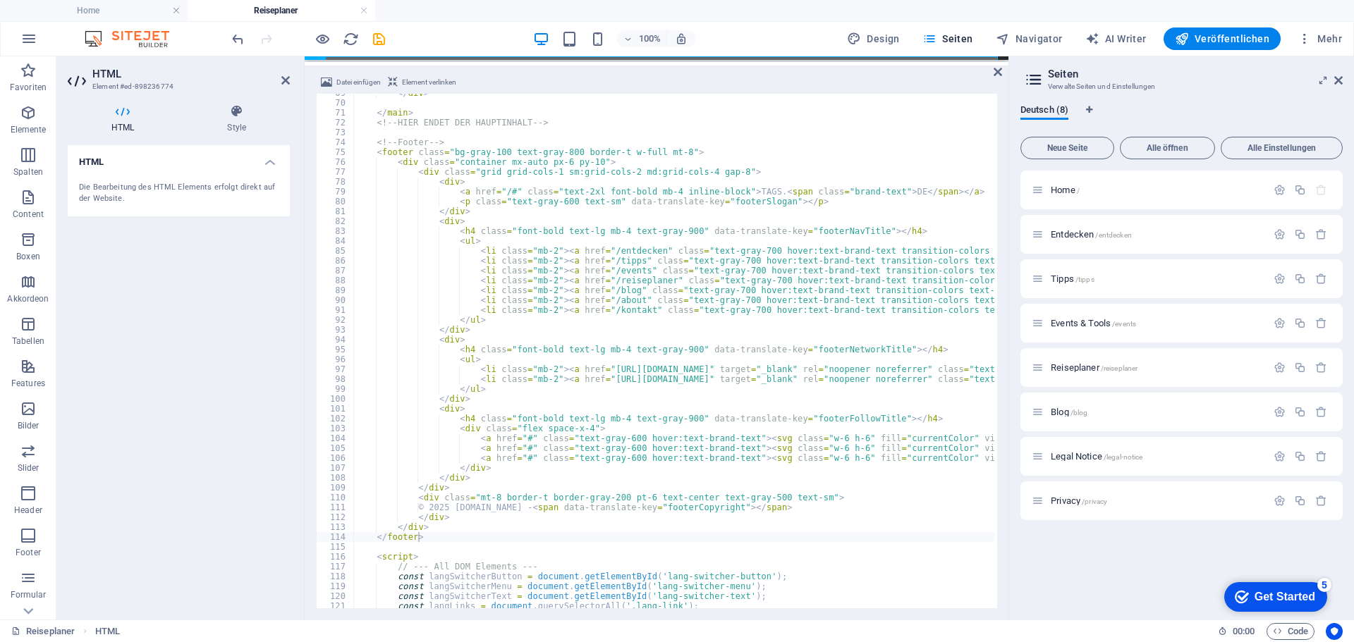
click at [419, 33] on div "100% Design Seiten Navigator AI Writer Veröffentlichen Mehr" at bounding box center [788, 38] width 1118 height 23
click at [377, 42] on icon "save" at bounding box center [379, 39] width 16 height 16
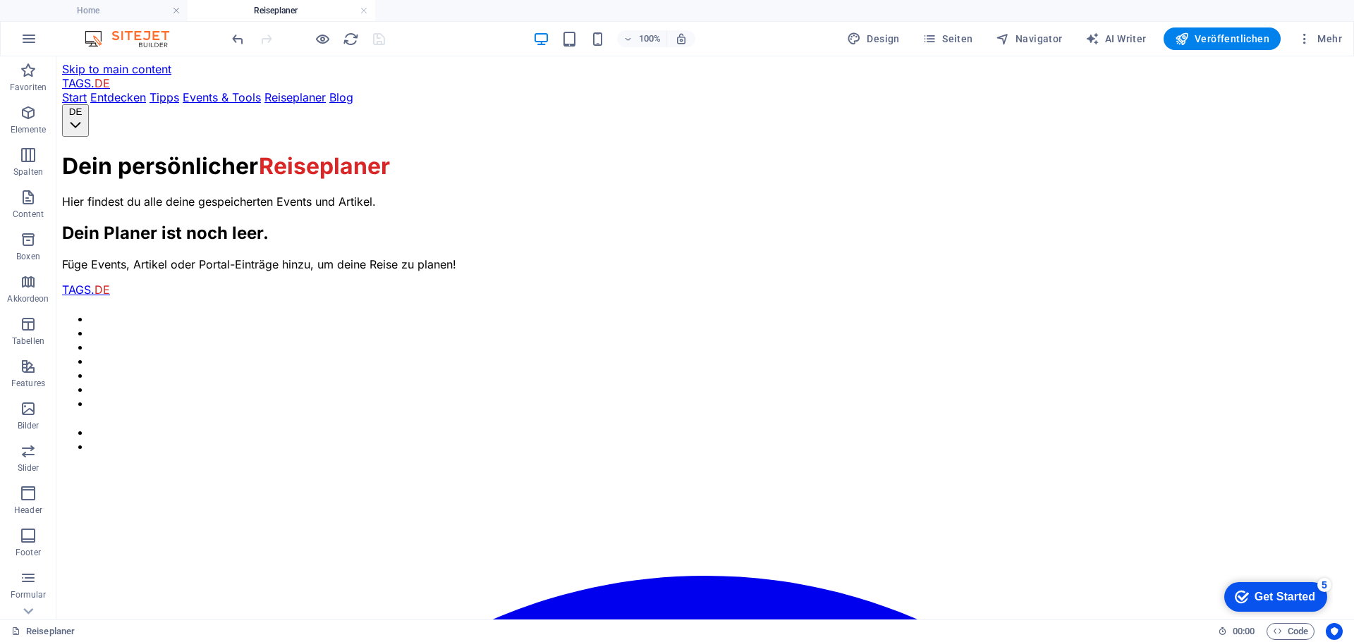
click at [364, 11] on link at bounding box center [364, 10] width 8 height 13
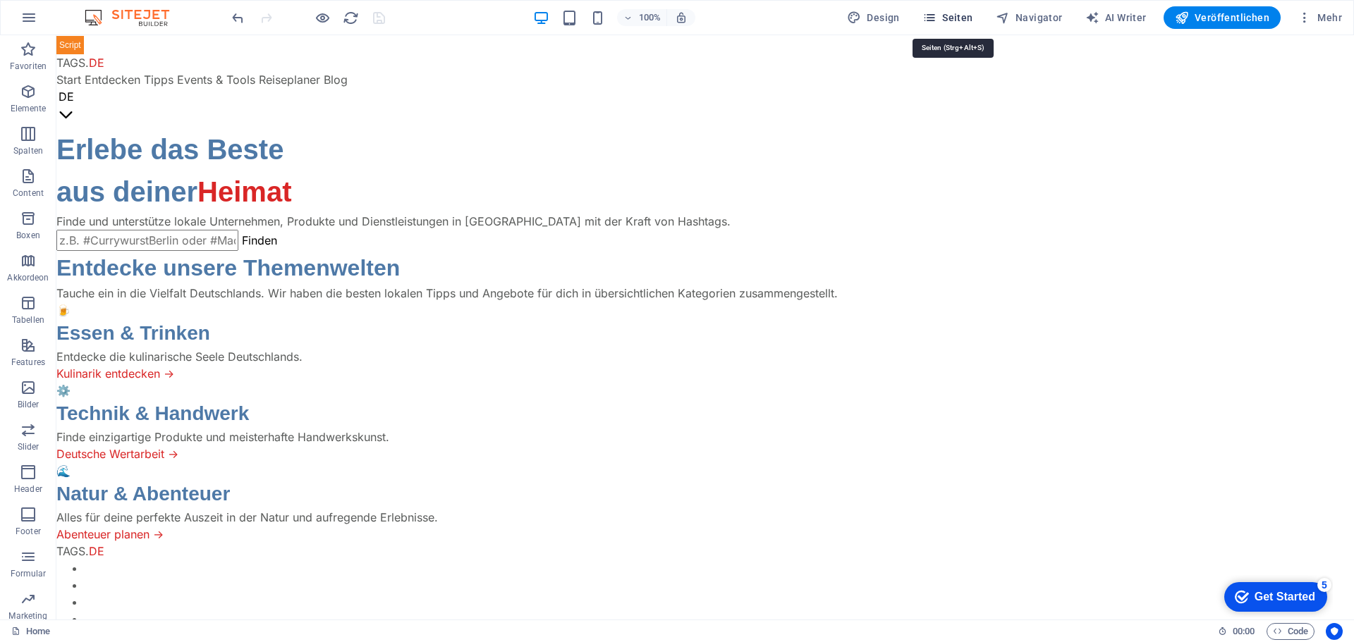
click at [945, 16] on span "Seiten" at bounding box center [947, 18] width 51 height 14
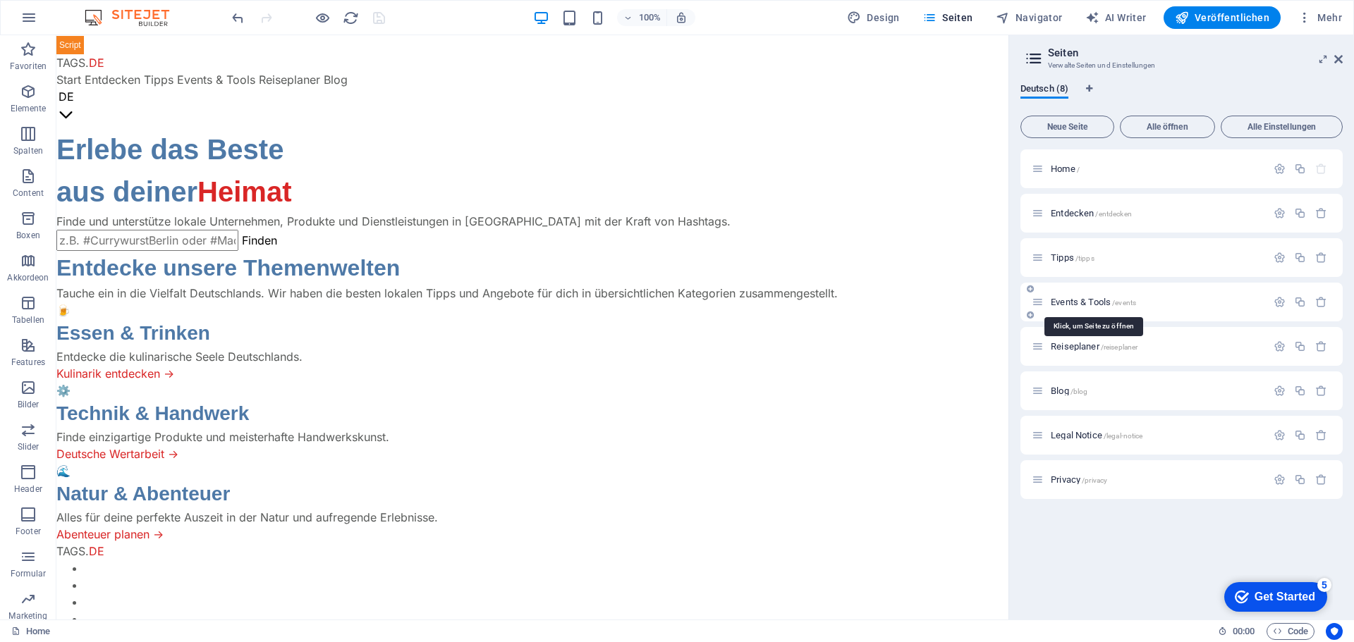
click at [1084, 302] on span "Events & Tools /events" at bounding box center [1092, 302] width 85 height 11
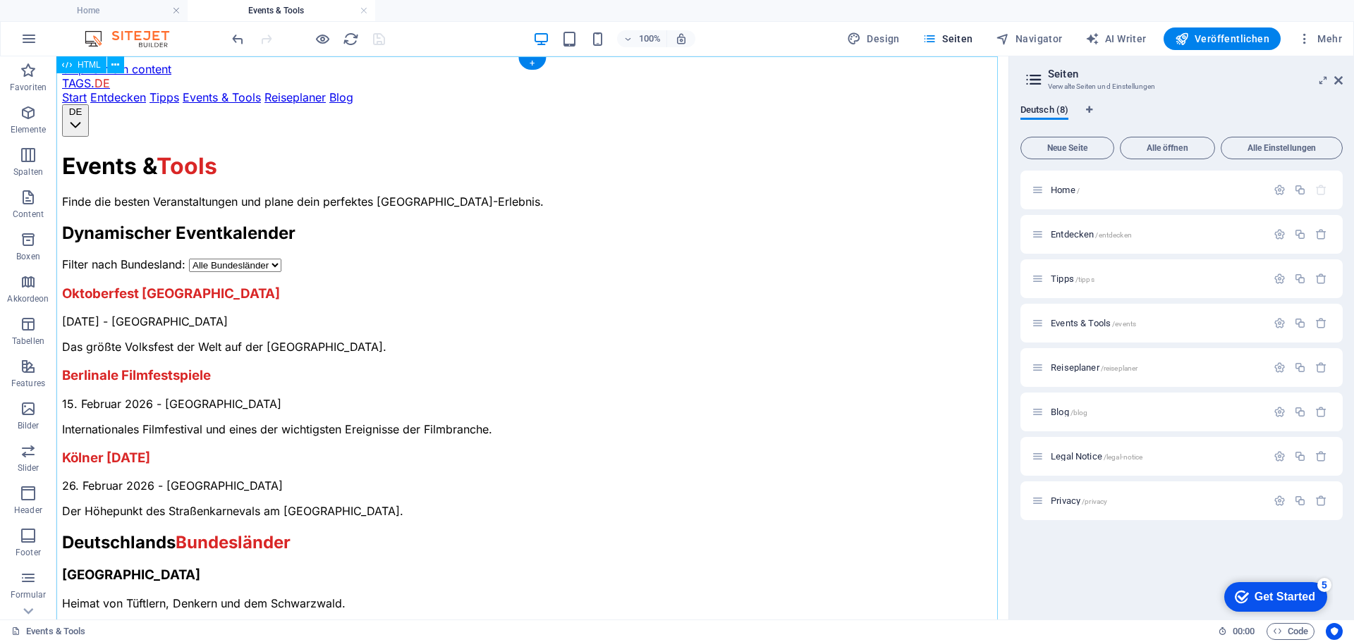
scroll to position [0, 0]
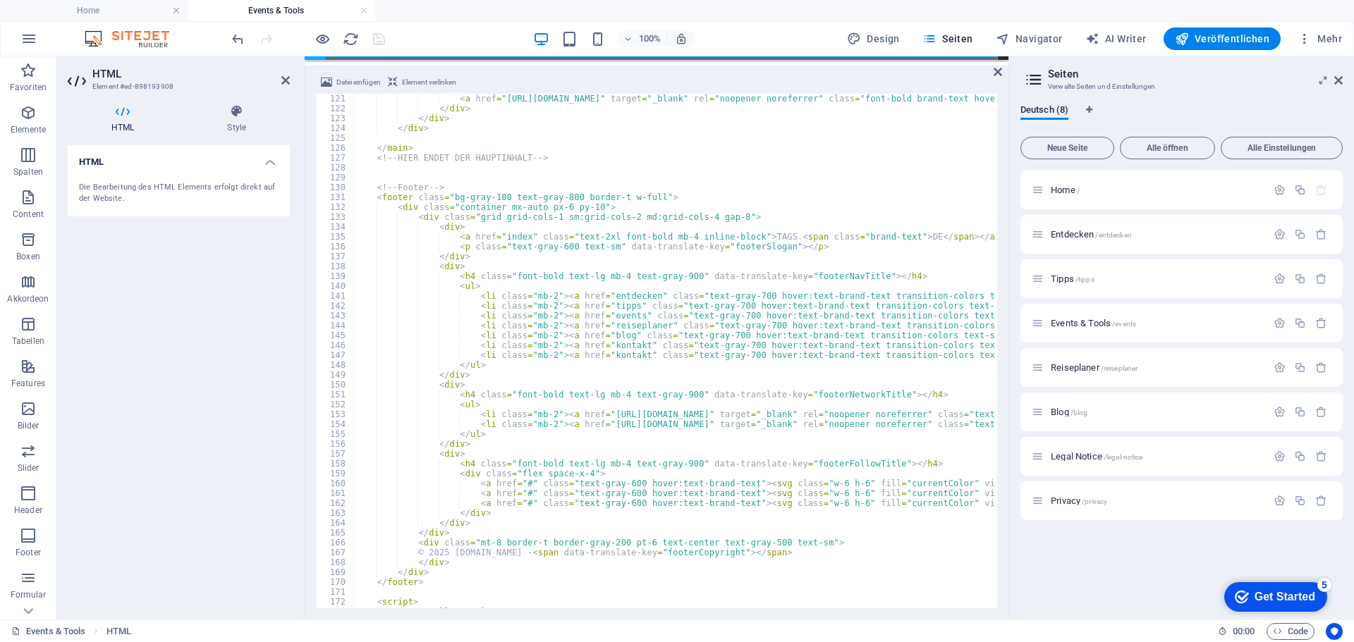
scroll to position [1184, 0]
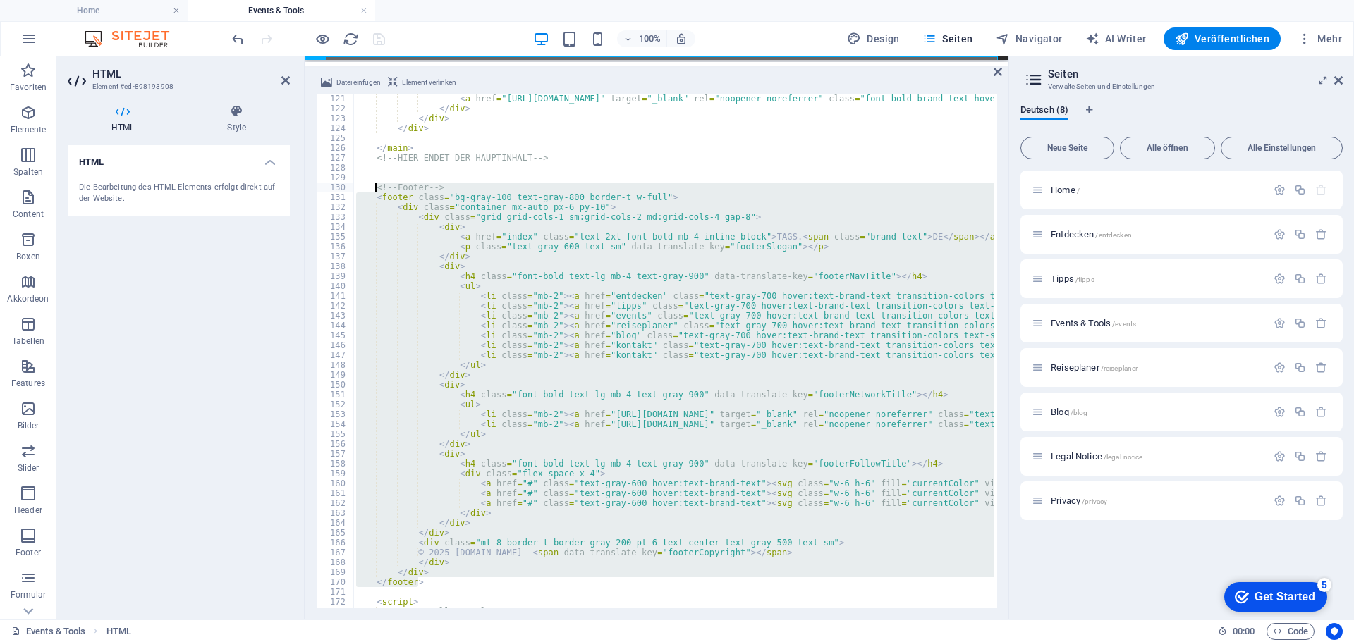
drag, startPoint x: 423, startPoint y: 583, endPoint x: 376, endPoint y: 184, distance: 401.7
type textarea "<!-- Footer --> <footer class="bg-gray-100 text-gray-800 border-t w-full">"
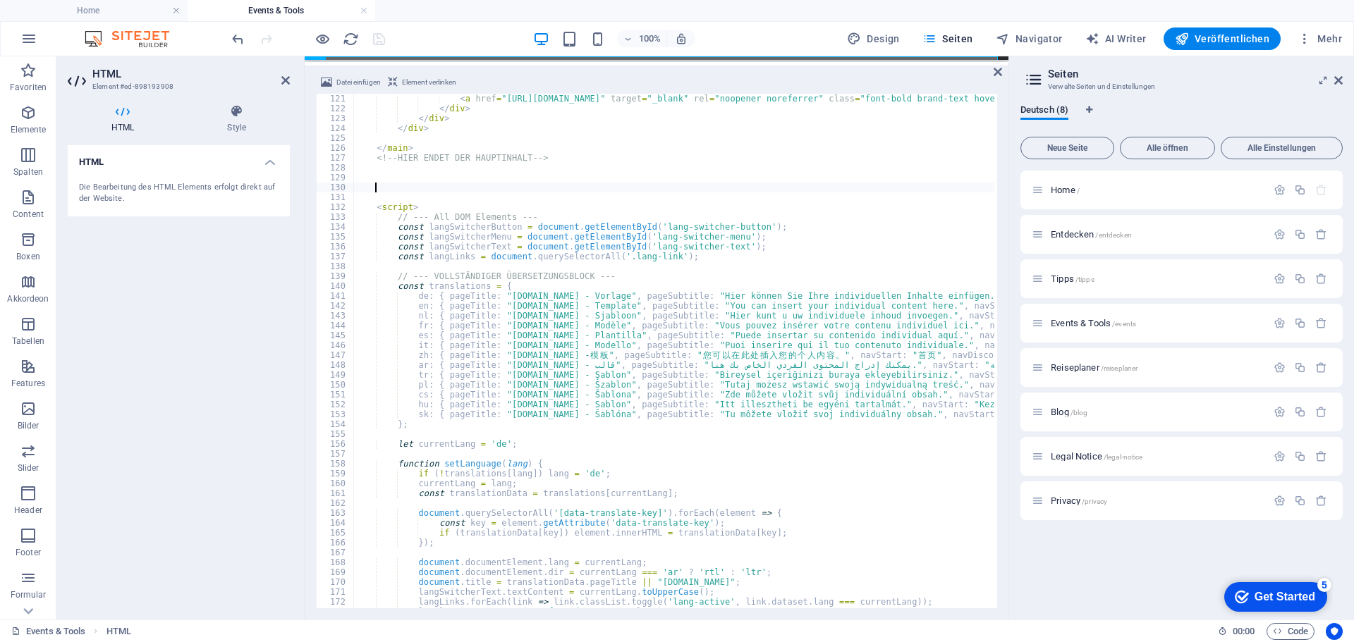
type textarea "</footer>"
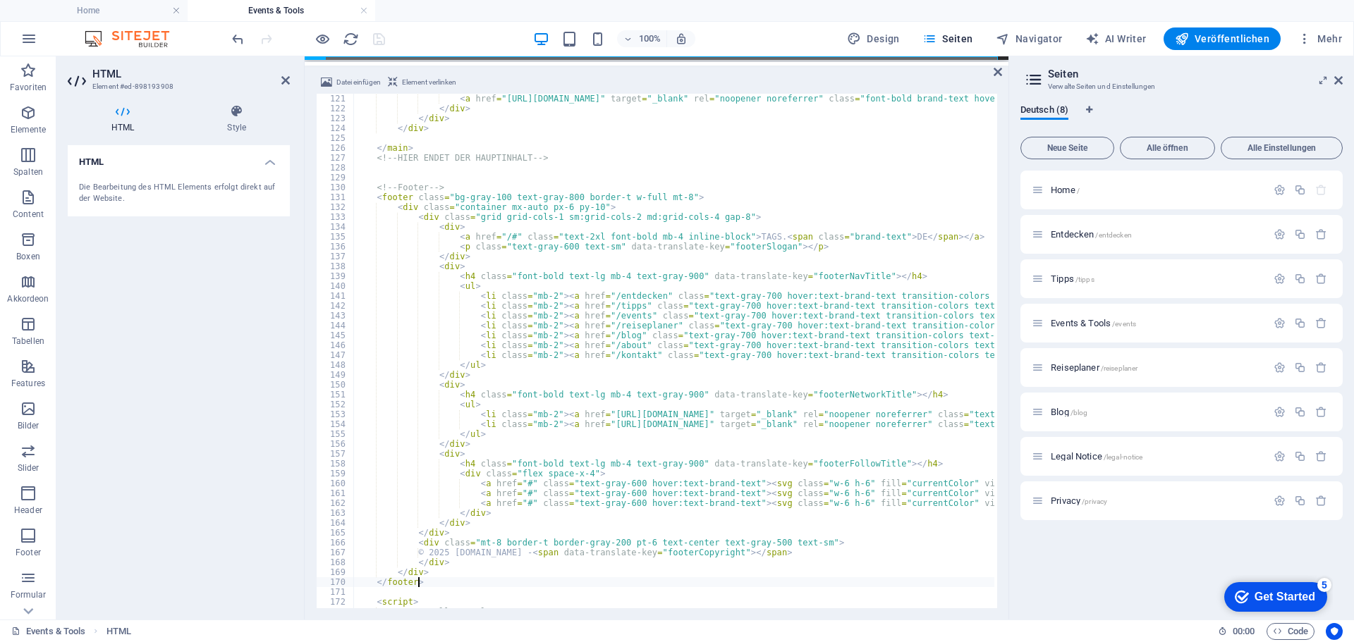
click at [441, 32] on div "100% Design Seiten Navigator AI Writer Veröffentlichen Mehr" at bounding box center [788, 38] width 1118 height 23
click at [378, 40] on icon "save" at bounding box center [379, 39] width 16 height 16
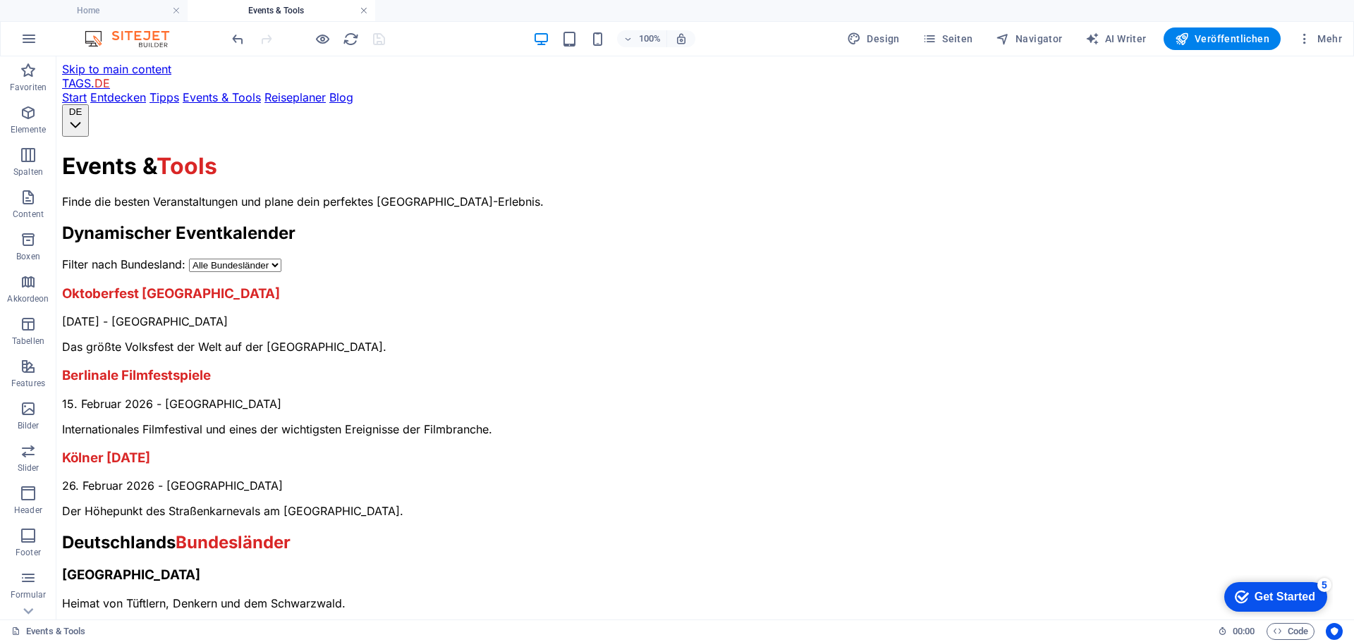
click at [363, 12] on link at bounding box center [364, 10] width 8 height 13
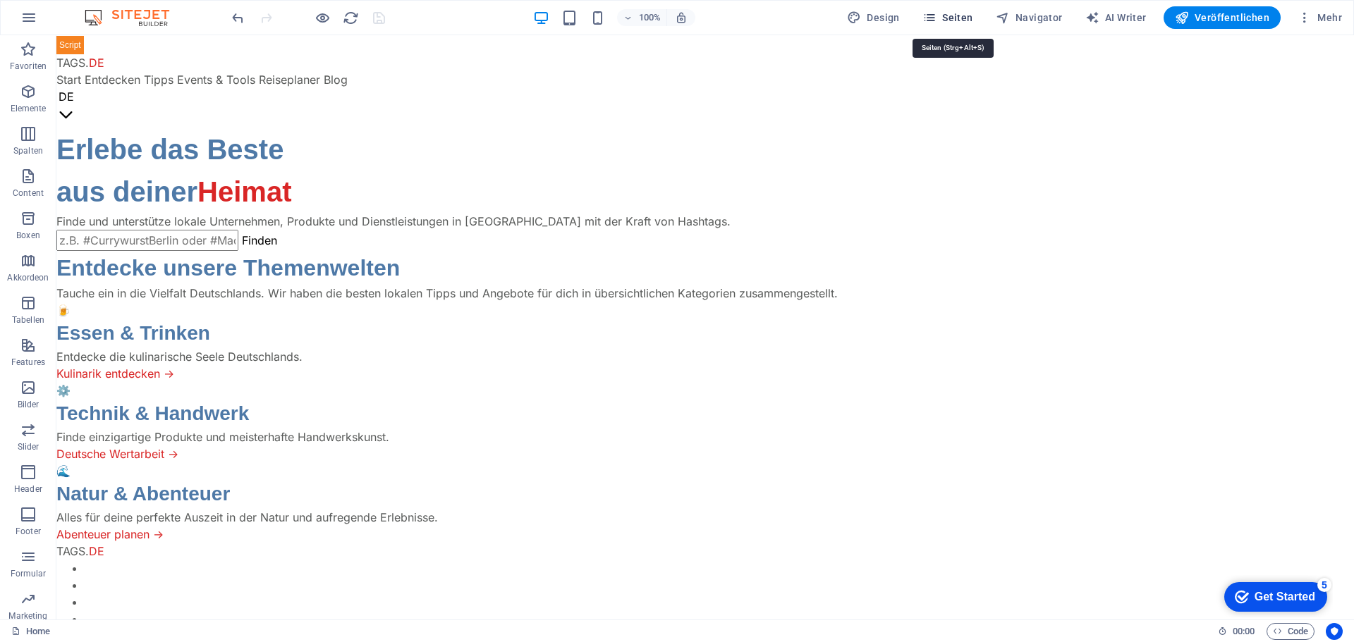
click at [973, 16] on span "Seiten" at bounding box center [947, 18] width 51 height 14
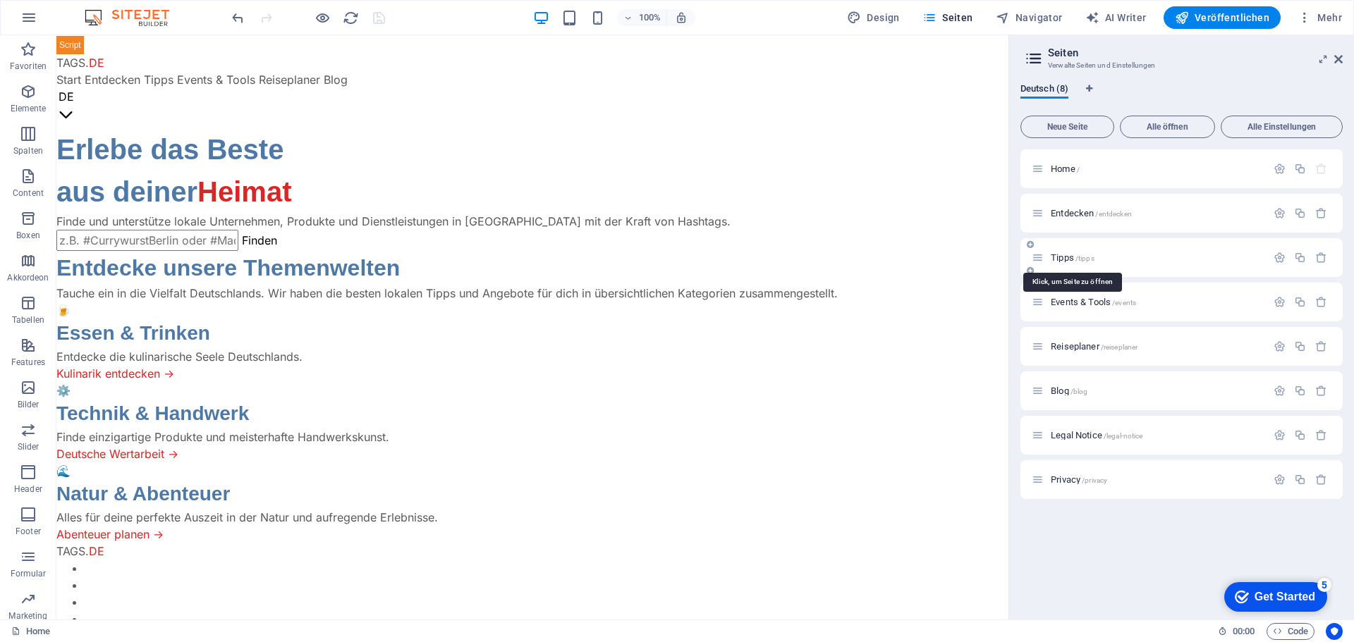
click at [1061, 255] on span "Tipps /tipps" at bounding box center [1072, 257] width 44 height 11
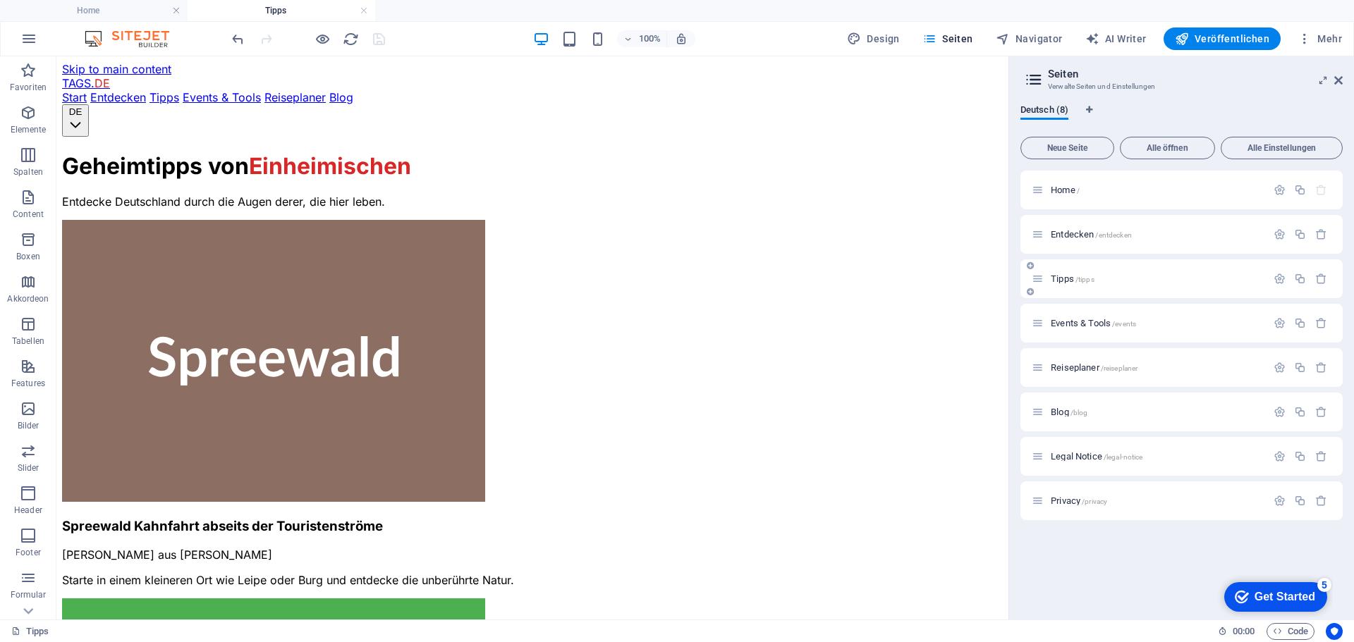
scroll to position [0, 0]
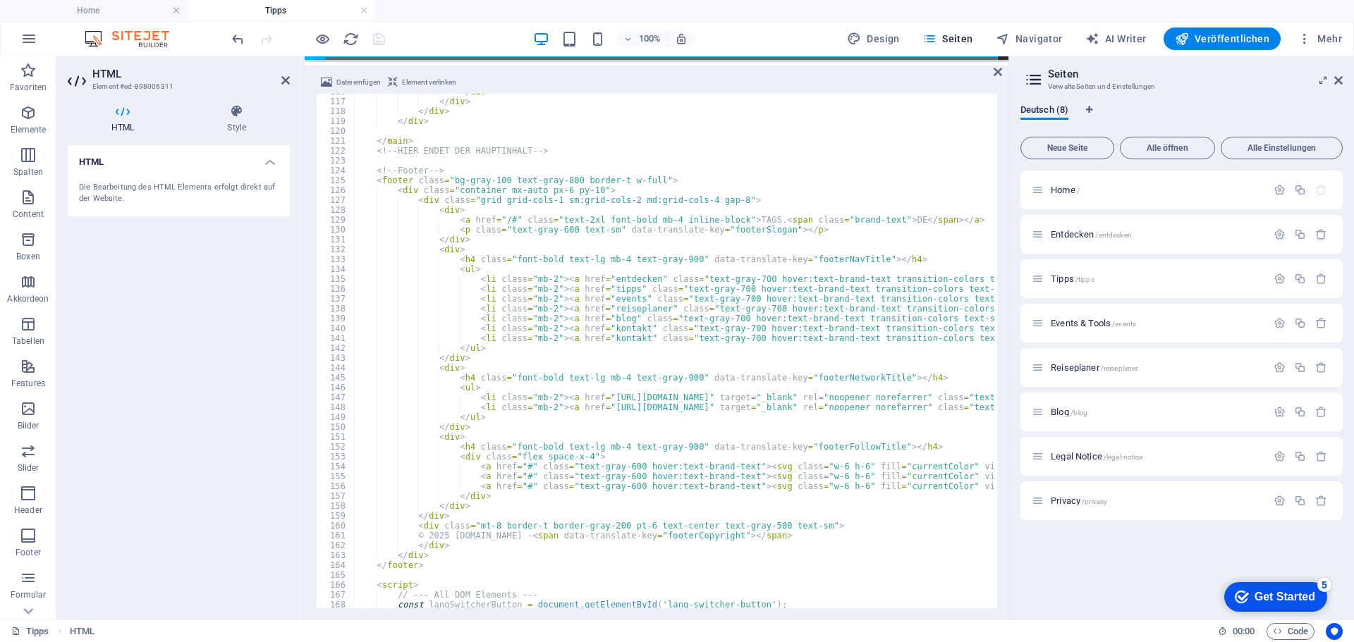
scroll to position [1142, 0]
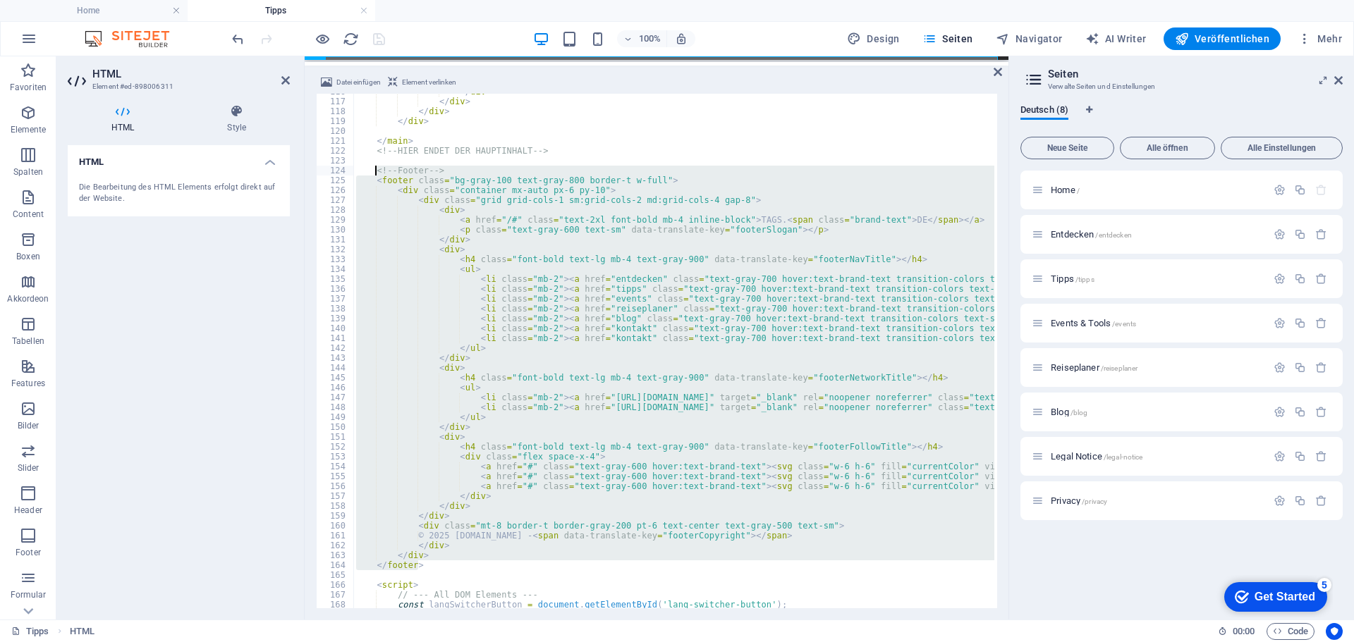
drag, startPoint x: 417, startPoint y: 568, endPoint x: 376, endPoint y: 173, distance: 397.0
type textarea "<!-- Footer --> <footer class="bg-gray-100 text-gray-800 border-t w-full">"
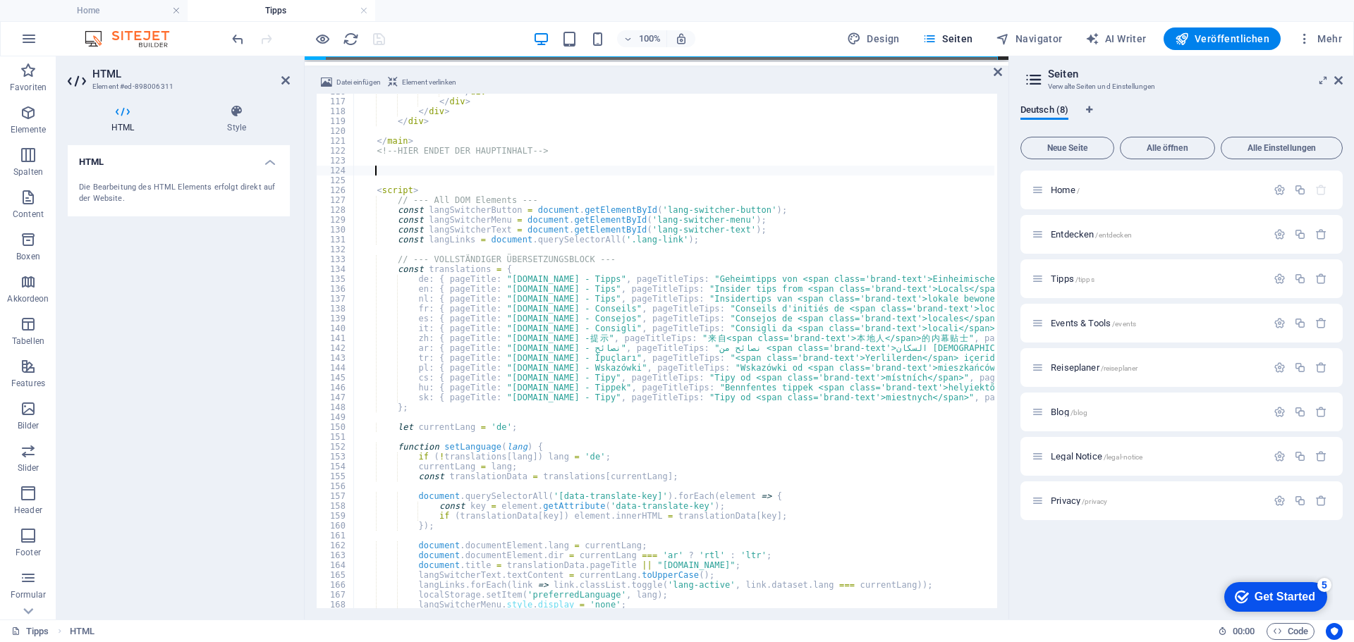
type textarea "</footer>"
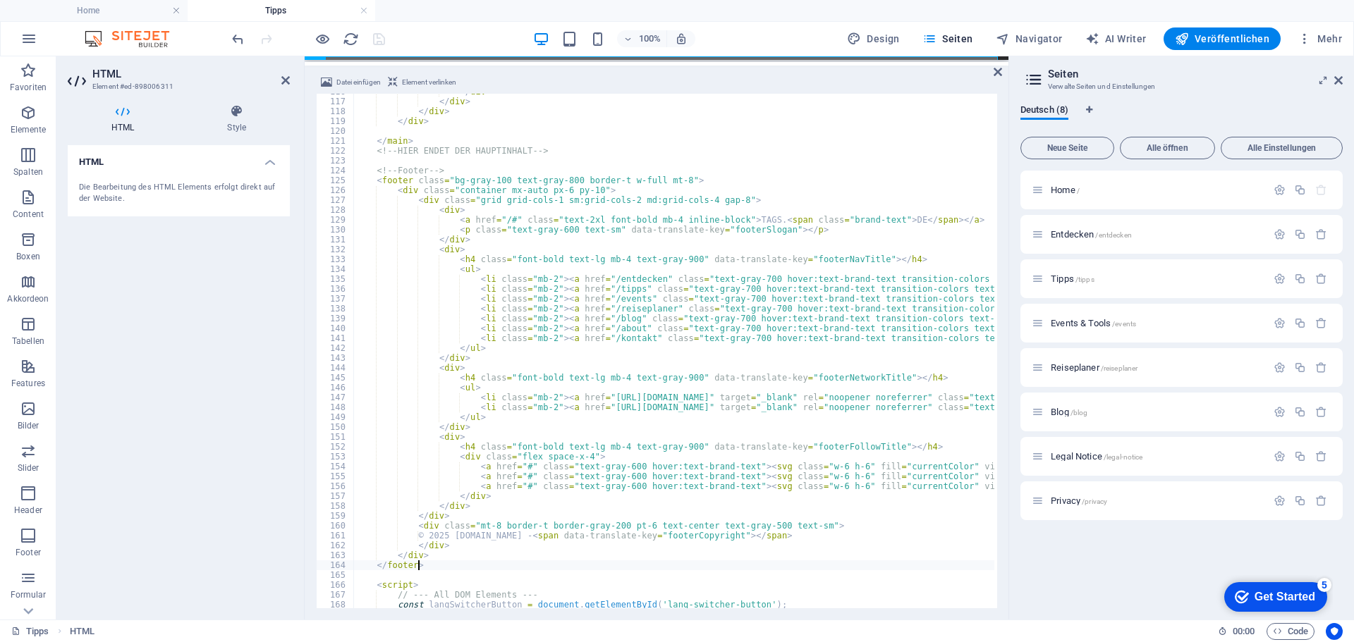
click at [450, 41] on div "100% Design Seiten Navigator AI Writer Veröffentlichen Mehr" at bounding box center [788, 38] width 1118 height 23
click at [381, 40] on icon "save" at bounding box center [379, 39] width 16 height 16
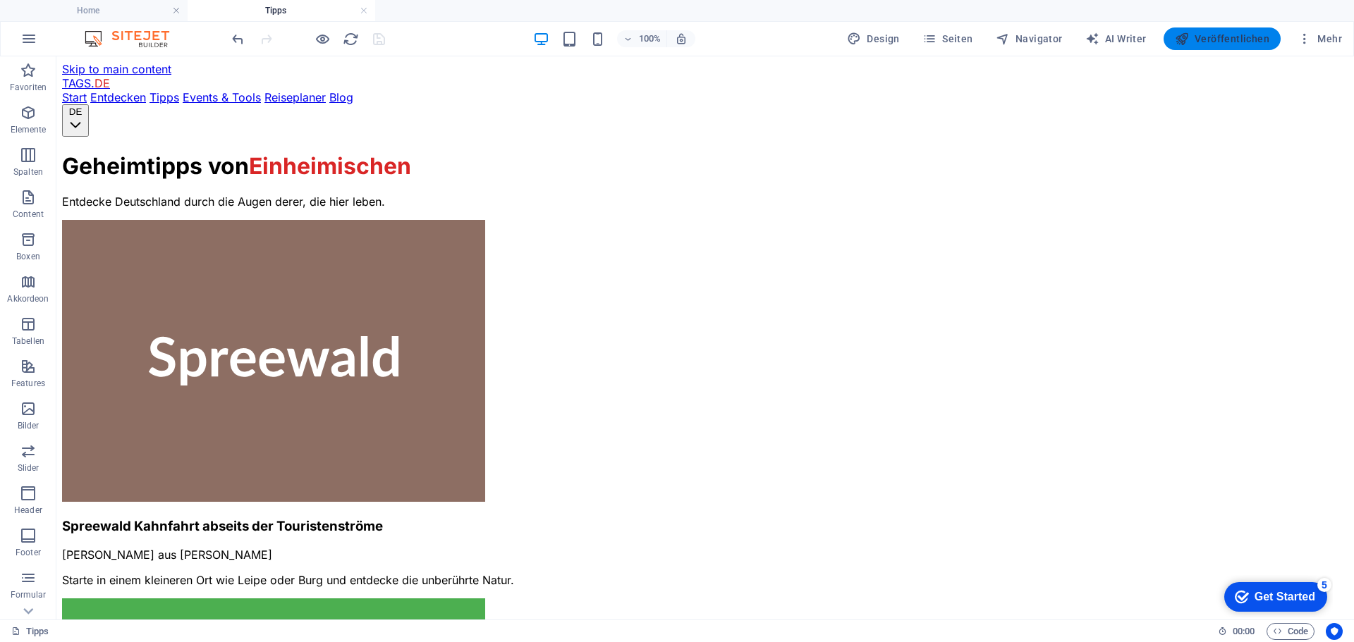
click at [1203, 42] on span "Veröffentlichen" at bounding box center [1221, 39] width 94 height 14
click at [362, 11] on link at bounding box center [364, 10] width 8 height 13
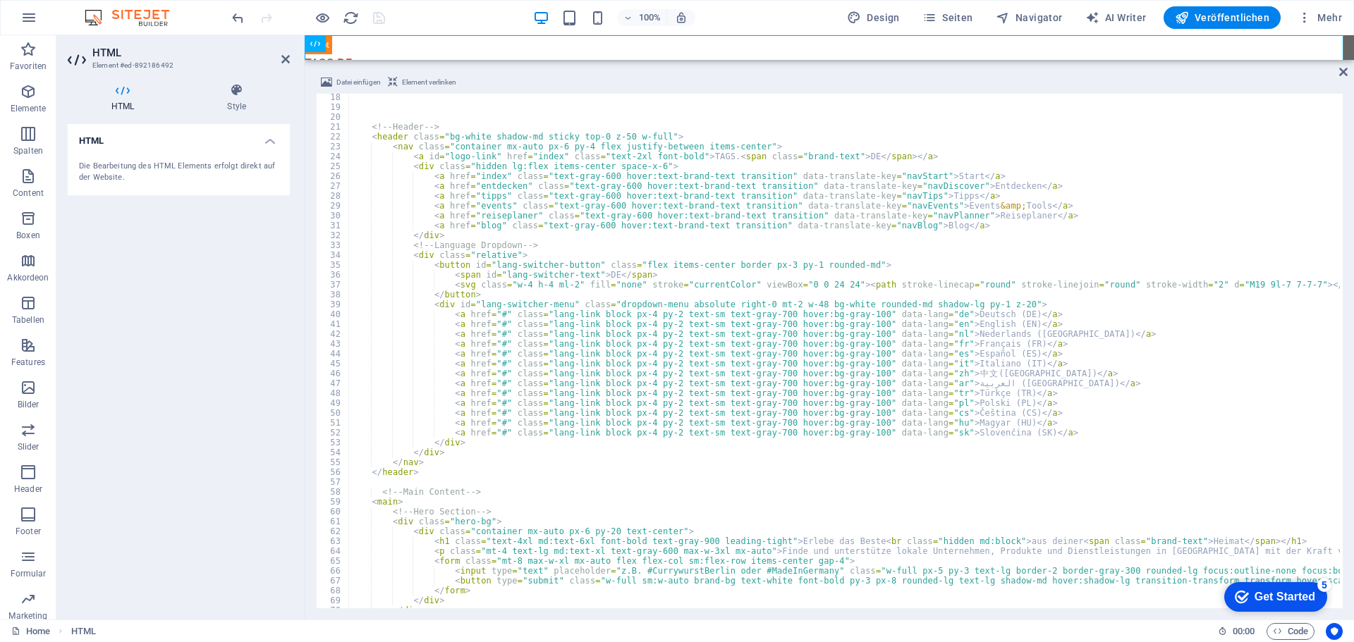
scroll to position [0, 0]
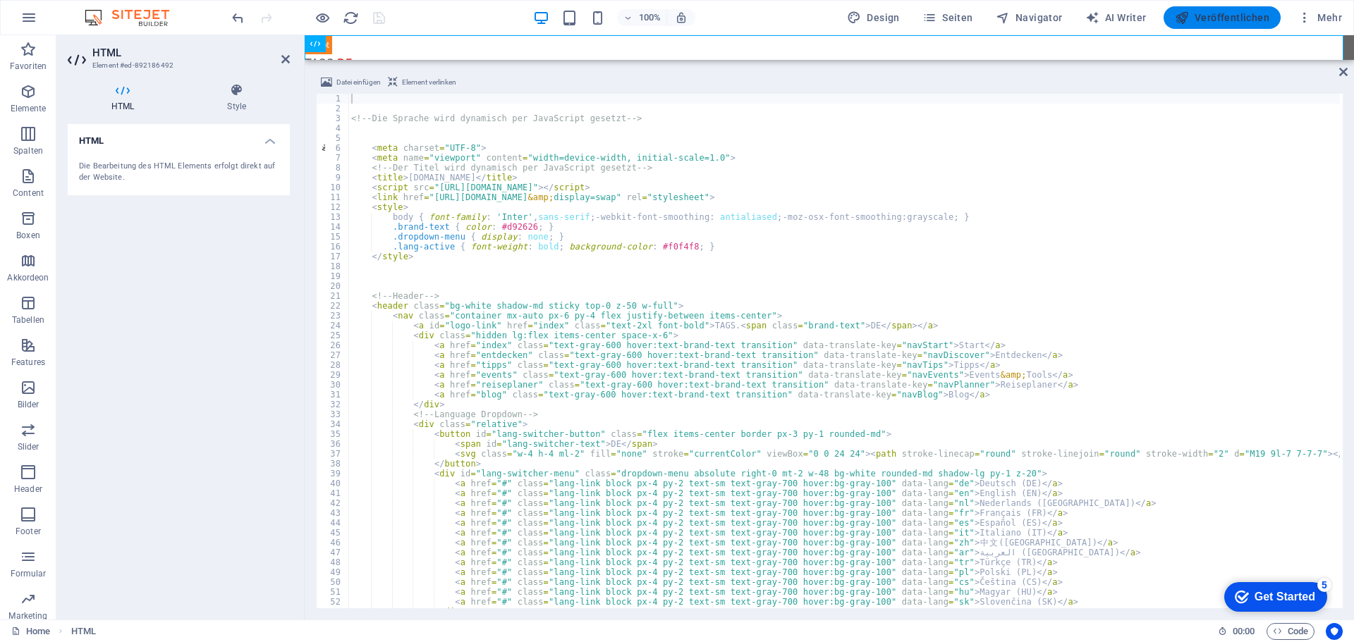
click at [1225, 16] on span "Veröffentlichen" at bounding box center [1221, 18] width 94 height 14
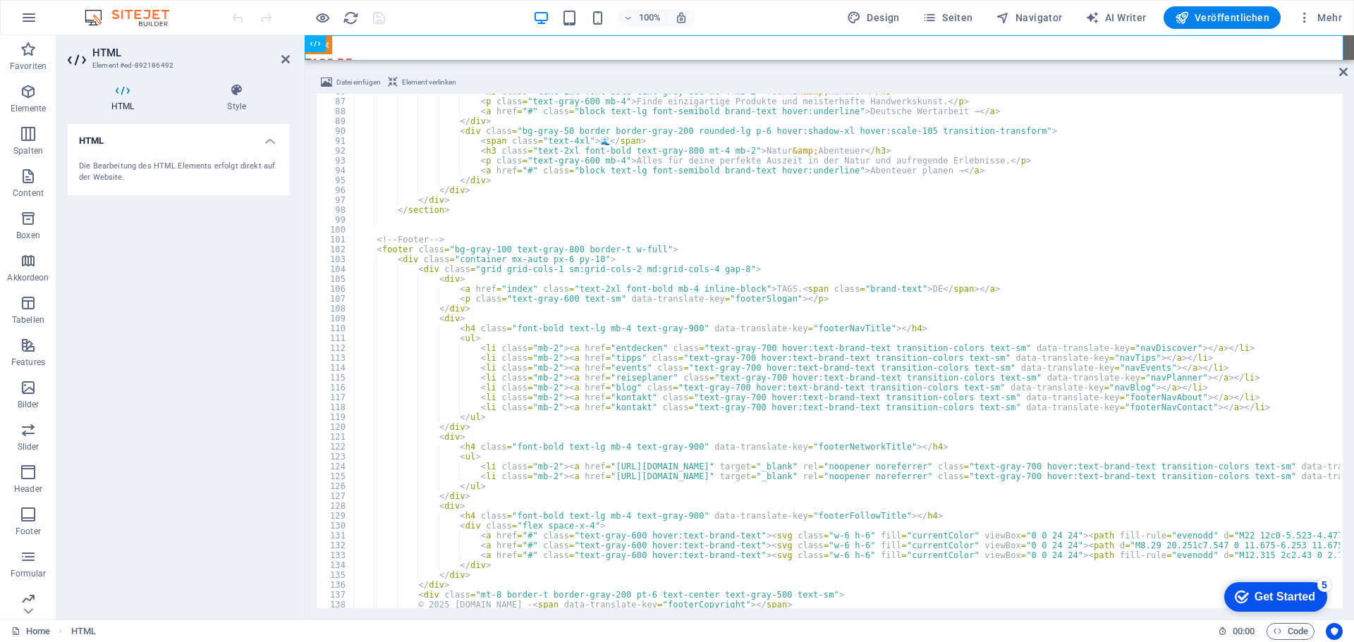
scroll to position [846, 0]
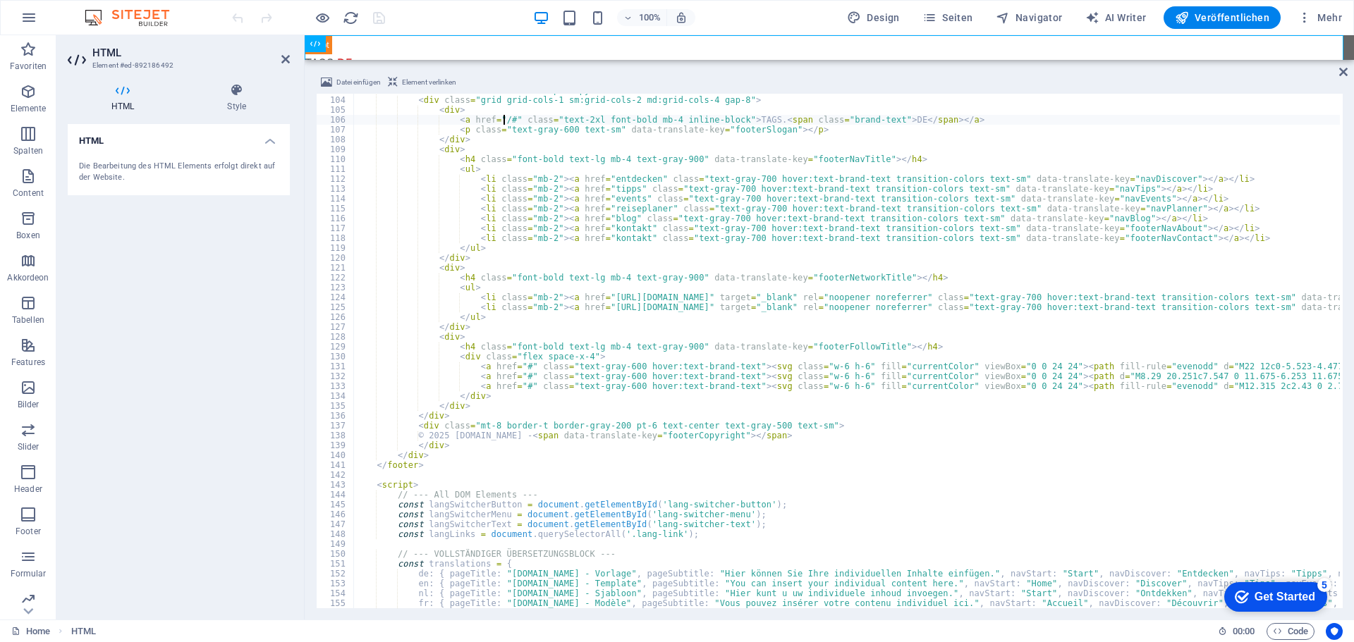
scroll to position [1015, 0]
type textarea "<a href="/#" class="text-2xl font-bold mb-4 inline-block">TAGS.<span class="bra…"
click at [408, 21] on div "100% Design Seiten Navigator AI Writer Veröffentlichen Mehr" at bounding box center [788, 17] width 1118 height 23
click at [380, 18] on icon "save" at bounding box center [379, 18] width 16 height 16
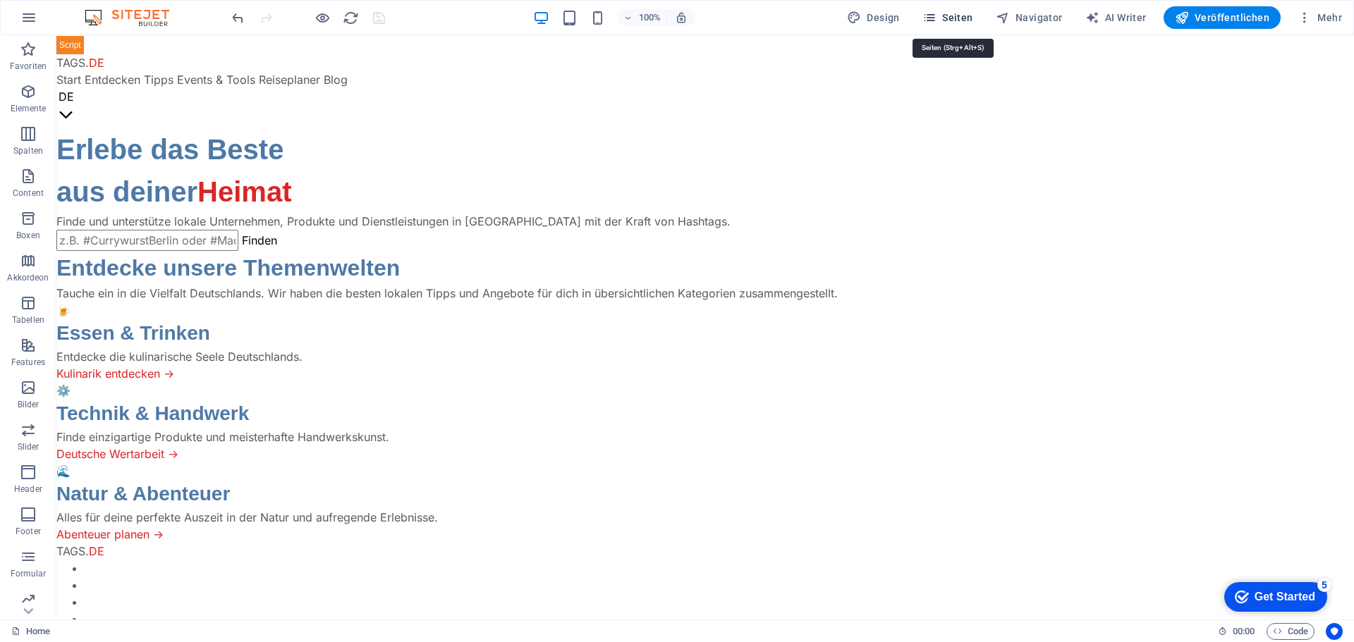
click at [951, 20] on span "Seiten" at bounding box center [947, 18] width 51 height 14
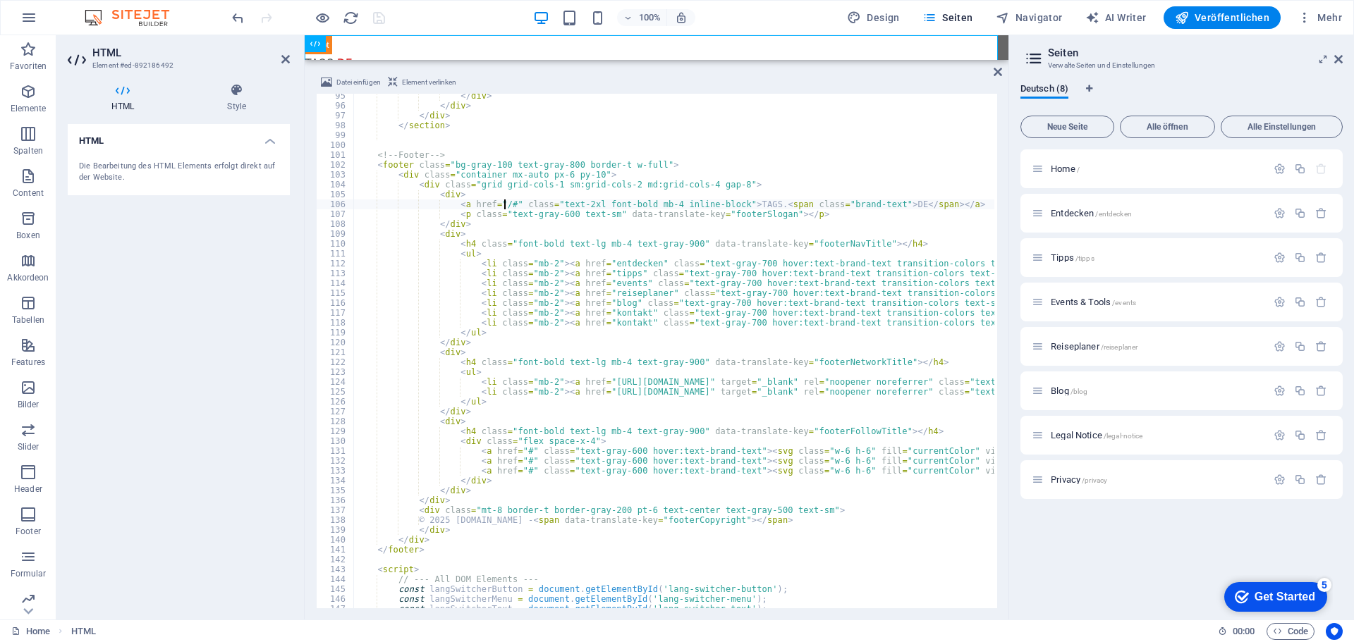
scroll to position [931, 0]
click at [995, 71] on icon at bounding box center [997, 71] width 8 height 11
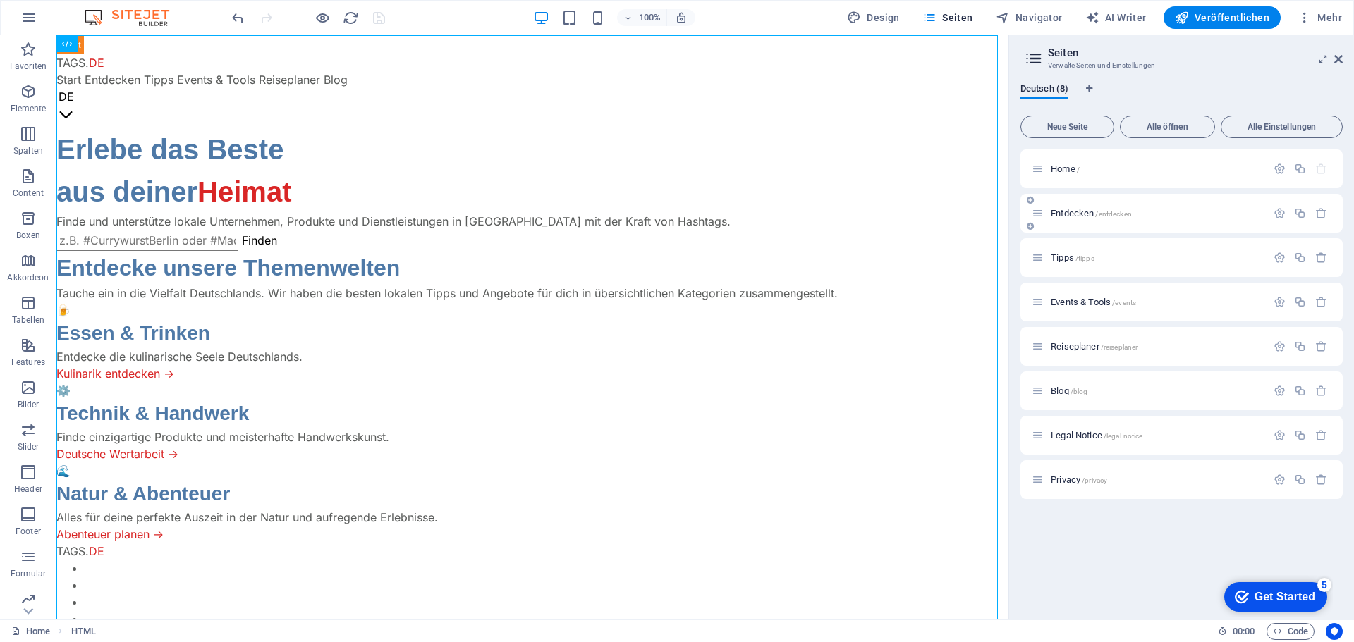
click at [1066, 214] on span "Entdecken /entdecken" at bounding box center [1090, 213] width 81 height 11
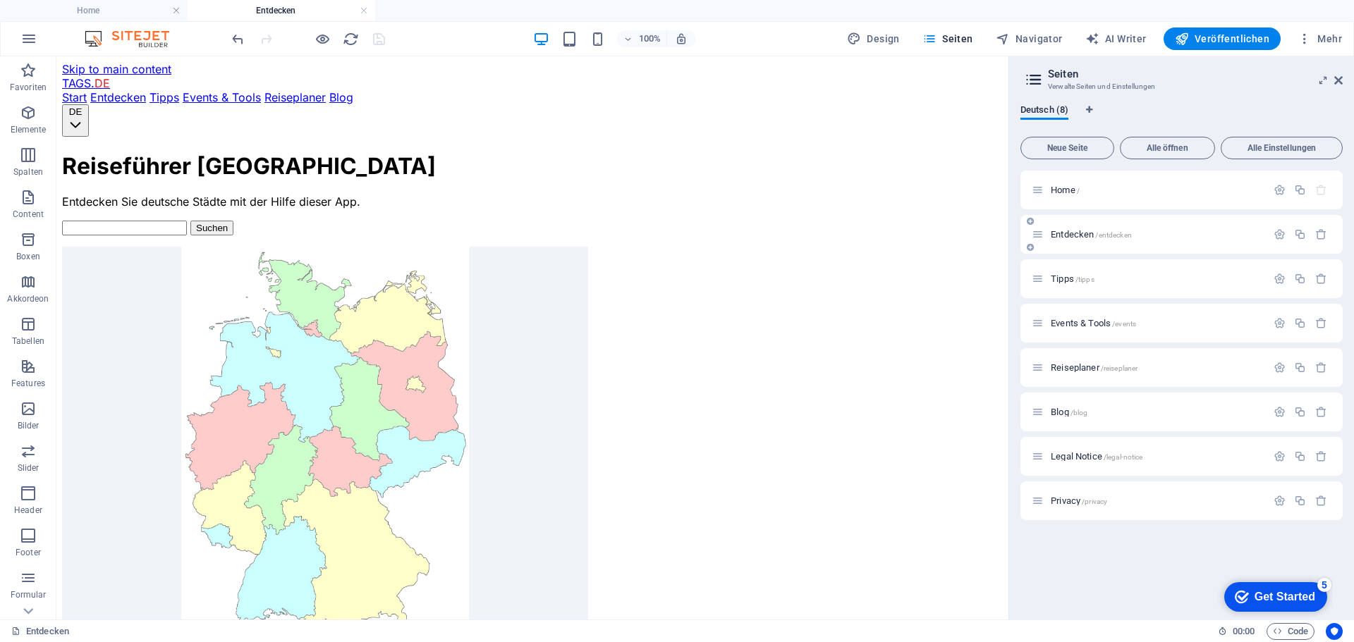
scroll to position [0, 0]
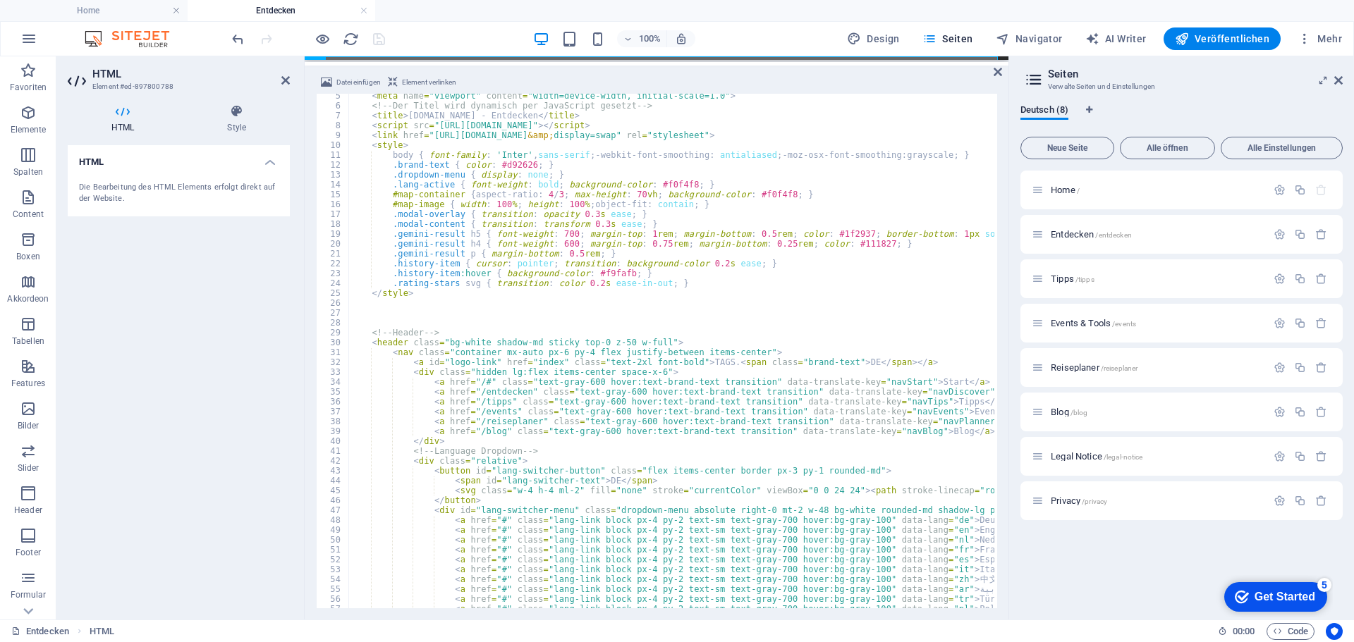
scroll to position [42, 0]
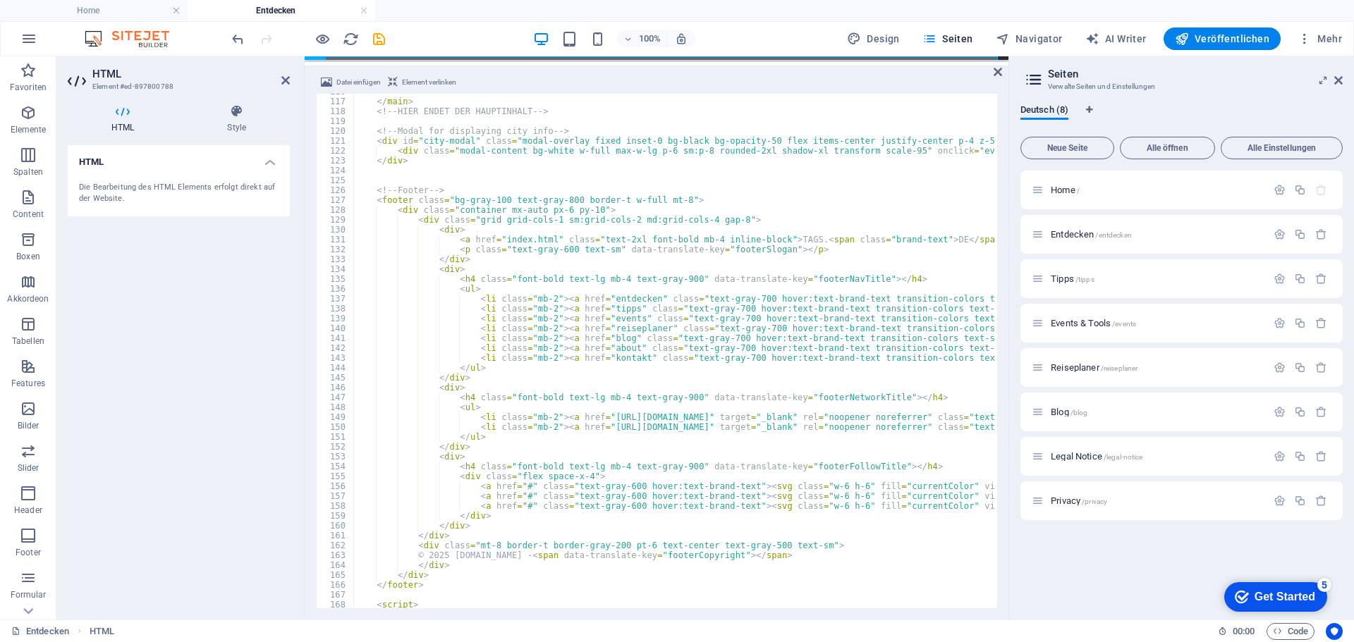
scroll to position [1142, 0]
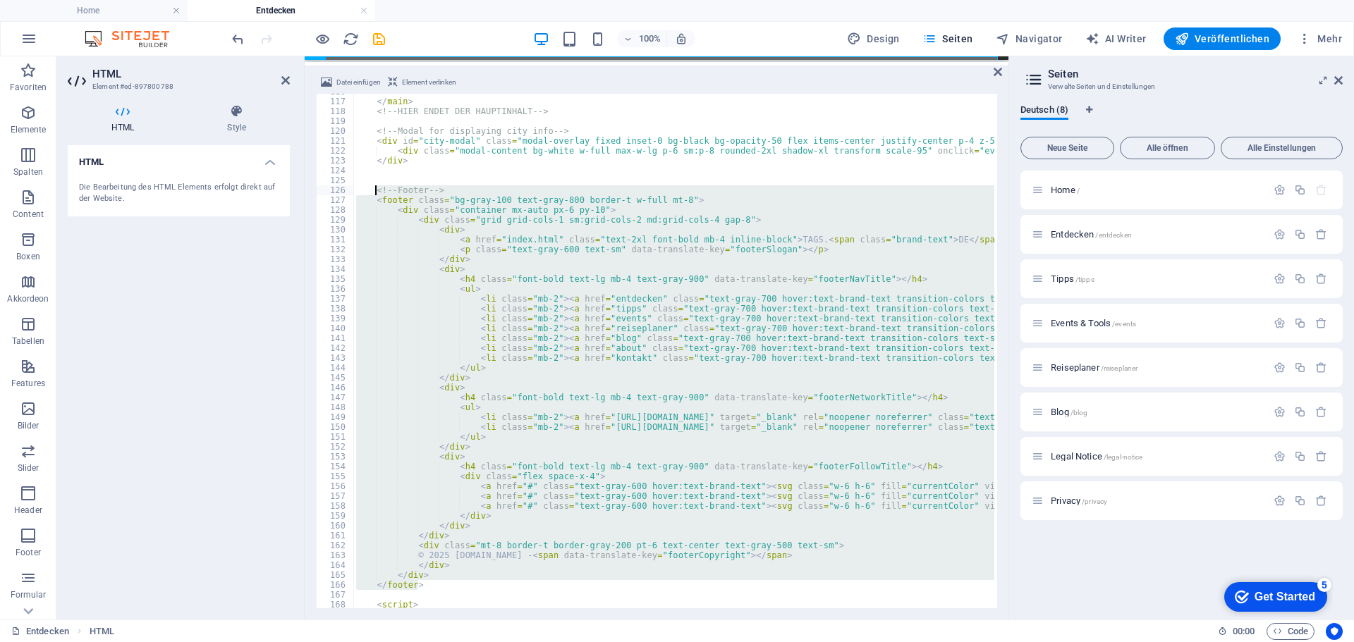
drag, startPoint x: 422, startPoint y: 584, endPoint x: 377, endPoint y: 187, distance: 400.2
type textarea "<!-- Footer --> <footer class="bg-gray-100 text-gray-800 border-t w-full mt-8">"
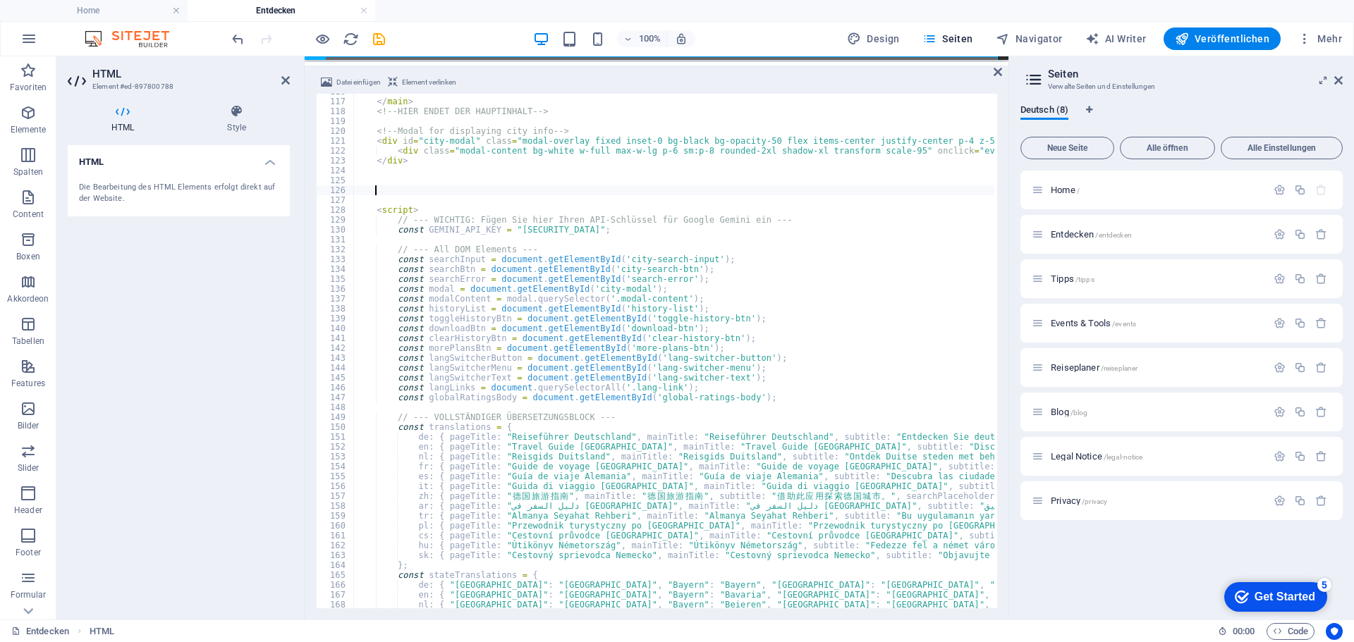
scroll to position [0, 1]
paste textarea "</footer>"
type textarea "</footer>"
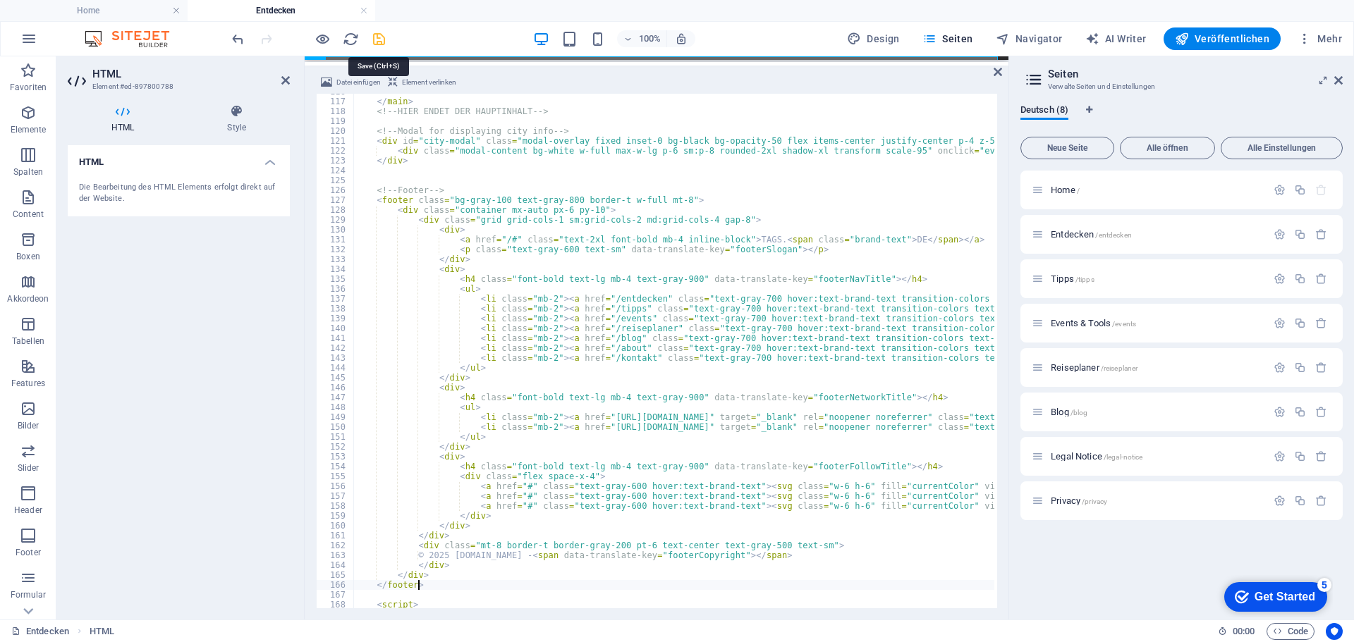
click at [381, 39] on icon "save" at bounding box center [379, 39] width 16 height 16
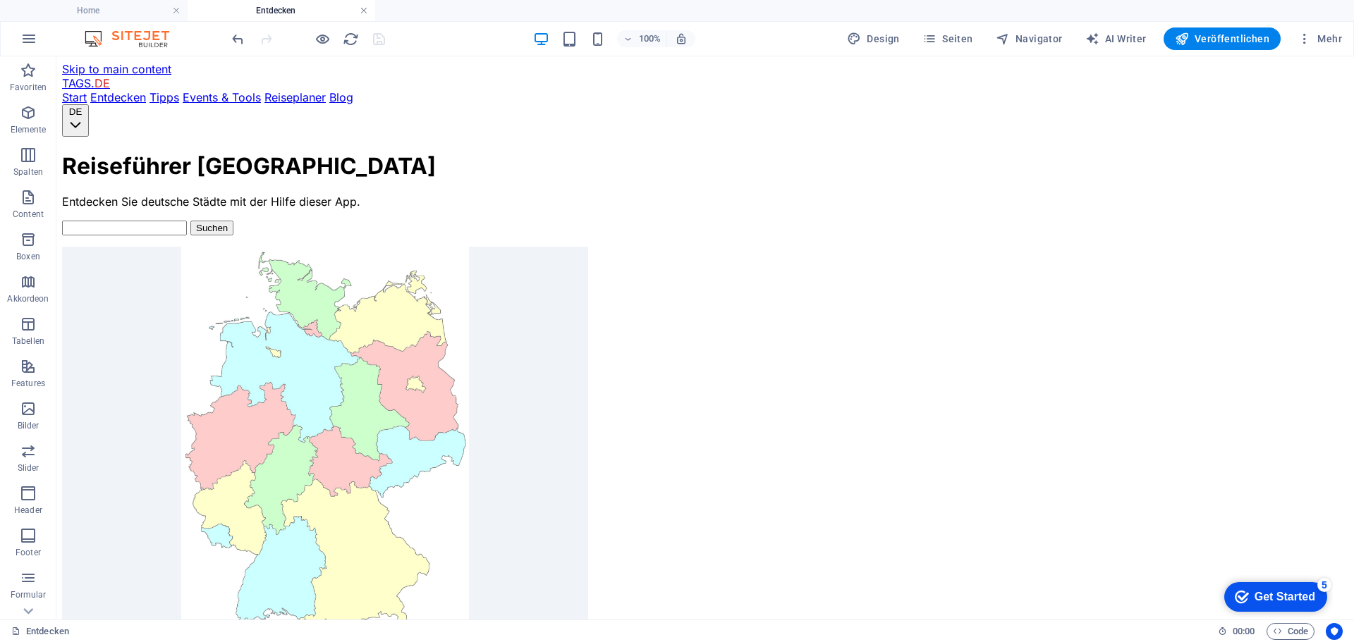
click at [363, 11] on link at bounding box center [364, 10] width 8 height 13
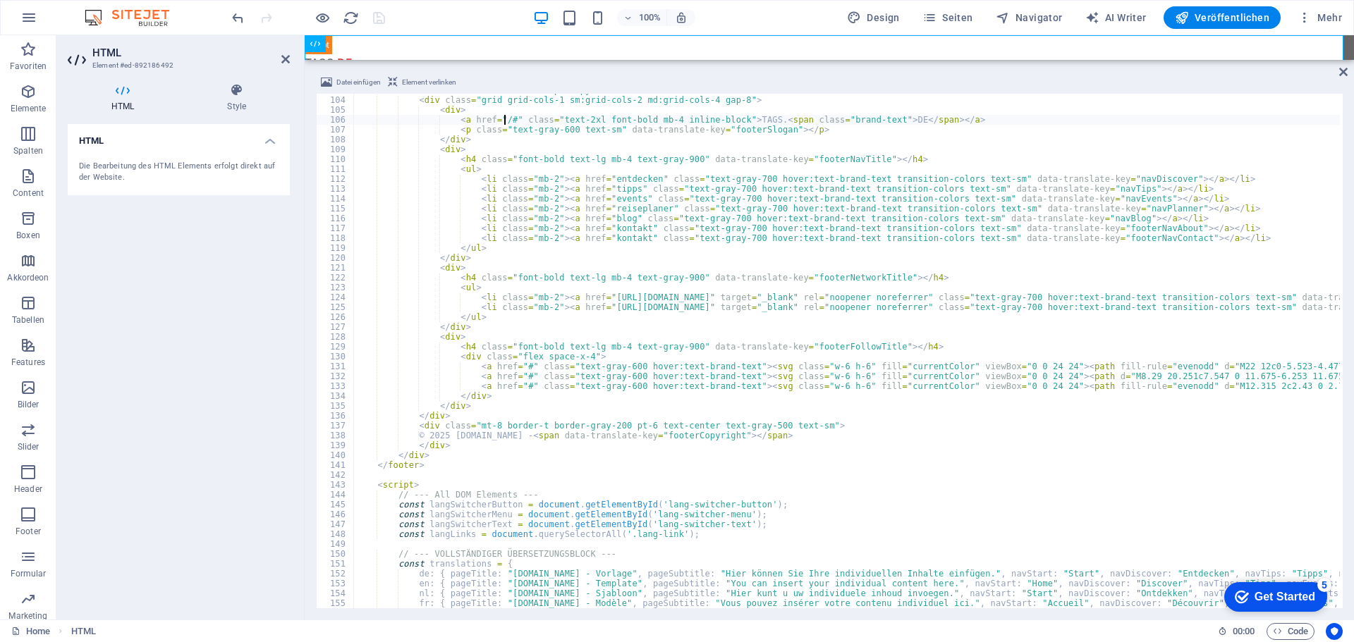
scroll to position [973, 0]
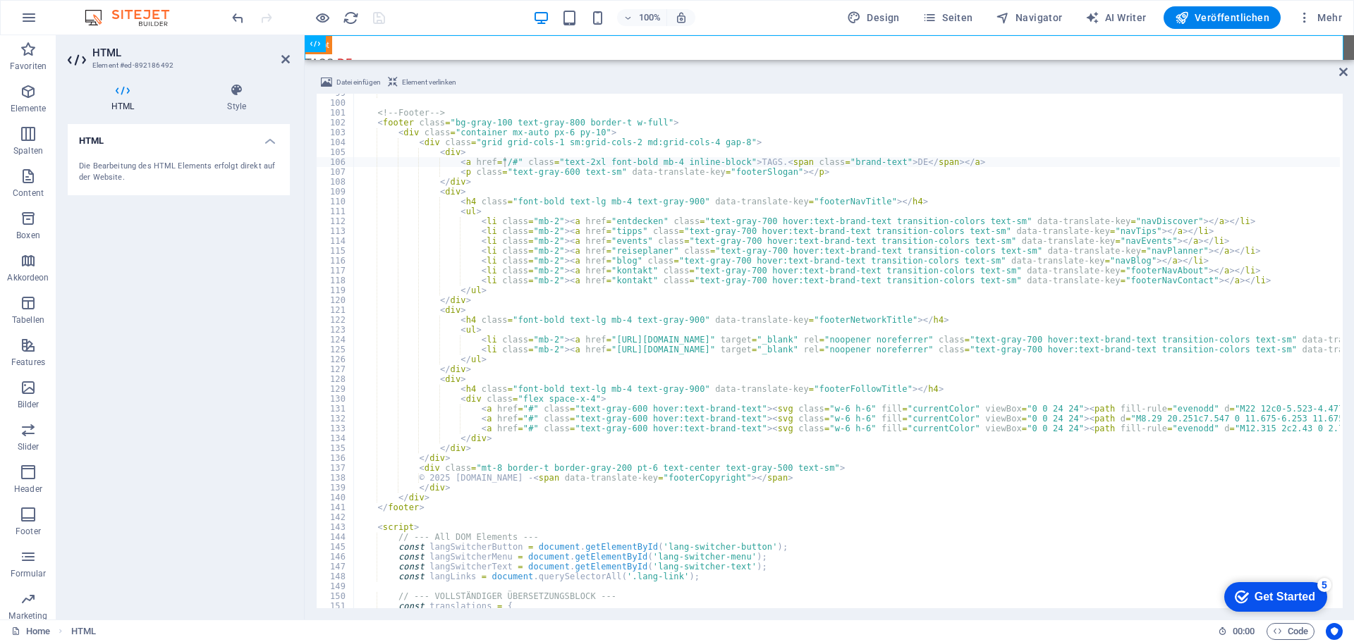
click at [453, 27] on div "100% Design Seiten Navigator AI Writer Veröffentlichen Mehr" at bounding box center [788, 17] width 1118 height 23
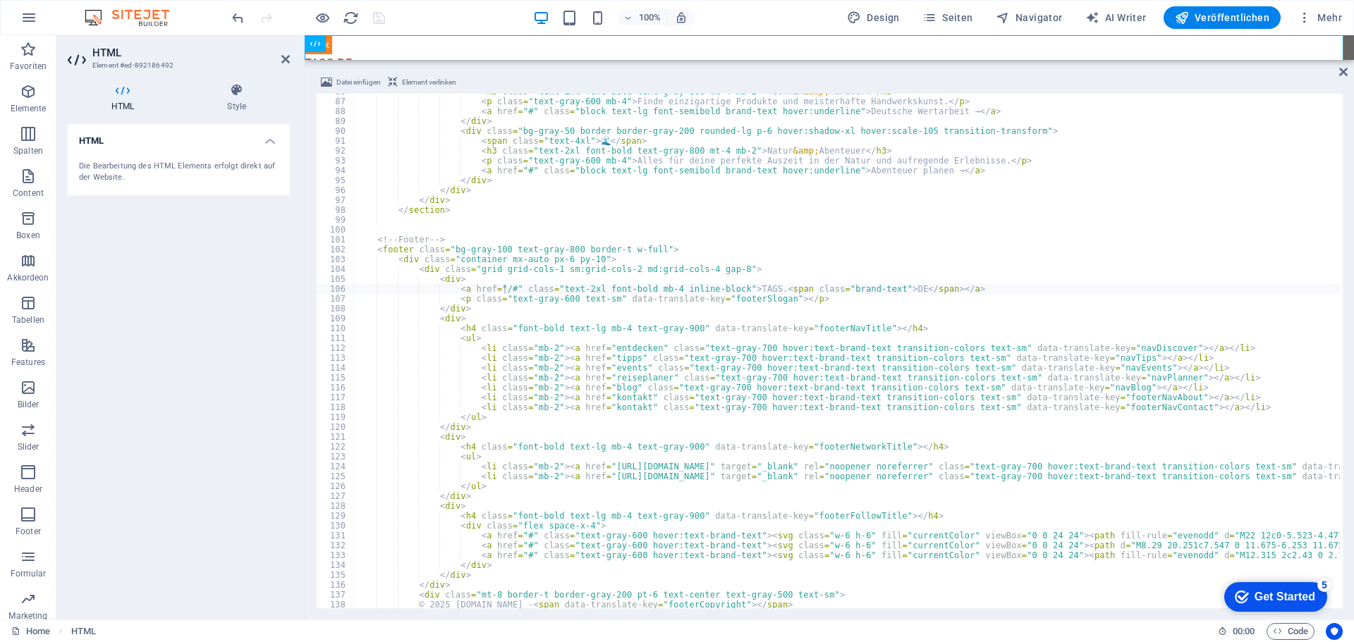
scroll to position [804, 0]
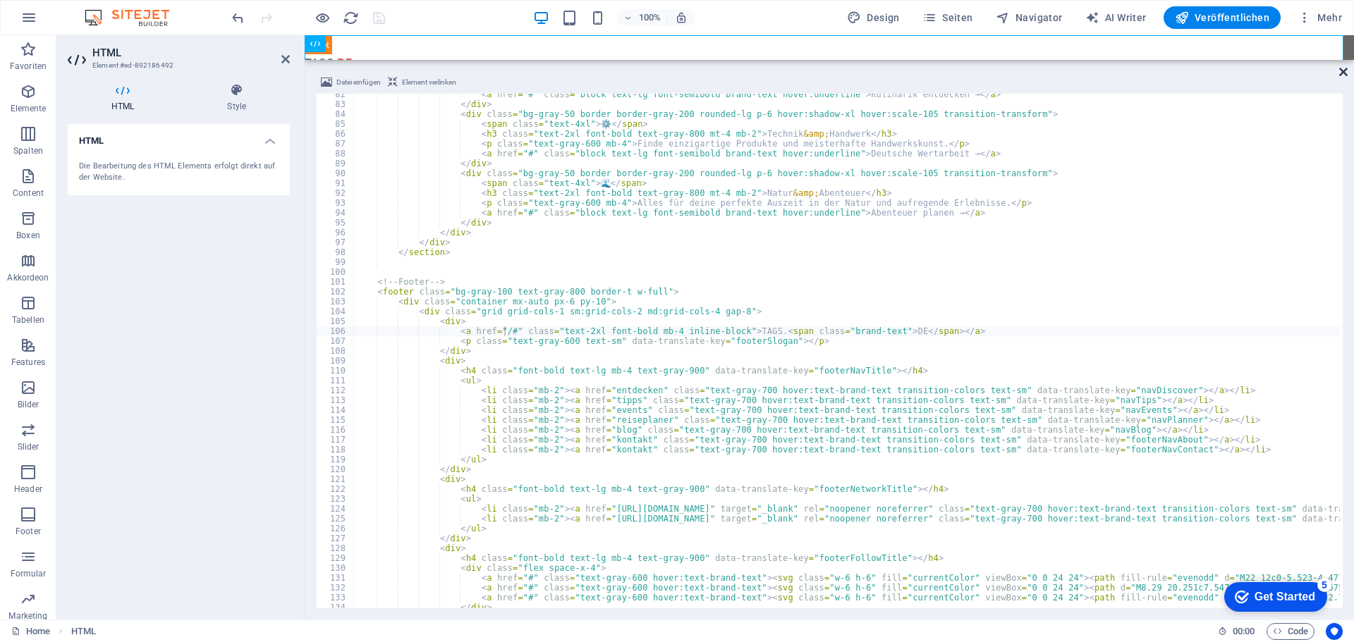
click at [1342, 73] on icon at bounding box center [1343, 71] width 8 height 11
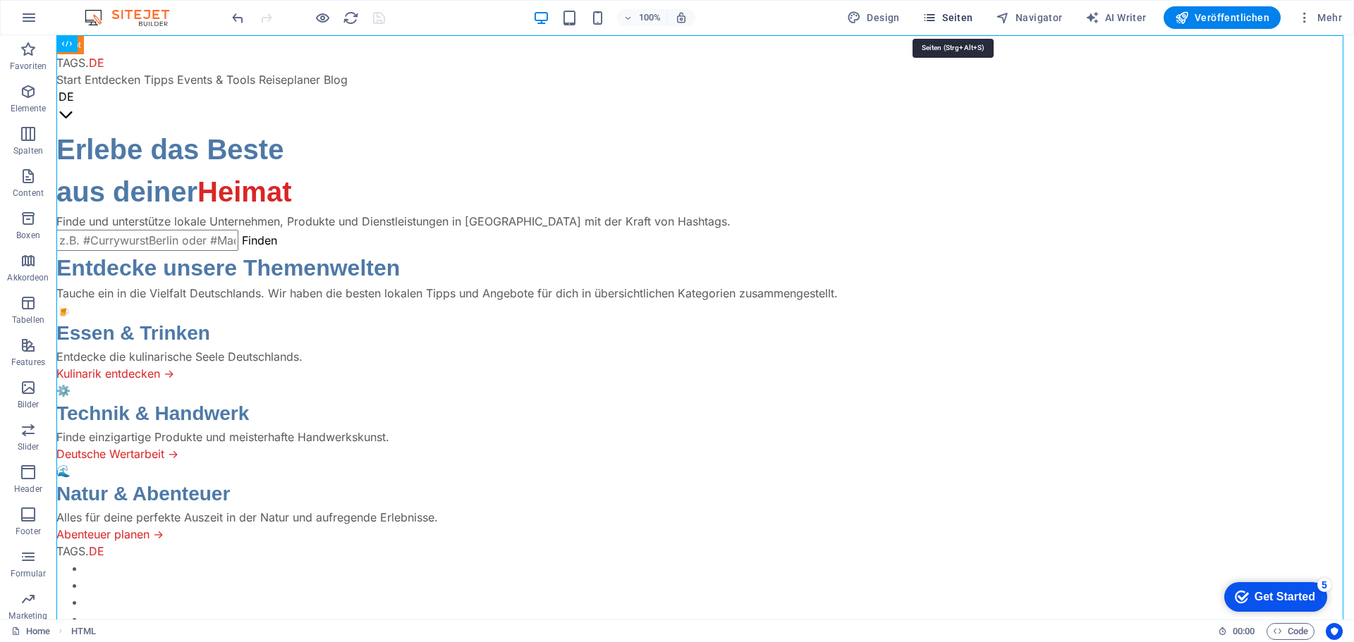
click at [954, 16] on span "Seiten" at bounding box center [947, 18] width 51 height 14
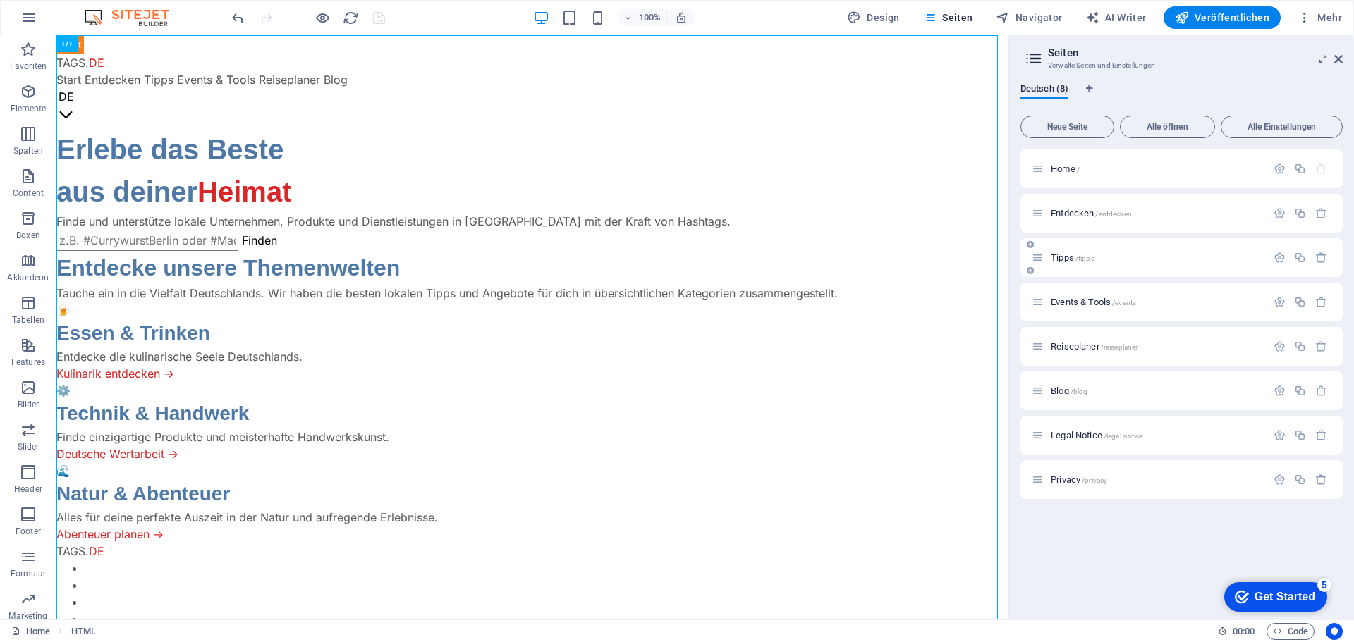
click at [1062, 253] on span "Tipps /tipps" at bounding box center [1072, 257] width 44 height 11
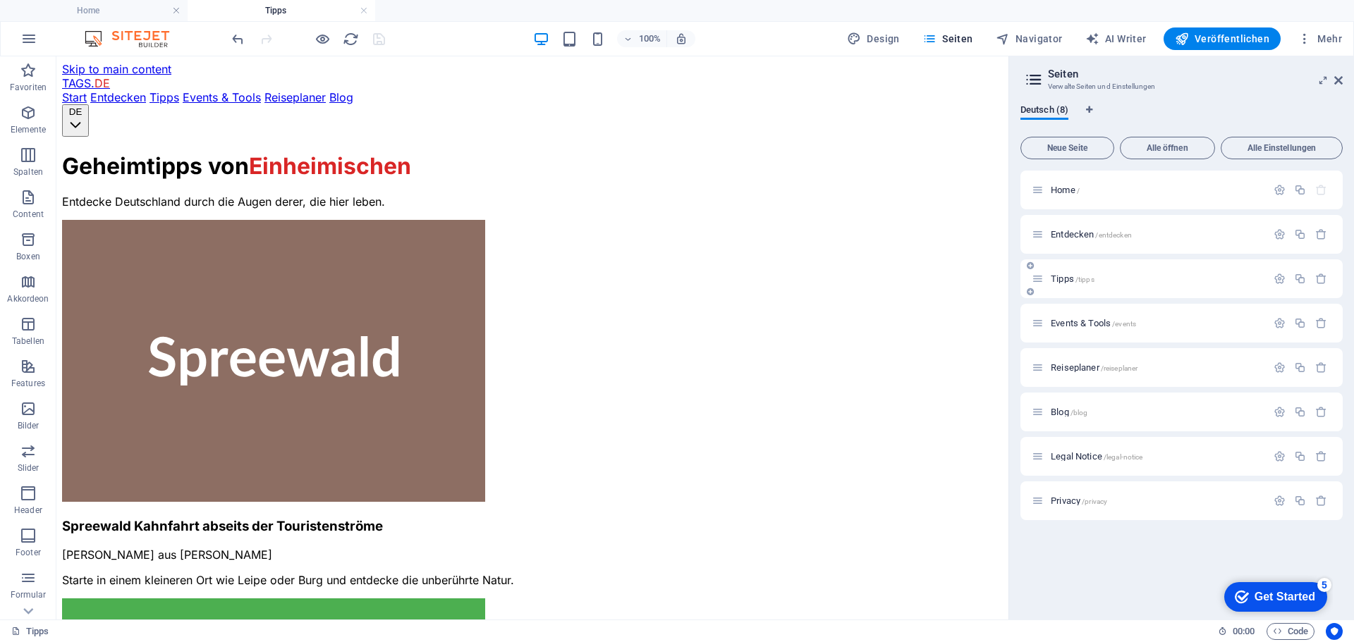
scroll to position [0, 0]
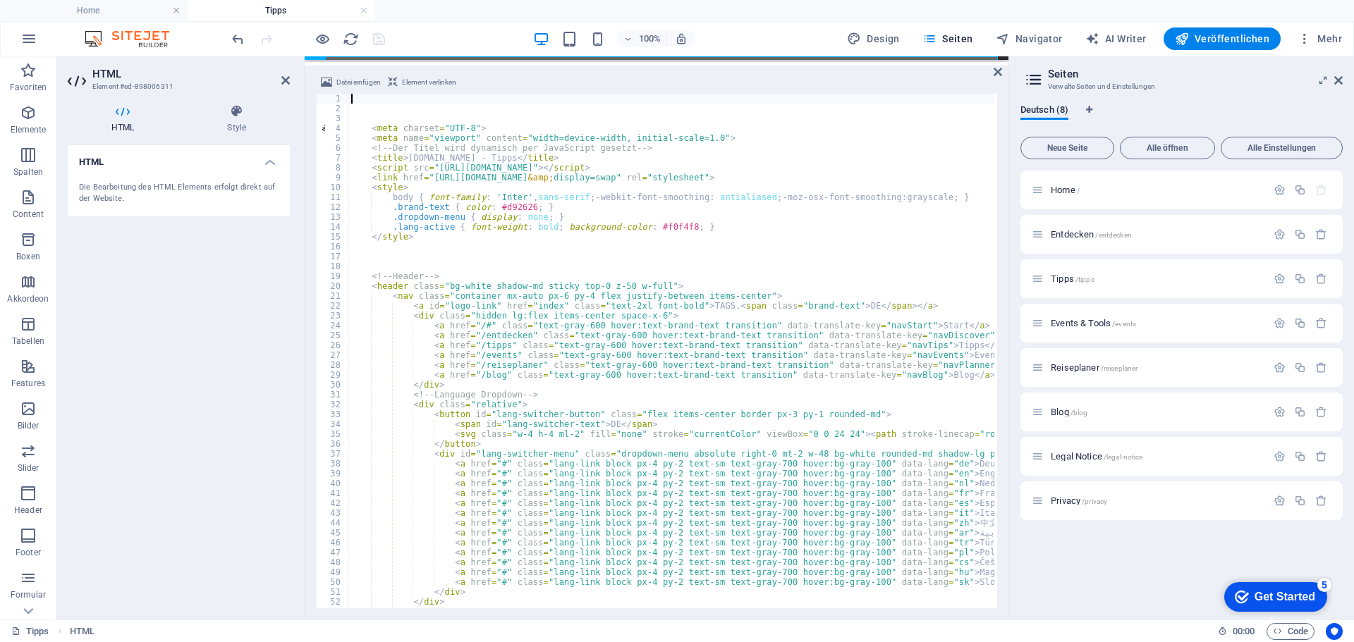
scroll to position [42, 0]
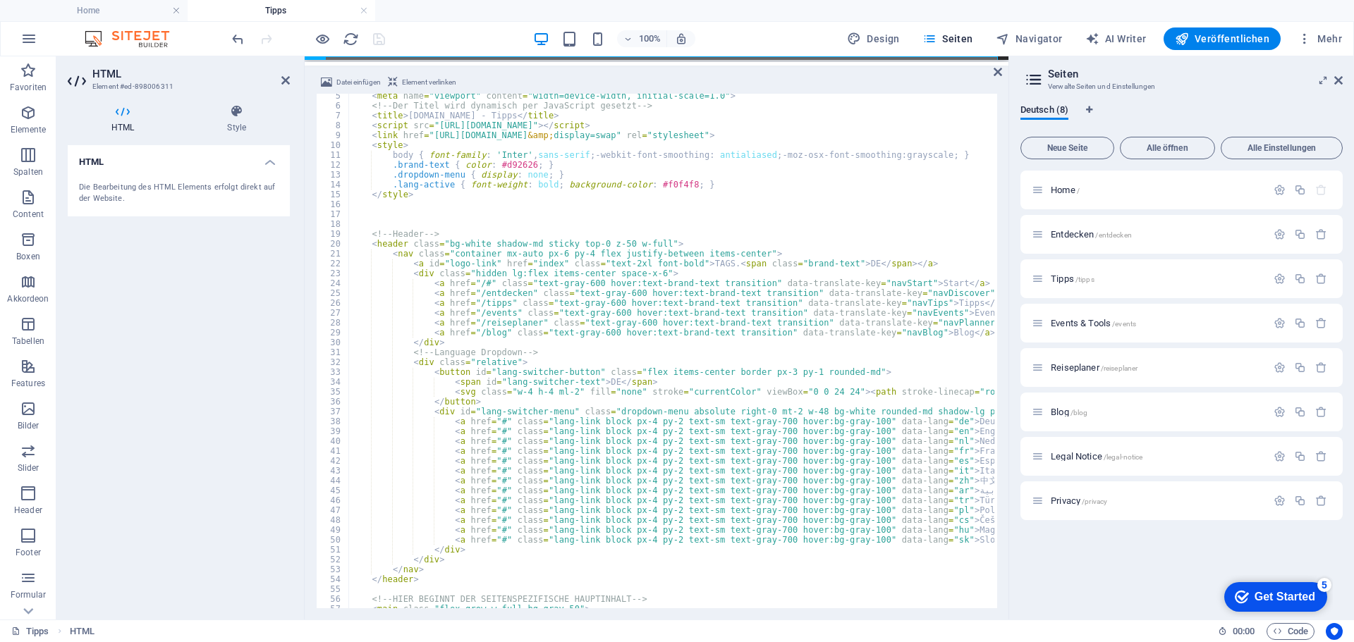
type textarea "<a id="logo-link" href="/#" class="text-2xl font-bold">TAGS.<span class="brand-…"
drag, startPoint x: 402, startPoint y: 36, endPoint x: 395, endPoint y: 34, distance: 7.4
click at [400, 36] on div "100% Design Seiten Navigator AI Writer Veröffentlichen Mehr" at bounding box center [788, 38] width 1118 height 23
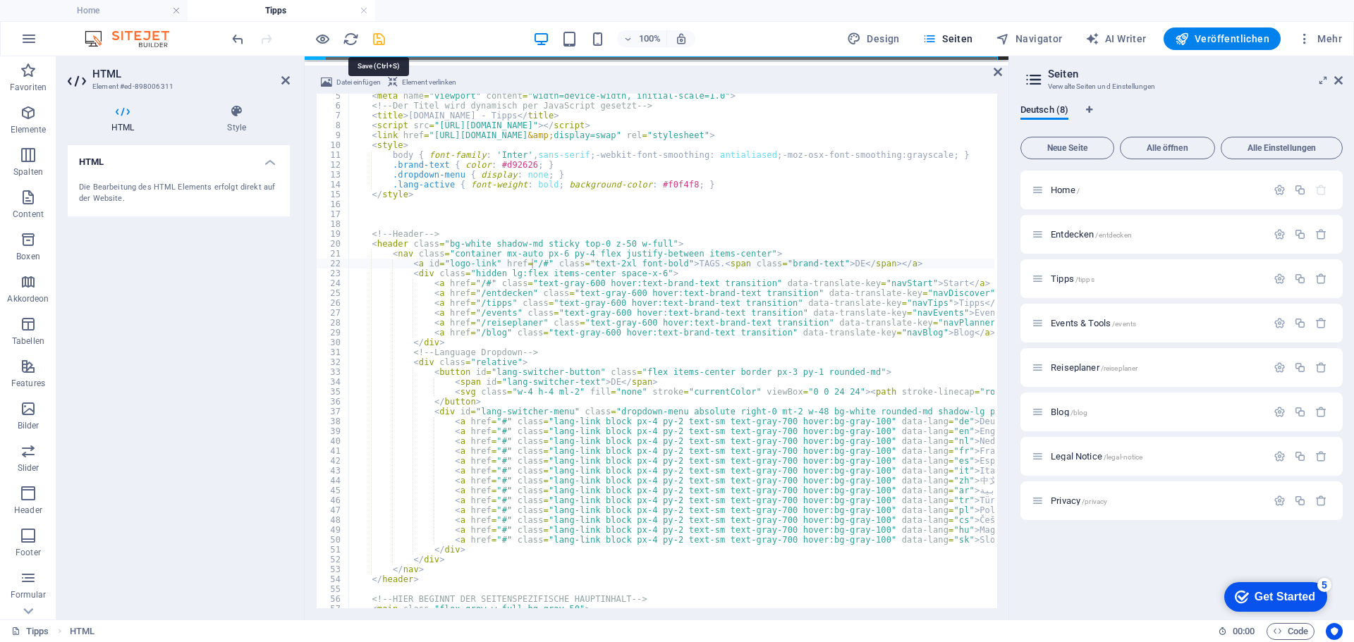
click at [378, 42] on icon "save" at bounding box center [379, 39] width 16 height 16
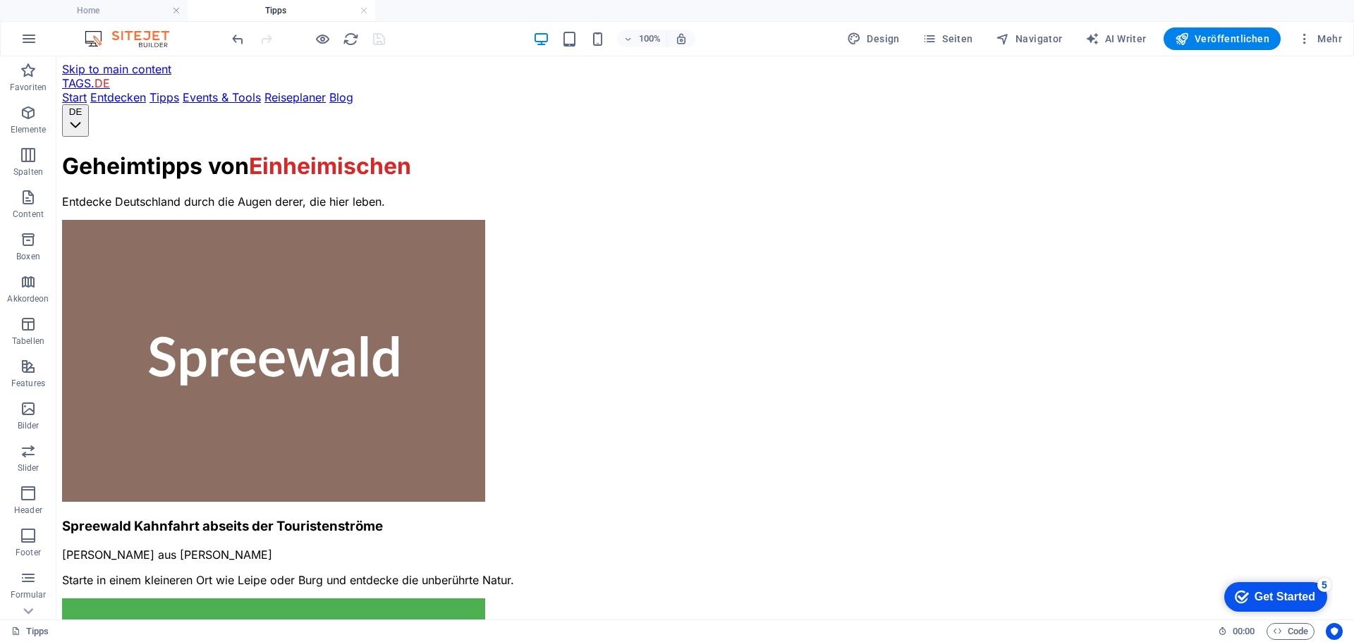
click at [364, 11] on link at bounding box center [364, 10] width 8 height 13
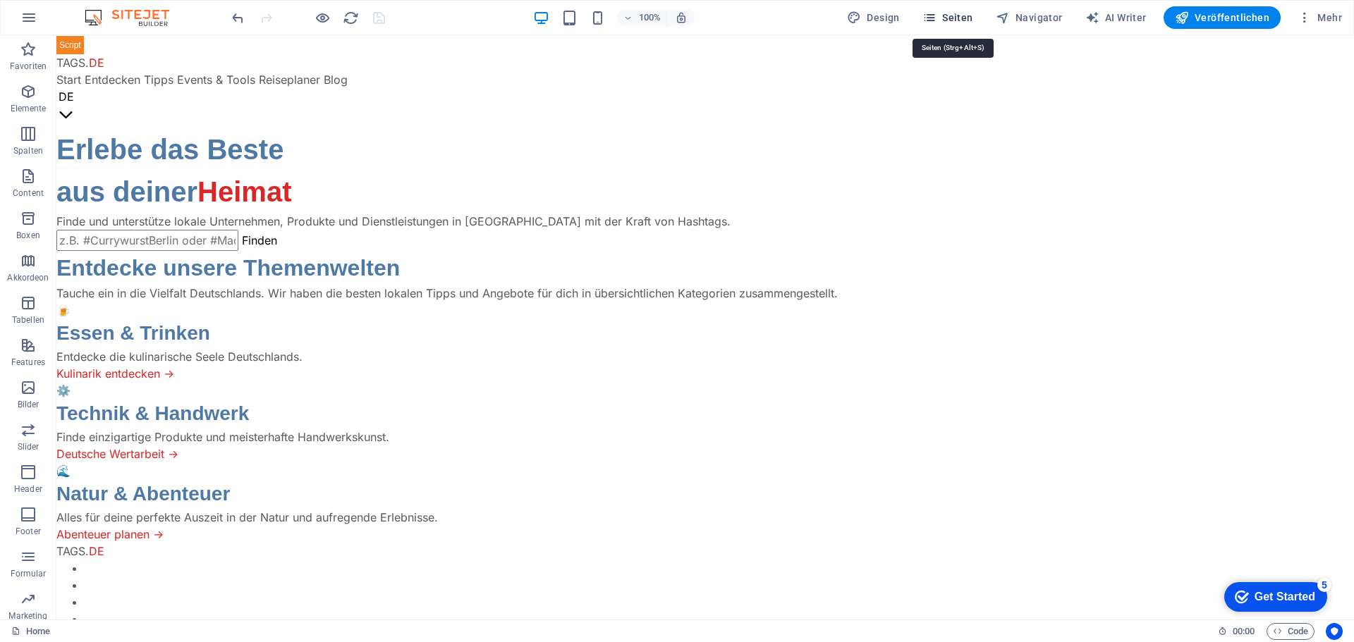
click at [979, 16] on button "Seiten" at bounding box center [947, 17] width 62 height 23
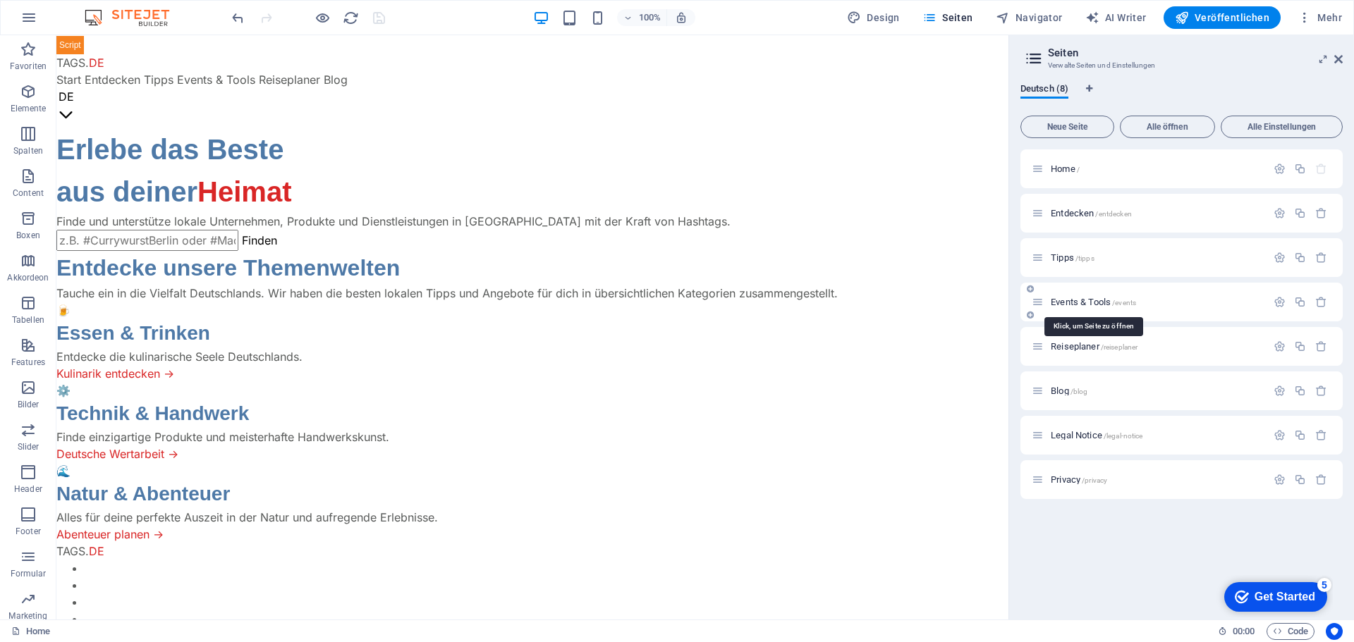
click at [1075, 302] on span "Events & Tools /events" at bounding box center [1092, 302] width 85 height 11
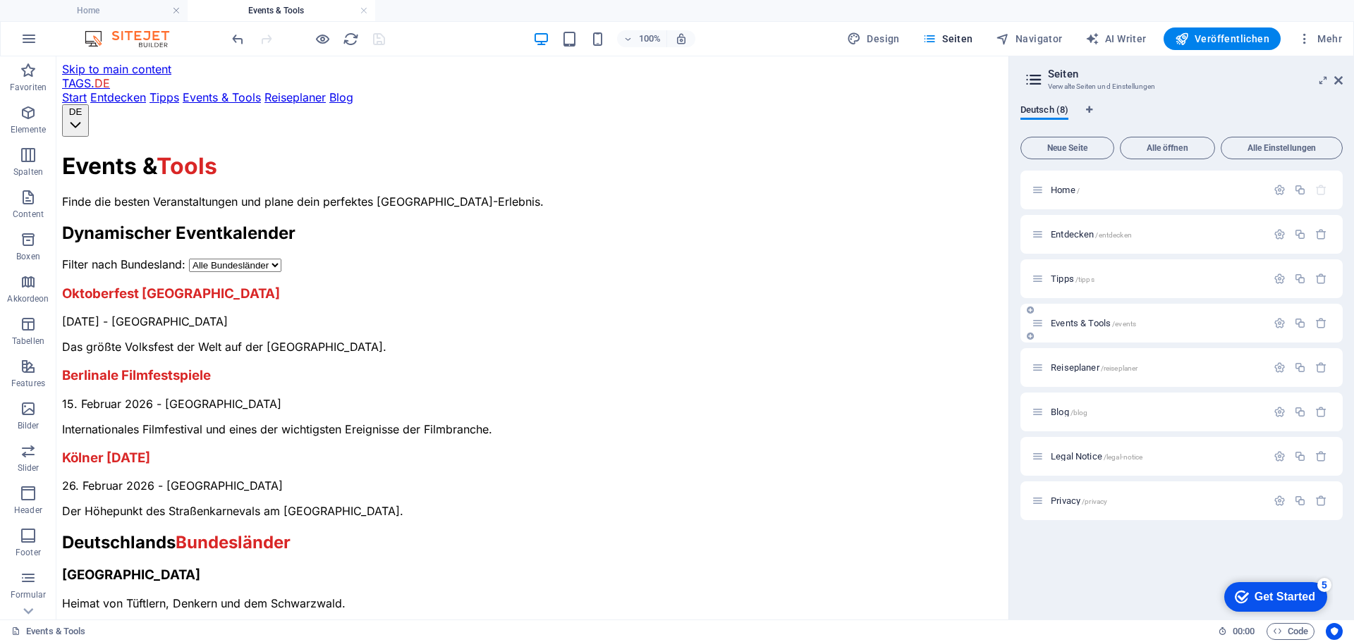
scroll to position [0, 0]
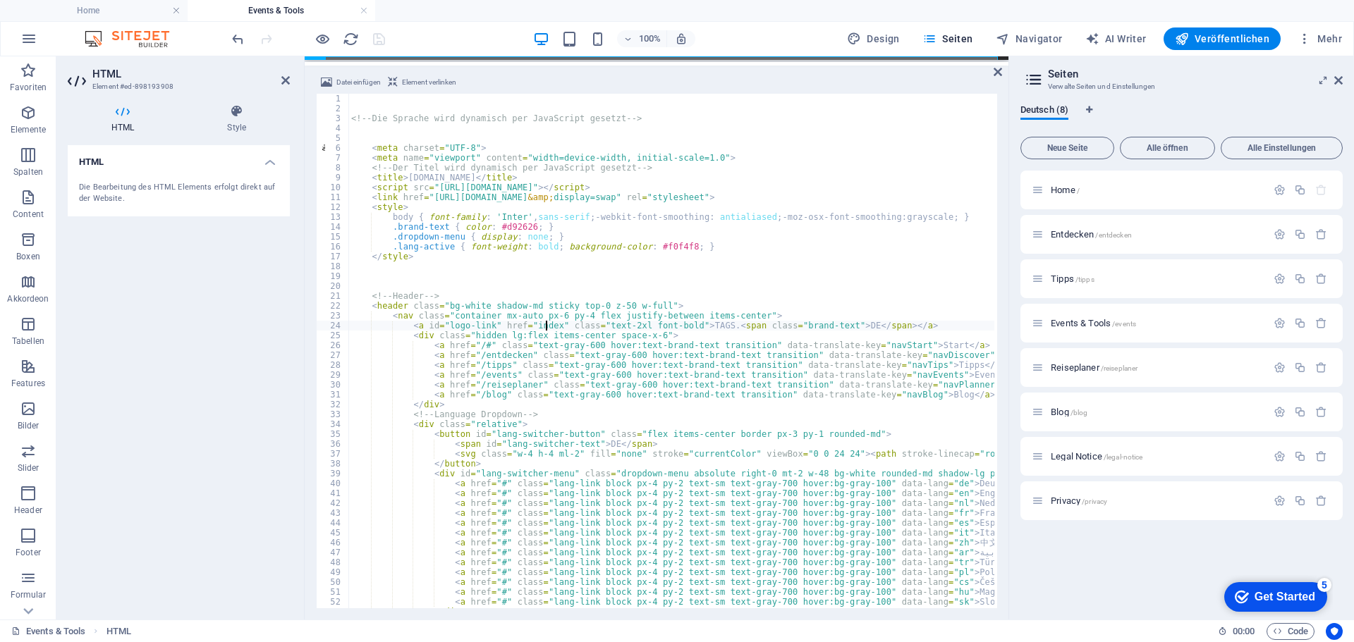
type textarea "<a id="logo-link" href="/#" class="text-2xl font-bold">TAGS.<span class="brand-…"
click at [406, 43] on div "100% Design Seiten Navigator AI Writer Veröffentlichen Mehr" at bounding box center [788, 38] width 1118 height 23
click at [379, 38] on icon "save" at bounding box center [379, 39] width 16 height 16
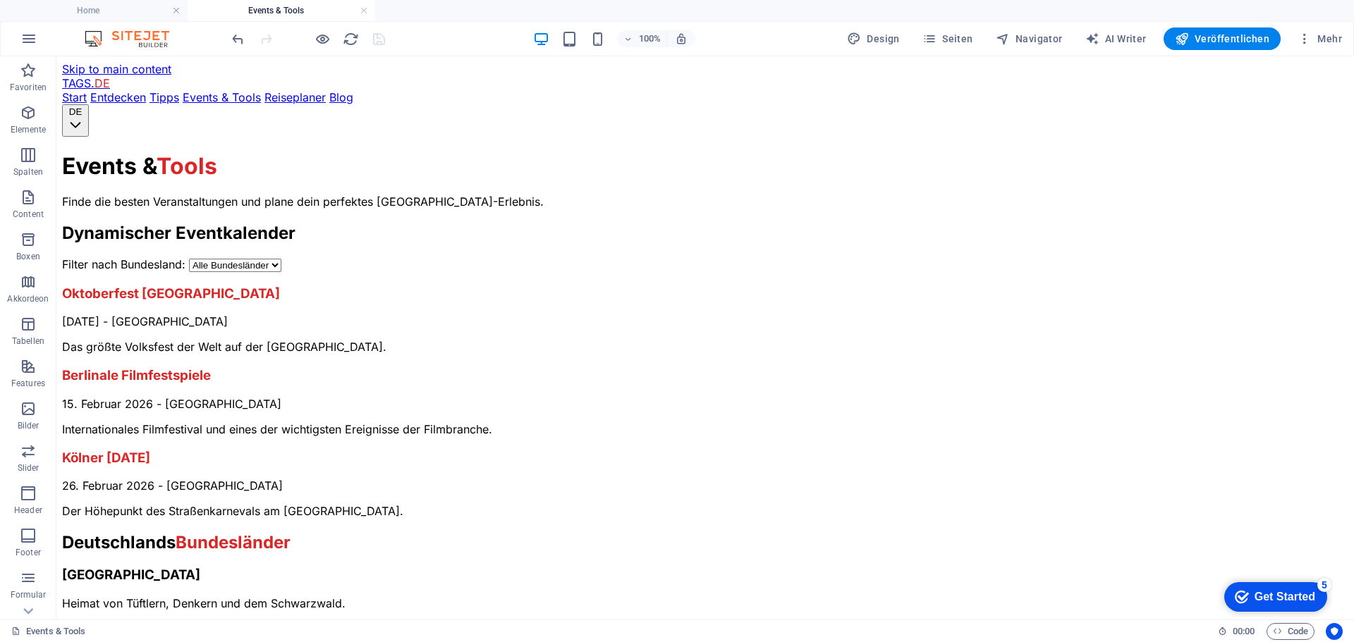
click at [364, 9] on link at bounding box center [364, 10] width 8 height 13
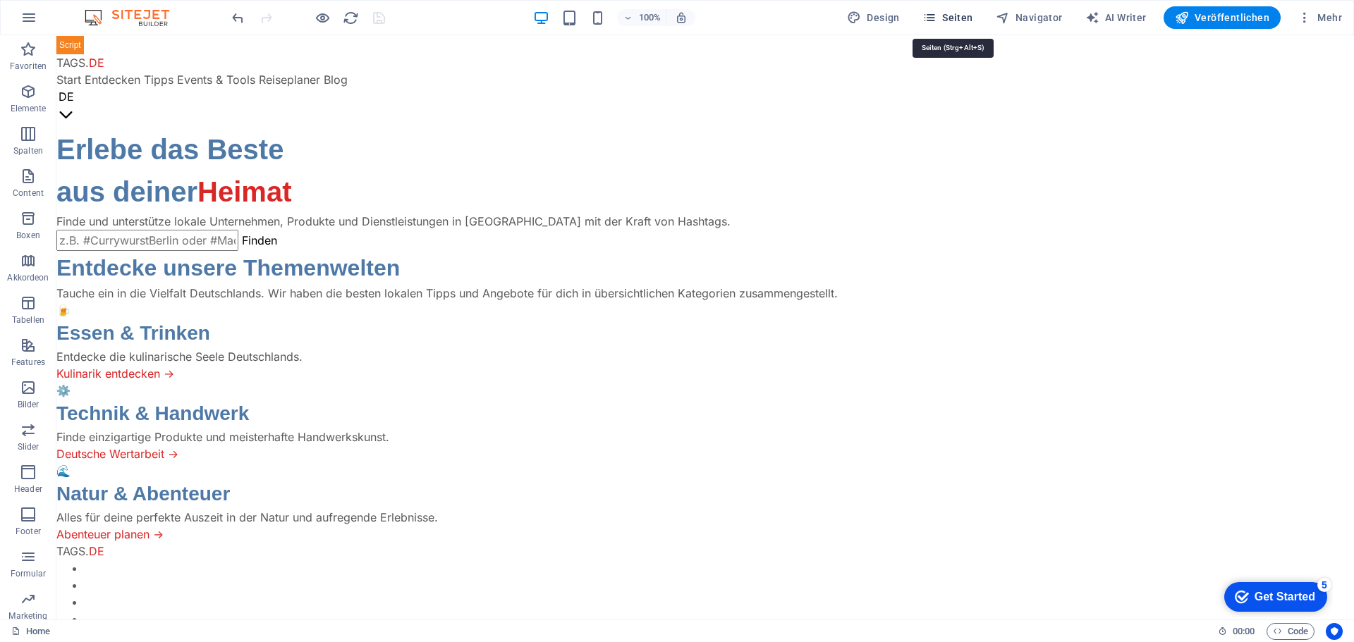
click at [962, 23] on span "Seiten" at bounding box center [947, 18] width 51 height 14
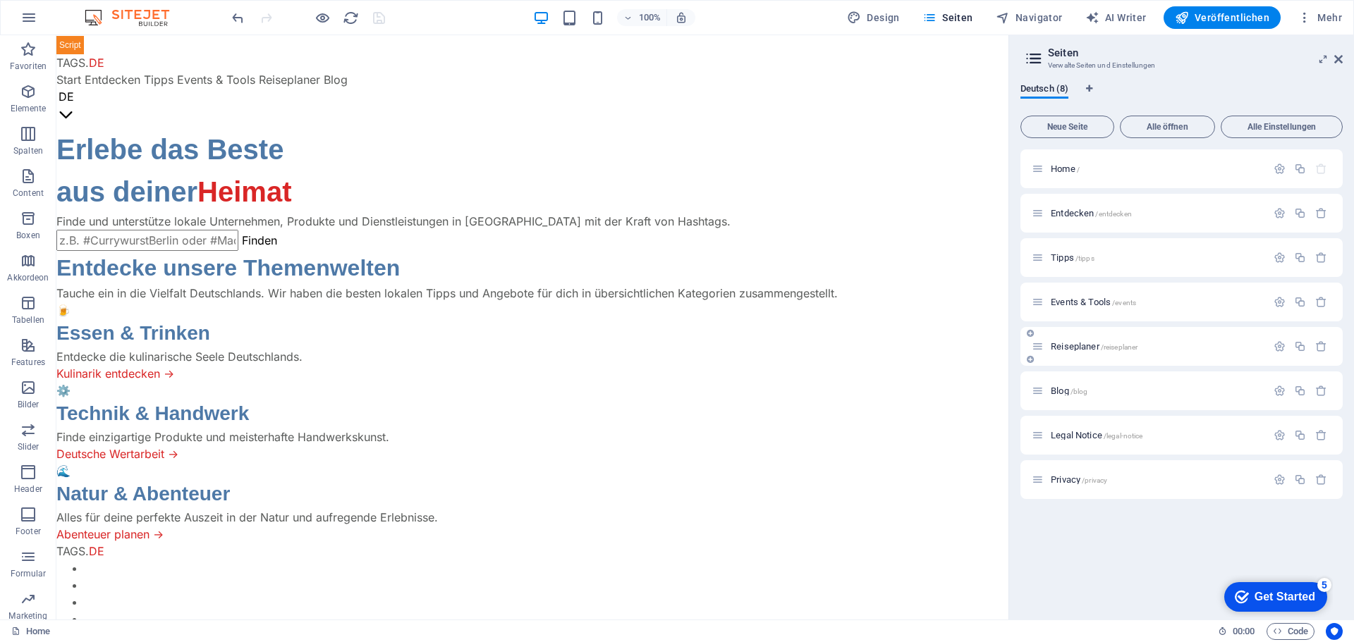
click at [1077, 341] on div "Reiseplaner /reiseplaner" at bounding box center [1148, 346] width 235 height 16
click at [1078, 345] on span "Reiseplaner /reiseplaner" at bounding box center [1093, 346] width 87 height 11
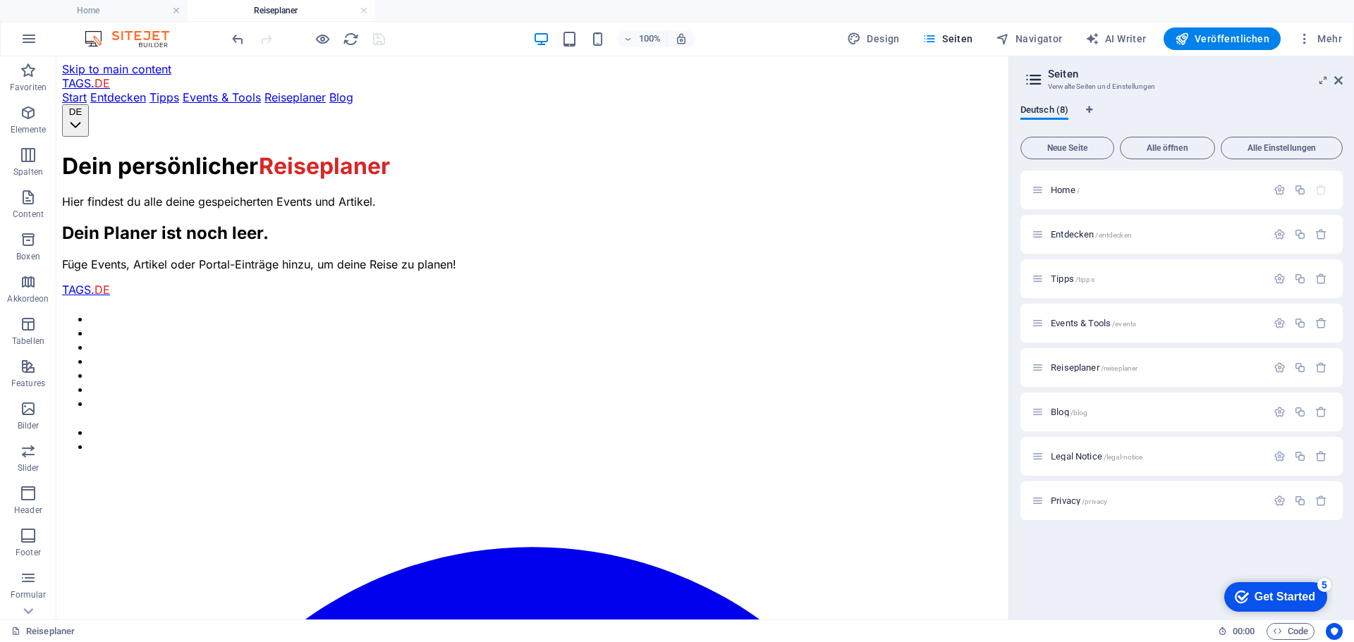
scroll to position [0, 0]
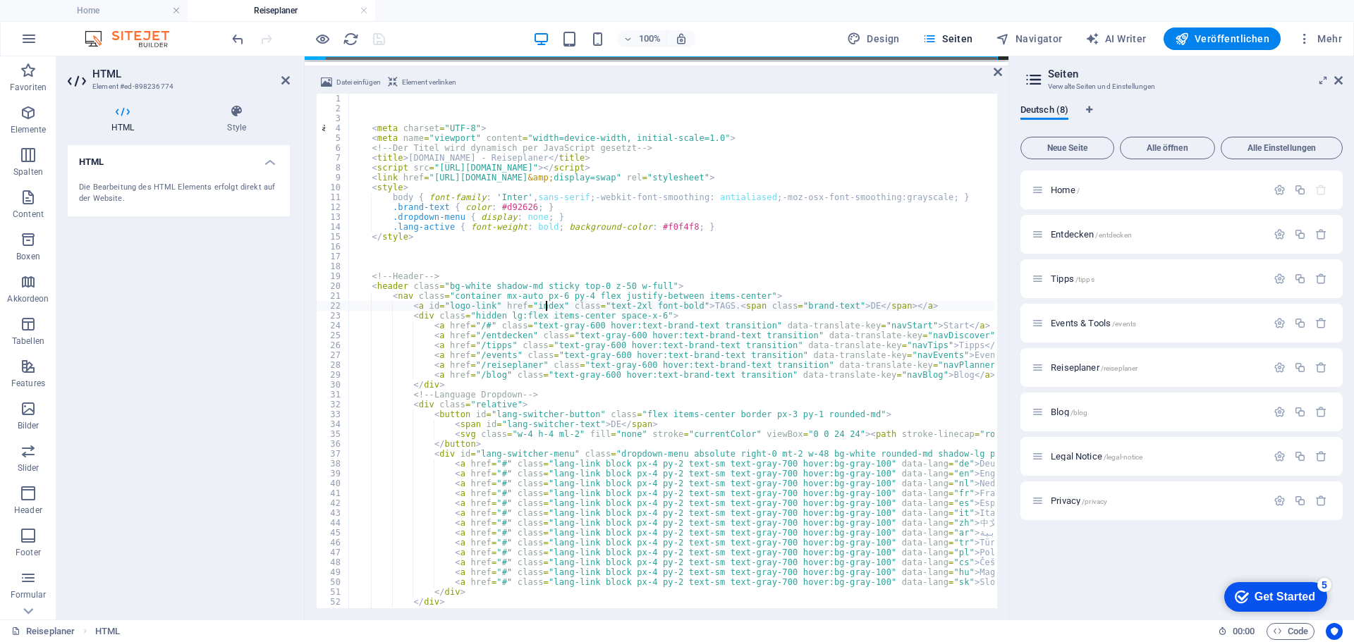
type textarea "<a id="logo-link" href="/#" class="text-2xl font-bold">TAGS.<span class="brand-…"
click at [455, 36] on div "100% Design Seiten Navigator AI Writer Veröffentlichen Mehr" at bounding box center [788, 38] width 1118 height 23
click at [381, 36] on icon "save" at bounding box center [379, 39] width 16 height 16
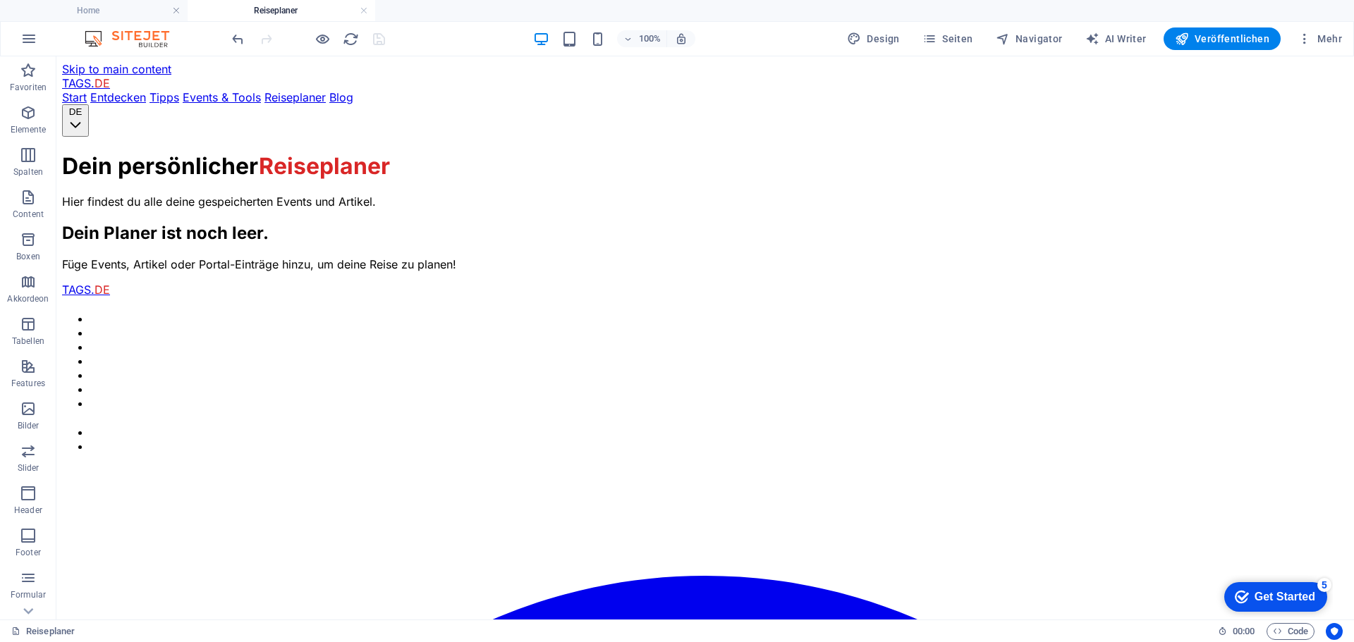
click at [414, 44] on div "100% Design Seiten Navigator AI Writer Veröffentlichen Mehr" at bounding box center [788, 38] width 1118 height 23
click at [364, 11] on link at bounding box center [364, 10] width 8 height 13
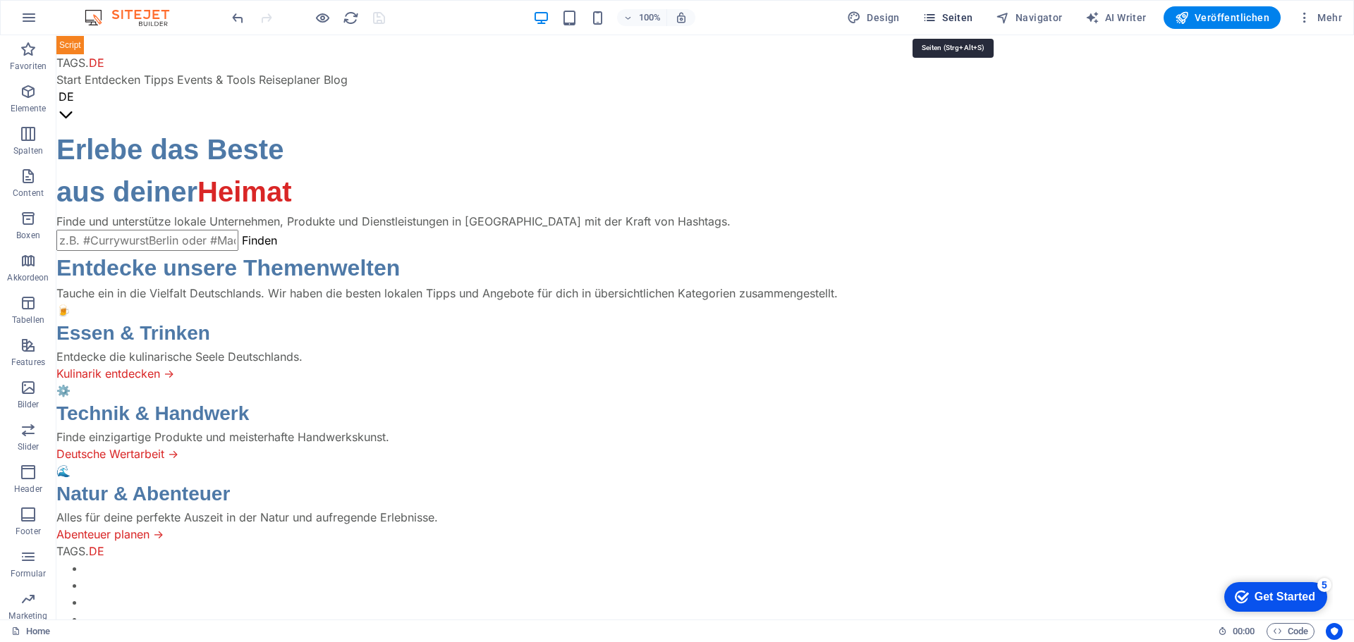
click at [966, 11] on span "Seiten" at bounding box center [947, 18] width 51 height 14
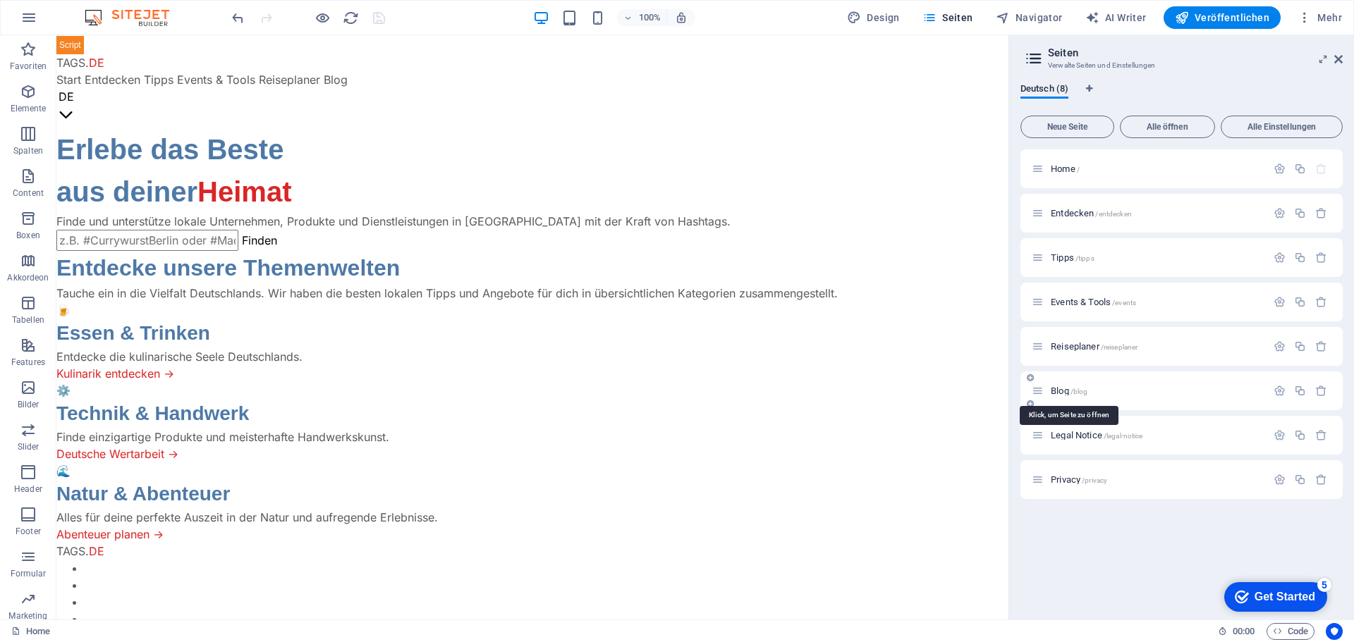
click at [1062, 391] on span "Blog /blog" at bounding box center [1068, 391] width 37 height 11
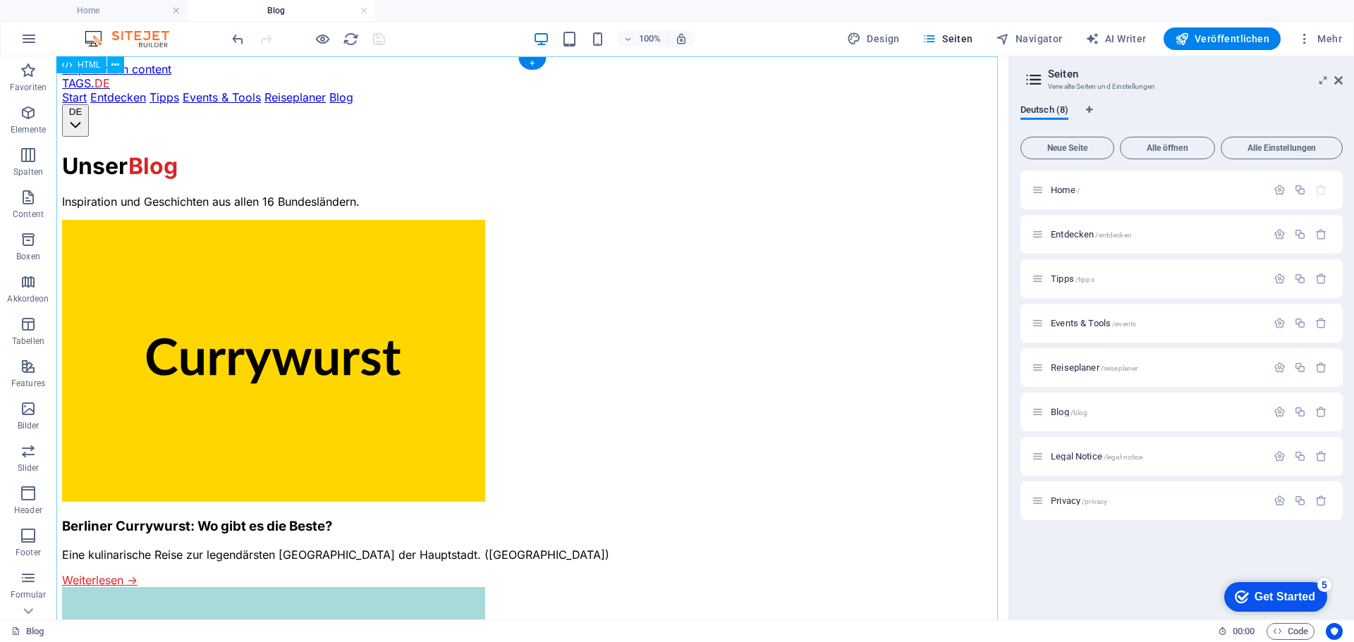
scroll to position [0, 0]
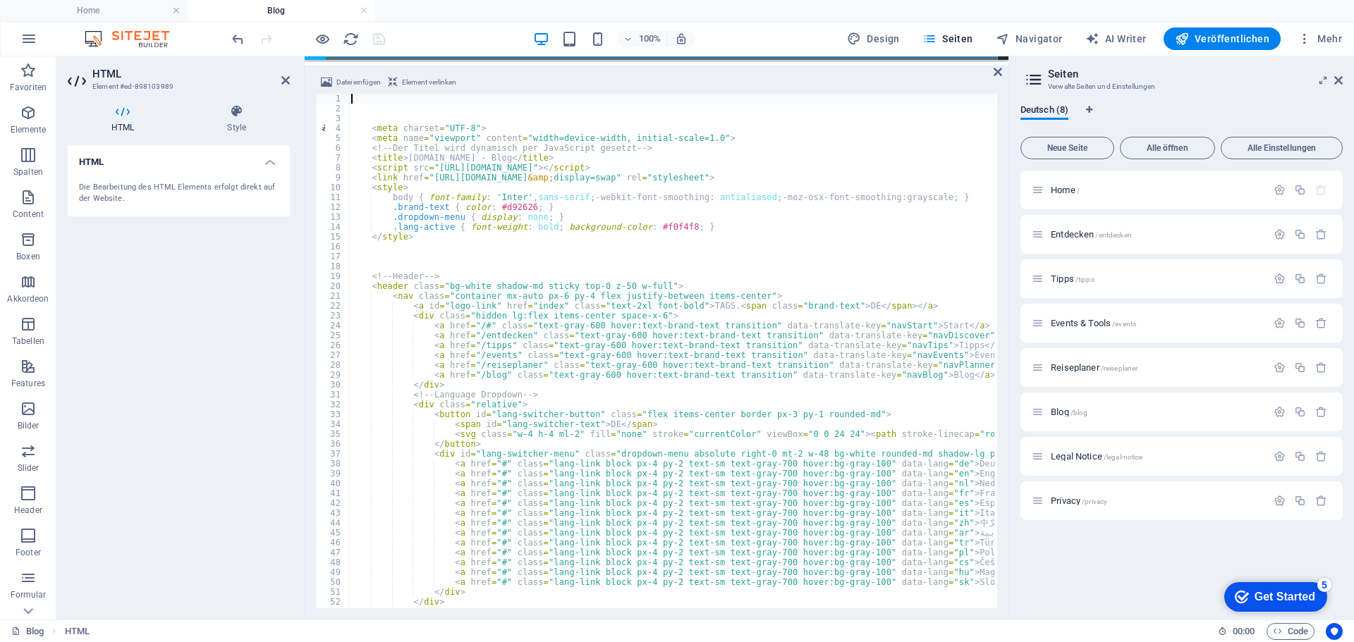
type textarea "<a id="logo-link" href="/#" class="text-2xl font-bold">TAGS.<span class="brand-…"
click at [426, 47] on div "100% Design Seiten Navigator AI Writer Veröffentlichen Mehr" at bounding box center [788, 38] width 1118 height 23
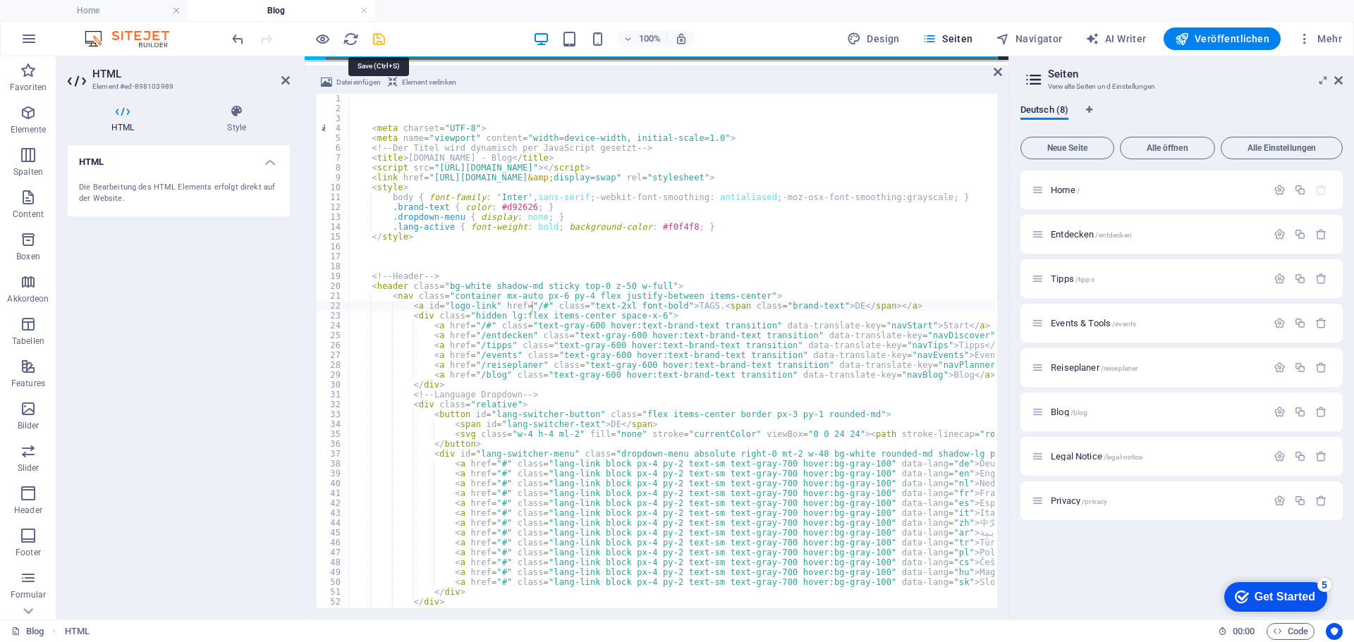
click at [379, 40] on icon "save" at bounding box center [379, 39] width 16 height 16
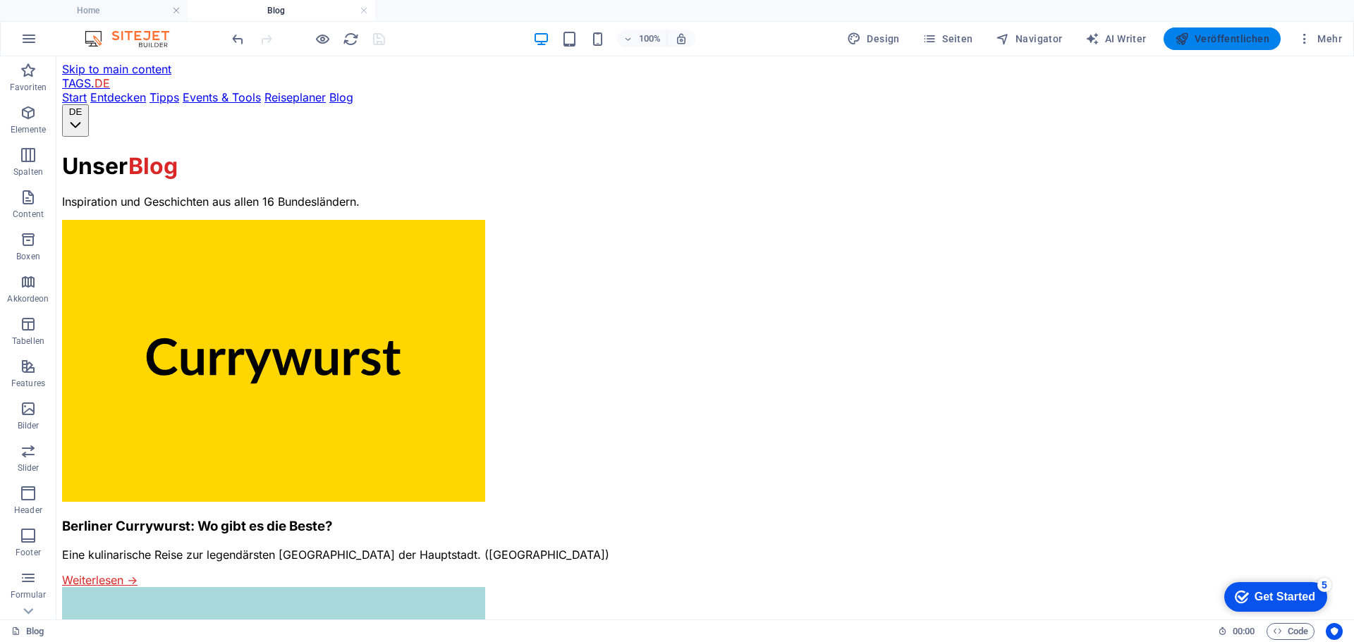
click at [1209, 39] on span "Veröffentlichen" at bounding box center [1221, 39] width 94 height 14
click at [374, 39] on div at bounding box center [308, 38] width 158 height 23
click at [363, 11] on link at bounding box center [364, 10] width 8 height 13
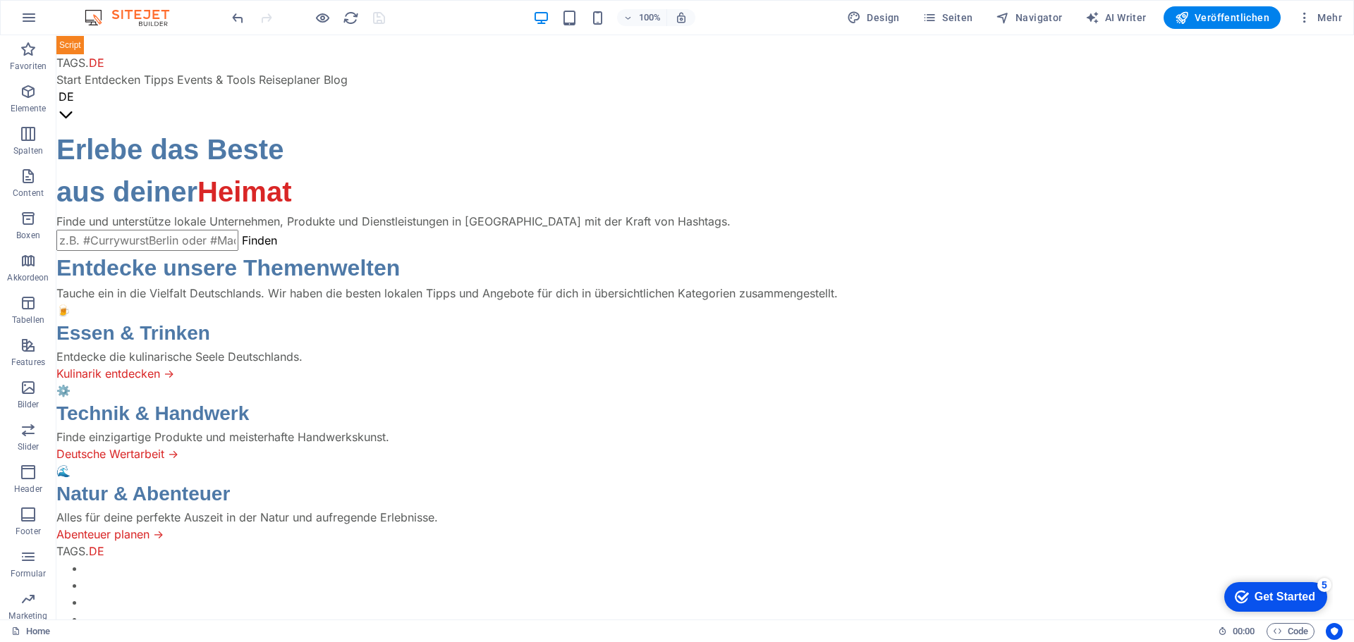
click at [399, 16] on div "100% Design Seiten Navigator AI Writer Veröffentlichen Mehr" at bounding box center [788, 17] width 1118 height 23
click at [381, 17] on div at bounding box center [308, 17] width 158 height 23
click at [1249, 11] on span "Veröffentlichen" at bounding box center [1221, 18] width 94 height 14
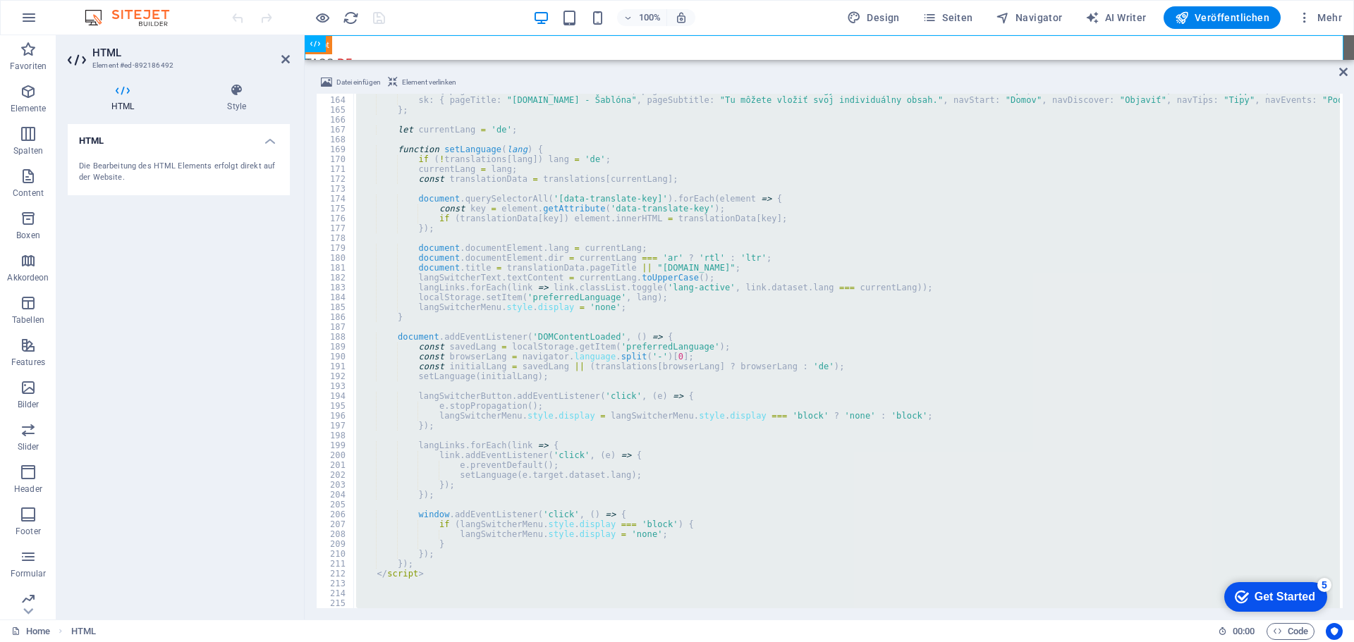
scroll to position [1650, 0]
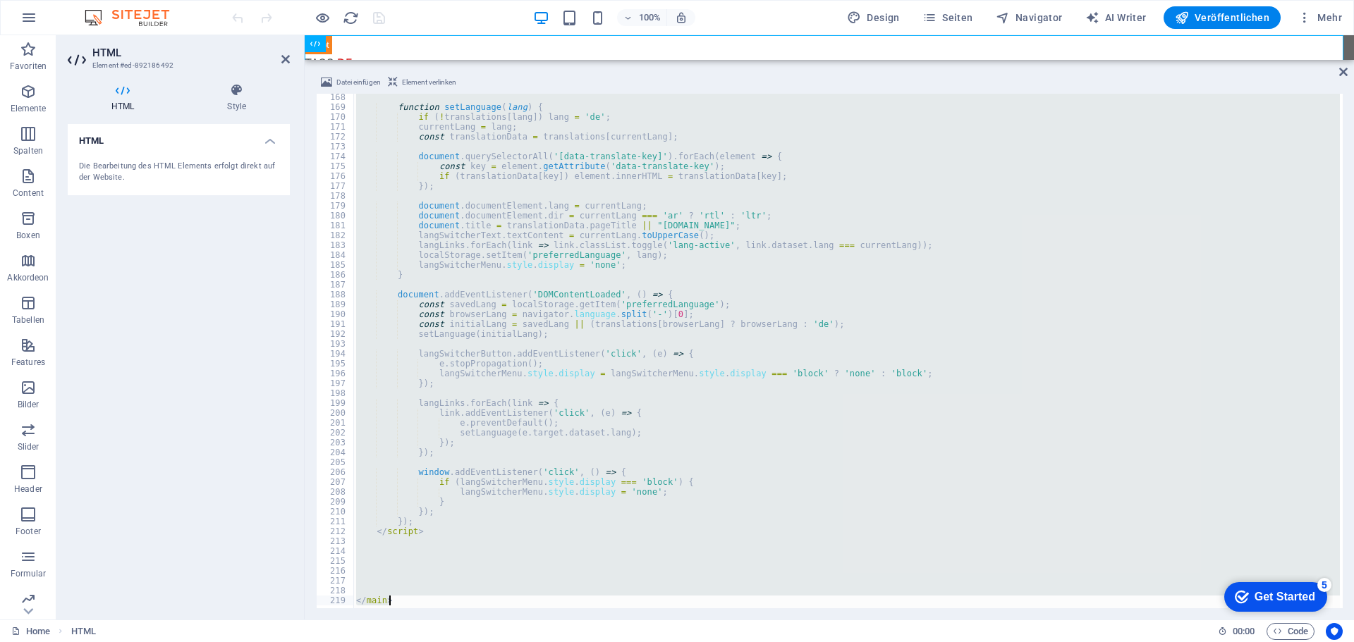
click at [428, 536] on div "function setLanguage ( lang ) { if ( ! translations [ lang ]) lang = 'de' ; cur…" at bounding box center [846, 351] width 986 height 515
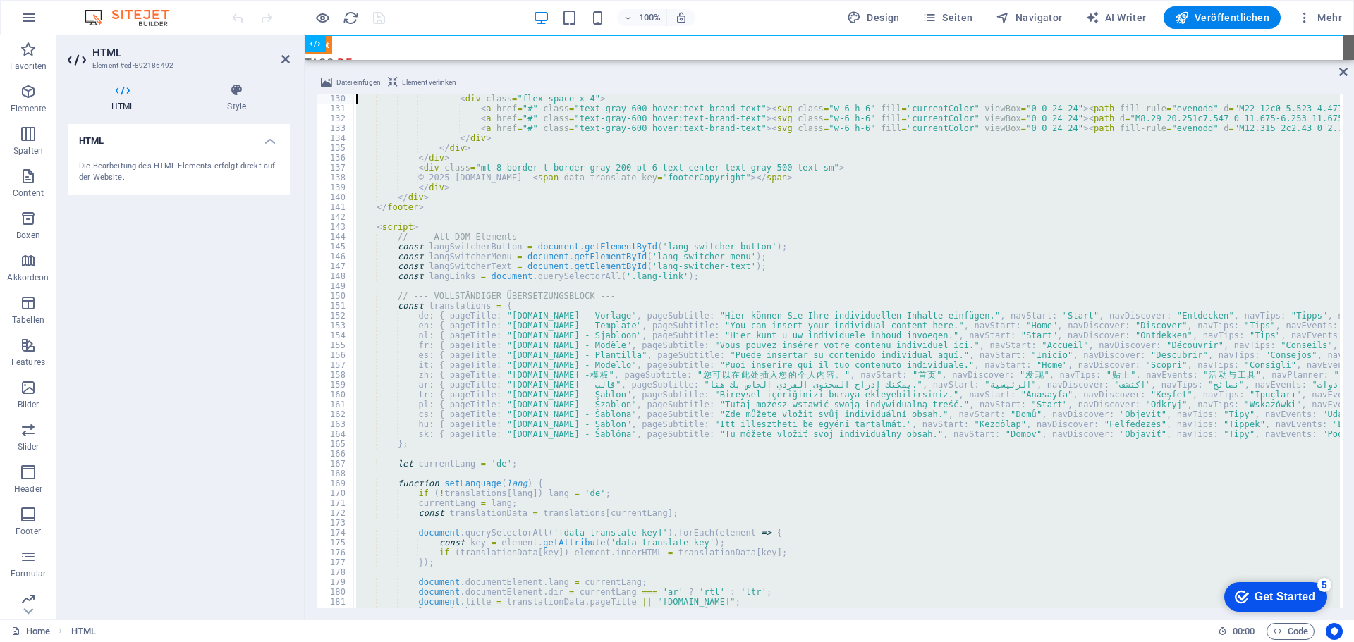
scroll to position [1273, 0]
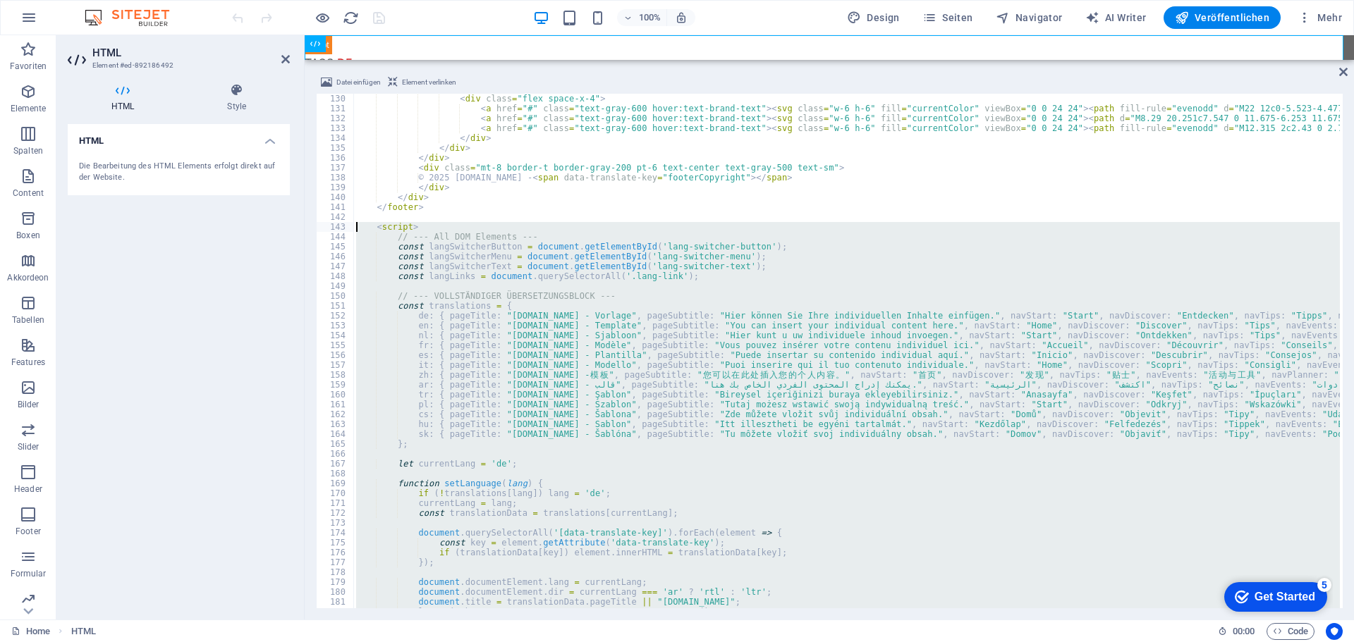
drag, startPoint x: 428, startPoint y: 536, endPoint x: 342, endPoint y: 223, distance: 324.6
click at [342, 223] on div "</script> 130 131 132 133 134 135 136 137 138 139 140 141 142 143 144 145 146 1…" at bounding box center [829, 351] width 1026 height 515
type textarea "<script> // --- All DOM Elements ---"
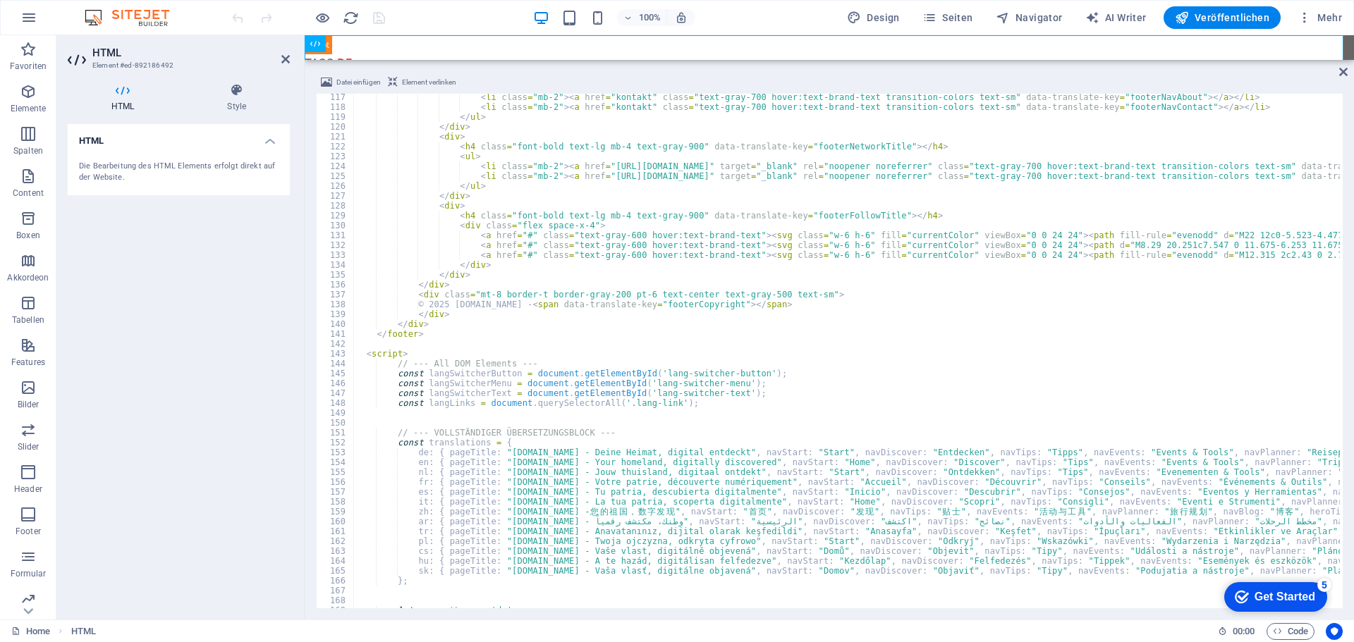
scroll to position [1146, 0]
click at [412, 21] on div "100% Design Seiten Navigator AI Writer Veröffentlichen Mehr" at bounding box center [788, 17] width 1118 height 23
click at [379, 18] on icon "save" at bounding box center [379, 18] width 16 height 16
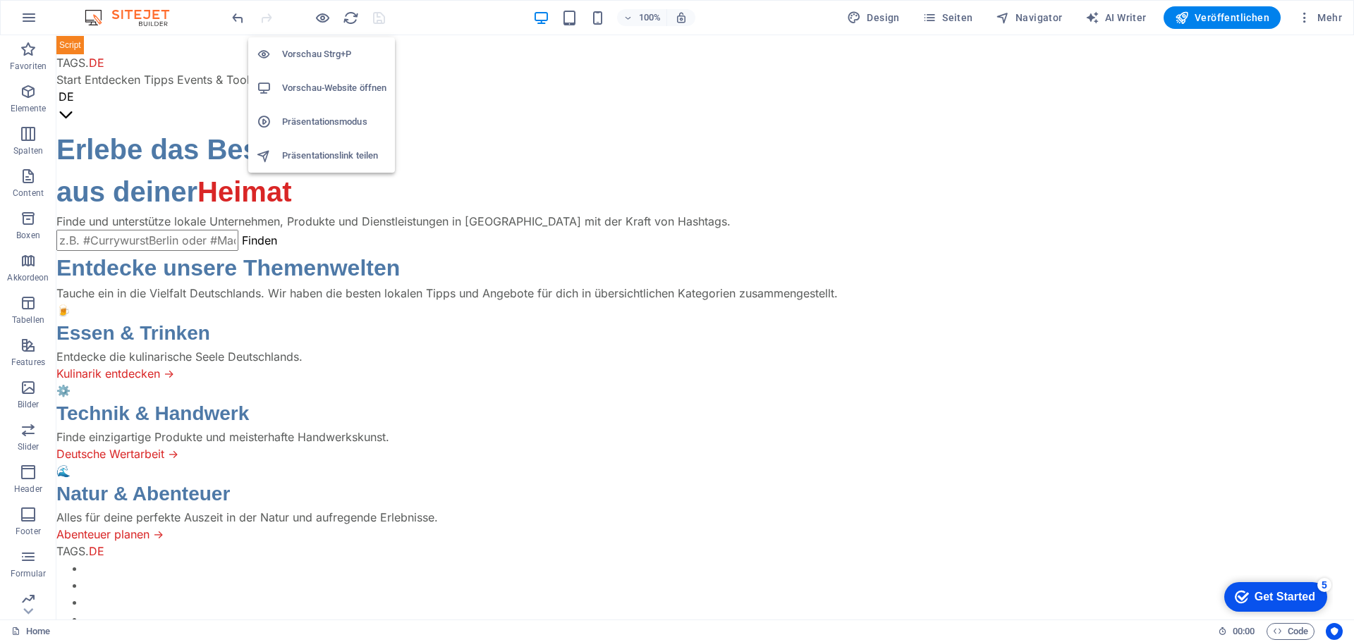
click at [319, 83] on h6 "Vorschau-Website öffnen" at bounding box center [334, 88] width 104 height 17
click at [324, 90] on h6 "Vorschau-Website öffnen" at bounding box center [334, 88] width 104 height 17
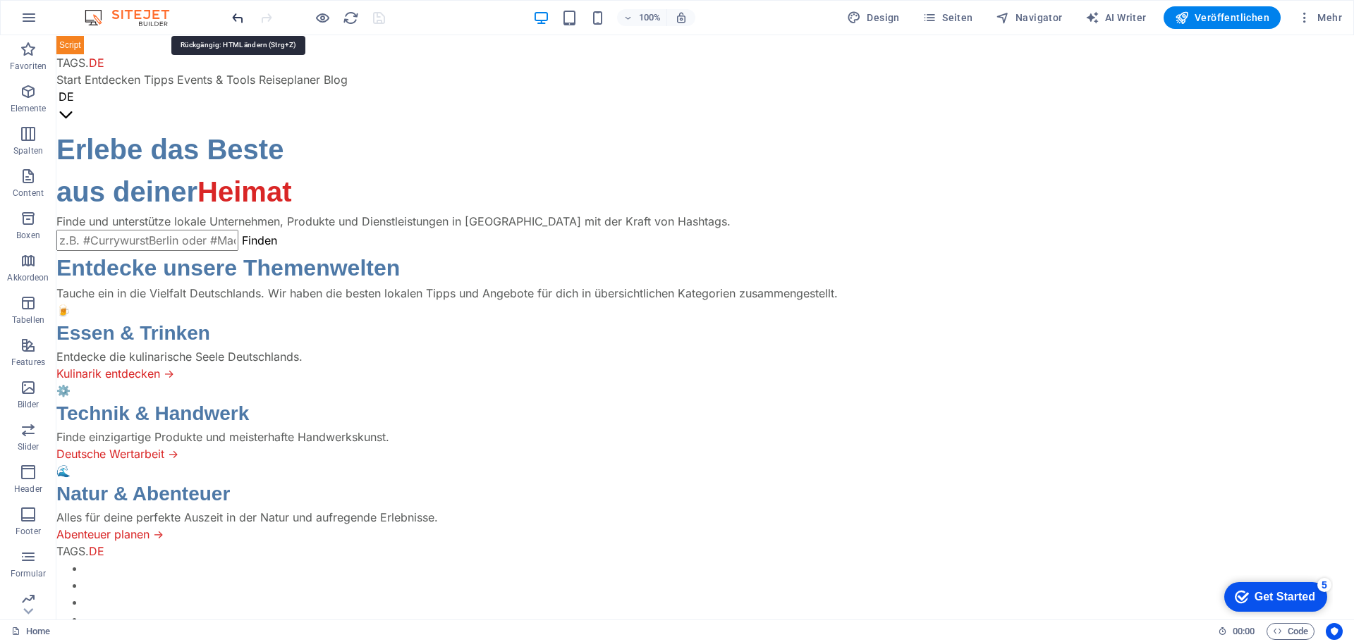
click at [235, 16] on icon "undo" at bounding box center [238, 18] width 16 height 16
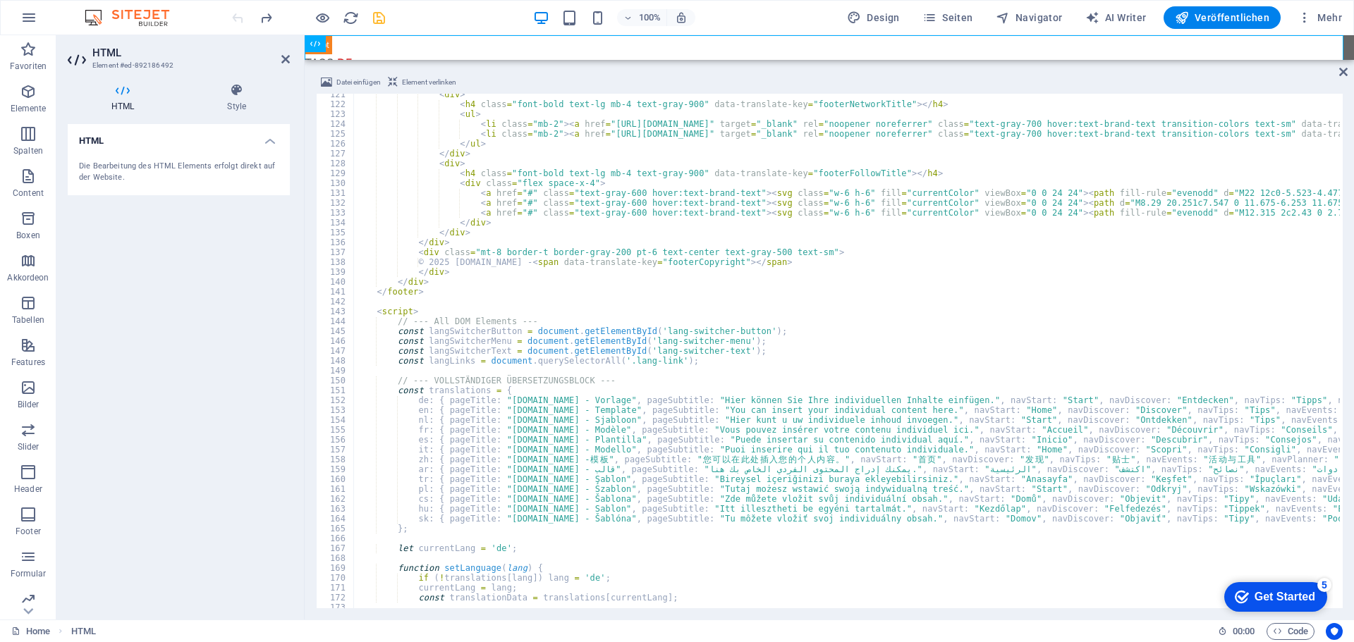
scroll to position [0, 0]
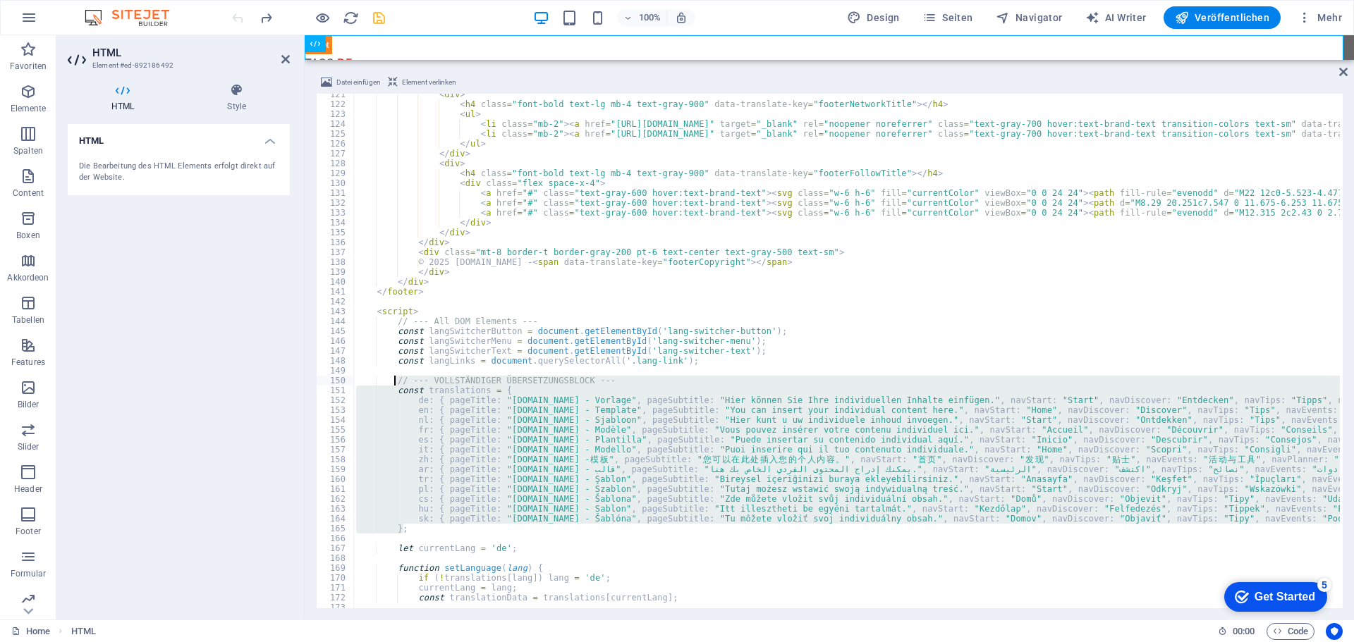
drag, startPoint x: 407, startPoint y: 529, endPoint x: 393, endPoint y: 384, distance: 146.5
type textarea "// --- VOLLSTÄNDIGER ÜBERSETZUNGSBLOCK --- const translations = {"
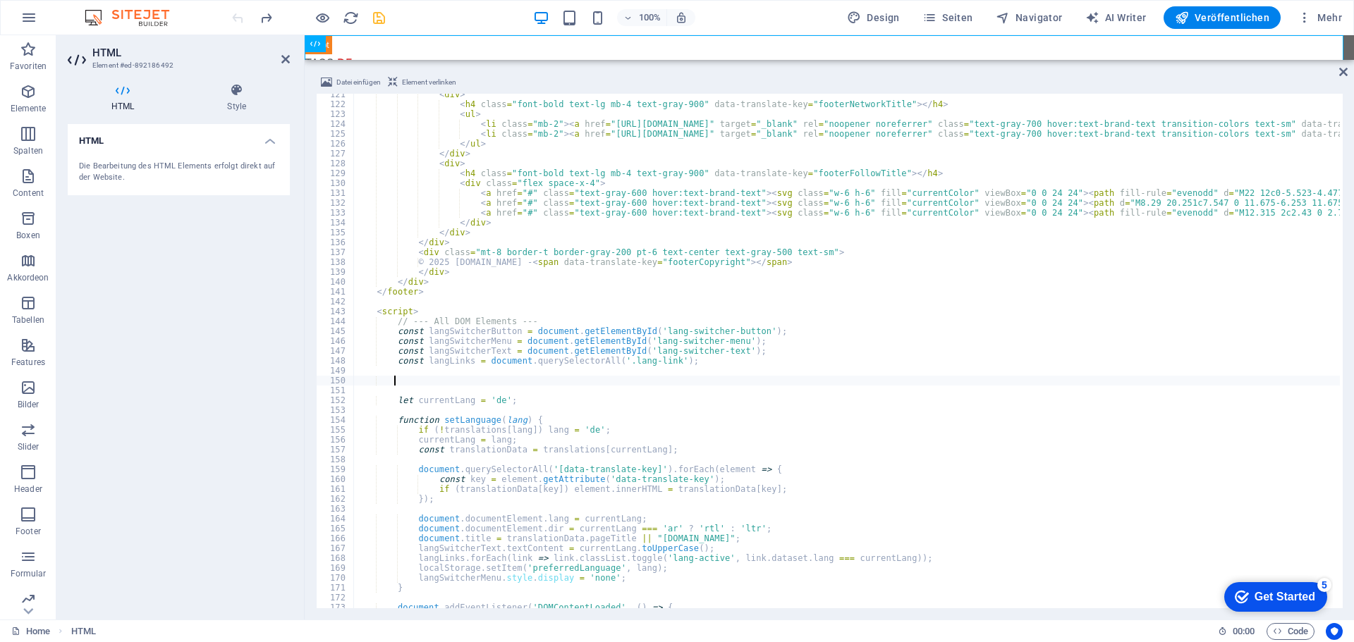
paste textarea
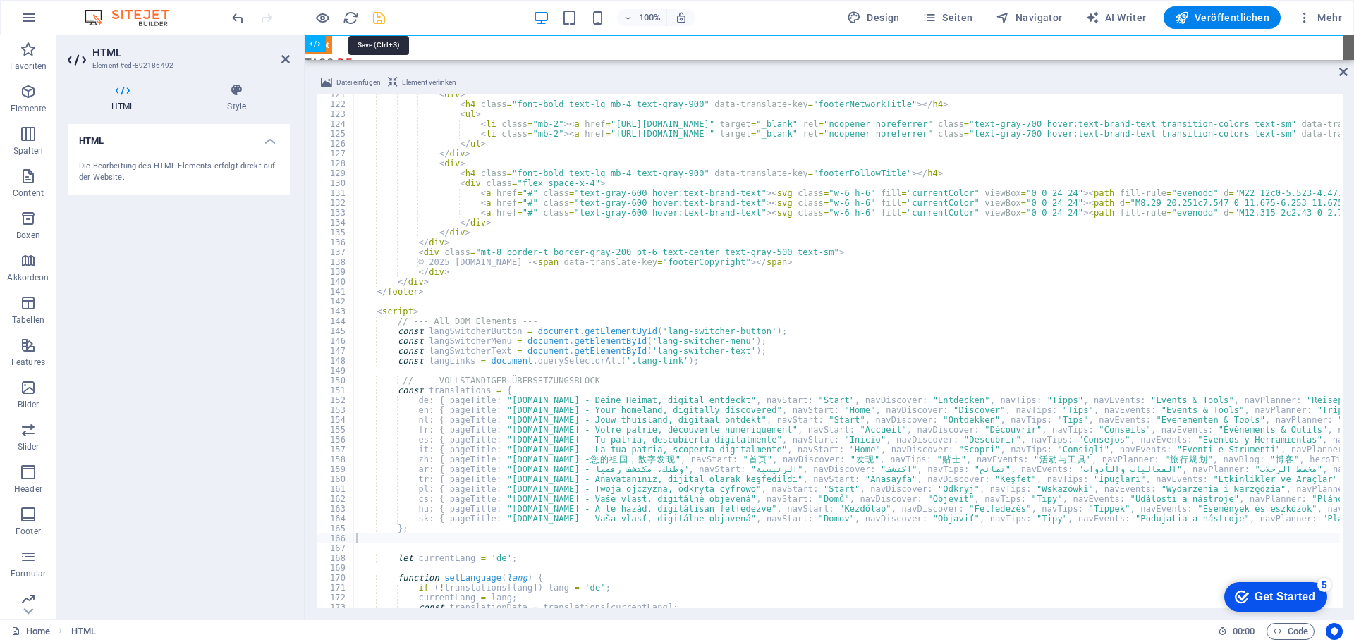
click at [379, 17] on icon "save" at bounding box center [379, 18] width 16 height 16
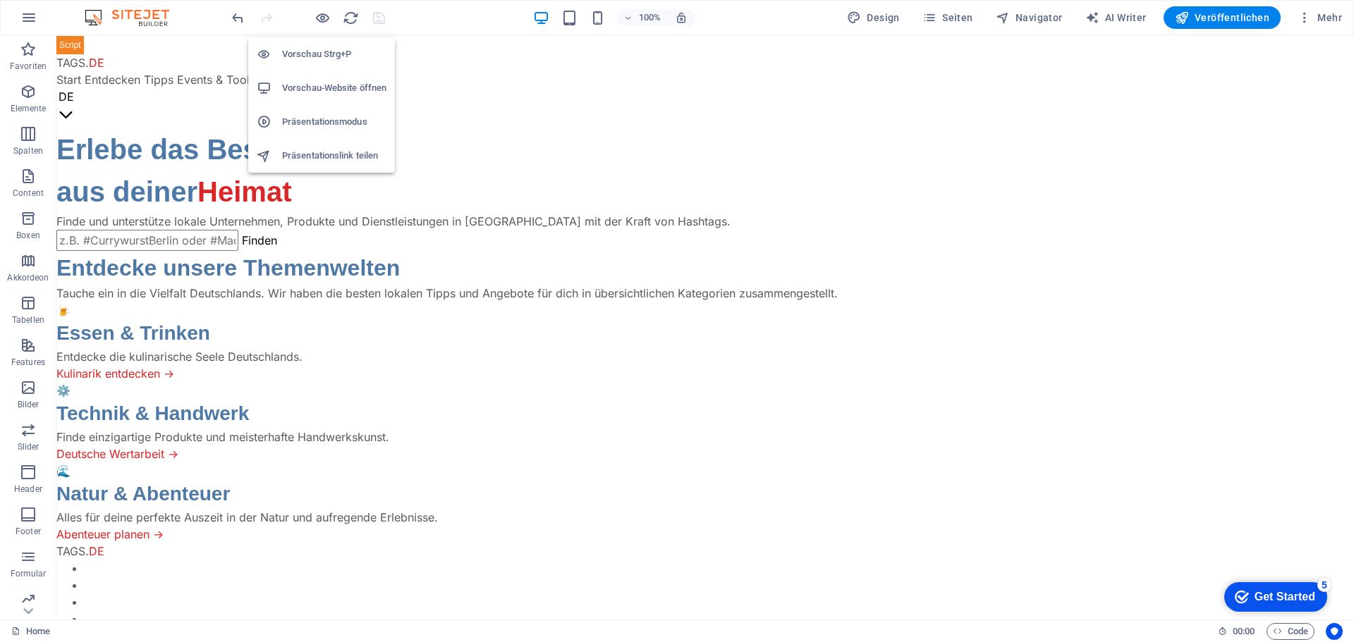
click at [314, 80] on h6 "Vorschau-Website öffnen" at bounding box center [334, 88] width 104 height 17
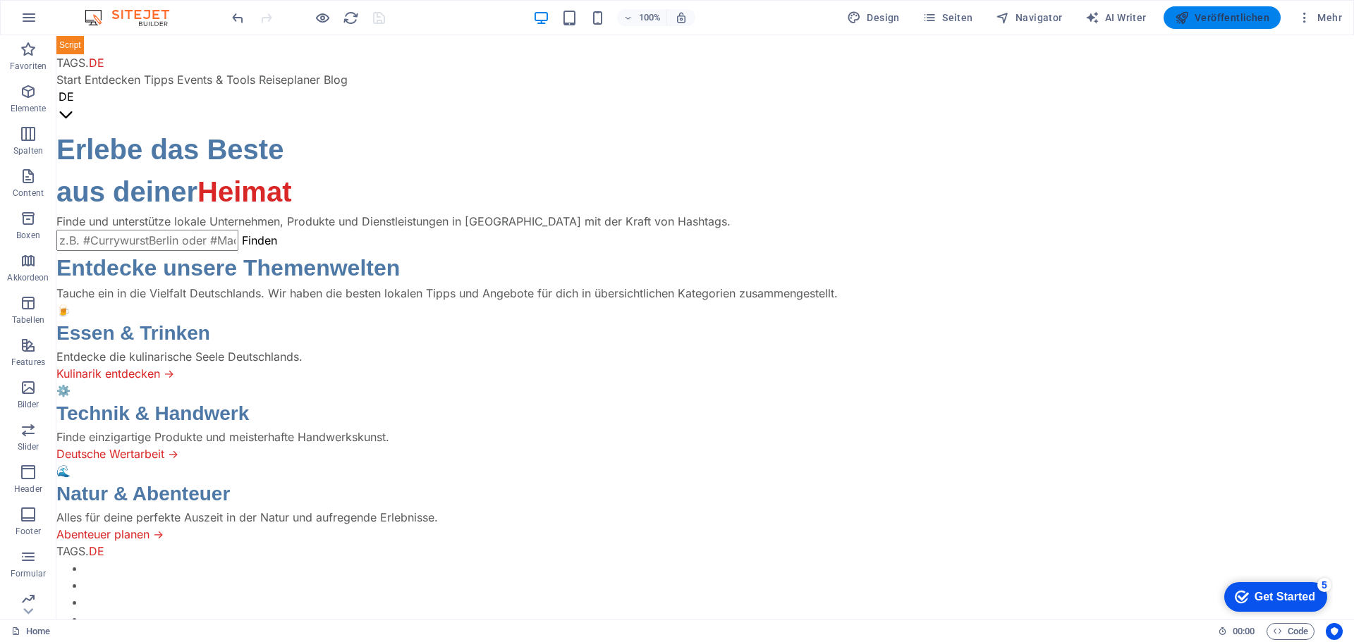
click at [1217, 17] on span "Veröffentlichen" at bounding box center [1221, 18] width 94 height 14
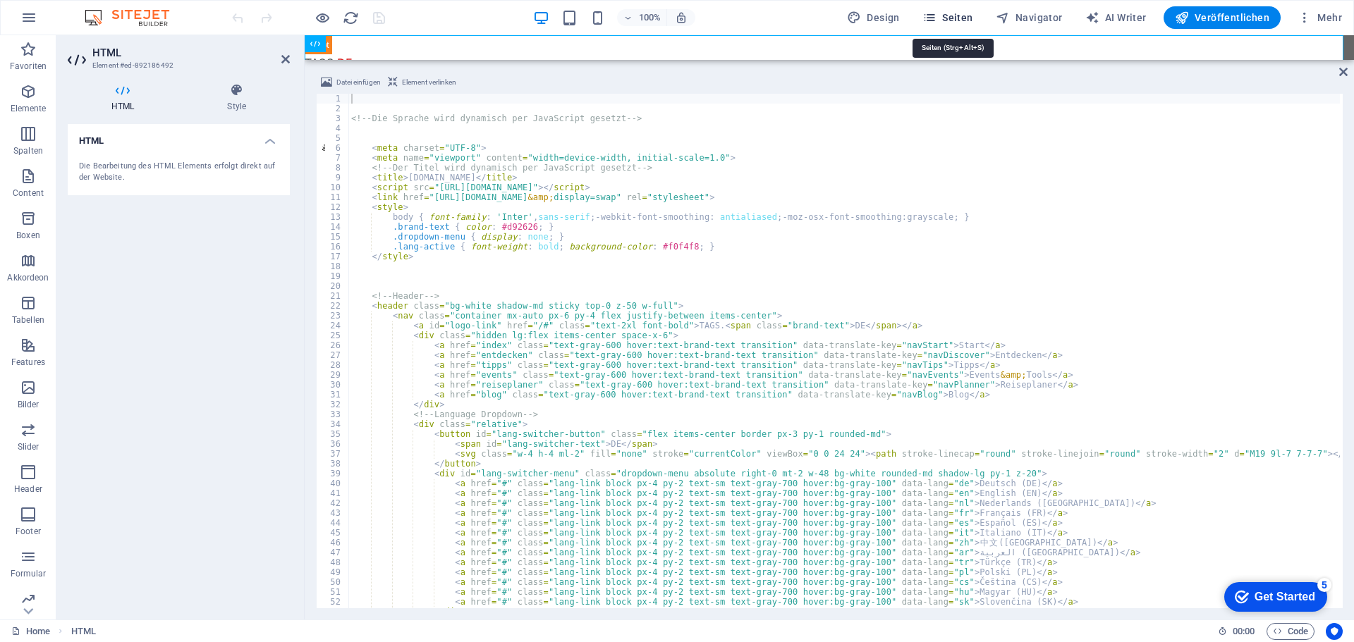
click at [957, 18] on span "Seiten" at bounding box center [947, 18] width 51 height 14
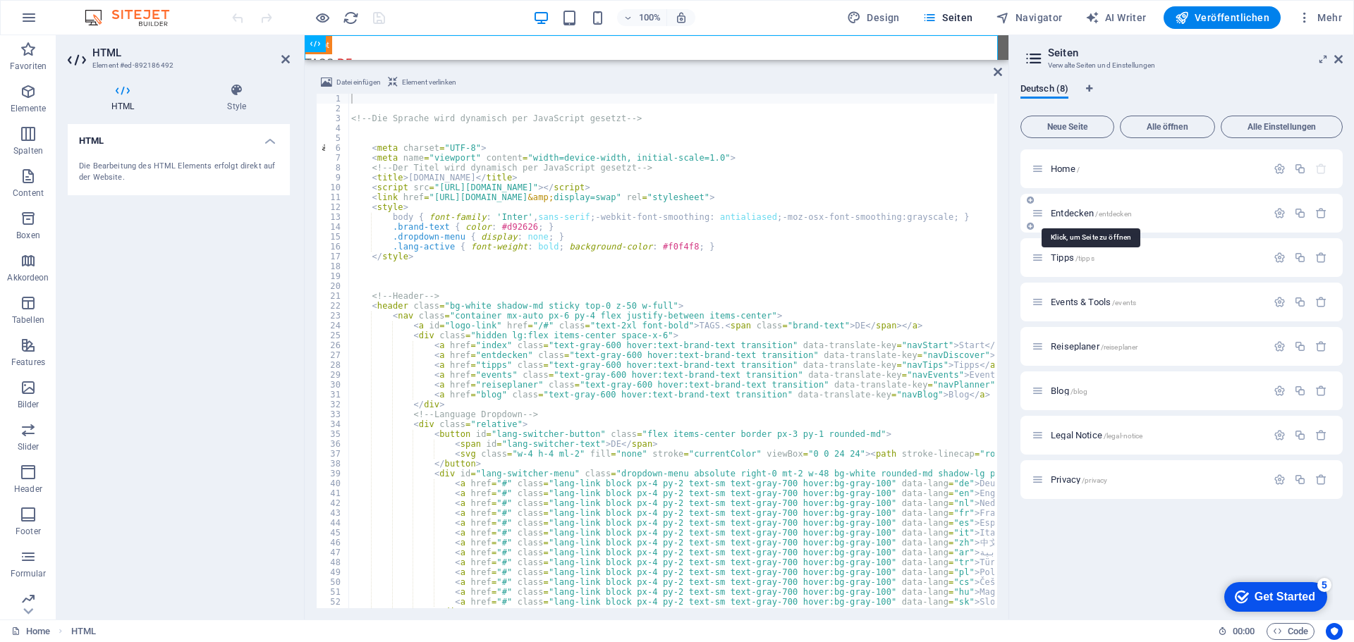
click at [1072, 209] on span "Entdecken /entdecken" at bounding box center [1090, 213] width 81 height 11
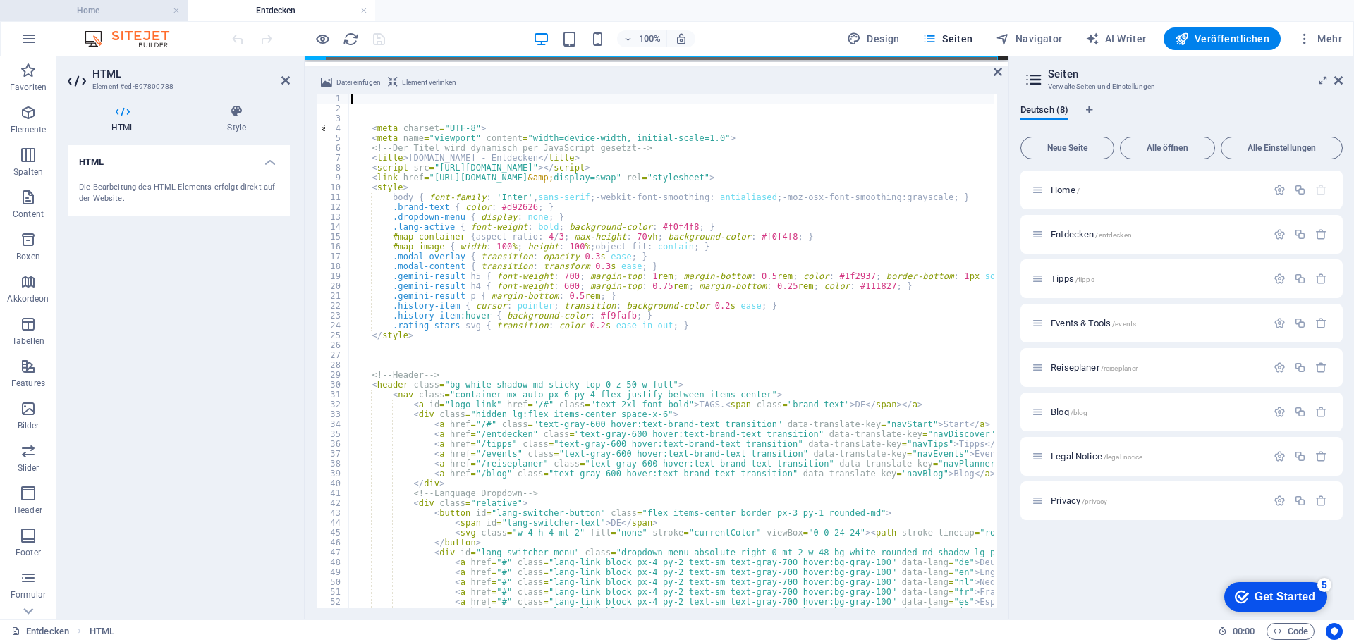
click at [83, 4] on h4 "Home" at bounding box center [94, 11] width 188 height 16
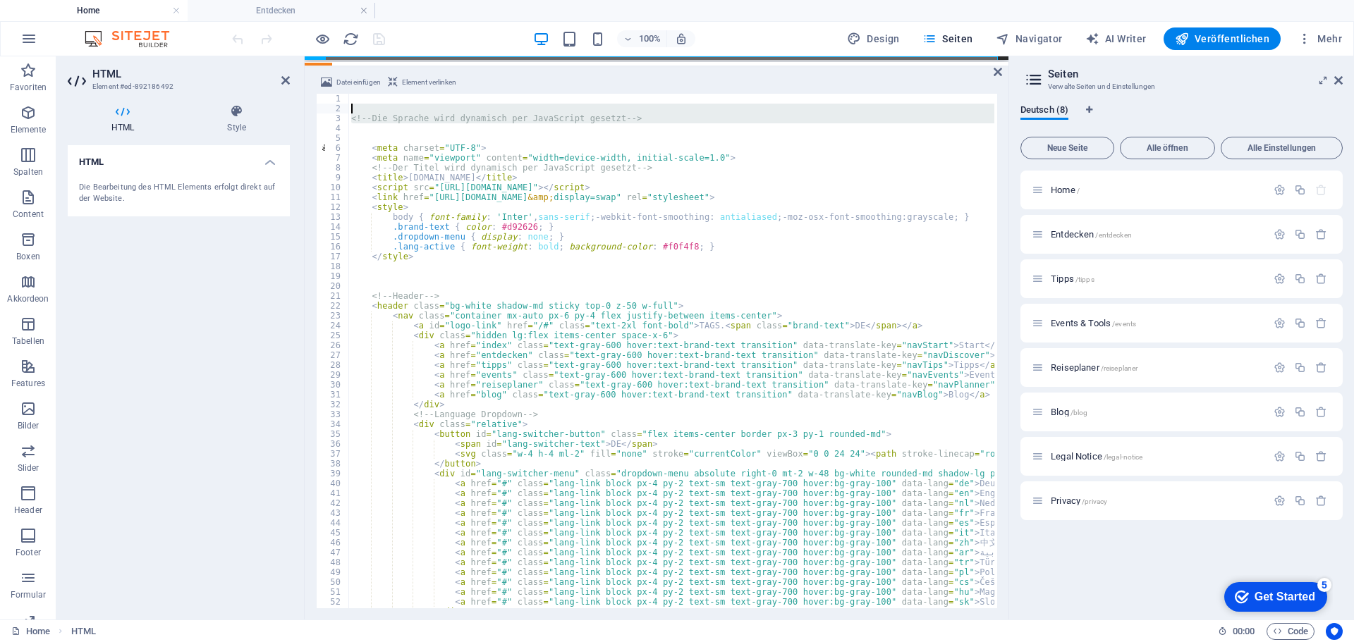
drag, startPoint x: 646, startPoint y: 123, endPoint x: 343, endPoint y: 108, distance: 302.8
click at [343, 108] on div "1 2 3 4 5 6 7 8 9 10 11 12 13 14 15 16 17 18 19 20 21 22 23 24 25 26 27 28 29 3…" at bounding box center [656, 351] width 681 height 515
type textarea "<!-- Die Sprache wird dynamisch per JavaScript gesetzt -->"
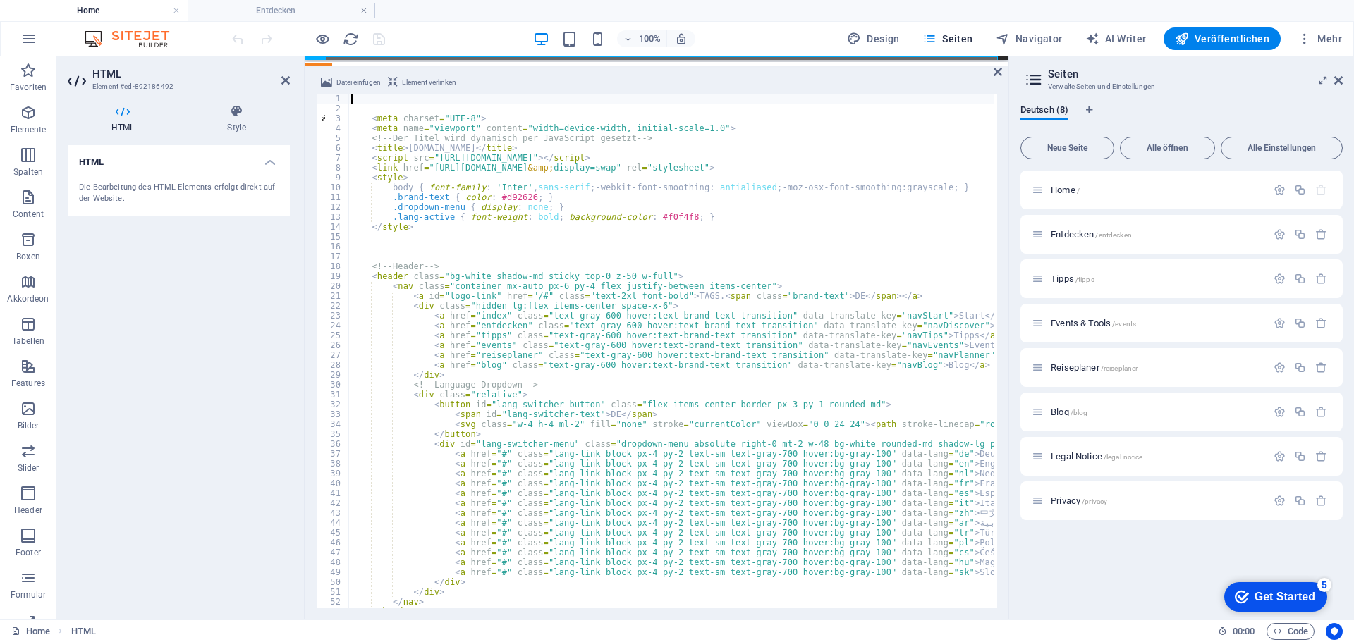
click at [429, 41] on div "100% Design Seiten Navigator AI Writer Veröffentlichen Mehr" at bounding box center [788, 38] width 1118 height 23
click at [376, 37] on icon "save" at bounding box center [379, 39] width 16 height 16
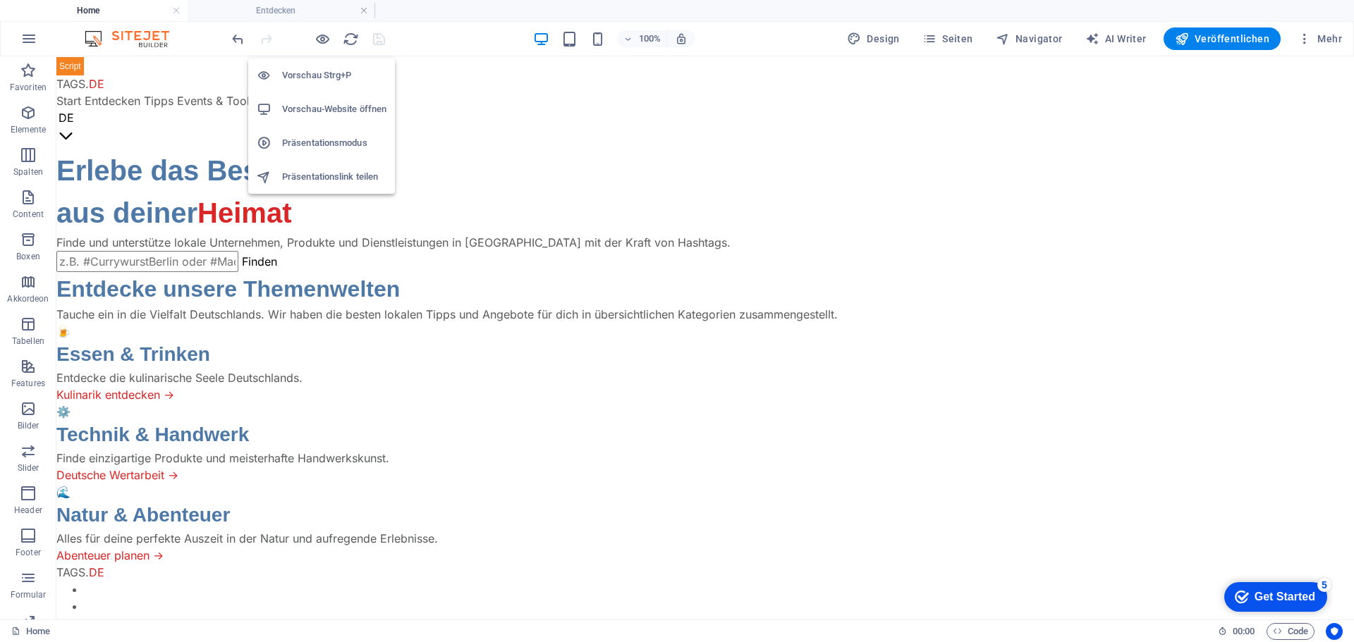
click at [324, 102] on h6 "Vorschau-Website öffnen" at bounding box center [334, 109] width 104 height 17
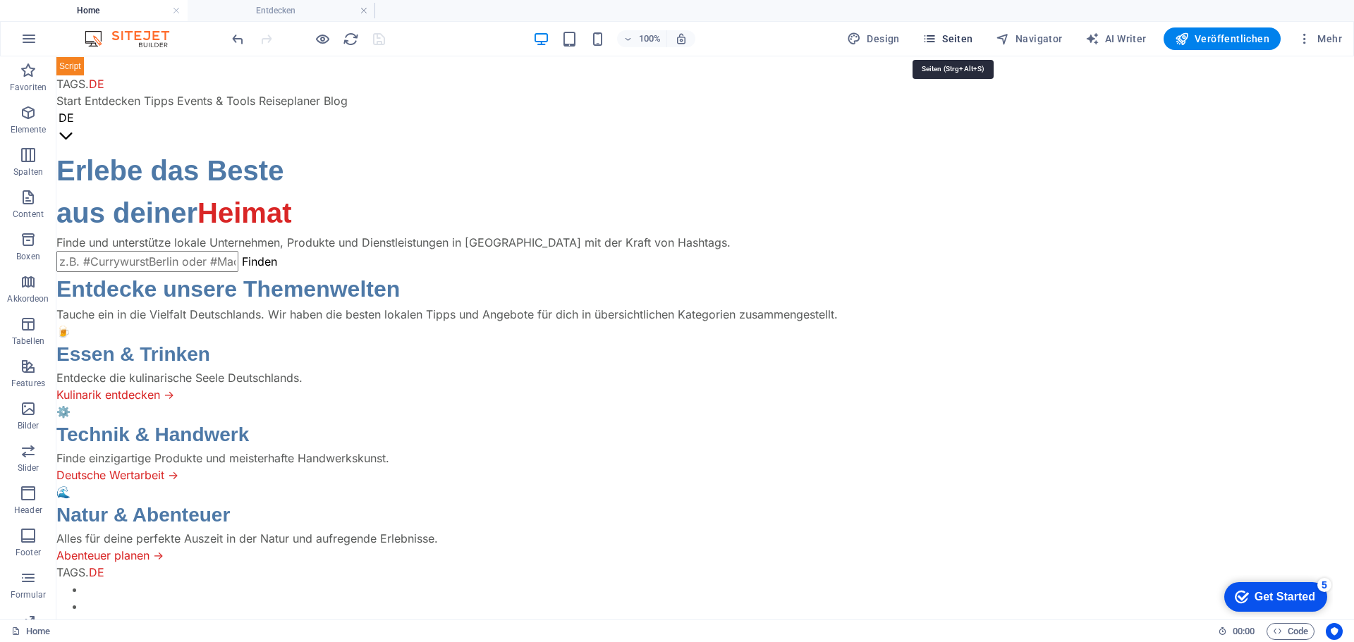
click at [959, 37] on span "Seiten" at bounding box center [947, 39] width 51 height 14
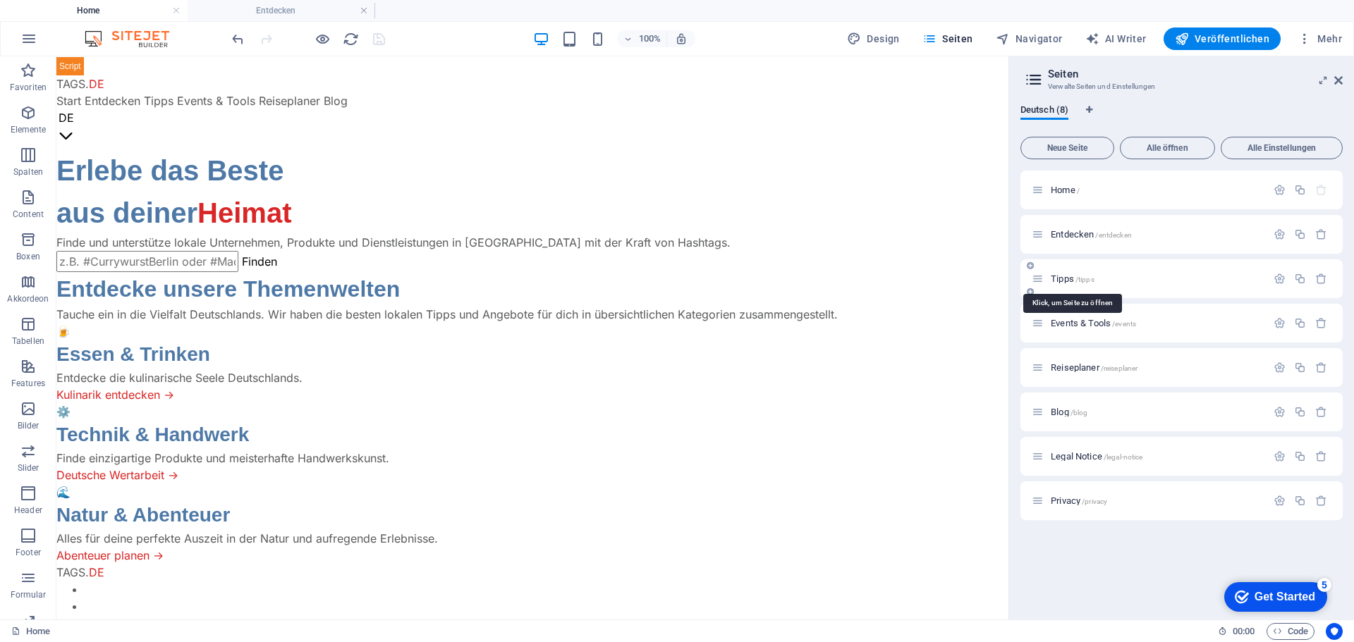
click at [1071, 276] on span "Tipps /tipps" at bounding box center [1072, 279] width 44 height 11
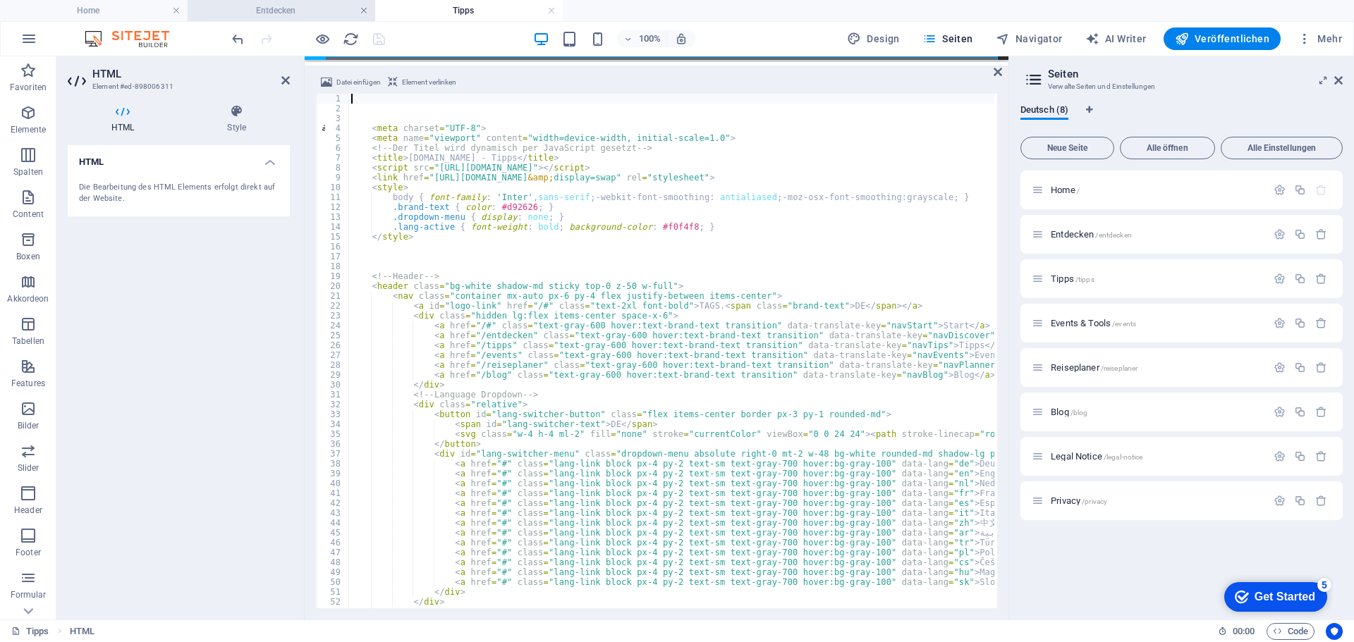
click at [360, 10] on link at bounding box center [364, 10] width 8 height 13
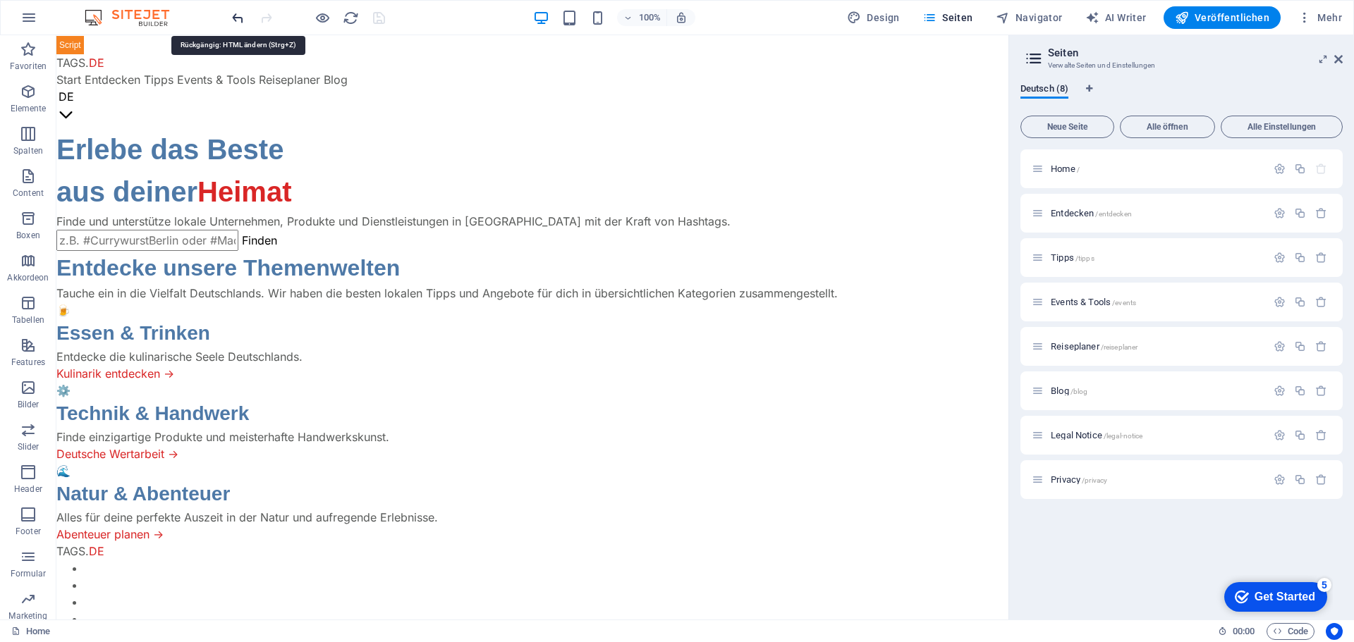
click at [233, 19] on icon "undo" at bounding box center [238, 18] width 16 height 16
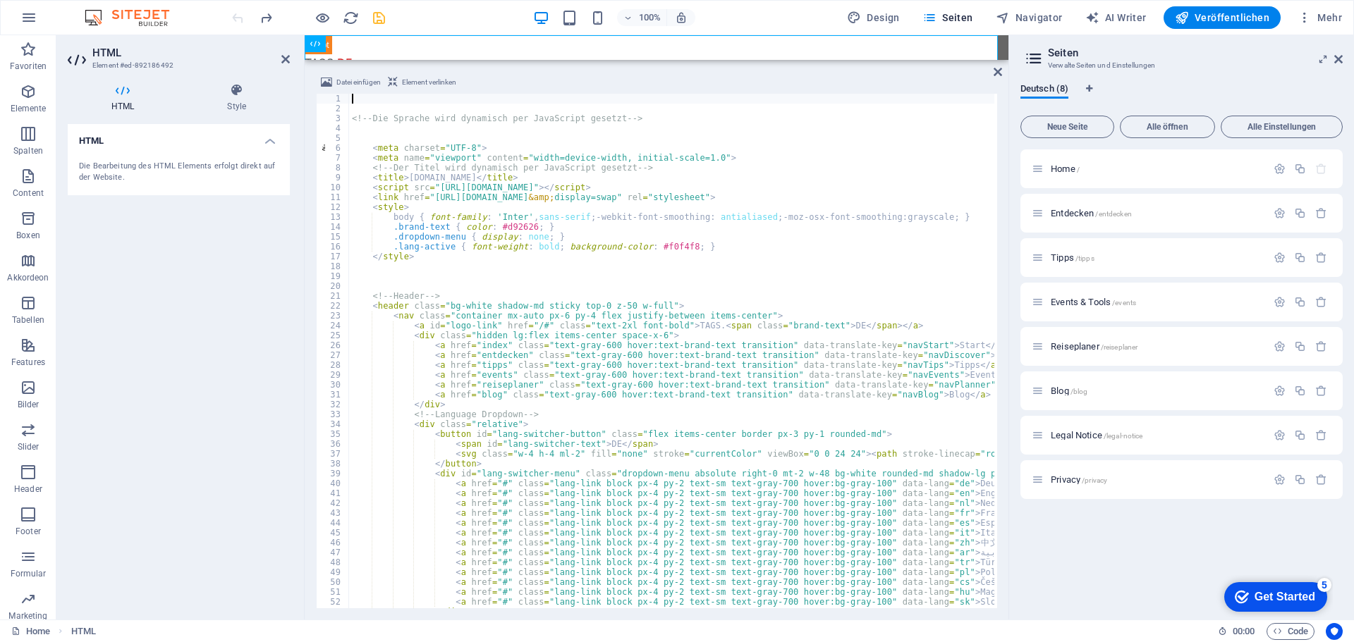
click at [381, 18] on icon "save" at bounding box center [379, 18] width 16 height 16
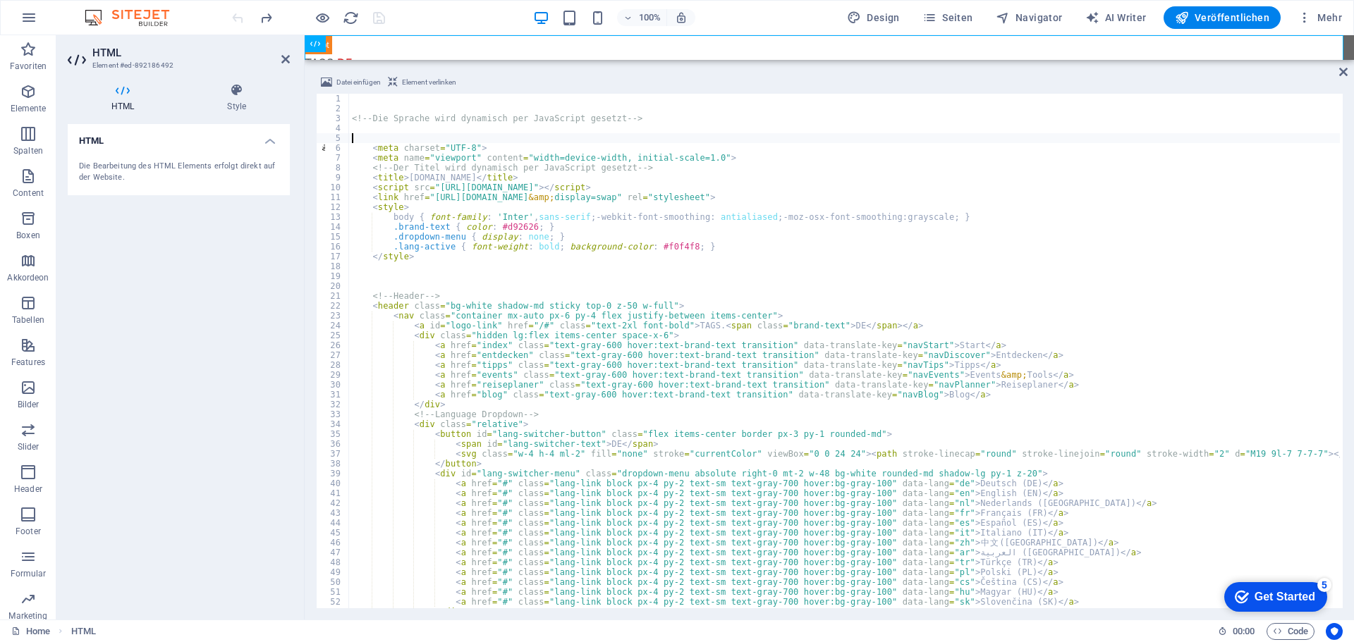
type textarea "</main>"
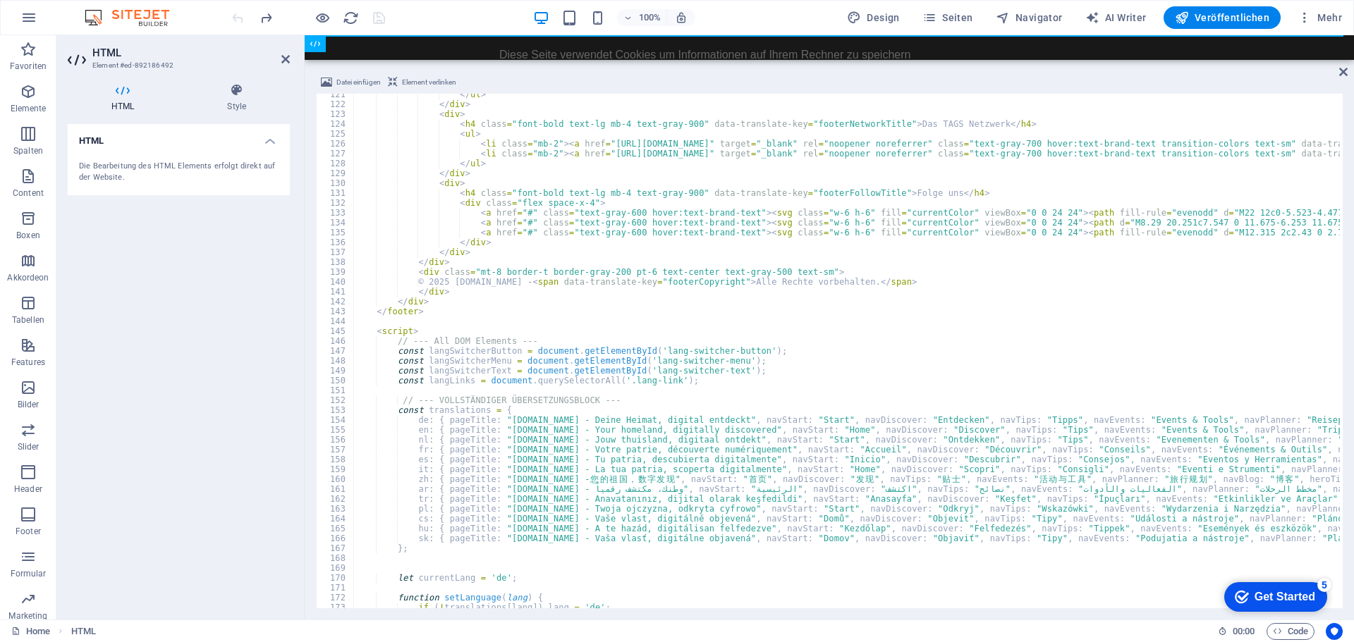
scroll to position [1189, 0]
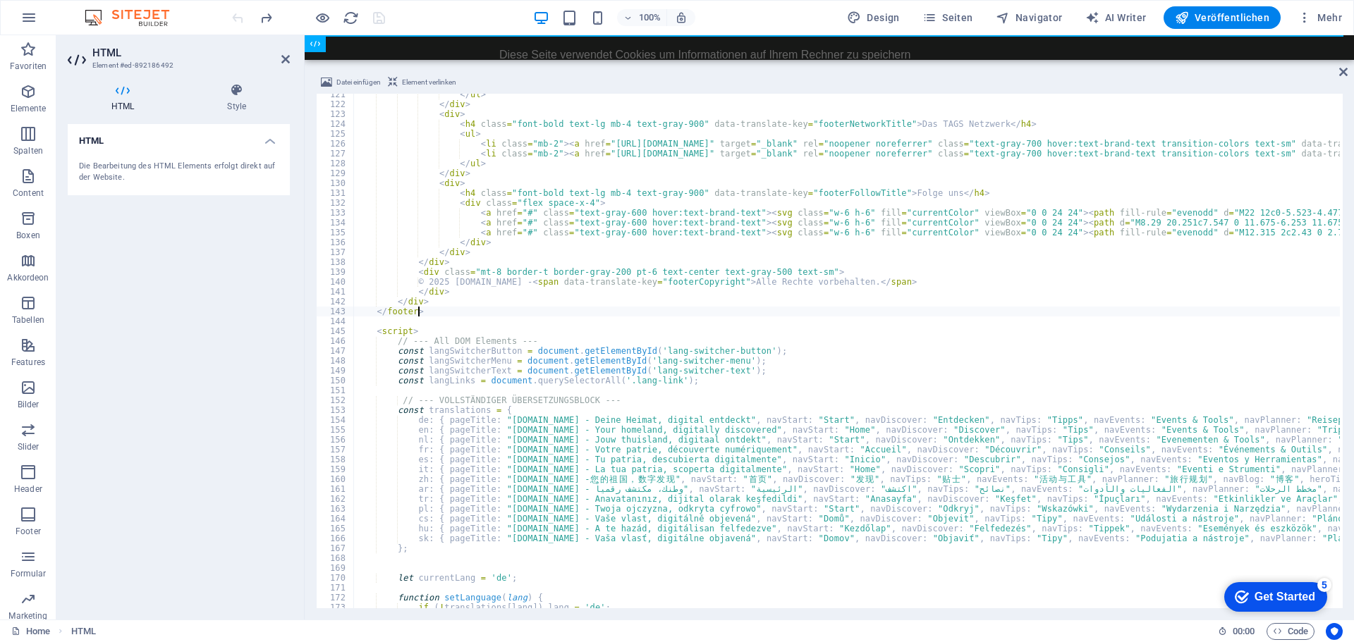
type textarea "</footer>"
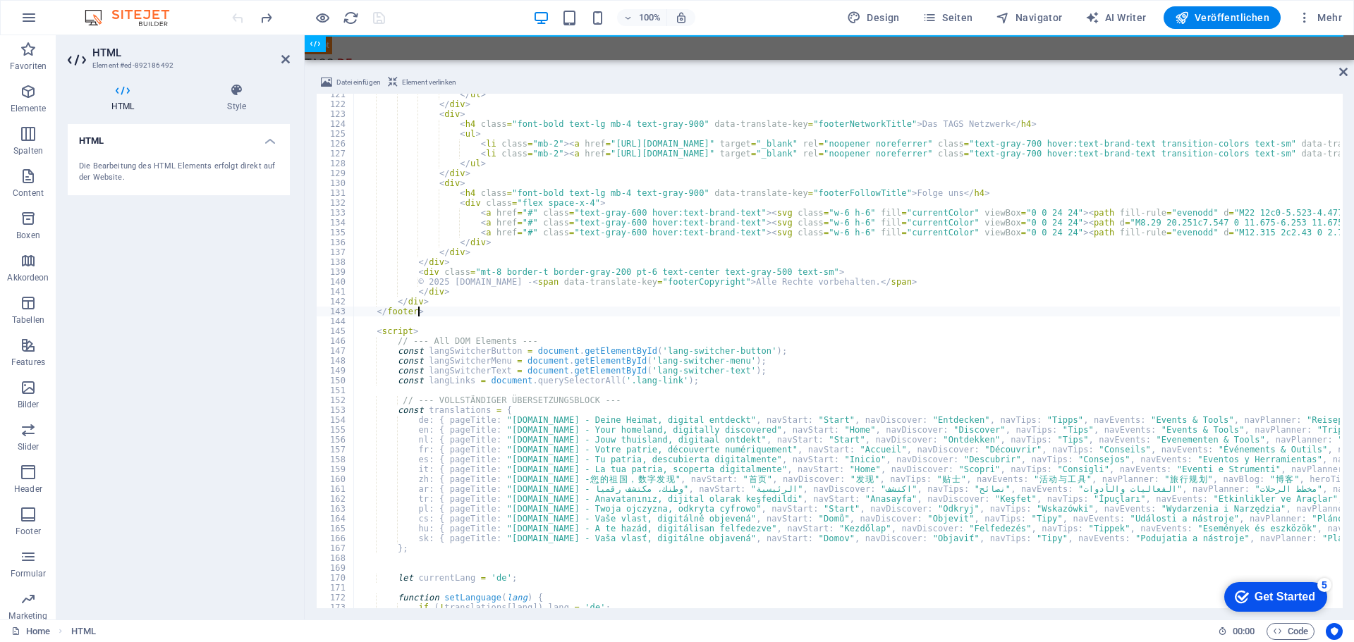
click at [405, 18] on div "100% Design Seiten Navigator AI Writer Veröffentlichen Mehr" at bounding box center [788, 17] width 1118 height 23
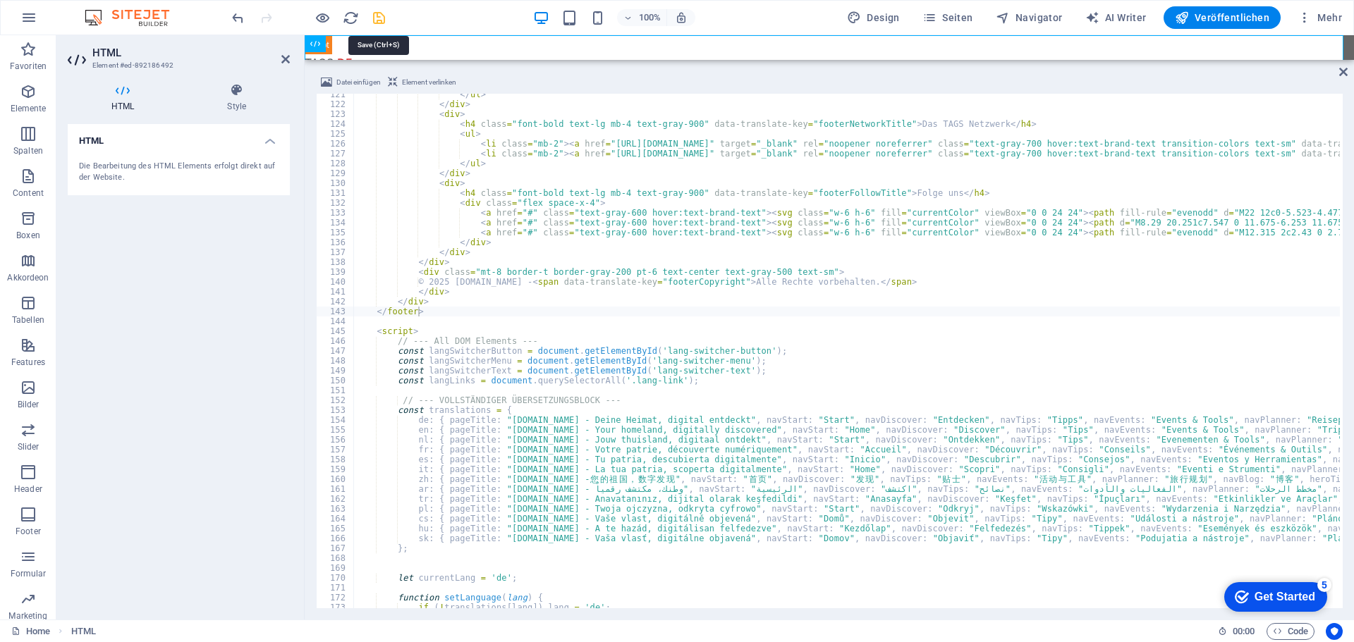
click at [379, 18] on icon "save" at bounding box center [379, 18] width 16 height 16
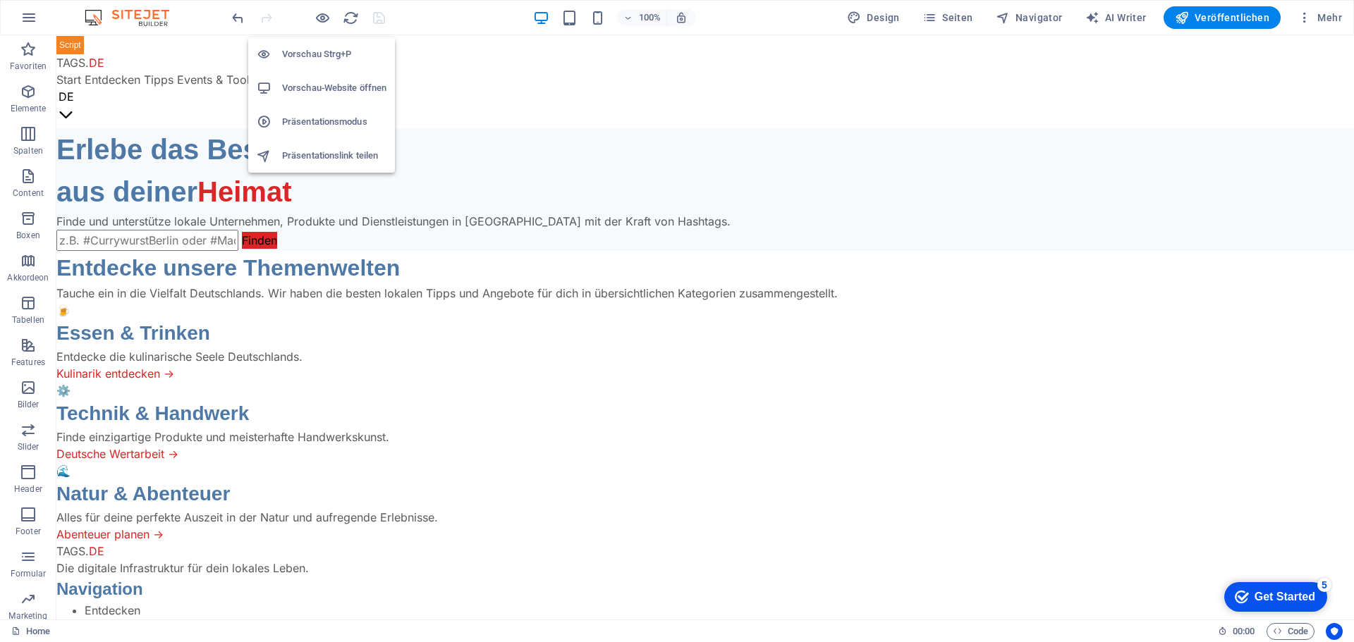
click at [311, 82] on h6 "Vorschau-Website öffnen" at bounding box center [334, 88] width 104 height 17
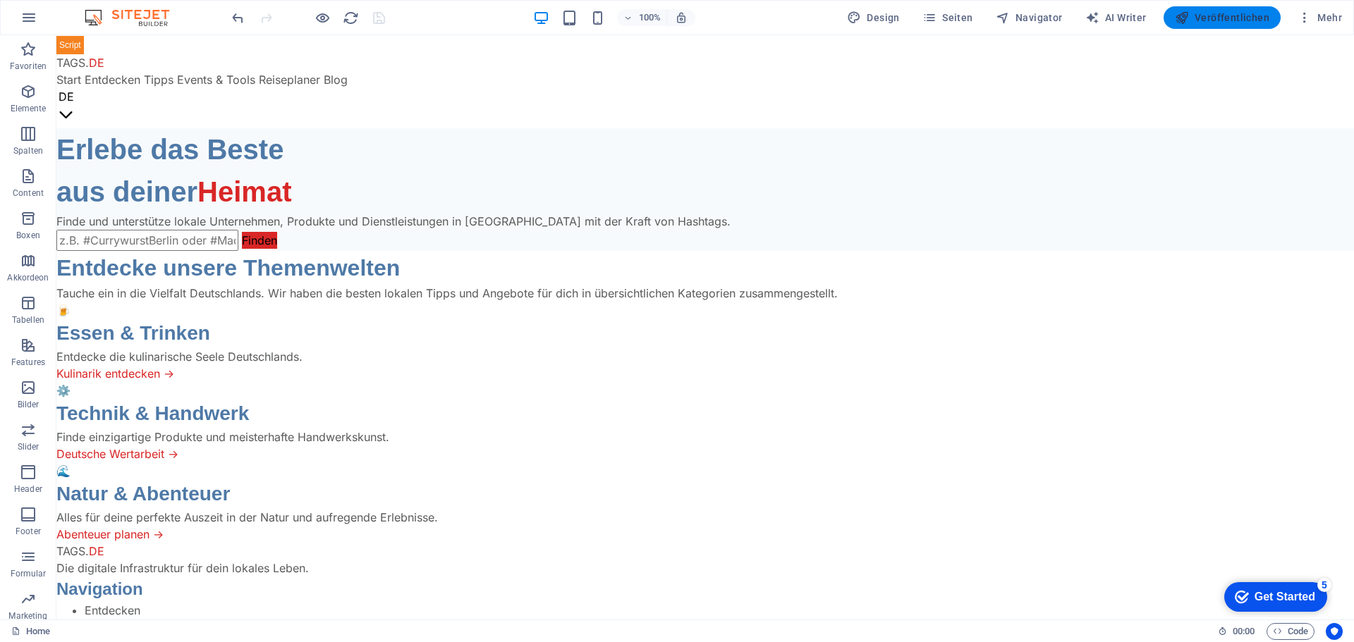
click at [1217, 16] on span "Veröffentlichen" at bounding box center [1221, 18] width 94 height 14
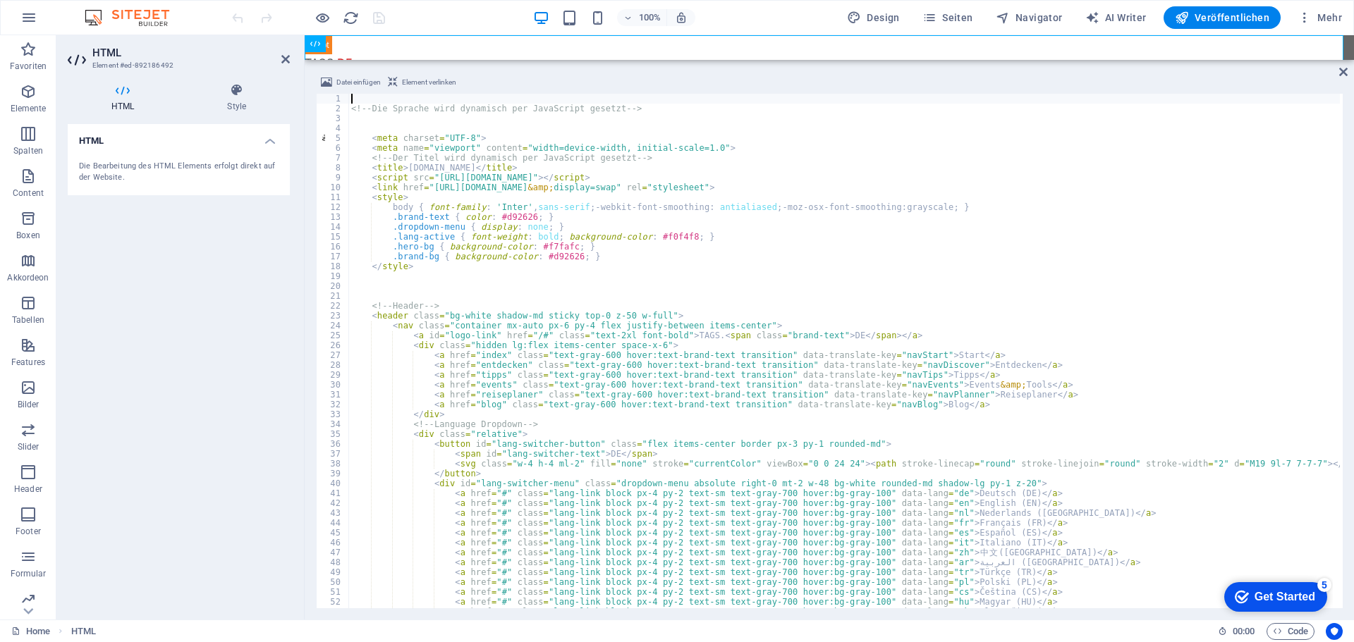
type textarea "<a href="/#" class="text-gray-600 hover:text-brand-text transition" data-transl…"
click at [407, 18] on div "100% Design Seiten Navigator AI Writer Veröffentlichen Mehr" at bounding box center [788, 17] width 1118 height 23
click at [379, 17] on icon "save" at bounding box center [379, 18] width 16 height 16
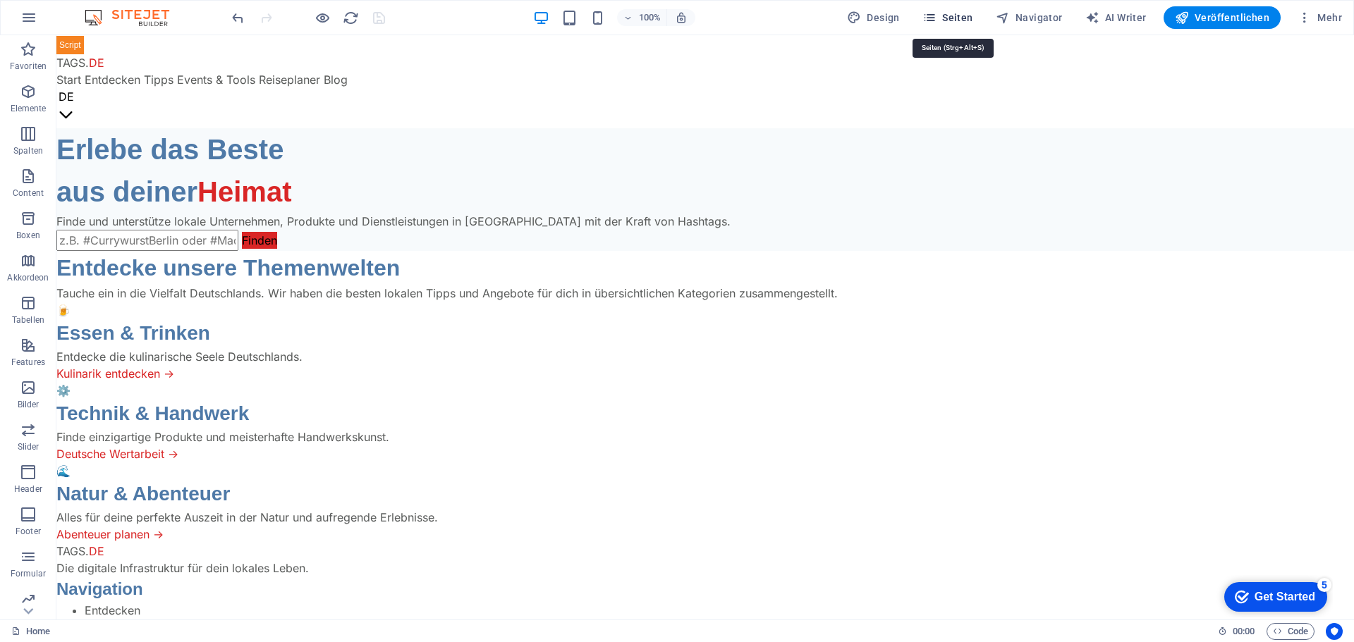
click at [955, 15] on span "Seiten" at bounding box center [947, 18] width 51 height 14
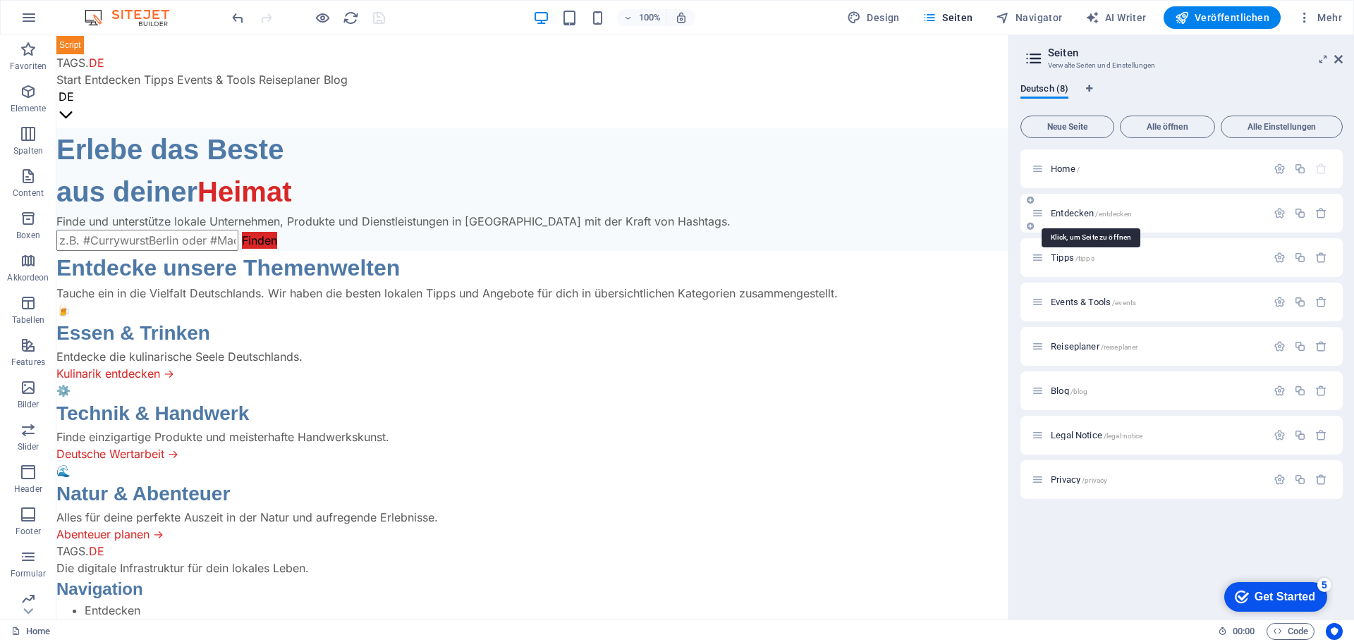
click at [1069, 209] on span "Entdecken /entdecken" at bounding box center [1090, 213] width 81 height 11
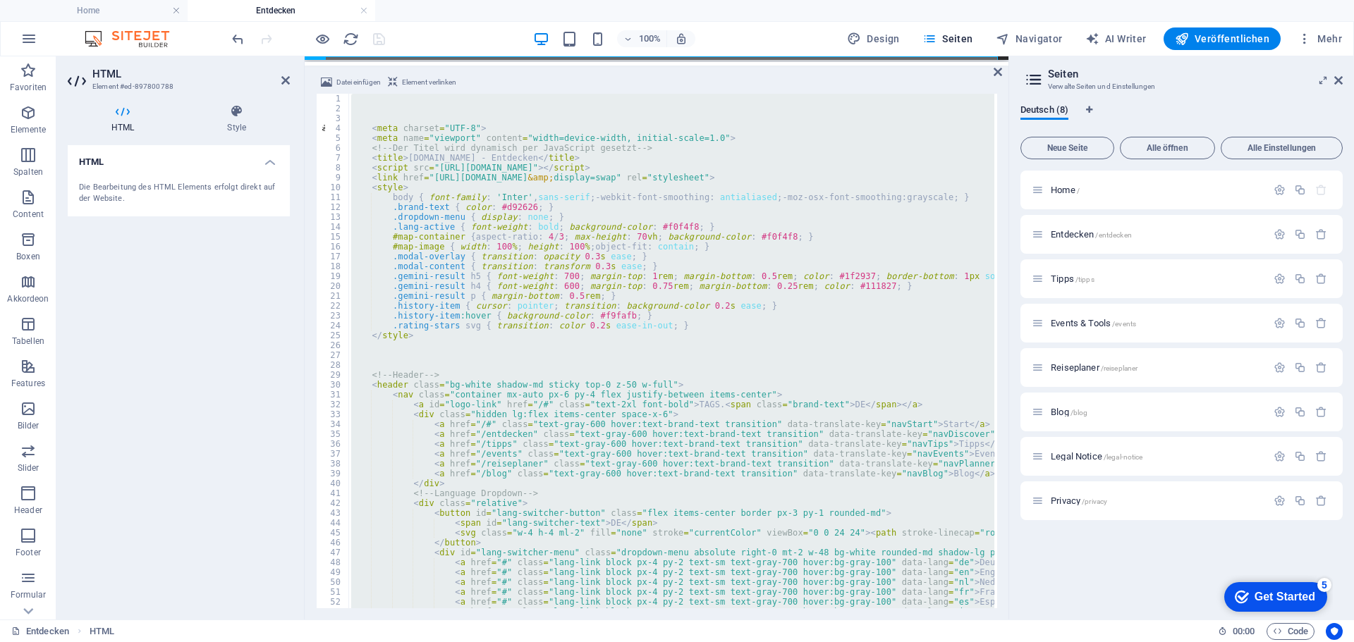
click at [888, 91] on div "Datei einfügen Element verlinken" at bounding box center [656, 84] width 681 height 20
click at [995, 68] on icon at bounding box center [997, 71] width 8 height 11
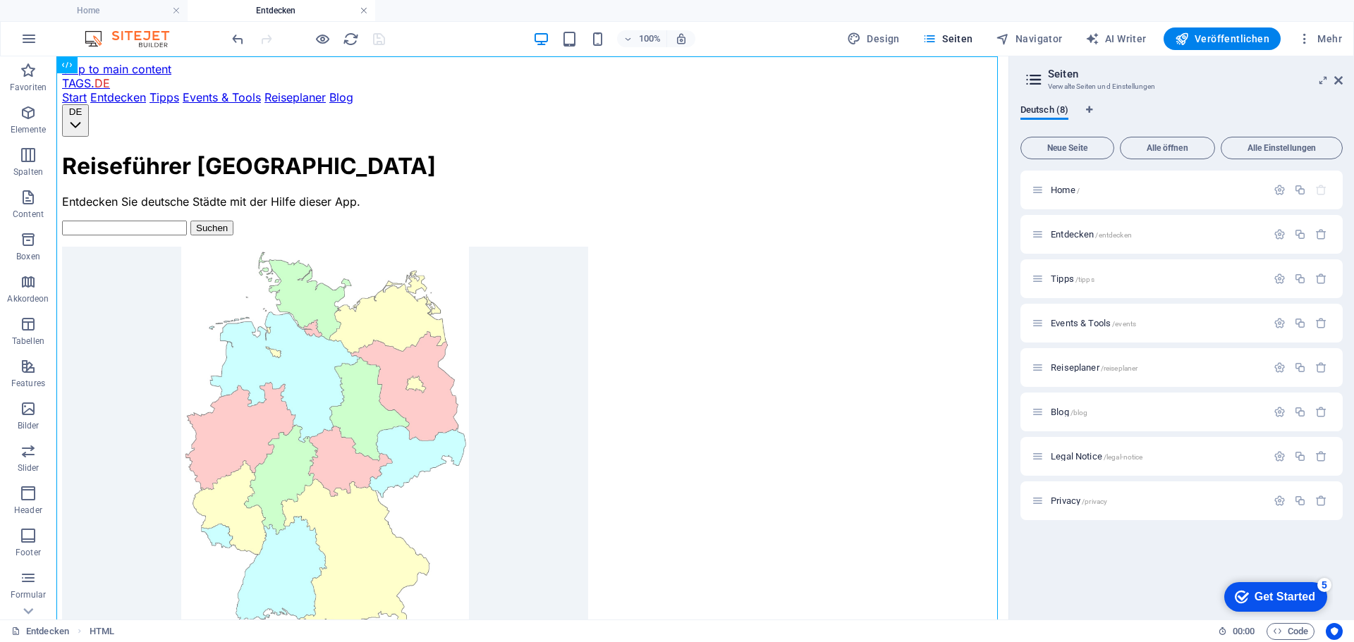
click at [362, 9] on link at bounding box center [364, 10] width 8 height 13
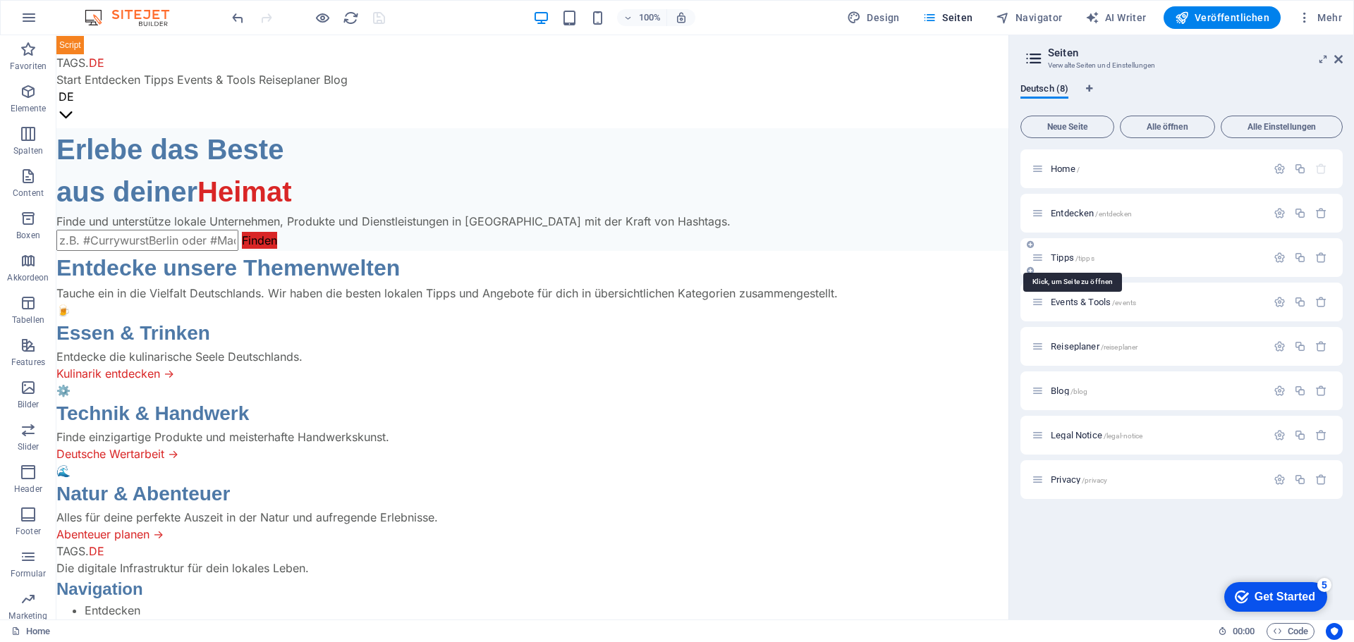
click at [1065, 257] on span "Tipps /tipps" at bounding box center [1072, 257] width 44 height 11
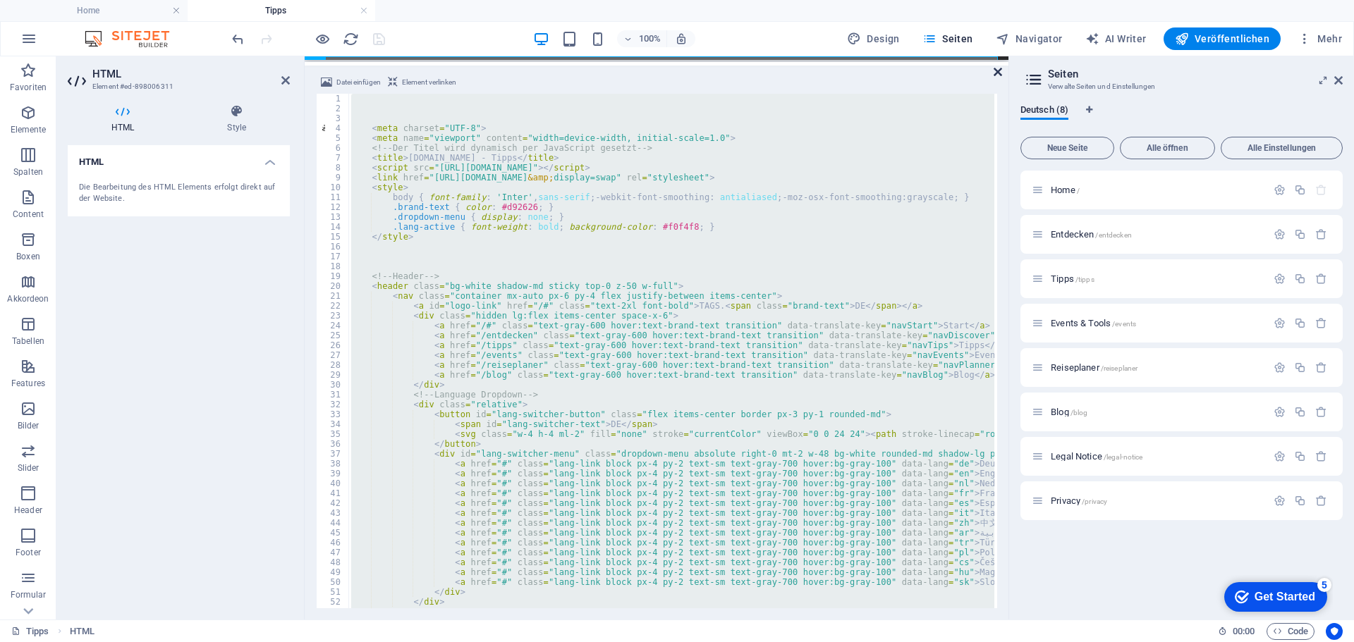
click at [998, 72] on icon at bounding box center [997, 71] width 8 height 11
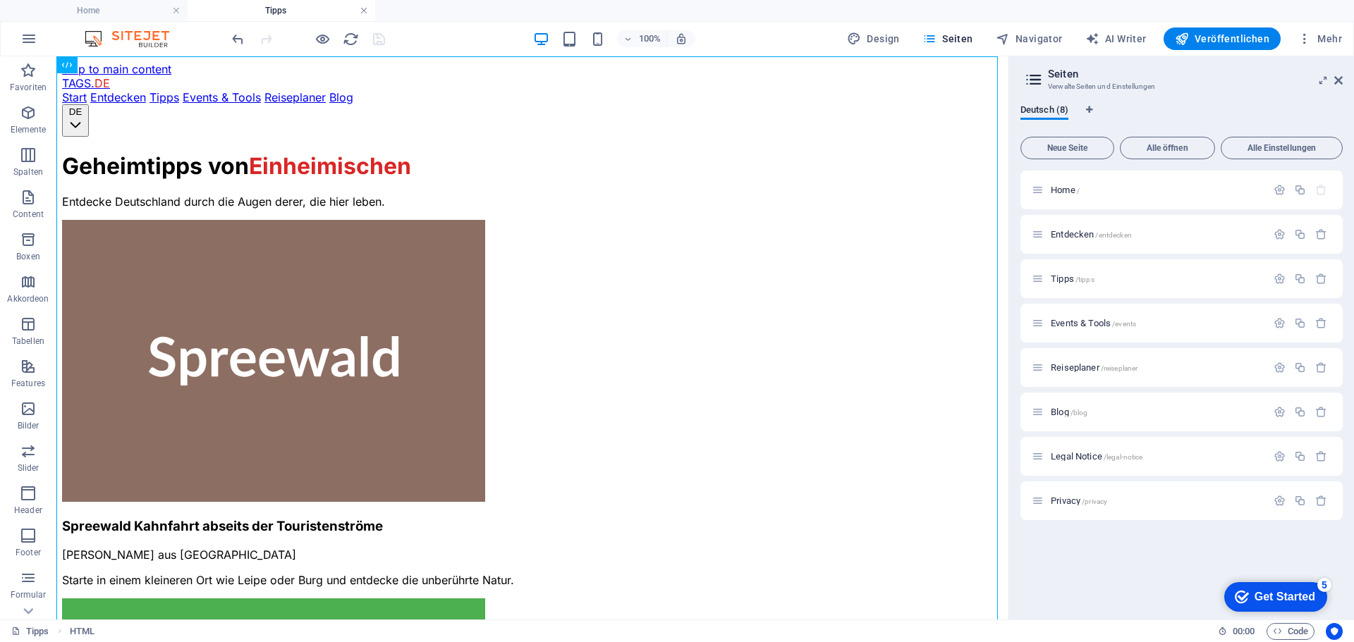
click at [363, 12] on link at bounding box center [364, 10] width 8 height 13
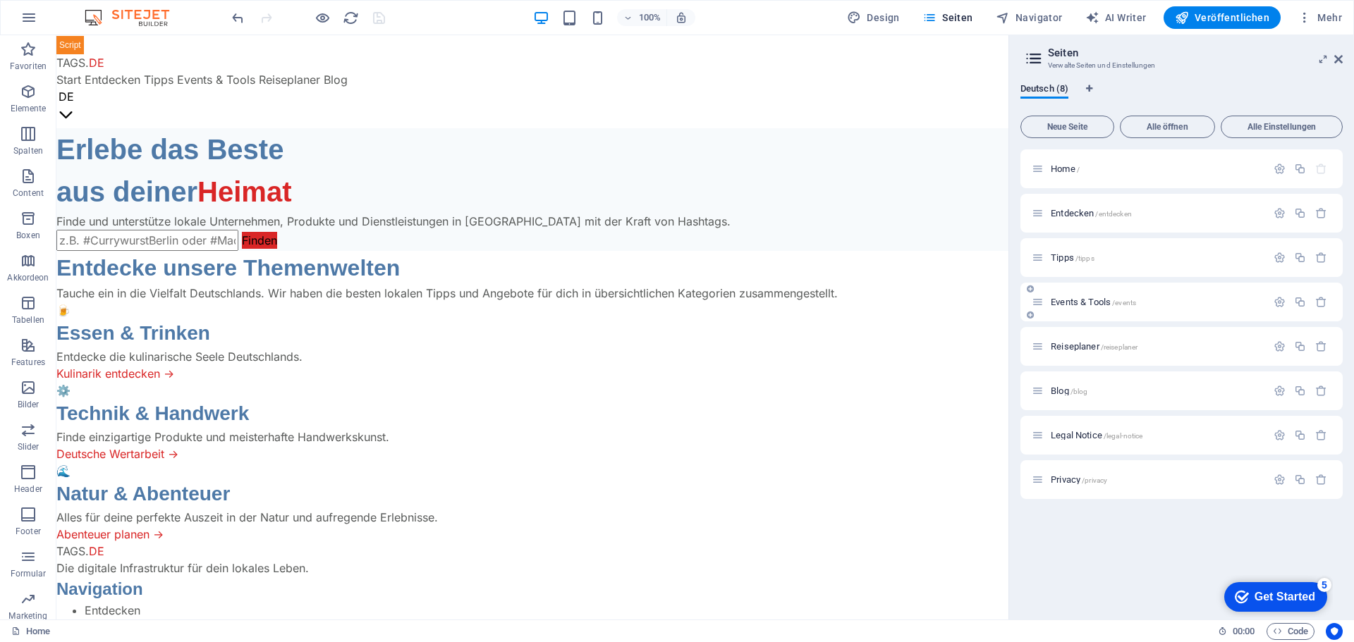
click at [1054, 304] on span "Events & Tools /events" at bounding box center [1092, 302] width 85 height 11
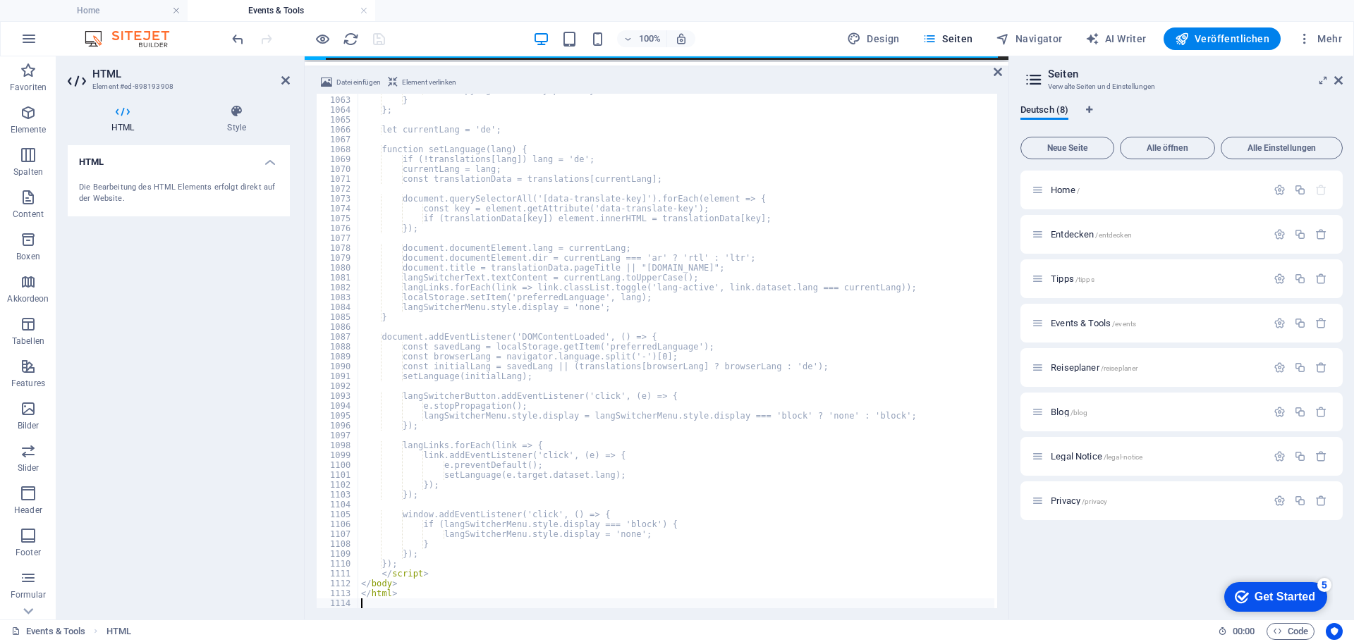
scroll to position [10480, 0]
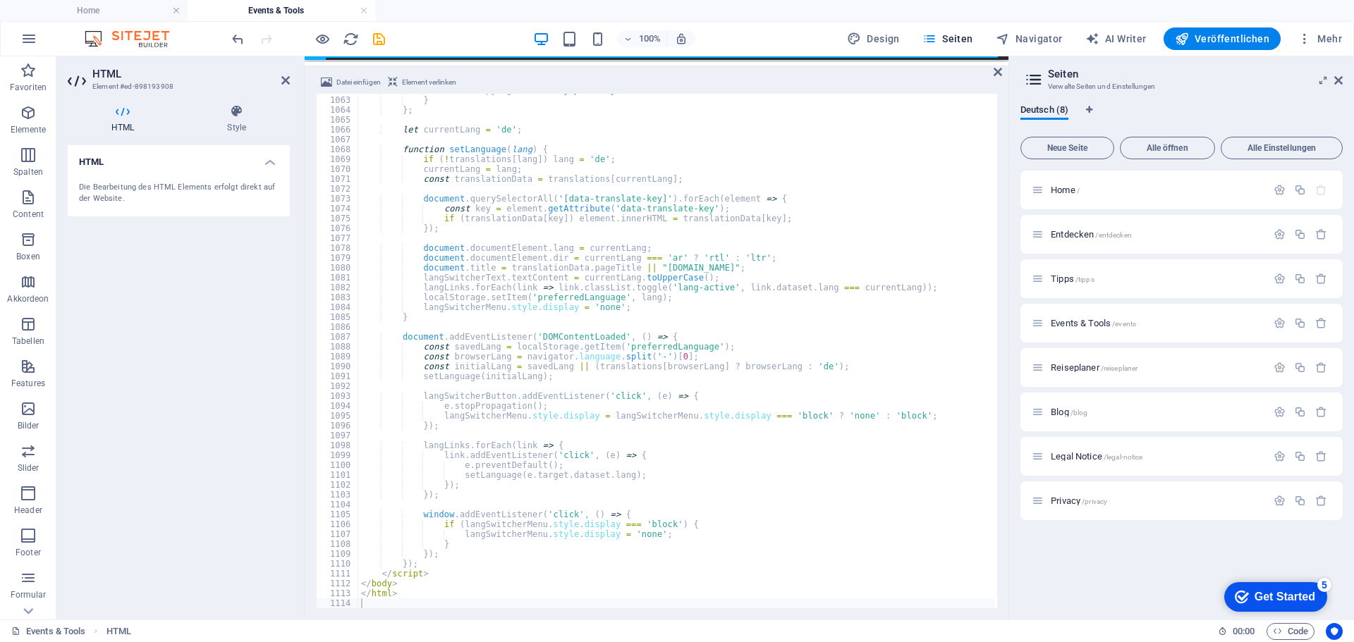
click at [408, 41] on div "100% Design Seiten Navigator AI Writer Veröffentlichen Mehr" at bounding box center [788, 38] width 1118 height 23
click at [379, 39] on icon "save" at bounding box center [379, 39] width 16 height 16
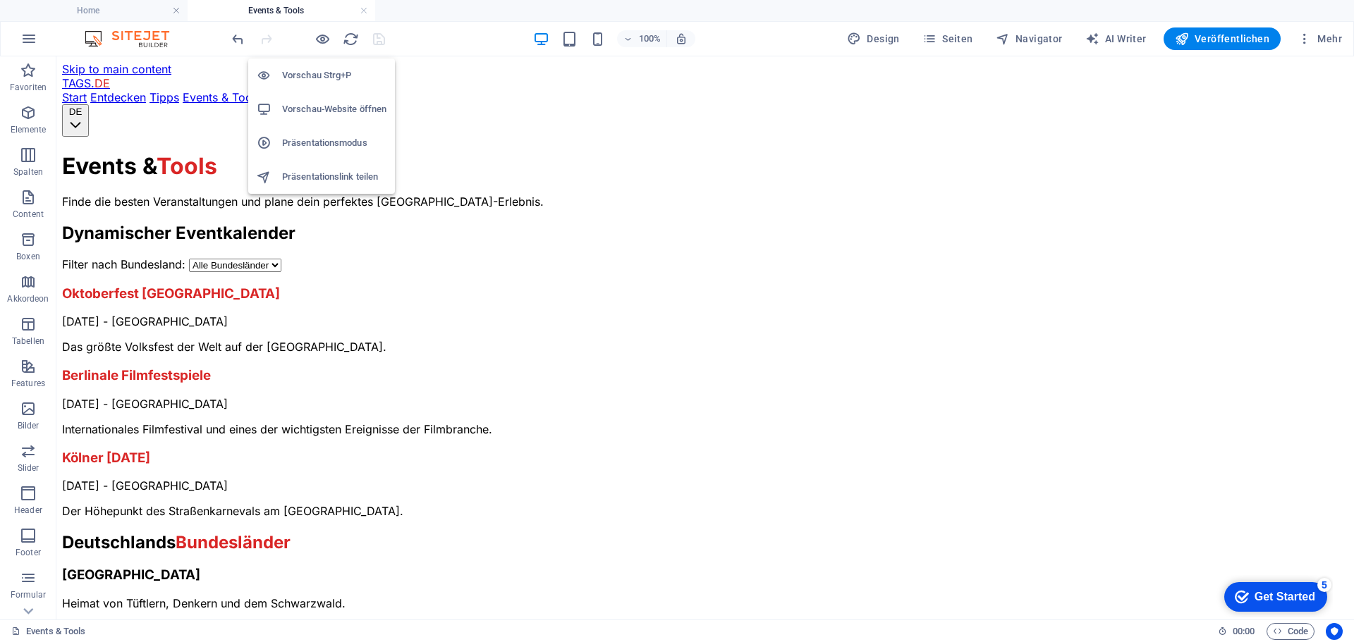
click at [310, 104] on h6 "Vorschau-Website öffnen" at bounding box center [334, 109] width 104 height 17
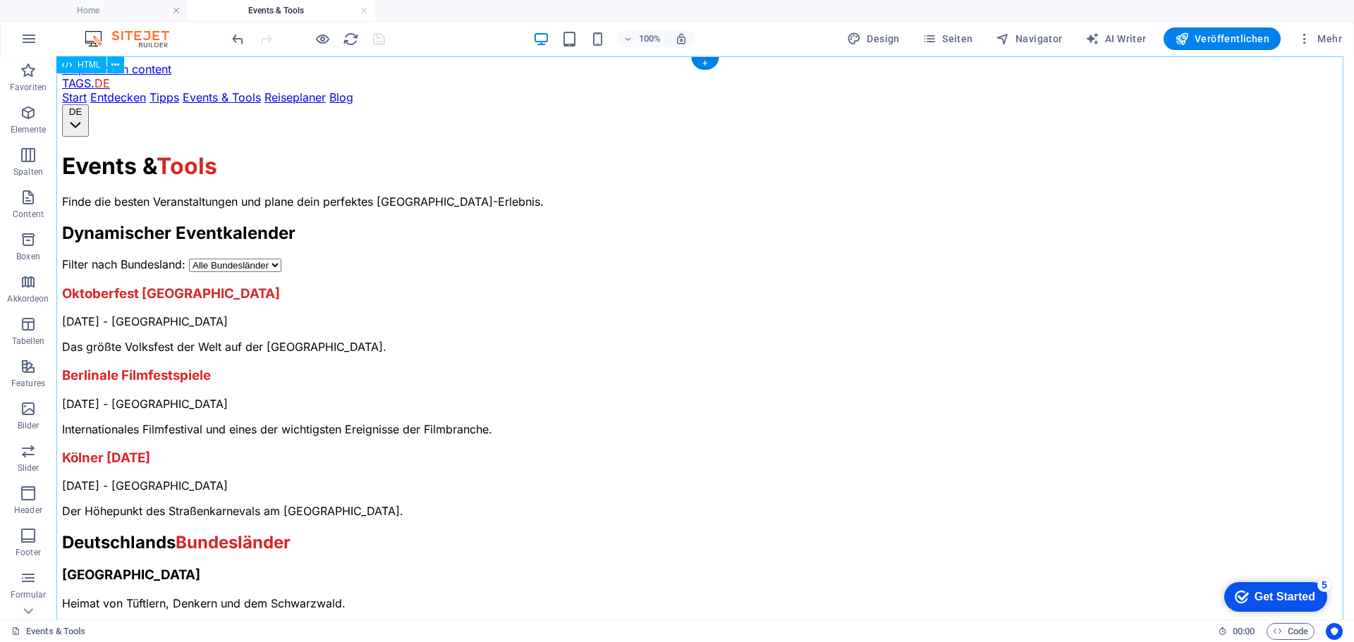
click at [1196, 41] on span "Veröffentlichen" at bounding box center [1221, 39] width 94 height 14
click at [406, 37] on div "100% Design Seiten Navigator AI Writer Veröffentlichen Mehr" at bounding box center [788, 38] width 1118 height 23
click at [1209, 28] on button "Veröffentlichen" at bounding box center [1221, 38] width 117 height 23
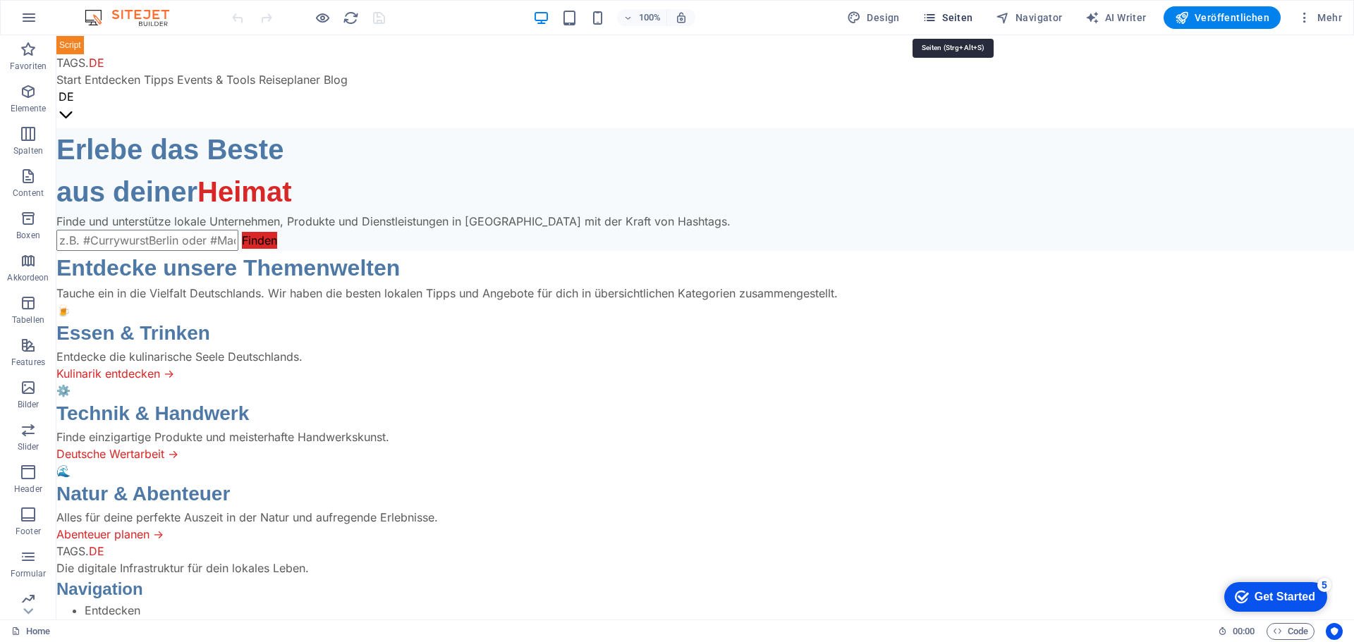
click at [959, 18] on span "Seiten" at bounding box center [947, 18] width 51 height 14
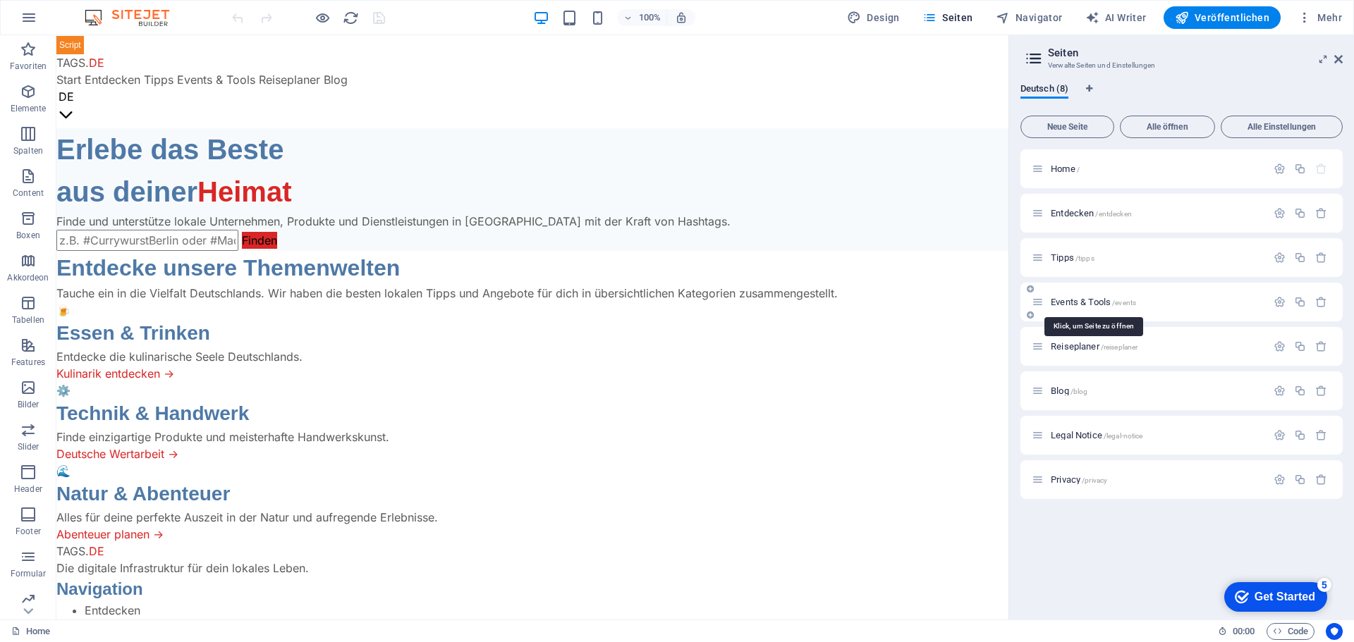
click at [1060, 298] on span "Events & Tools /events" at bounding box center [1092, 302] width 85 height 11
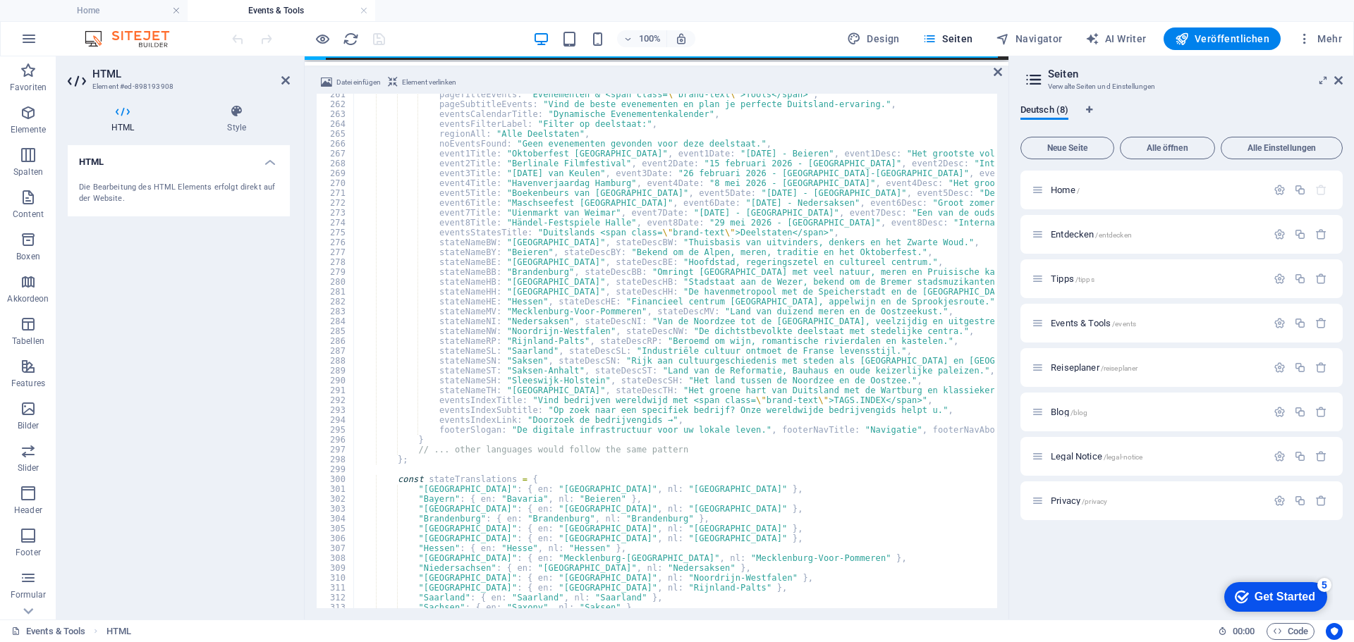
scroll to position [2570, 0]
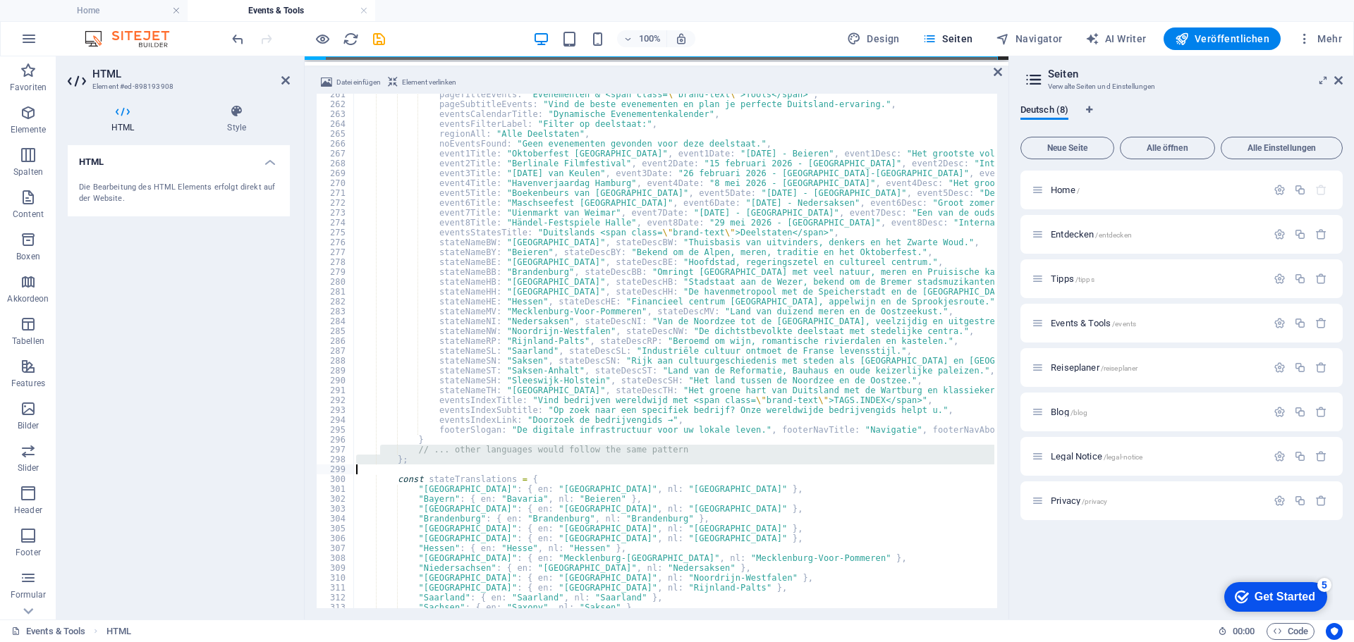
drag, startPoint x: 378, startPoint y: 450, endPoint x: 408, endPoint y: 465, distance: 33.7
type textarea "};"
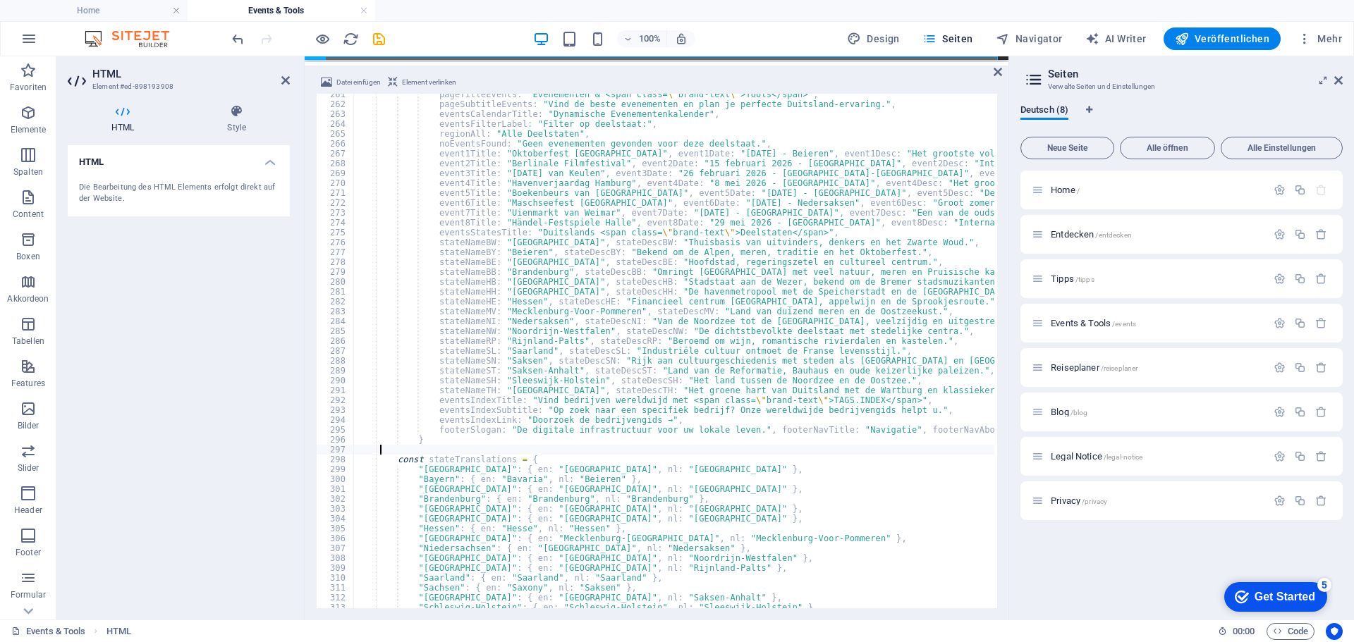
paste textarea
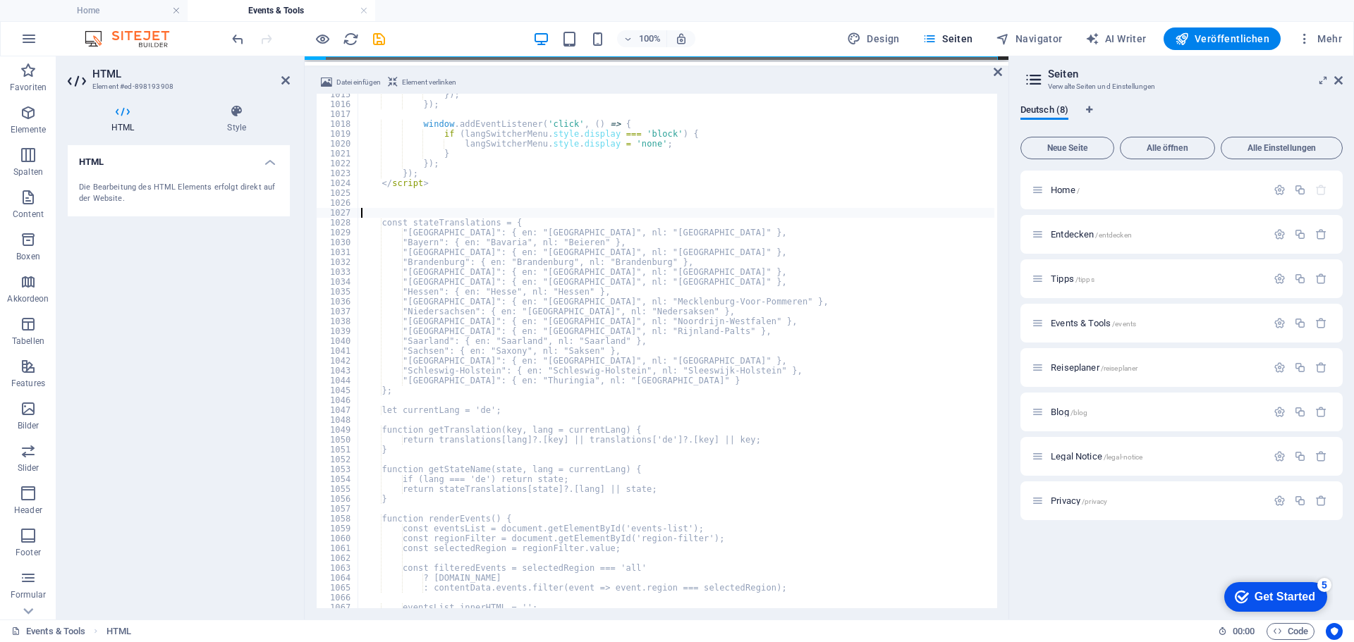
scroll to position [9970, 0]
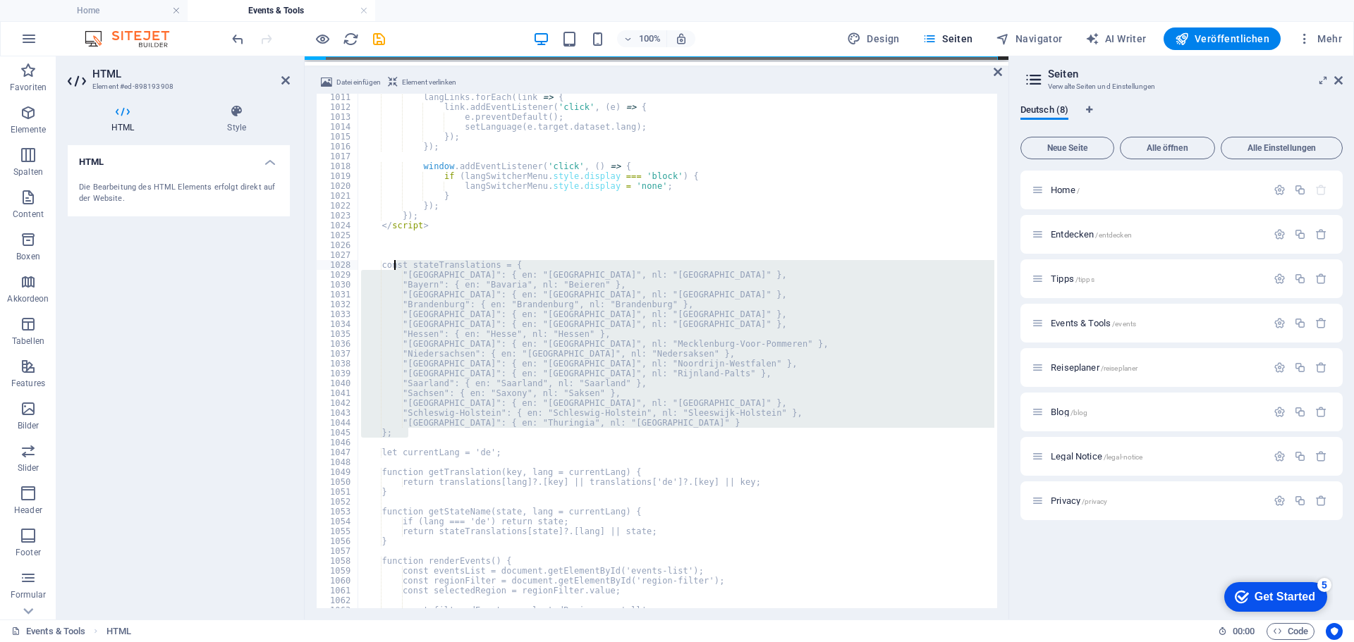
drag, startPoint x: 420, startPoint y: 430, endPoint x: 393, endPoint y: 269, distance: 163.8
type textarea "const stateTranslations = { "[GEOGRAPHIC_DATA]": { en: "[GEOGRAPHIC_DATA]", nl:…"
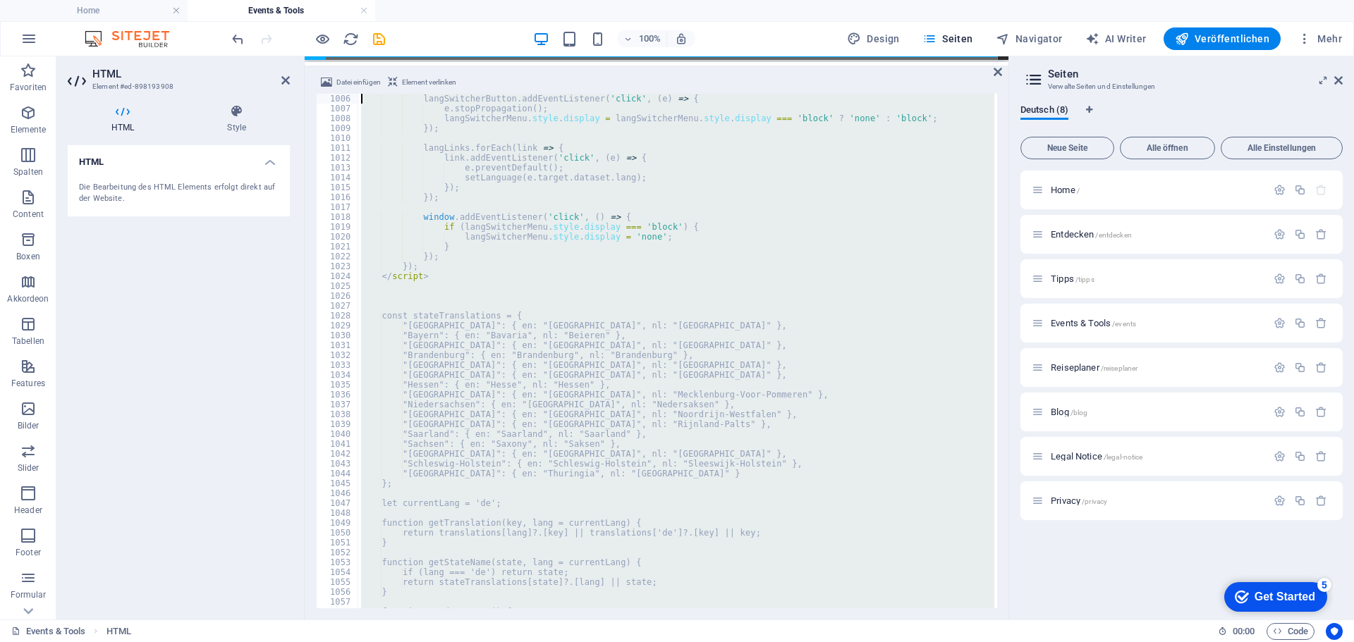
scroll to position [9919, 0]
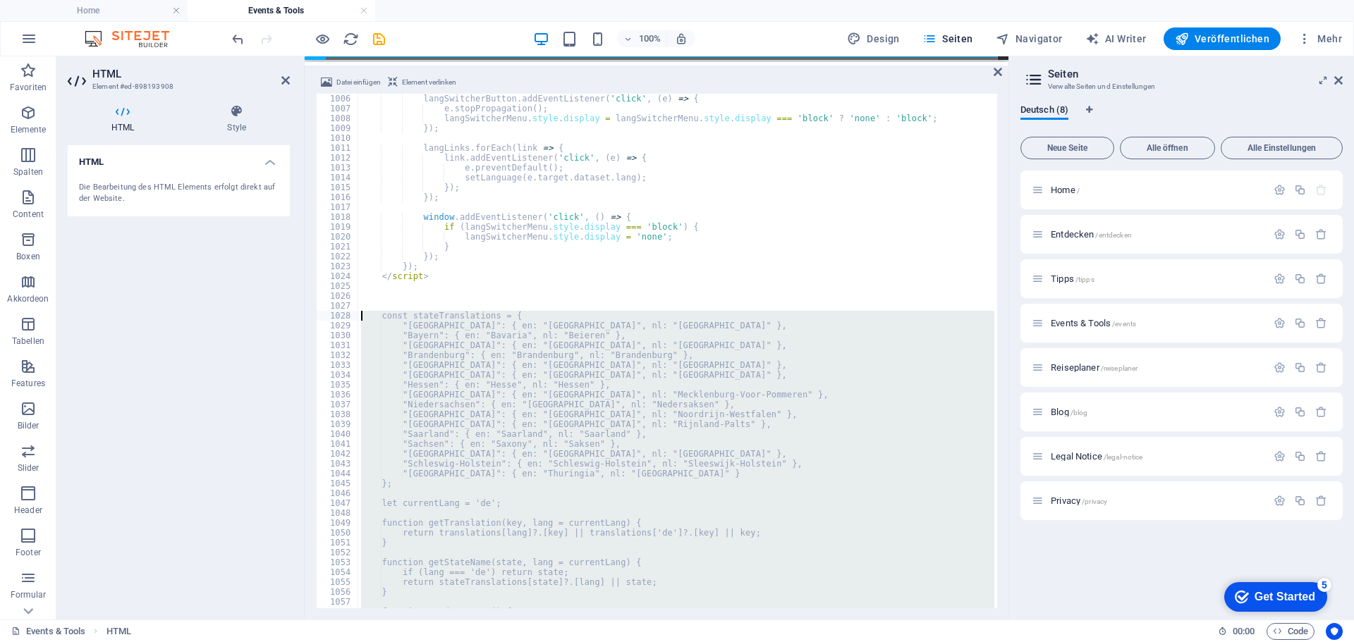
drag, startPoint x: 398, startPoint y: 577, endPoint x: 348, endPoint y: 319, distance: 263.5
click at [348, 319] on div "const stateTranslations = { "[GEOGRAPHIC_DATA]": { en: "[GEOGRAPHIC_DATA]", nl:…" at bounding box center [656, 351] width 681 height 515
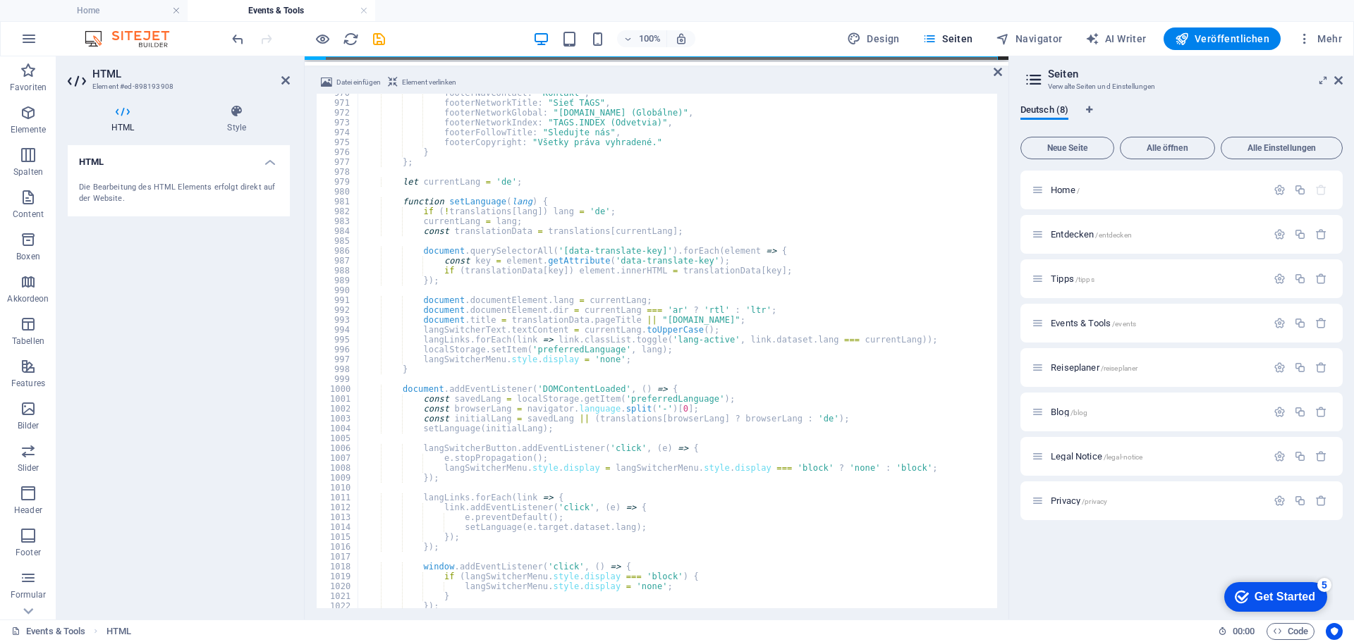
scroll to position [9527, 0]
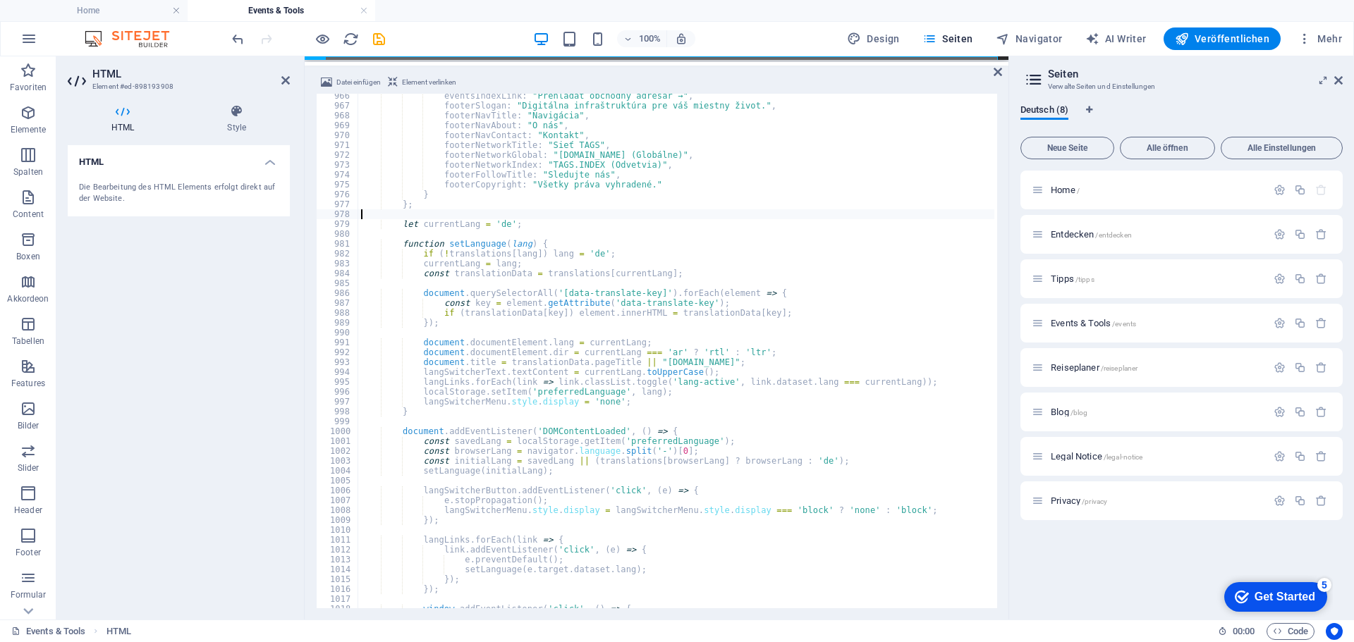
paste textarea "</html>"
type textarea "</html>"
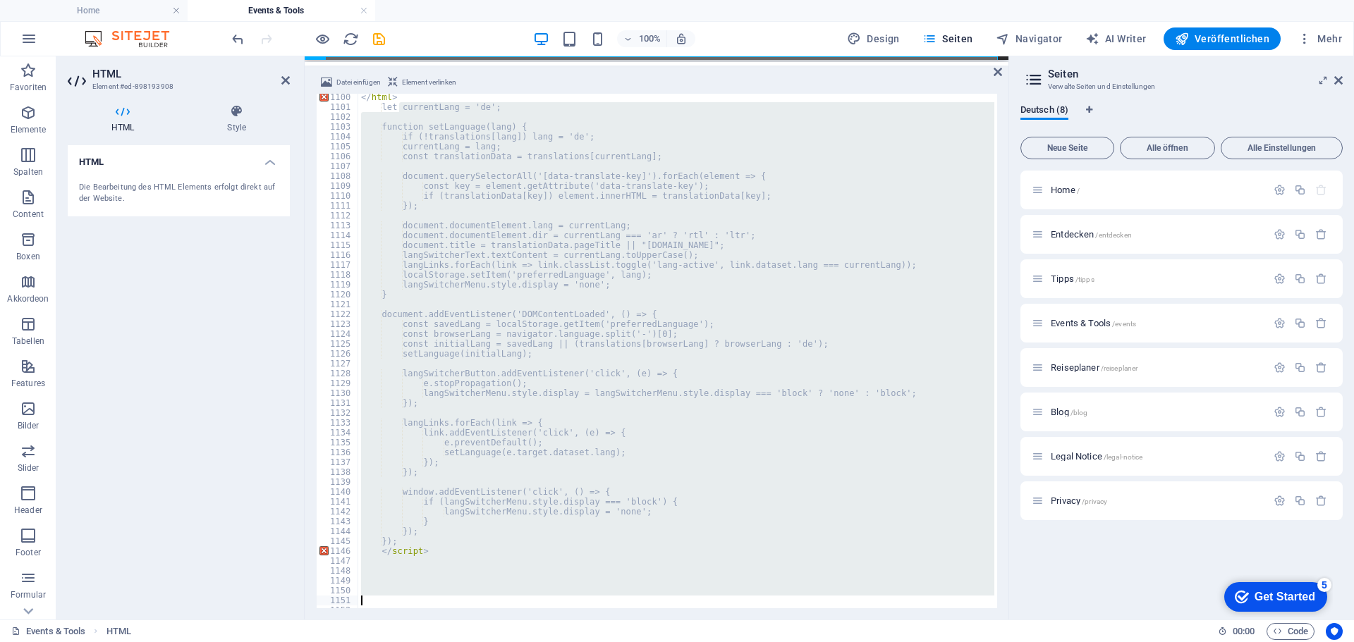
scroll to position [10858, 0]
drag, startPoint x: 398, startPoint y: 443, endPoint x: 613, endPoint y: 651, distance: 299.6
click at [613, 642] on html "TAGS.WORLD Home Events & Tools Favoriten Elemente Spalten Content Boxen Akkorde…" at bounding box center [677, 321] width 1354 height 642
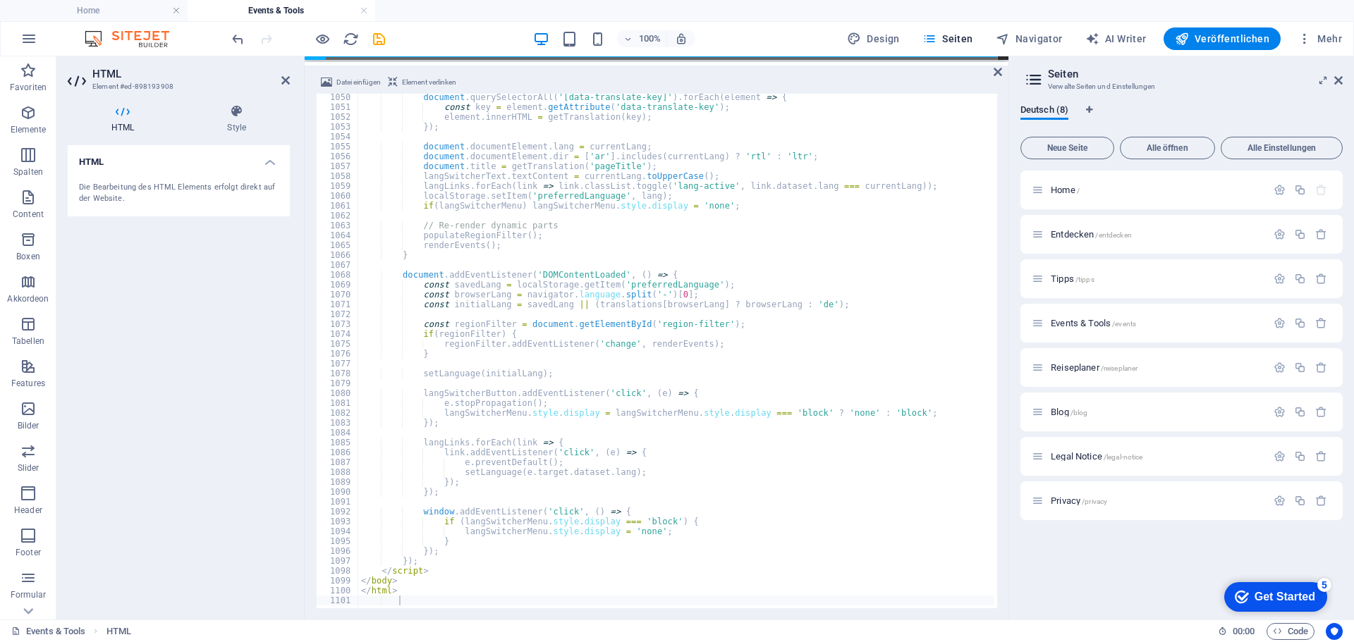
click at [424, 31] on div "100% Design Seiten Navigator AI Writer Veröffentlichen Mehr" at bounding box center [788, 38] width 1118 height 23
click at [378, 37] on icon "save" at bounding box center [379, 39] width 16 height 16
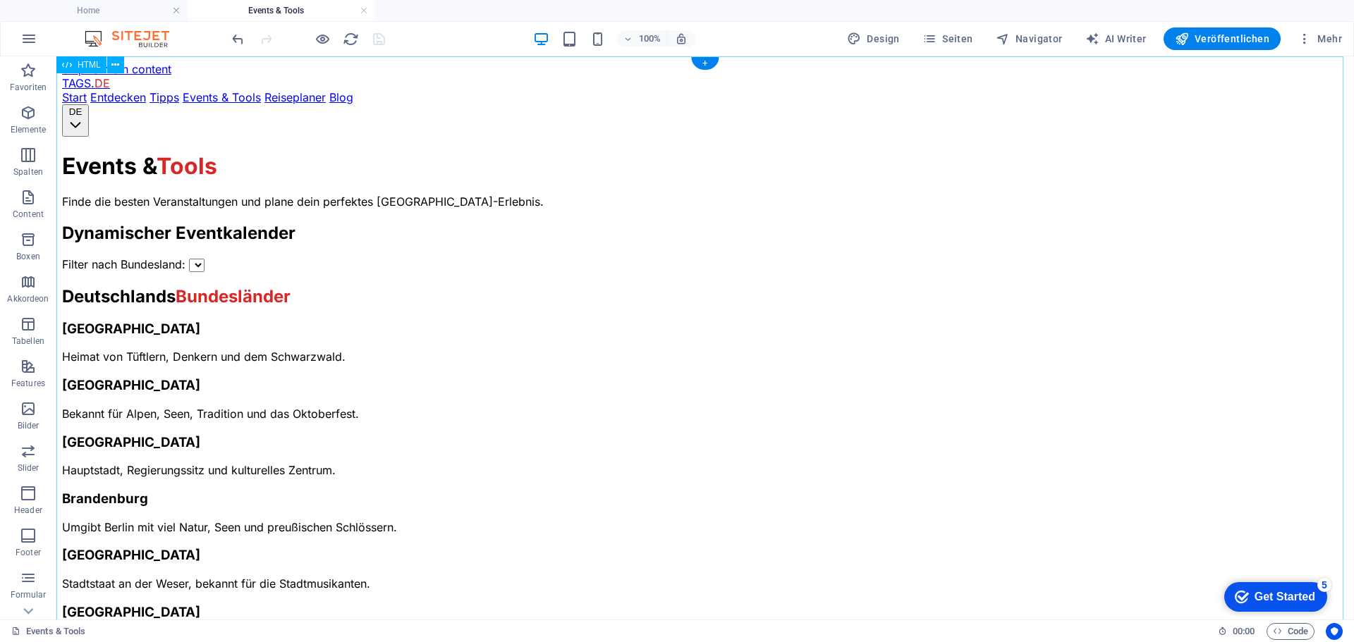
click at [1204, 38] on span "Veröffentlichen" at bounding box center [1221, 39] width 94 height 14
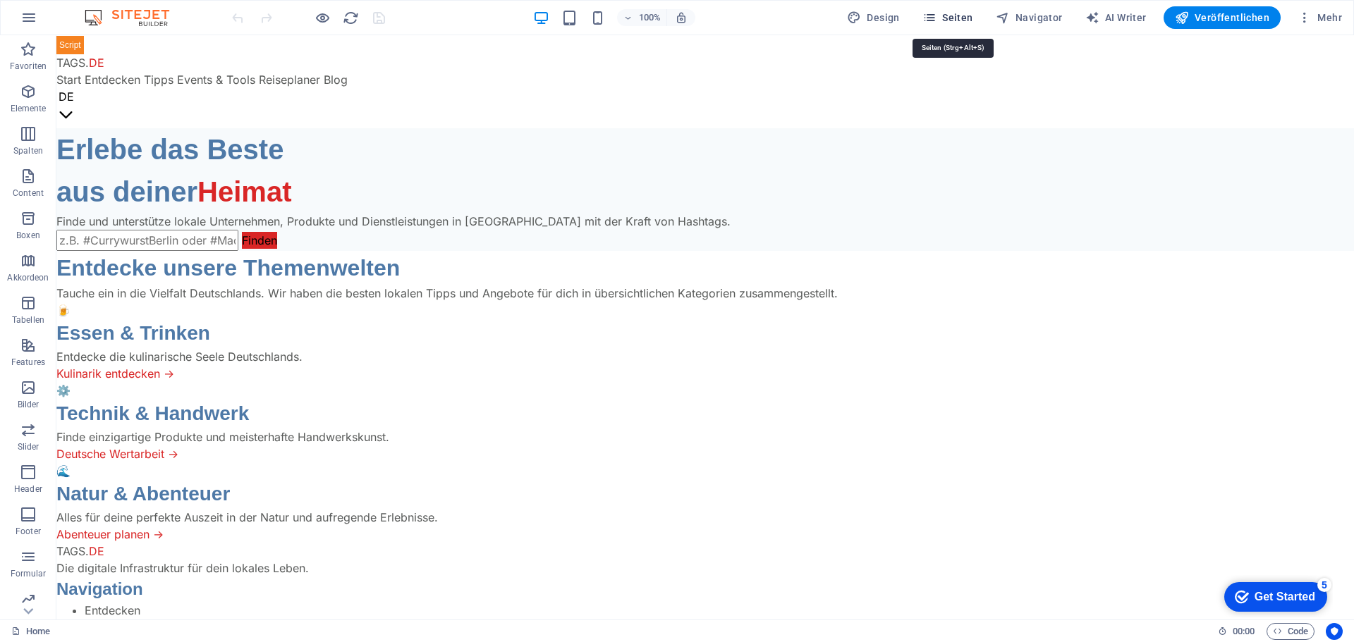
click at [972, 14] on span "Seiten" at bounding box center [947, 18] width 51 height 14
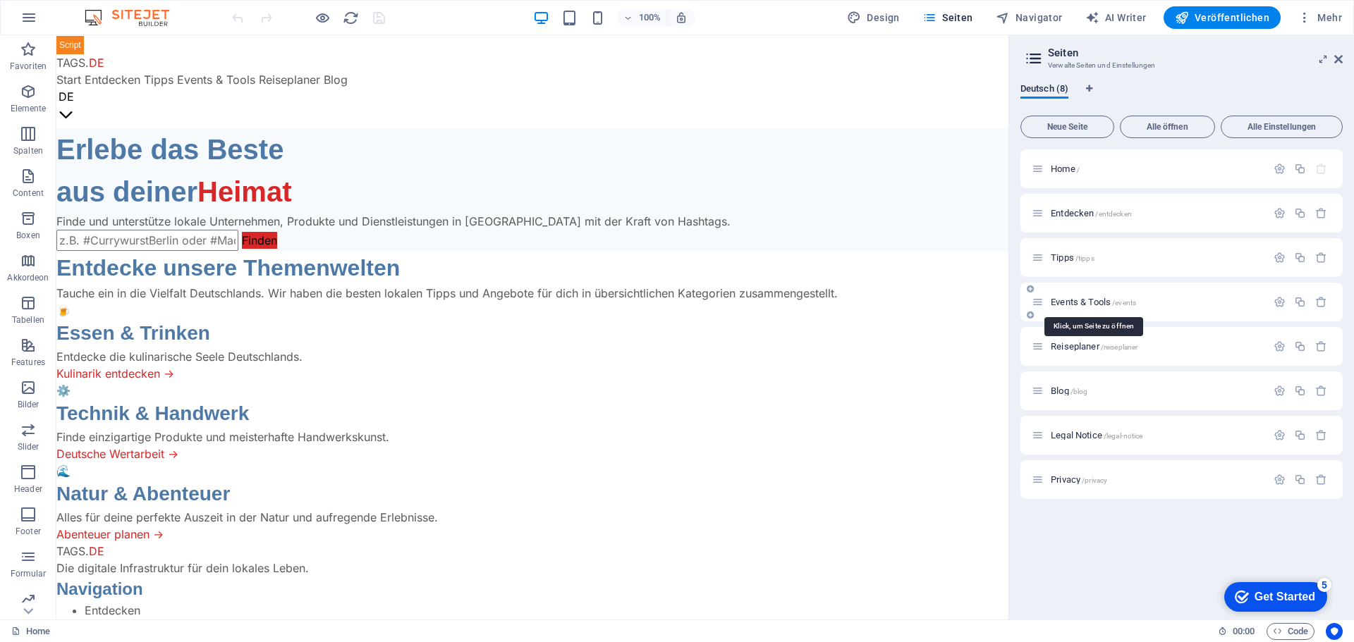
click at [1093, 300] on span "Events & Tools /events" at bounding box center [1092, 302] width 85 height 11
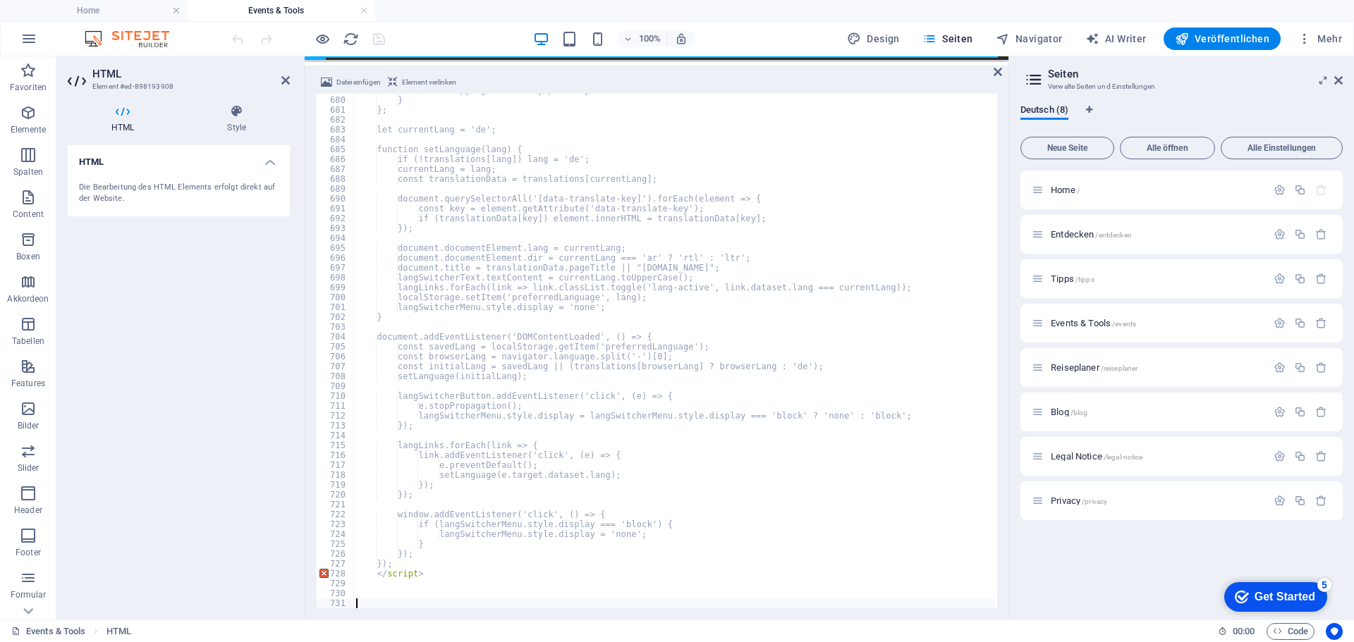
scroll to position [6703, 0]
click at [403, 34] on div "100% Design Seiten Navigator AI Writer Veröffentlichen Mehr" at bounding box center [788, 38] width 1118 height 23
click at [379, 39] on icon "save" at bounding box center [379, 39] width 16 height 16
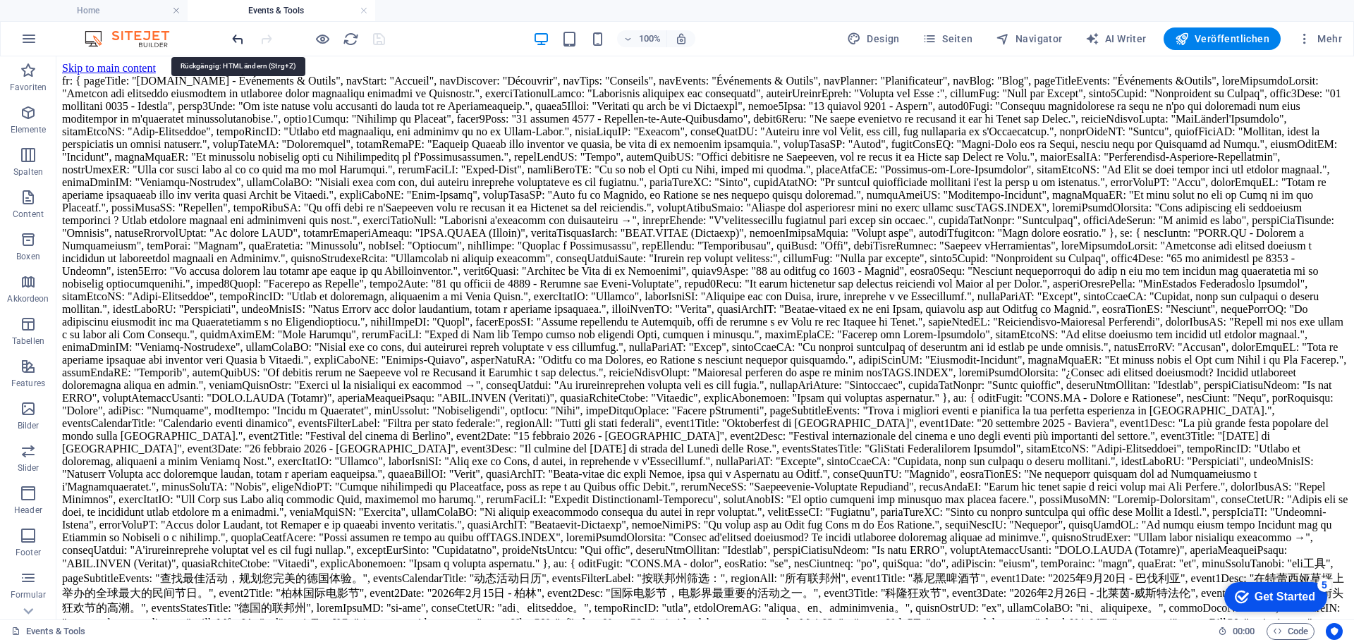
click at [234, 37] on icon "undo" at bounding box center [238, 39] width 16 height 16
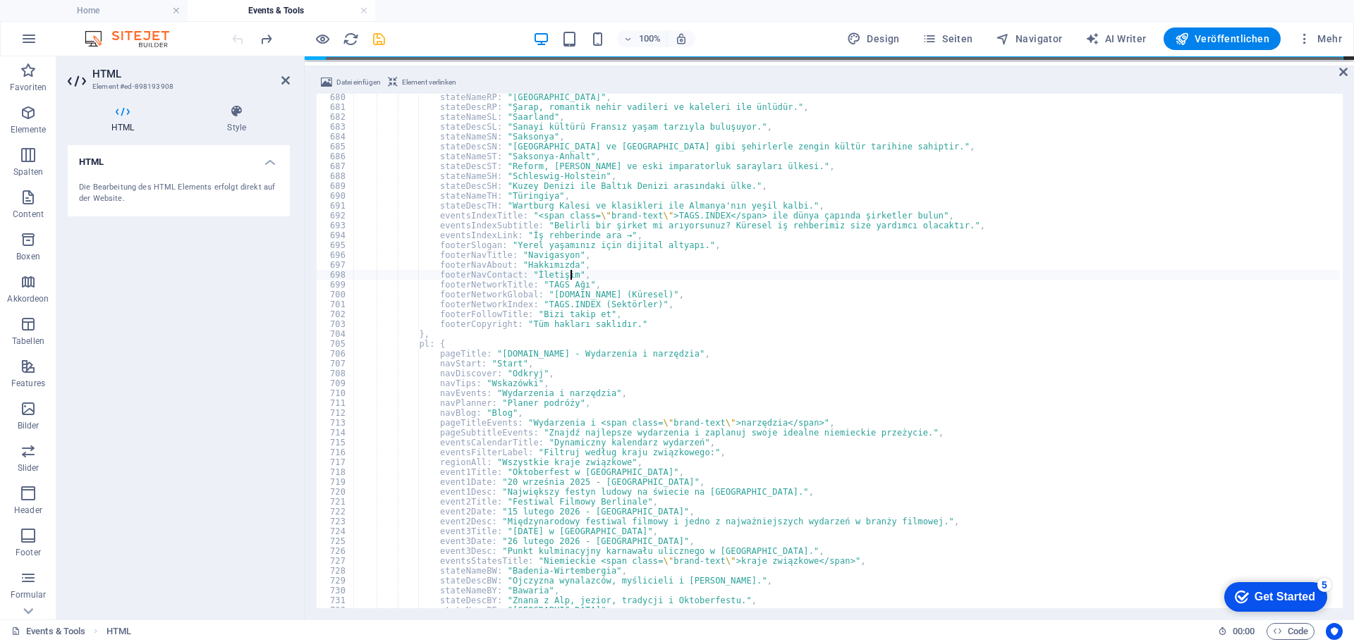
type textarea "footerNavContact: "İletişim","
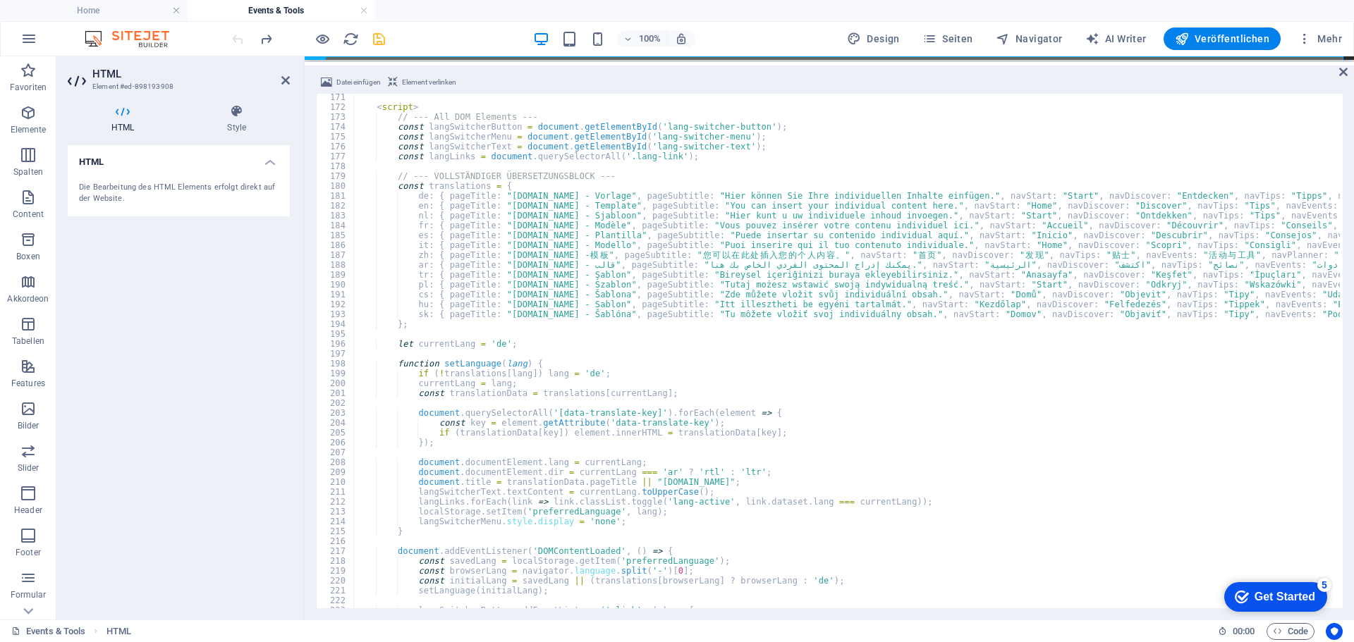
scroll to position [1679, 0]
click at [378, 37] on icon "save" at bounding box center [379, 39] width 16 height 16
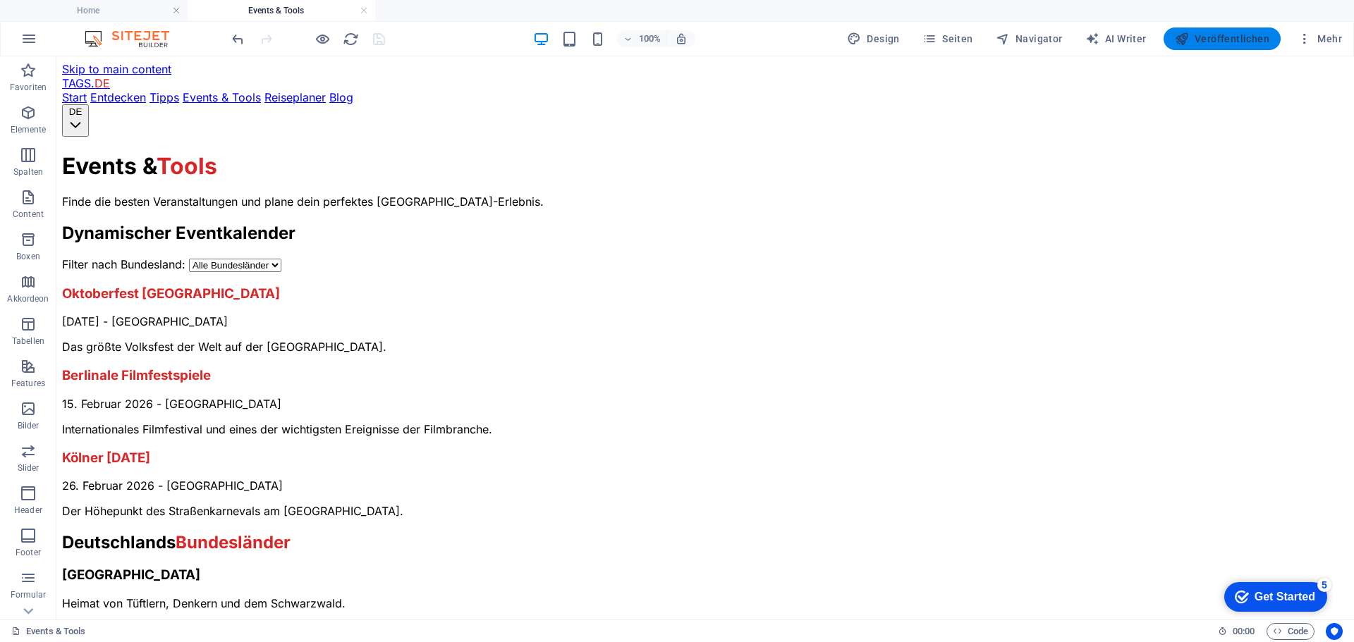
click at [1217, 39] on span "Veröffentlichen" at bounding box center [1221, 39] width 94 height 14
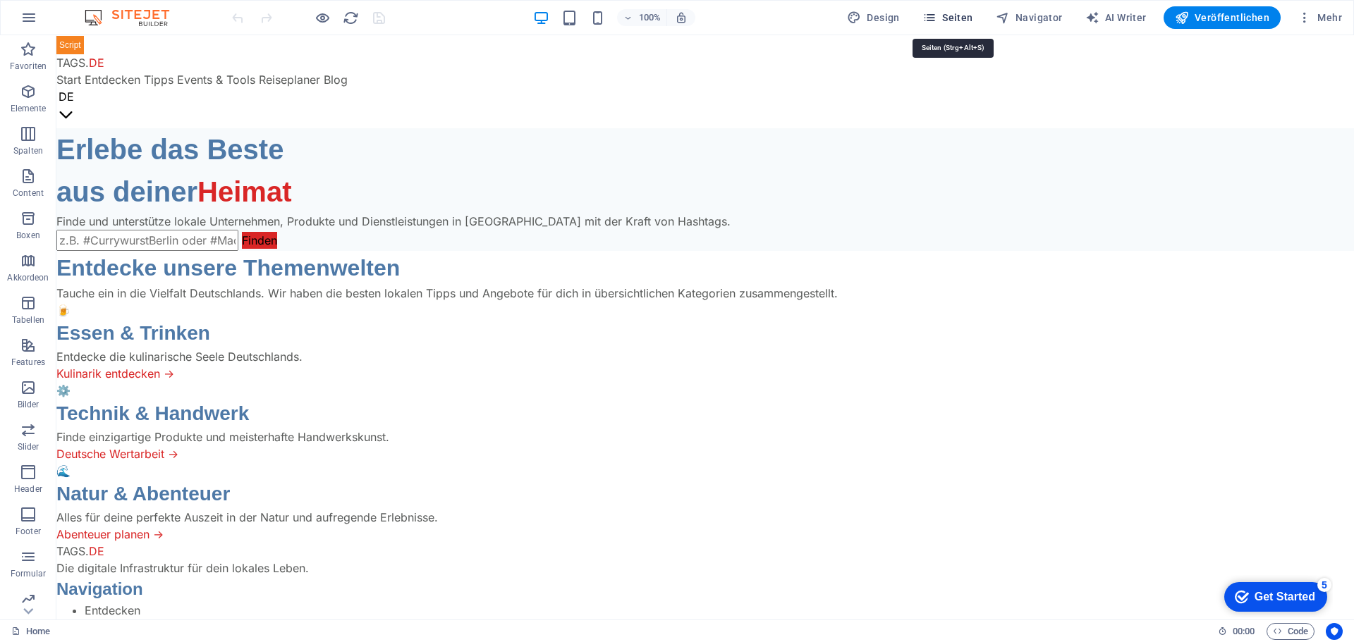
click at [948, 19] on span "Seiten" at bounding box center [947, 18] width 51 height 14
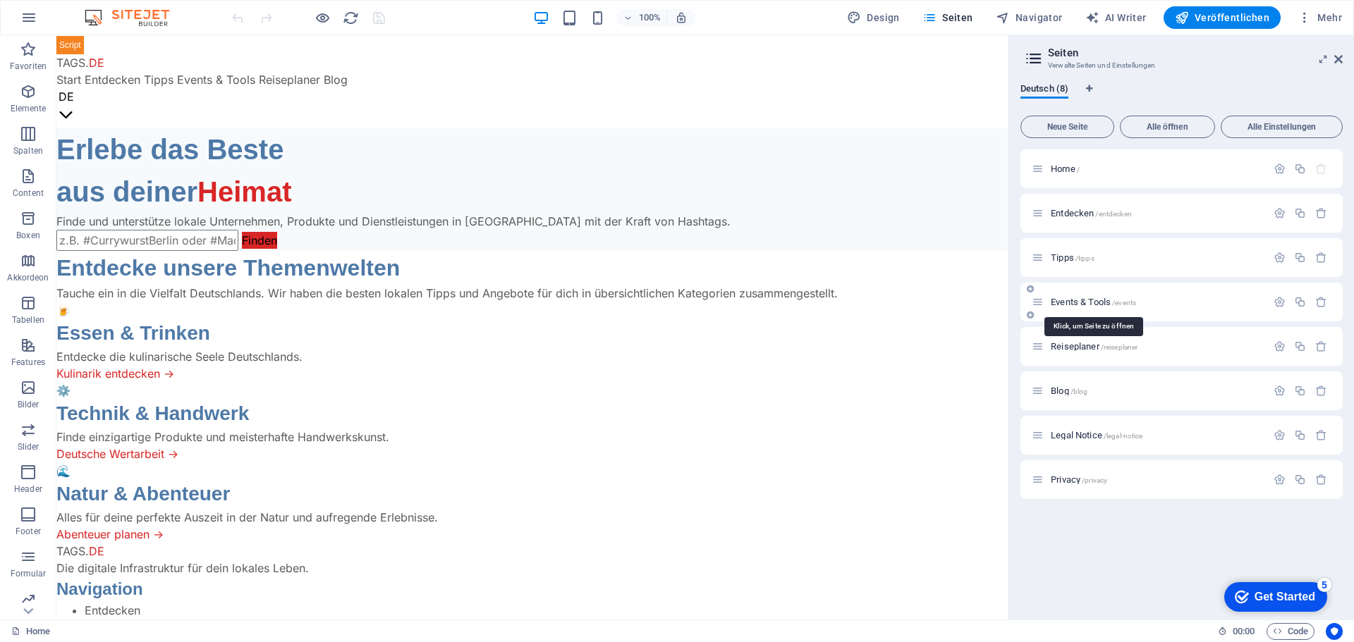
click at [1071, 299] on span "Events & Tools /events" at bounding box center [1092, 302] width 85 height 11
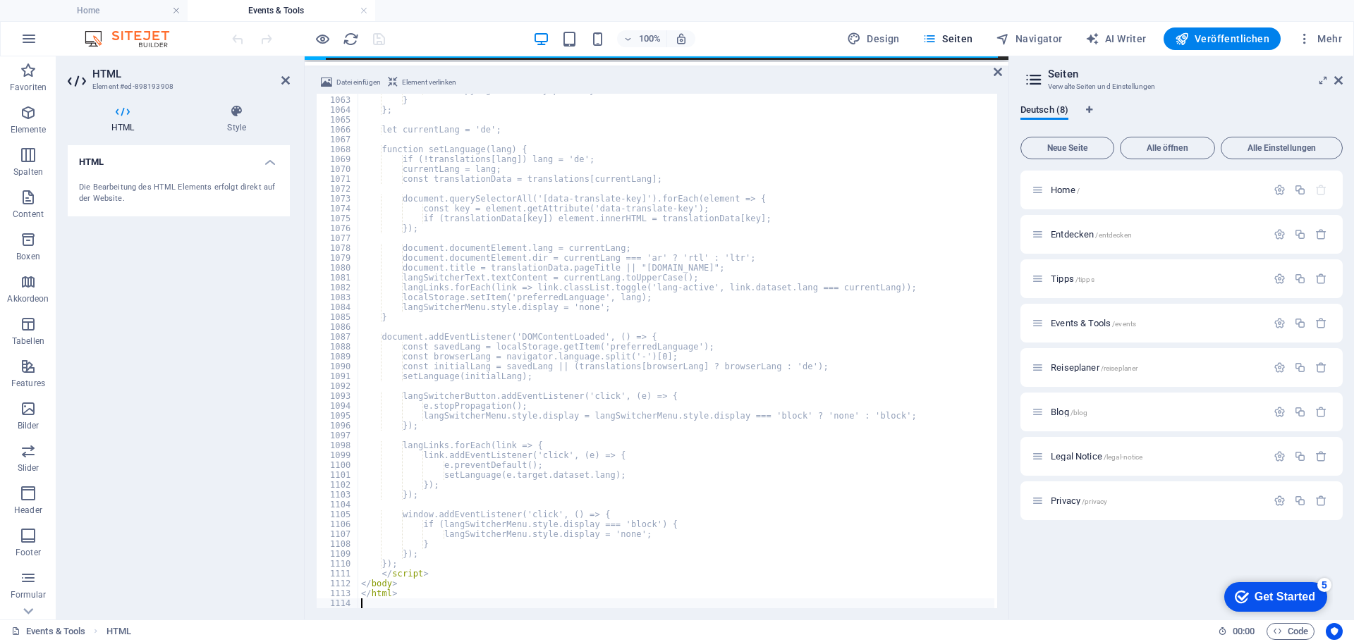
scroll to position [10480, 0]
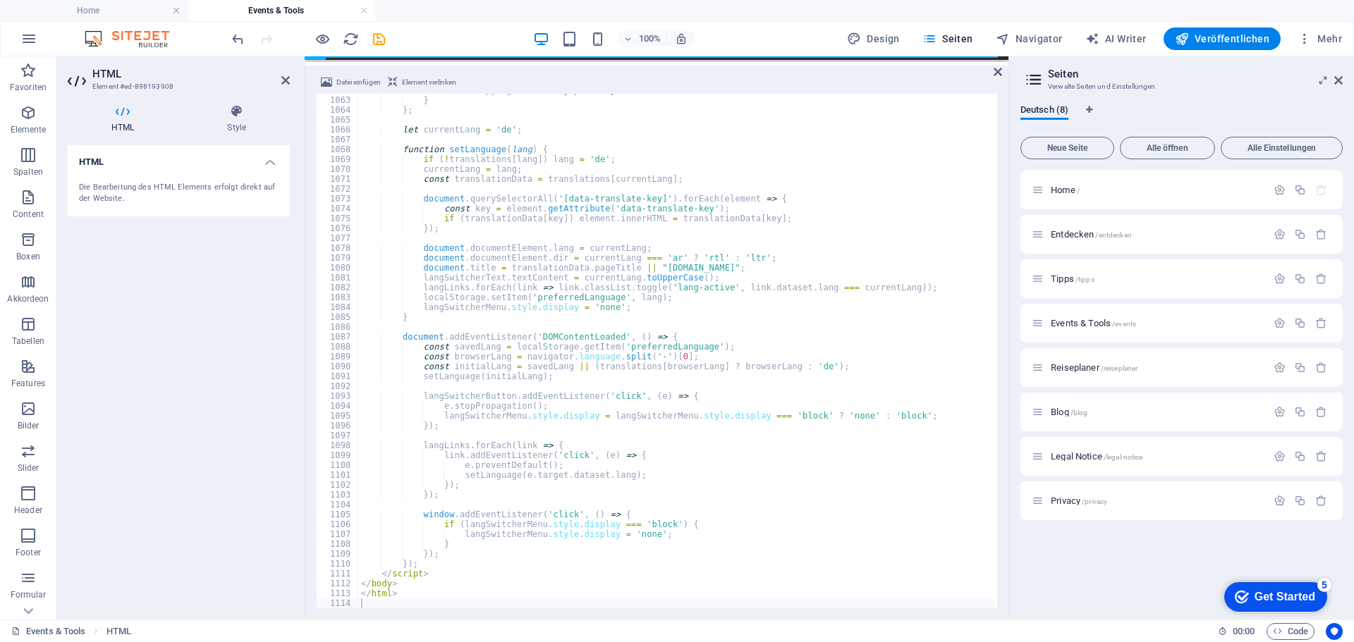
click at [427, 30] on div "100% Design Seiten Navigator AI Writer Veröffentlichen Mehr" at bounding box center [788, 38] width 1118 height 23
click at [376, 41] on icon "save" at bounding box center [379, 39] width 16 height 16
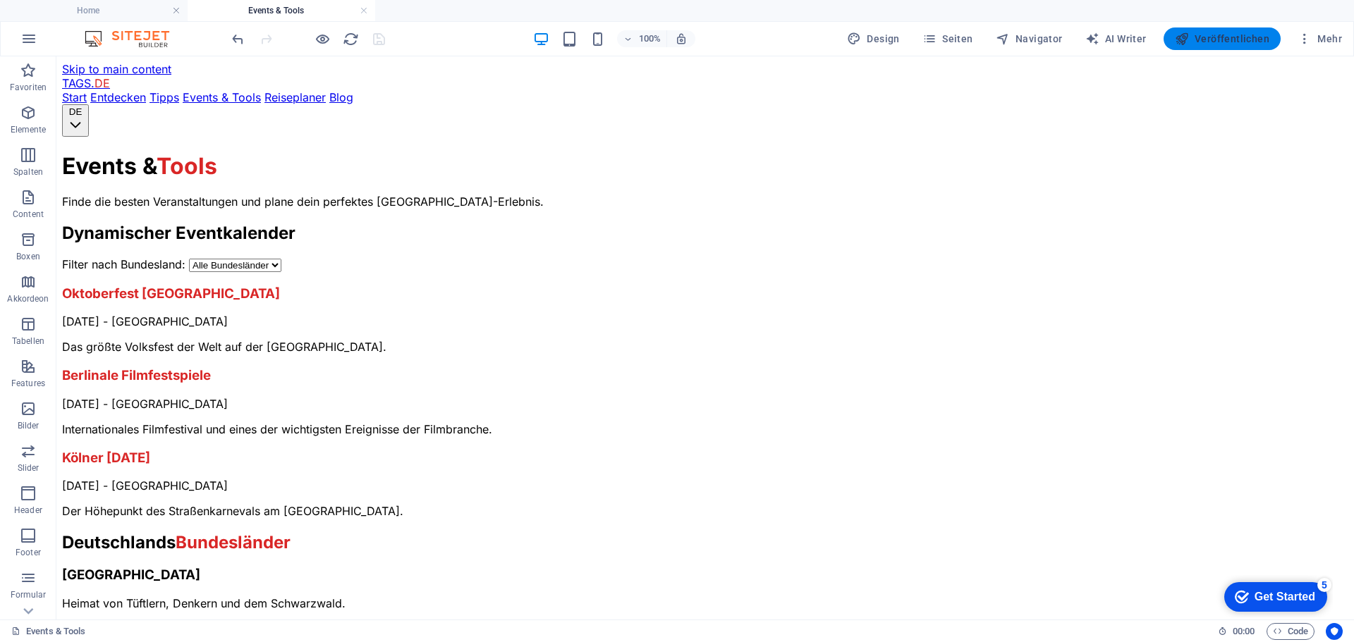
click at [1205, 37] on span "Veröffentlichen" at bounding box center [1221, 39] width 94 height 14
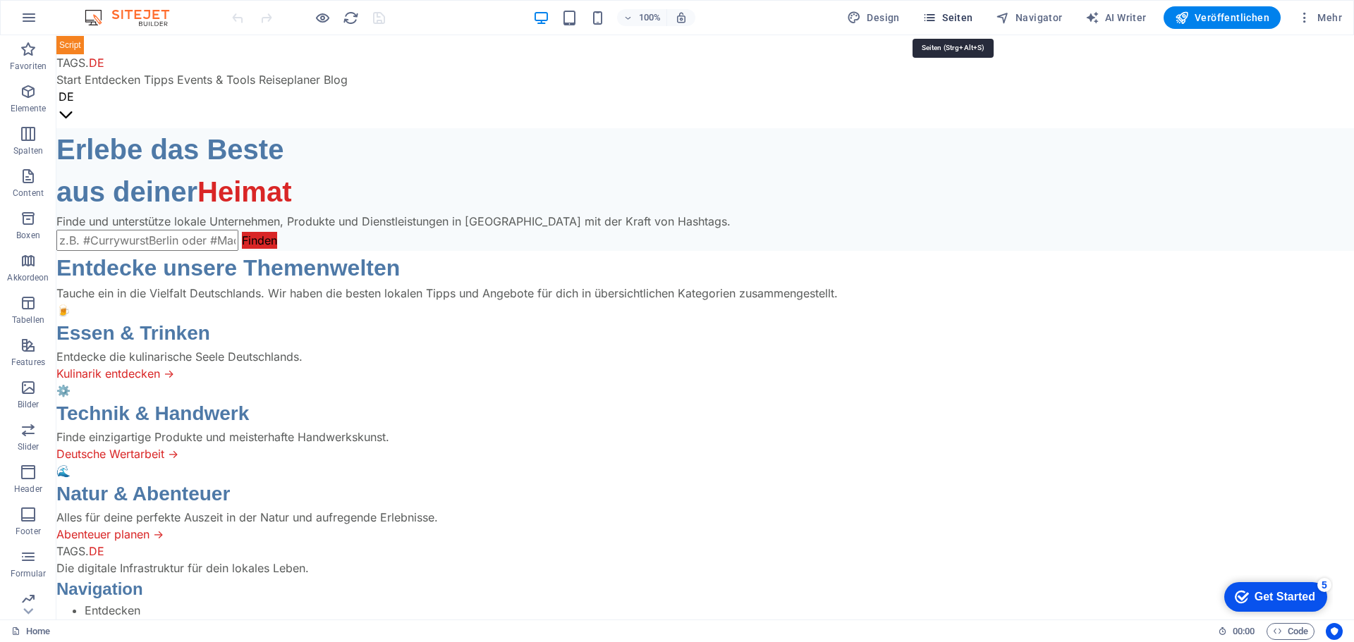
click at [959, 11] on span "Seiten" at bounding box center [947, 18] width 51 height 14
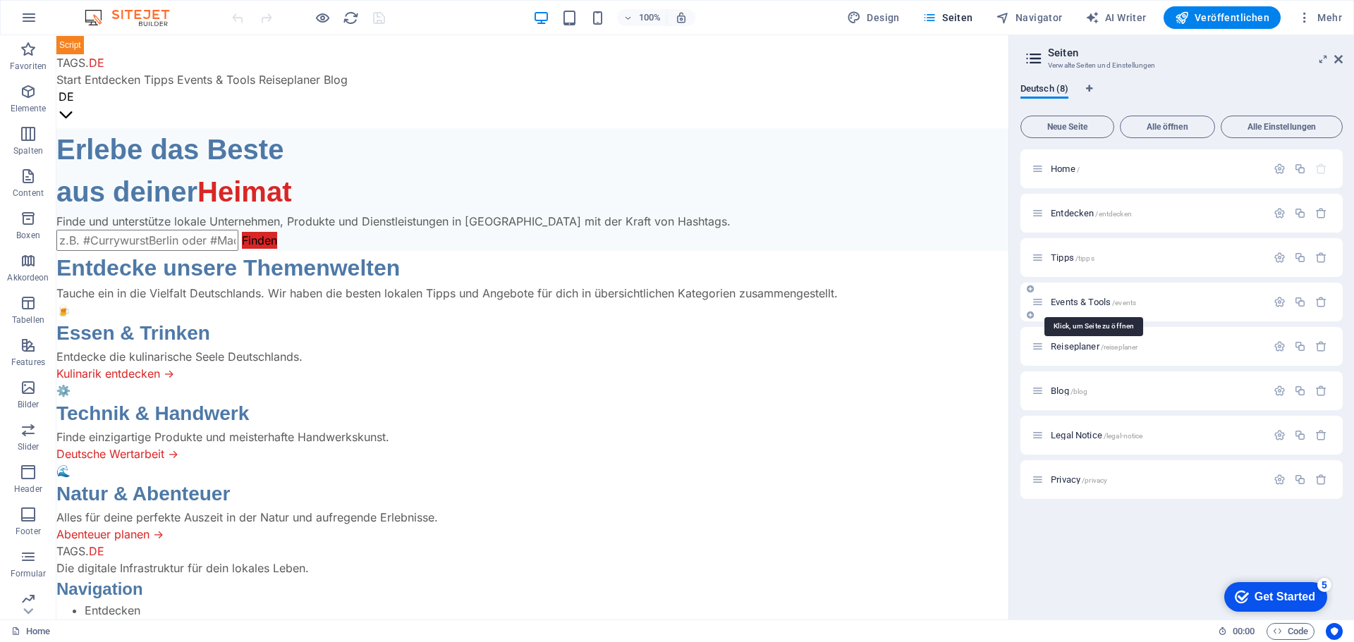
click at [1080, 301] on span "Events & Tools /events" at bounding box center [1092, 302] width 85 height 11
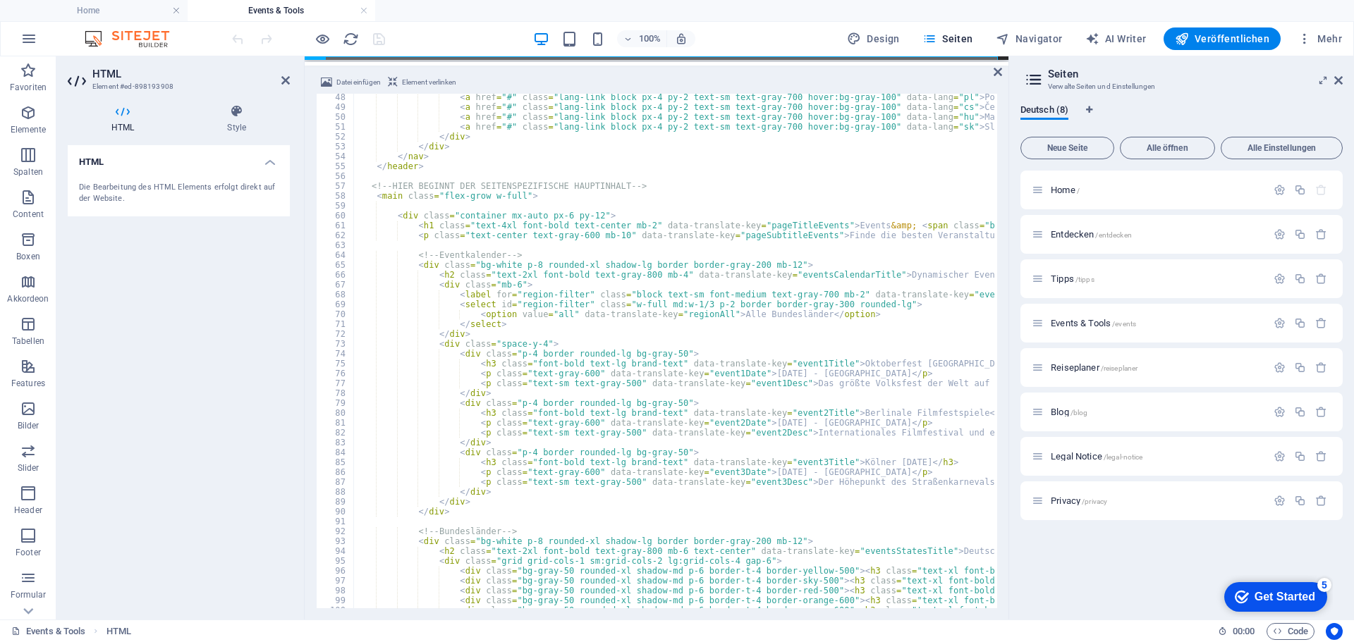
scroll to position [465, 0]
